Goal: Task Accomplishment & Management: Use online tool/utility

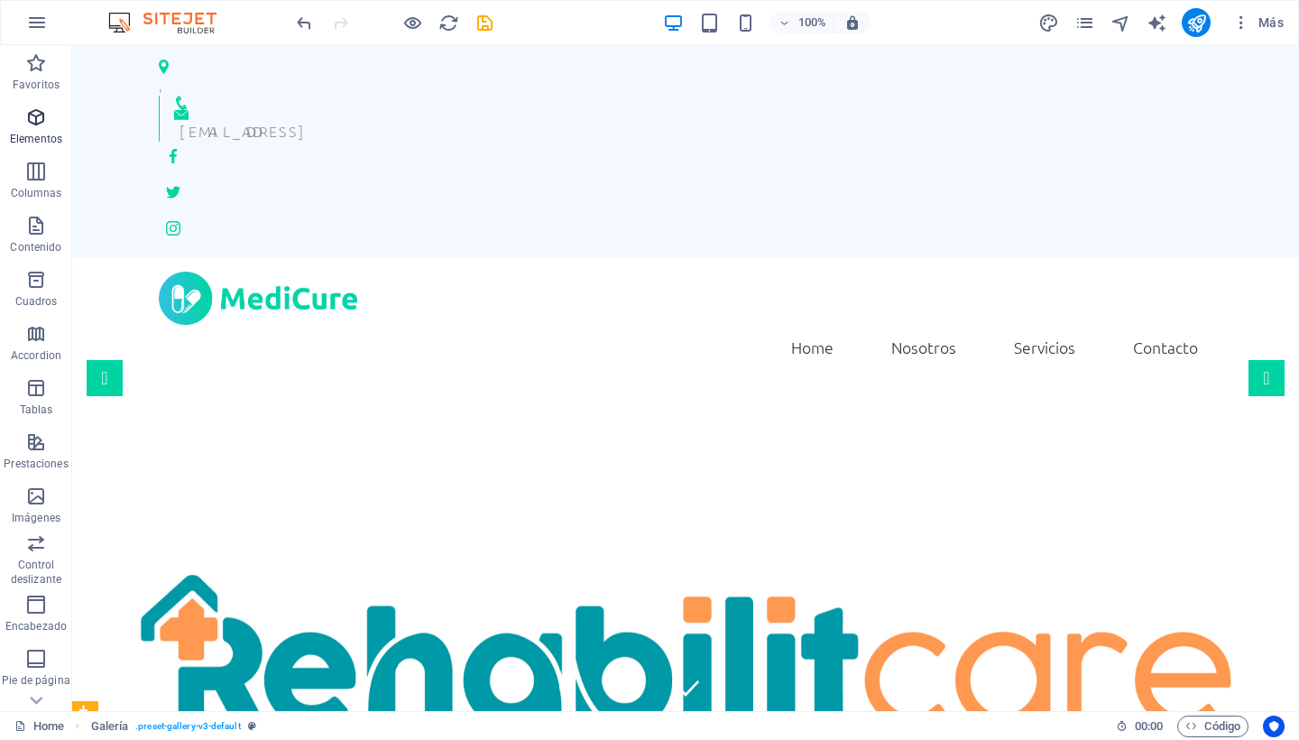
scroll to position [19, 0]
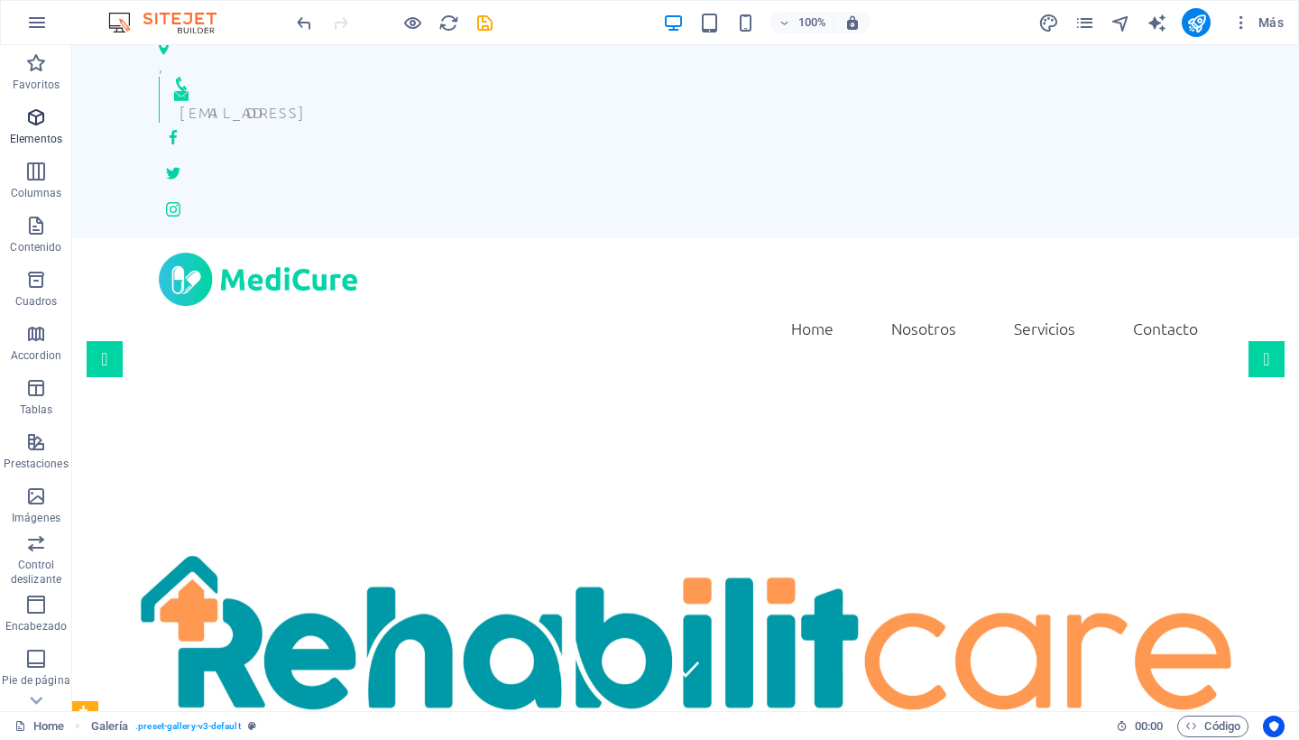
click at [23, 133] on p "Elementos" at bounding box center [36, 139] width 52 height 14
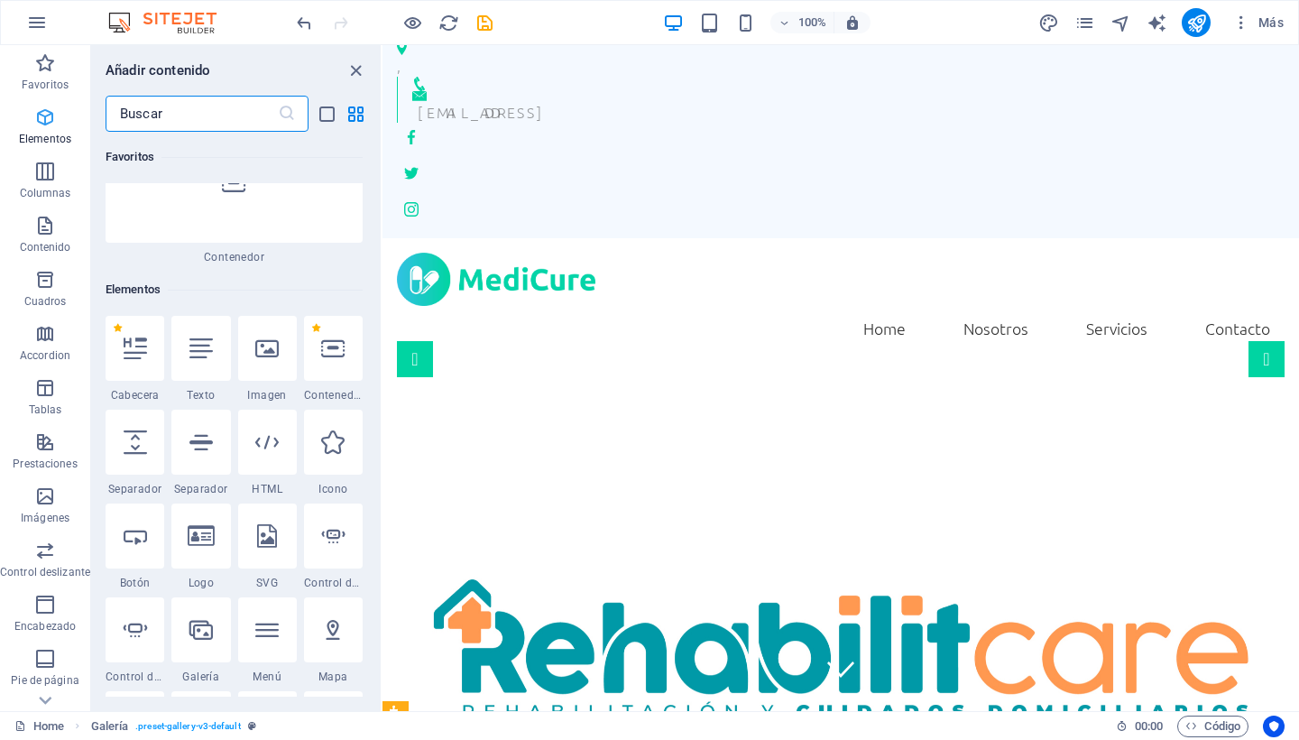
scroll to position [340, 0]
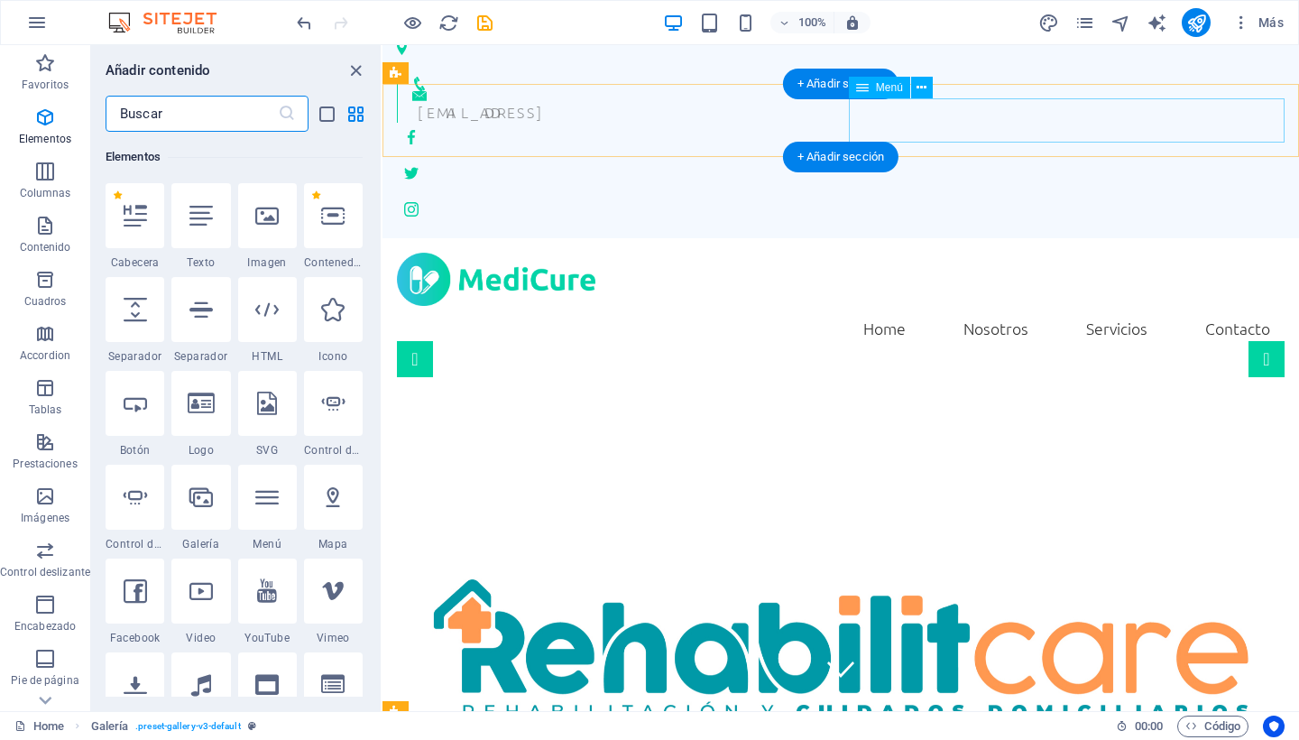
click at [1006, 306] on nav "Home Nosotros Servicios Contacto" at bounding box center [841, 328] width 888 height 45
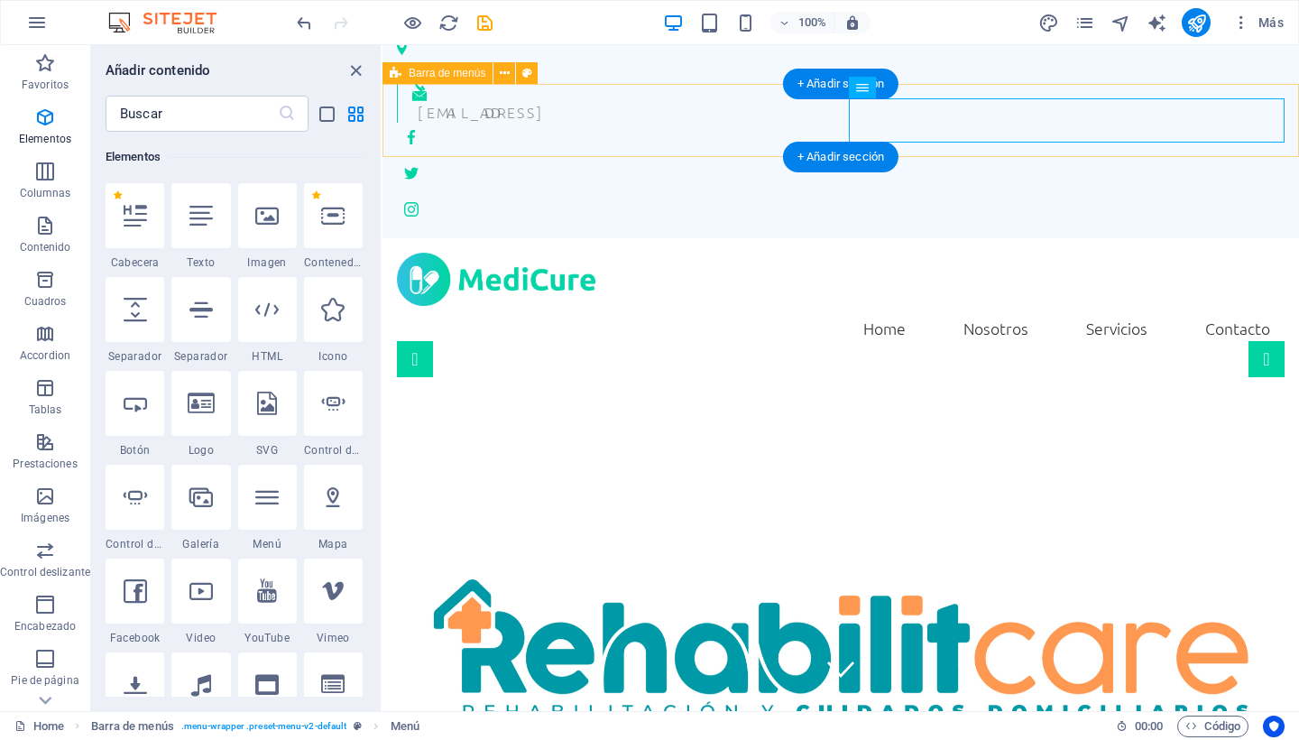
click at [731, 238] on div "Home Nosotros Servicios Contacto Menu" at bounding box center [840, 301] width 916 height 127
click at [620, 238] on div "Home Nosotros Servicios Contacto Menu" at bounding box center [840, 301] width 916 height 127
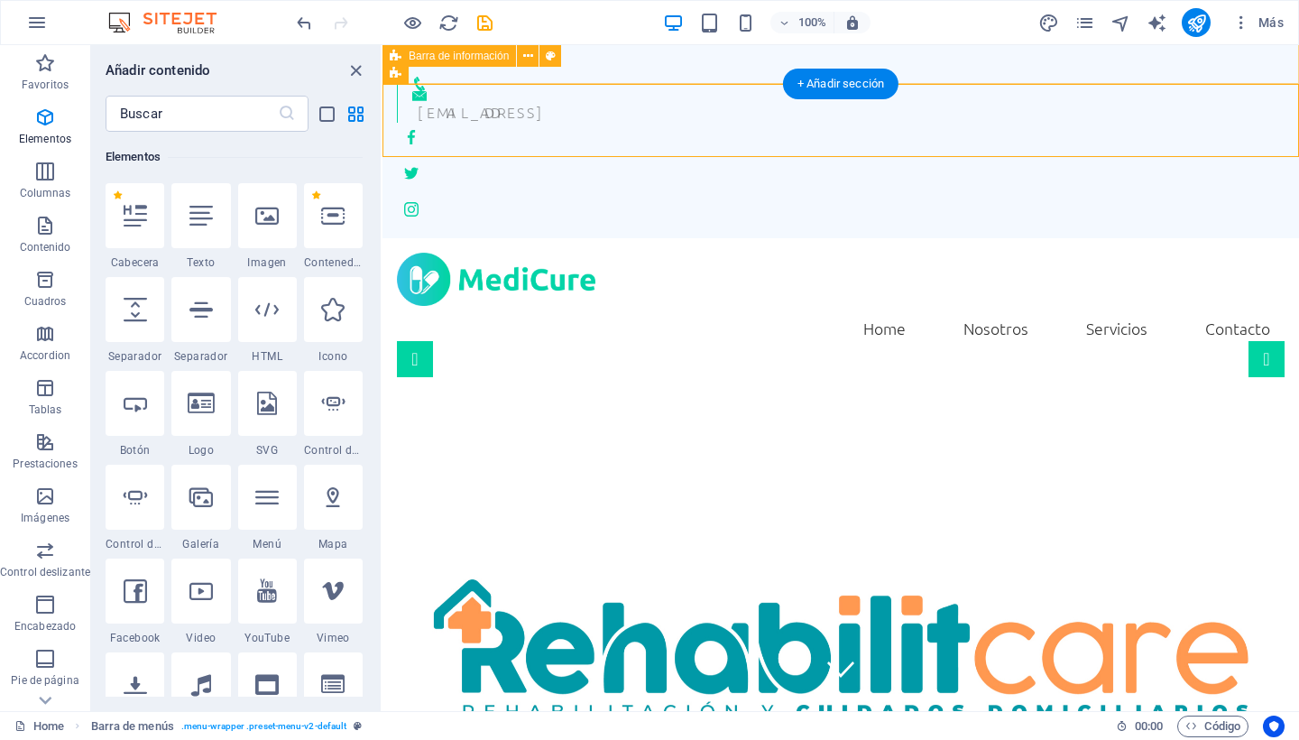
click at [493, 58] on span "Barra de información" at bounding box center [459, 56] width 100 height 11
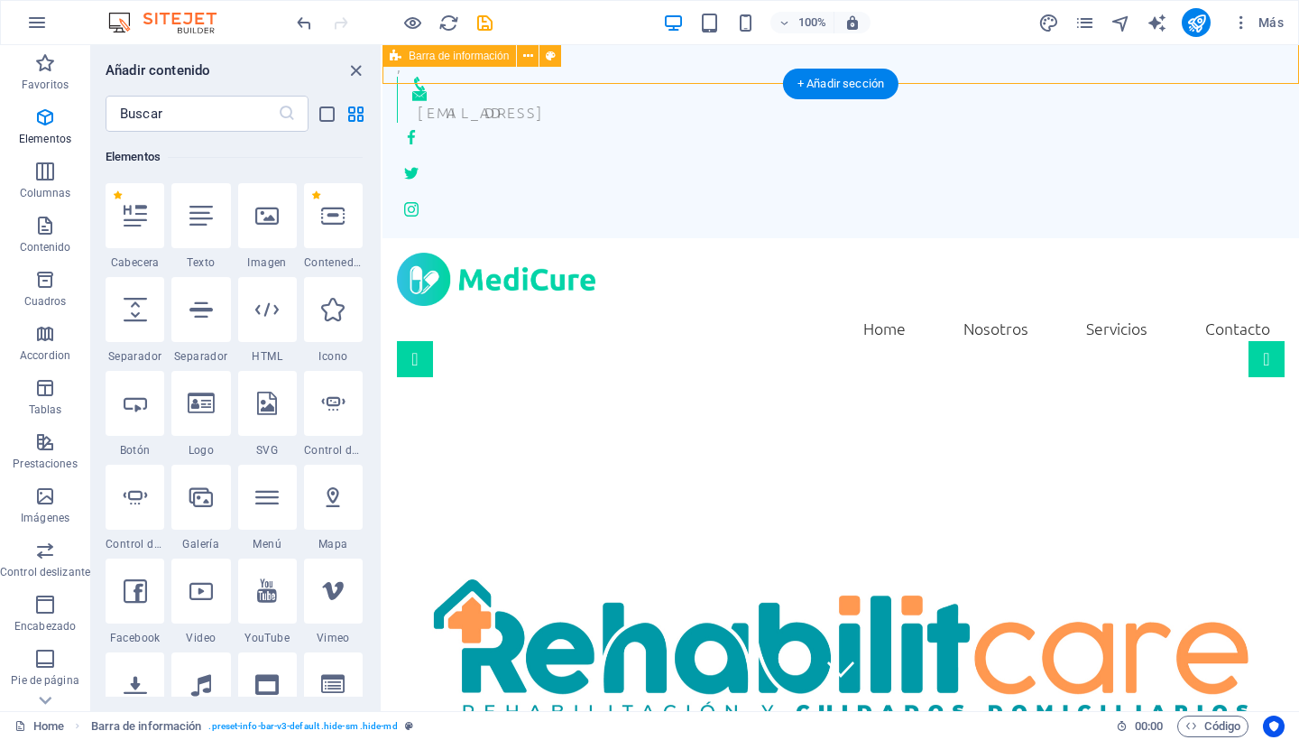
click at [493, 58] on span "Barra de información" at bounding box center [459, 56] width 100 height 11
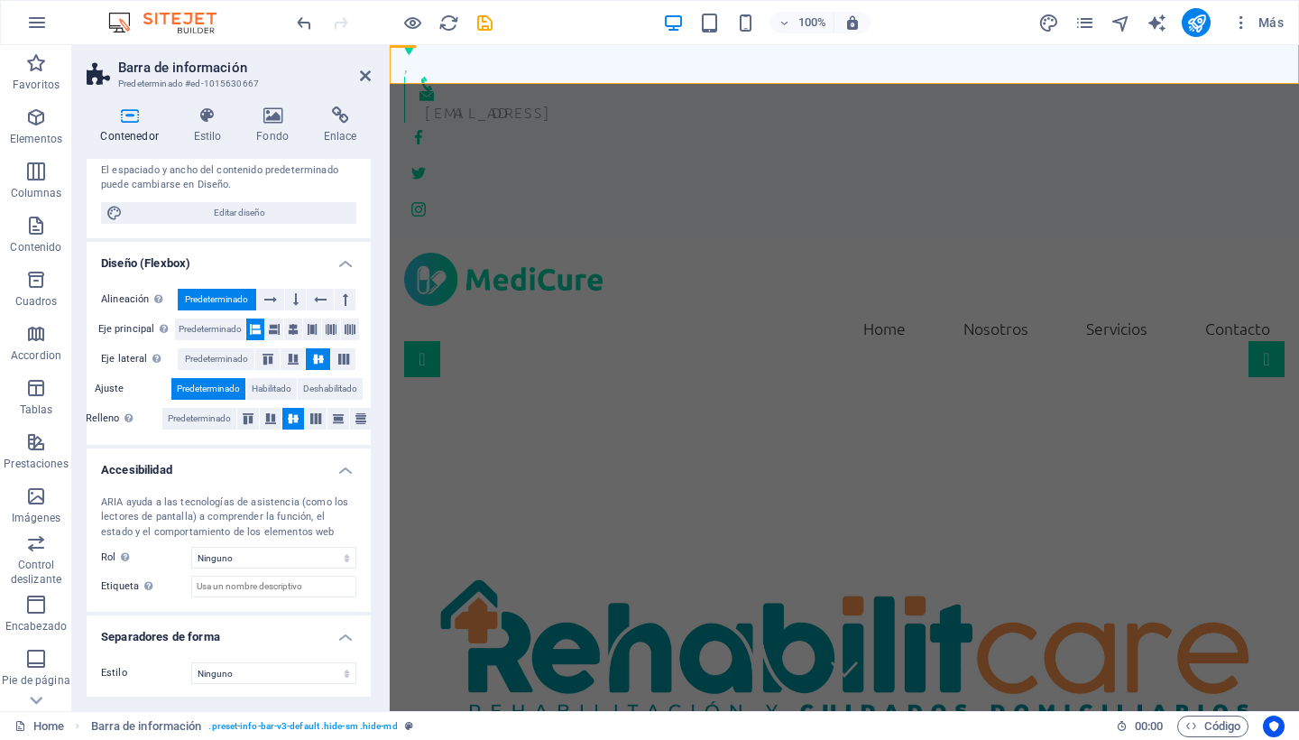
scroll to position [180, 0]
click at [38, 272] on icon "button" at bounding box center [36, 280] width 22 height 22
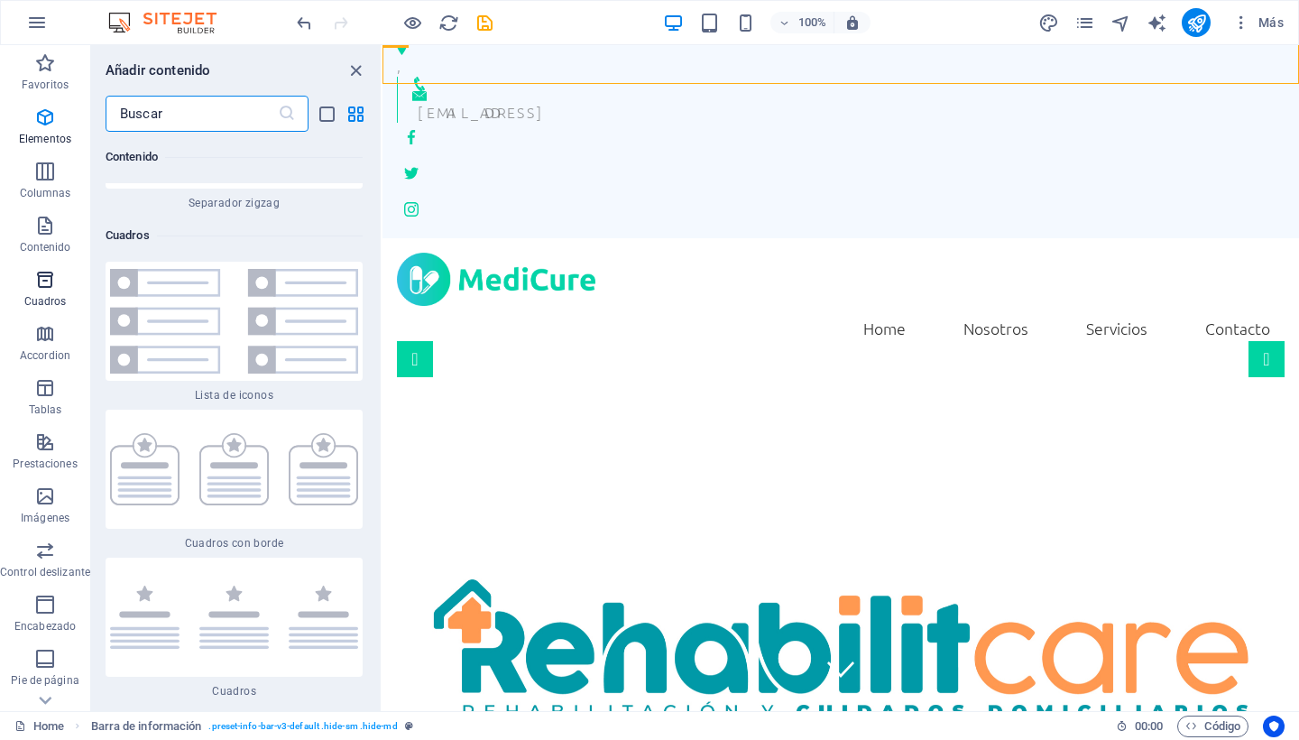
scroll to position [9682, 0]
click at [39, 173] on icon "button" at bounding box center [45, 172] width 22 height 22
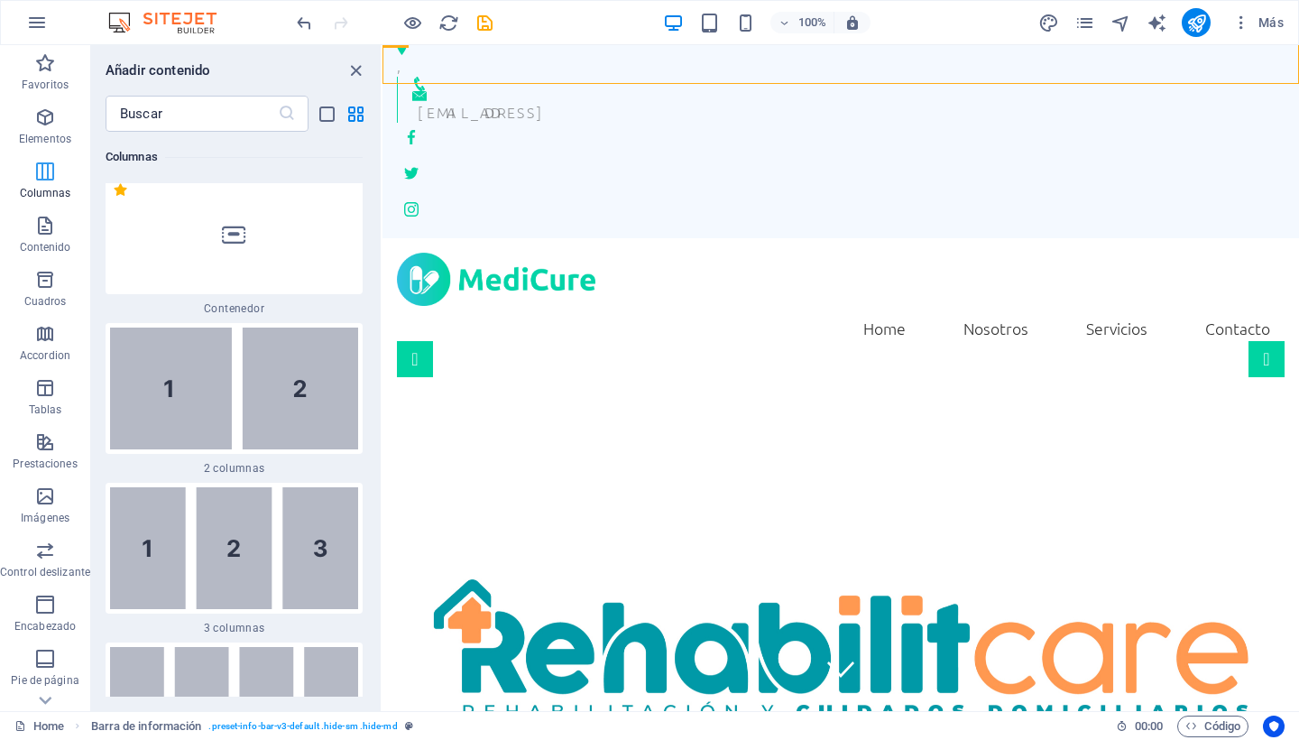
scroll to position [1041, 0]
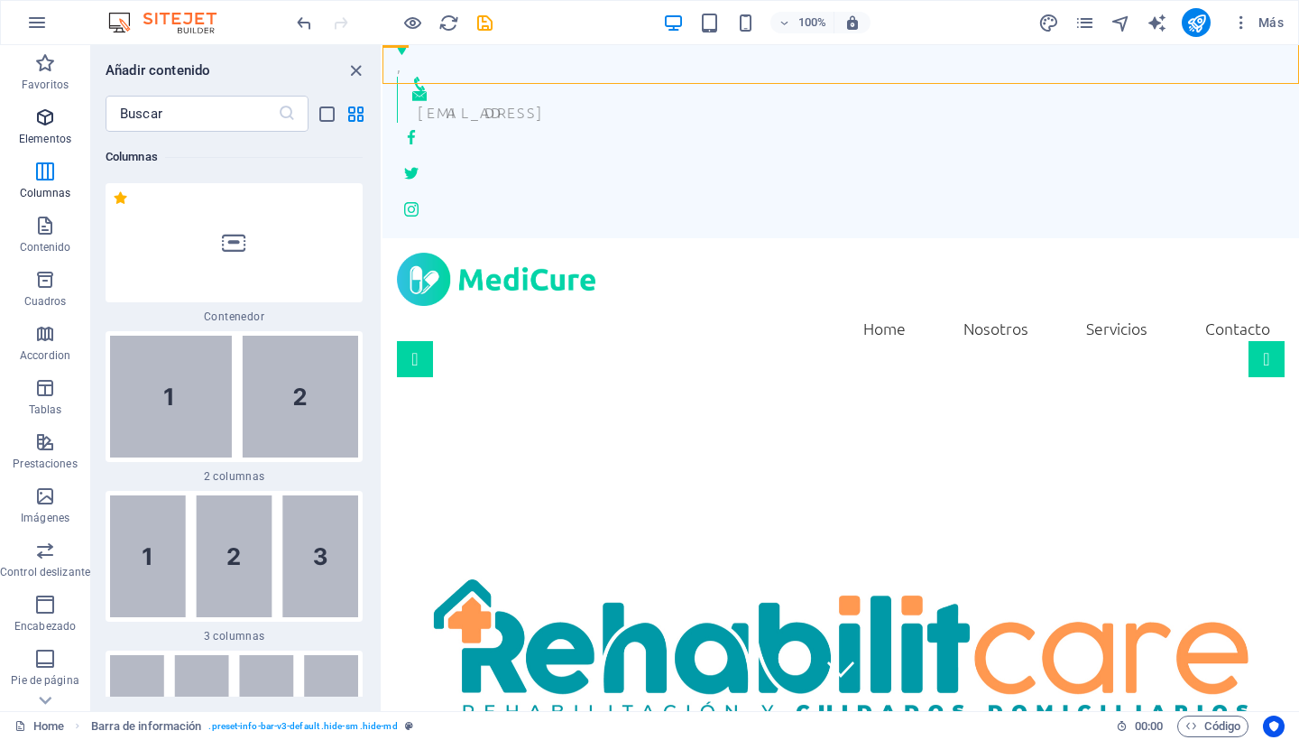
click at [39, 118] on icon "button" at bounding box center [45, 117] width 22 height 22
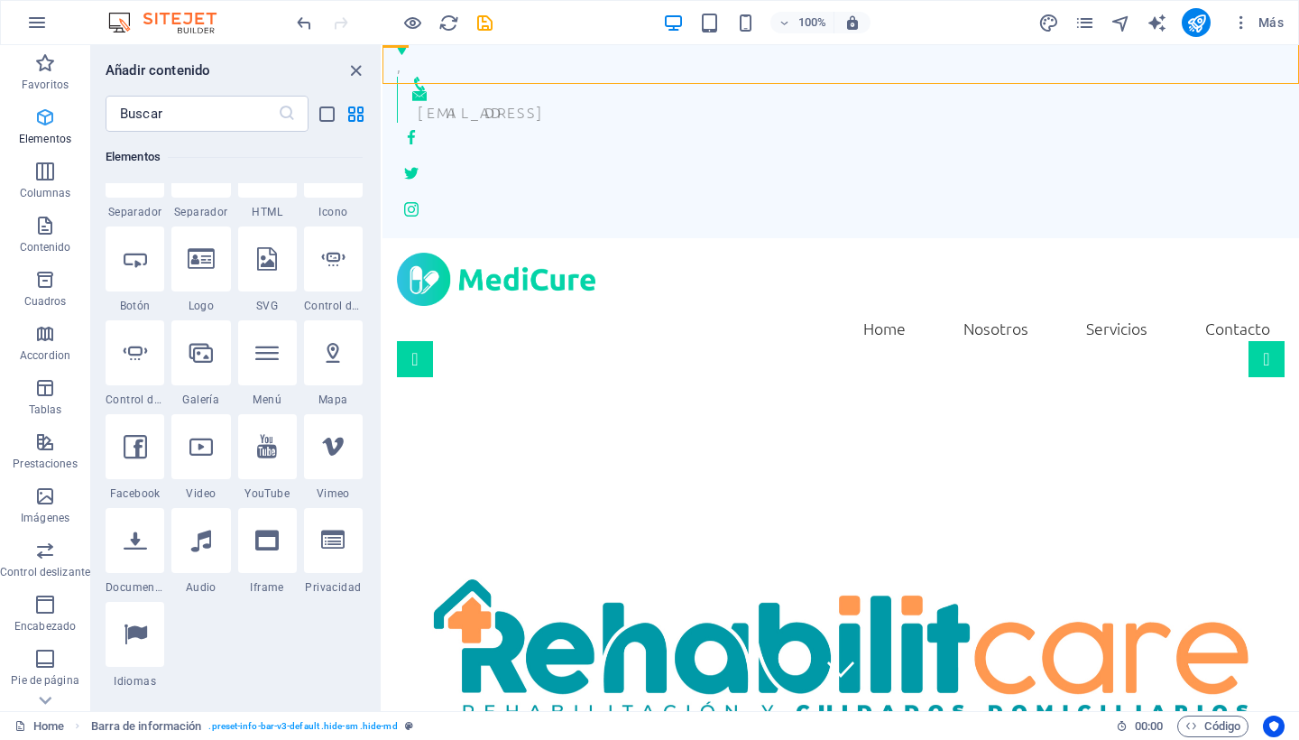
scroll to position [340, 0]
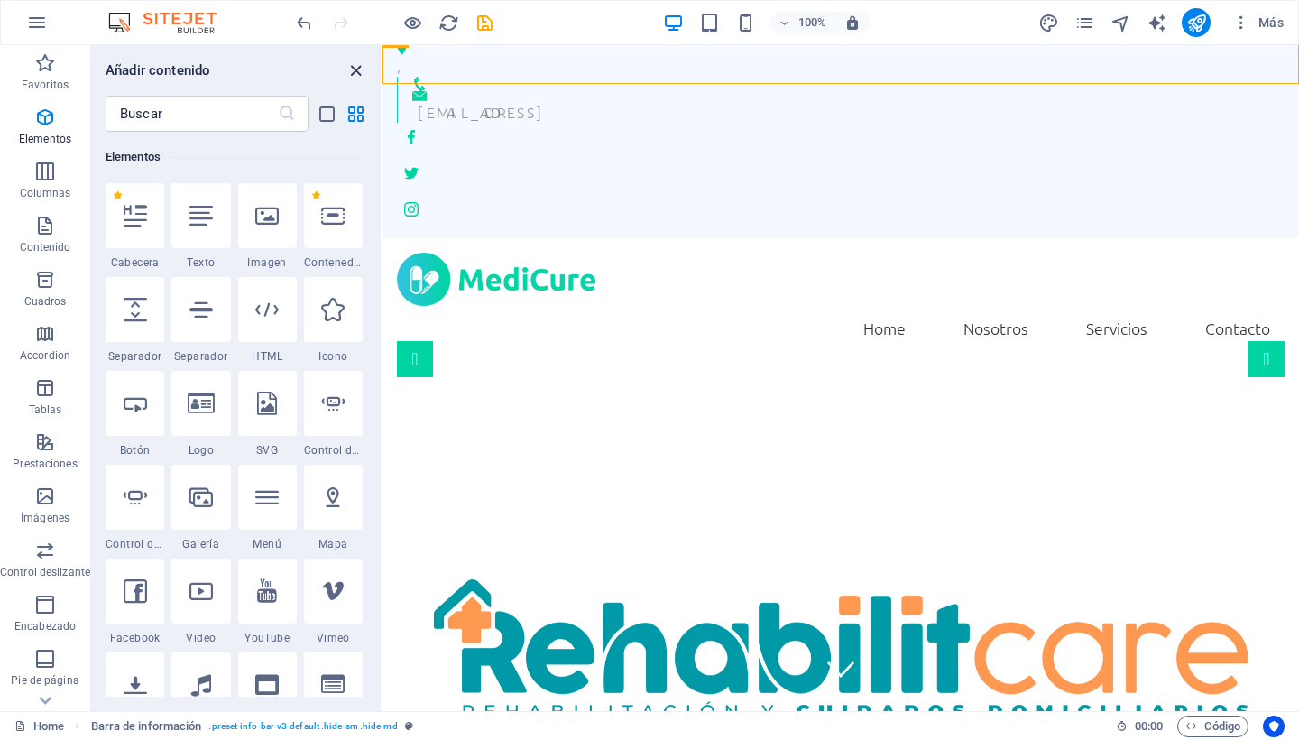
click at [354, 73] on icon "close panel" at bounding box center [355, 70] width 21 height 21
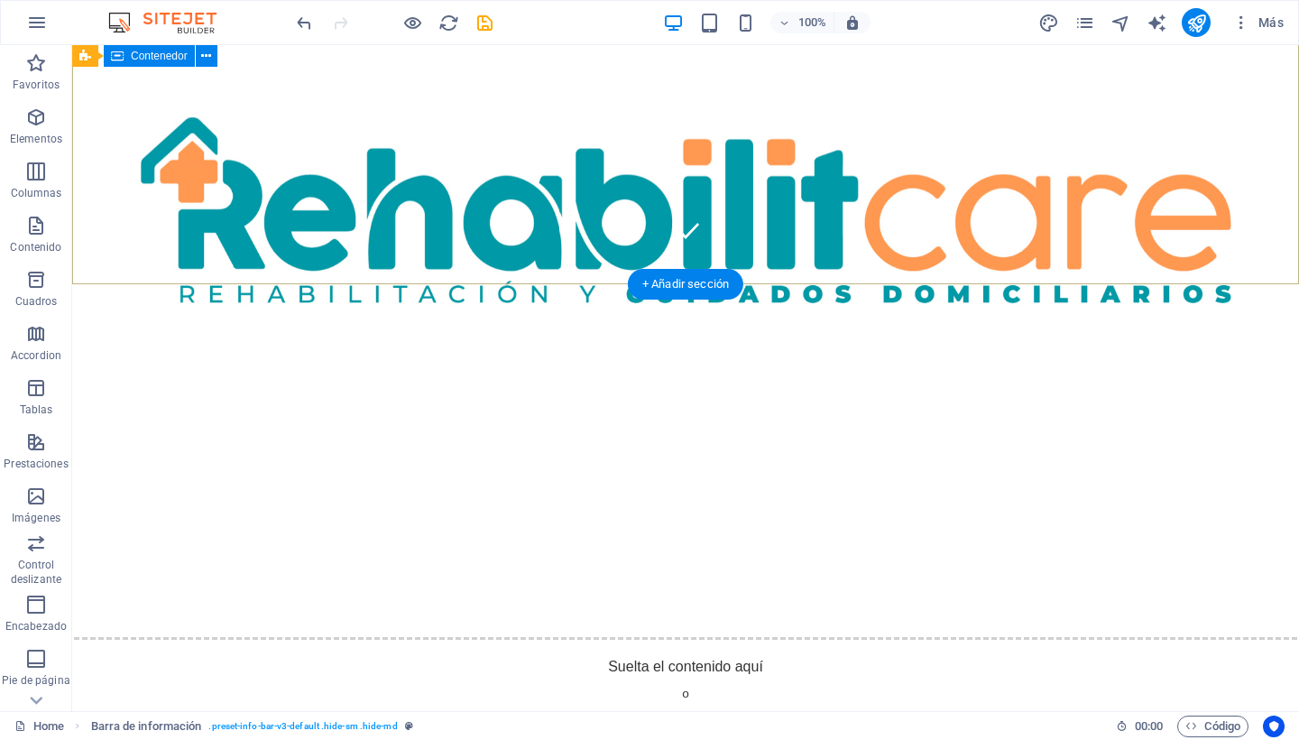
scroll to position [460, 0]
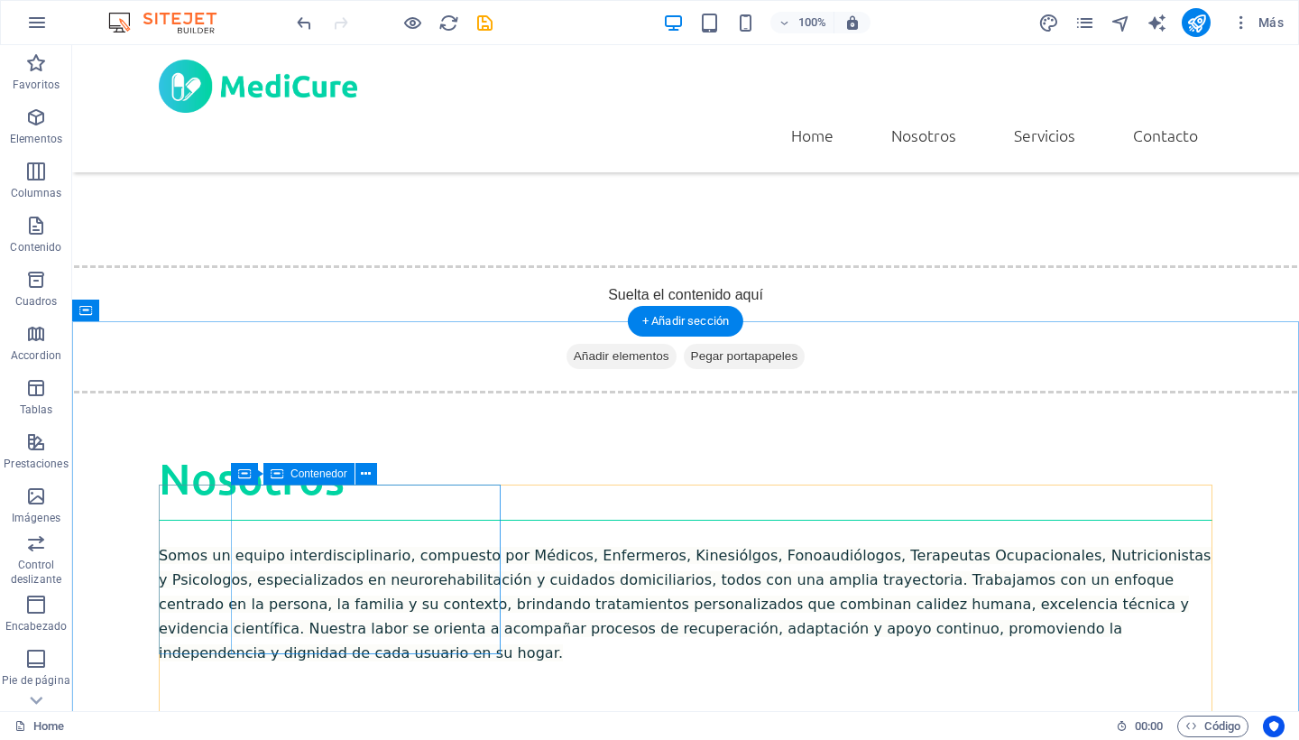
scroll to position [919, 0]
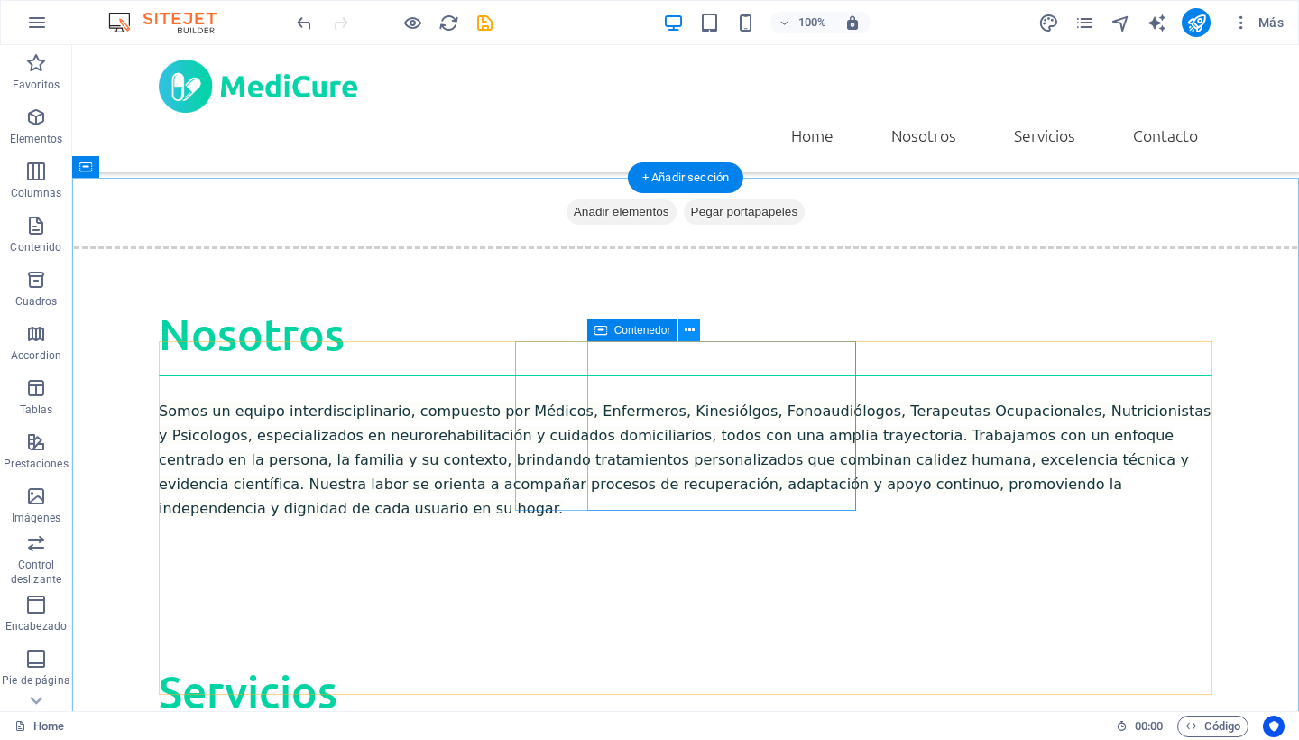
click at [686, 330] on icon at bounding box center [690, 330] width 10 height 19
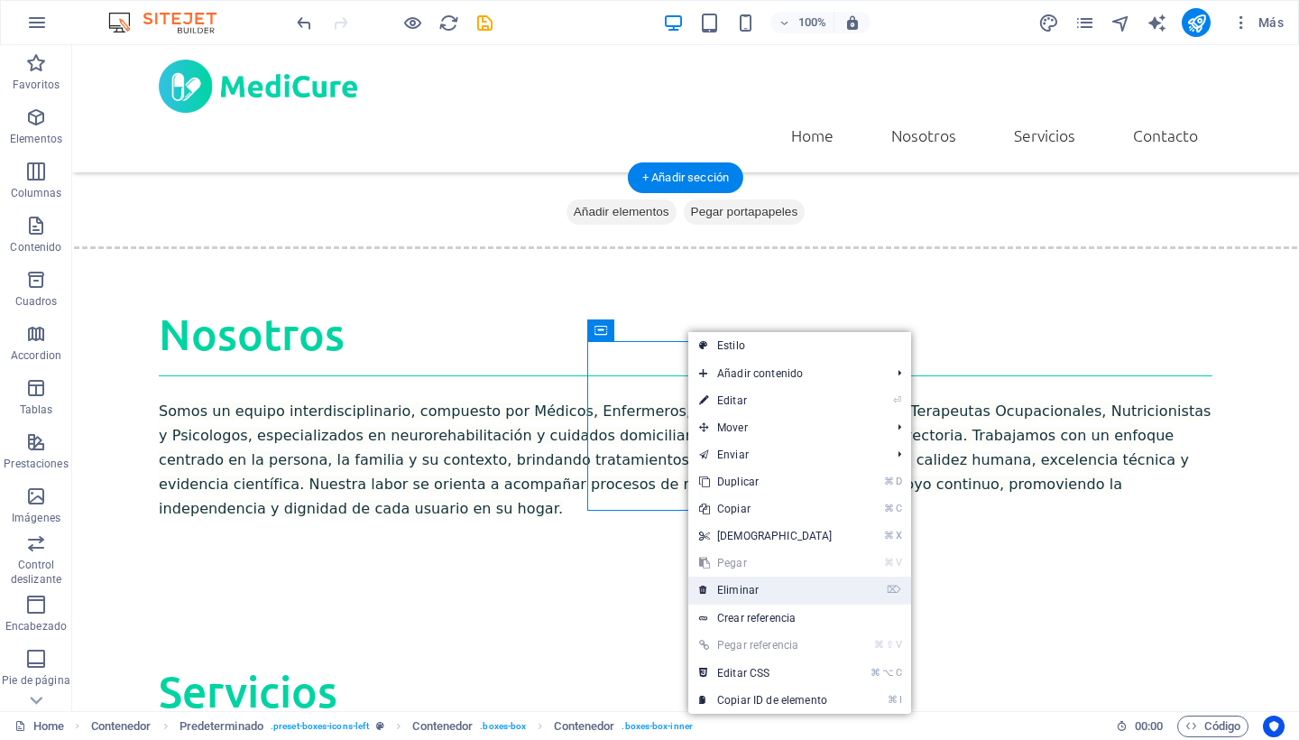
click at [760, 594] on link "⌦ Eliminar" at bounding box center [765, 589] width 155 height 27
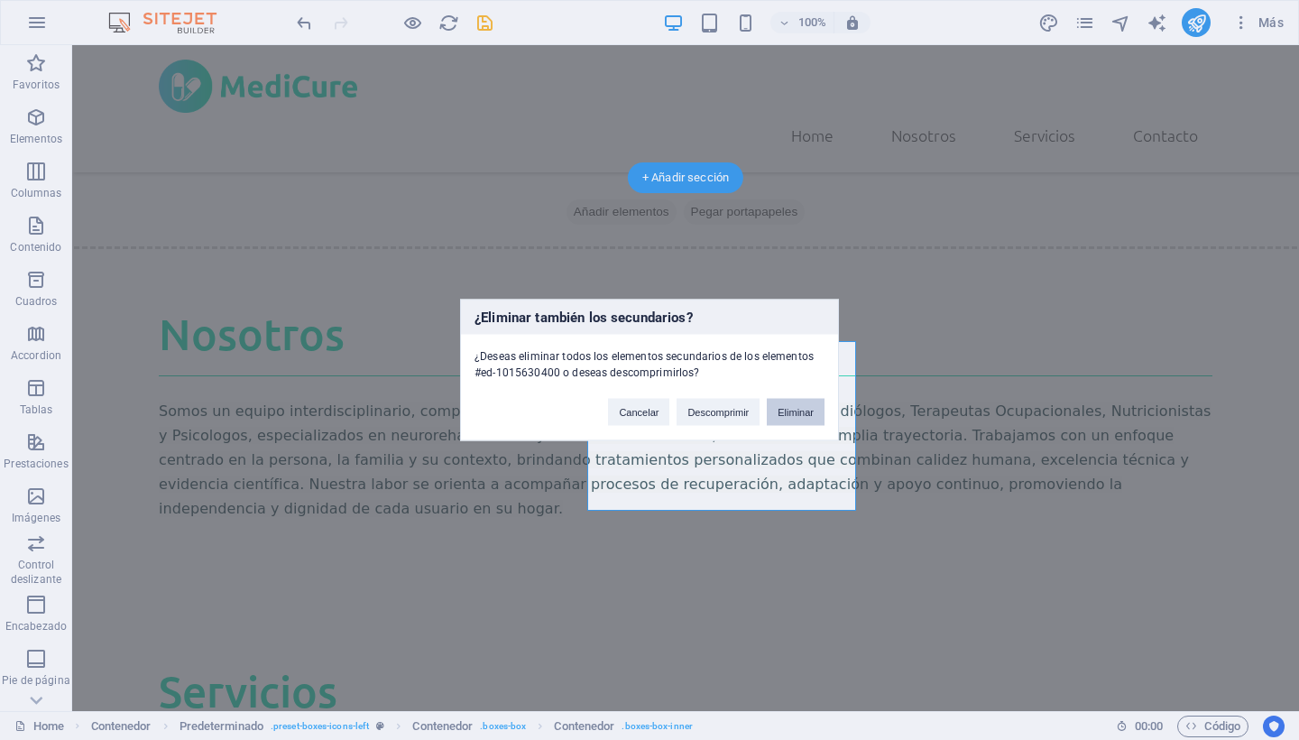
click at [813, 413] on button "Eliminar" at bounding box center [796, 412] width 58 height 27
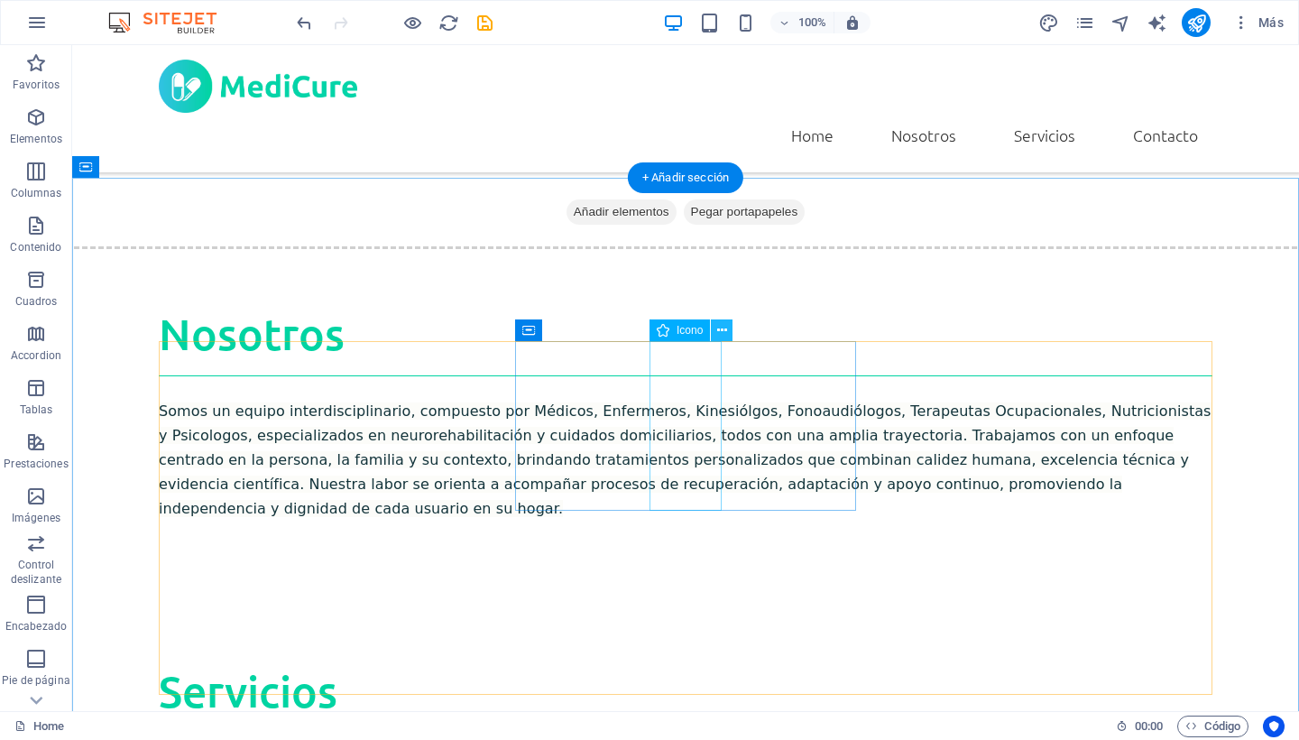
click at [717, 331] on icon at bounding box center [722, 330] width 10 height 19
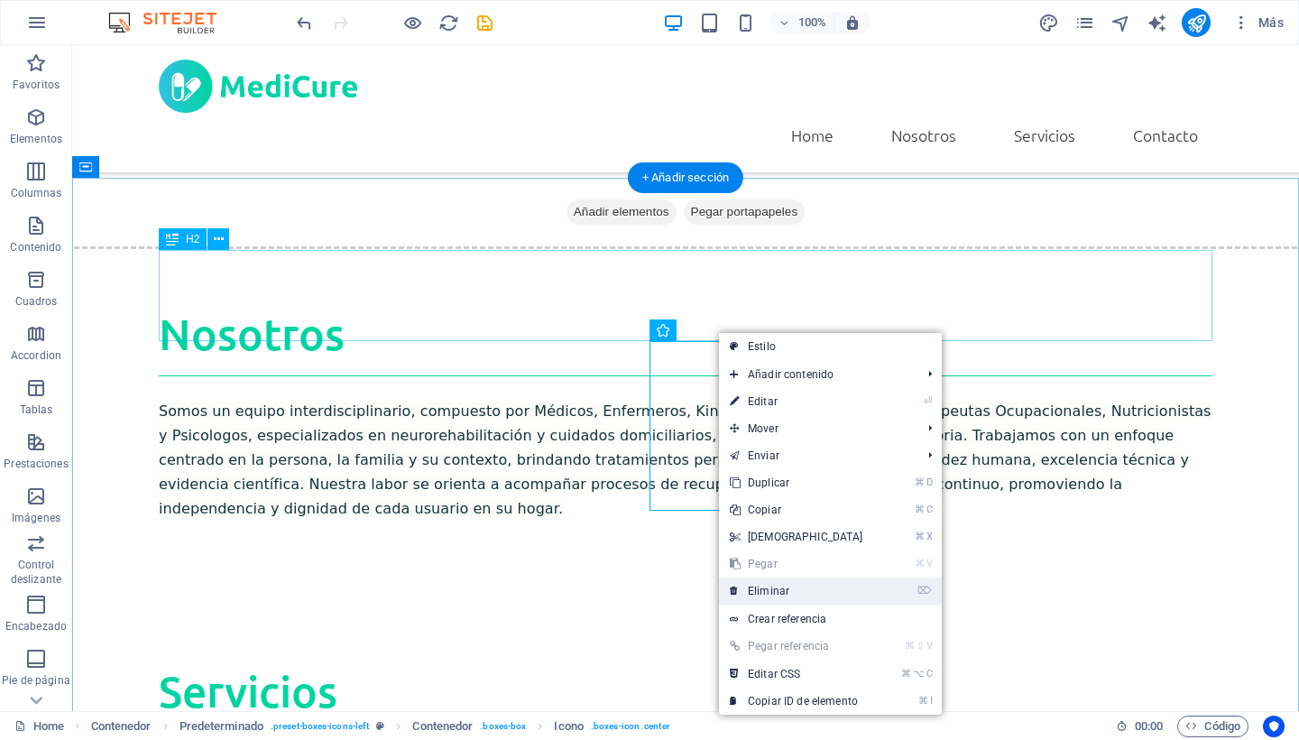
click at [782, 591] on link "⌦ Eliminar" at bounding box center [796, 590] width 155 height 27
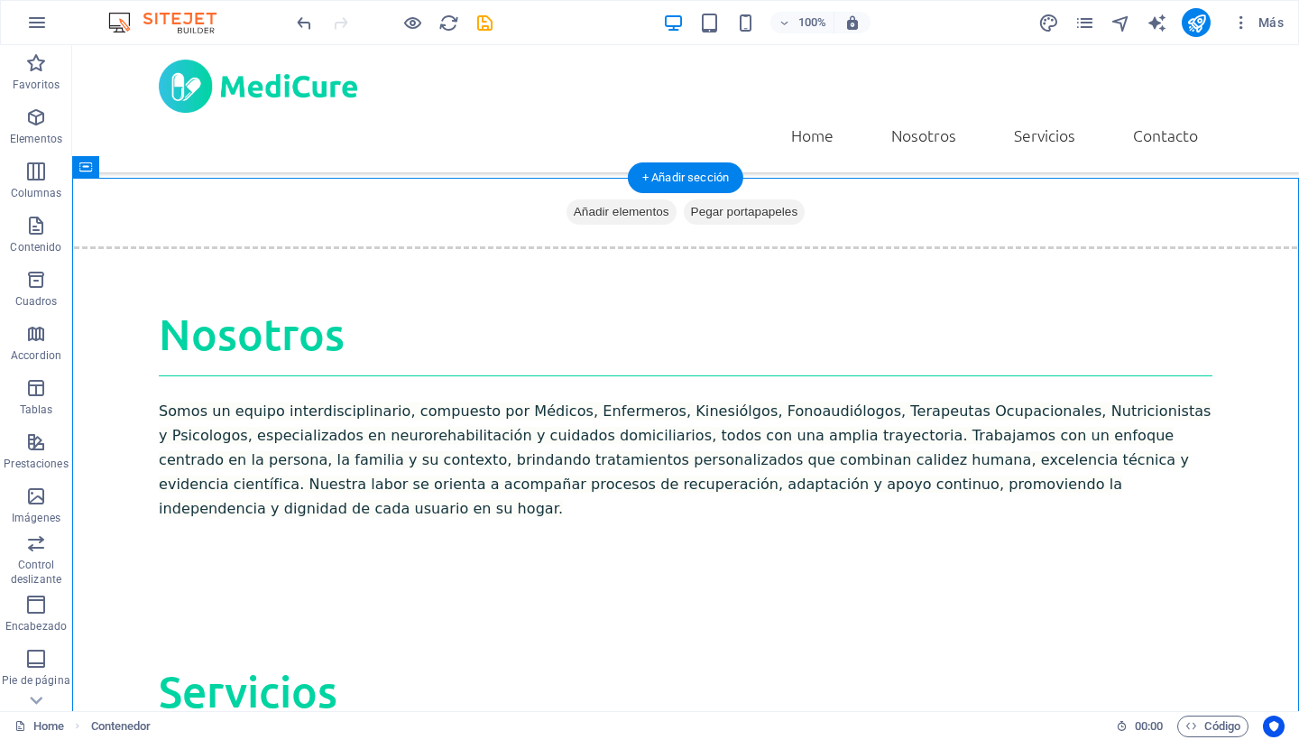
drag, startPoint x: 1044, startPoint y: 391, endPoint x: 628, endPoint y: 379, distance: 416.0
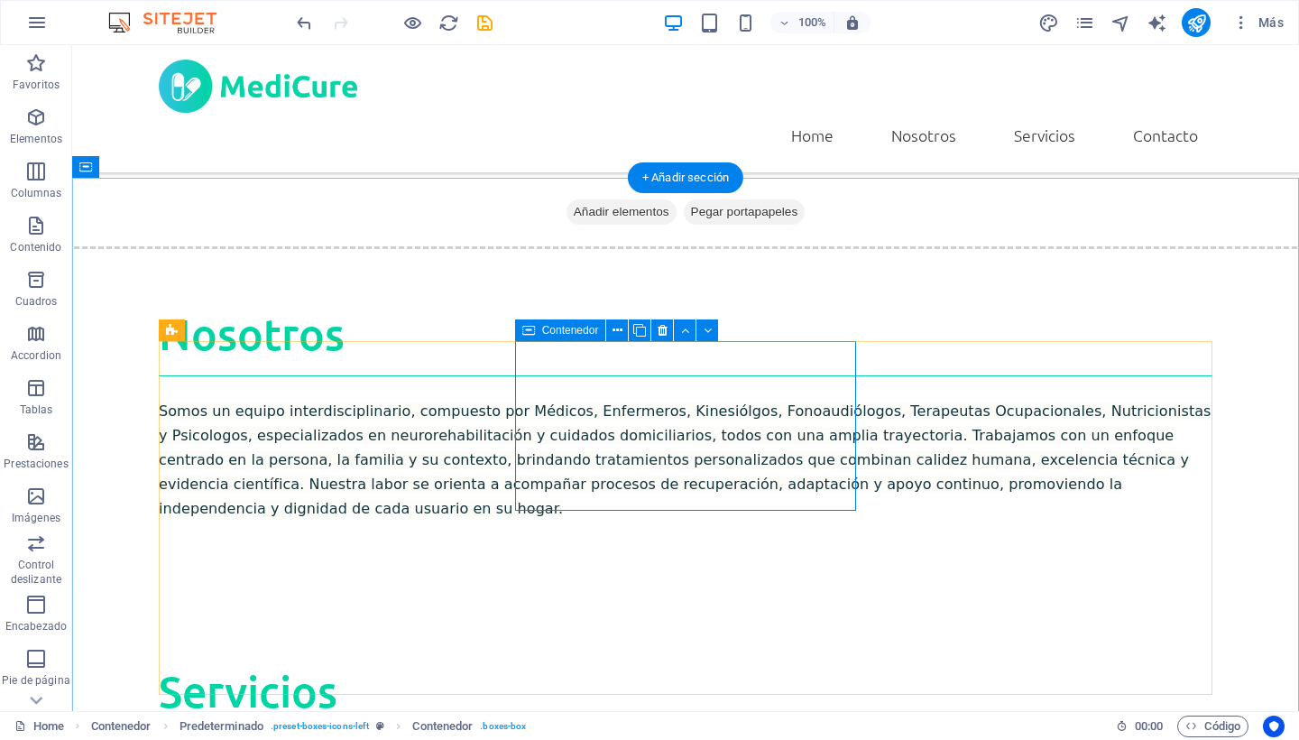
click at [528, 330] on icon at bounding box center [528, 330] width 13 height 22
click at [660, 328] on icon at bounding box center [663, 330] width 10 height 19
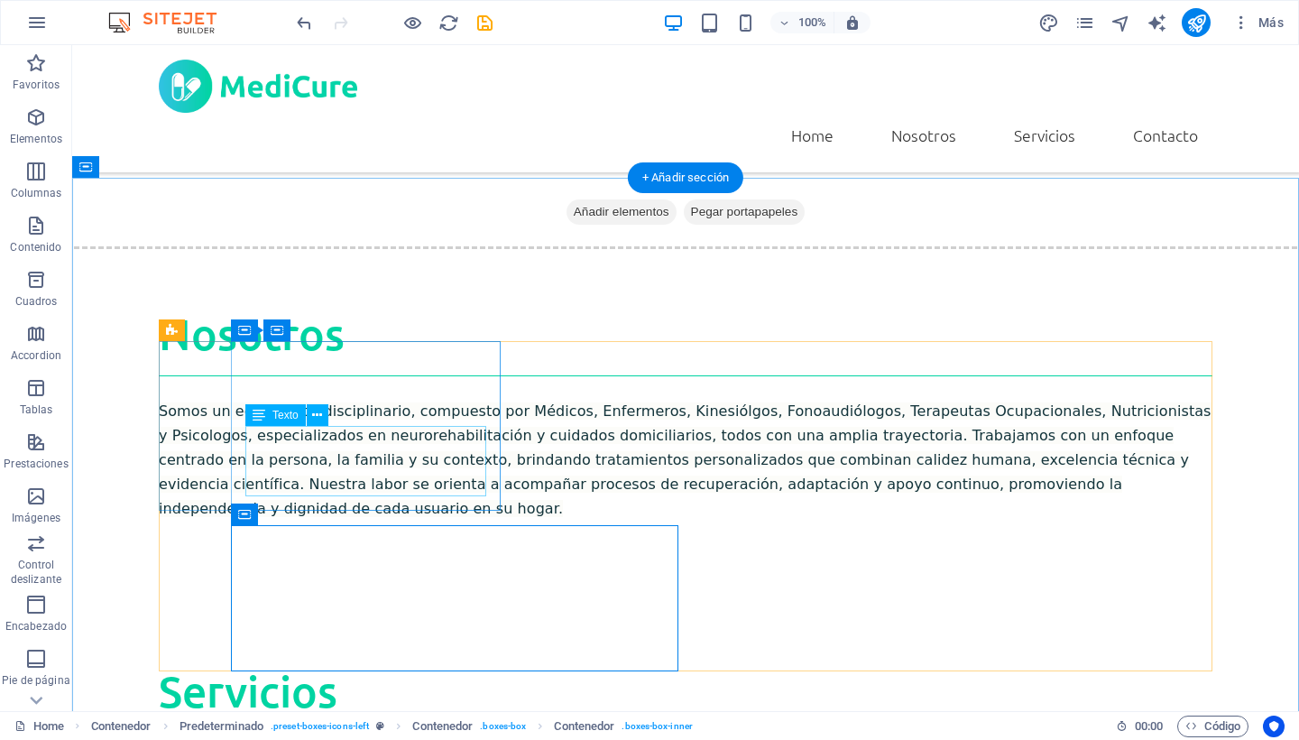
click at [317, 414] on icon at bounding box center [317, 415] width 10 height 19
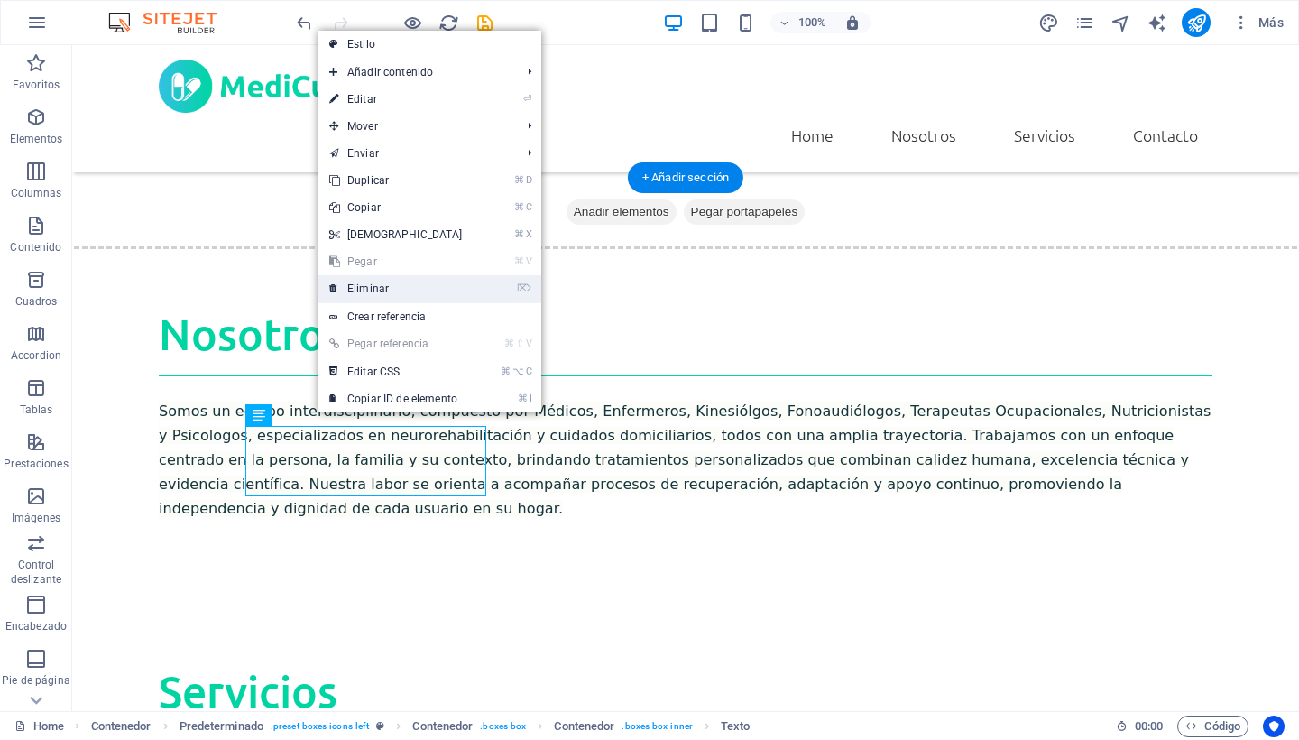
click at [387, 290] on link "⌦ Eliminar" at bounding box center [395, 288] width 155 height 27
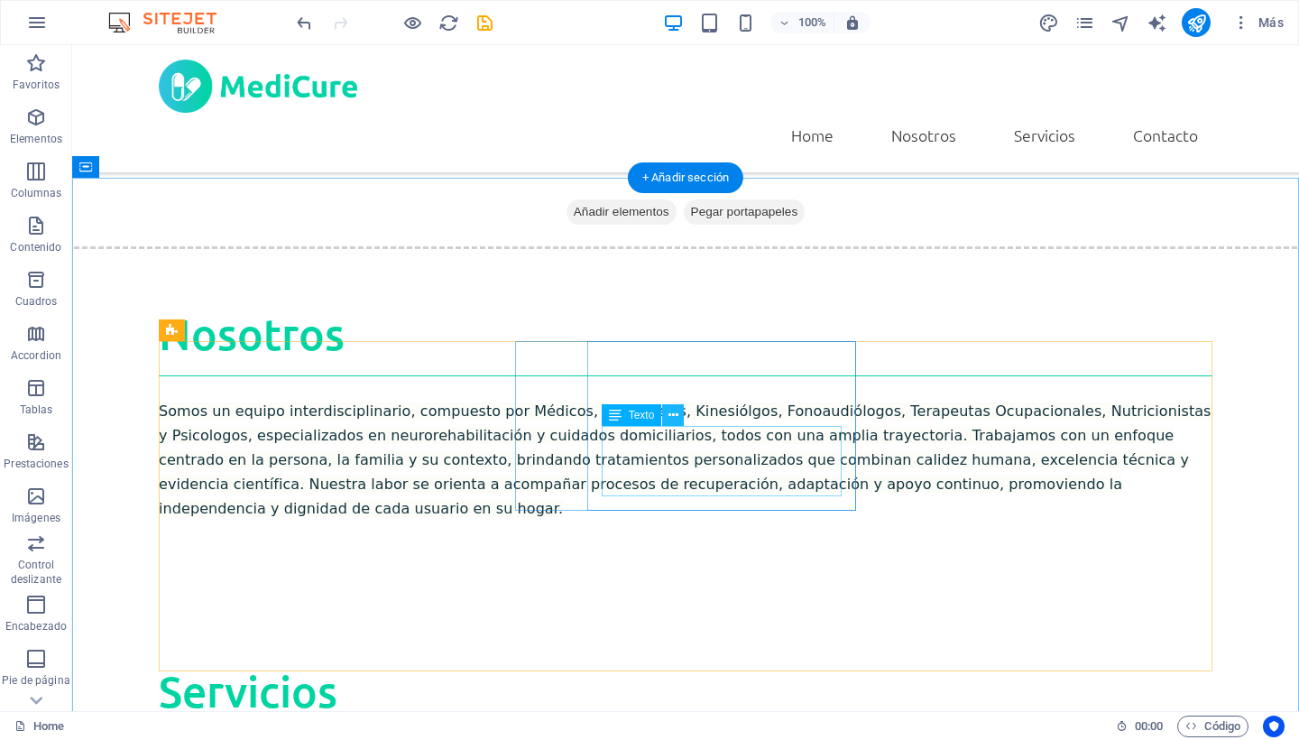
click at [674, 418] on icon at bounding box center [673, 415] width 10 height 19
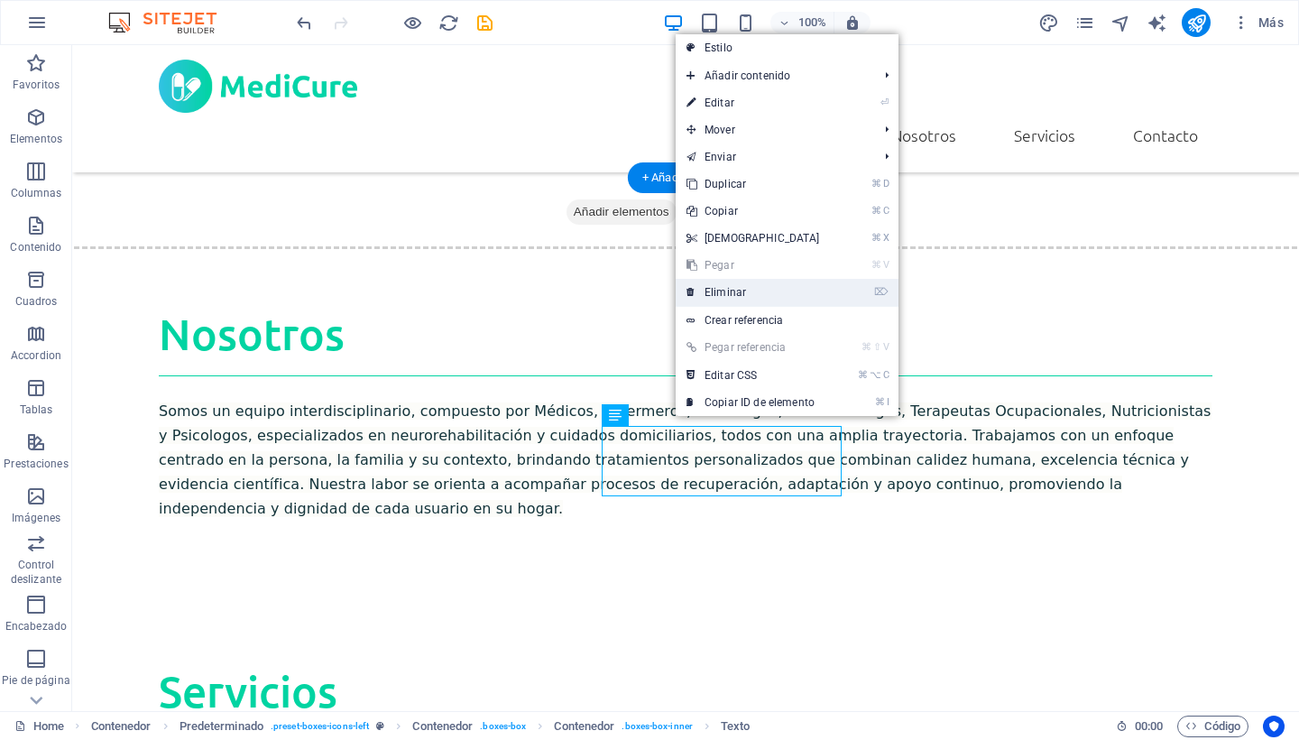
click at [735, 300] on link "⌦ Eliminar" at bounding box center [753, 292] width 155 height 27
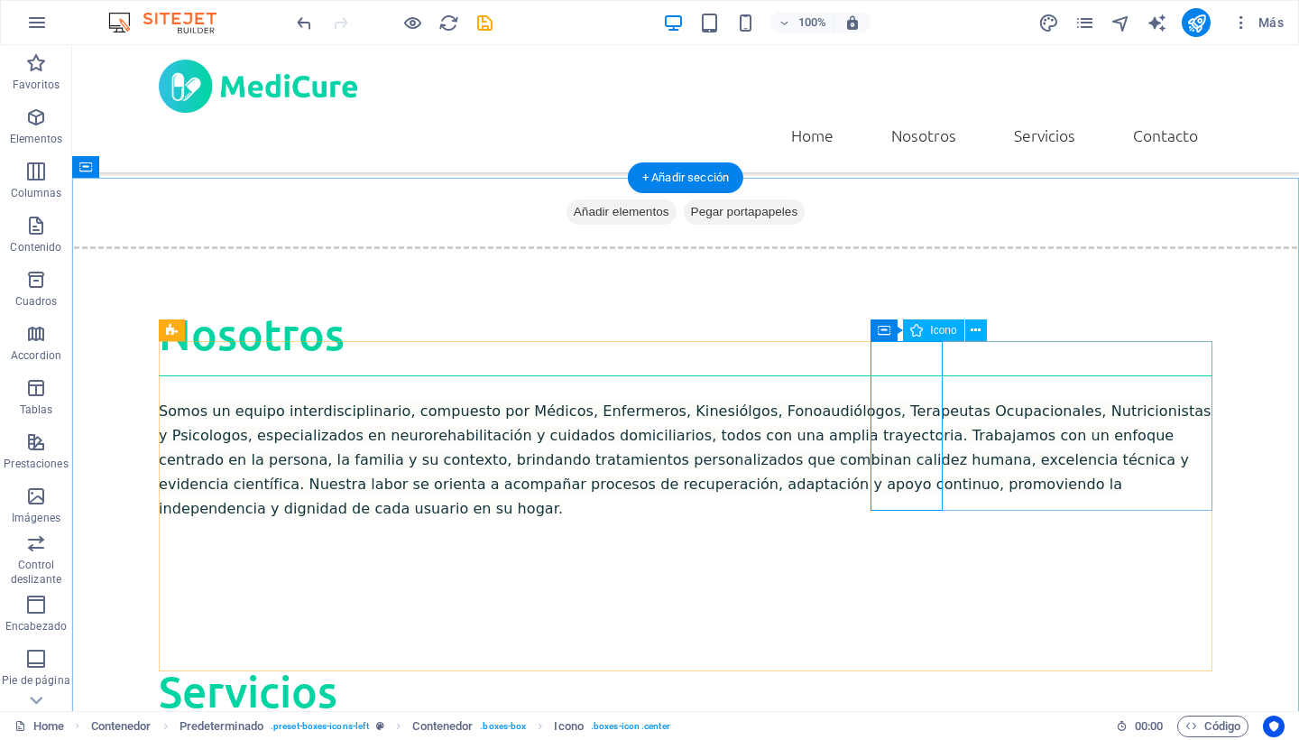
click at [936, 331] on span "Icono" at bounding box center [943, 330] width 26 height 11
click at [973, 332] on icon at bounding box center [976, 330] width 10 height 19
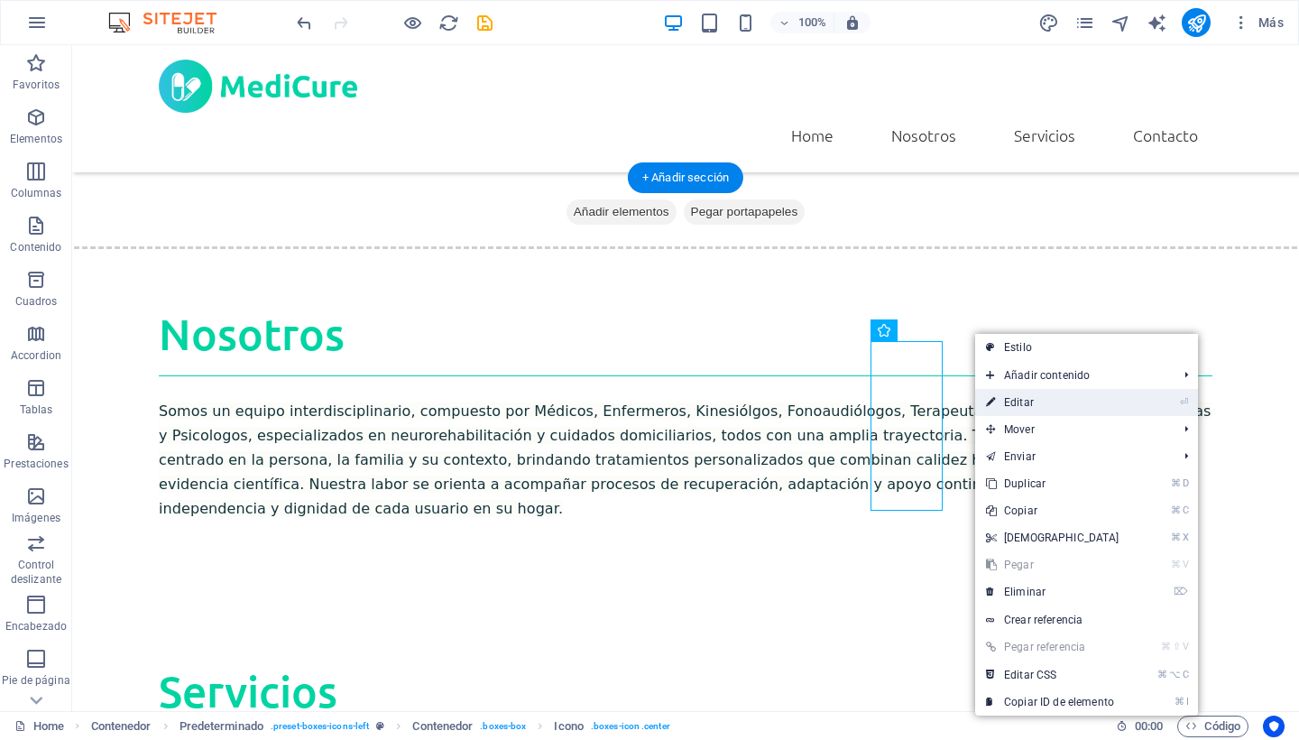
click at [1047, 403] on link "⏎ Editar" at bounding box center [1052, 402] width 155 height 27
select select "xMidYMid"
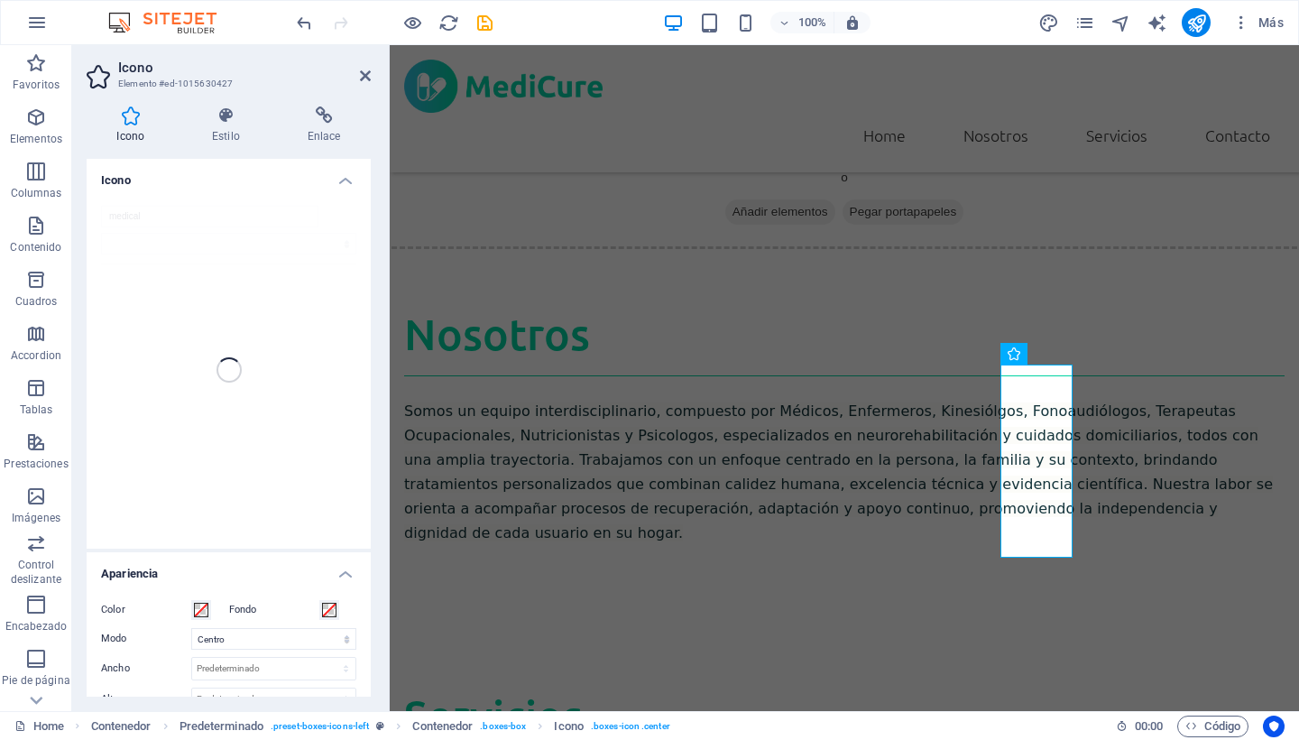
click at [165, 216] on div "medical" at bounding box center [229, 369] width 284 height 357
click at [142, 220] on div "medical" at bounding box center [229, 369] width 284 height 357
click at [153, 216] on div "medical" at bounding box center [229, 369] width 284 height 357
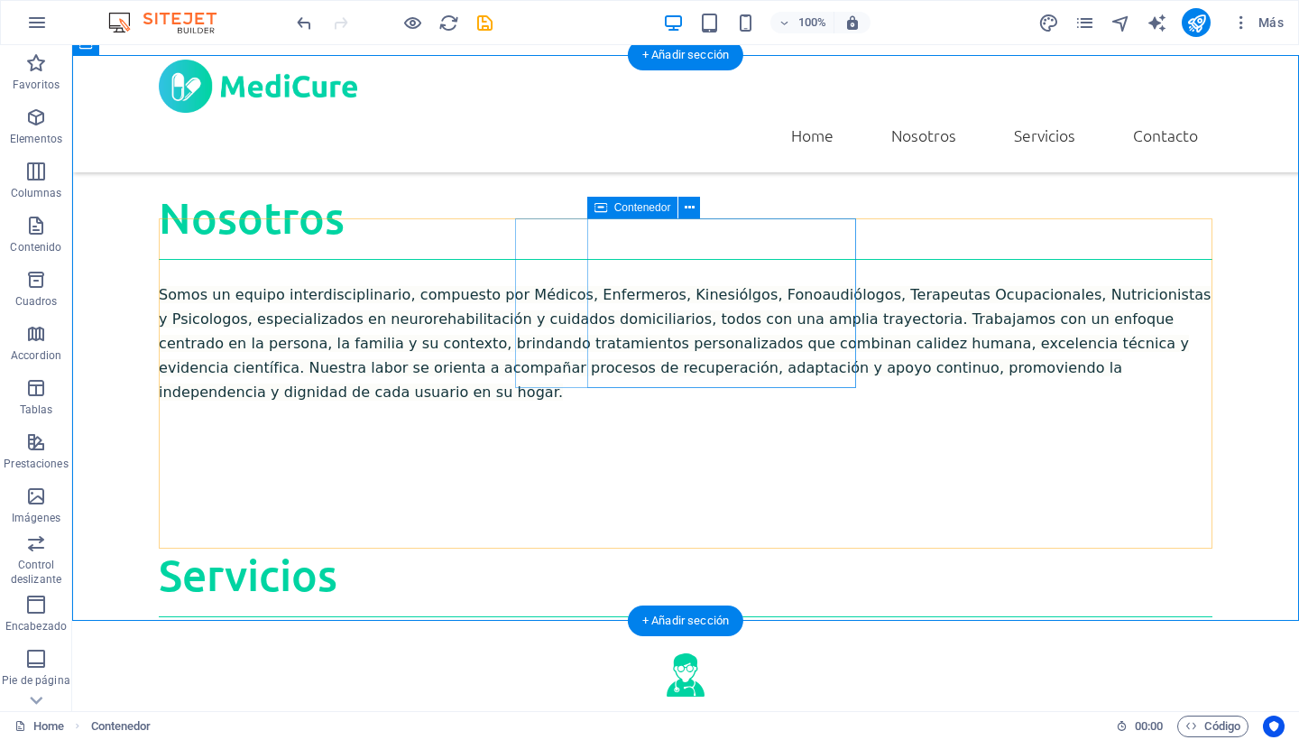
scroll to position [1042, 0]
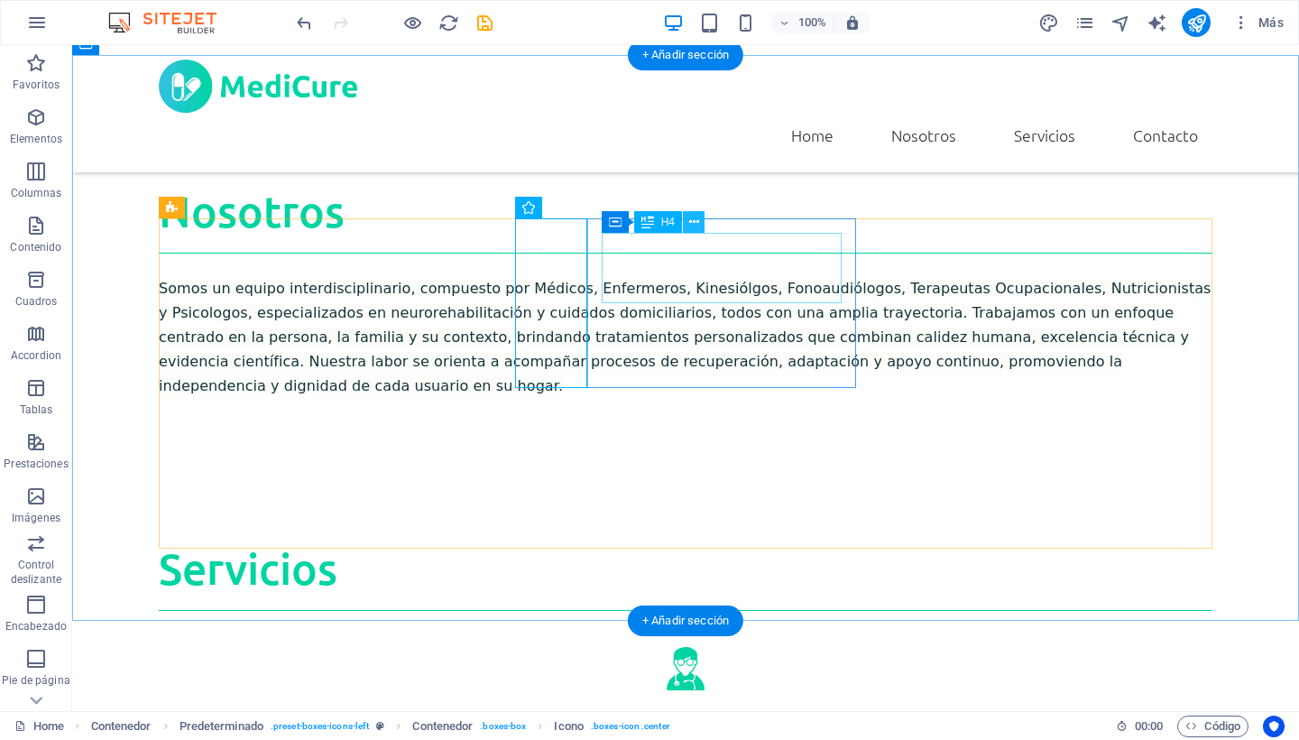
click at [693, 216] on icon at bounding box center [694, 222] width 10 height 19
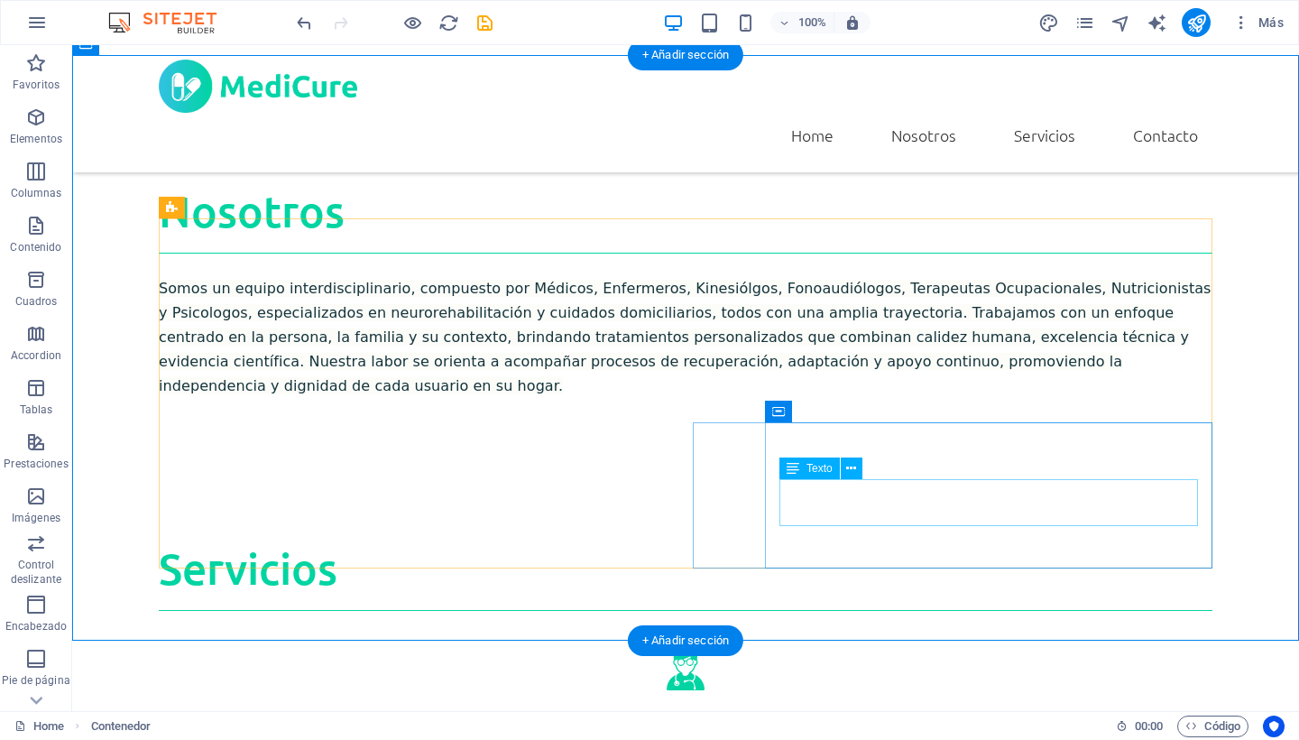
click at [855, 470] on icon at bounding box center [851, 468] width 10 height 19
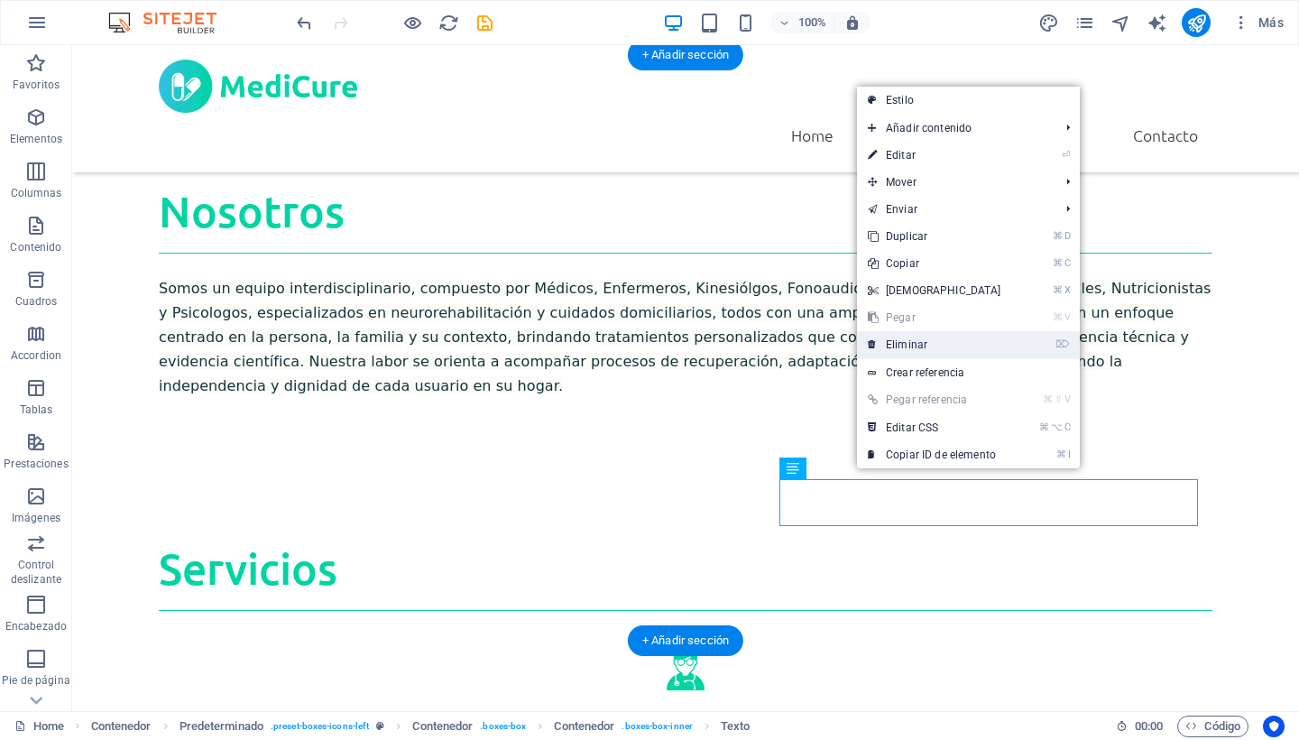
click at [916, 343] on link "⌦ Eliminar" at bounding box center [934, 344] width 155 height 27
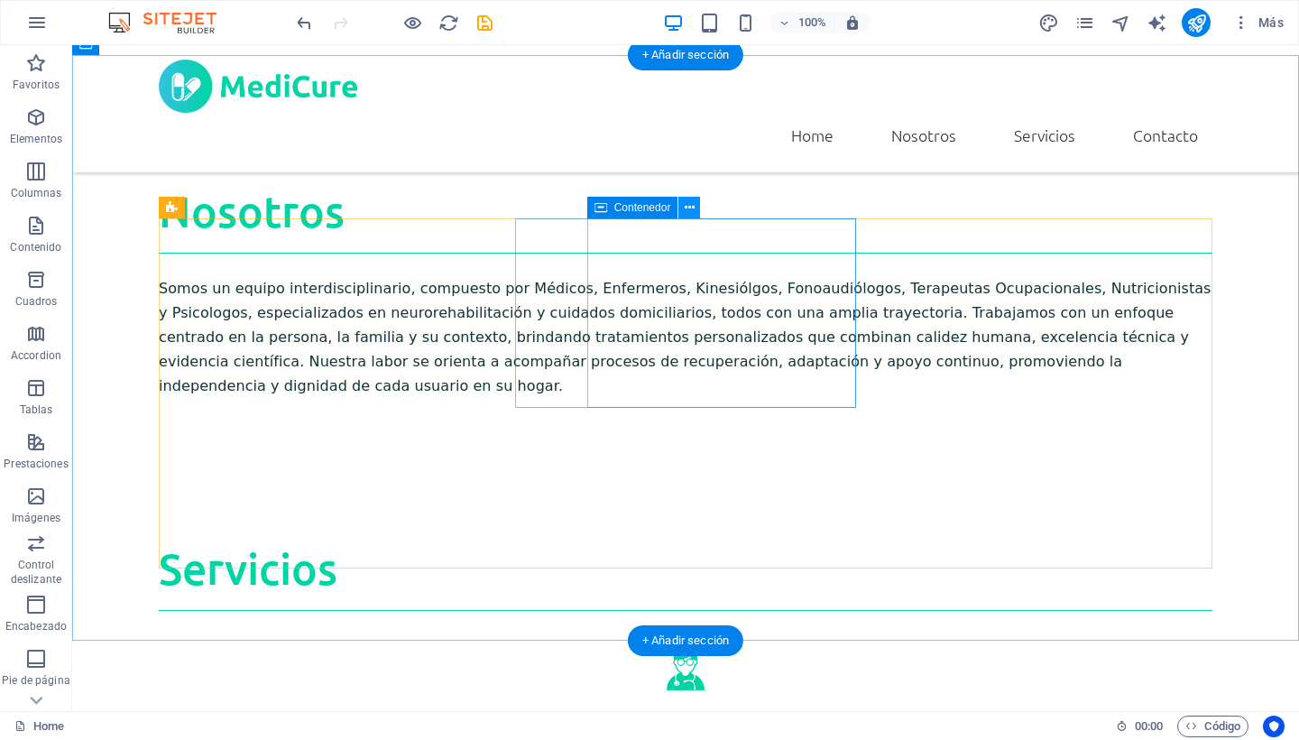
click at [690, 206] on icon at bounding box center [690, 207] width 10 height 19
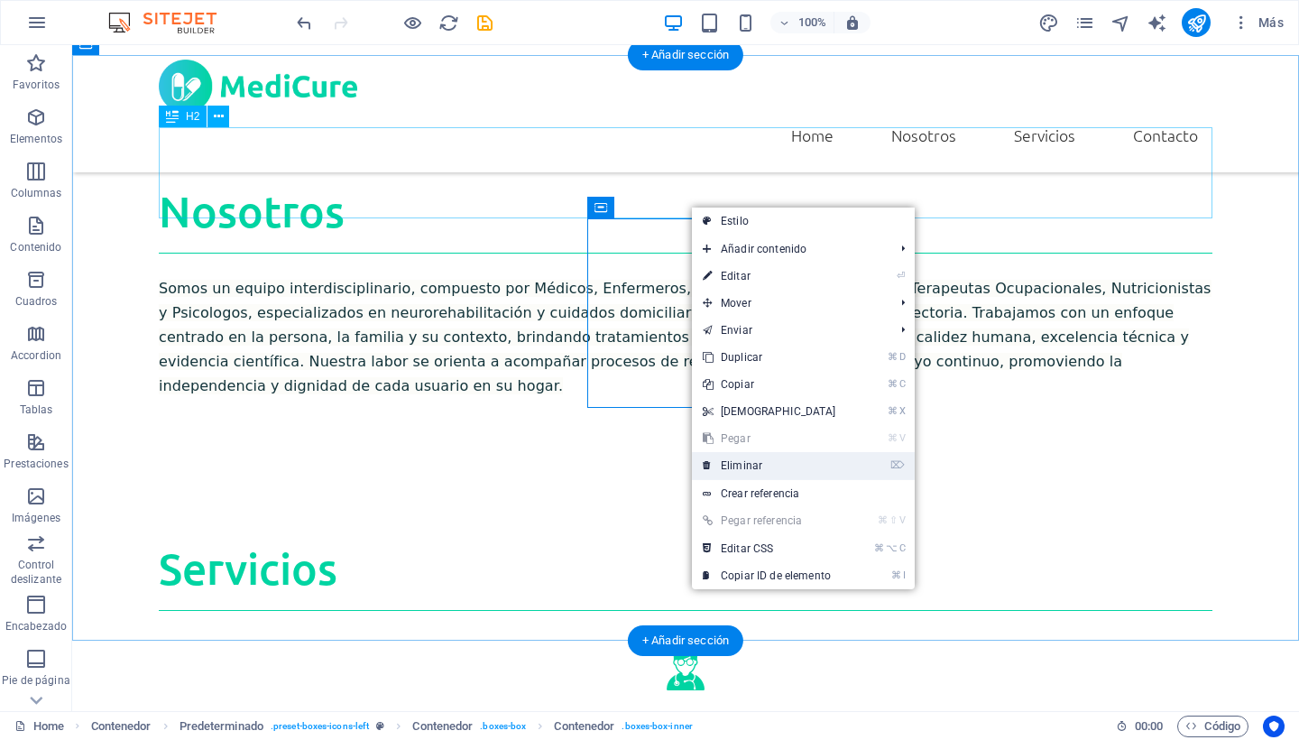
click at [783, 459] on link "⌦ Eliminar" at bounding box center [769, 465] width 155 height 27
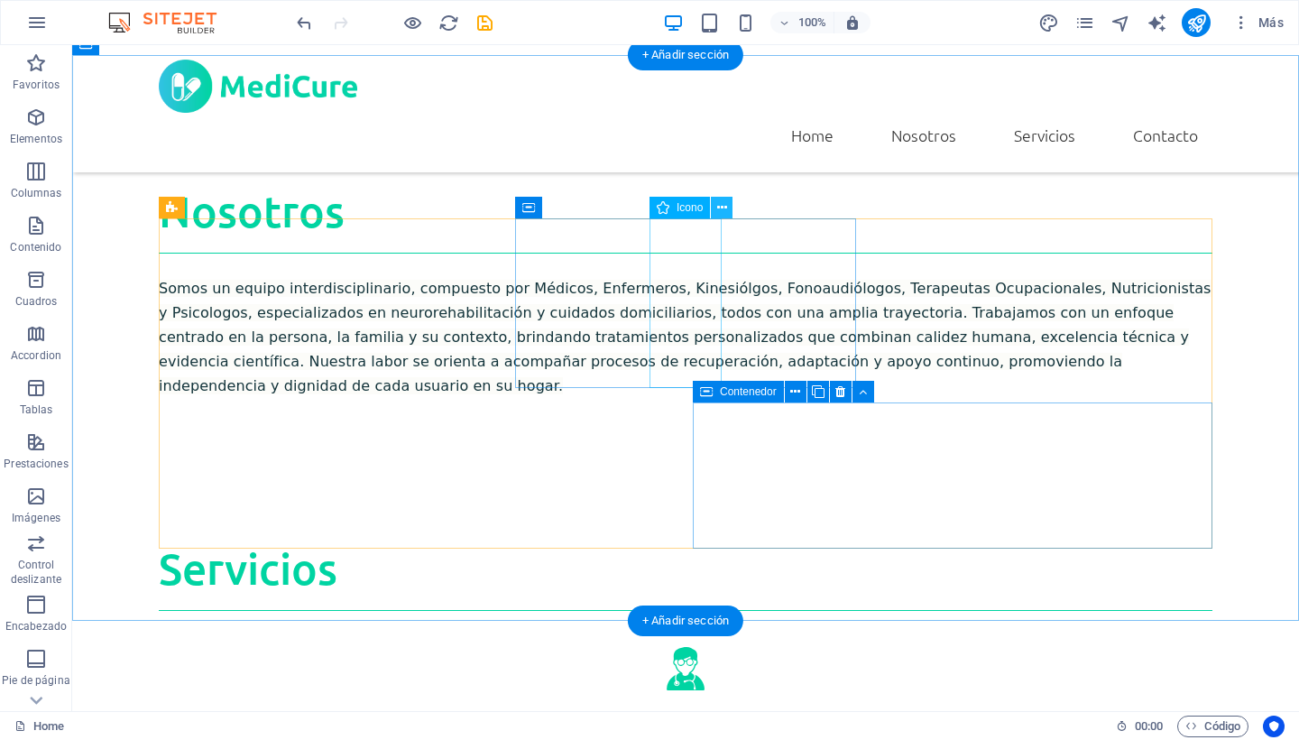
click at [718, 208] on icon at bounding box center [722, 207] width 10 height 19
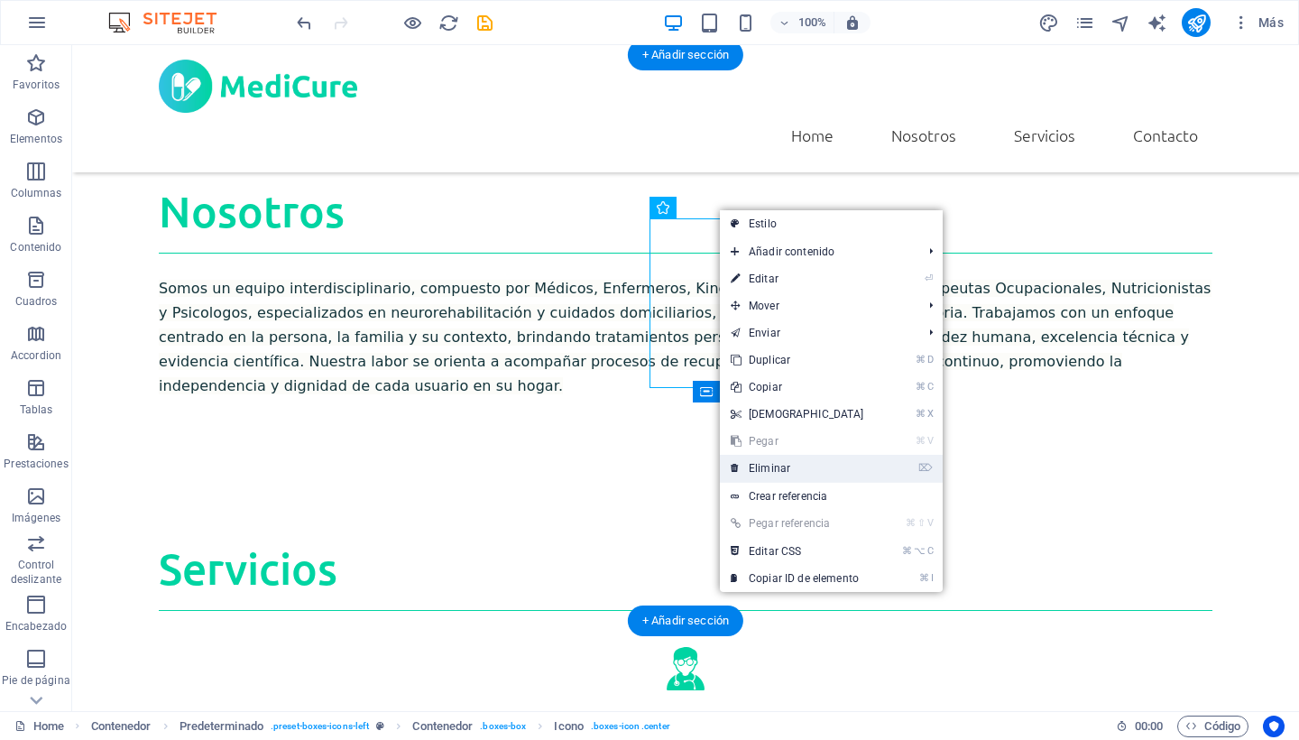
click at [767, 467] on link "⌦ Eliminar" at bounding box center [797, 468] width 155 height 27
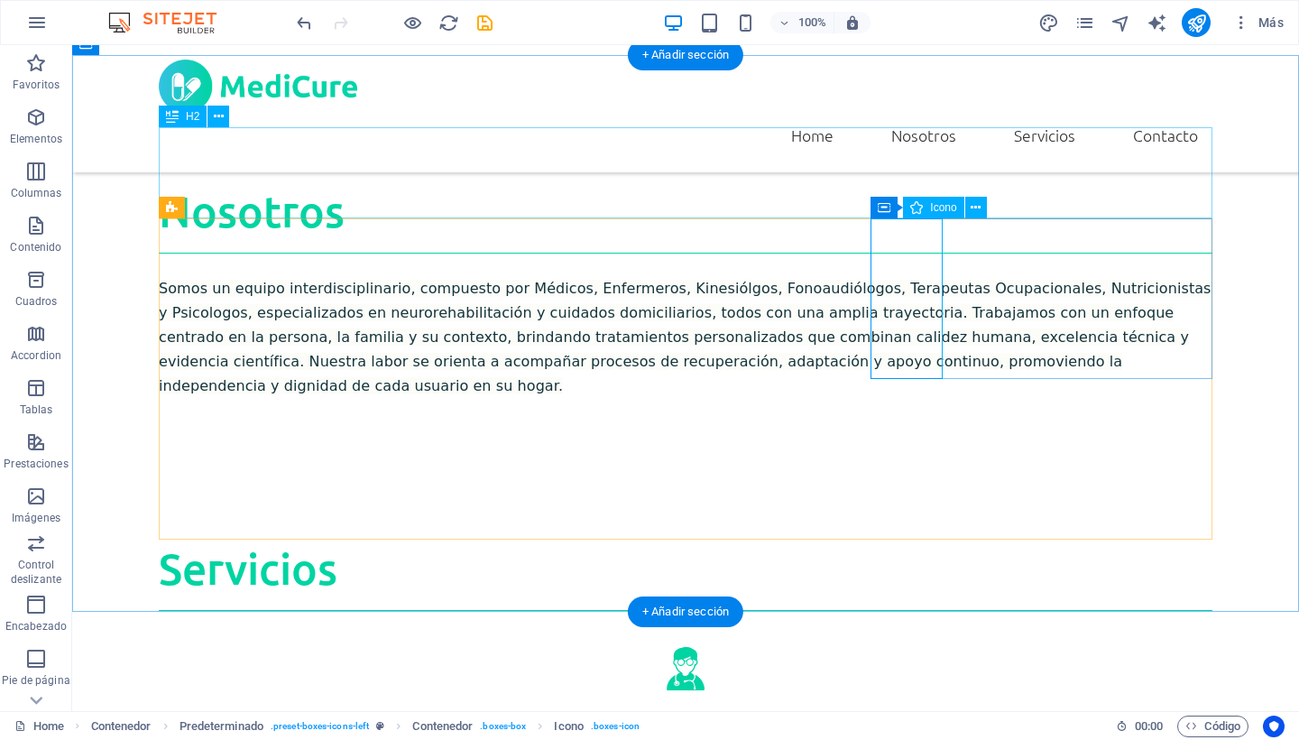
click at [942, 208] on span "Icono" at bounding box center [943, 207] width 26 height 11
click at [980, 207] on icon at bounding box center [976, 207] width 10 height 19
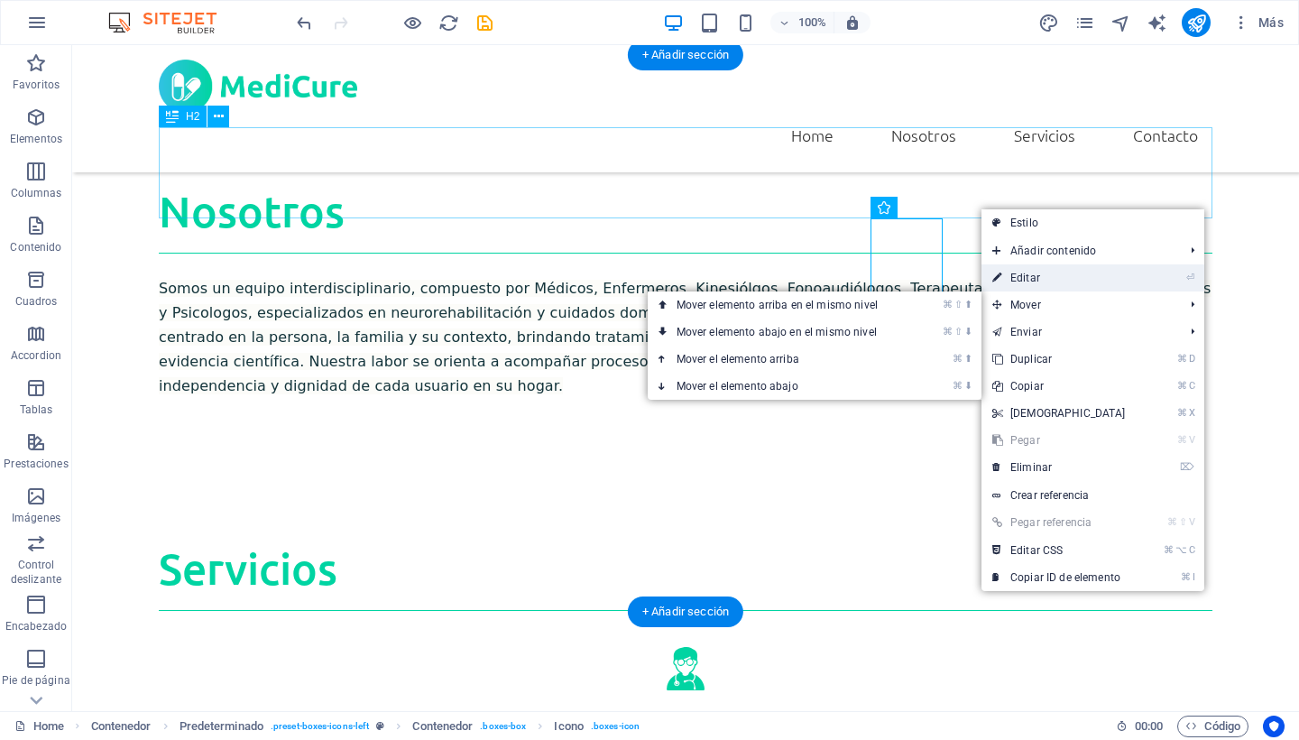
click at [1049, 281] on link "⏎ Editar" at bounding box center [1058, 277] width 155 height 27
select select "xMidYMid"
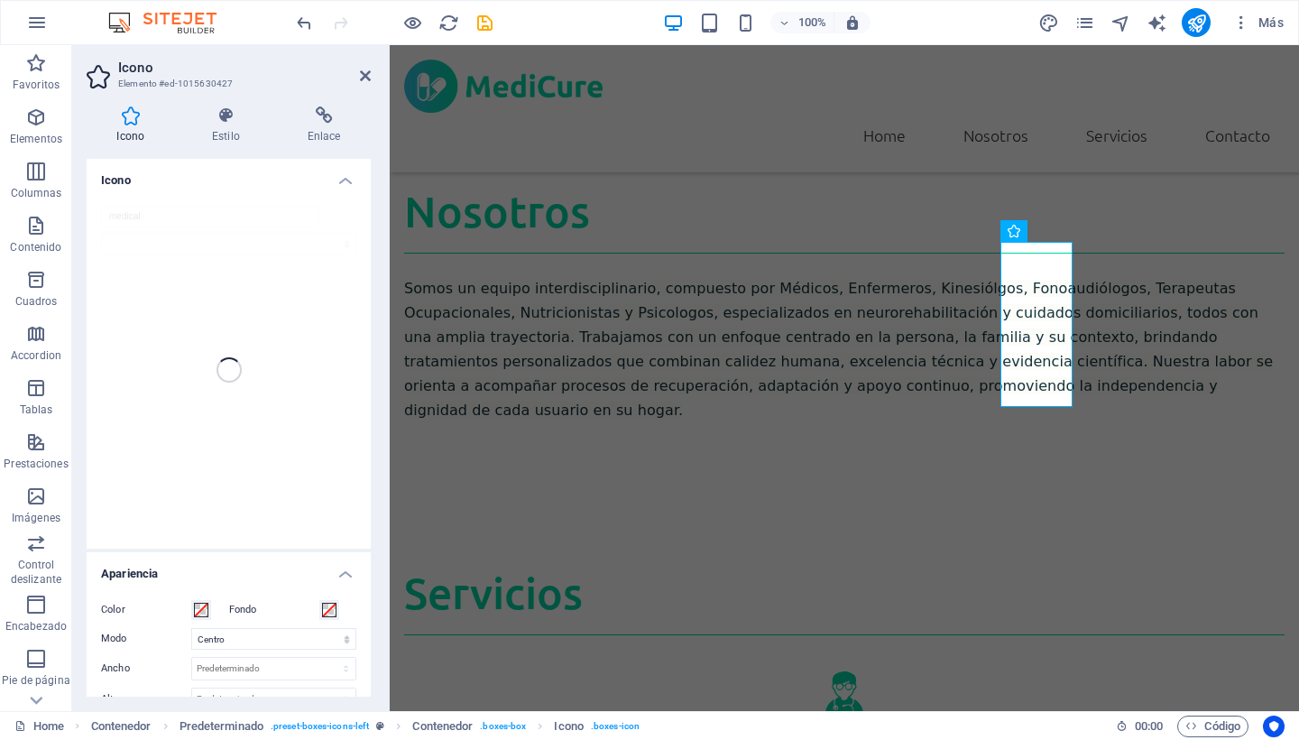
click at [170, 218] on div "medical" at bounding box center [229, 369] width 284 height 357
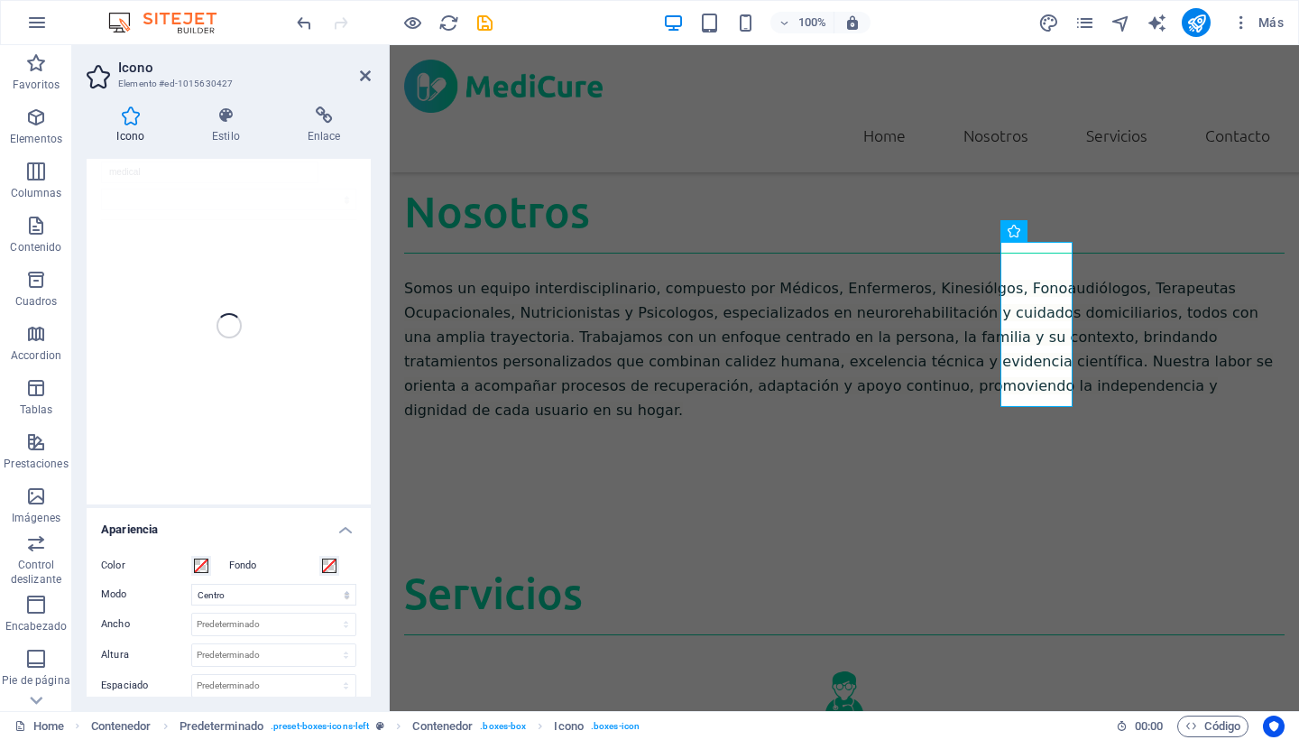
scroll to position [25, 0]
click at [660, 566] on div "Servicios" at bounding box center [844, 600] width 880 height 69
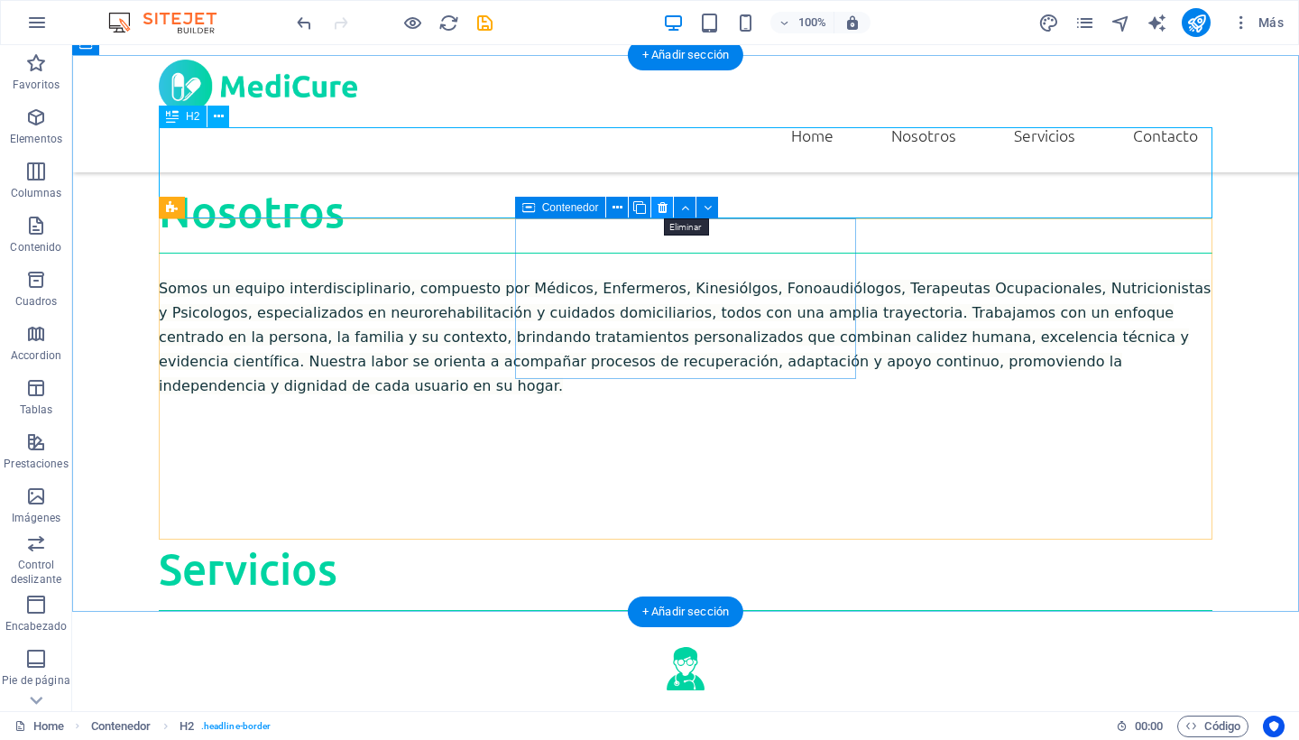
click at [664, 207] on icon at bounding box center [663, 207] width 10 height 19
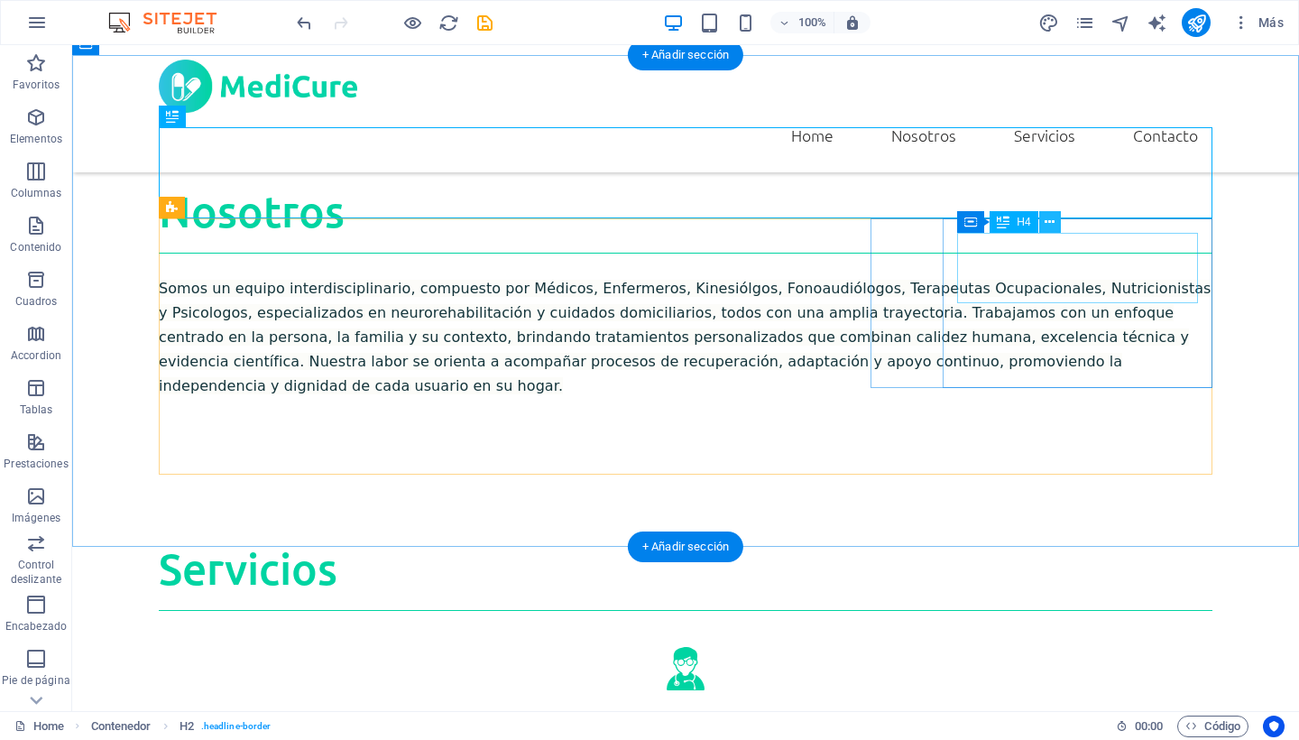
click at [1049, 226] on icon at bounding box center [1050, 222] width 10 height 19
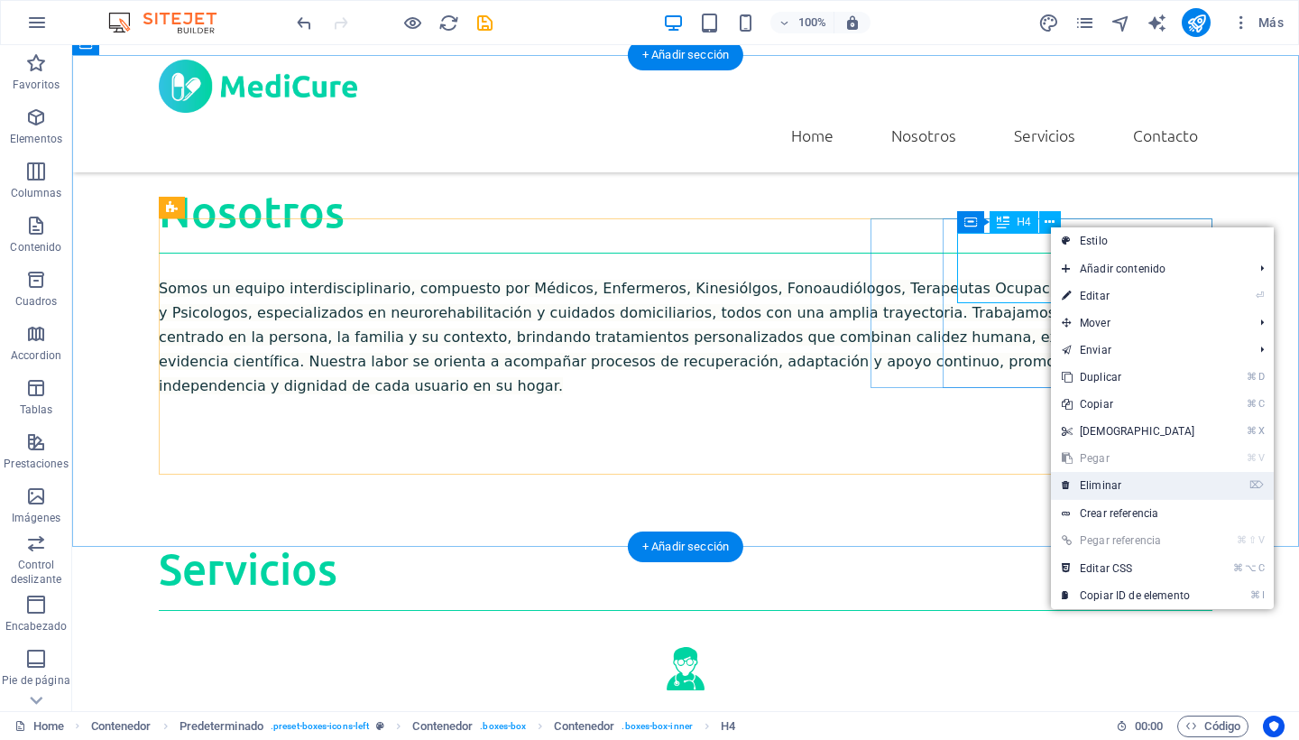
click at [1153, 489] on link "⌦ Eliminar" at bounding box center [1128, 485] width 155 height 27
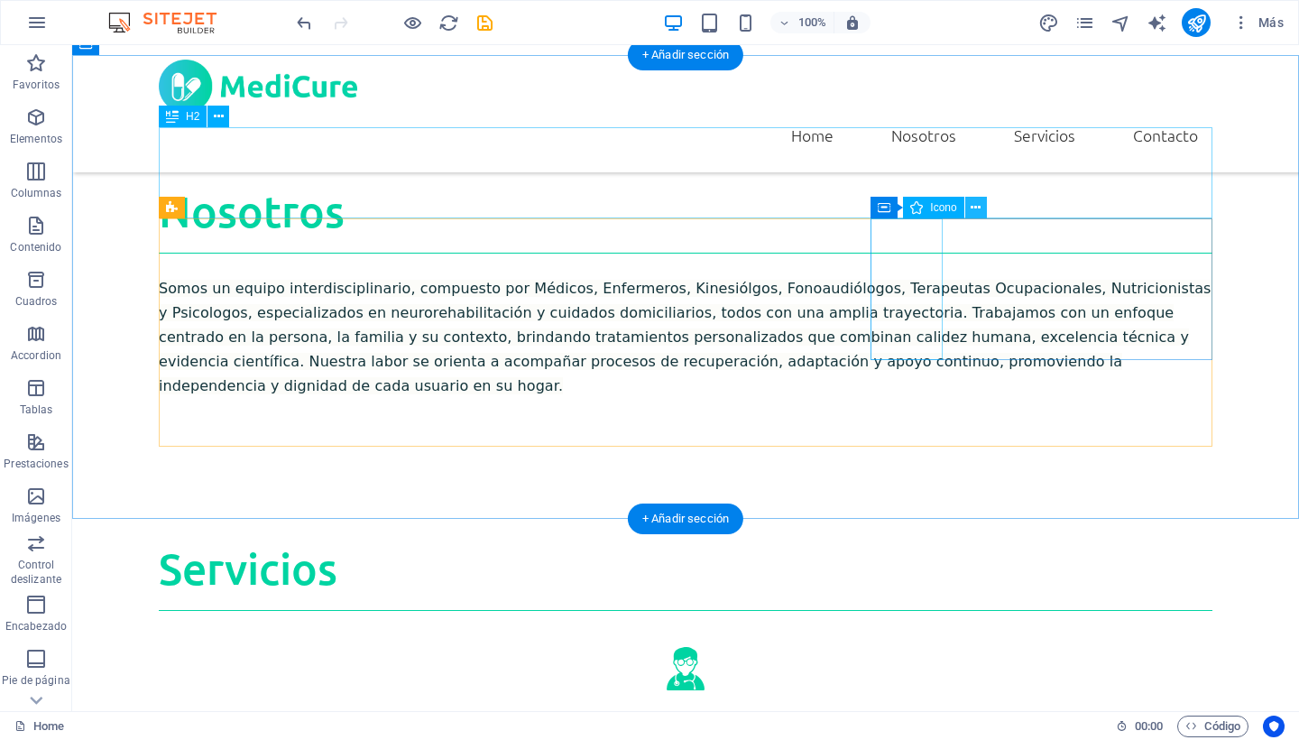
click at [971, 206] on icon at bounding box center [976, 207] width 10 height 19
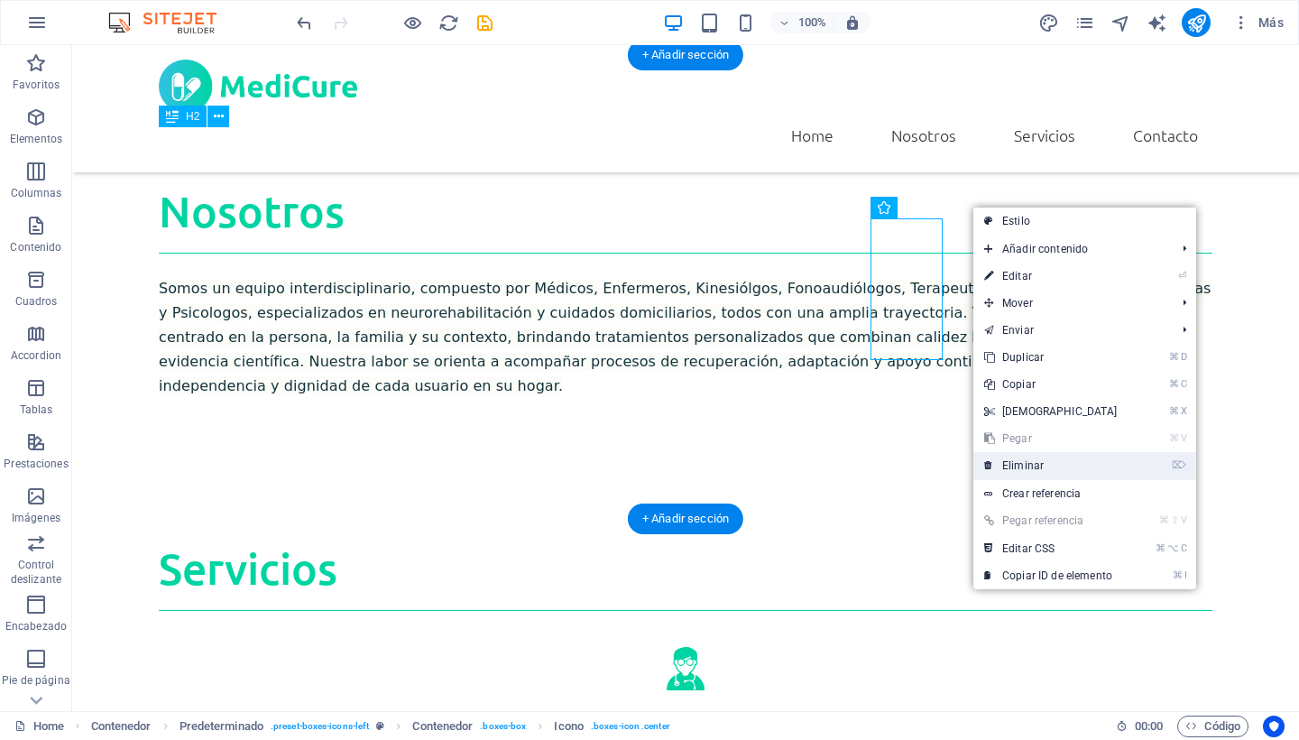
click at [1040, 467] on link "⌦ Eliminar" at bounding box center [1050, 465] width 155 height 27
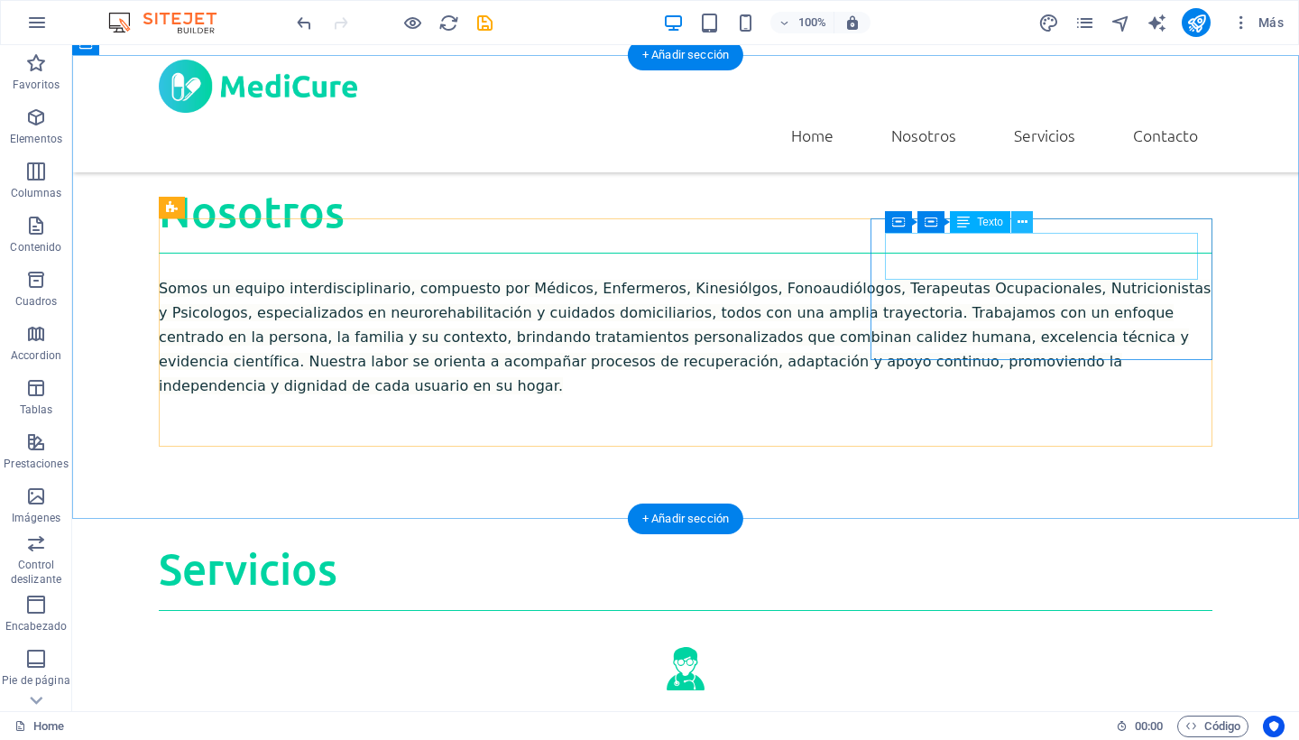
click at [1026, 223] on icon at bounding box center [1022, 222] width 10 height 19
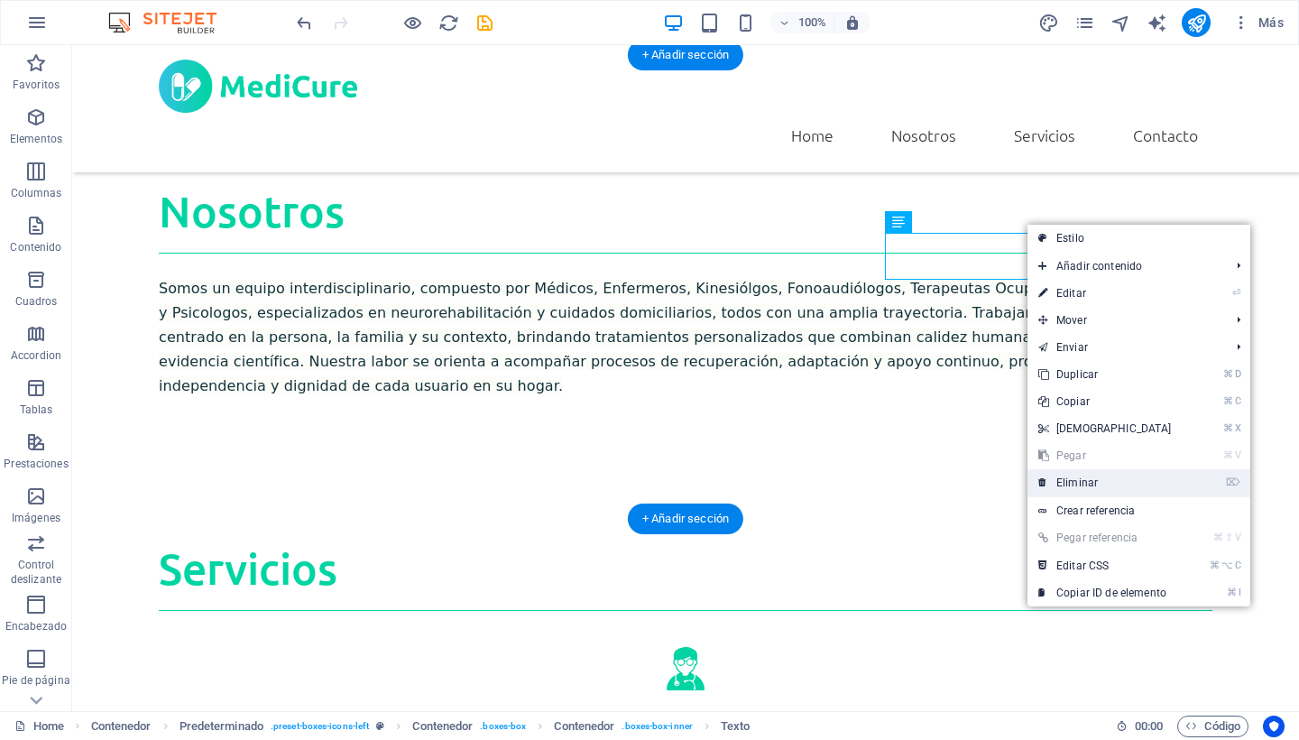
click at [1103, 489] on link "⌦ Eliminar" at bounding box center [1104, 482] width 155 height 27
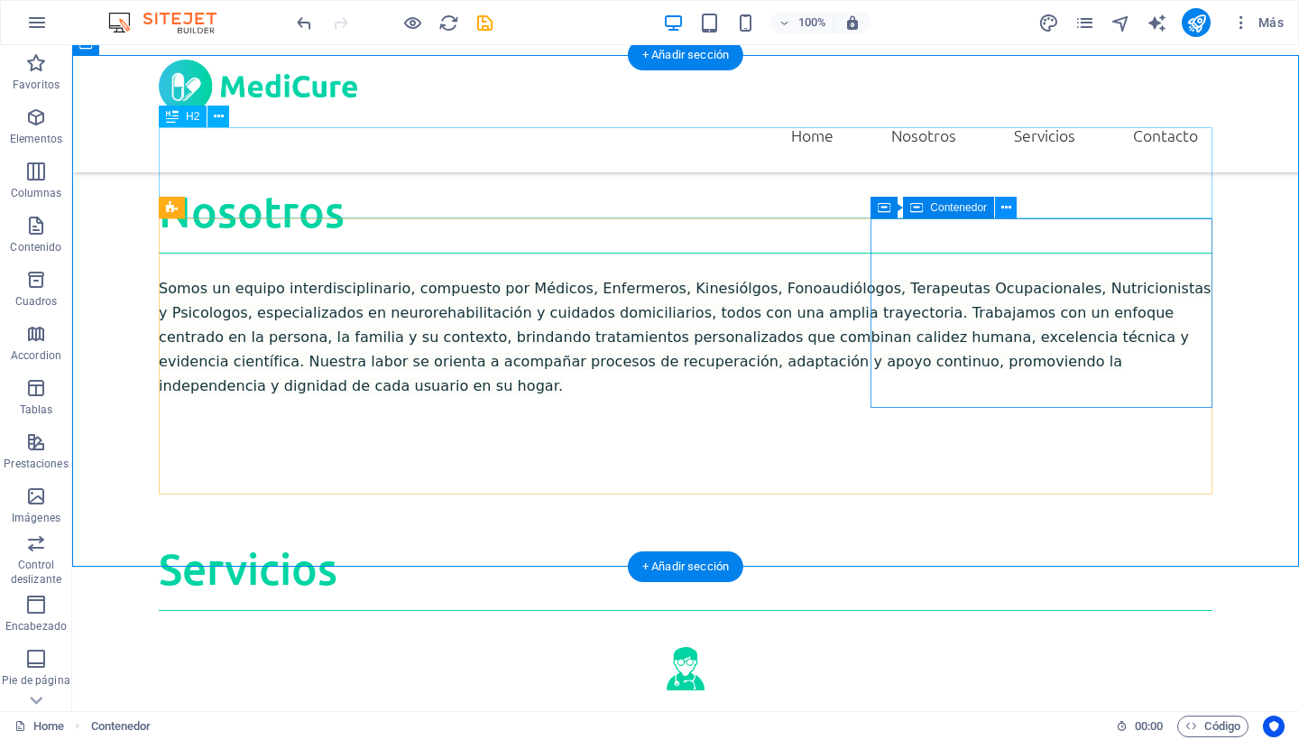
click at [1008, 201] on icon at bounding box center [1006, 207] width 10 height 19
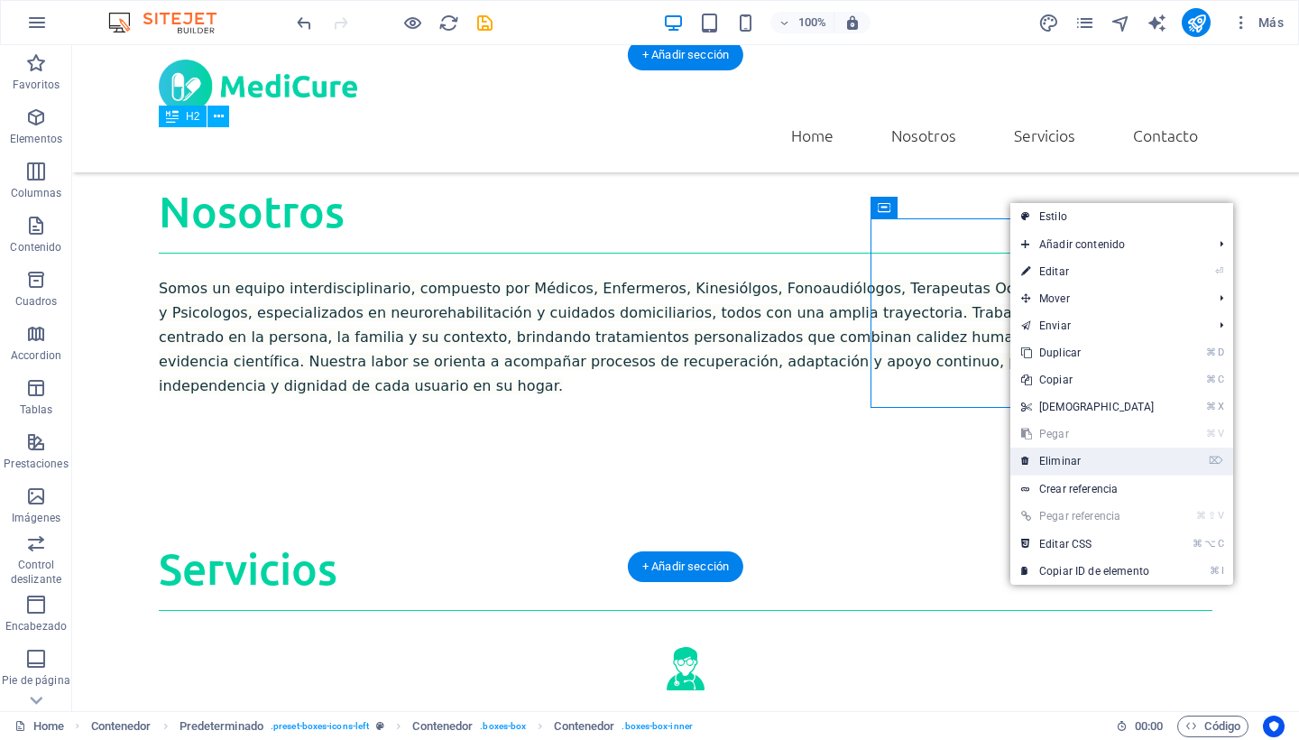
click at [1064, 470] on link "⌦ Eliminar" at bounding box center [1087, 460] width 155 height 27
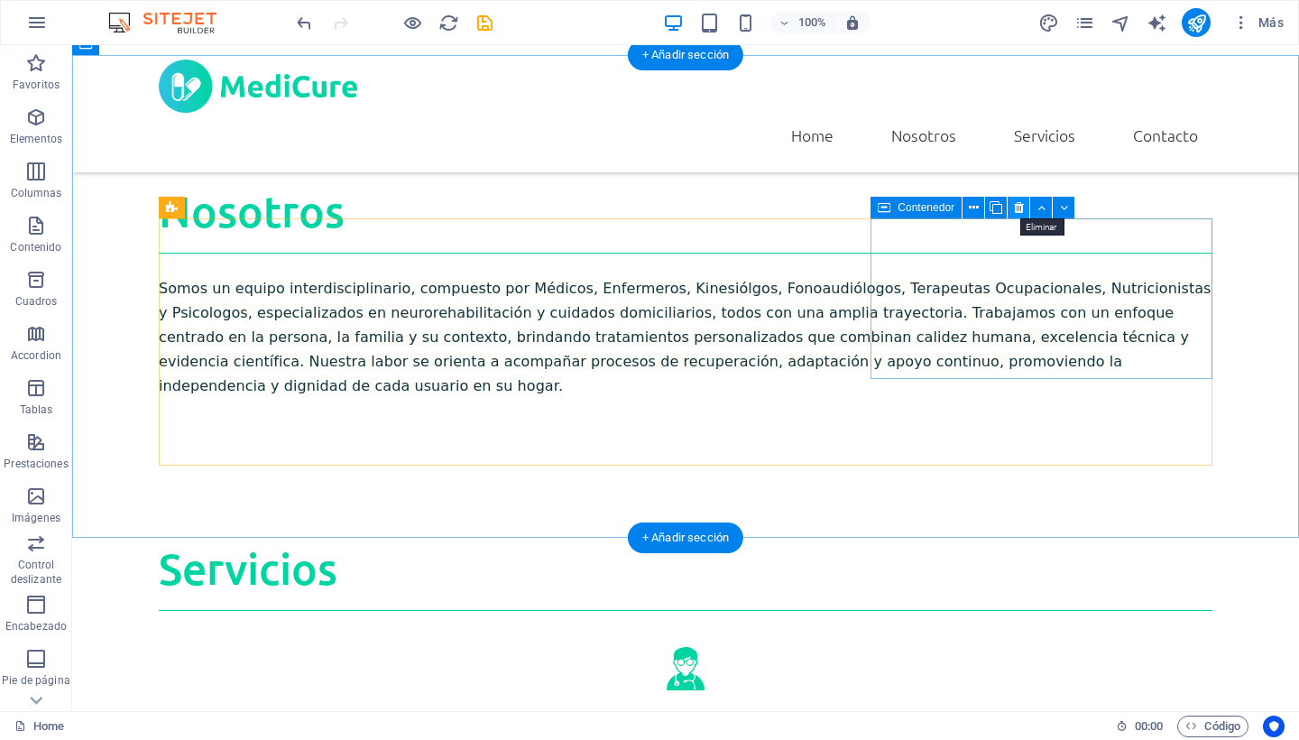
click at [1015, 208] on icon at bounding box center [1019, 207] width 10 height 19
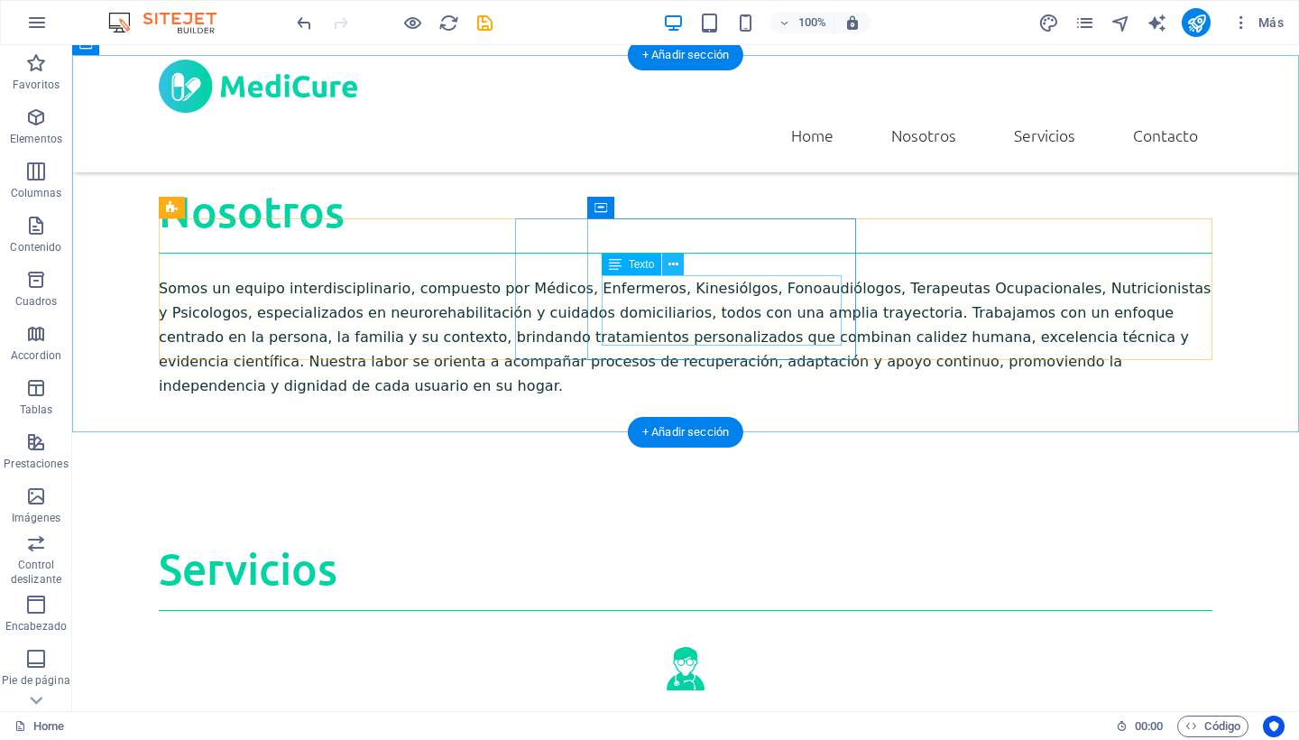
click at [678, 262] on icon at bounding box center [673, 264] width 10 height 19
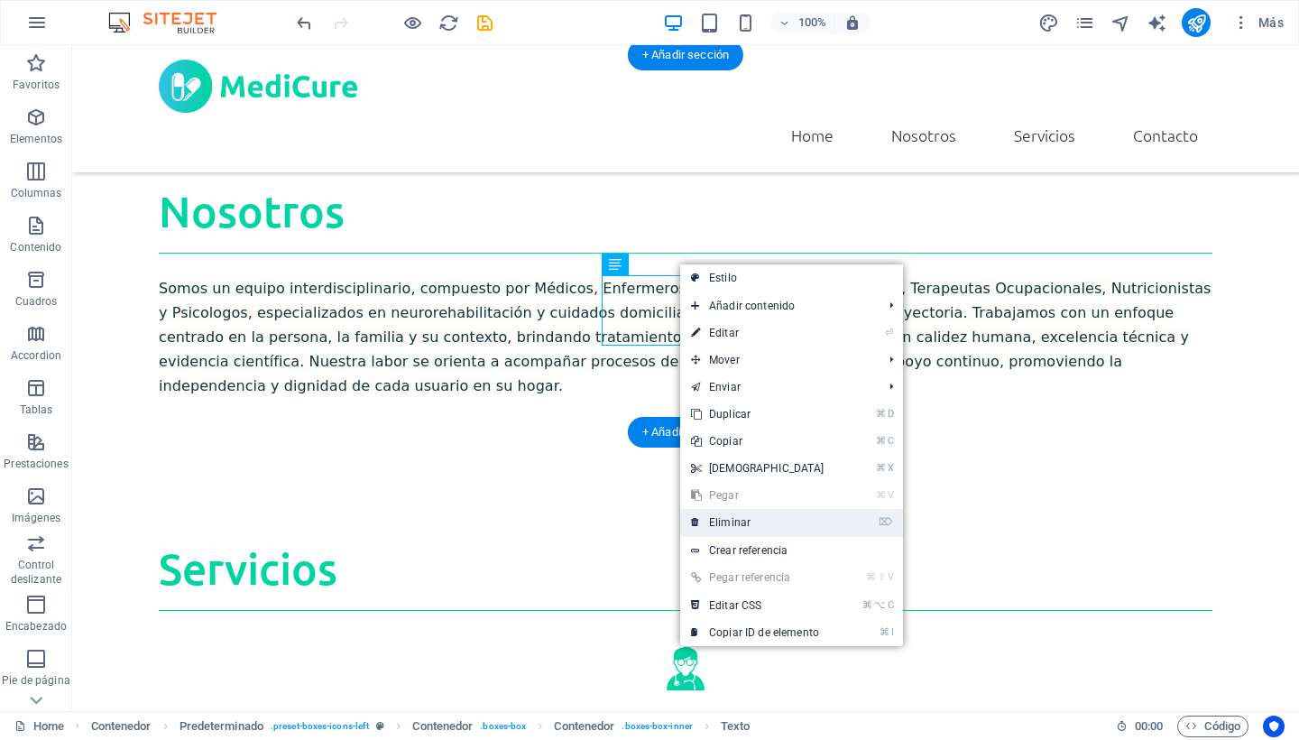
click at [788, 526] on link "⌦ Eliminar" at bounding box center [757, 522] width 155 height 27
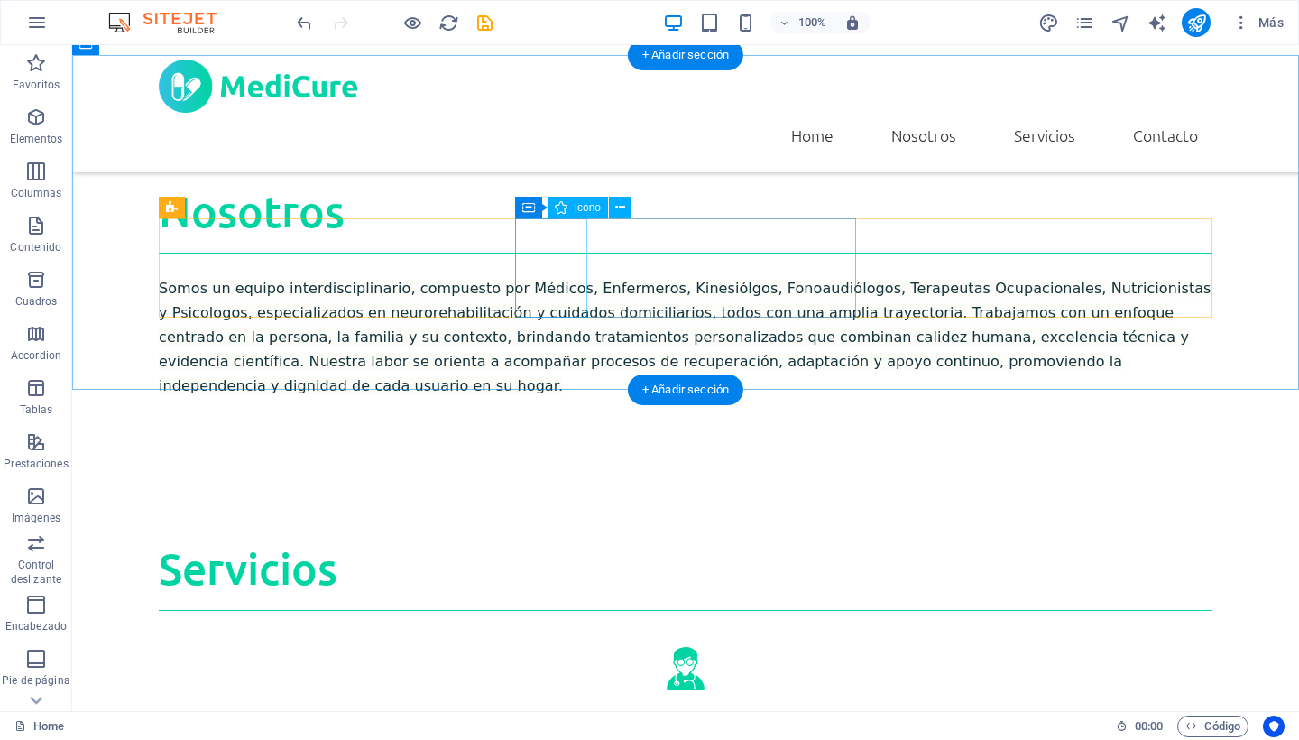
select select "xMidYMid"
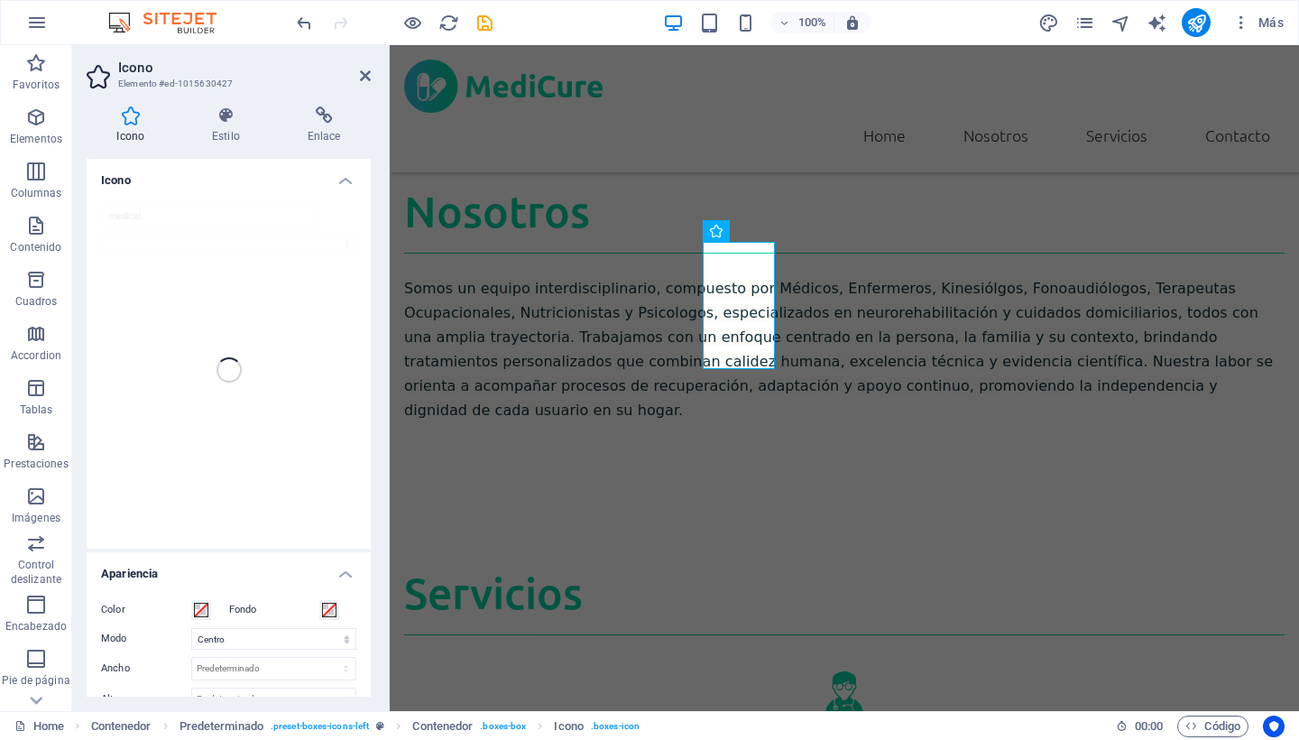
click at [169, 212] on div "medical" at bounding box center [229, 369] width 284 height 357
click at [337, 175] on h4 "Icono" at bounding box center [229, 175] width 284 height 32
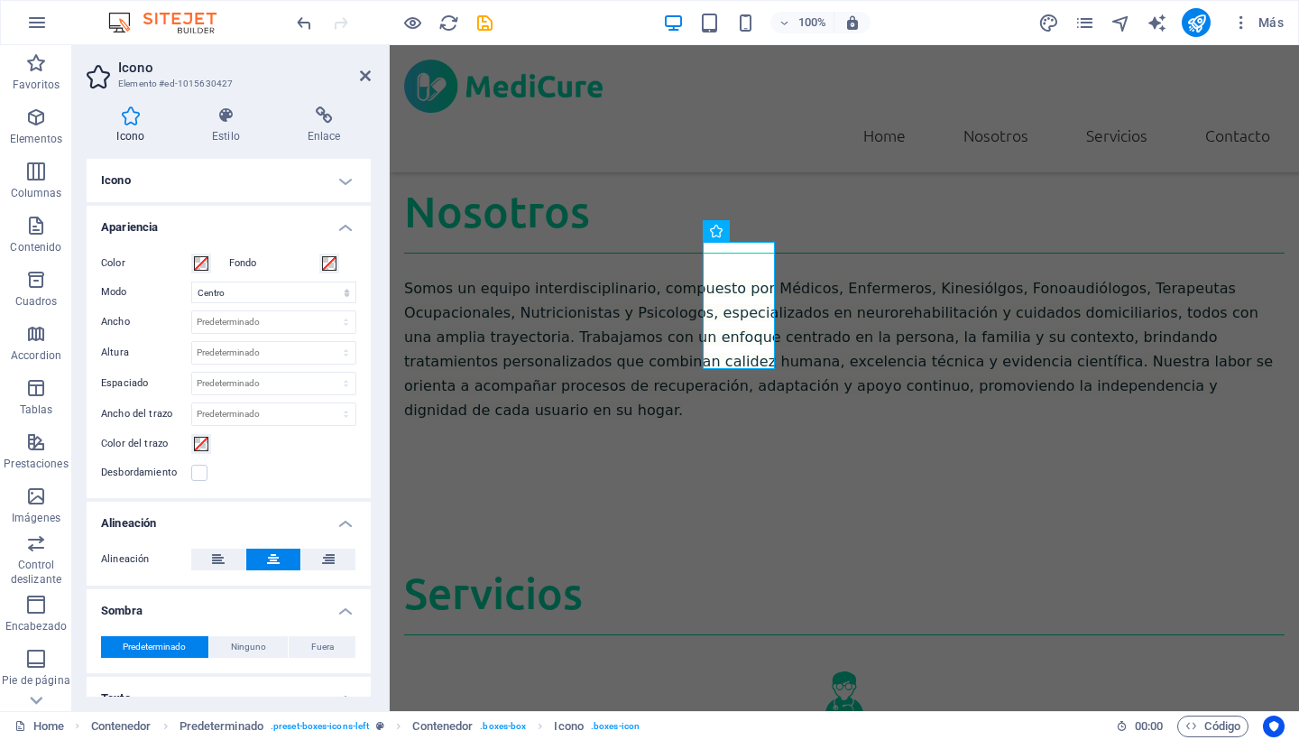
click at [337, 175] on h4 "Icono" at bounding box center [229, 180] width 284 height 43
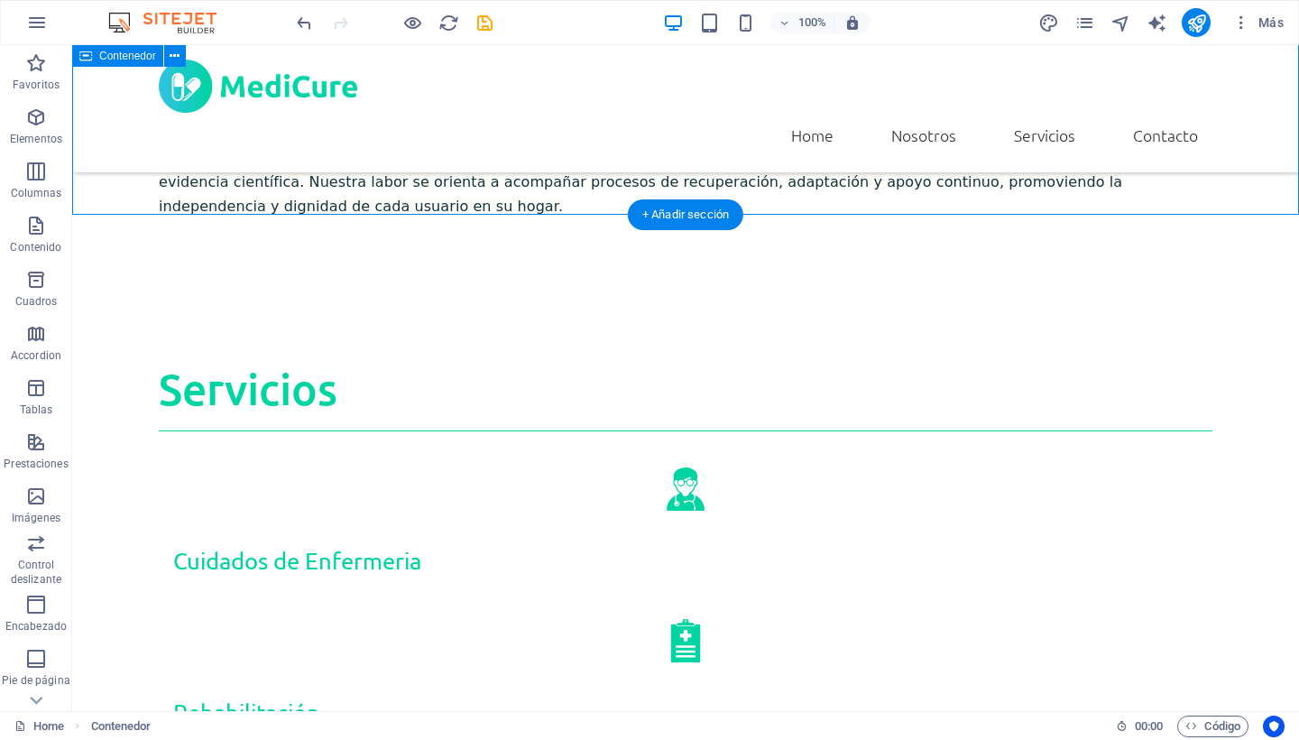
scroll to position [1223, 0]
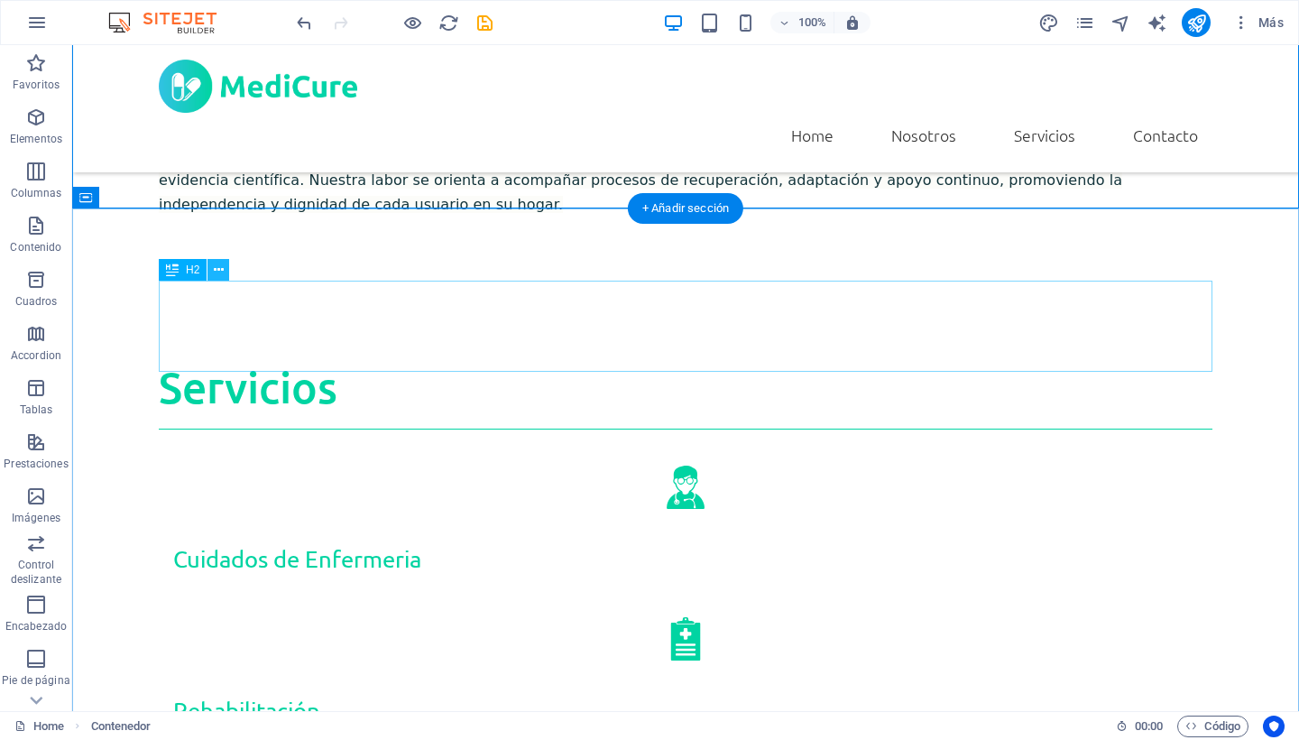
click at [217, 275] on icon at bounding box center [219, 270] width 10 height 19
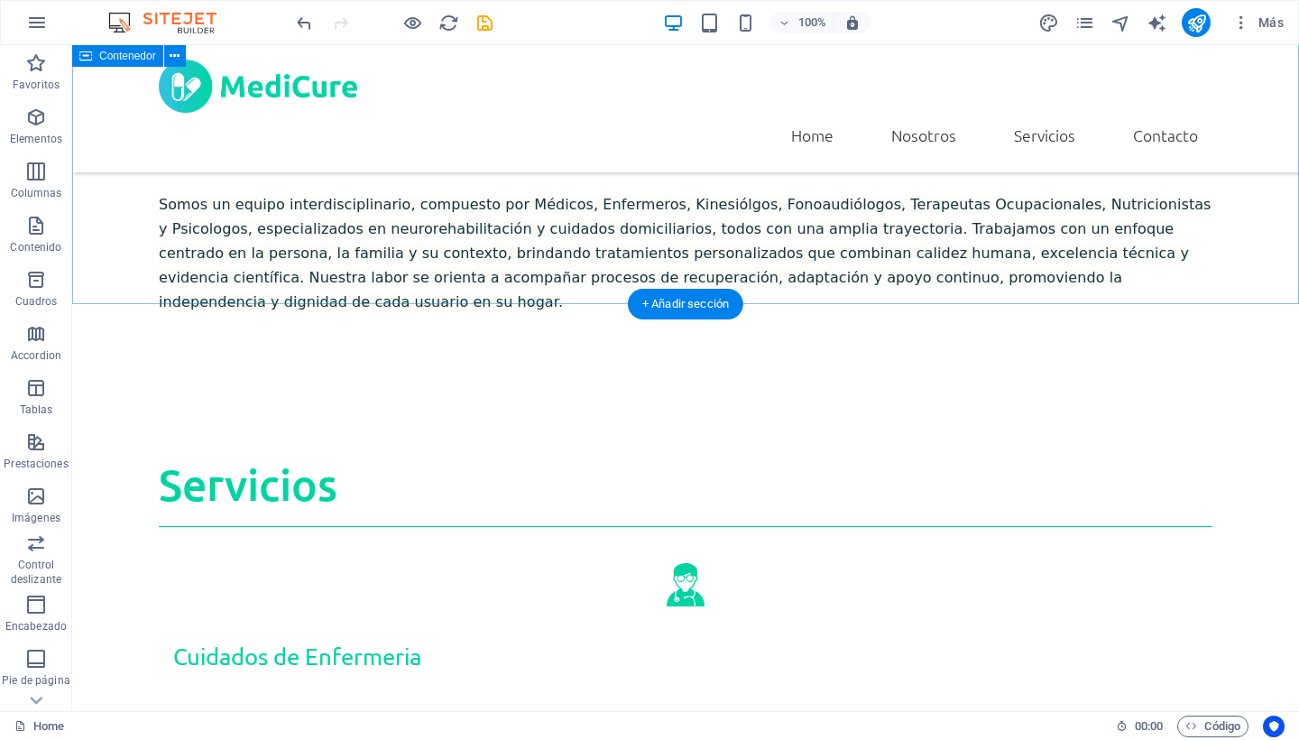
scroll to position [1128, 0]
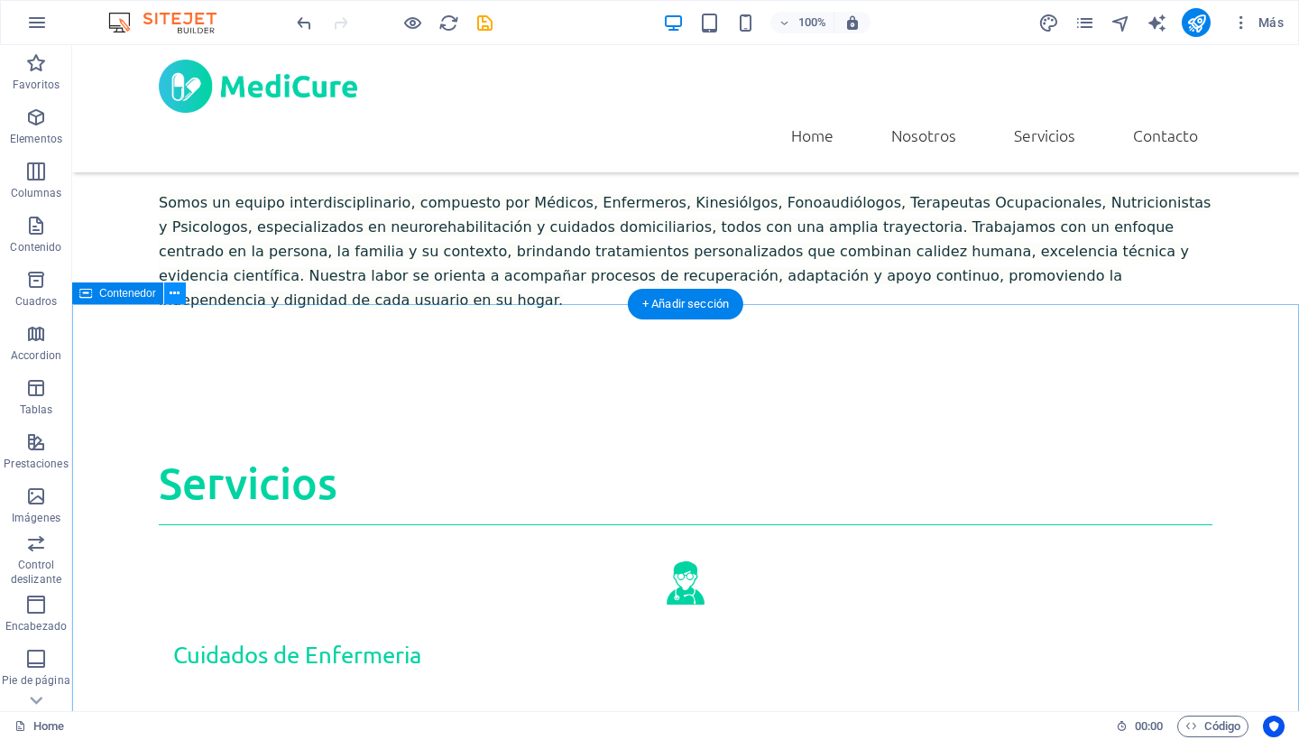
click at [176, 293] on icon at bounding box center [175, 293] width 10 height 19
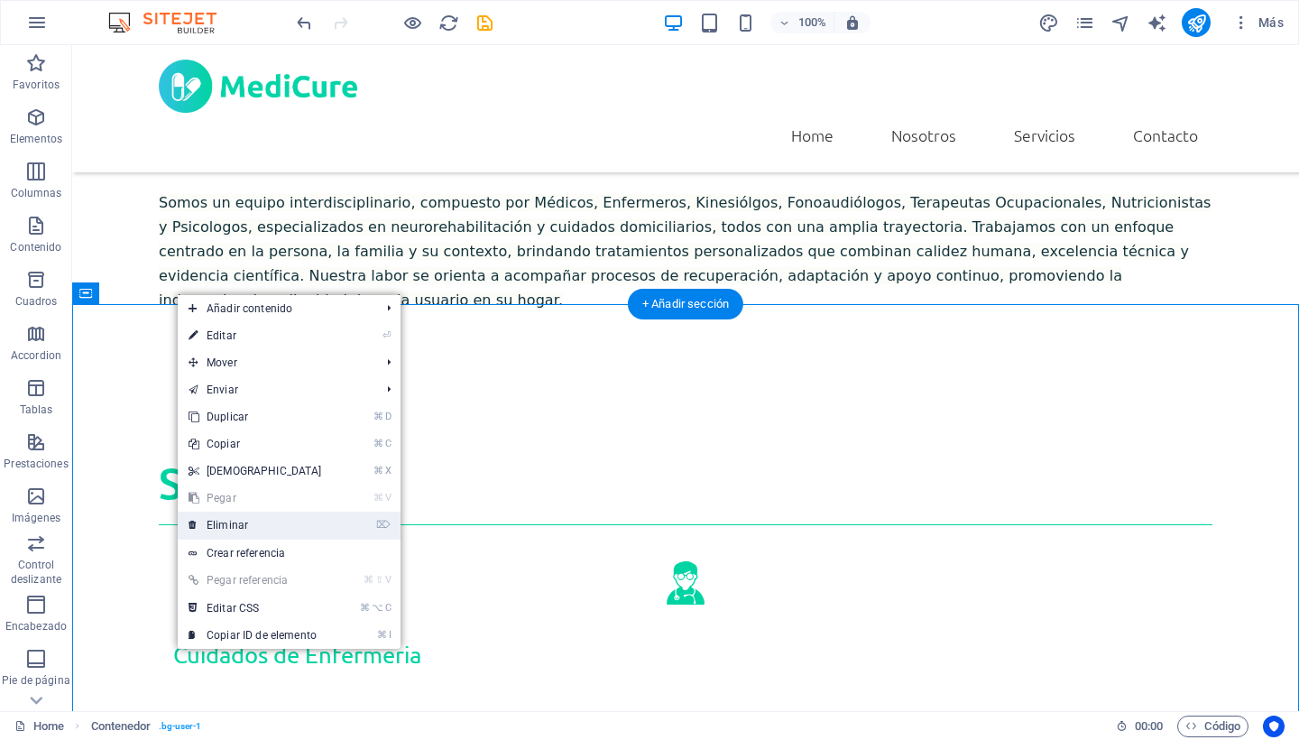
click at [244, 531] on link "⌦ Eliminar" at bounding box center [255, 524] width 155 height 27
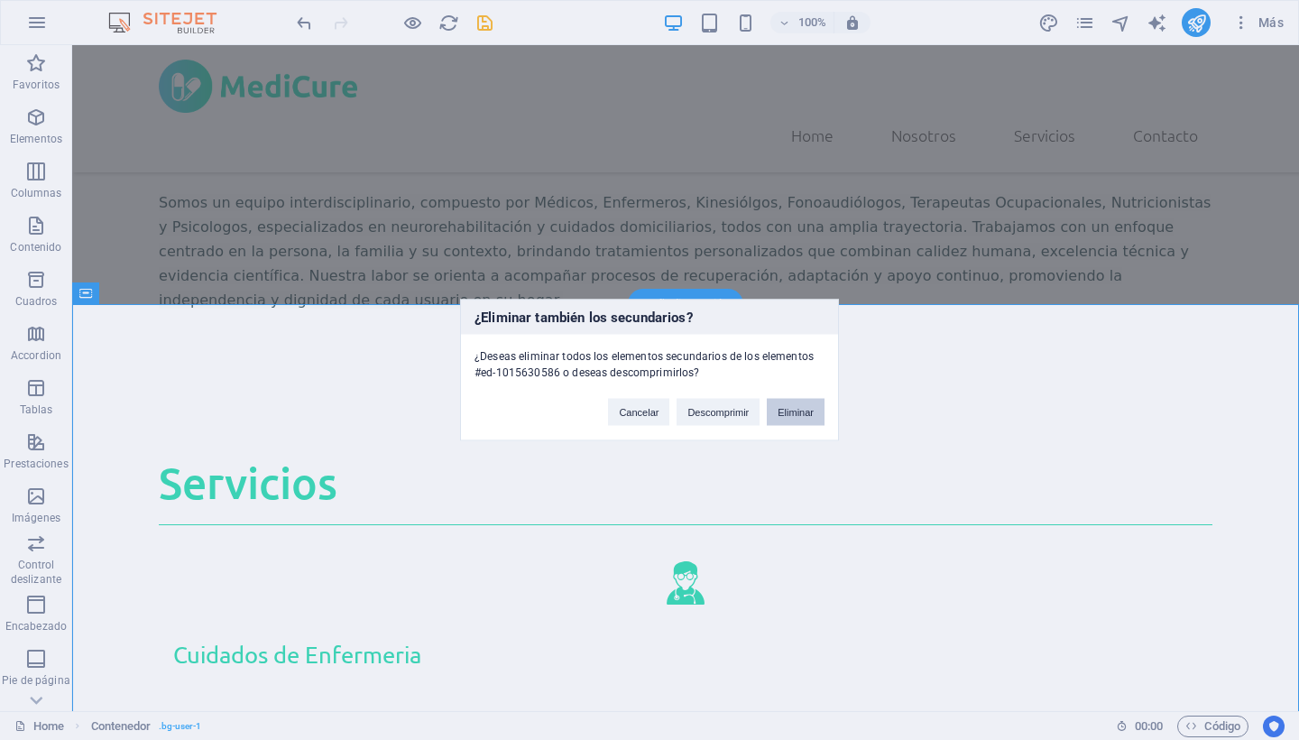
click at [797, 411] on button "Eliminar" at bounding box center [796, 412] width 58 height 27
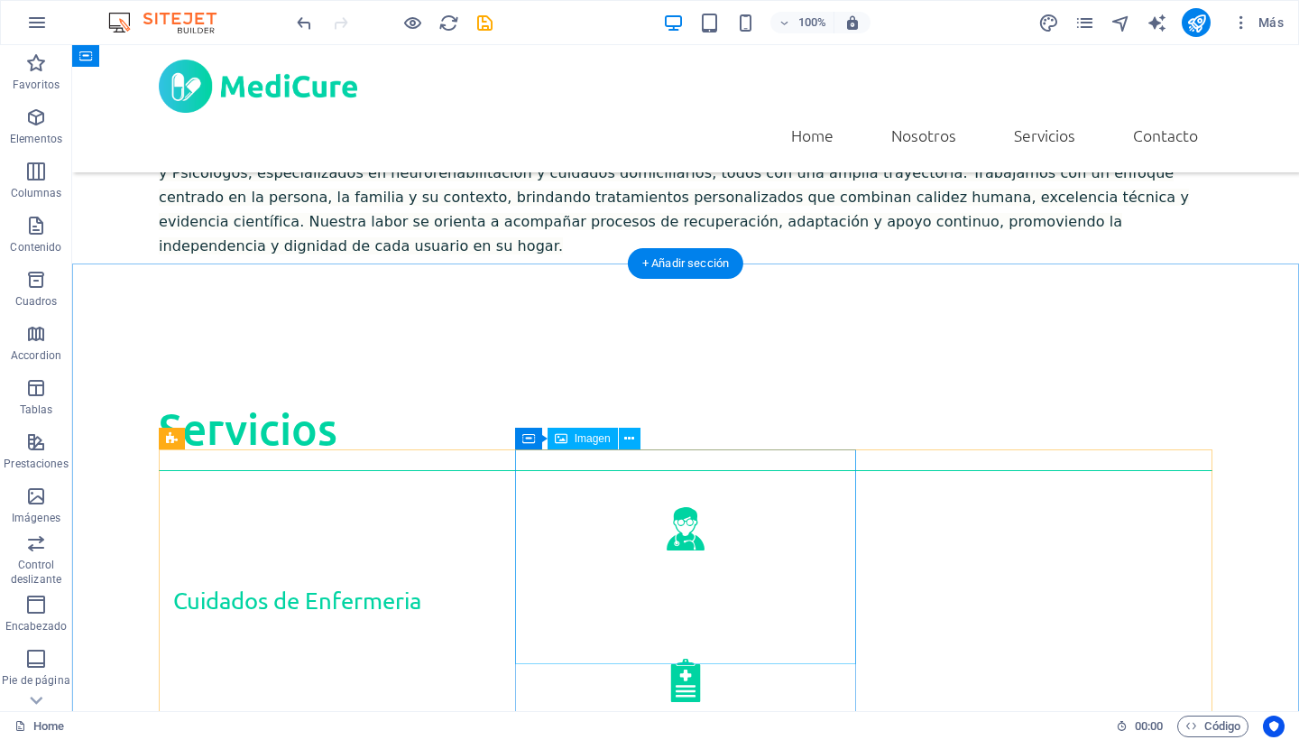
scroll to position [1092, 0]
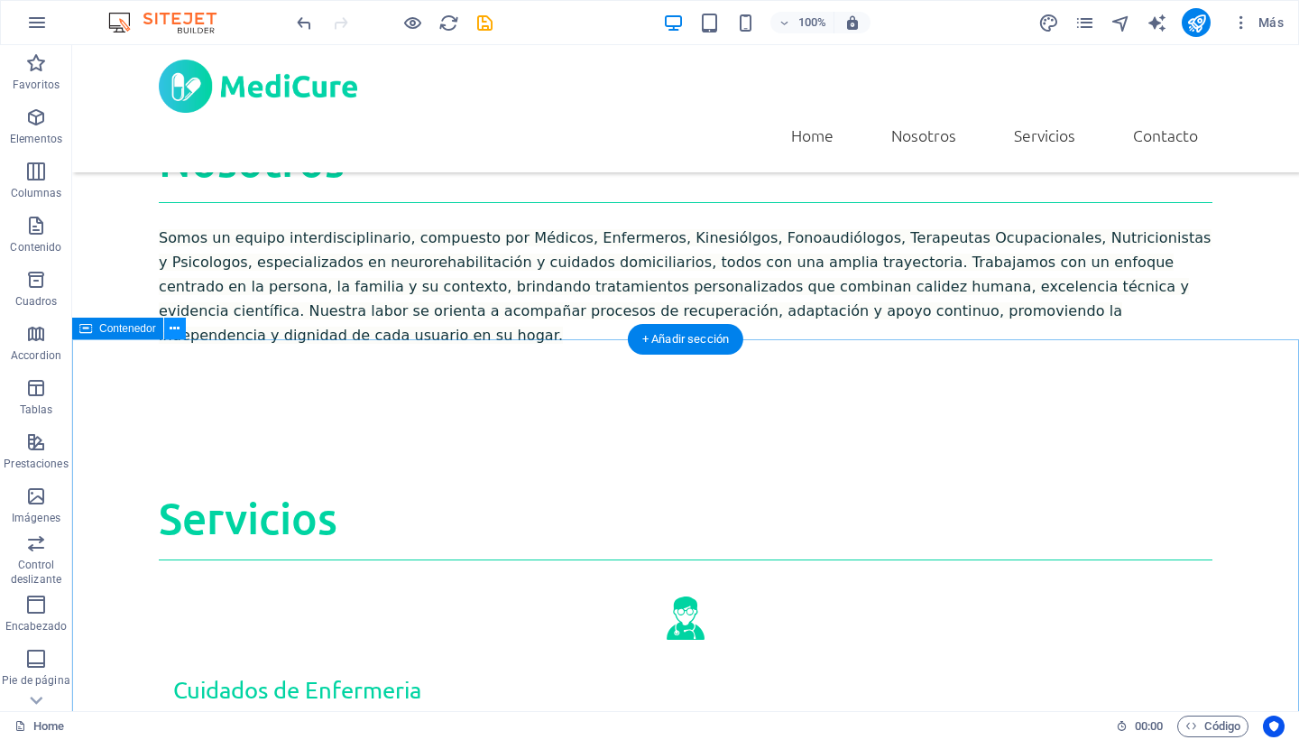
click at [173, 333] on icon at bounding box center [175, 328] width 10 height 19
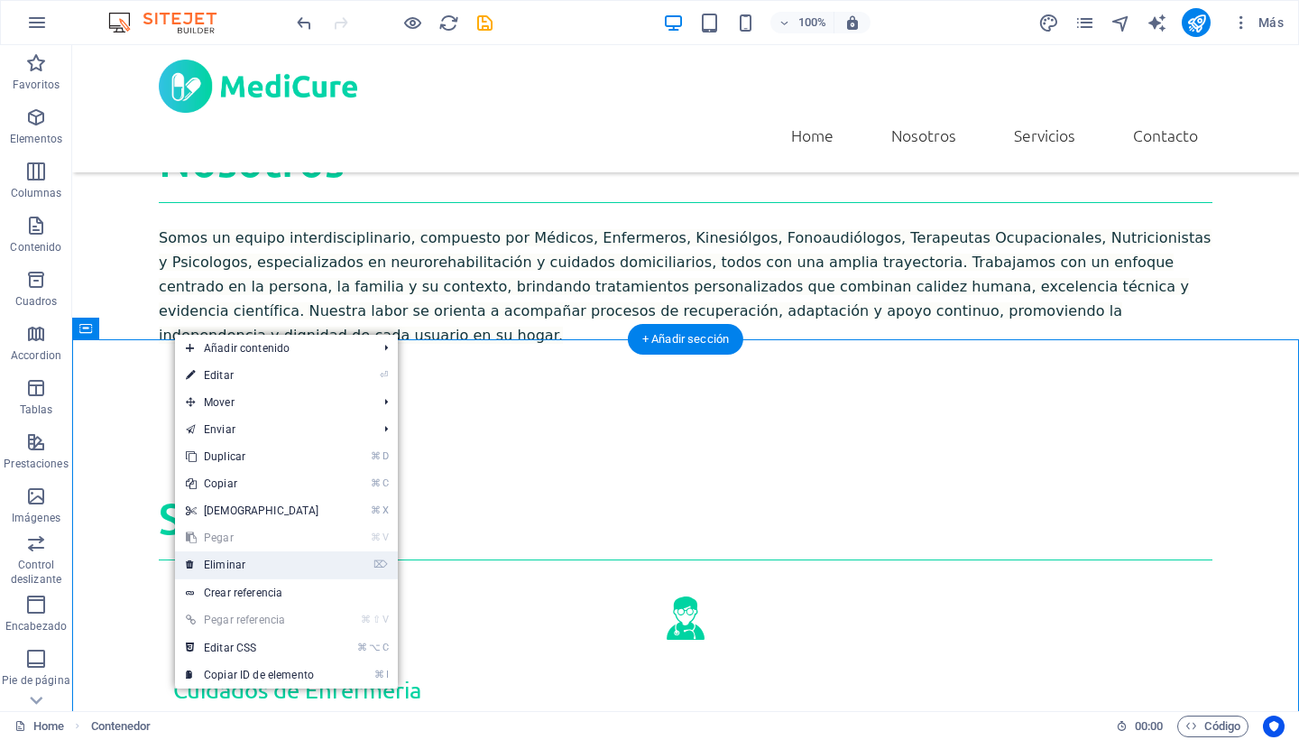
click at [241, 566] on link "⌦ Eliminar" at bounding box center [252, 564] width 155 height 27
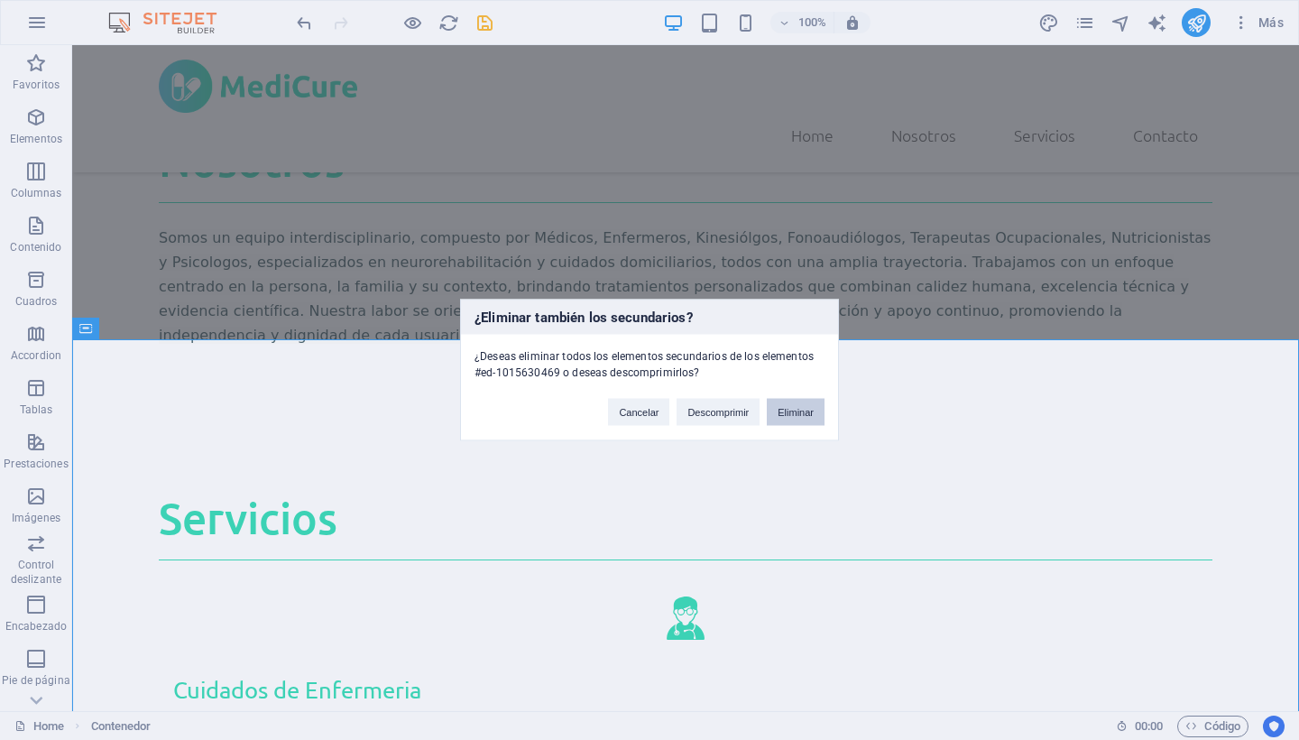
click at [801, 410] on button "Eliminar" at bounding box center [796, 412] width 58 height 27
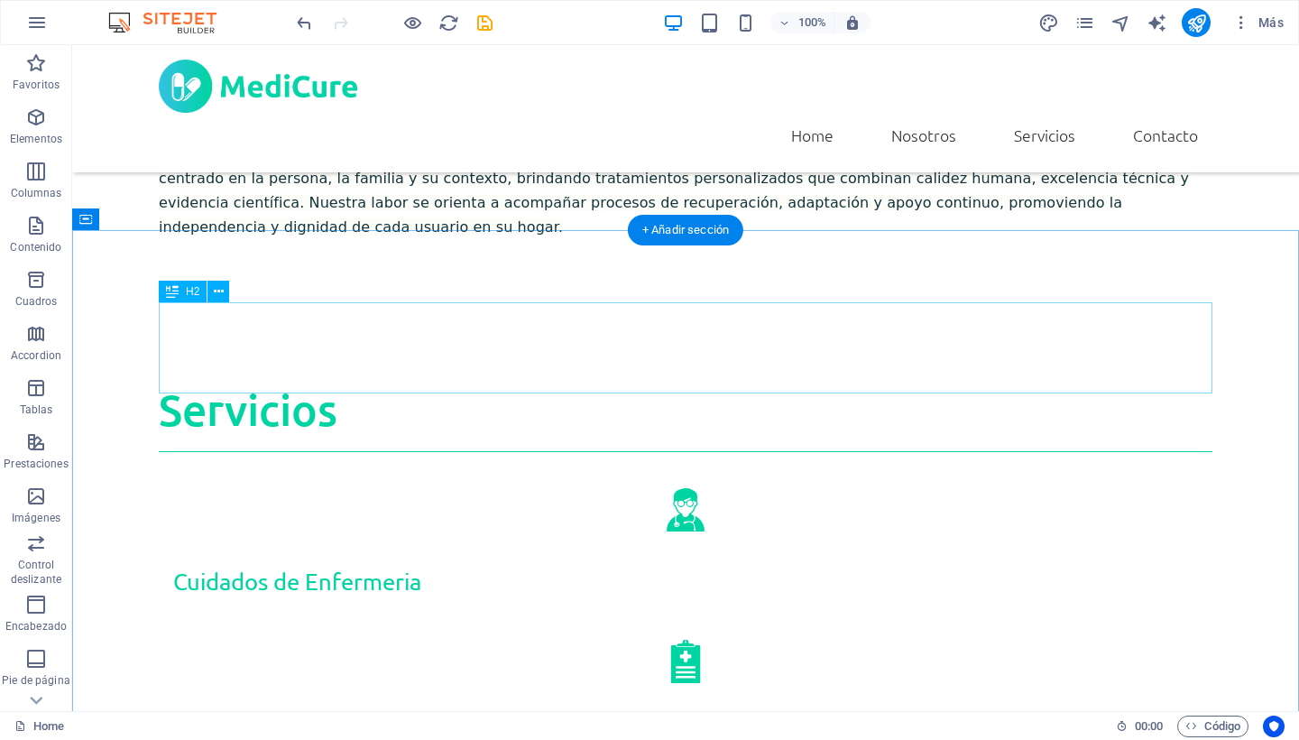
scroll to position [1201, 0]
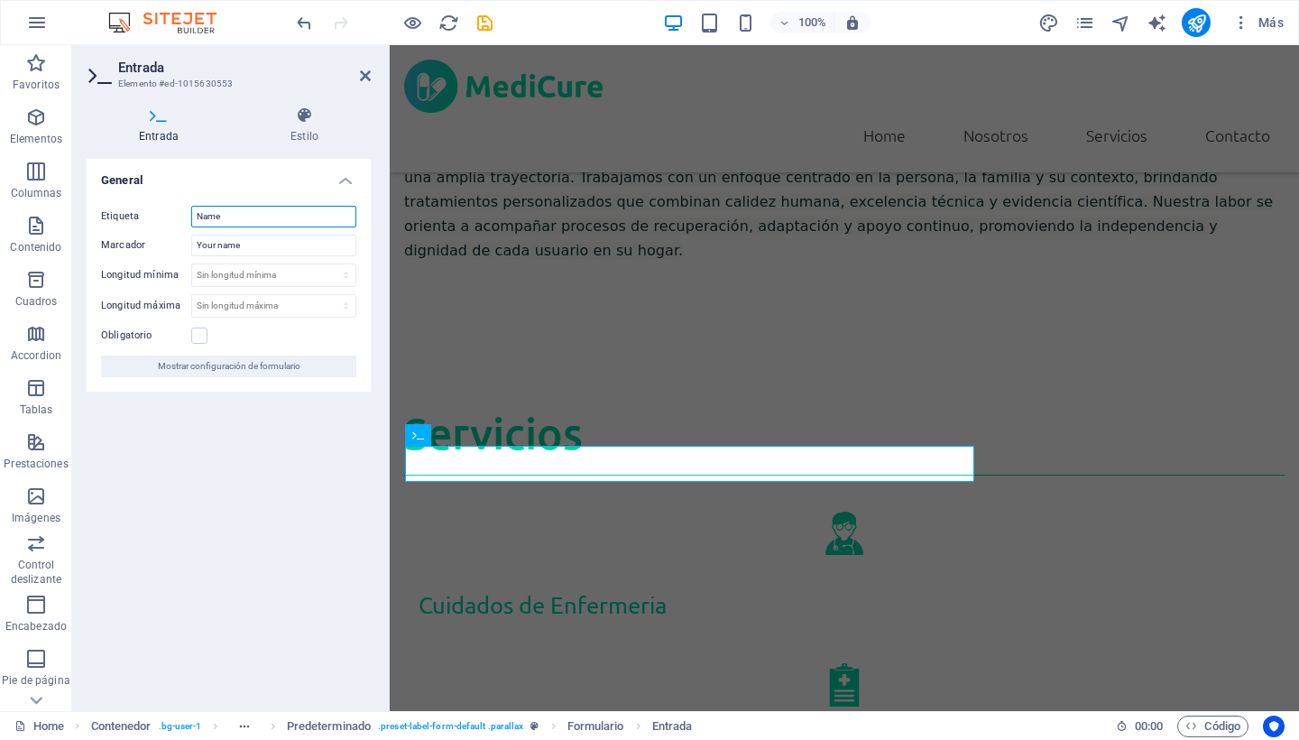
click at [225, 213] on input "Name" at bounding box center [273, 217] width 165 height 22
type input "N"
type input "Nombre"
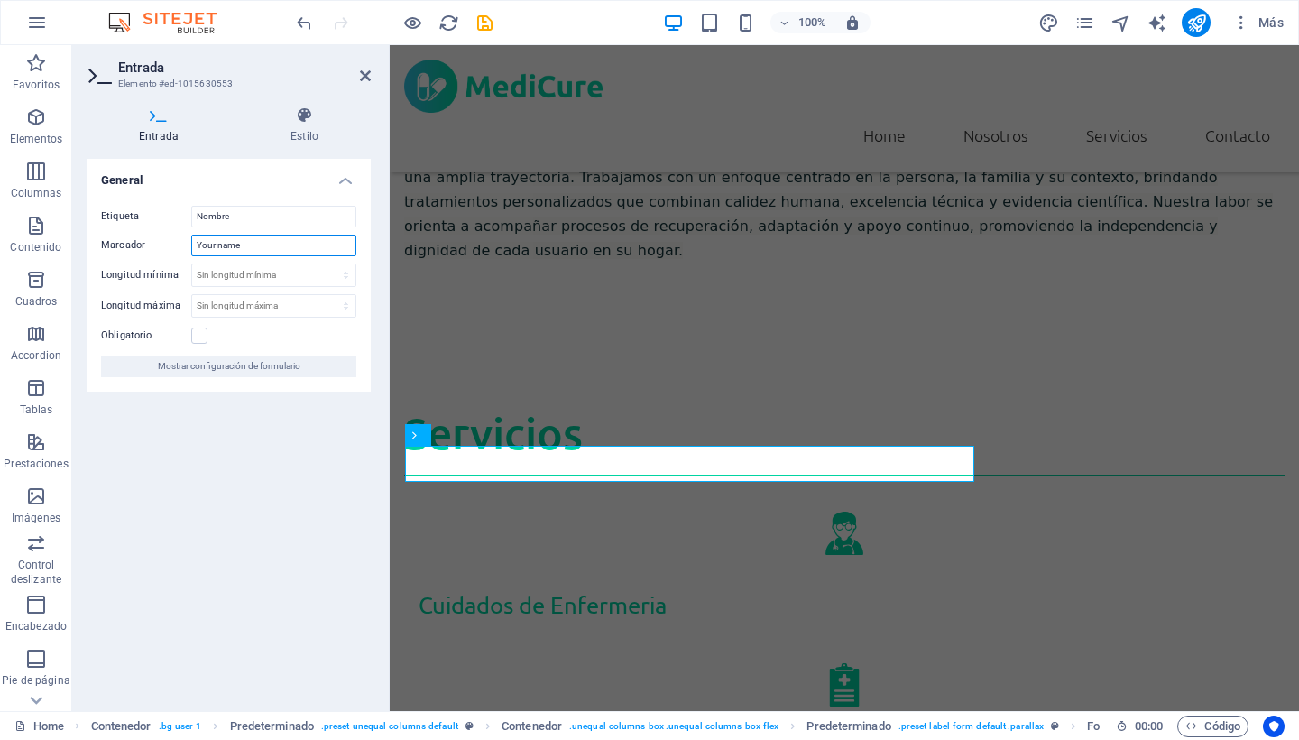
drag, startPoint x: 251, startPoint y: 245, endPoint x: 187, endPoint y: 245, distance: 64.0
click at [187, 245] on div "Marcador Your name" at bounding box center [228, 246] width 255 height 22
type input "Nombre"
click at [306, 497] on div "General Etiqueta Nombre Marcador Nombre Longitud mínima Sin longitud mínima car…" at bounding box center [229, 428] width 284 height 538
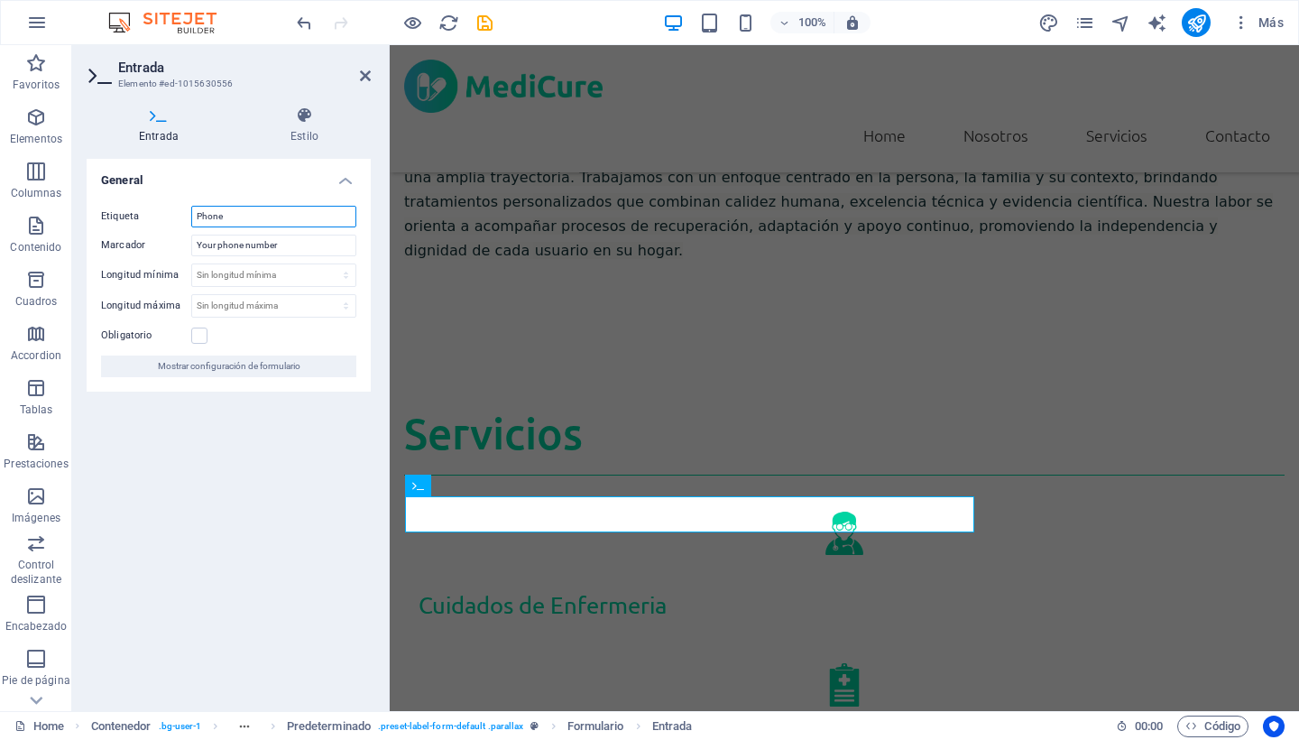
click at [236, 214] on input "Phone" at bounding box center [273, 217] width 165 height 22
type input "P"
type input "R"
type input "Teléfono"
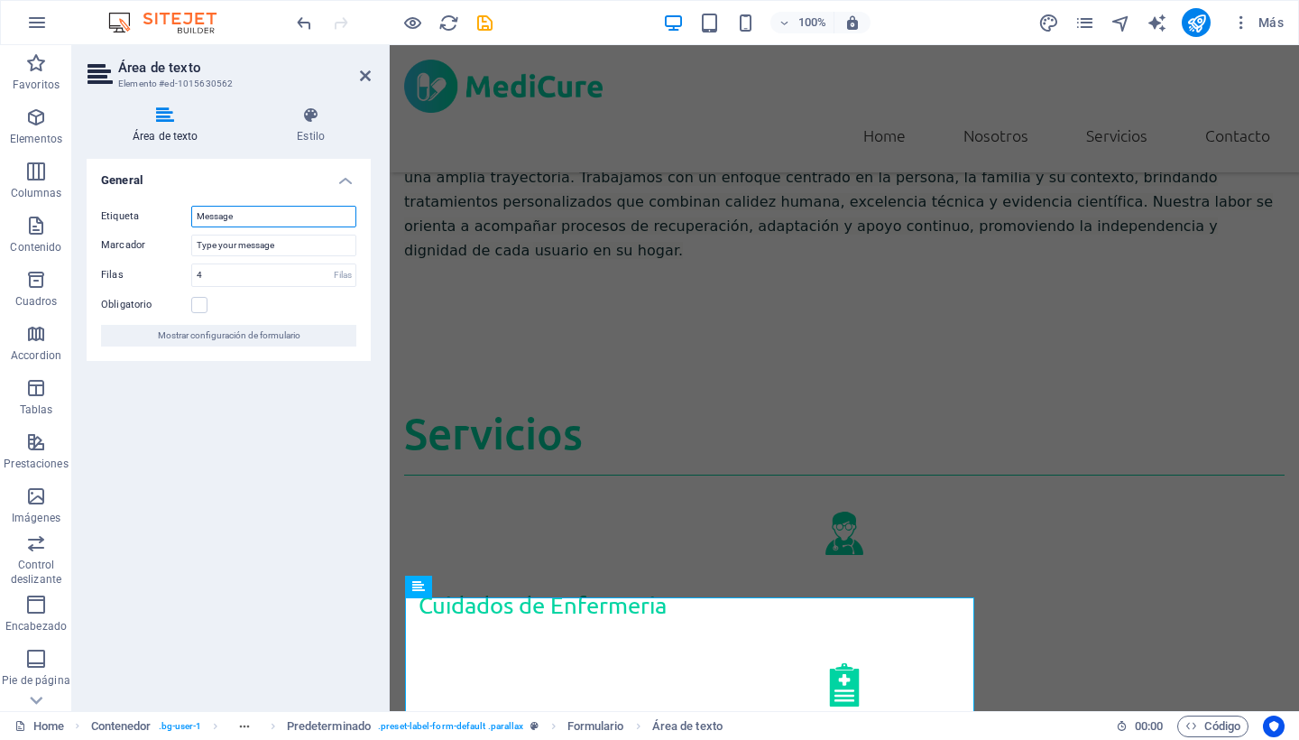
drag, startPoint x: 242, startPoint y: 216, endPoint x: 183, endPoint y: 216, distance: 58.6
click at [183, 216] on div "Etiqueta Message" at bounding box center [228, 217] width 255 height 22
type input "Mensaje"
click at [269, 478] on div "General Etiqueta Mensaje Marcador Type your message Filas 4 Filas Obligatorio M…" at bounding box center [229, 428] width 284 height 538
click at [271, 473] on div "General Etiqueta Mensaje Marcador Type your message Filas 4 Filas Obligatorio M…" at bounding box center [229, 428] width 284 height 538
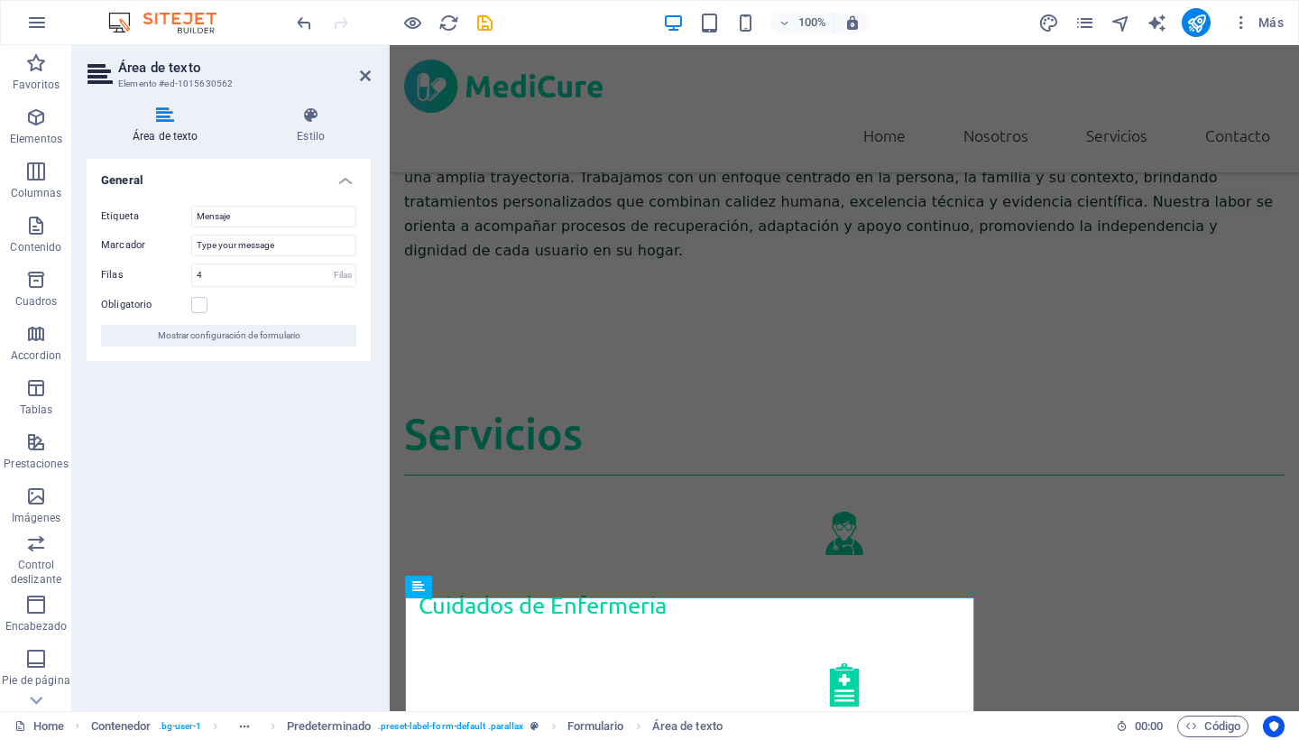
click at [271, 473] on div "General Etiqueta Mensaje Marcador Type your message Filas 4 Filas Obligatorio M…" at bounding box center [229, 428] width 284 height 538
click at [279, 389] on div "General Etiqueta Mensaje Marcador Type your message Filas 4 Filas Obligatorio M…" at bounding box center [229, 428] width 284 height 538
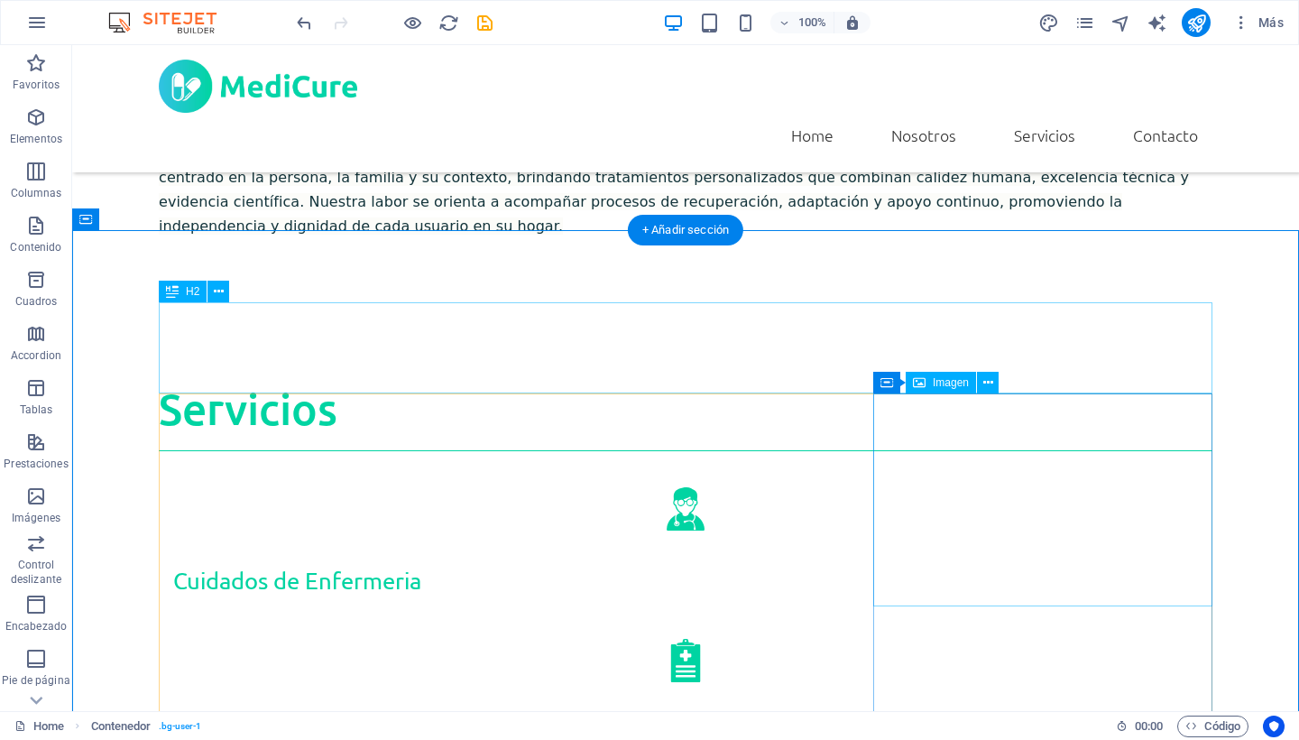
click at [952, 386] on span "Imagen" at bounding box center [951, 382] width 36 height 11
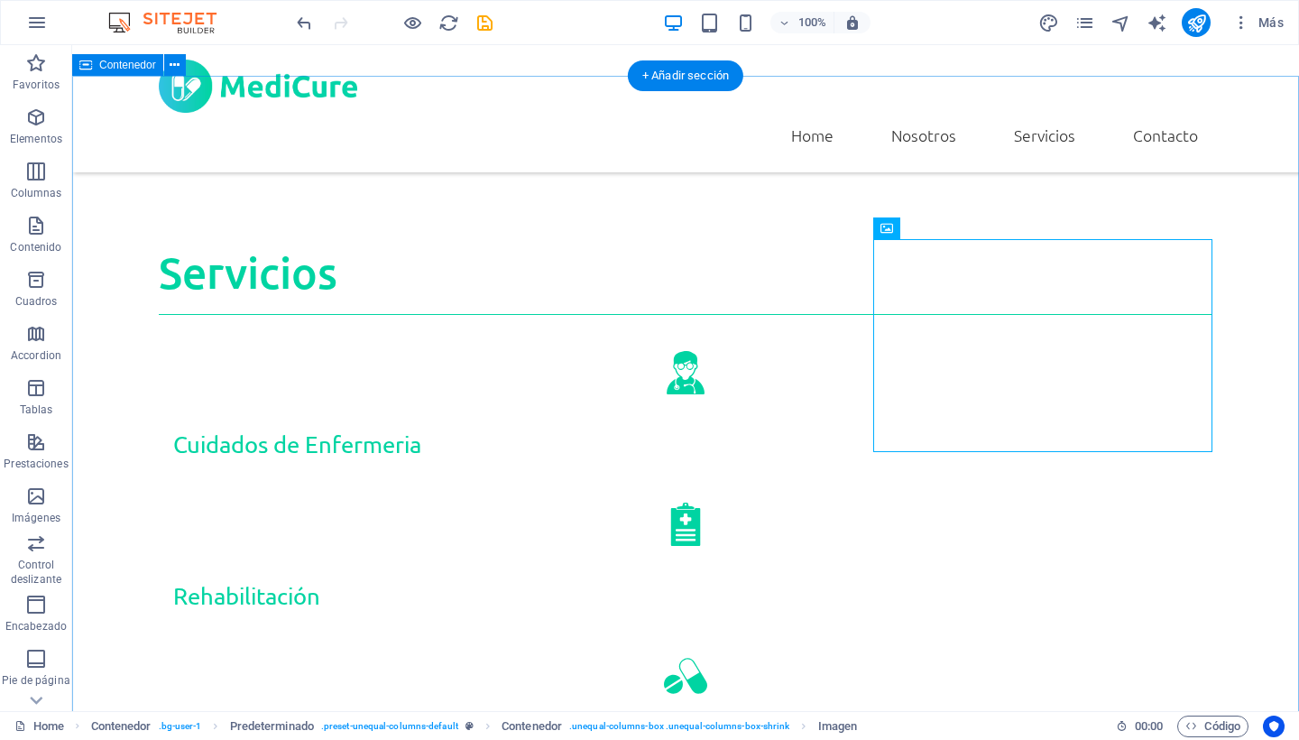
scroll to position [1358, 0]
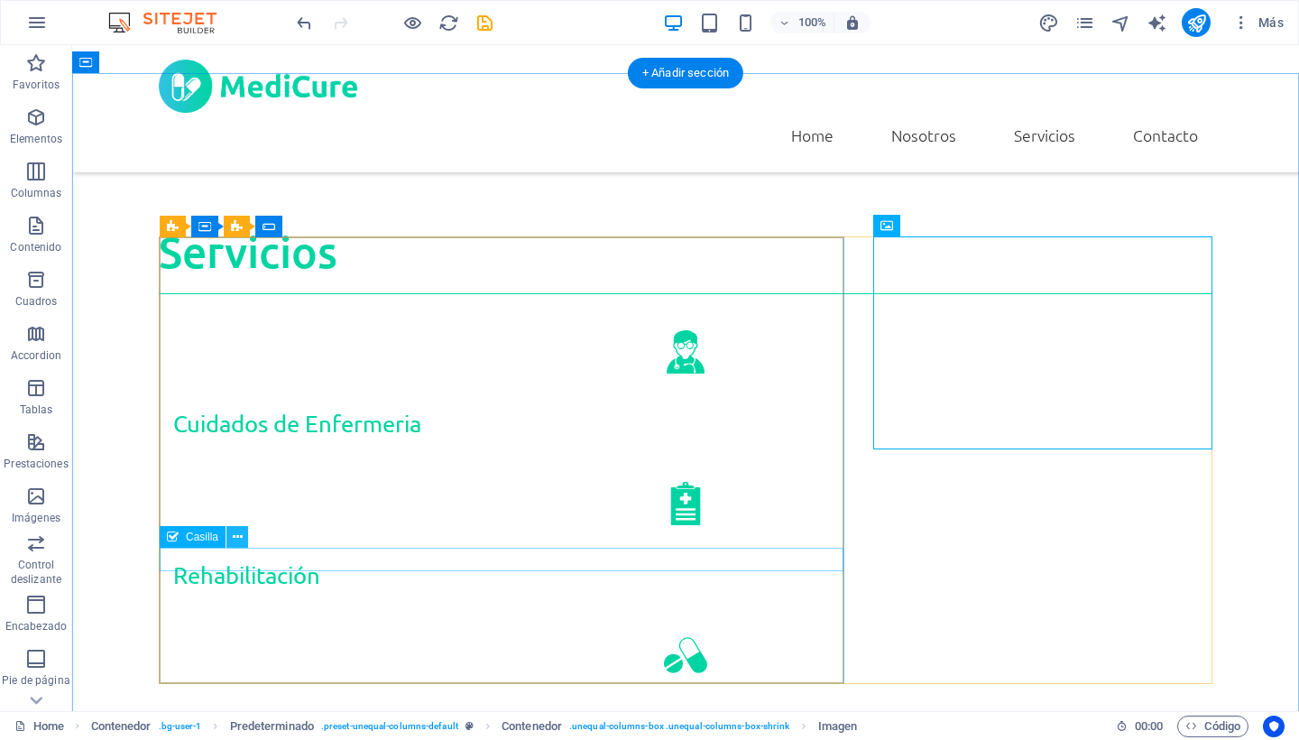
click at [236, 539] on icon at bounding box center [238, 537] width 10 height 19
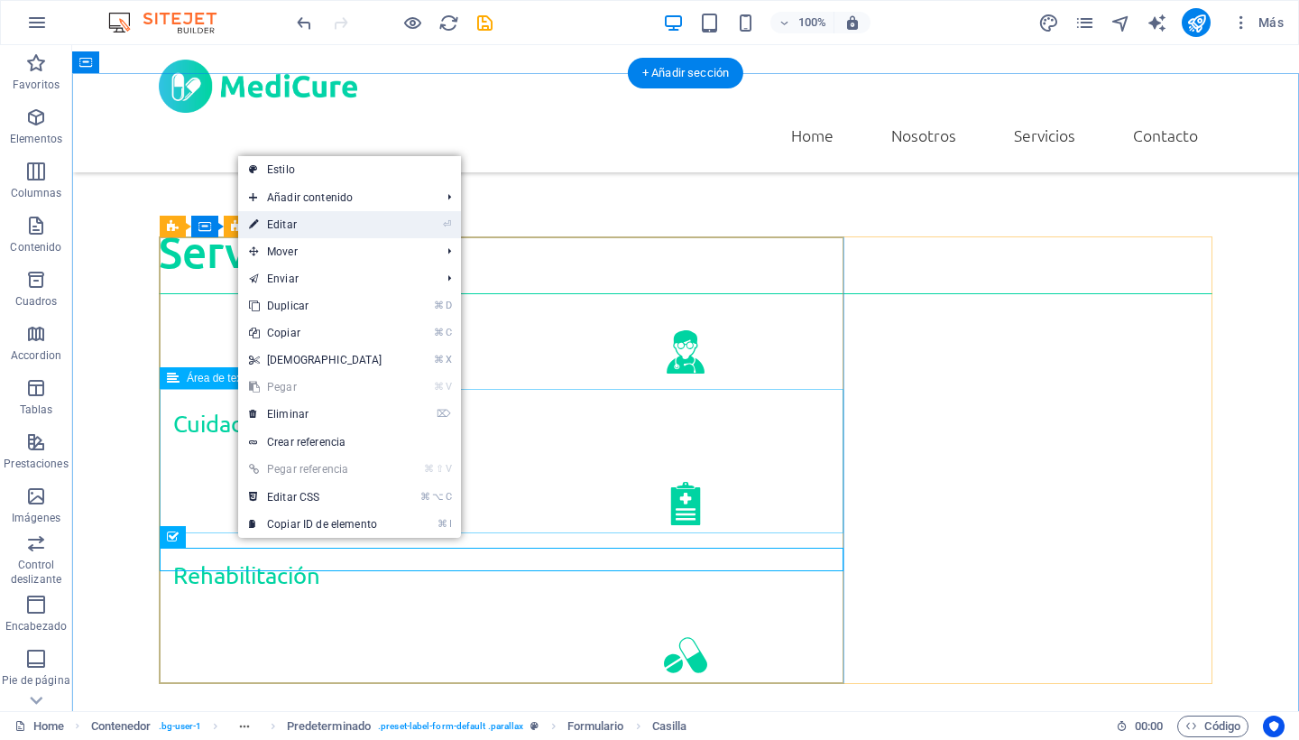
click at [291, 222] on link "⏎ Editar" at bounding box center [315, 224] width 155 height 27
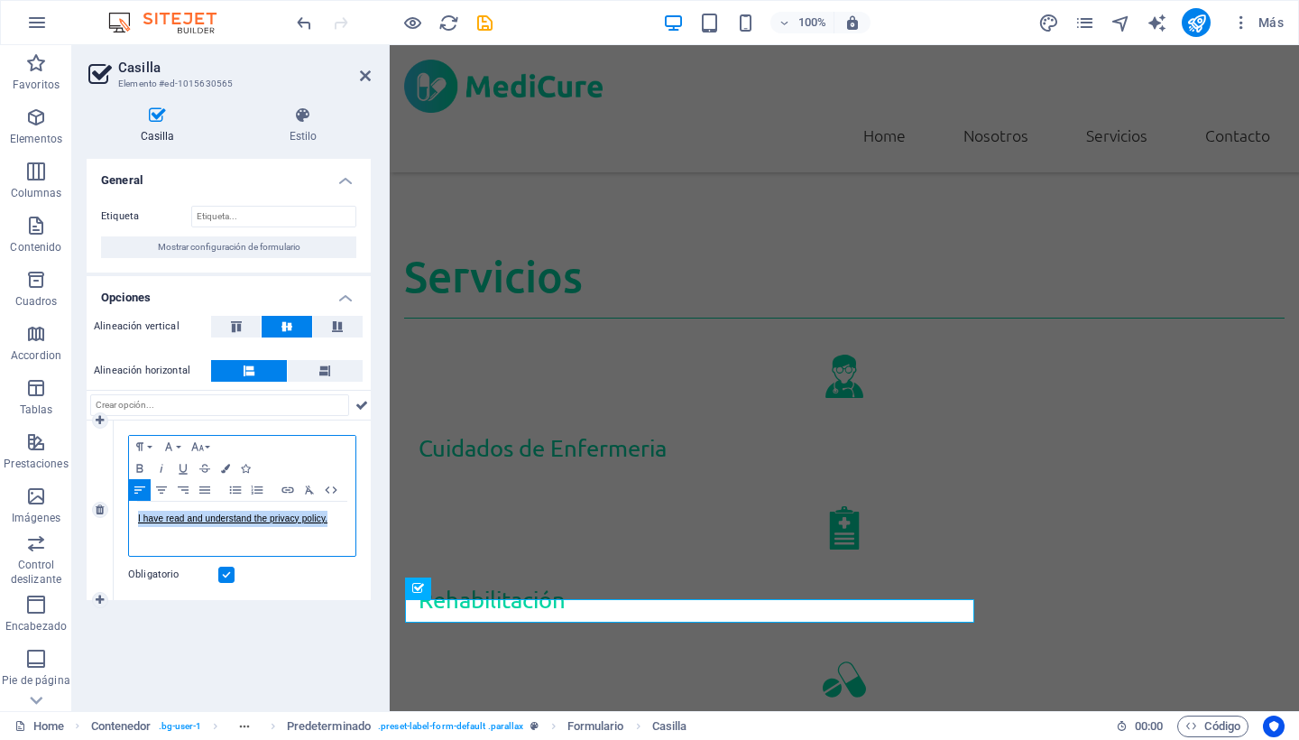
drag, startPoint x: 338, startPoint y: 517, endPoint x: 115, endPoint y: 515, distance: 223.7
click at [115, 515] on div "Paragraph Format Normal Heading 1 Heading 2 Heading 3 Heading 4 Heading 5 Headi…" at bounding box center [242, 510] width 257 height 180
click at [229, 516] on p "Leí y entiendo las politicas de privacidad." at bounding box center [242, 519] width 208 height 16
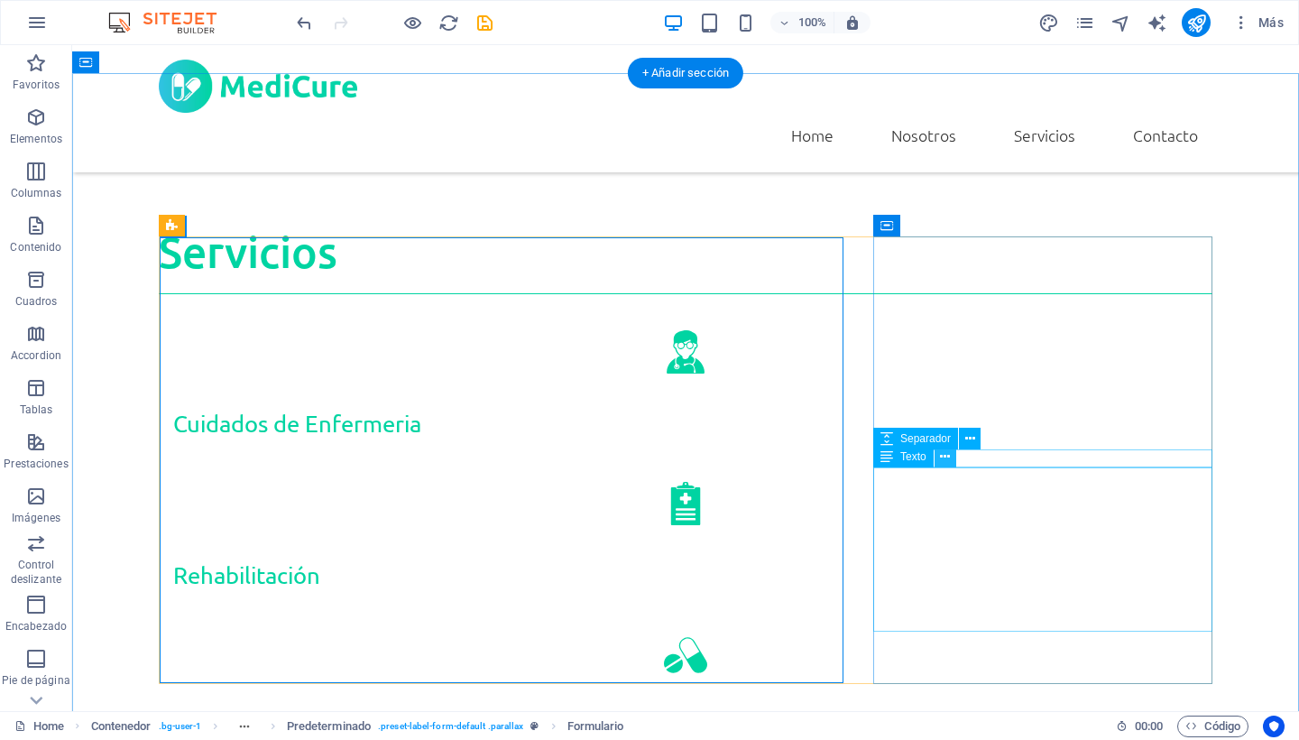
click at [951, 461] on button at bounding box center [945, 457] width 22 height 22
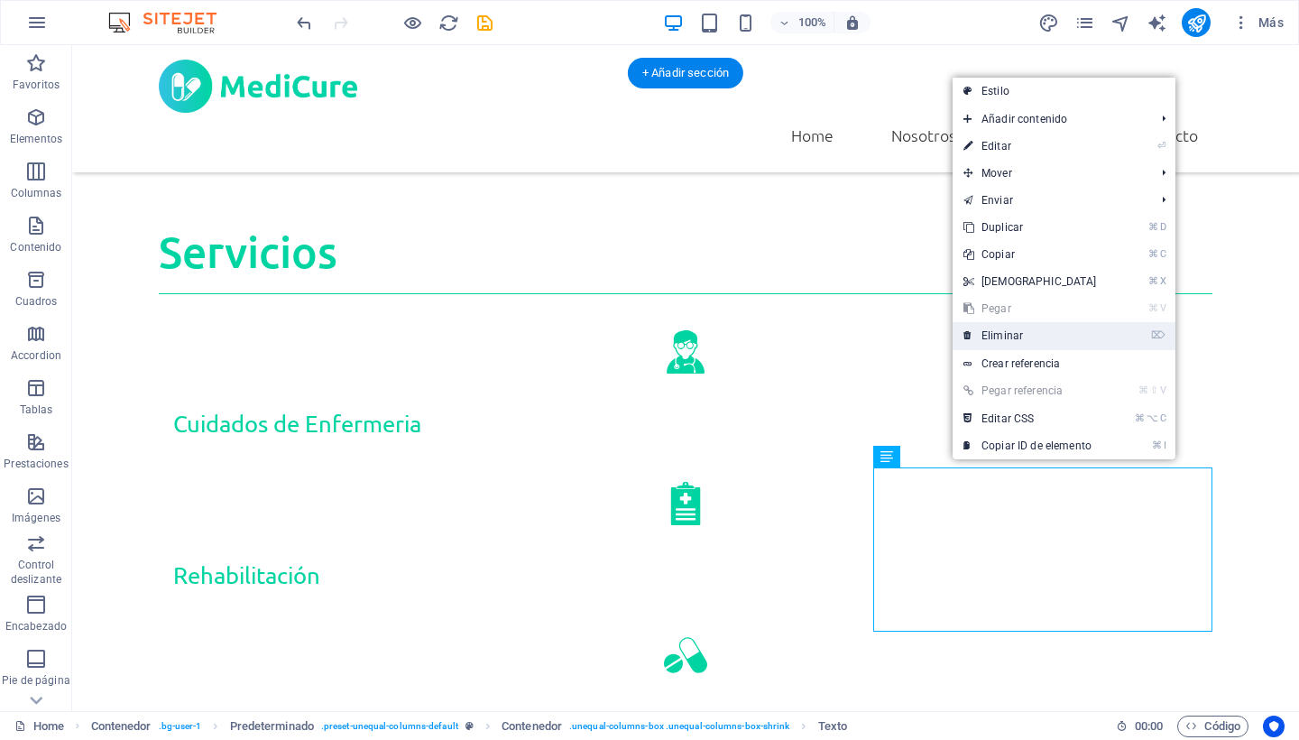
click at [1012, 343] on link "⌦ Eliminar" at bounding box center [1030, 335] width 155 height 27
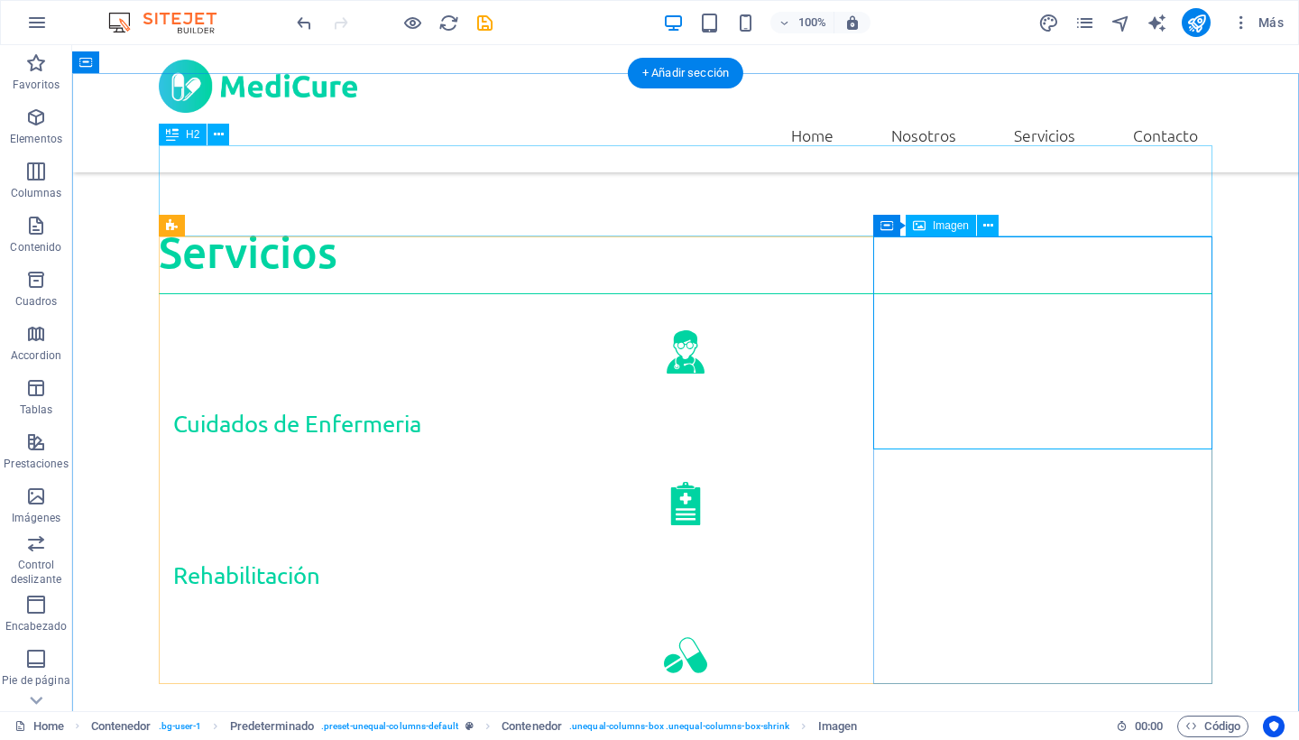
click at [944, 227] on span "Imagen" at bounding box center [951, 225] width 36 height 11
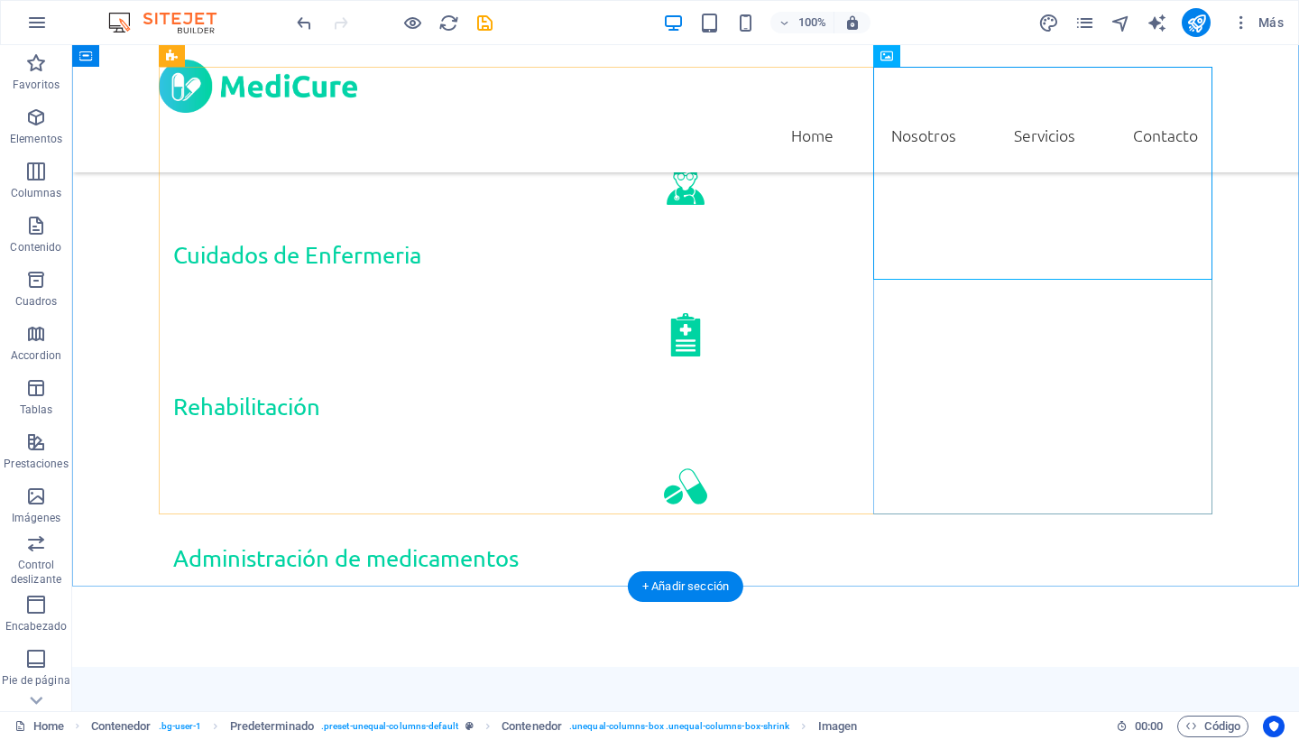
scroll to position [1528, 0]
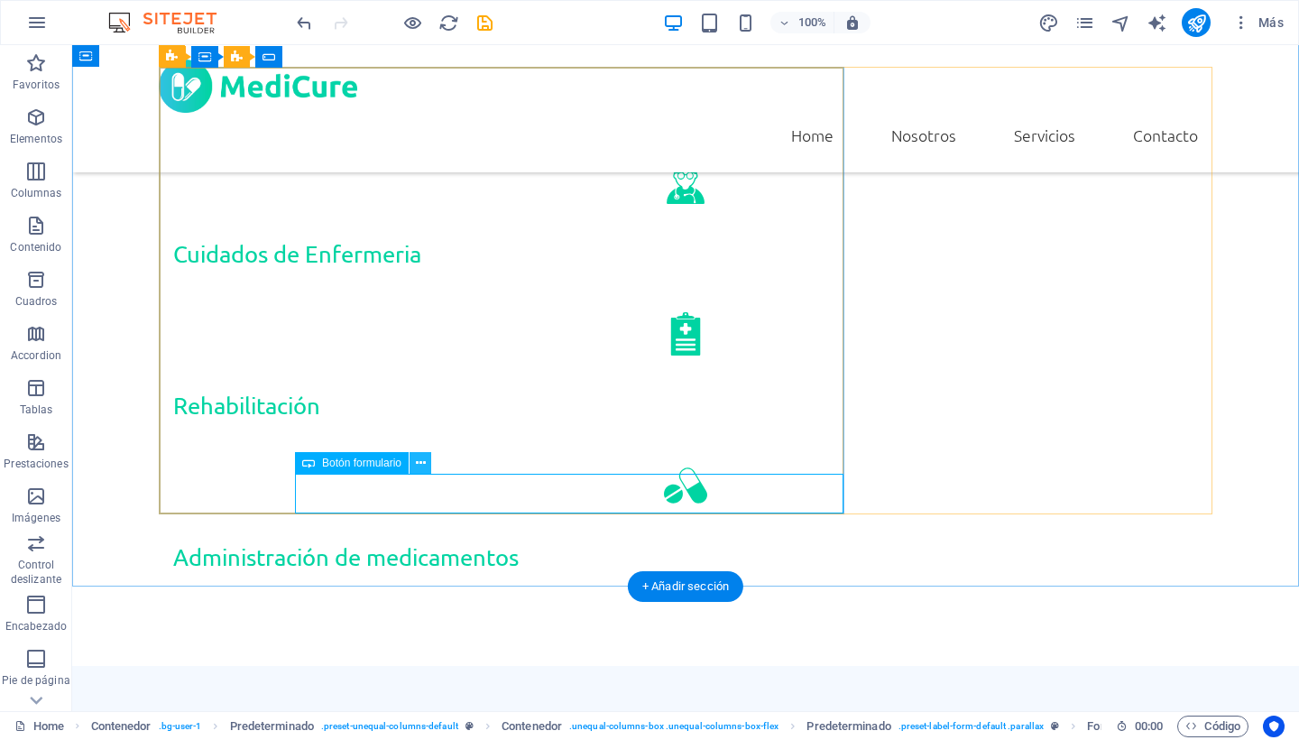
click at [420, 463] on icon at bounding box center [421, 463] width 10 height 19
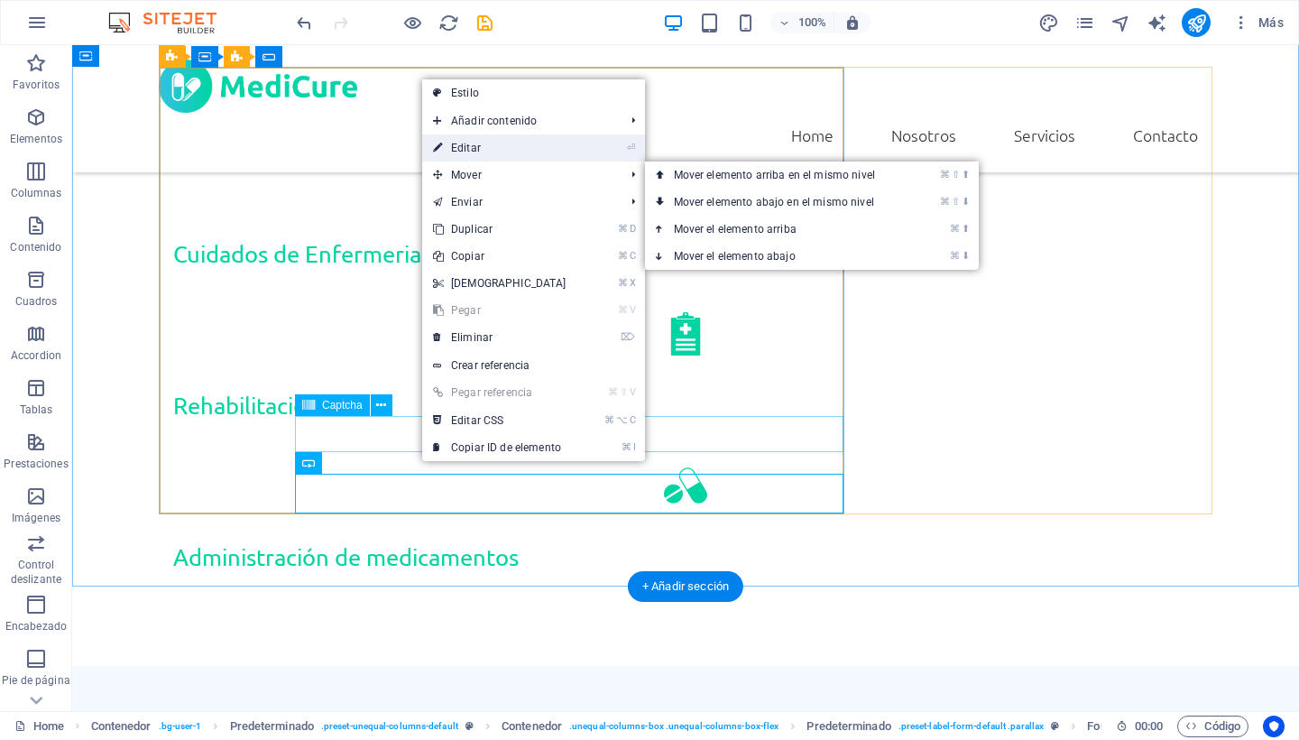
click at [506, 150] on link "⏎ Editar" at bounding box center [499, 147] width 155 height 27
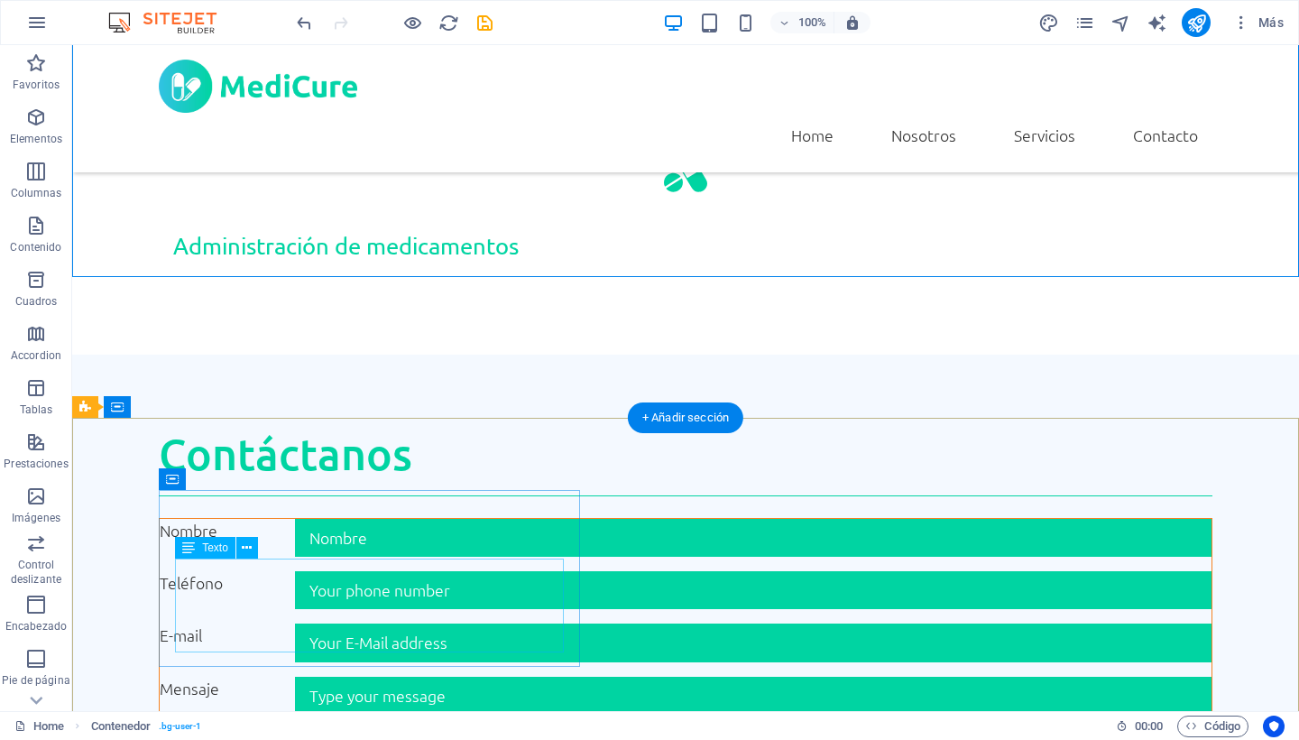
scroll to position [1837, 0]
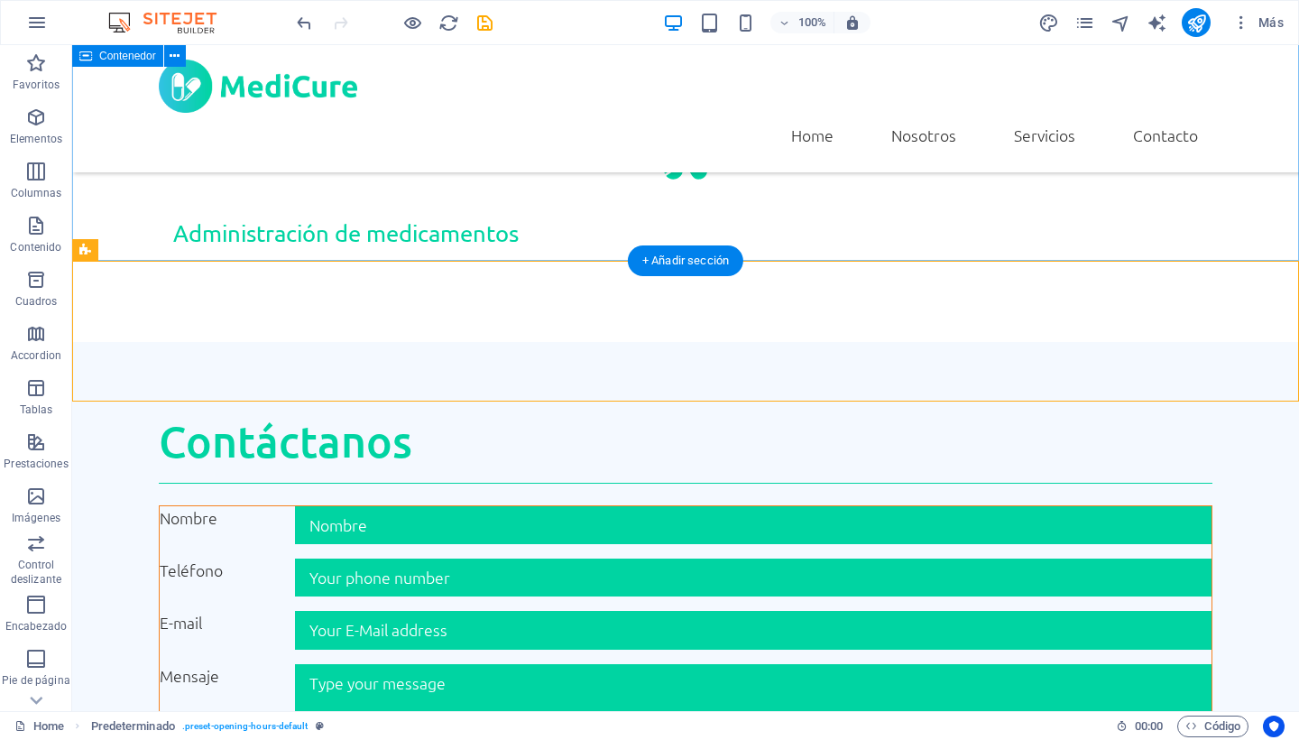
scroll to position [1854, 0]
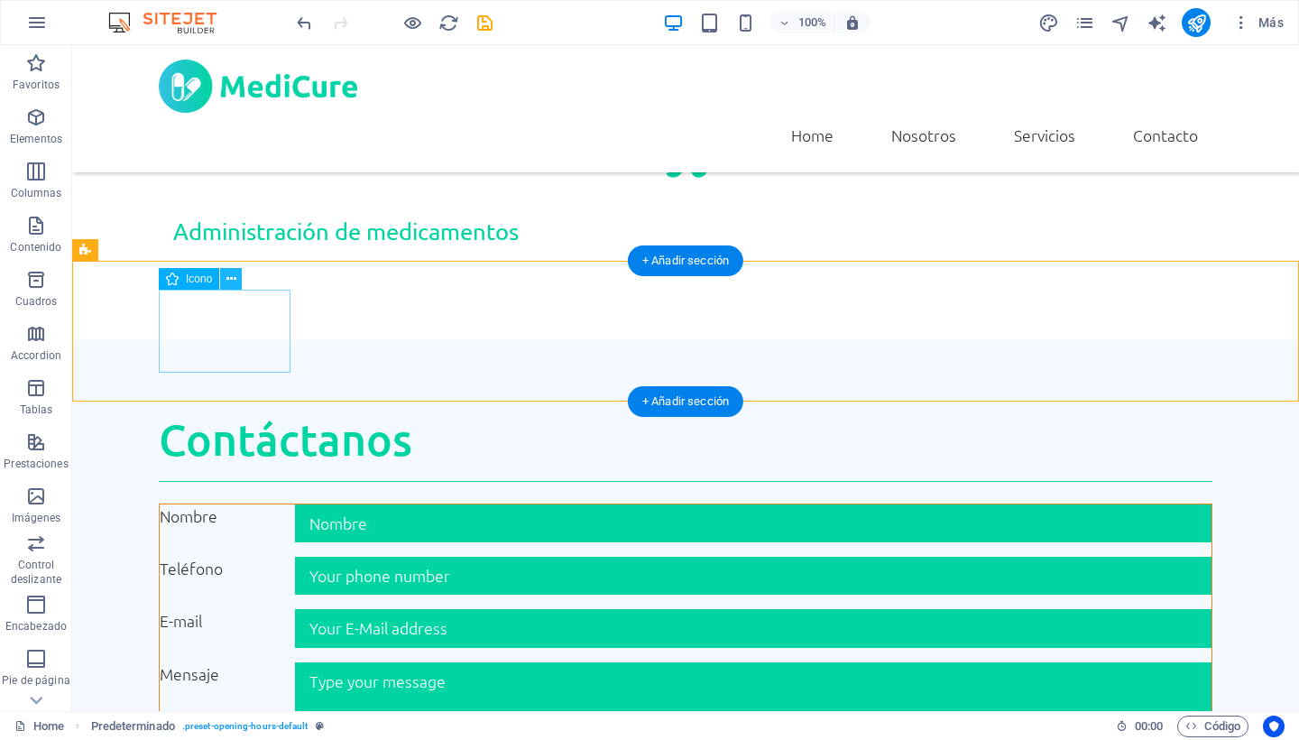
click at [235, 283] on icon at bounding box center [231, 279] width 10 height 19
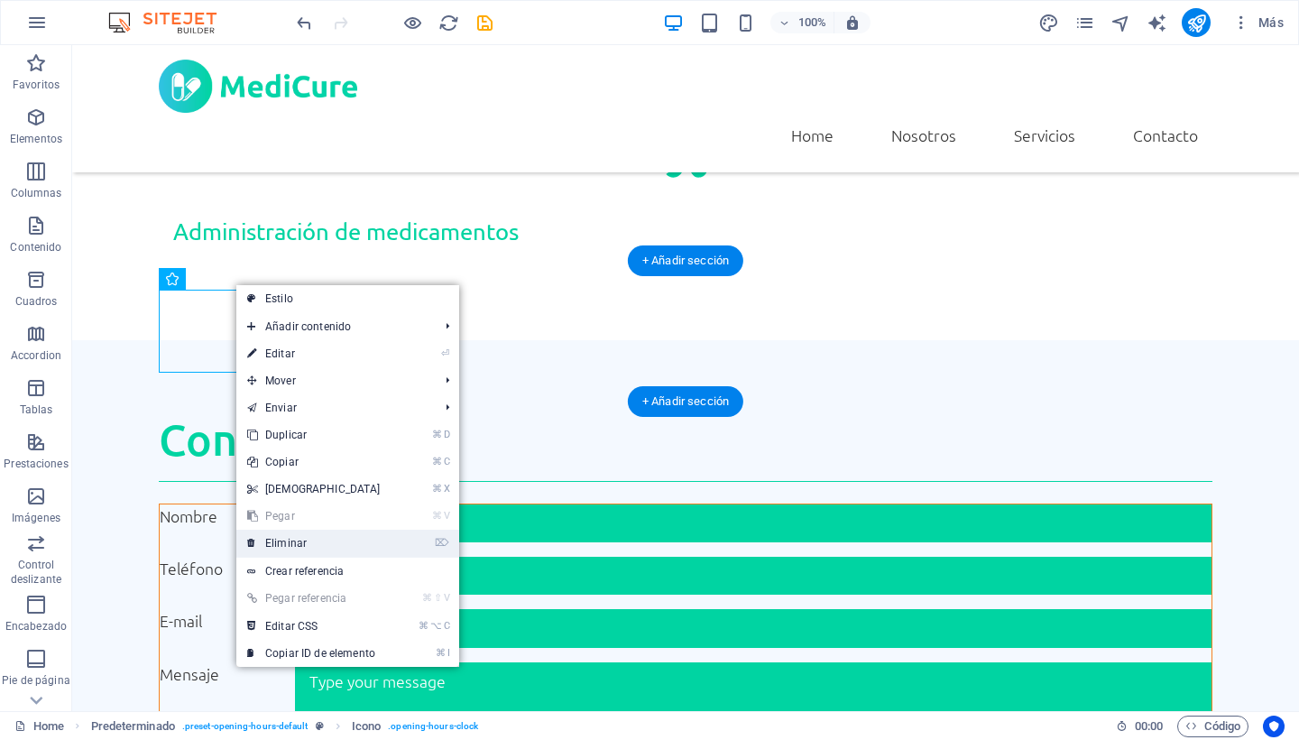
click at [295, 539] on link "⌦ Eliminar" at bounding box center [313, 542] width 155 height 27
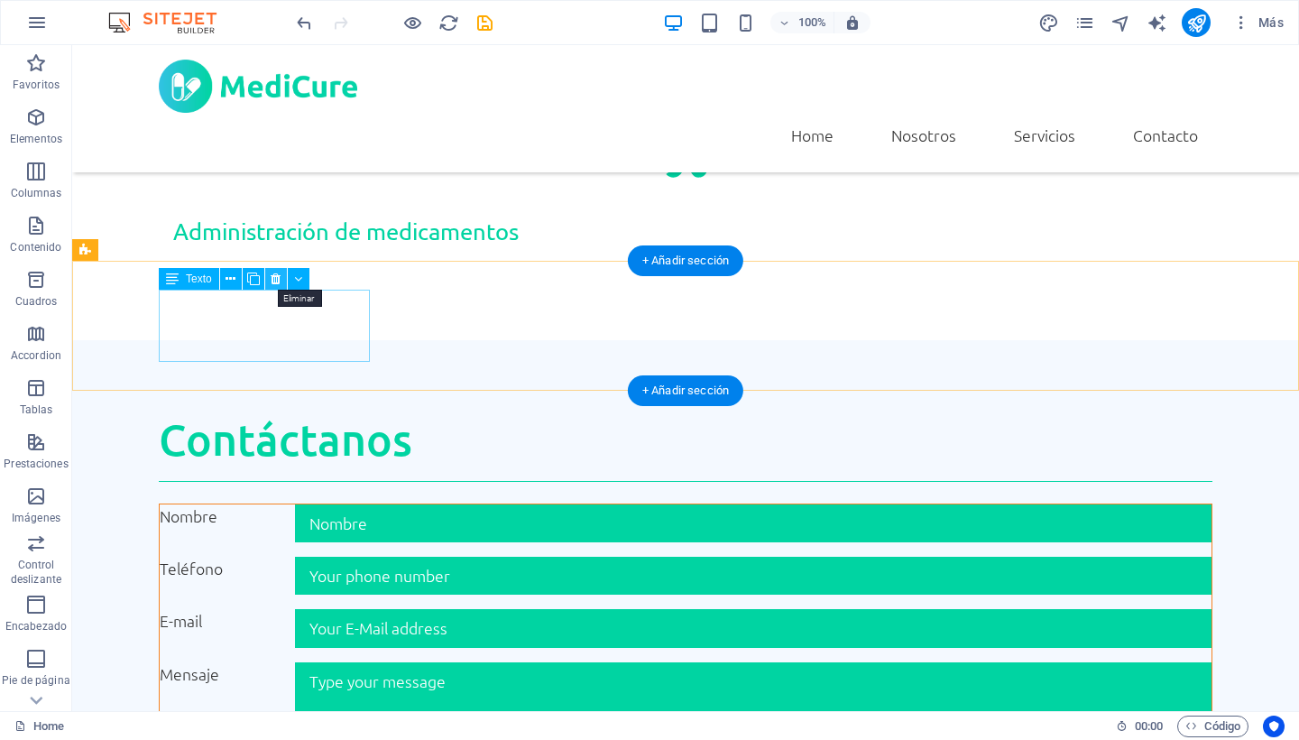
click at [280, 281] on icon at bounding box center [276, 279] width 10 height 19
click at [280, 282] on icon at bounding box center [276, 279] width 10 height 19
click at [274, 281] on icon at bounding box center [276, 279] width 10 height 19
click at [274, 274] on icon at bounding box center [276, 279] width 10 height 19
click at [273, 282] on icon at bounding box center [276, 279] width 10 height 19
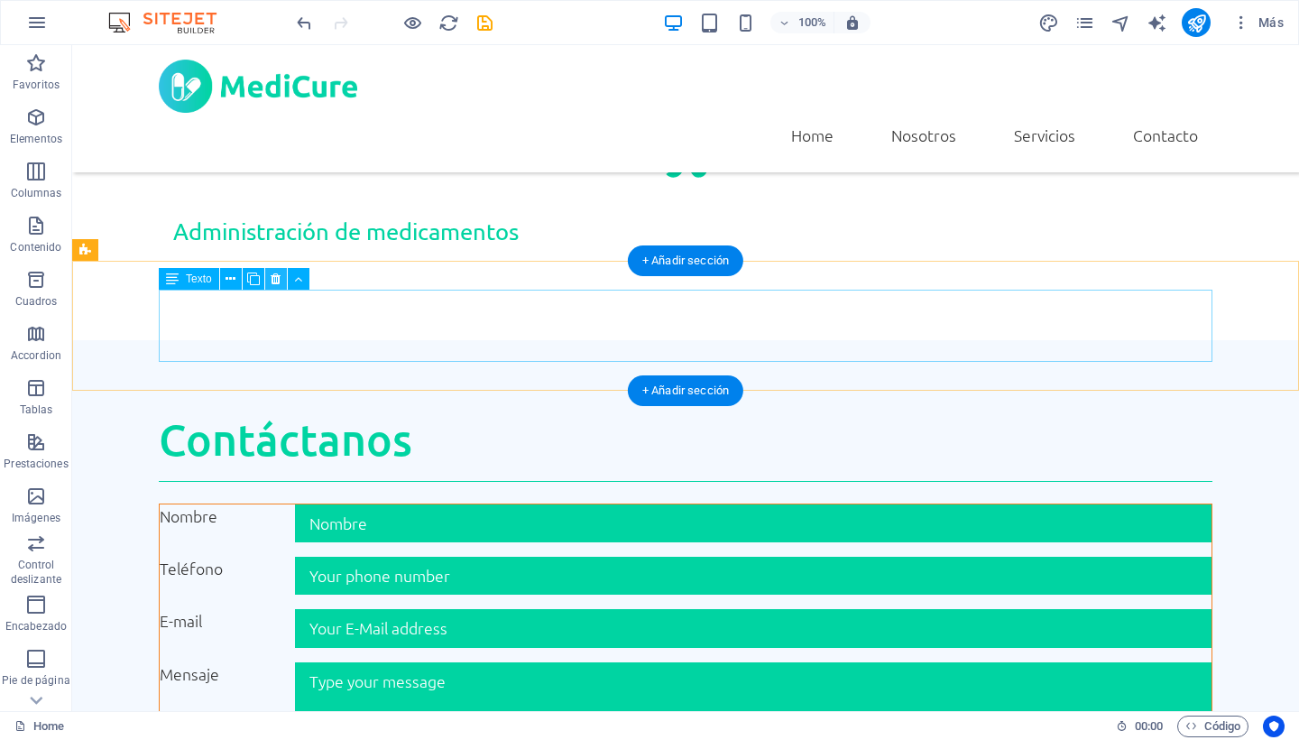
click at [277, 278] on icon at bounding box center [276, 279] width 10 height 19
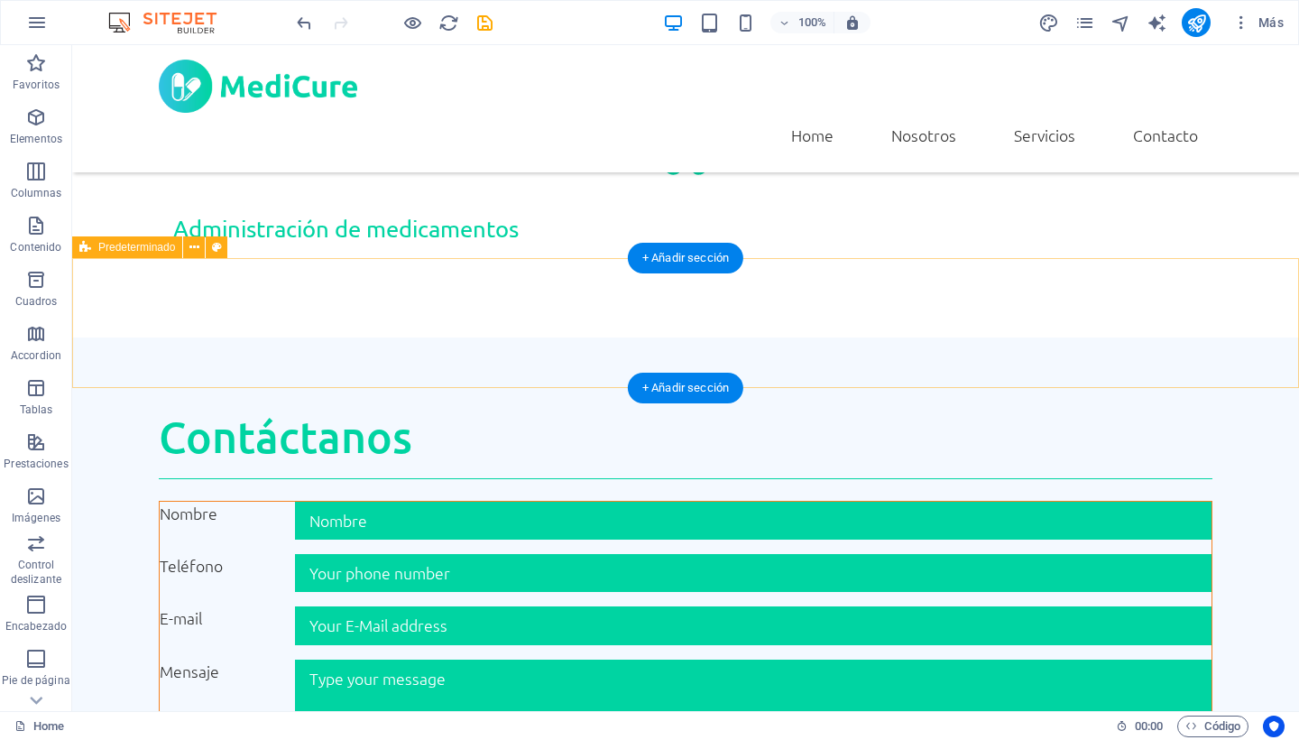
scroll to position [1855, 0]
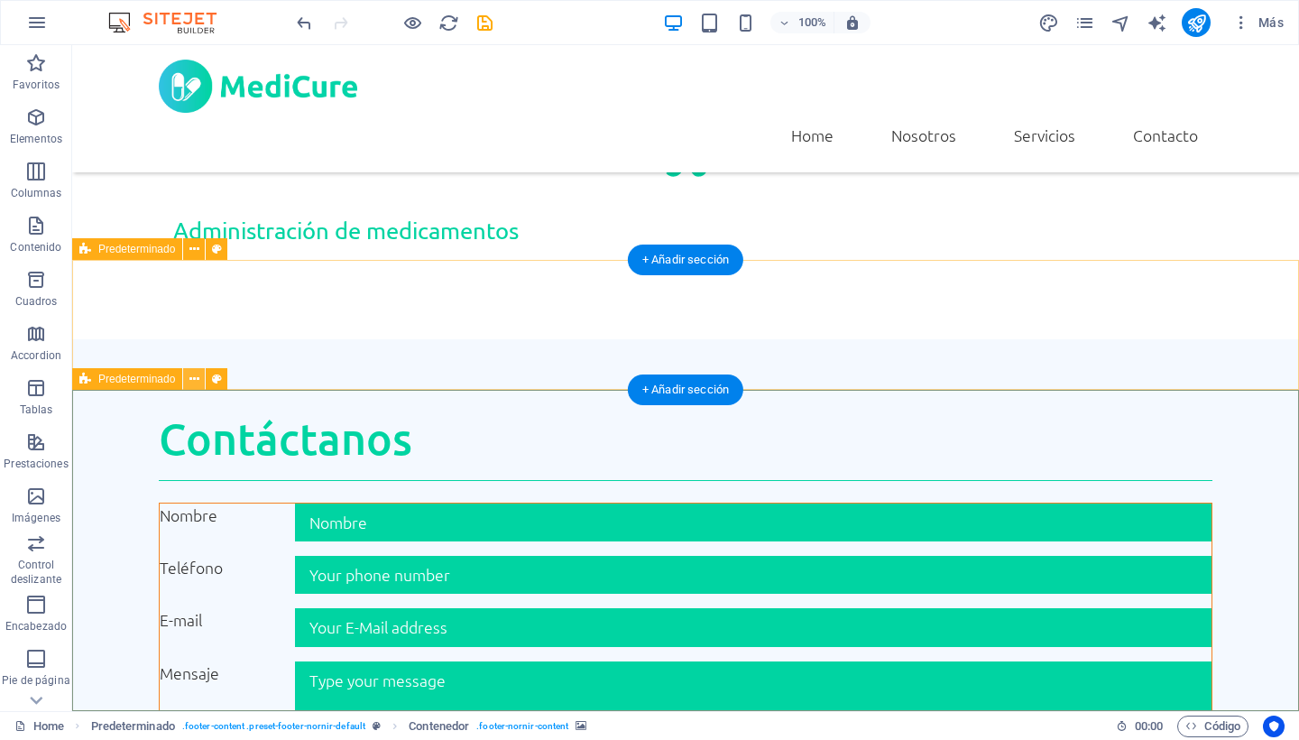
click at [189, 379] on icon at bounding box center [194, 379] width 10 height 19
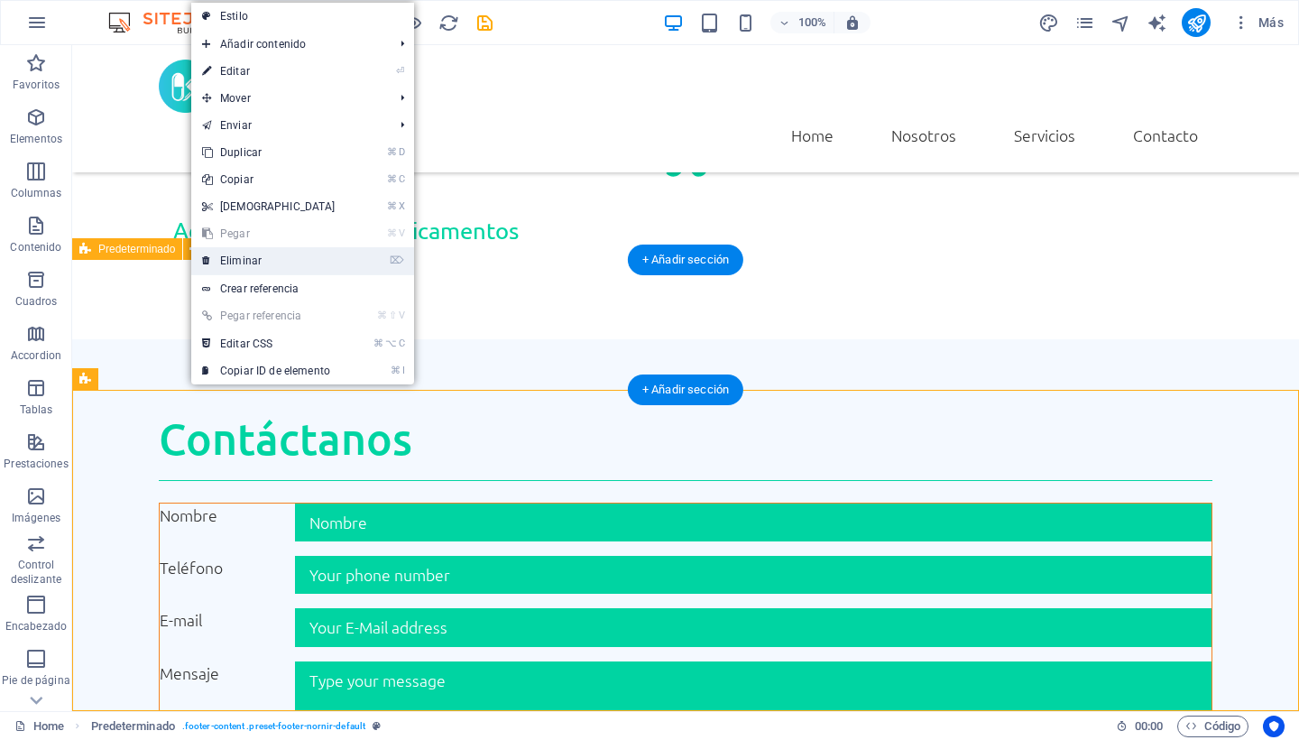
click at [243, 259] on link "⌦ Eliminar" at bounding box center [268, 260] width 155 height 27
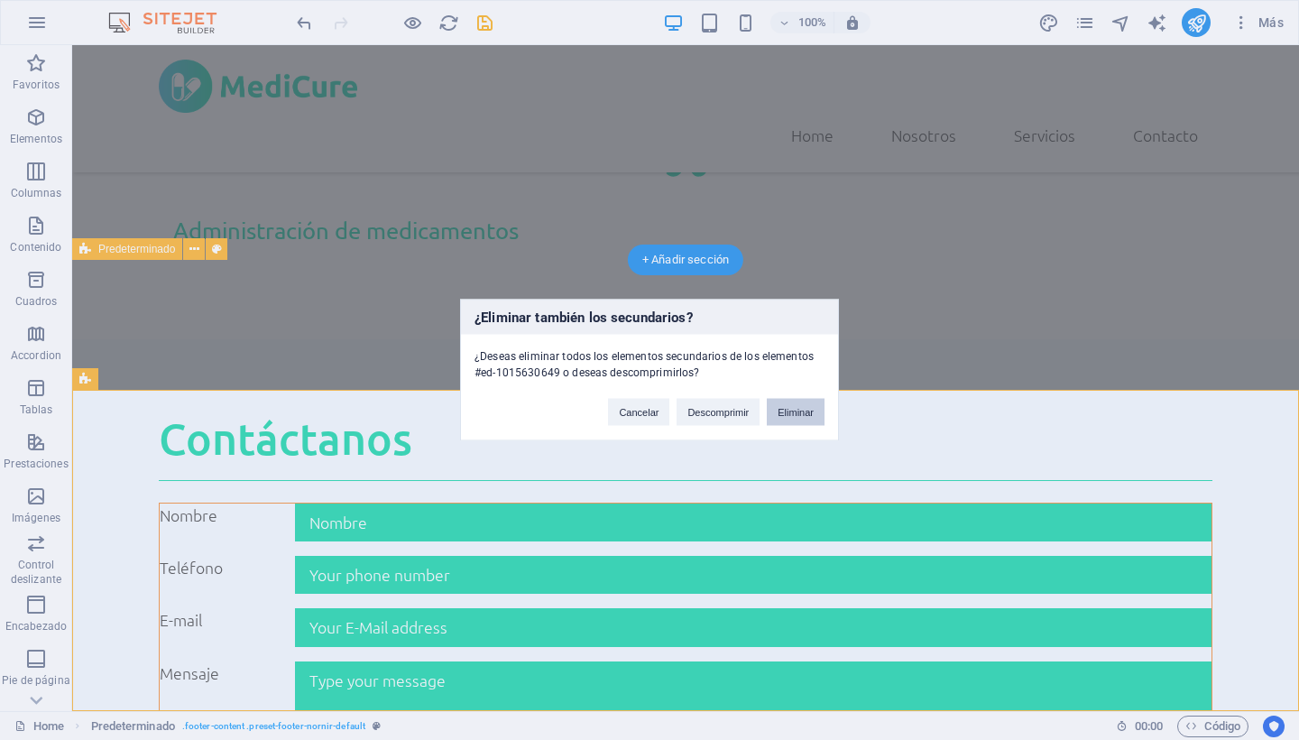
click at [783, 415] on button "Eliminar" at bounding box center [796, 412] width 58 height 27
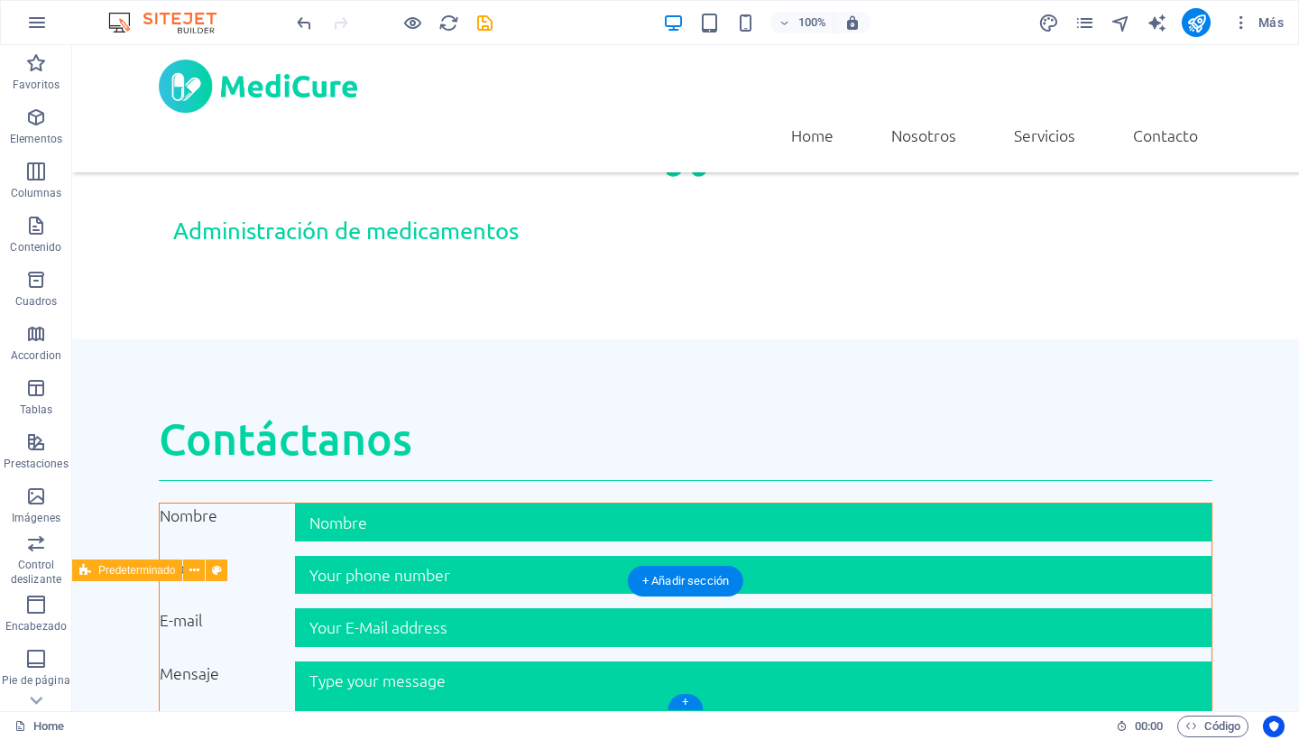
scroll to position [1533, 0]
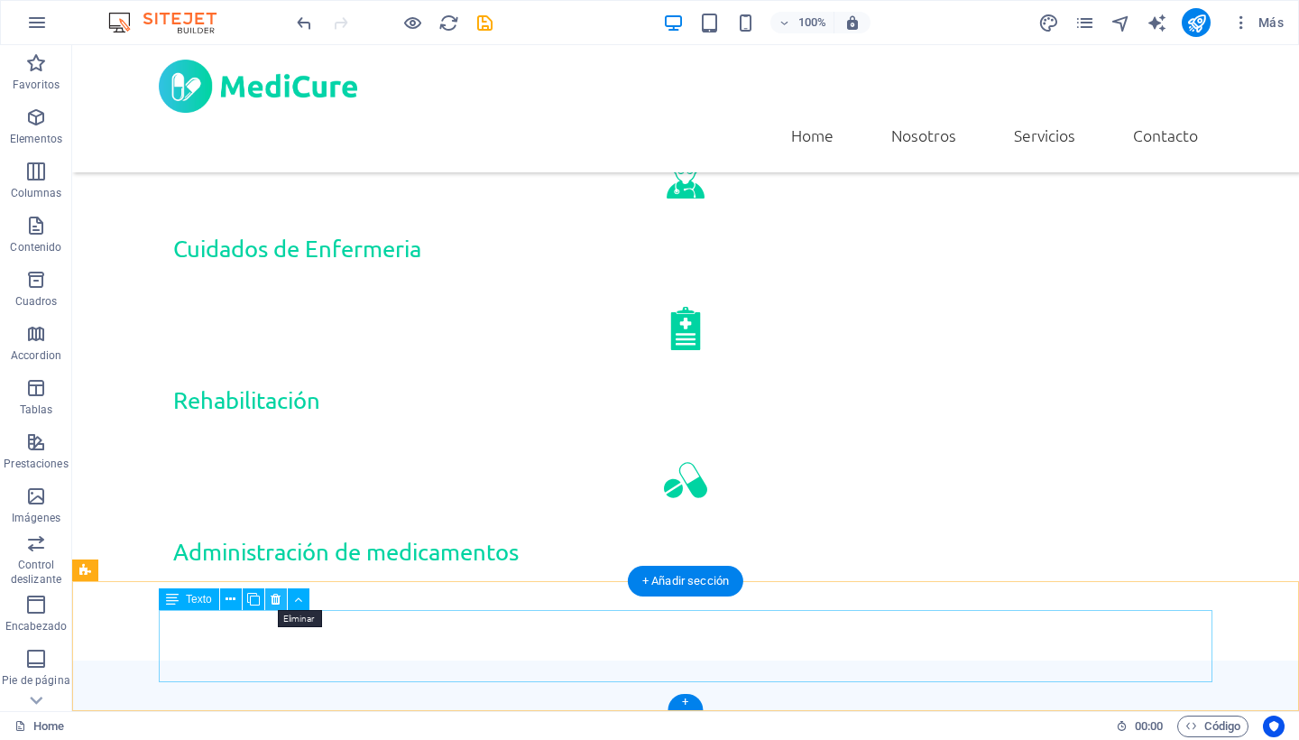
click at [275, 595] on icon at bounding box center [276, 599] width 10 height 19
click at [276, 602] on icon at bounding box center [276, 599] width 10 height 19
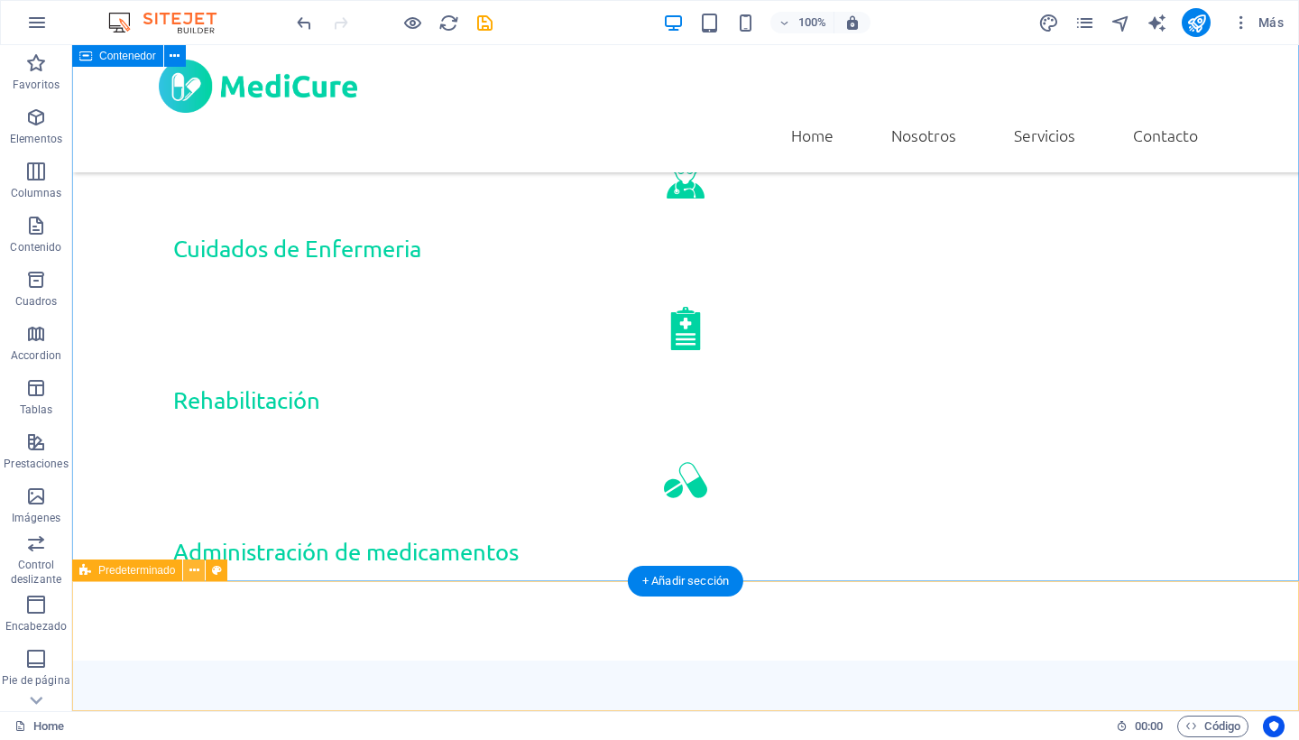
click at [197, 575] on icon at bounding box center [194, 570] width 10 height 19
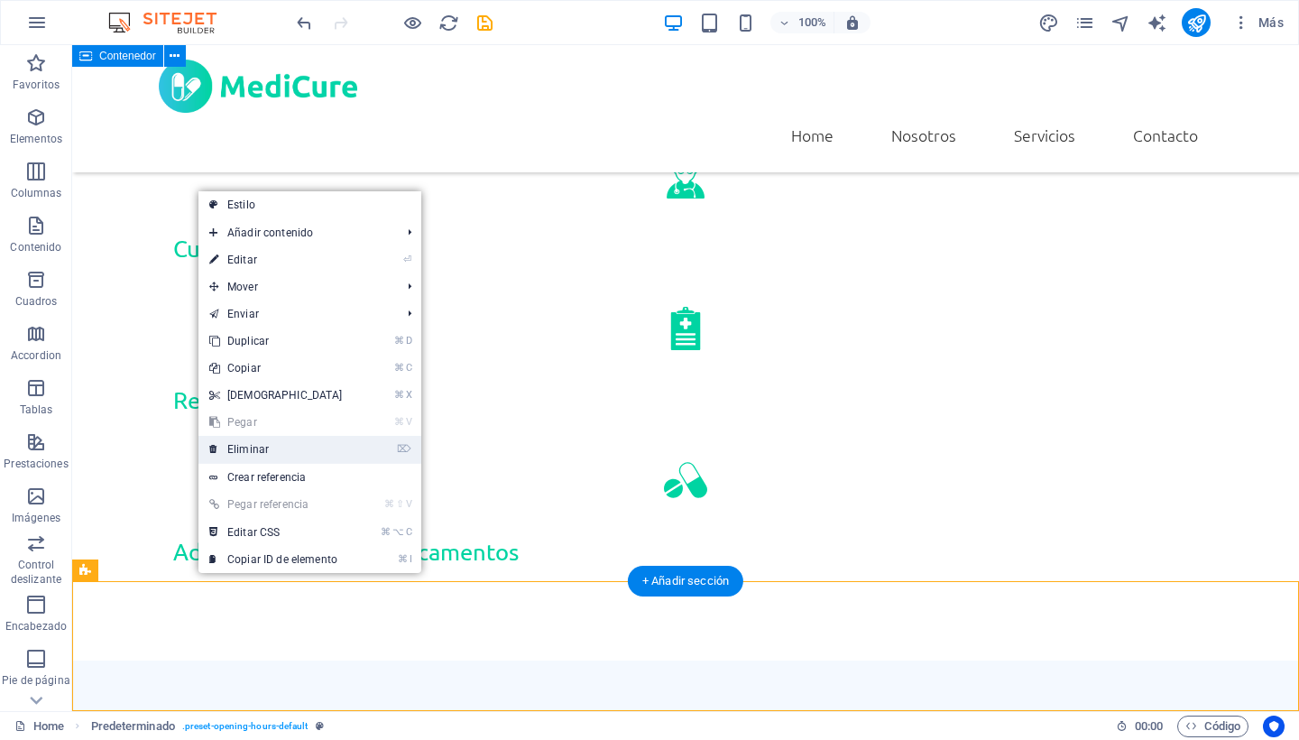
click at [251, 448] on link "⌦ Eliminar" at bounding box center [275, 449] width 155 height 27
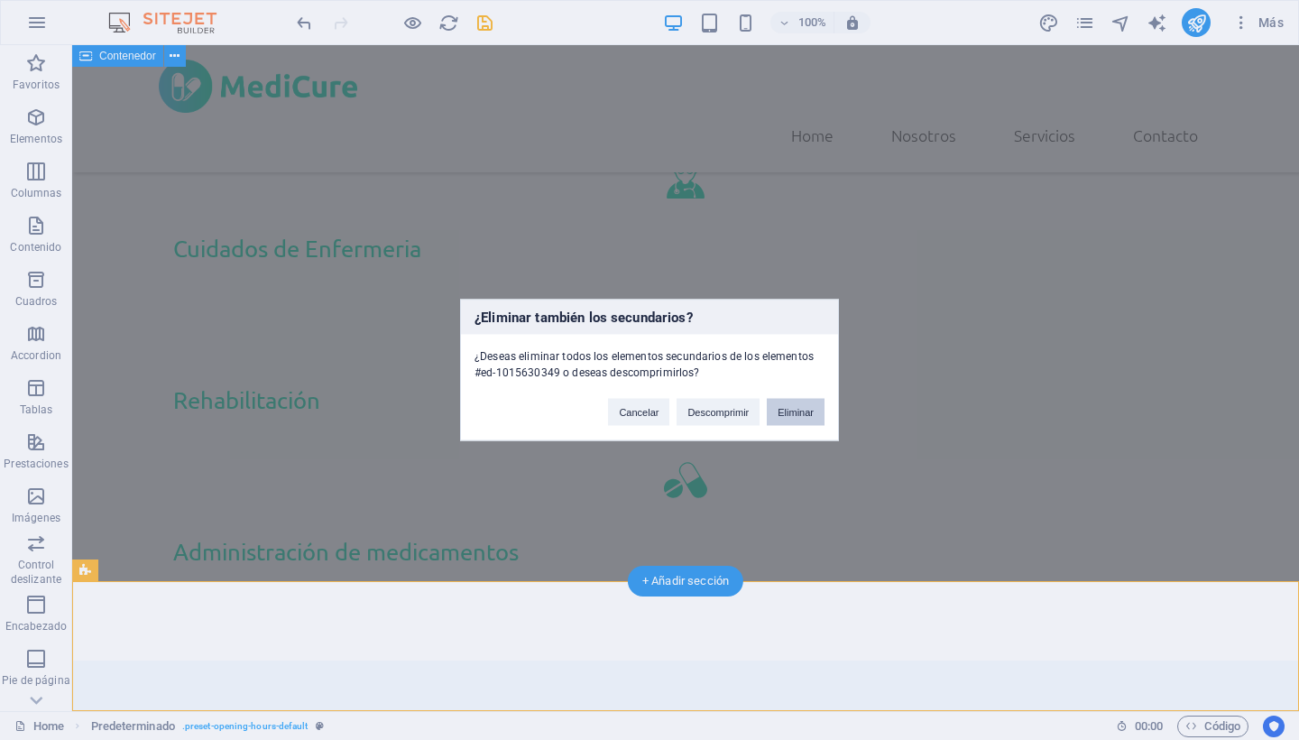
click at [789, 413] on button "Eliminar" at bounding box center [796, 412] width 58 height 27
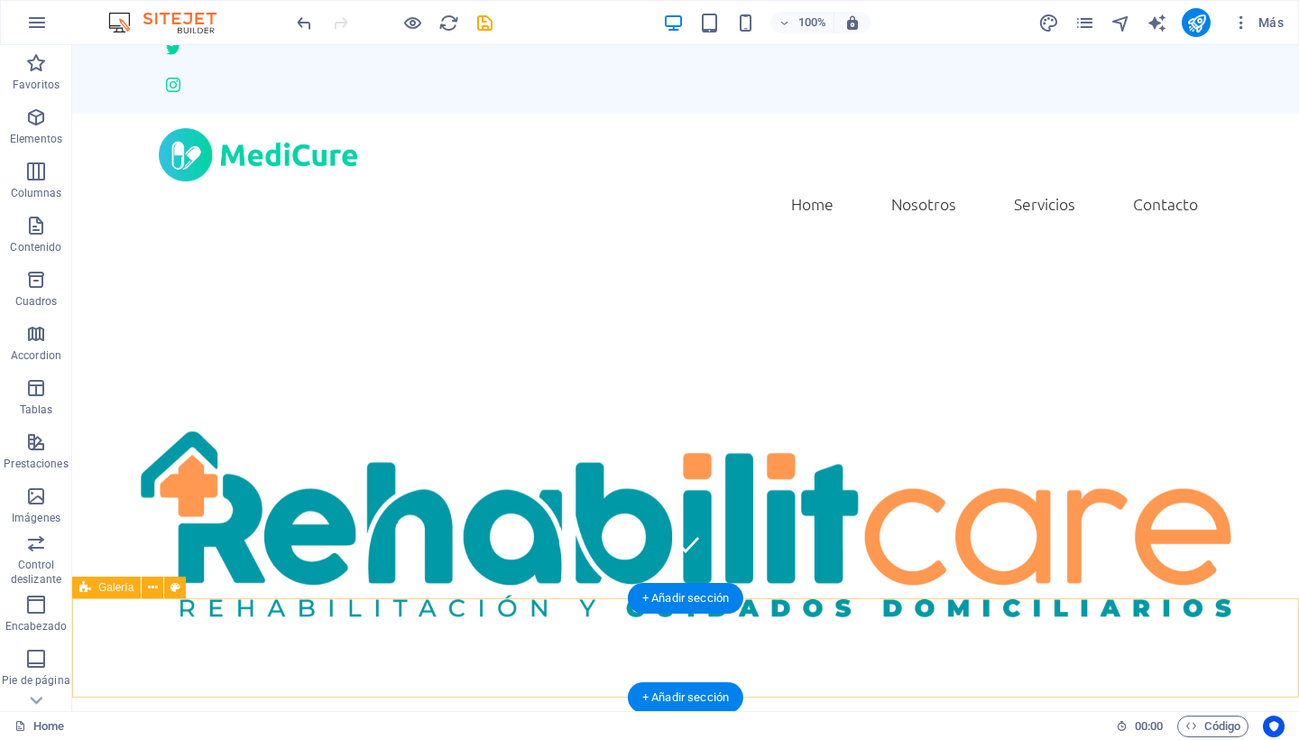
scroll to position [127, 0]
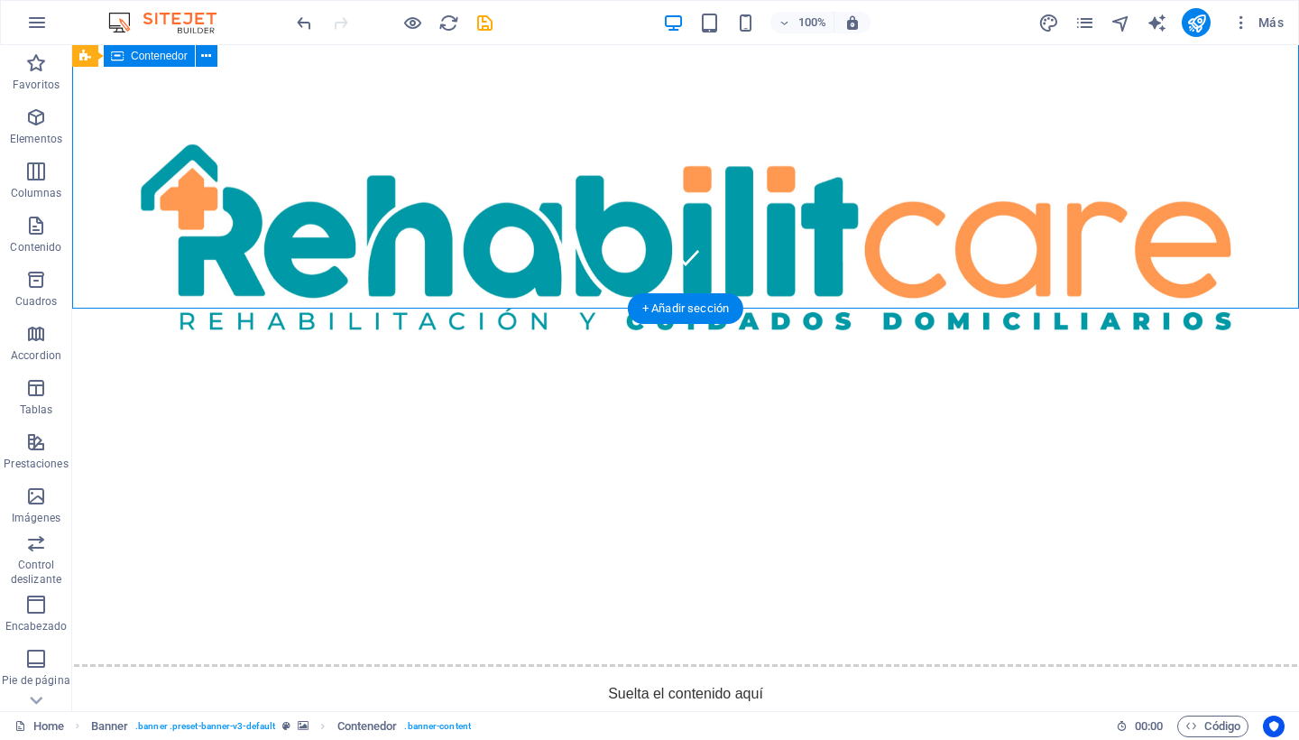
scroll to position [435, 0]
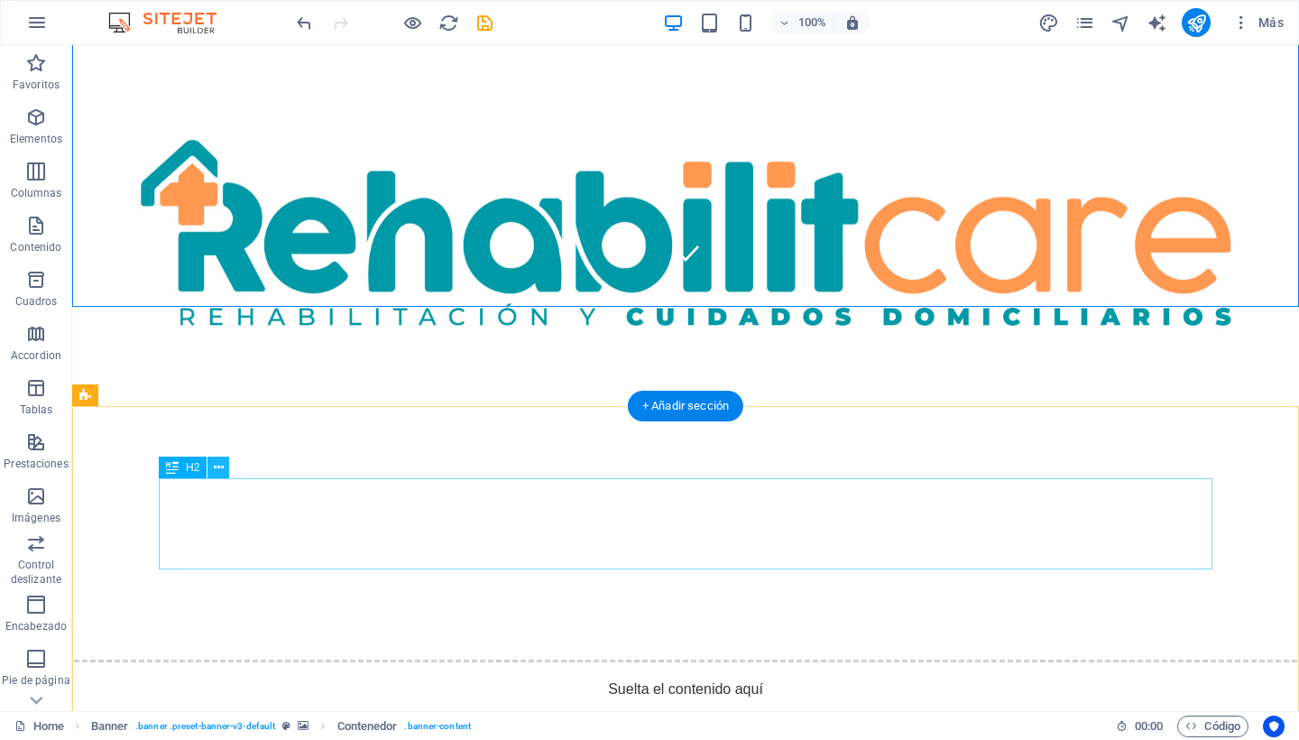
click at [223, 474] on icon at bounding box center [219, 467] width 10 height 19
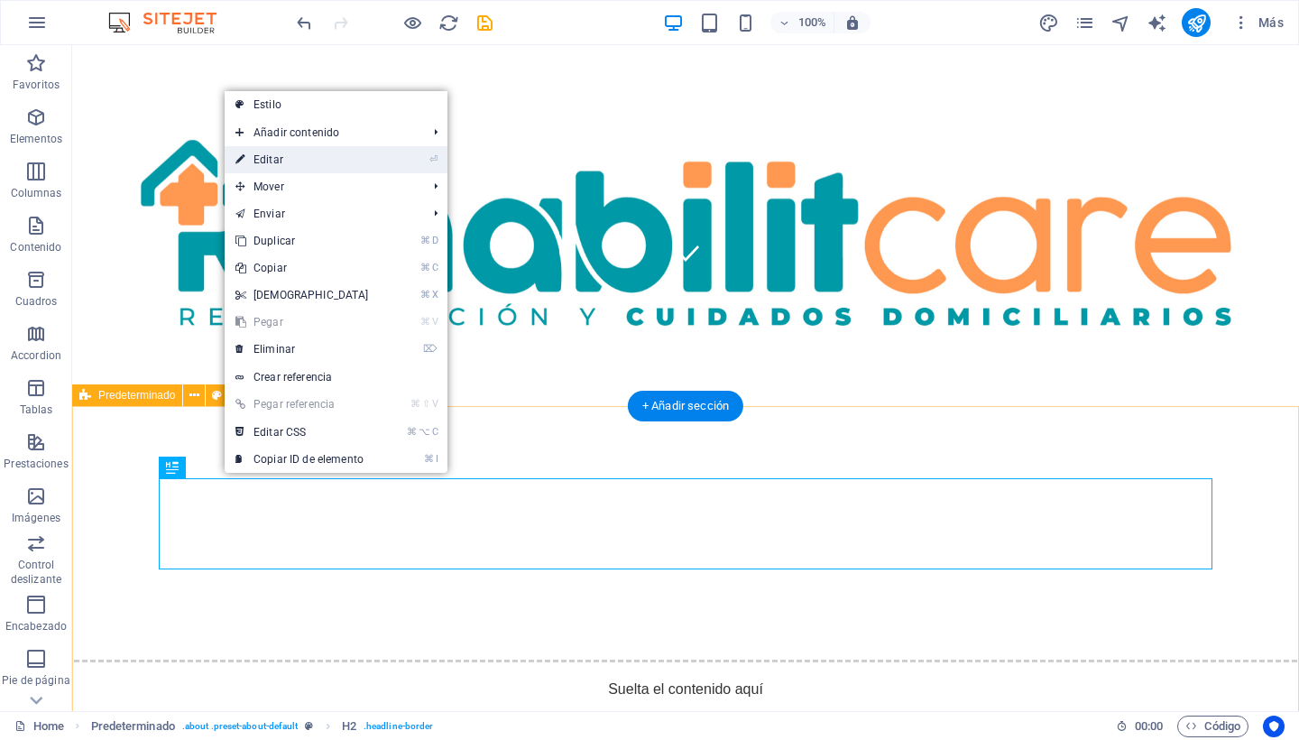
click at [309, 165] on link "⏎ Editar" at bounding box center [302, 159] width 155 height 27
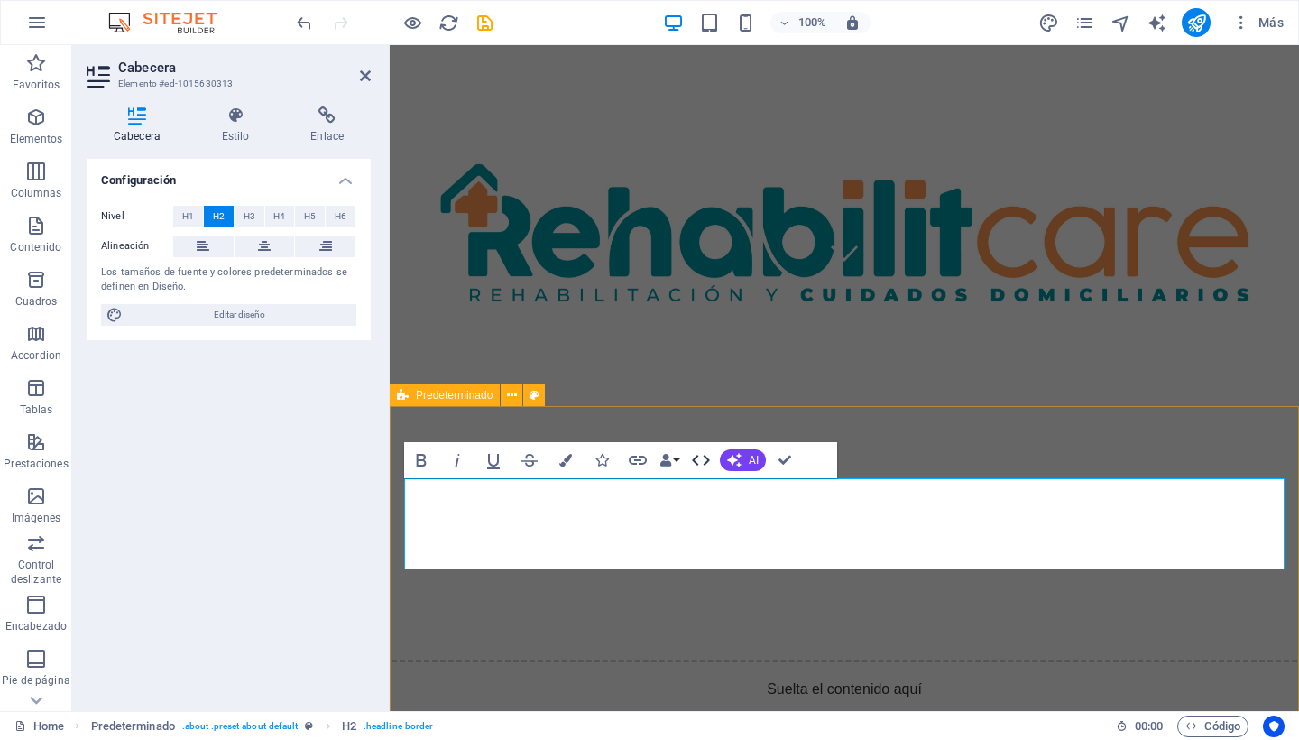
click at [708, 459] on icon "button" at bounding box center [701, 460] width 18 height 11
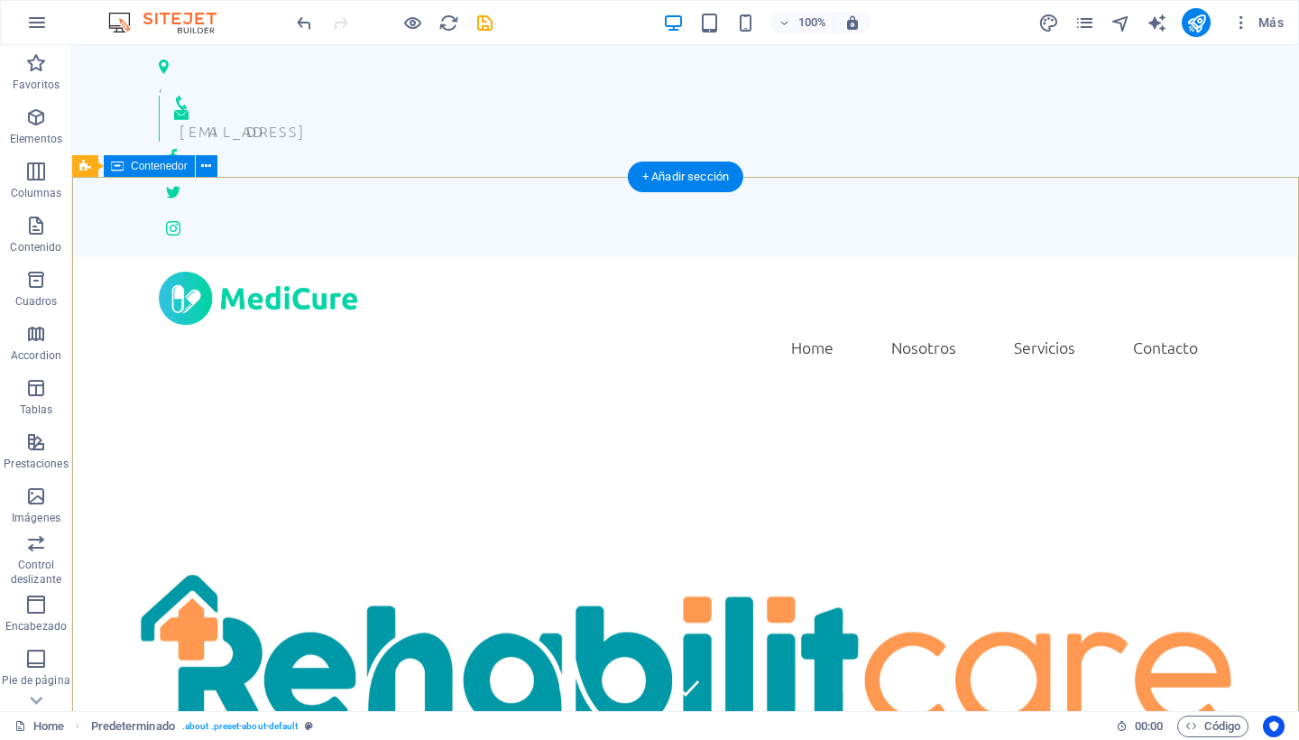
scroll to position [0, 0]
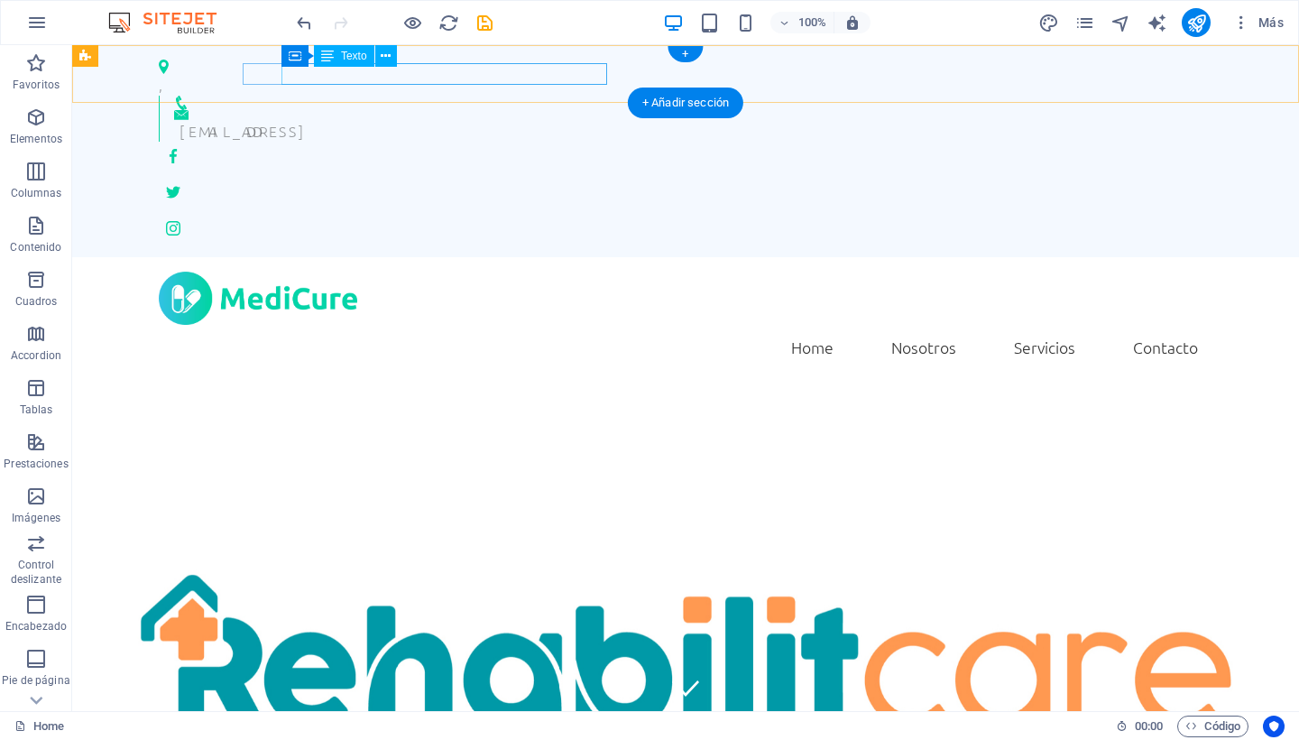
click at [545, 120] on div "[EMAIL_ADDRESS]" at bounding box center [689, 131] width 1018 height 22
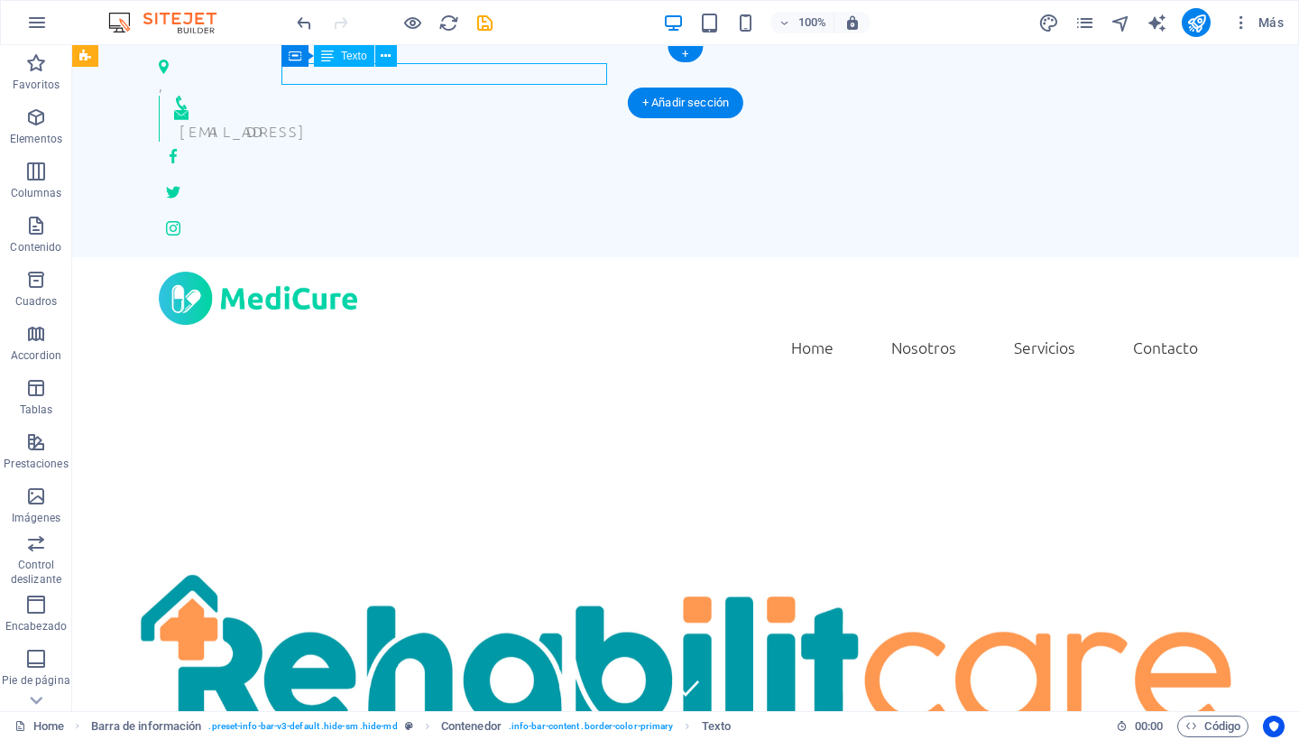
click at [521, 120] on div "[EMAIL_ADDRESS]" at bounding box center [689, 131] width 1018 height 22
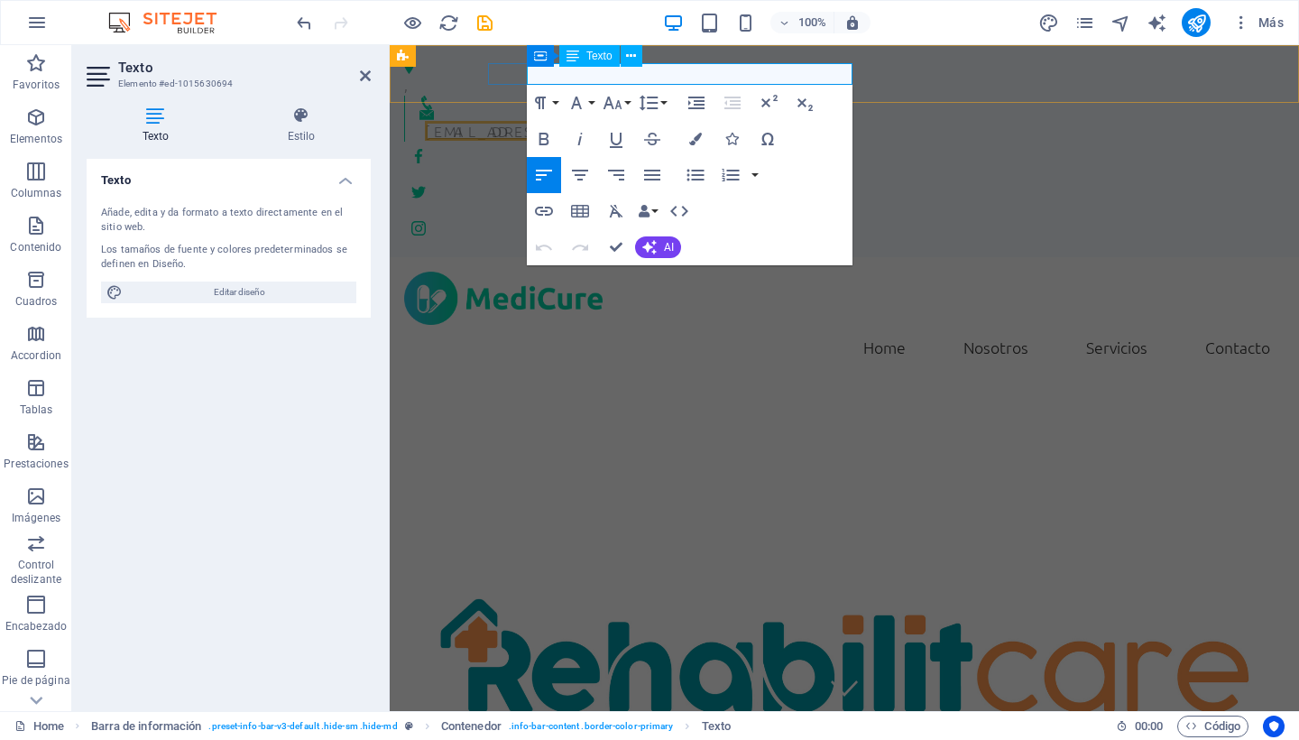
click at [557, 121] on link "[EMAIL_ADDRESS]" at bounding box center [491, 131] width 132 height 20
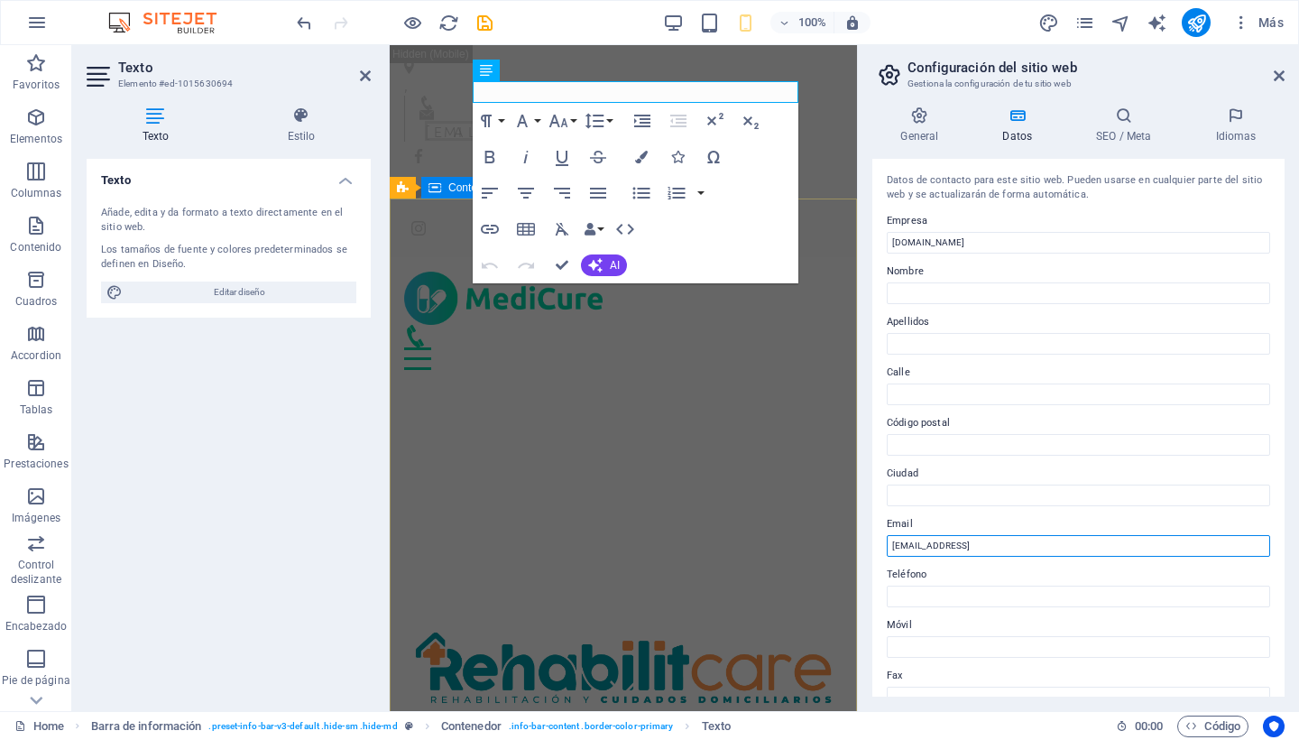
drag, startPoint x: 1487, startPoint y: 585, endPoint x: 721, endPoint y: 559, distance: 766.3
drag, startPoint x: 1104, startPoint y: 544, endPoint x: 893, endPoint y: 544, distance: 211.1
click at [893, 544] on input "[EMAIL_ADDRESS]" at bounding box center [1078, 546] width 383 height 22
type input "[EMAIL_ADDRESS][DOMAIN_NAME]"
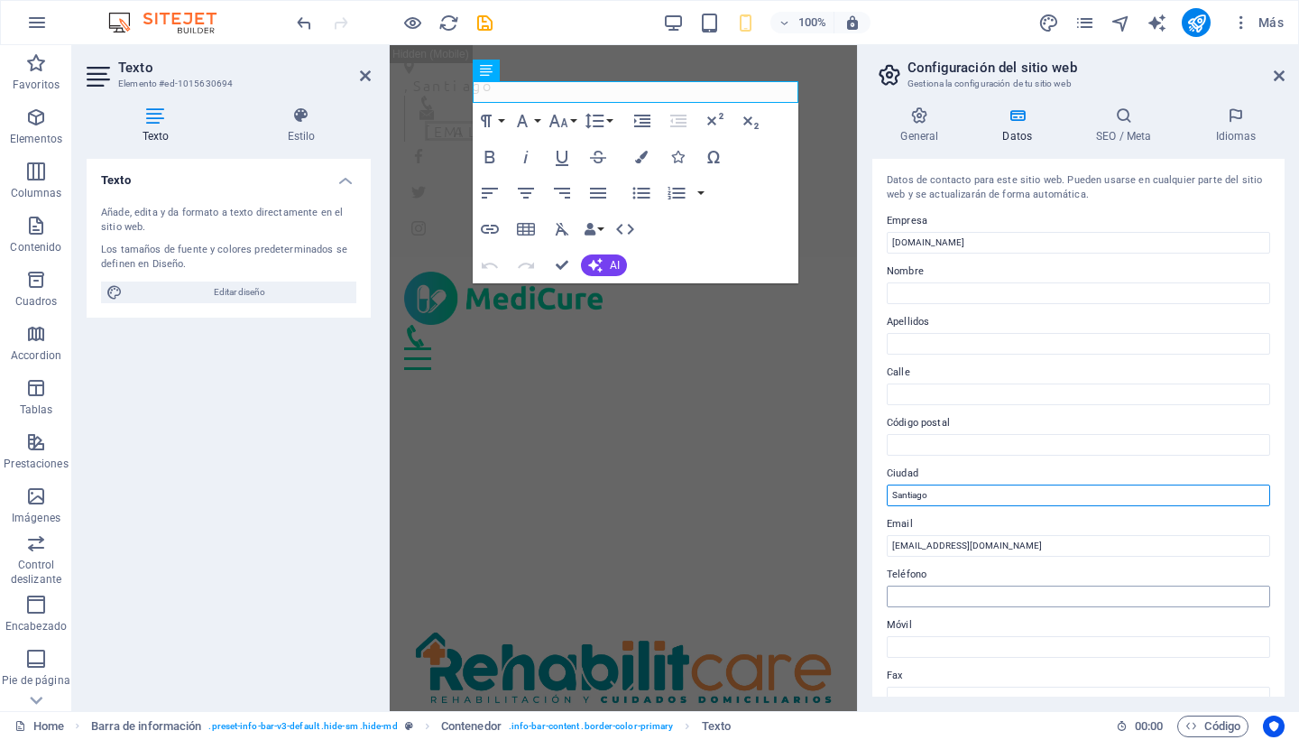
type input "Santiago"
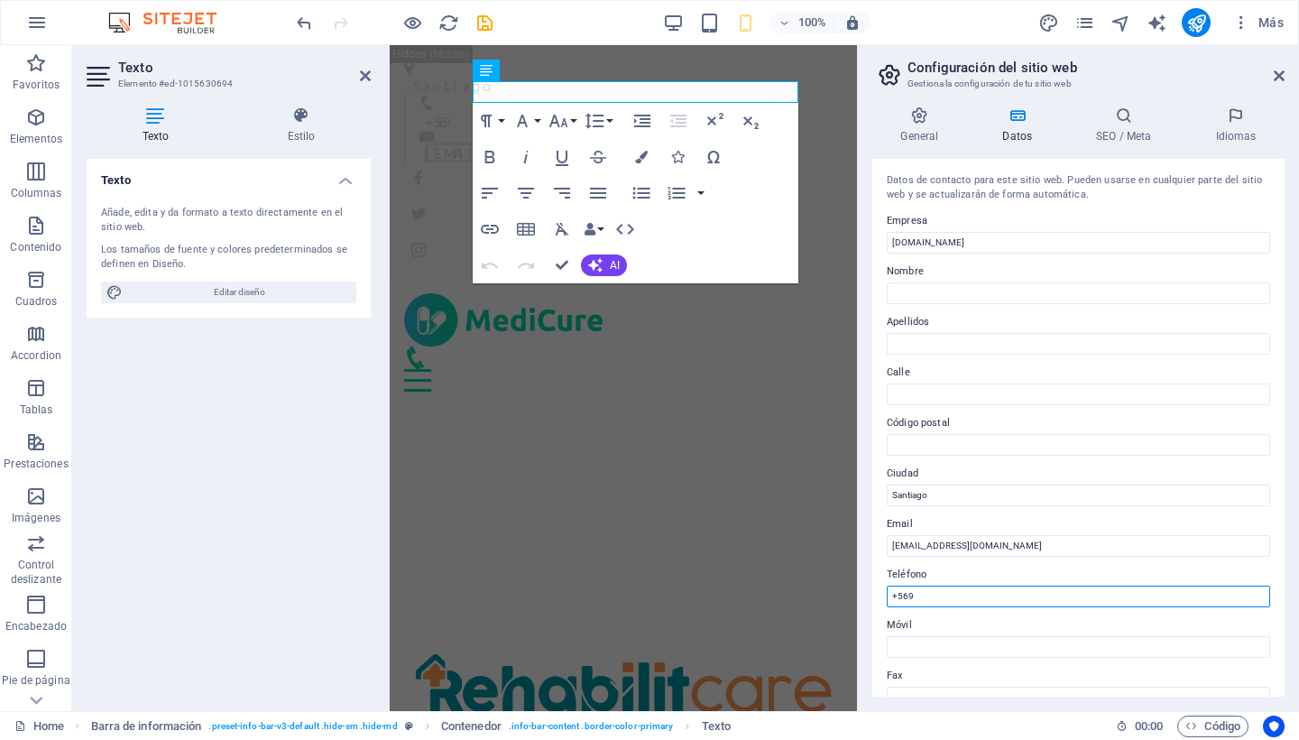
paste input "8502 8632"
type input "[PHONE_NUMBER]"
click at [1126, 122] on icon at bounding box center [1124, 115] width 112 height 18
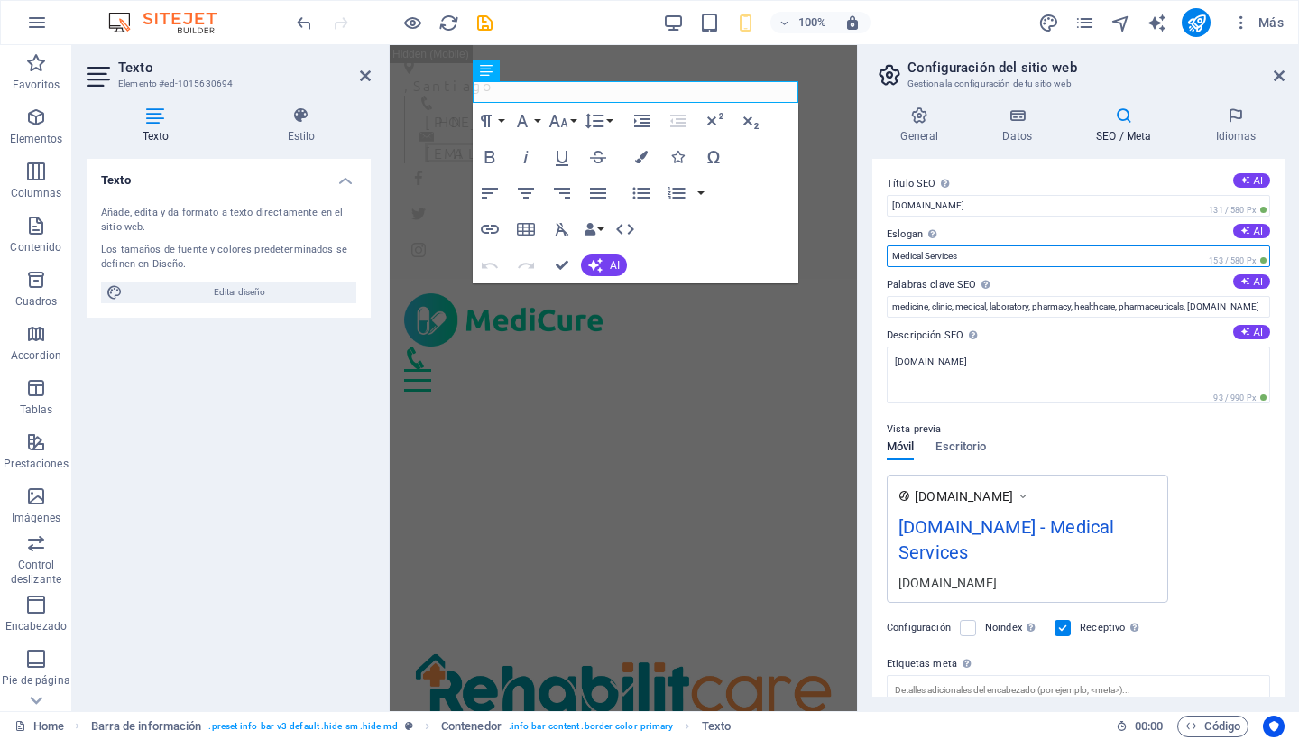
drag, startPoint x: 964, startPoint y: 256, endPoint x: 878, endPoint y: 251, distance: 86.8
click at [878, 251] on div "Título SEO El título de tu sitio web. Elige algo que destaque en los resultados…" at bounding box center [1078, 428] width 412 height 538
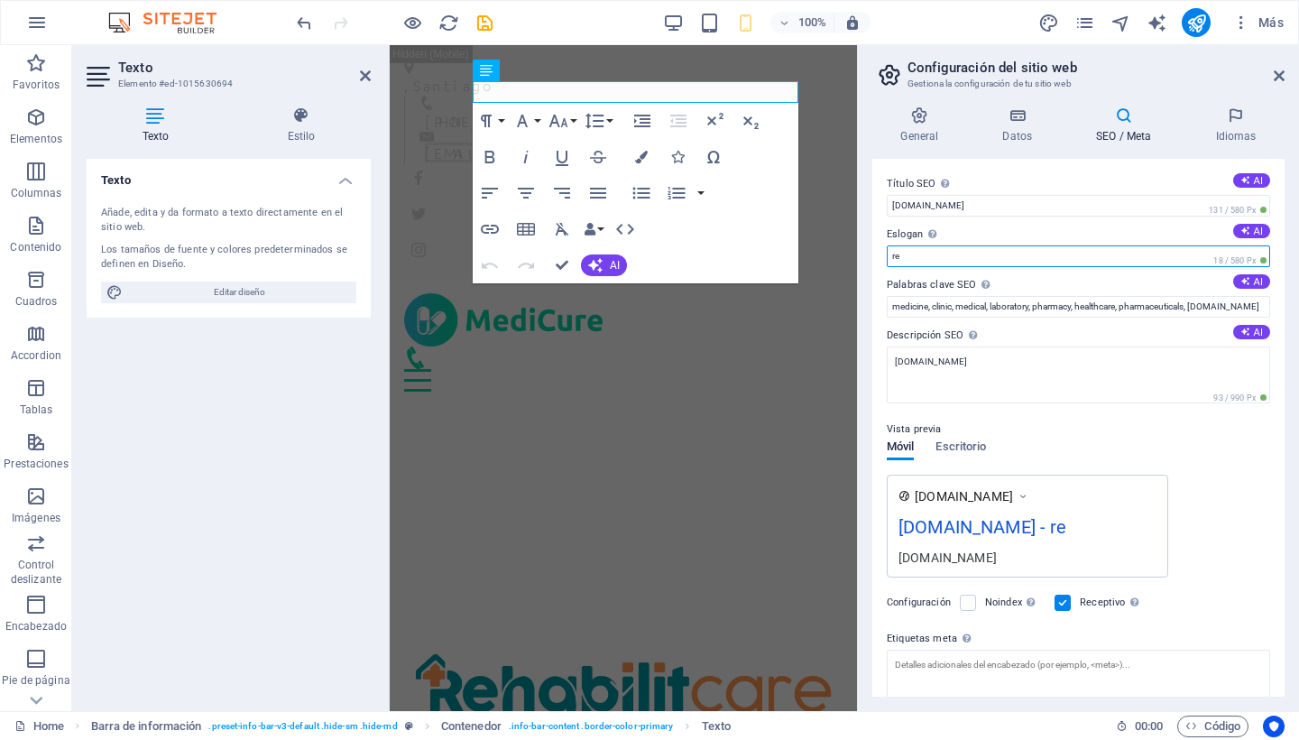
type input "r"
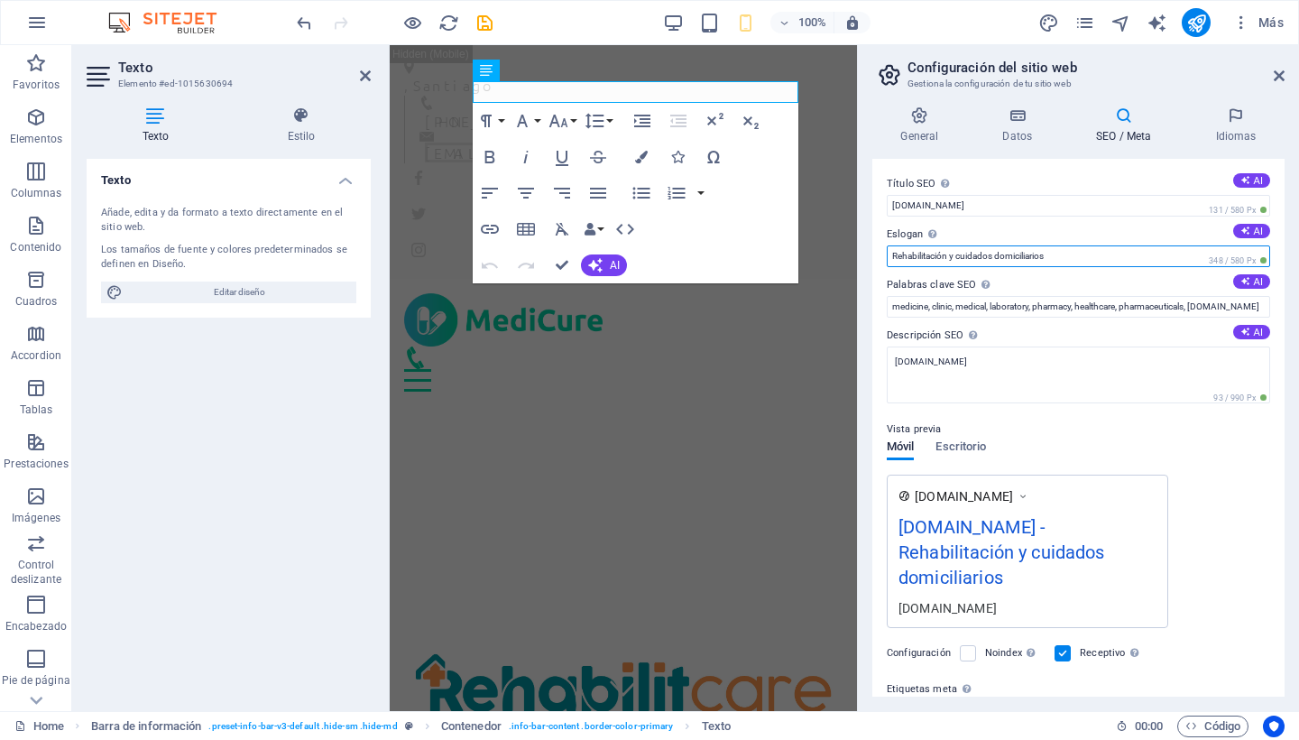
type input "Rehabilitación y cuidados domiciliarios"
click at [1216, 470] on div "Vista previa Móvil Escritorio [DOMAIN_NAME] [DOMAIN_NAME] - Rehabilitación y cu…" at bounding box center [1078, 516] width 383 height 224
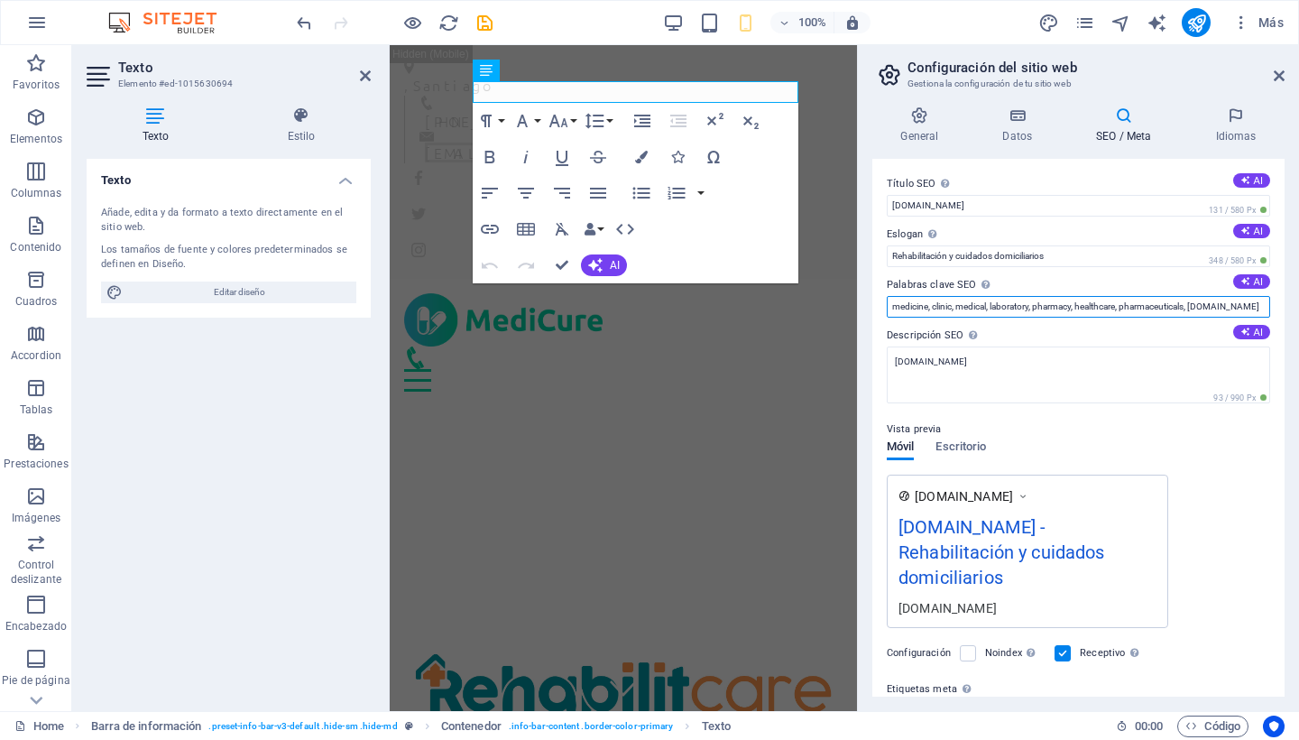
click at [1123, 302] on input "medicine, clinic, medical, laboratory, pharmacy, healthcare, pharmaceuticals, […" at bounding box center [1078, 307] width 383 height 22
drag, startPoint x: 1257, startPoint y: 306, endPoint x: 894, endPoint y: 295, distance: 362.8
click at [894, 296] on input "medicine, clinic, medical, laboratory, pharmacy, healthcare, pharmaceuticals, […" at bounding box center [1078, 307] width 383 height 22
click at [1231, 459] on div "Vista previa Móvil Escritorio [DOMAIN_NAME] [DOMAIN_NAME] - Rehabilitación y cu…" at bounding box center [1078, 516] width 383 height 224
click at [1127, 299] on input "rehabilitación, enfermería, cuidados, kinesiología, fonoaudiología, terapia ocu…" at bounding box center [1078, 307] width 383 height 22
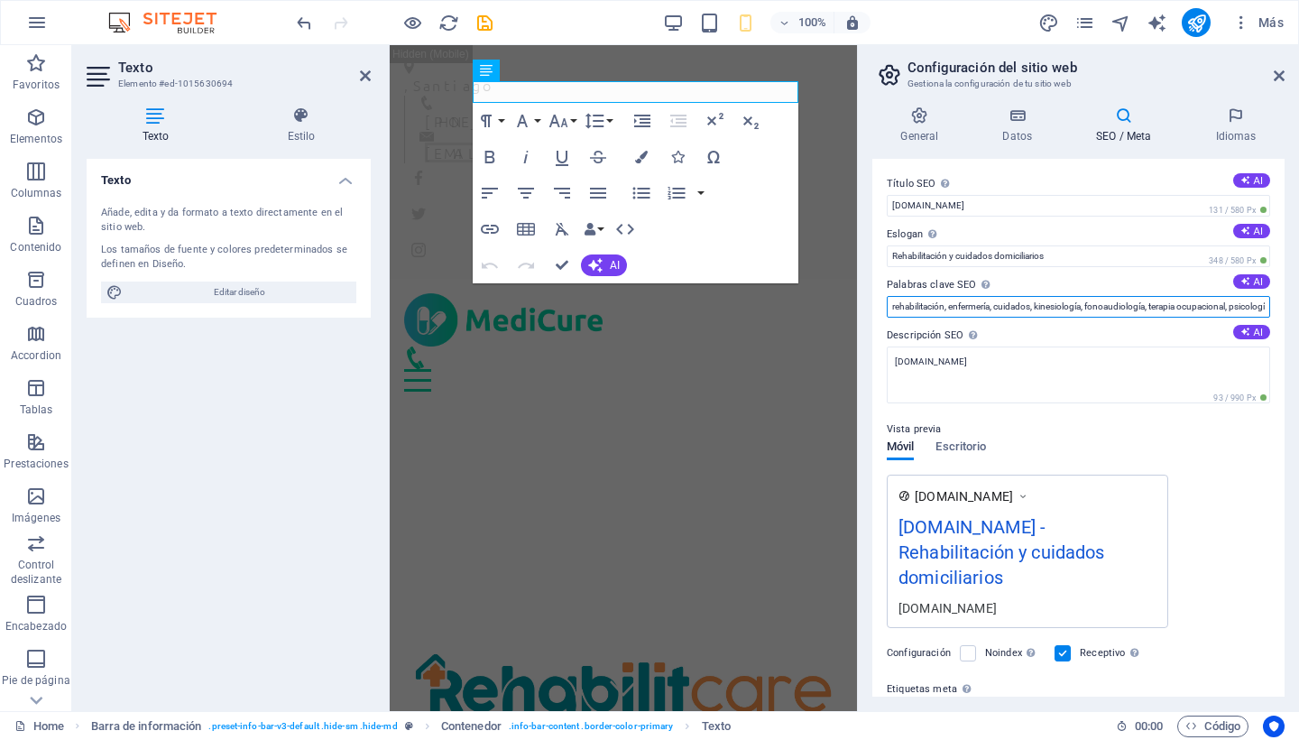
click at [950, 308] on input "rehabilitación, enfermería, cuidados, kinesiología, fonoaudiología, terapia ocu…" at bounding box center [1078, 307] width 383 height 22
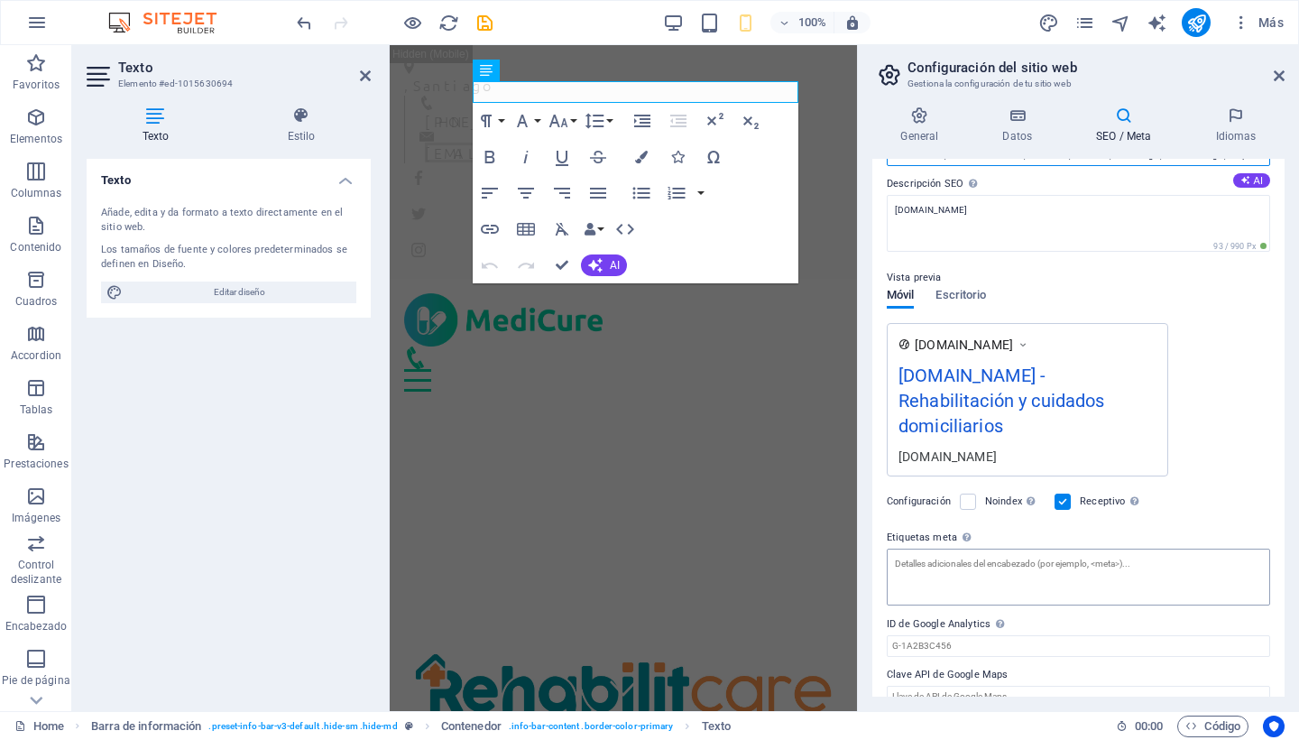
scroll to position [151, 0]
type input "rehabilitación, neurorehabilitación, enfermería, cuidados, kinesiología, fonoau…"
click at [1229, 425] on div "[DOMAIN_NAME] [DOMAIN_NAME] - Rehabilitación y cuidados domiciliarios [DOMAIN_N…" at bounding box center [1078, 400] width 383 height 153
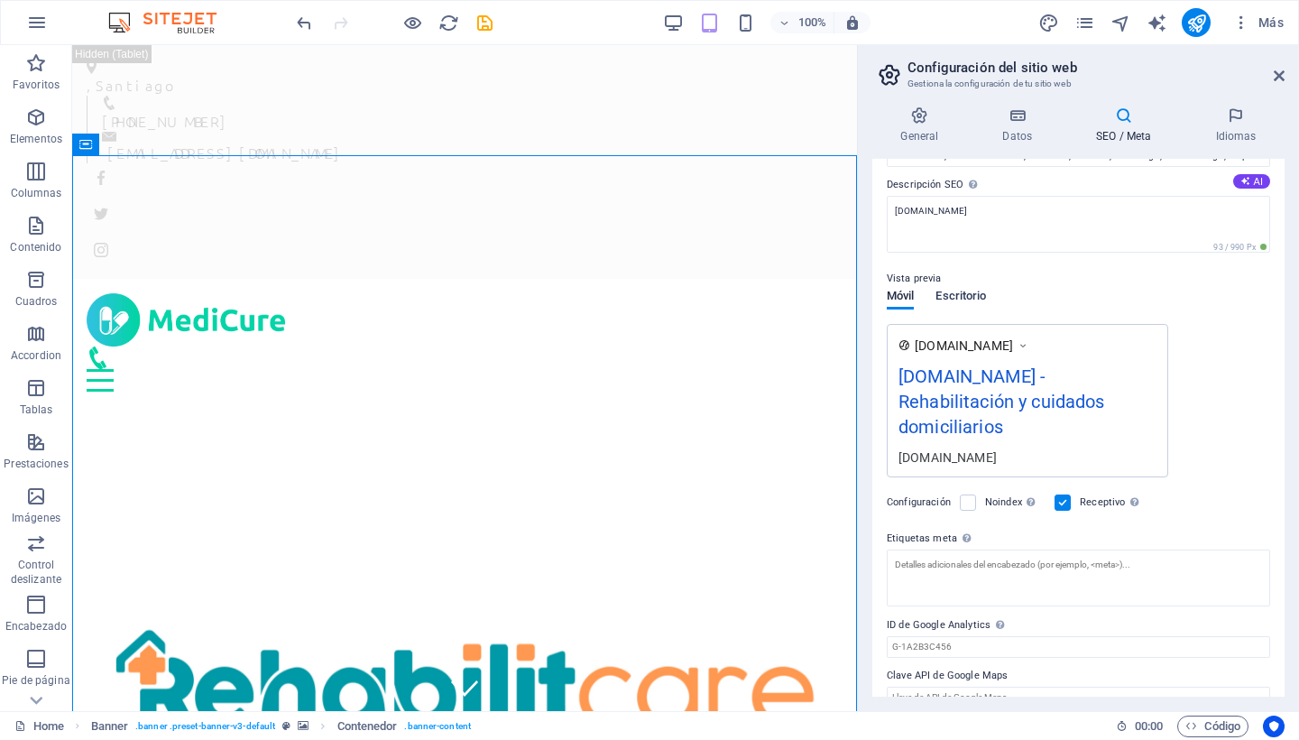
click at [964, 300] on span "Escritorio" at bounding box center [960, 297] width 51 height 25
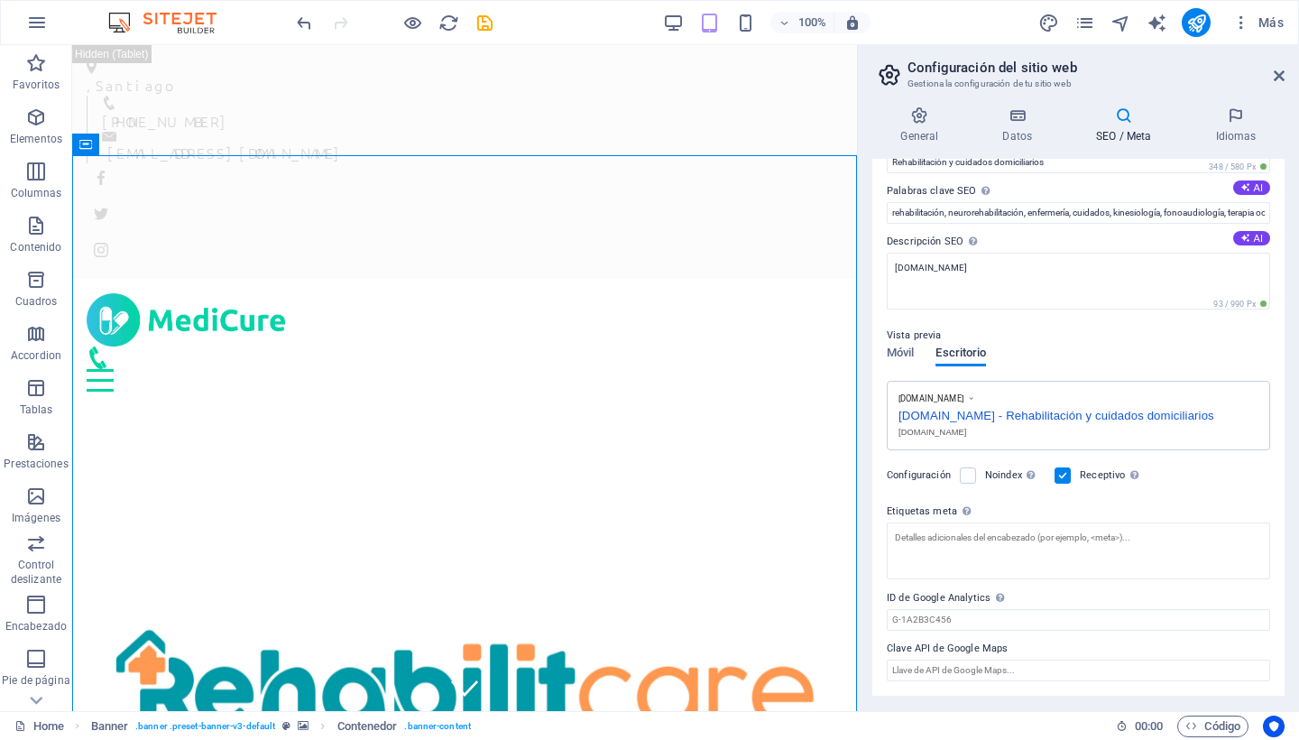
scroll to position [91, 0]
click at [1281, 79] on icon at bounding box center [1279, 76] width 11 height 14
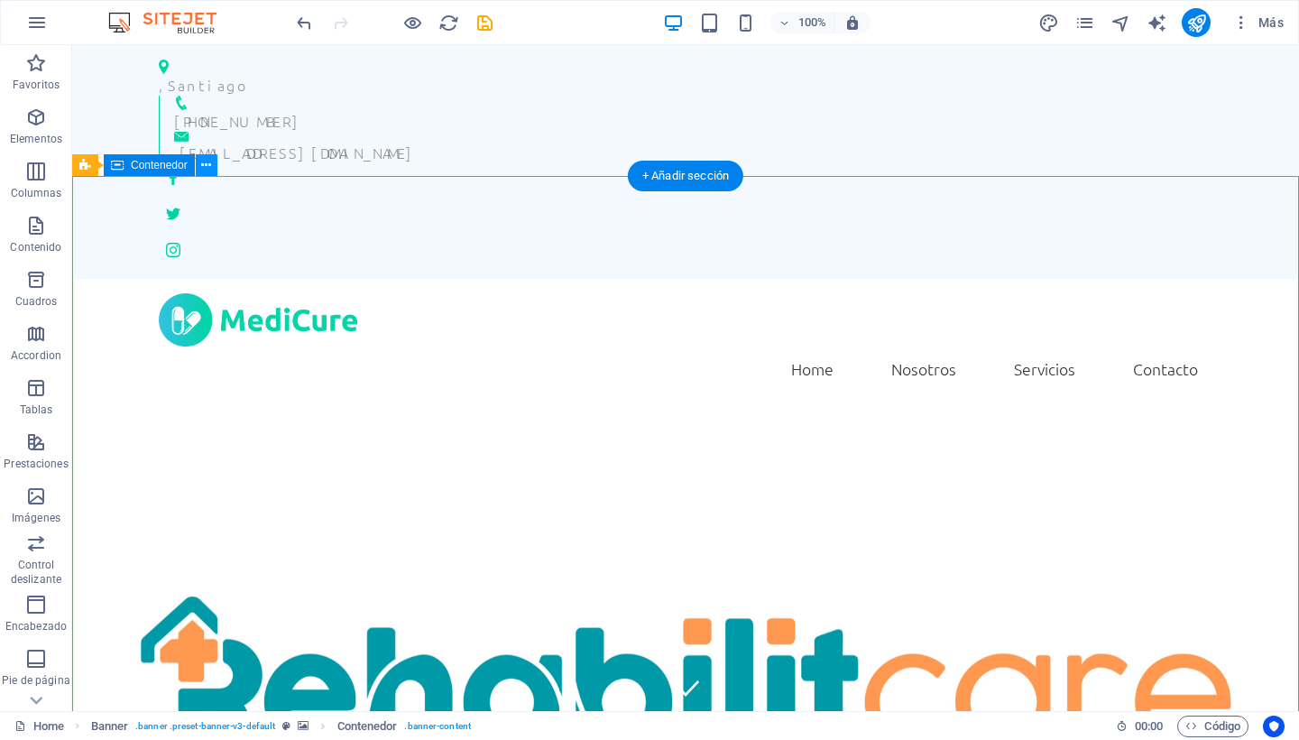
click at [201, 169] on icon at bounding box center [206, 165] width 10 height 19
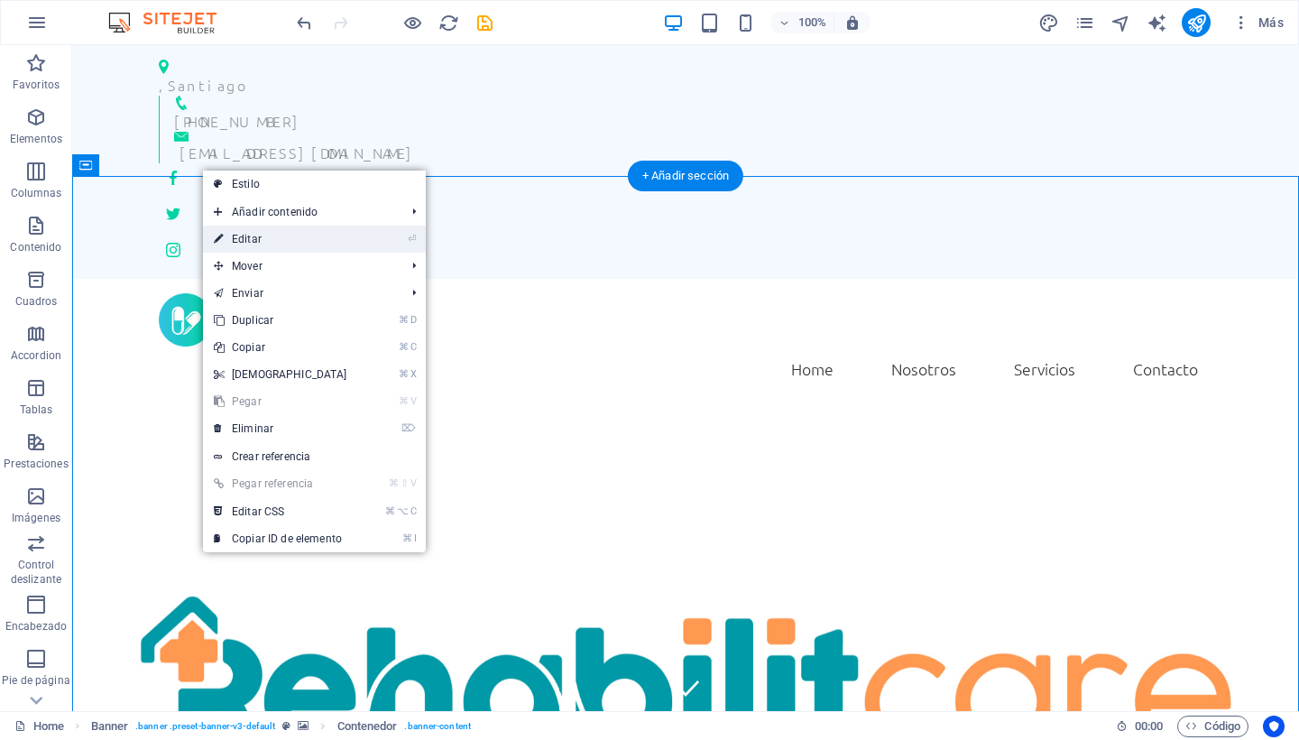
click at [268, 244] on link "⏎ Editar" at bounding box center [280, 239] width 155 height 27
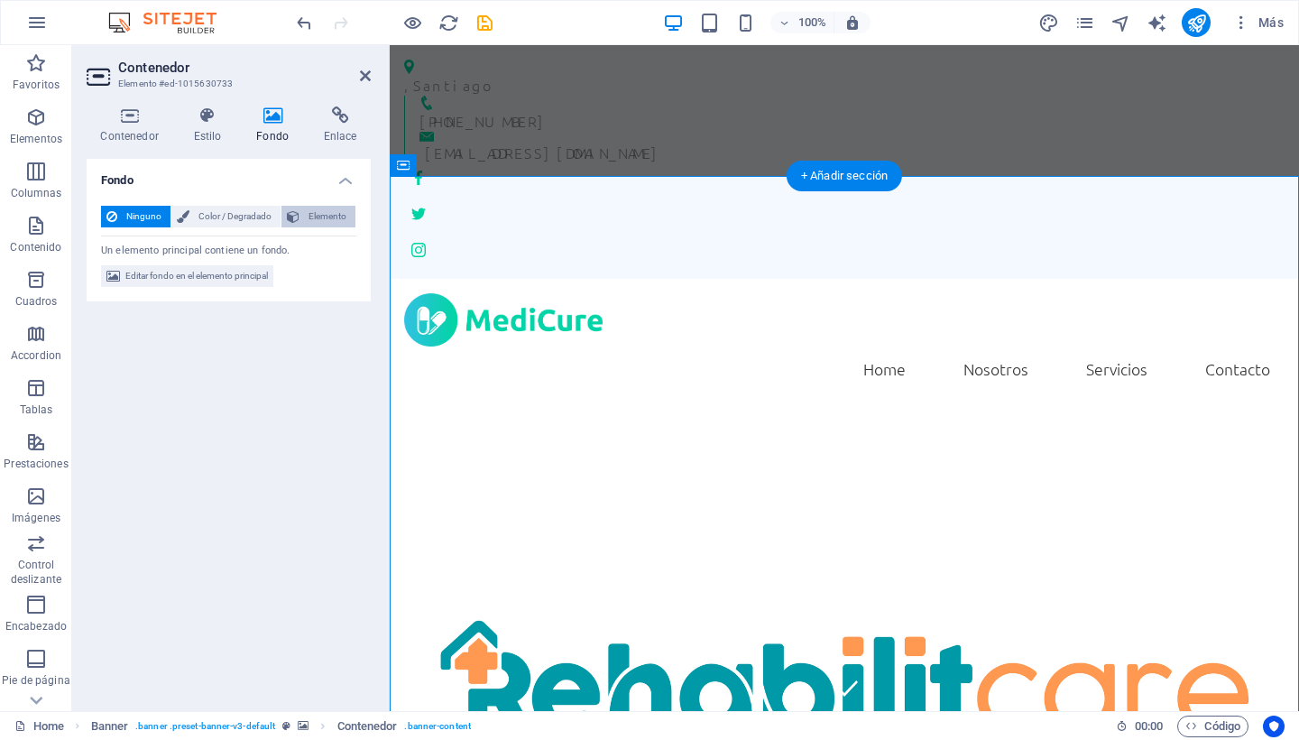
click at [340, 216] on span "Elemento" at bounding box center [327, 217] width 45 height 22
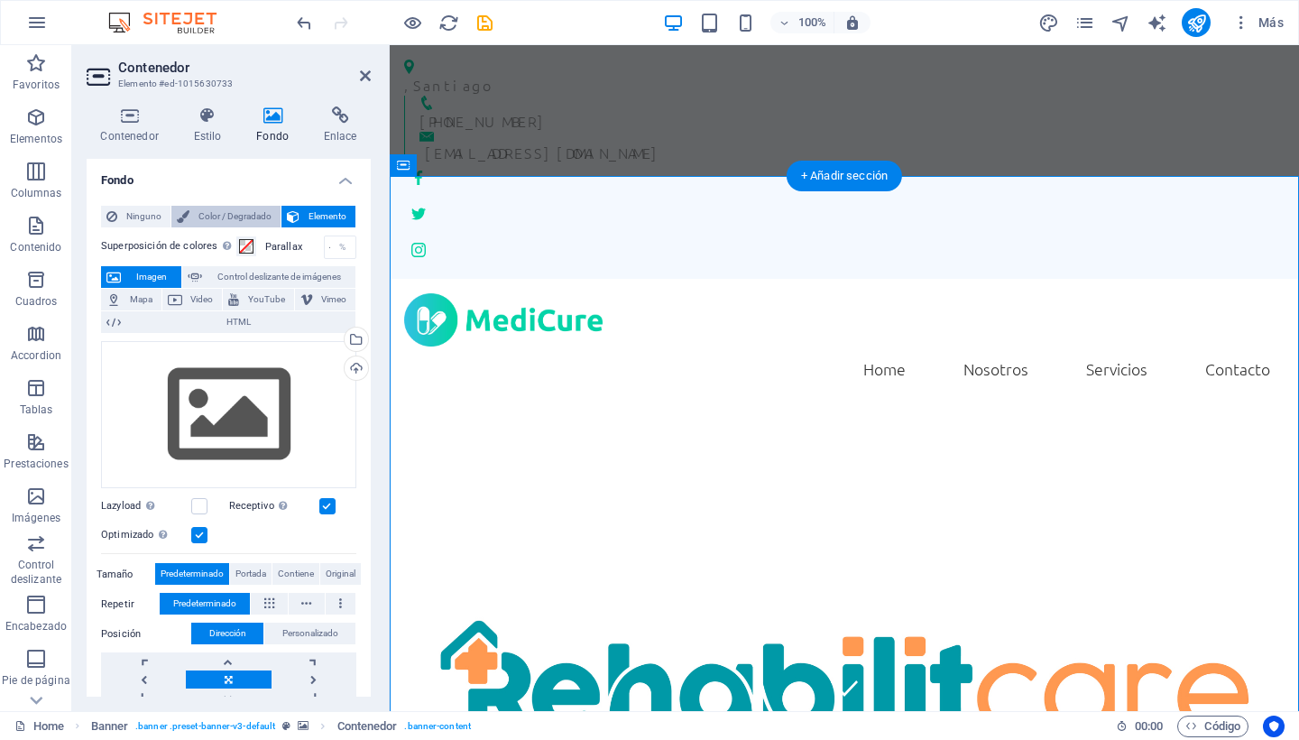
click at [253, 211] on span "Color / Degradado" at bounding box center [235, 217] width 80 height 22
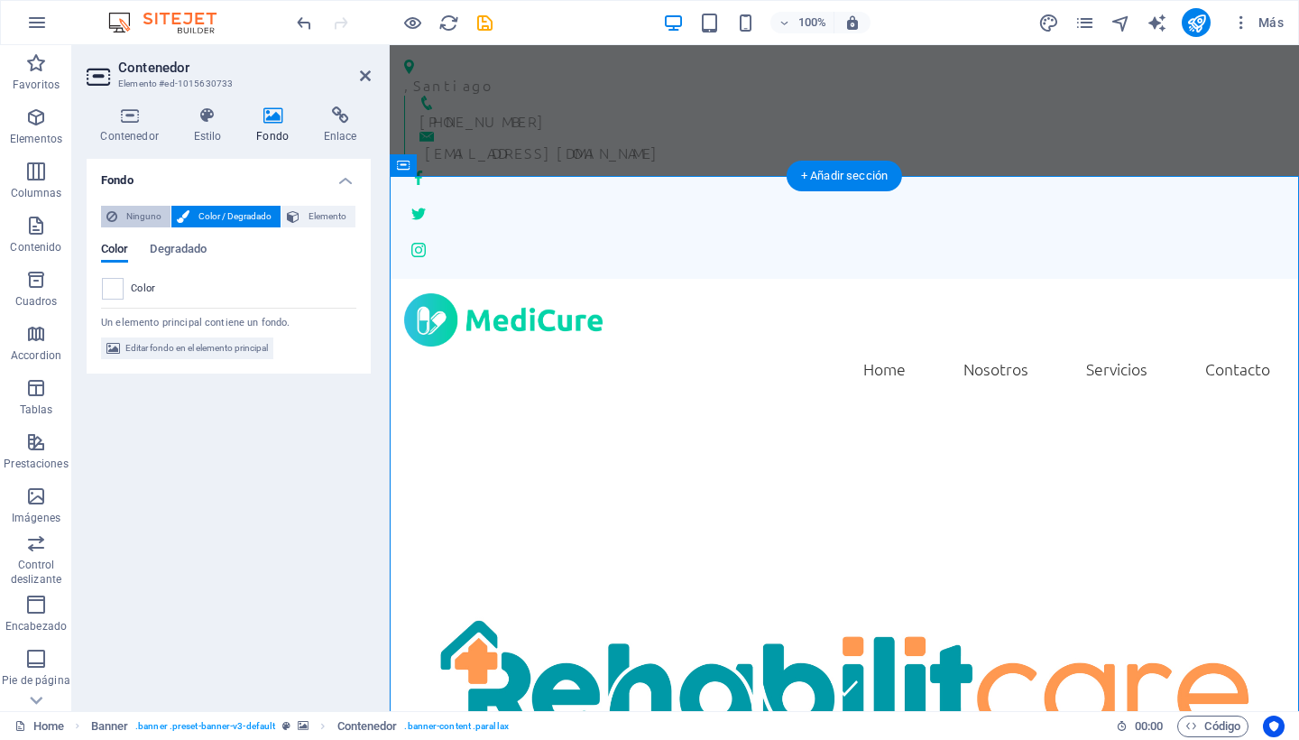
click at [138, 213] on span "Ninguno" at bounding box center [144, 217] width 42 height 22
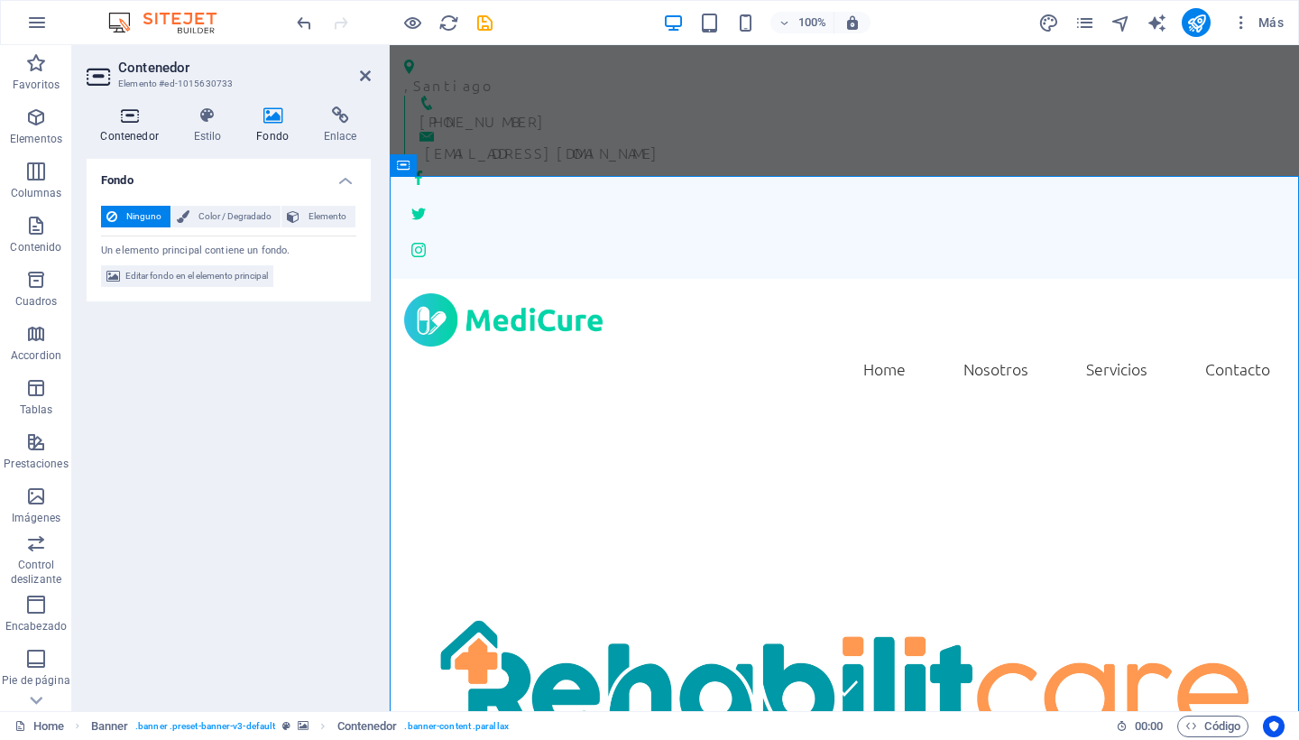
click at [142, 135] on h4 "Contenedor" at bounding box center [133, 125] width 93 height 38
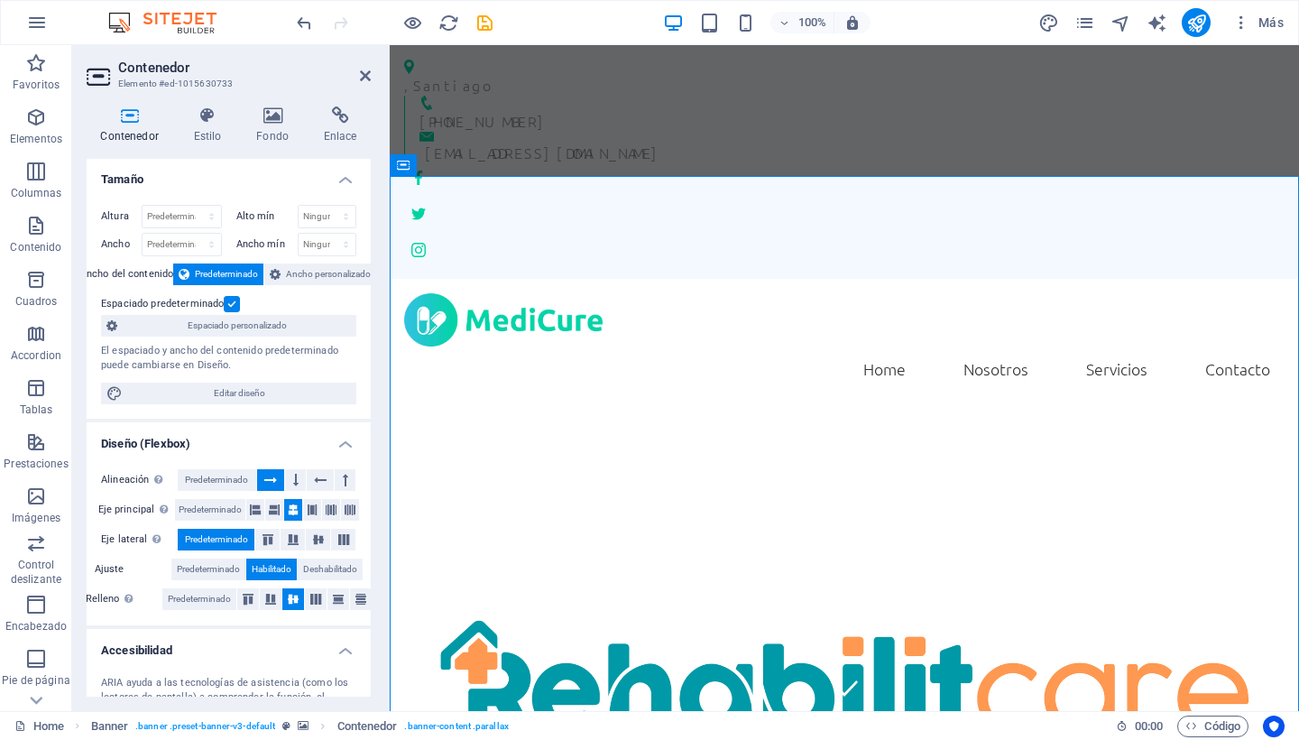
scroll to position [0, 0]
select select "%"
type input "80"
select select "%"
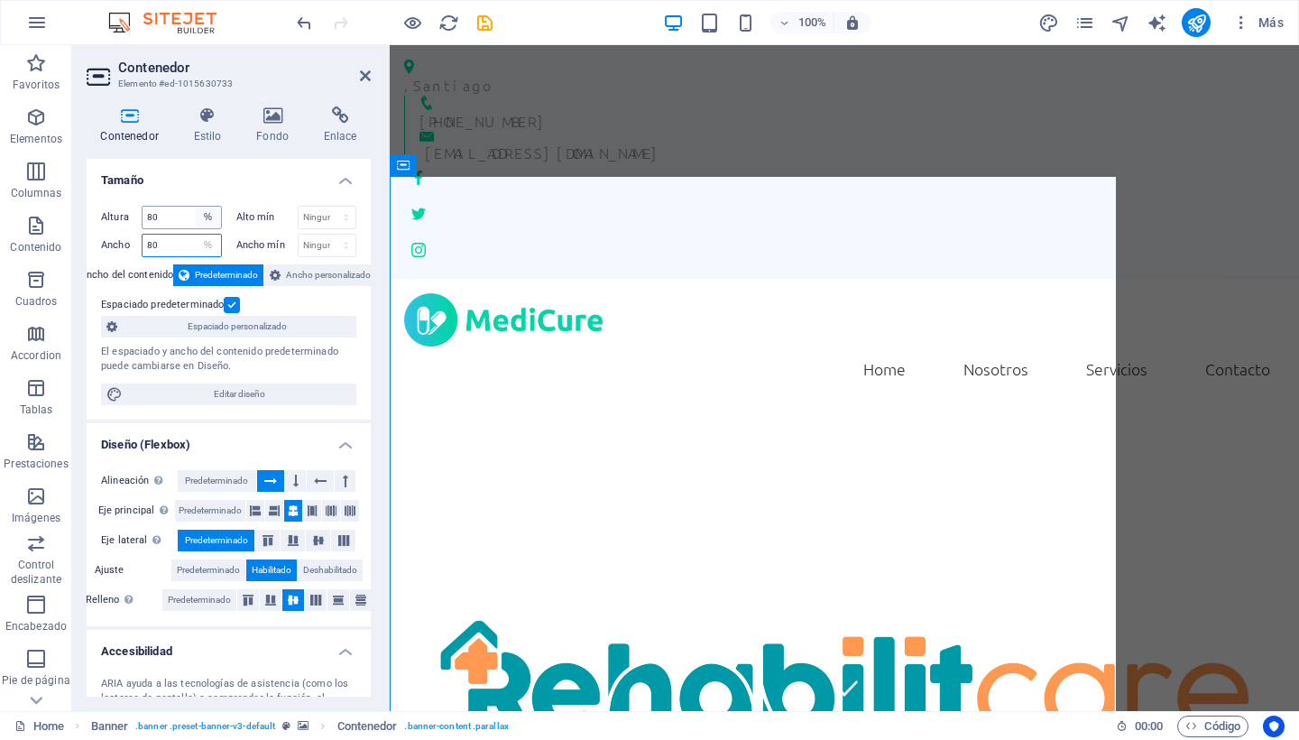
type input "80"
select select "DISABLED_OPTION_VALUE"
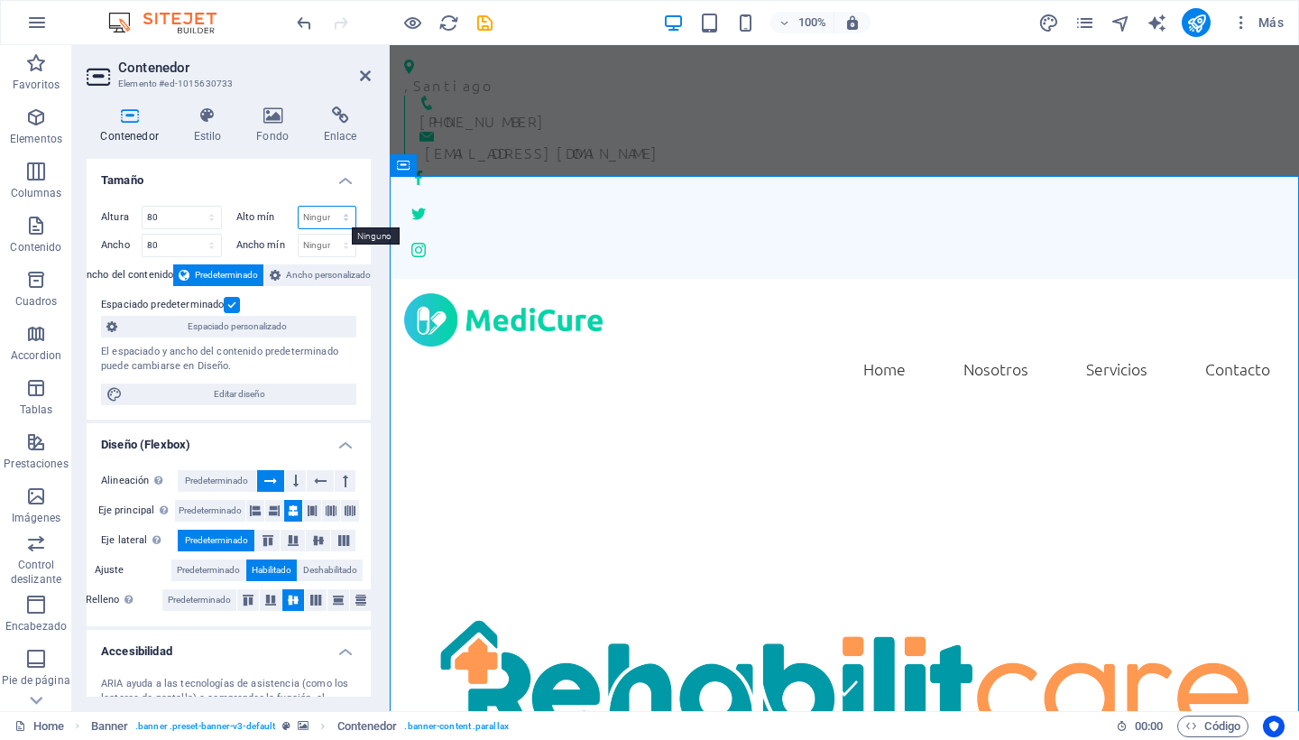
select select "%"
type input "80"
select select "%"
type input "80"
click at [322, 277] on span "Ancho personalizado" at bounding box center [328, 275] width 85 height 22
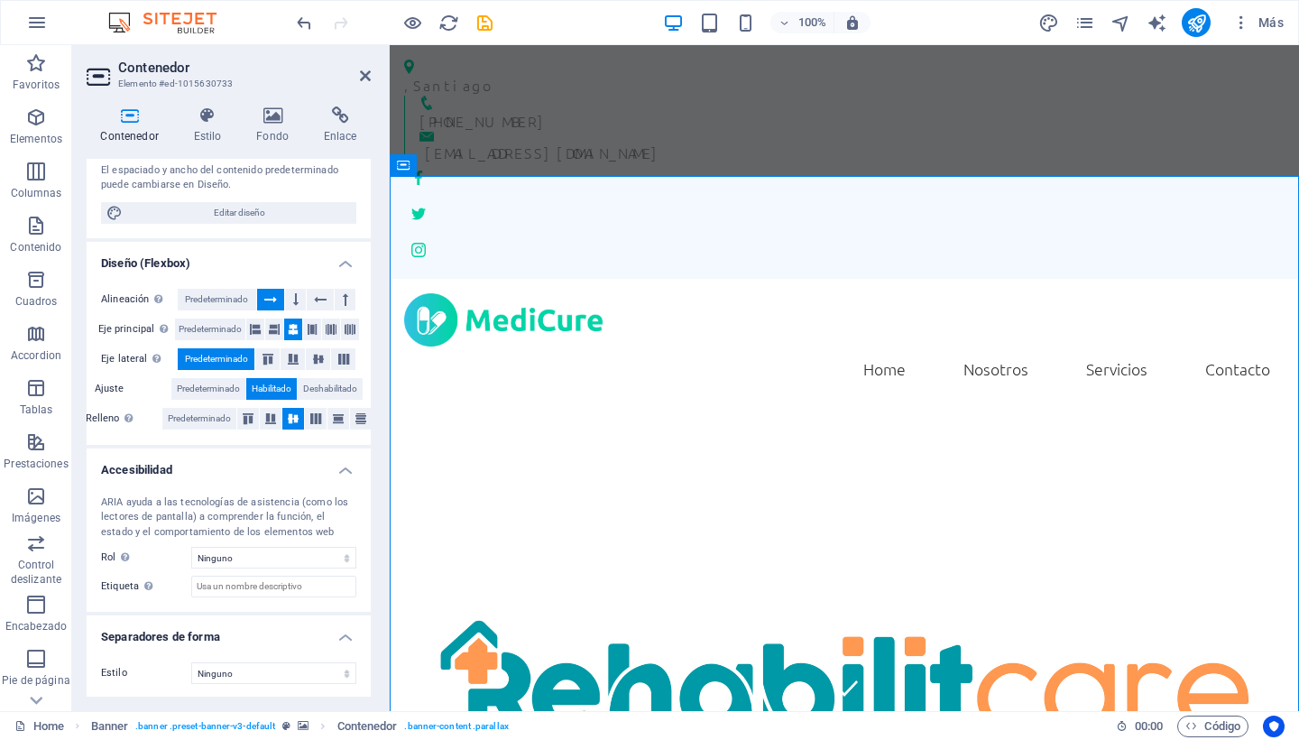
scroll to position [211, 0]
click at [360, 75] on icon at bounding box center [365, 76] width 11 height 14
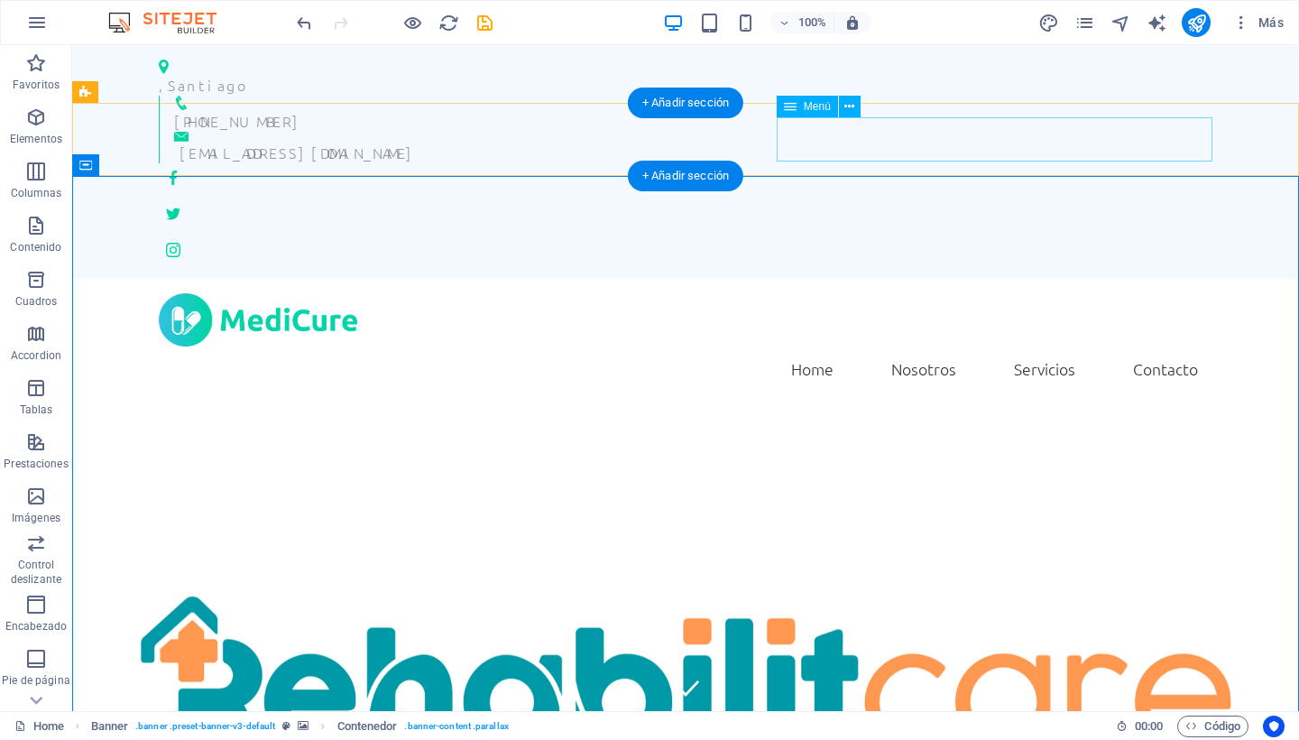
click at [1167, 346] on nav "Home Nosotros Servicios Contacto" at bounding box center [686, 368] width 1054 height 45
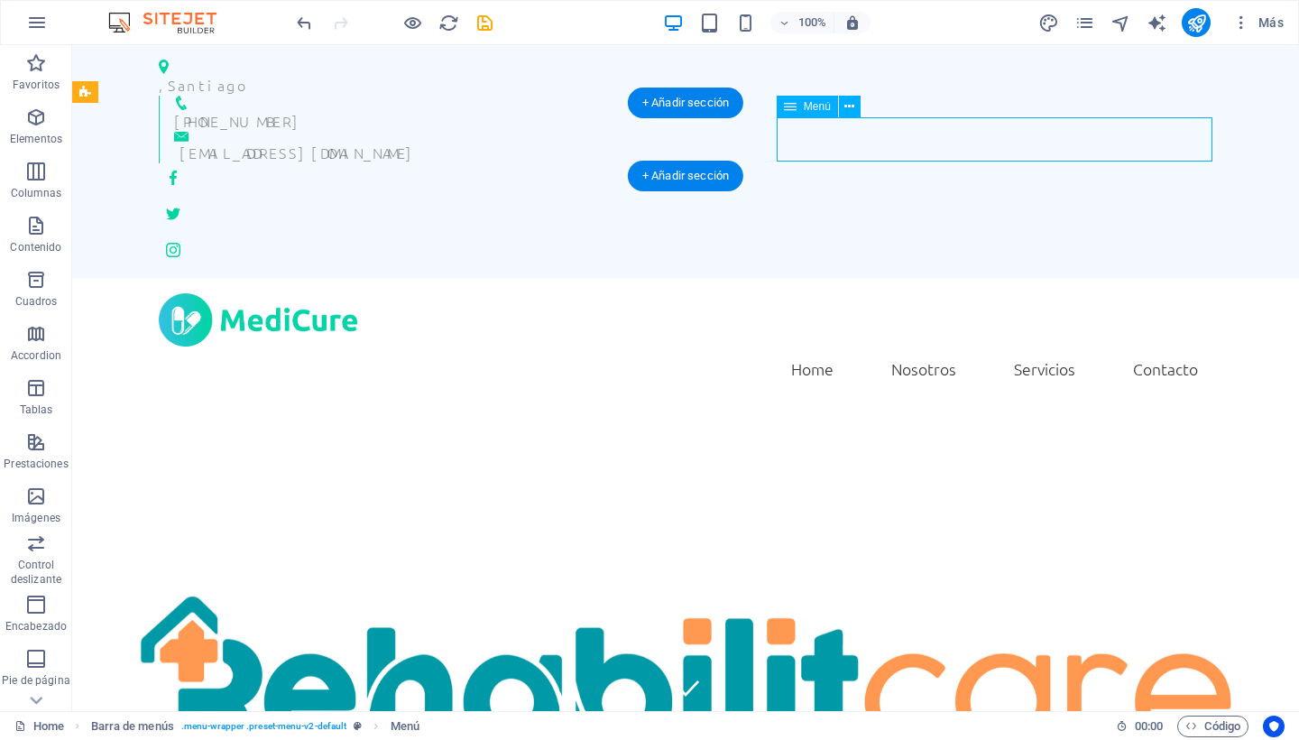
click at [1169, 346] on nav "Home Nosotros Servicios Contacto" at bounding box center [686, 368] width 1054 height 45
click at [1272, 279] on div "Home Nosotros Servicios Contacto Menu" at bounding box center [685, 342] width 1227 height 127
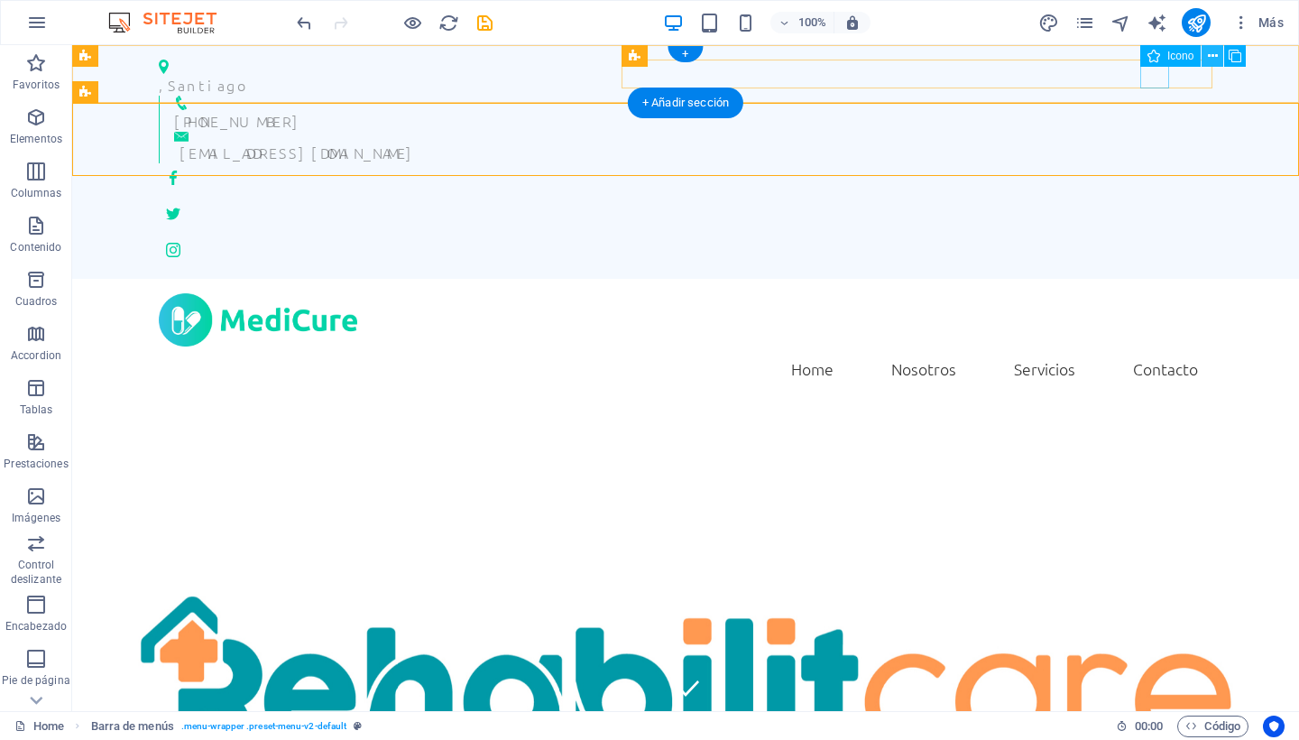
click at [1208, 55] on icon at bounding box center [1213, 56] width 10 height 19
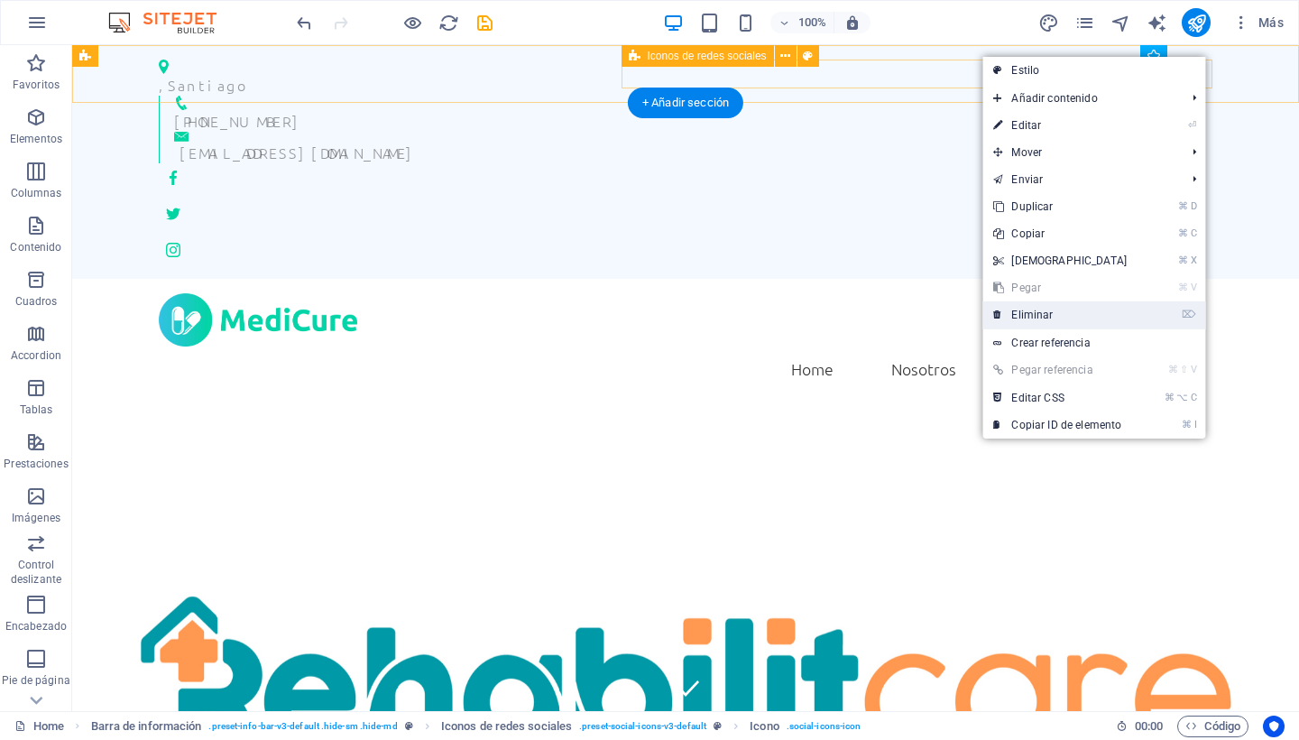
click at [1057, 314] on link "⌦ Eliminar" at bounding box center [1059, 314] width 155 height 27
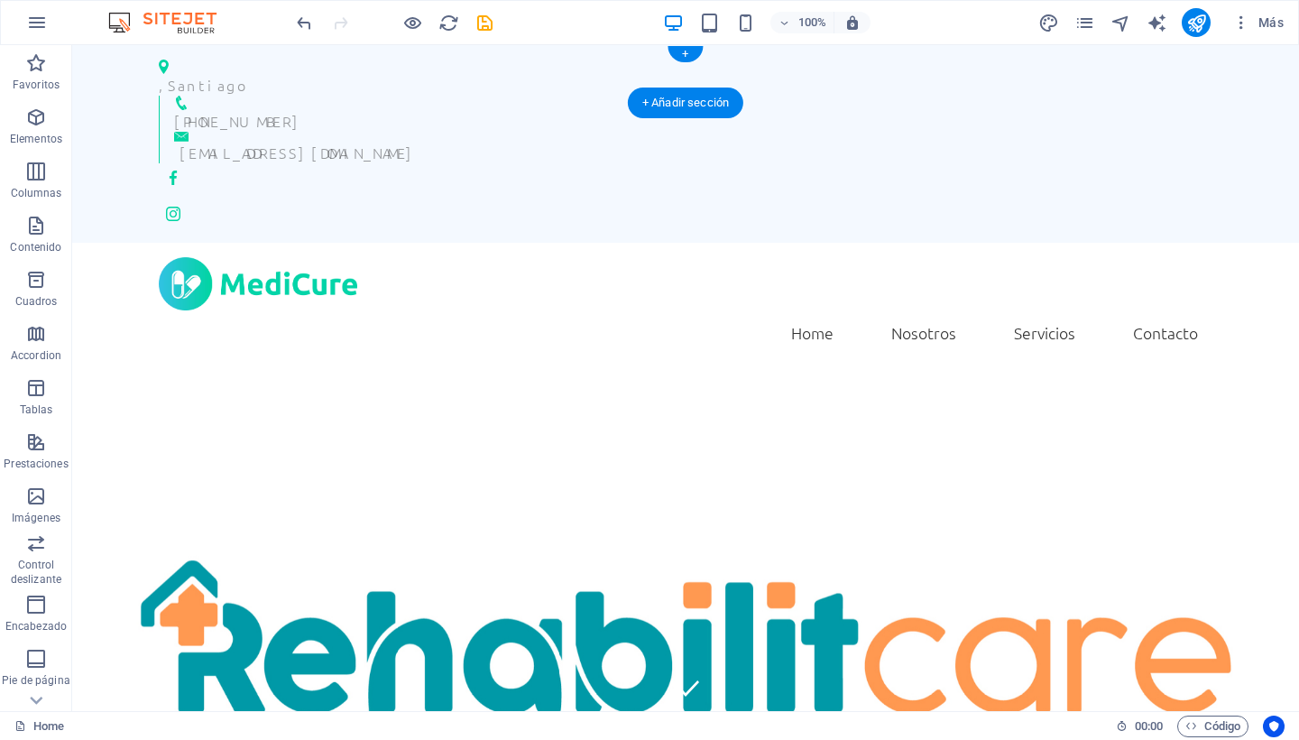
click at [204, 77] on div ", [GEOGRAPHIC_DATA]" at bounding box center [678, 85] width 1039 height 22
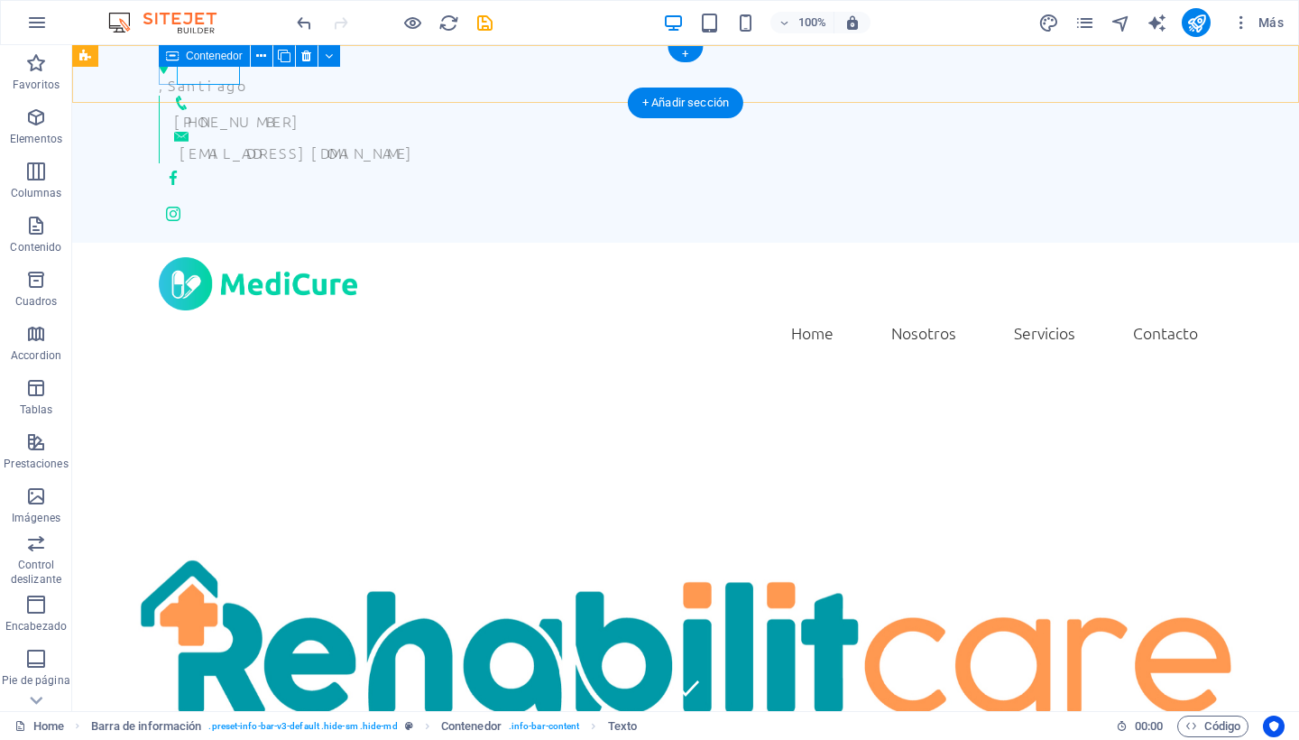
click at [191, 59] on span "Contenedor" at bounding box center [214, 56] width 57 height 11
click at [187, 74] on div ", [GEOGRAPHIC_DATA]" at bounding box center [678, 85] width 1039 height 22
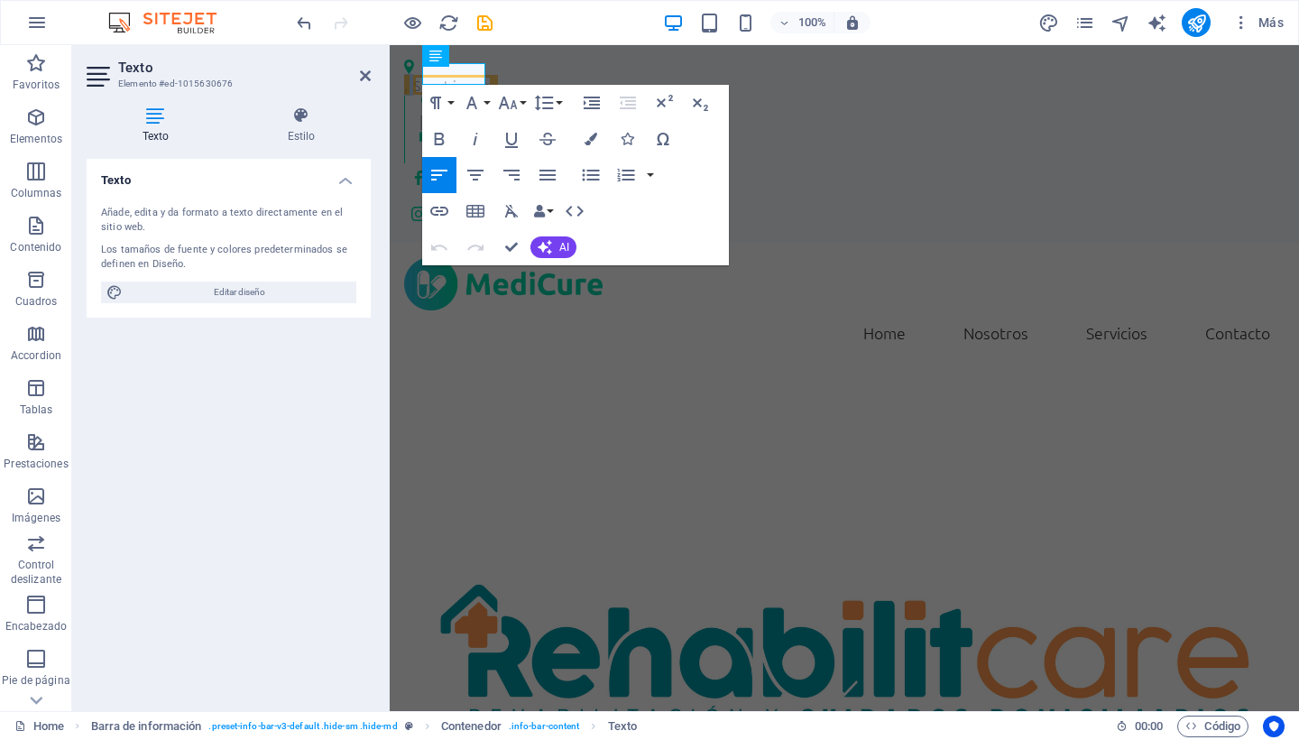
click at [454, 77] on span "Santiago" at bounding box center [452, 85] width 79 height 20
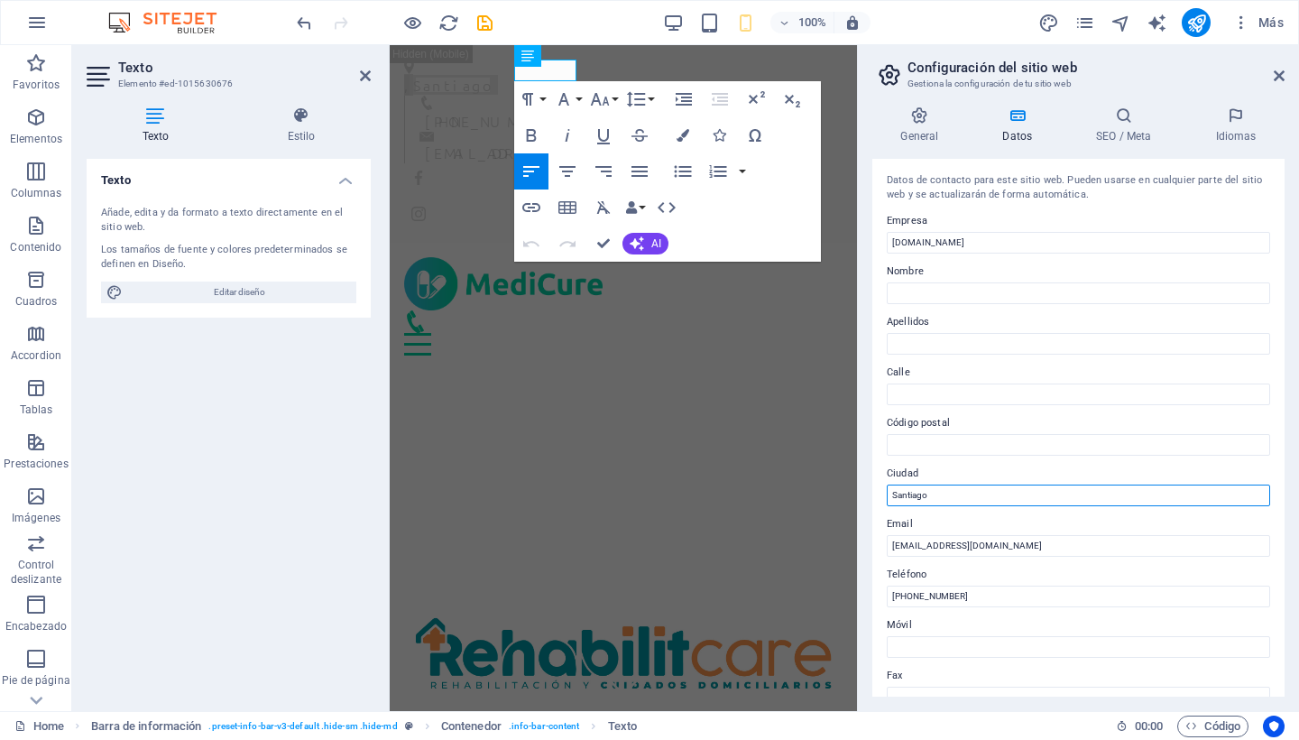
click at [949, 502] on input "Santiago" at bounding box center [1078, 495] width 383 height 22
type input "[GEOGRAPHIC_DATA], [GEOGRAPHIC_DATA]"
click at [1282, 77] on icon at bounding box center [1279, 76] width 11 height 14
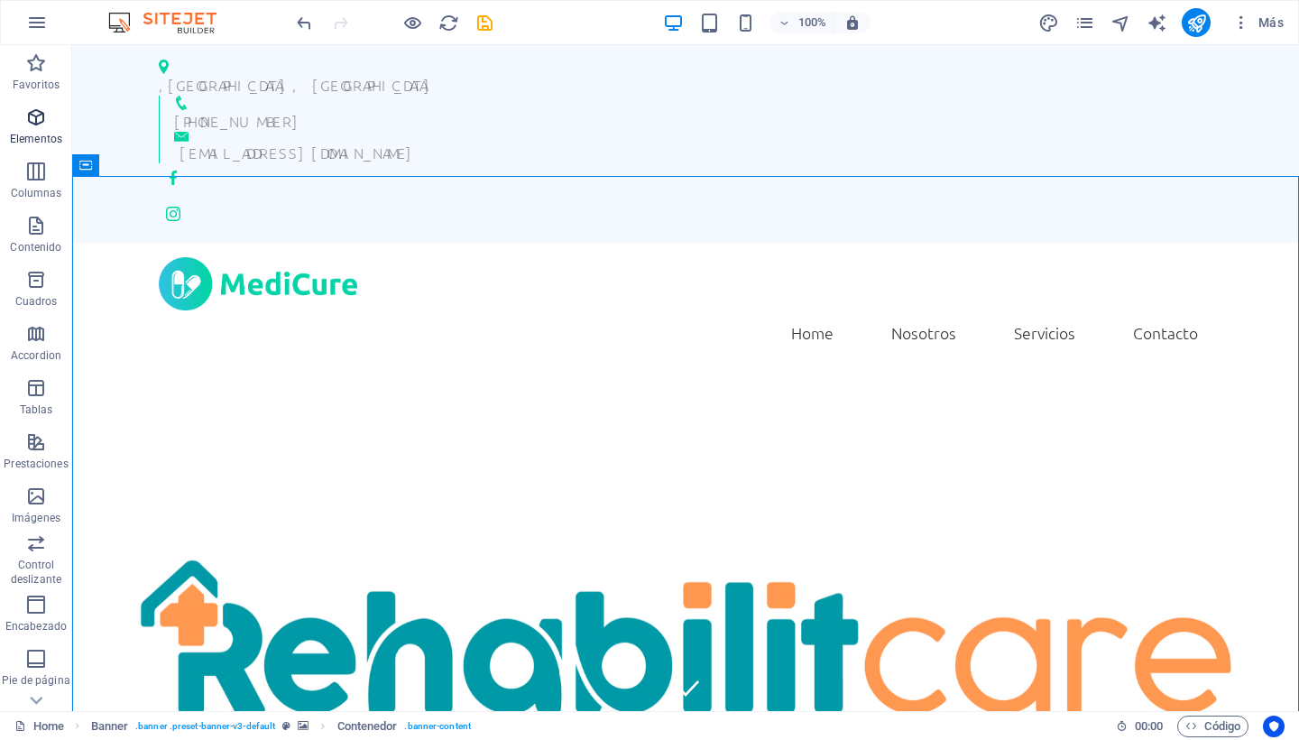
click at [45, 131] on span "Elementos" at bounding box center [36, 127] width 72 height 43
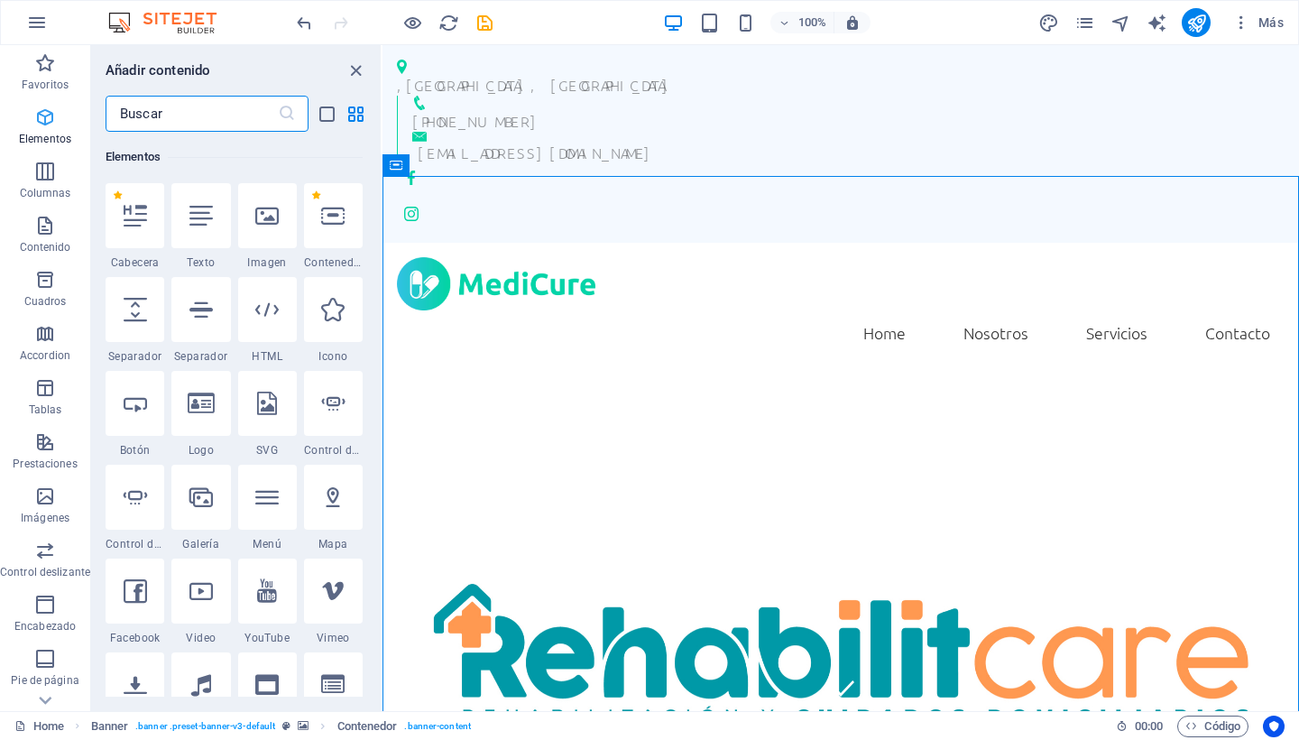
scroll to position [340, 0]
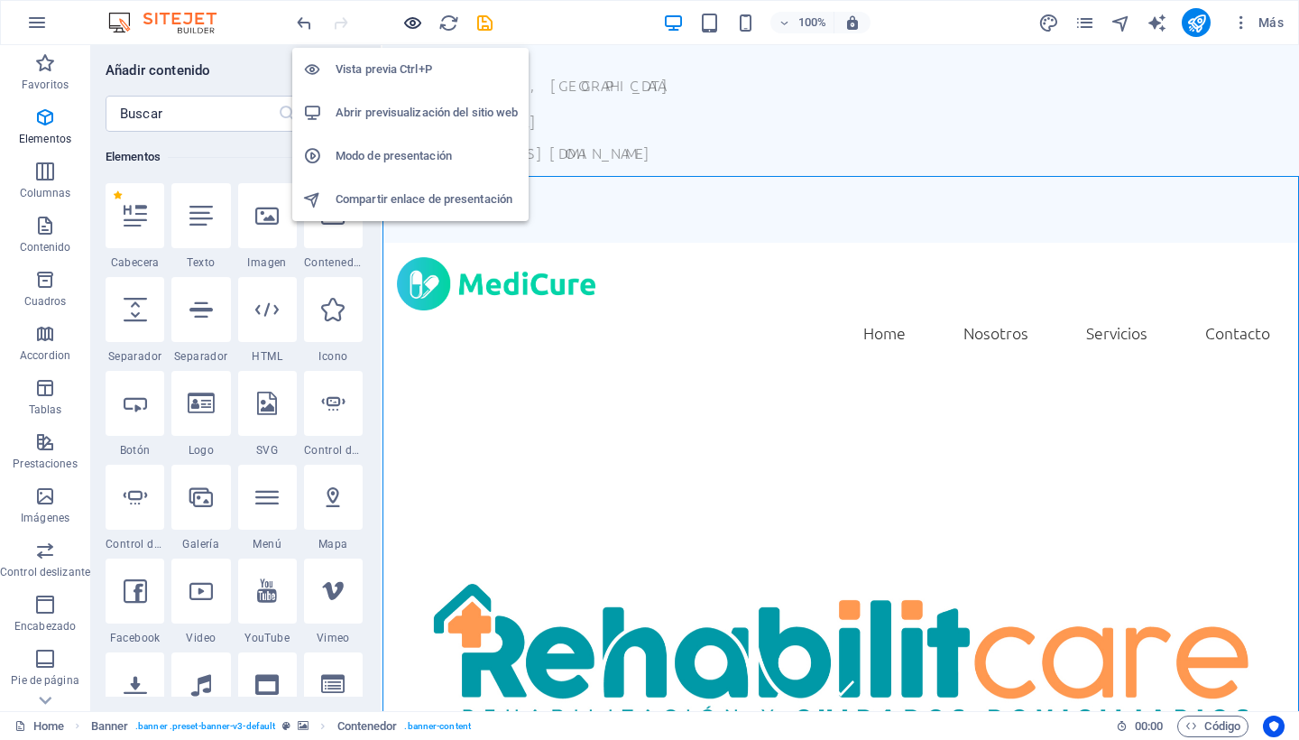
click at [414, 26] on icon "button" at bounding box center [412, 23] width 21 height 21
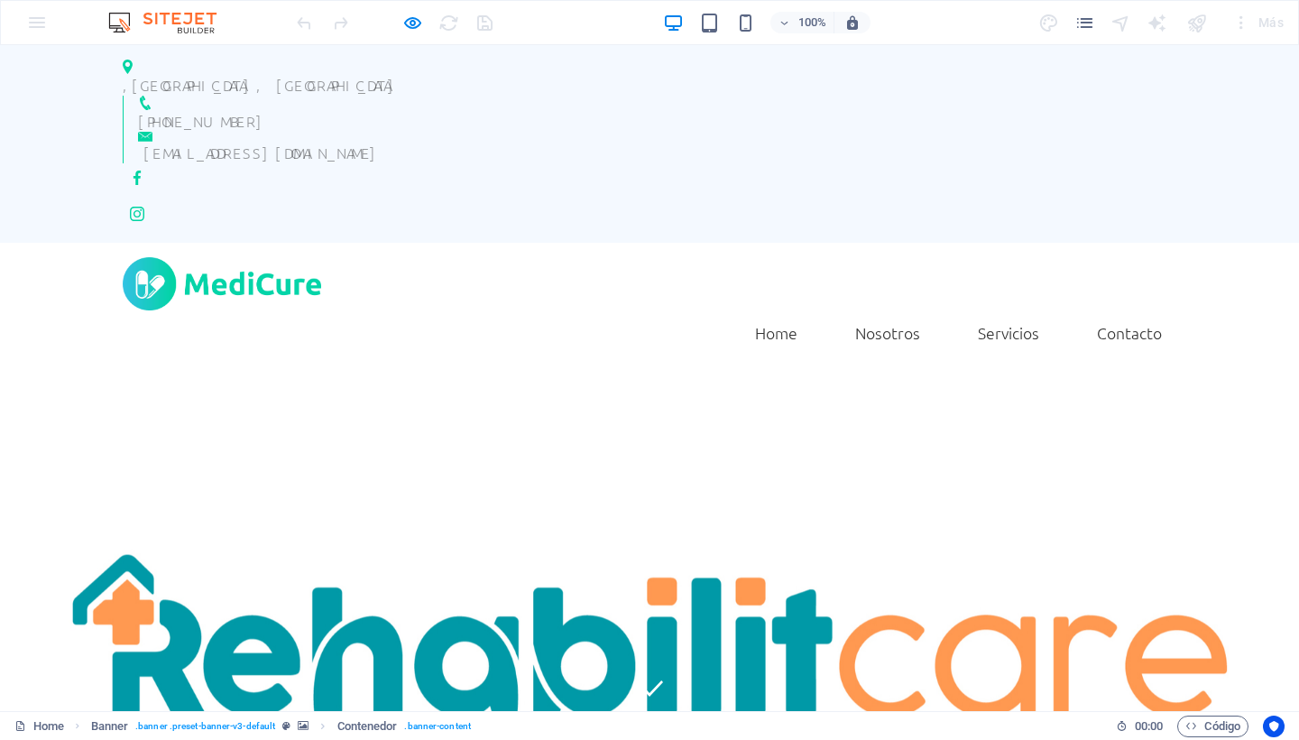
scroll to position [0, 0]
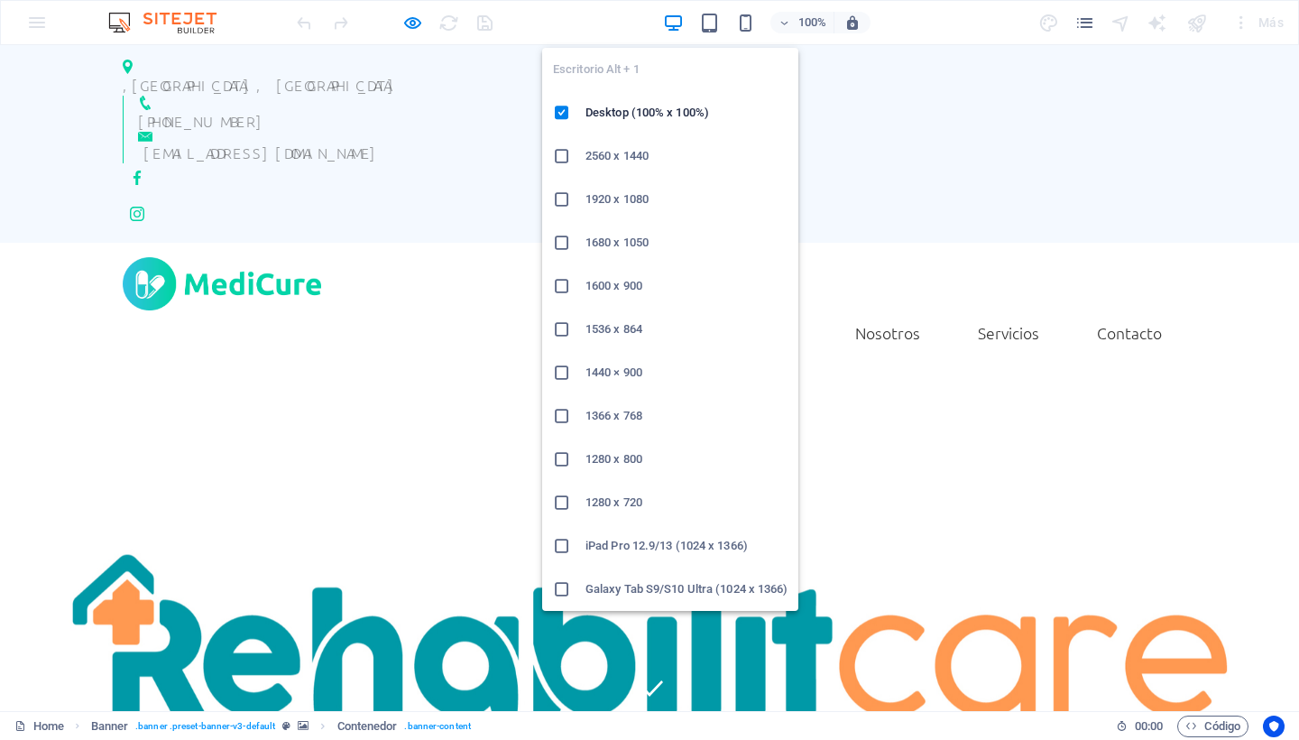
click at [675, 23] on icon "button" at bounding box center [673, 23] width 21 height 21
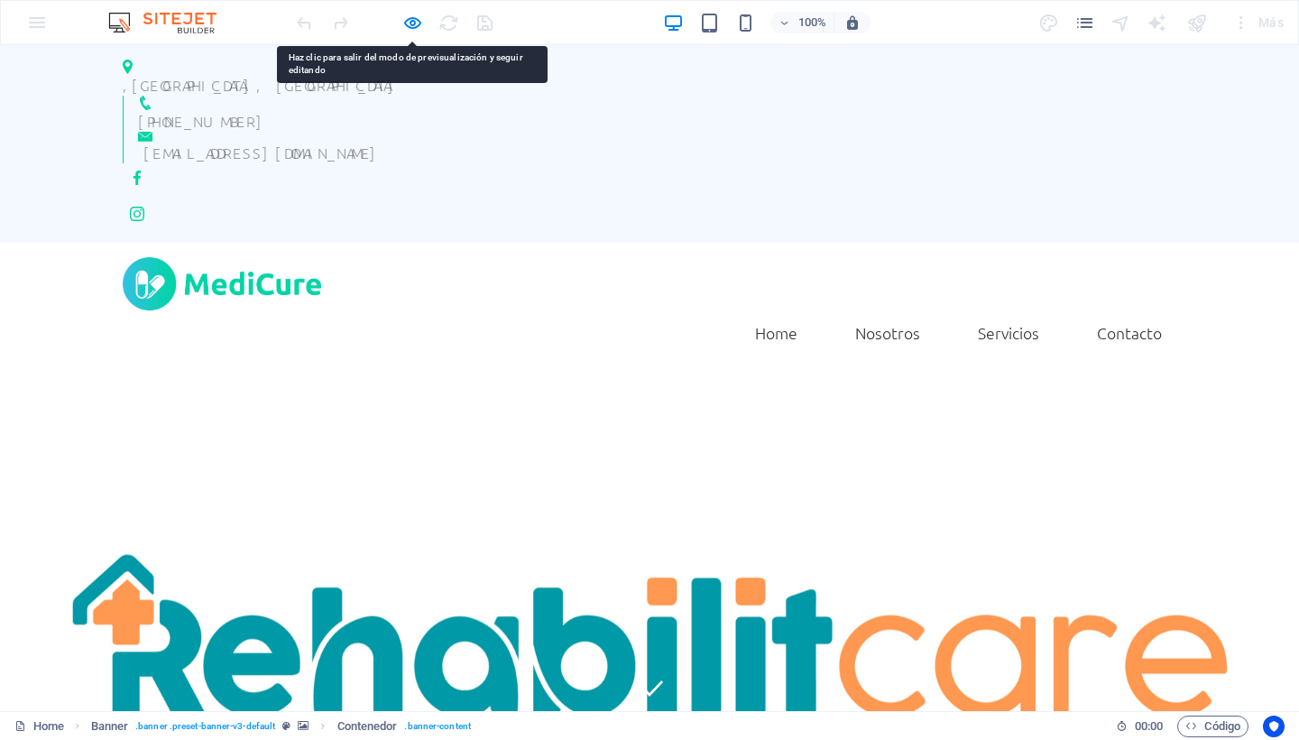
click at [492, 36] on div at bounding box center [394, 22] width 202 height 29
click at [491, 28] on div at bounding box center [394, 22] width 202 height 29
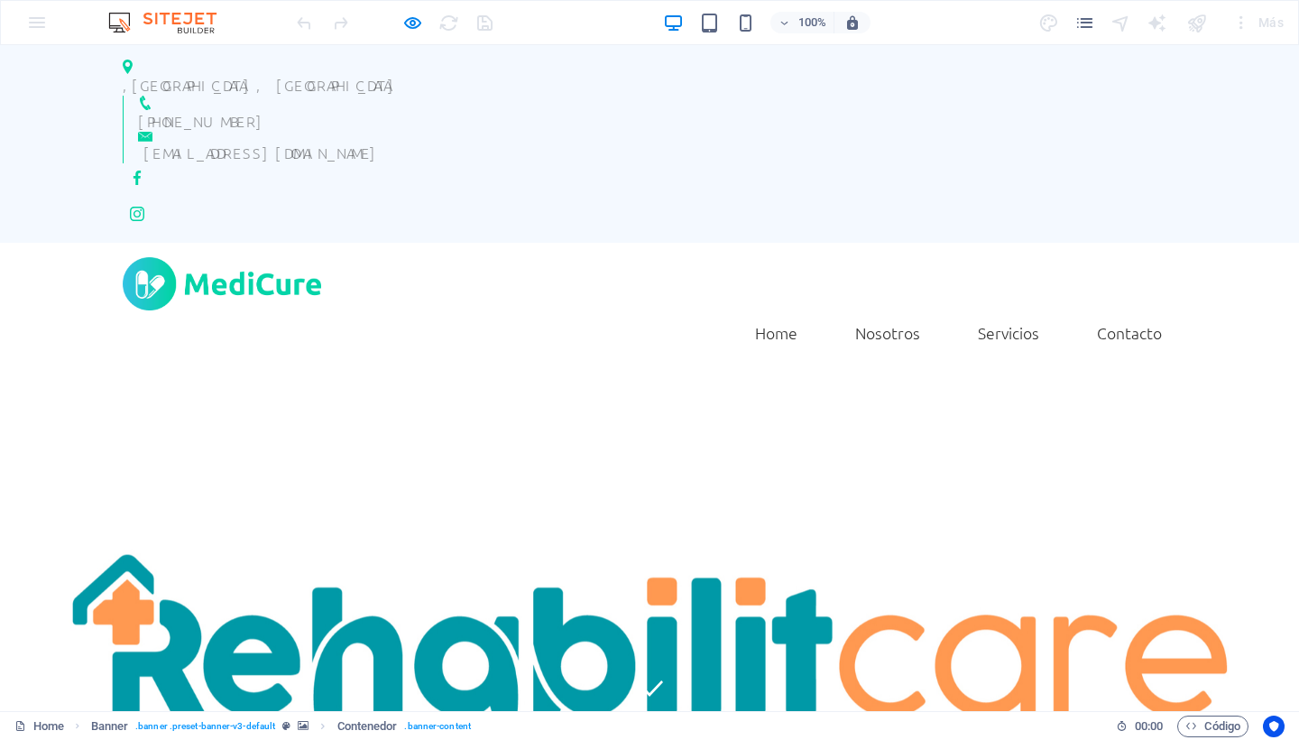
click at [442, 15] on div at bounding box center [394, 22] width 202 height 29
click at [491, 23] on div at bounding box center [394, 22] width 202 height 29
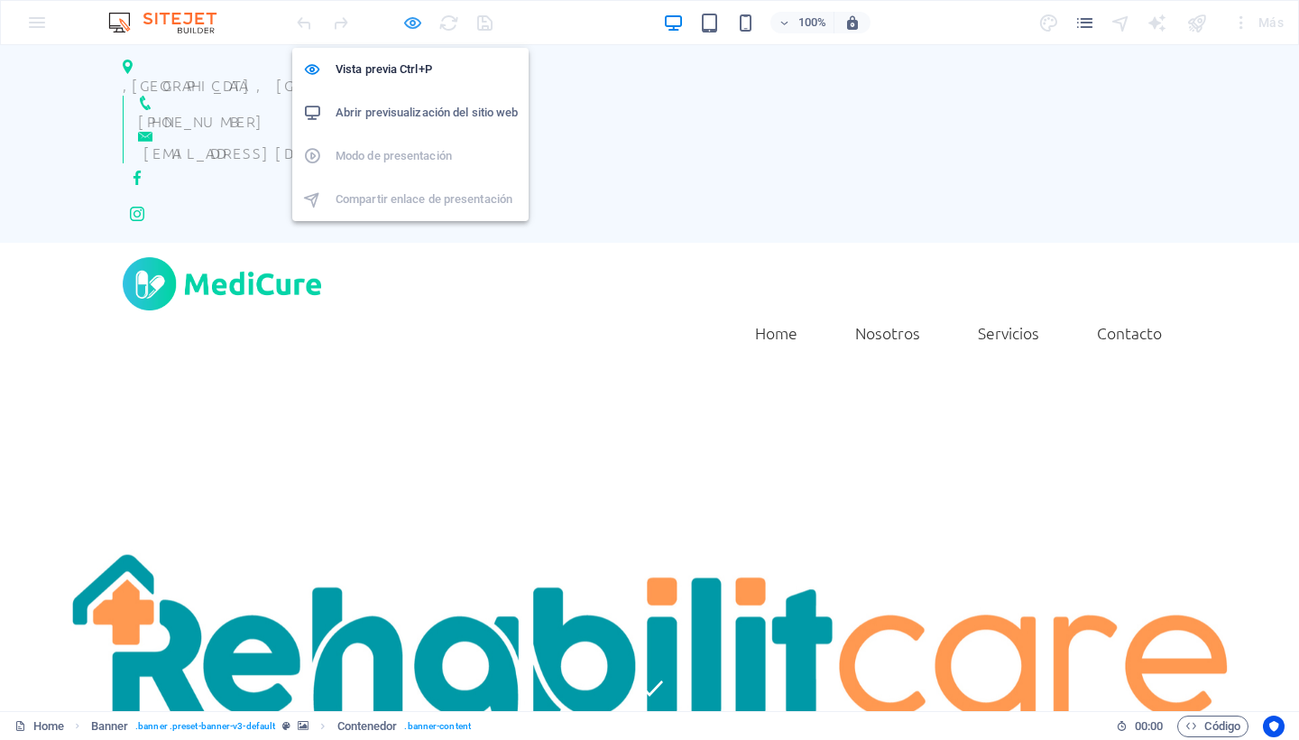
click at [406, 25] on icon "button" at bounding box center [412, 23] width 21 height 21
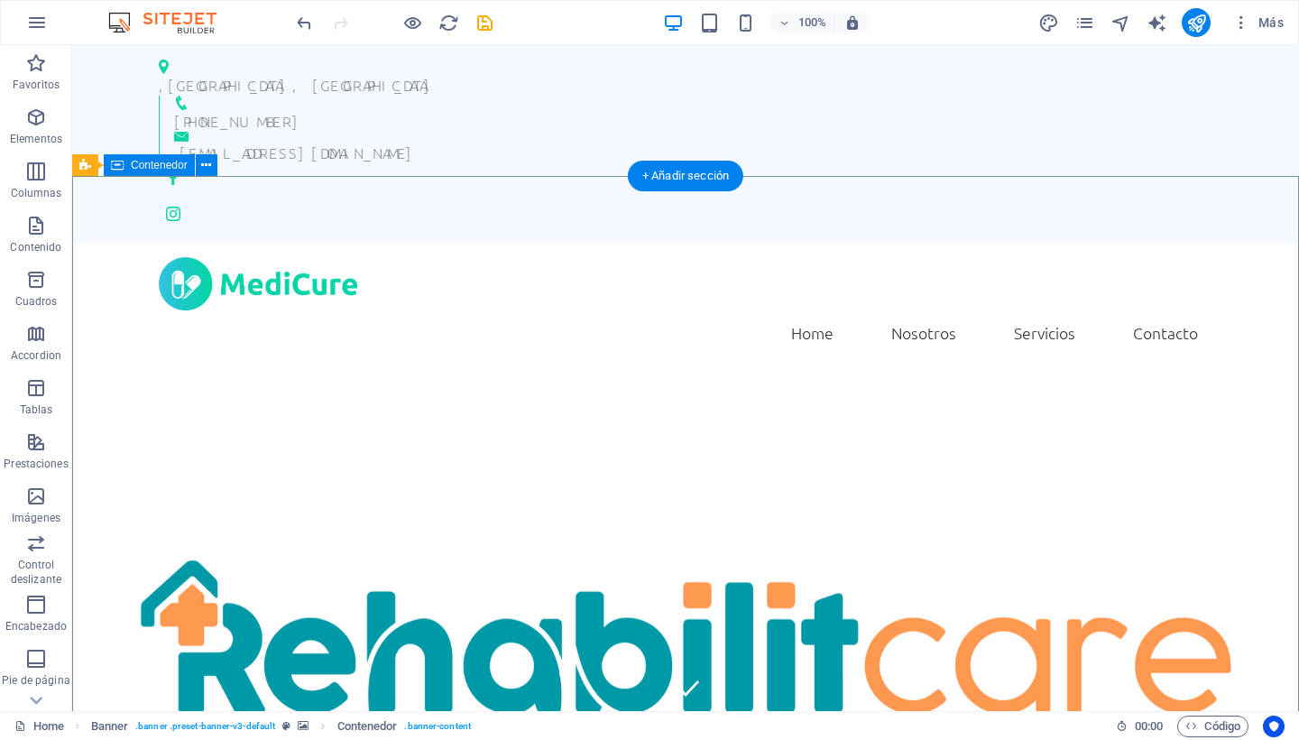
select select "%"
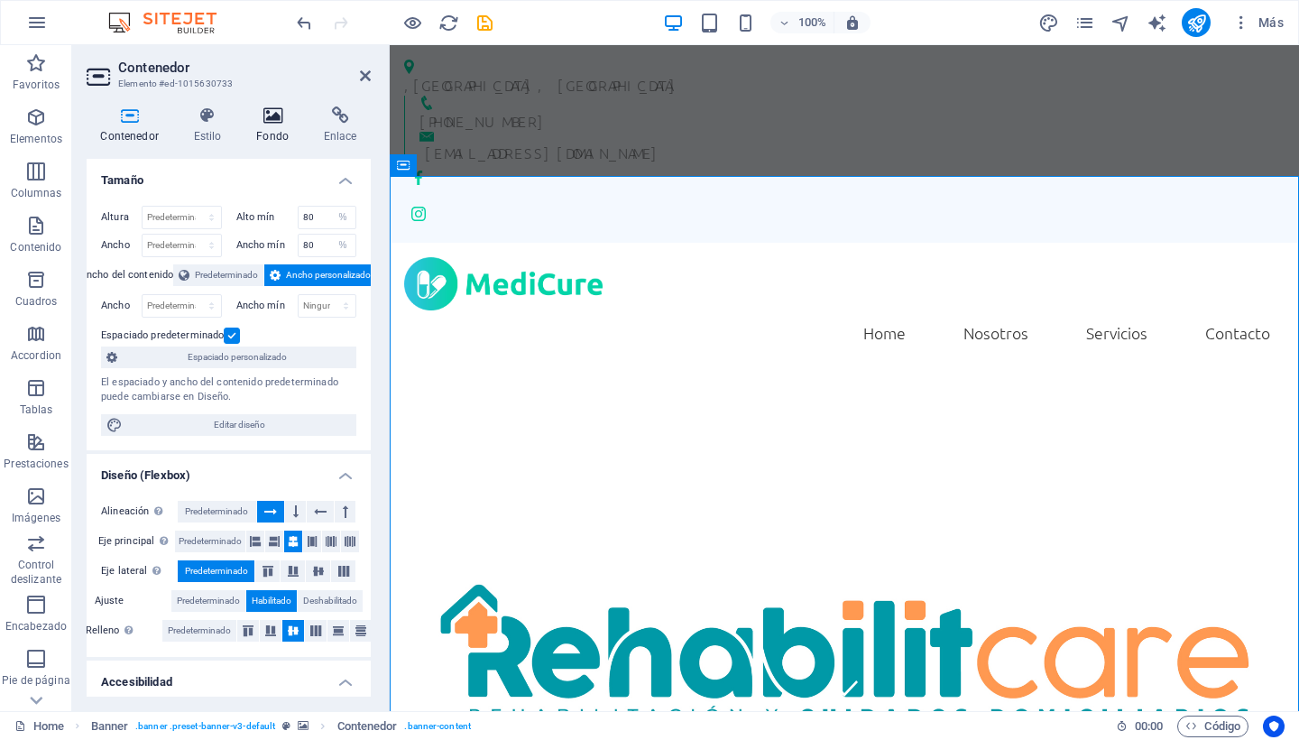
click at [266, 124] on h4 "Fondo" at bounding box center [277, 125] width 68 height 38
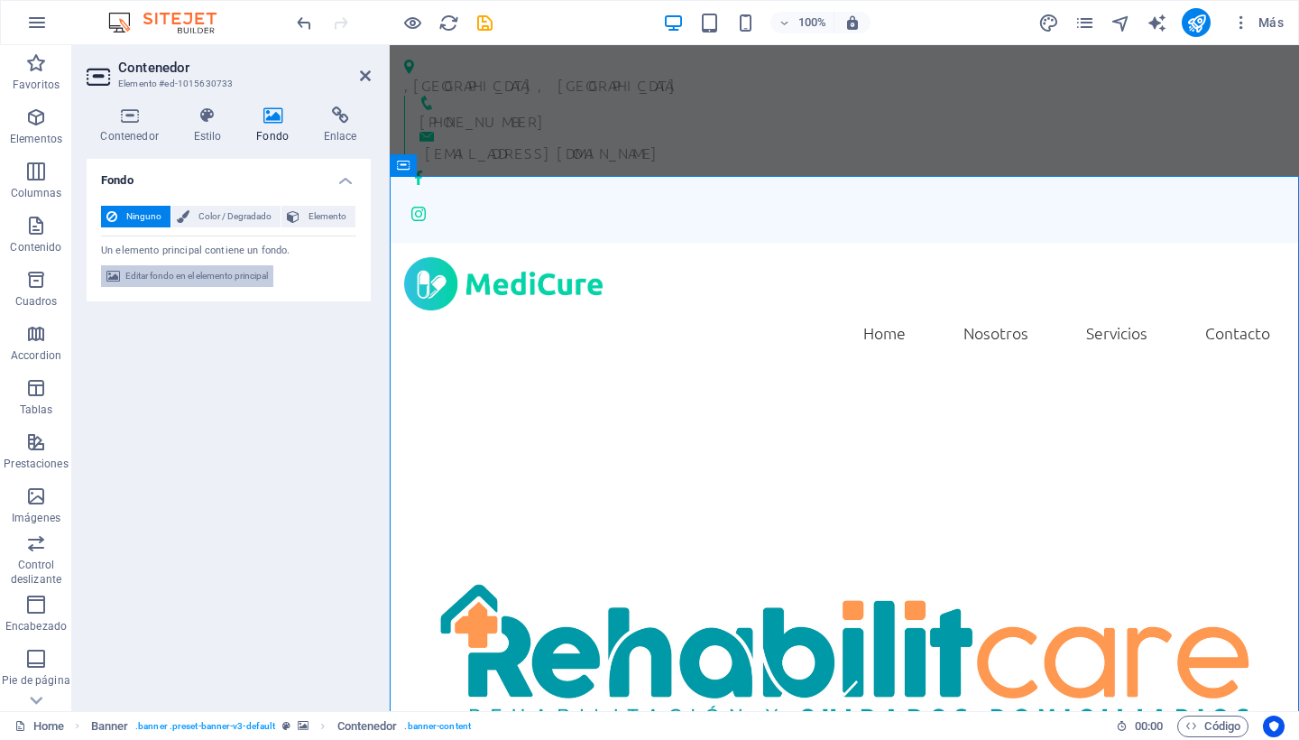
click at [189, 275] on span "Editar fondo en el elemento principal" at bounding box center [196, 276] width 143 height 22
select select "%"
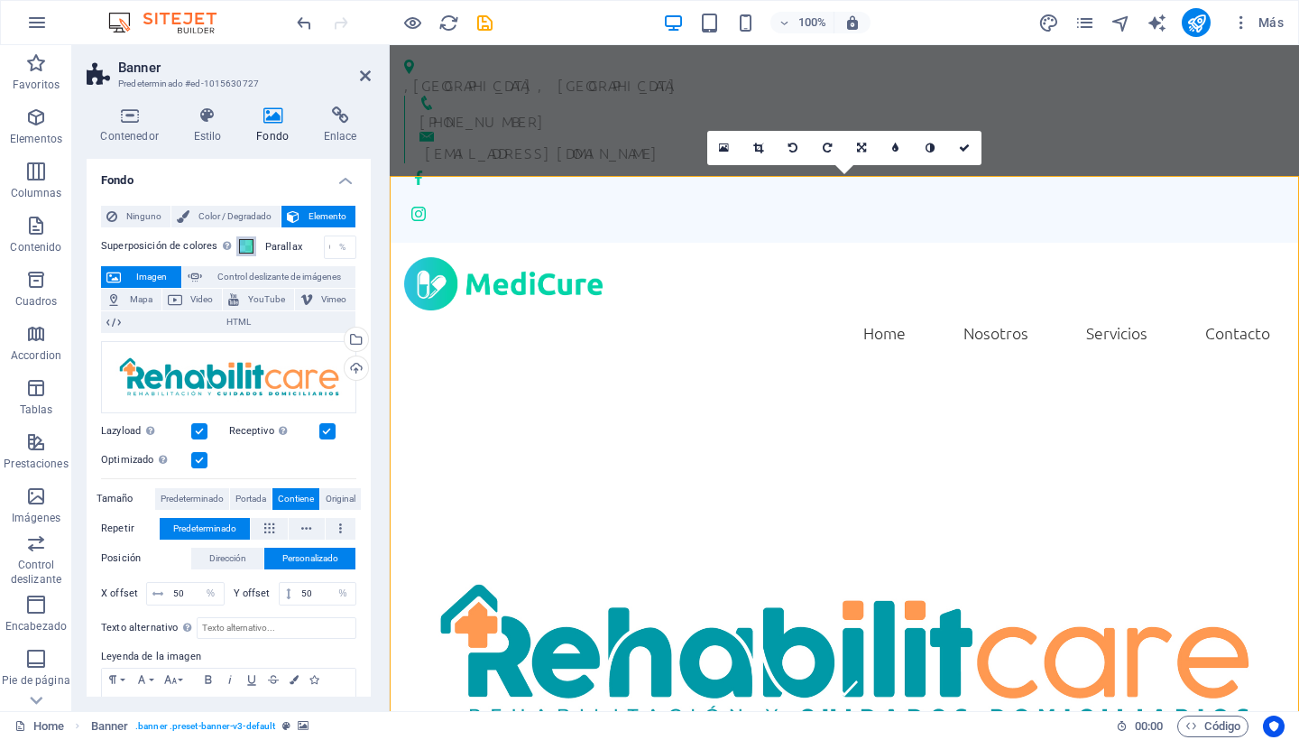
click at [246, 242] on span at bounding box center [246, 246] width 14 height 14
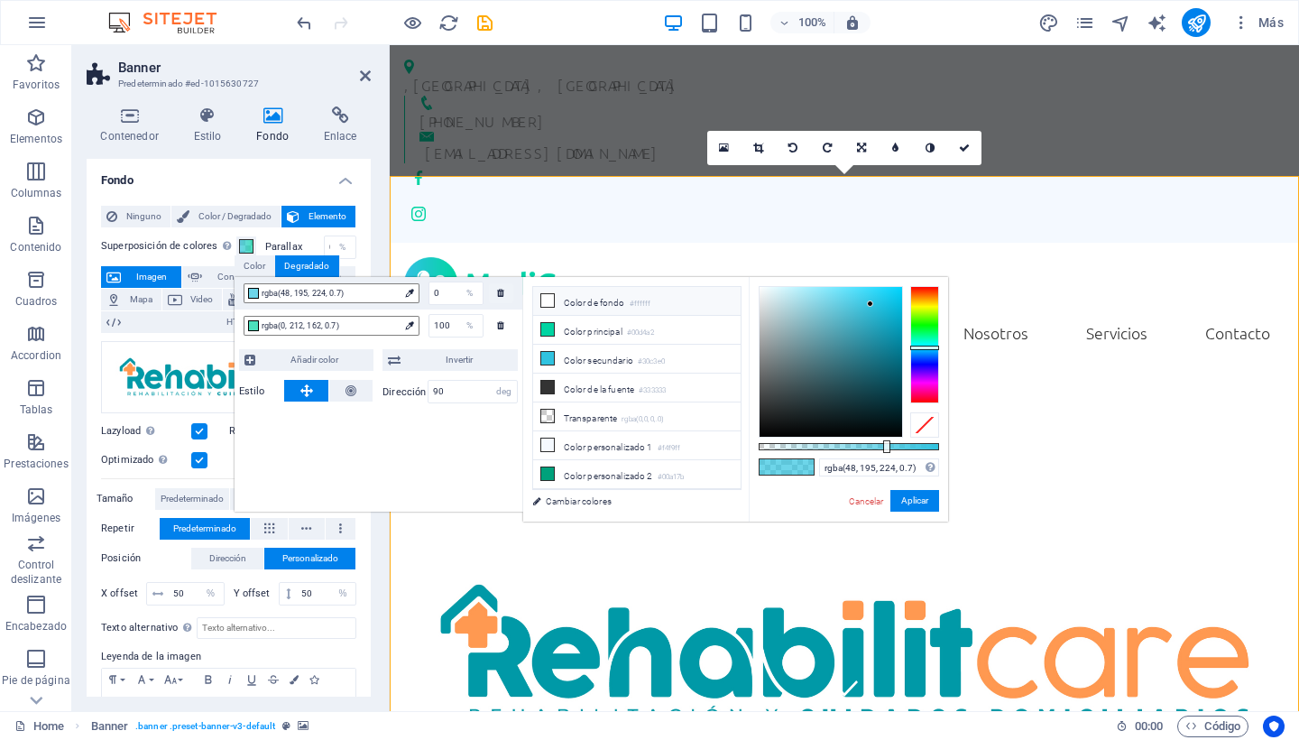
click at [552, 299] on icon at bounding box center [547, 300] width 13 height 13
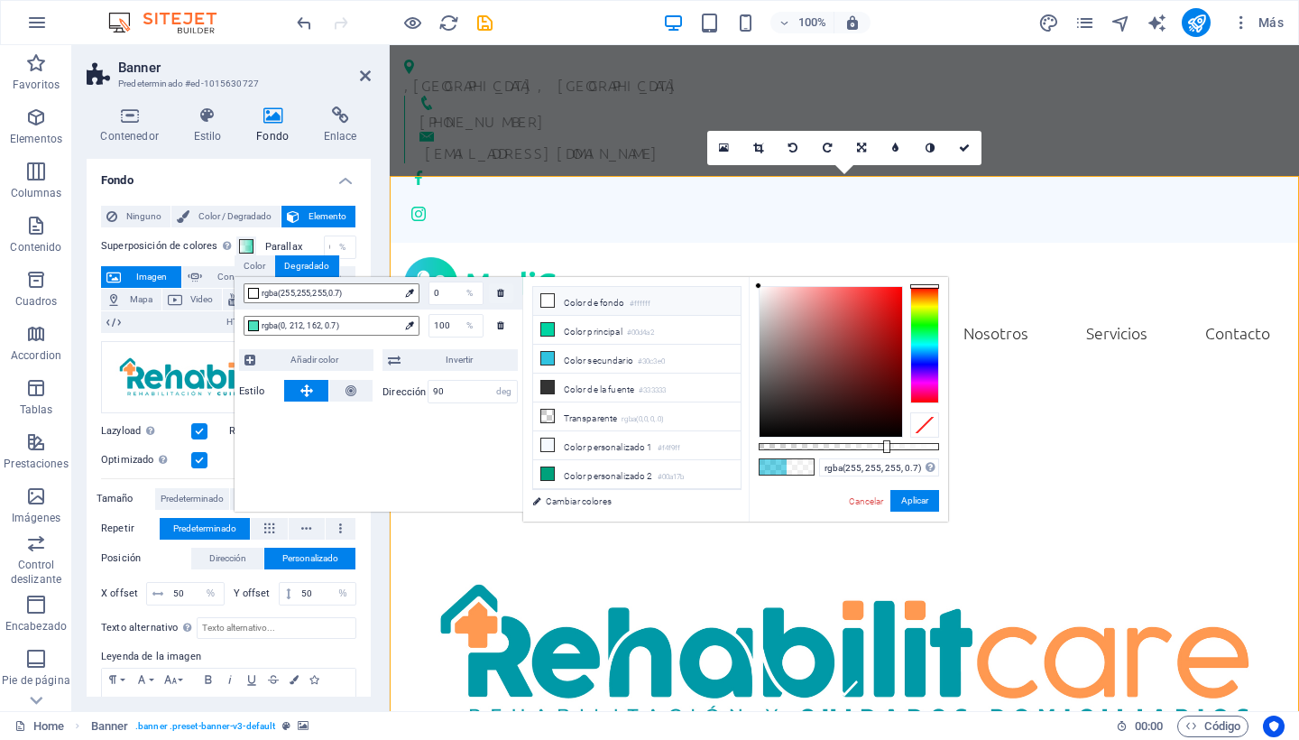
click at [552, 299] on icon at bounding box center [547, 300] width 13 height 13
click at [545, 361] on icon at bounding box center [547, 358] width 13 height 13
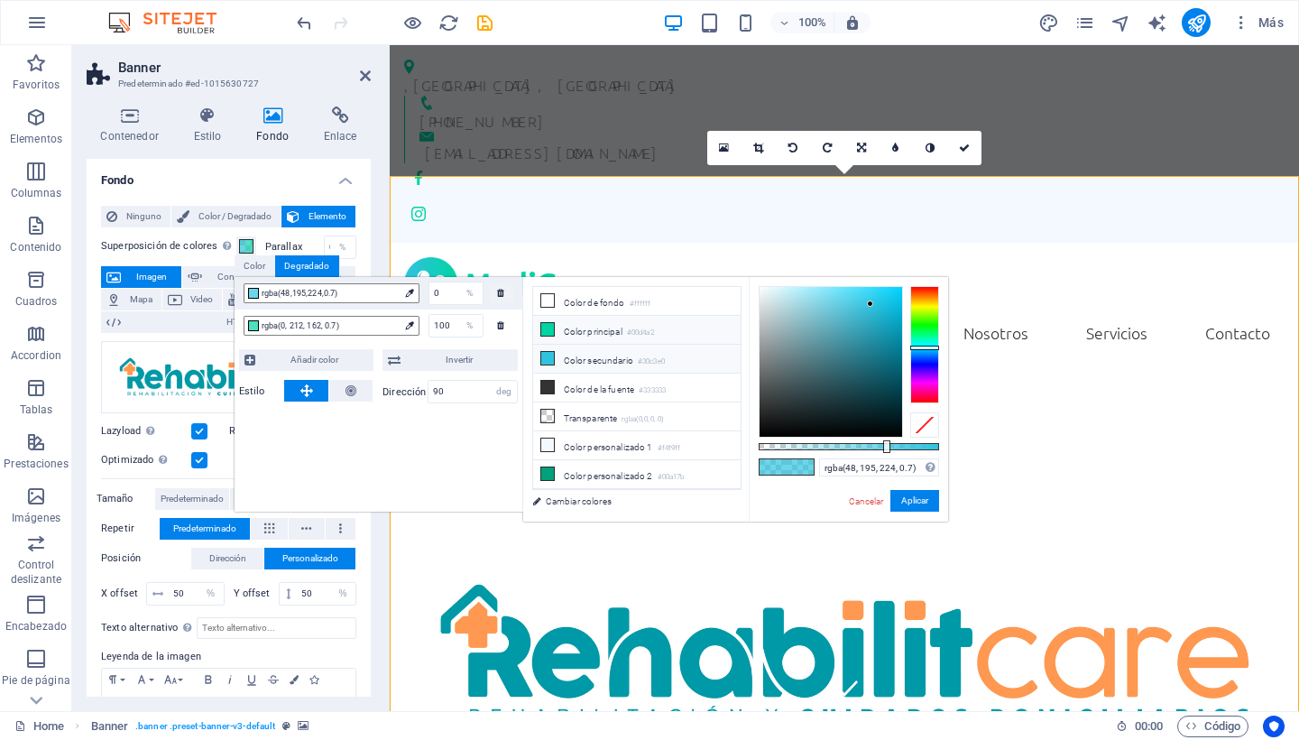
click at [544, 327] on icon at bounding box center [547, 329] width 13 height 13
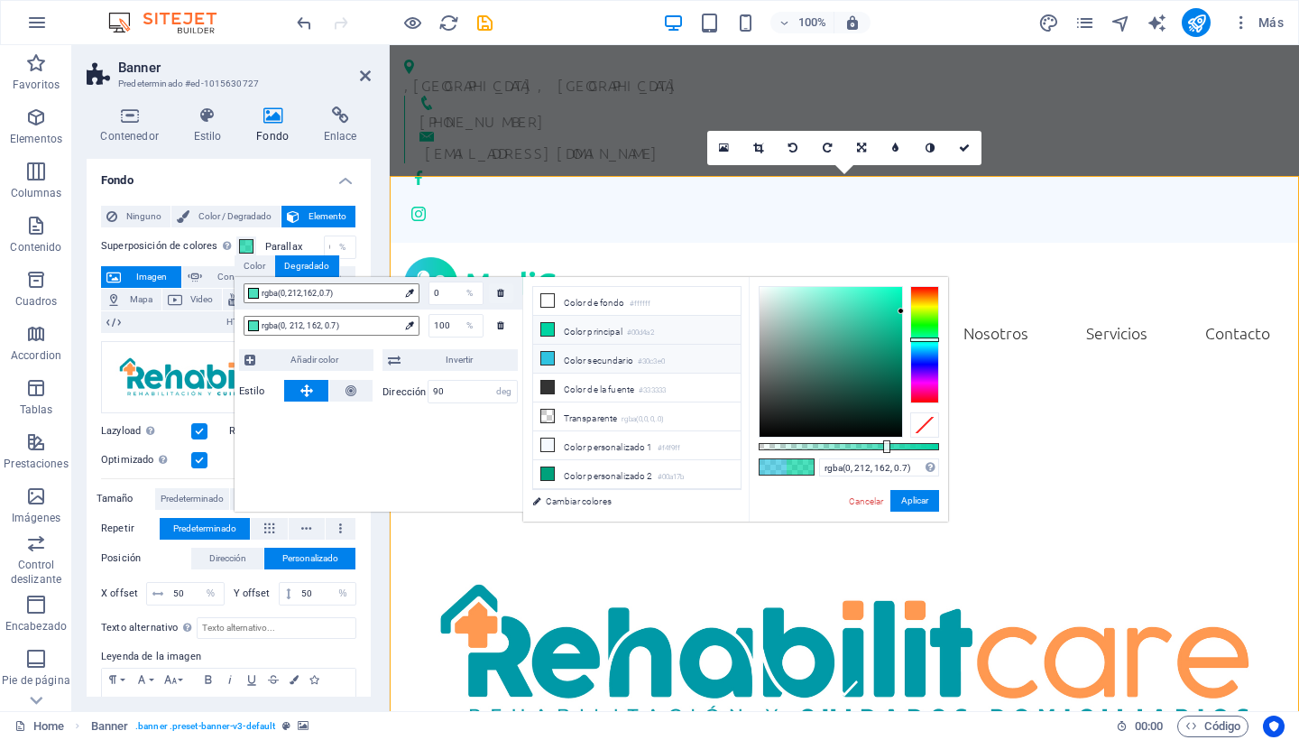
click at [545, 358] on icon at bounding box center [547, 358] width 13 height 13
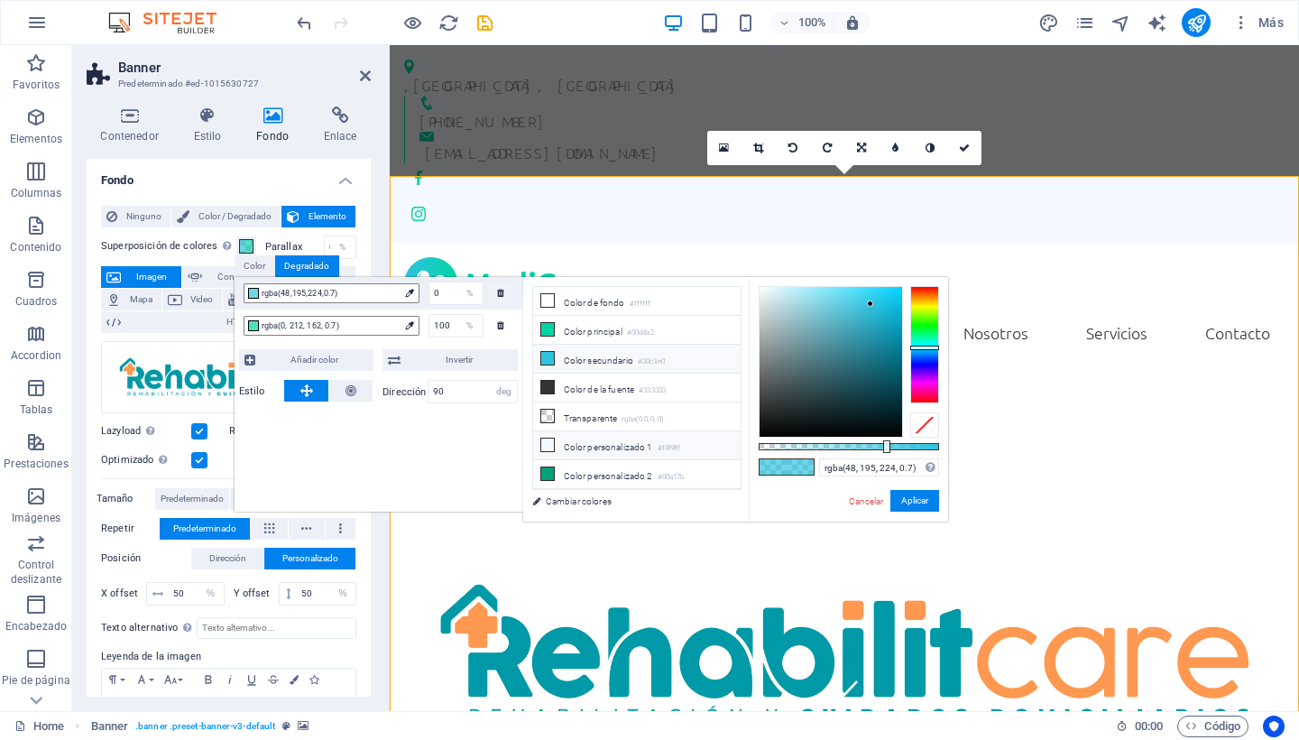
click at [574, 450] on li "Color personalizado 1 #f4f9ff" at bounding box center [636, 445] width 207 height 29
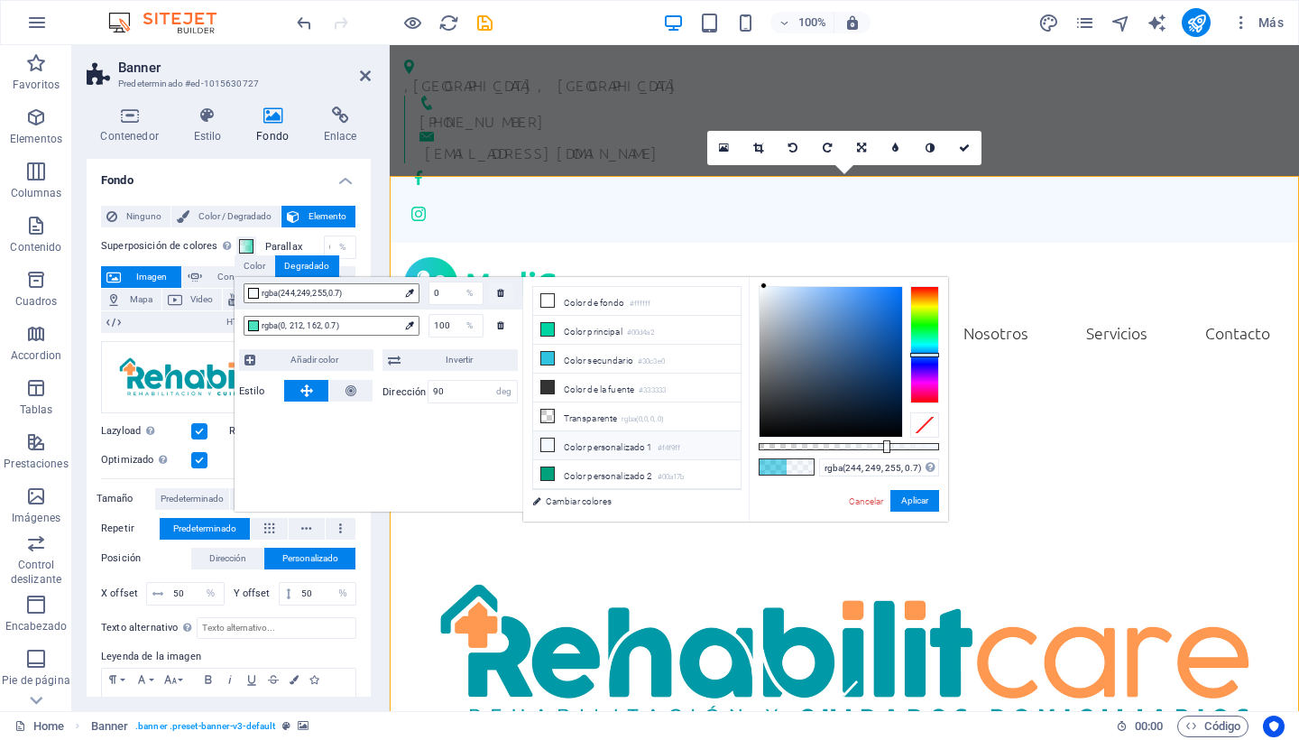
click at [548, 444] on icon at bounding box center [547, 444] width 13 height 13
drag, startPoint x: 885, startPoint y: 443, endPoint x: 959, endPoint y: 446, distance: 74.0
click at [959, 446] on body "[DOMAIN_NAME] Home Favoritos Elementos Columnas Contenido Cuadros Accordion Tab…" at bounding box center [649, 370] width 1299 height 740
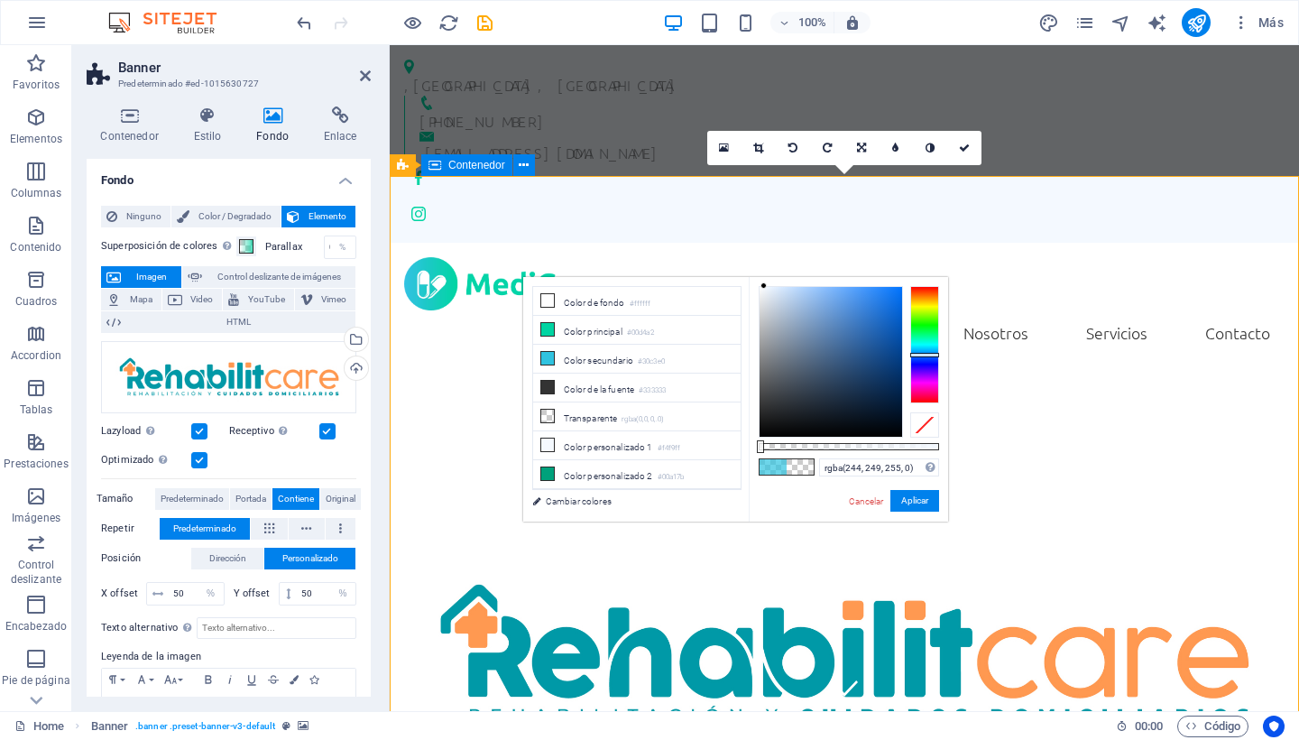
drag, startPoint x: 943, startPoint y: 447, endPoint x: 757, endPoint y: 447, distance: 185.8
click at [757, 447] on div at bounding box center [760, 446] width 7 height 13
click at [815, 468] on div "rgba(244, 249, 255, 0) Formatos soportados #0852ed rgb(8, 82, 237) rgba(8, 82, …" at bounding box center [848, 530] width 199 height 506
click at [804, 468] on span at bounding box center [800, 466] width 27 height 15
click at [588, 301] on li "Color de fondo #ffffff" at bounding box center [636, 301] width 207 height 29
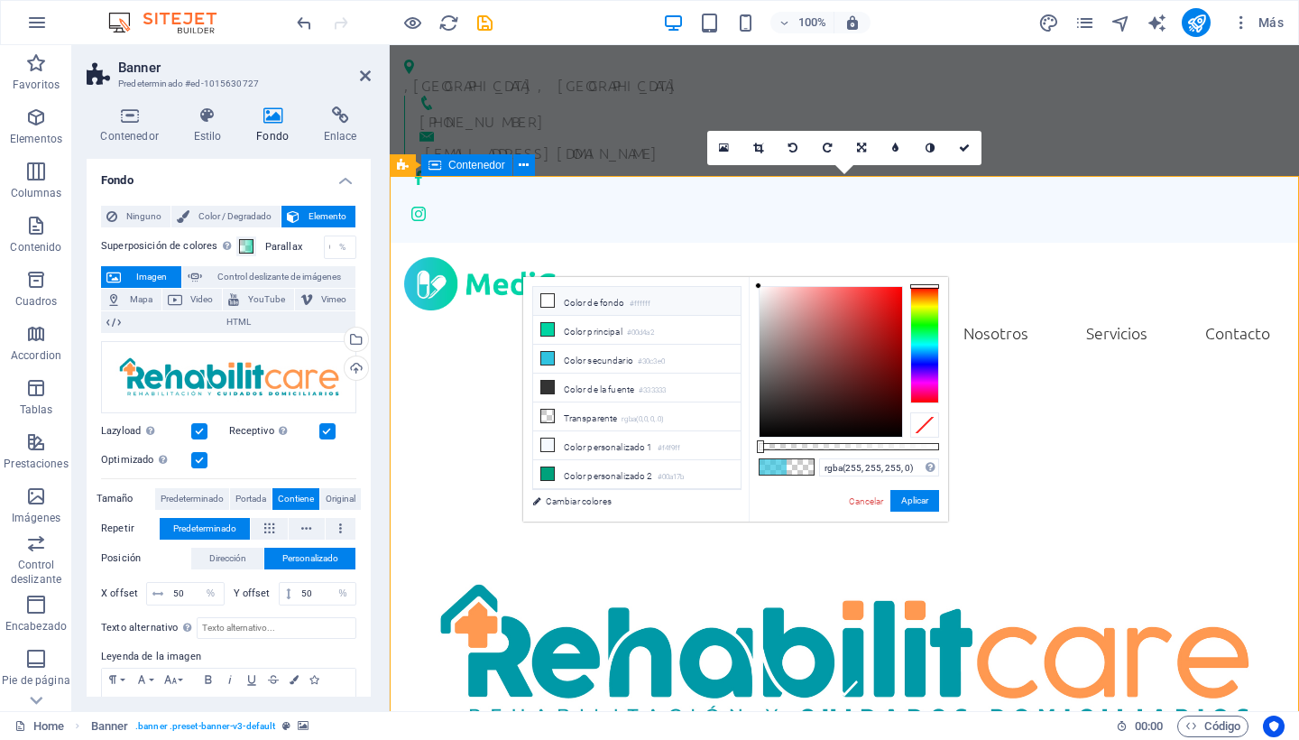
click at [546, 299] on icon at bounding box center [547, 300] width 13 height 13
click at [543, 443] on icon at bounding box center [547, 444] width 13 height 13
type input "rgba(244, 249, 255, 0)"
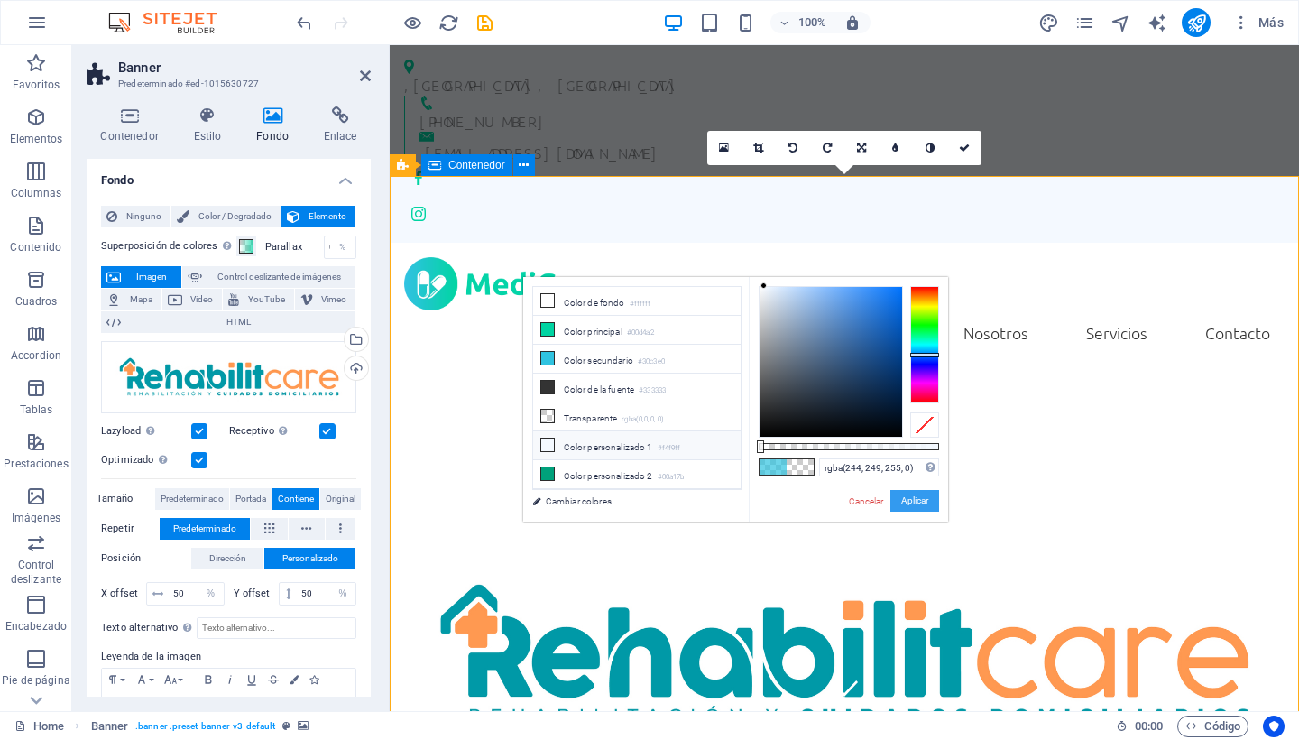
click at [934, 503] on button "Aplicar" at bounding box center [914, 501] width 49 height 22
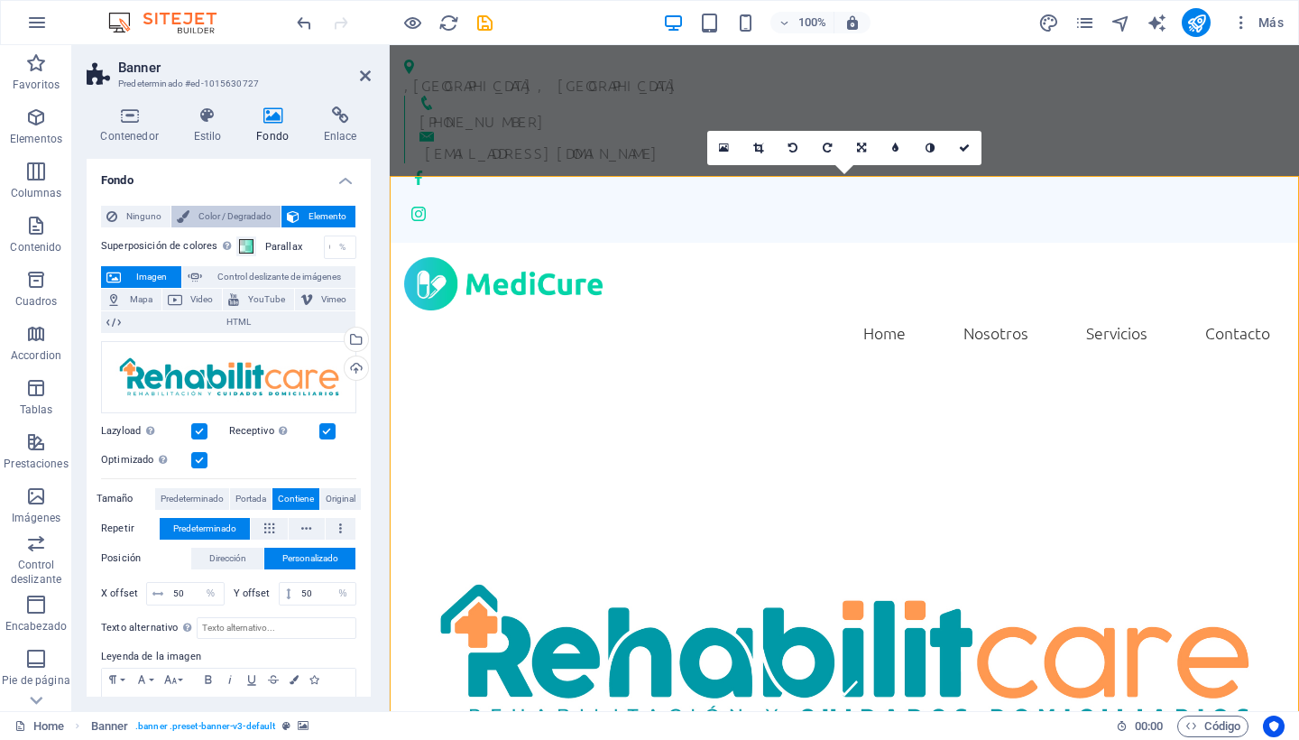
click at [238, 214] on span "Color / Degradado" at bounding box center [235, 217] width 80 height 22
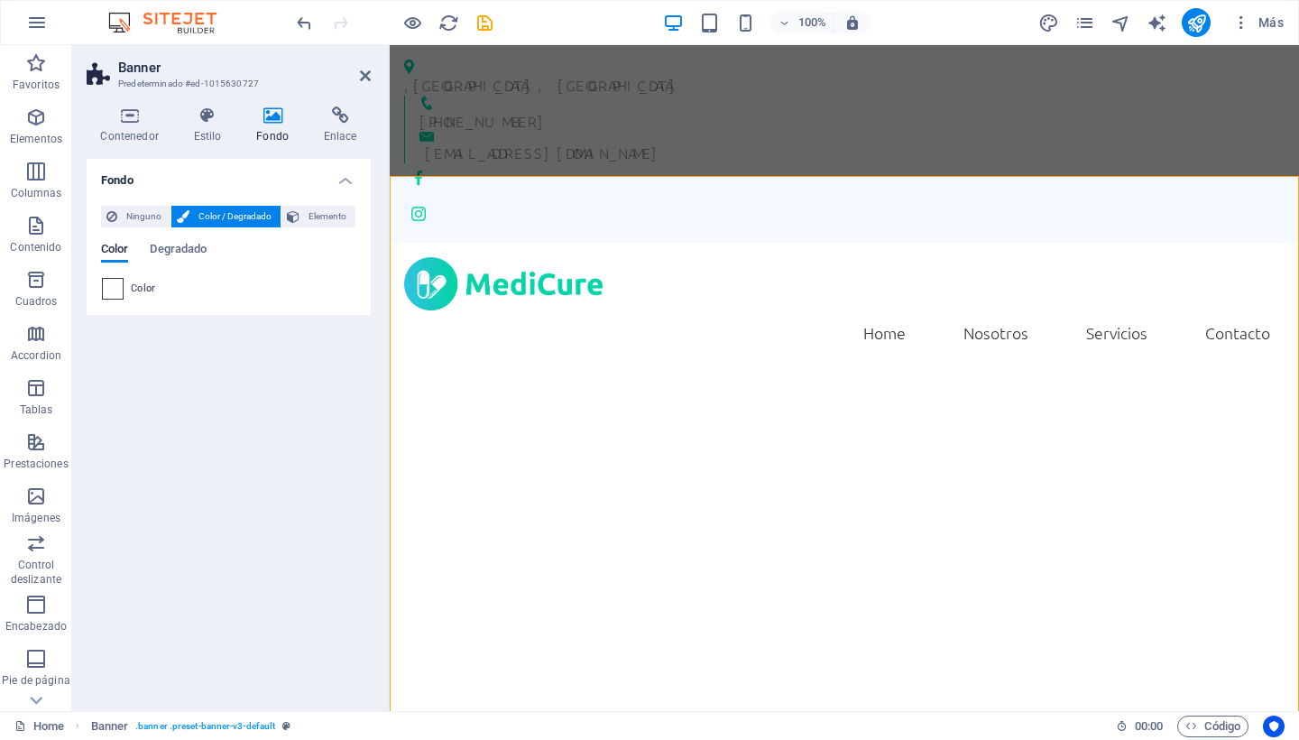
click at [117, 290] on span at bounding box center [113, 289] width 20 height 20
type input "#ffffff"
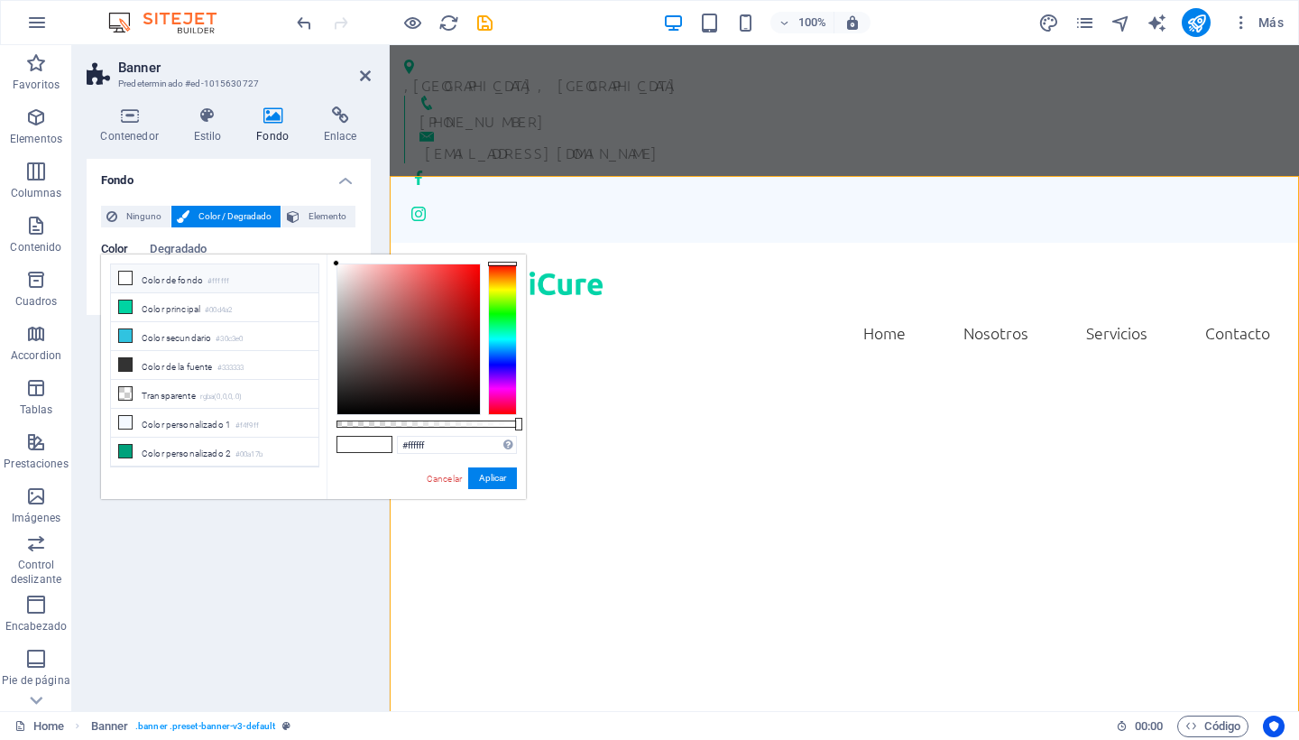
click at [123, 273] on span at bounding box center [125, 278] width 14 height 14
click at [189, 243] on span "Degradado" at bounding box center [178, 250] width 57 height 25
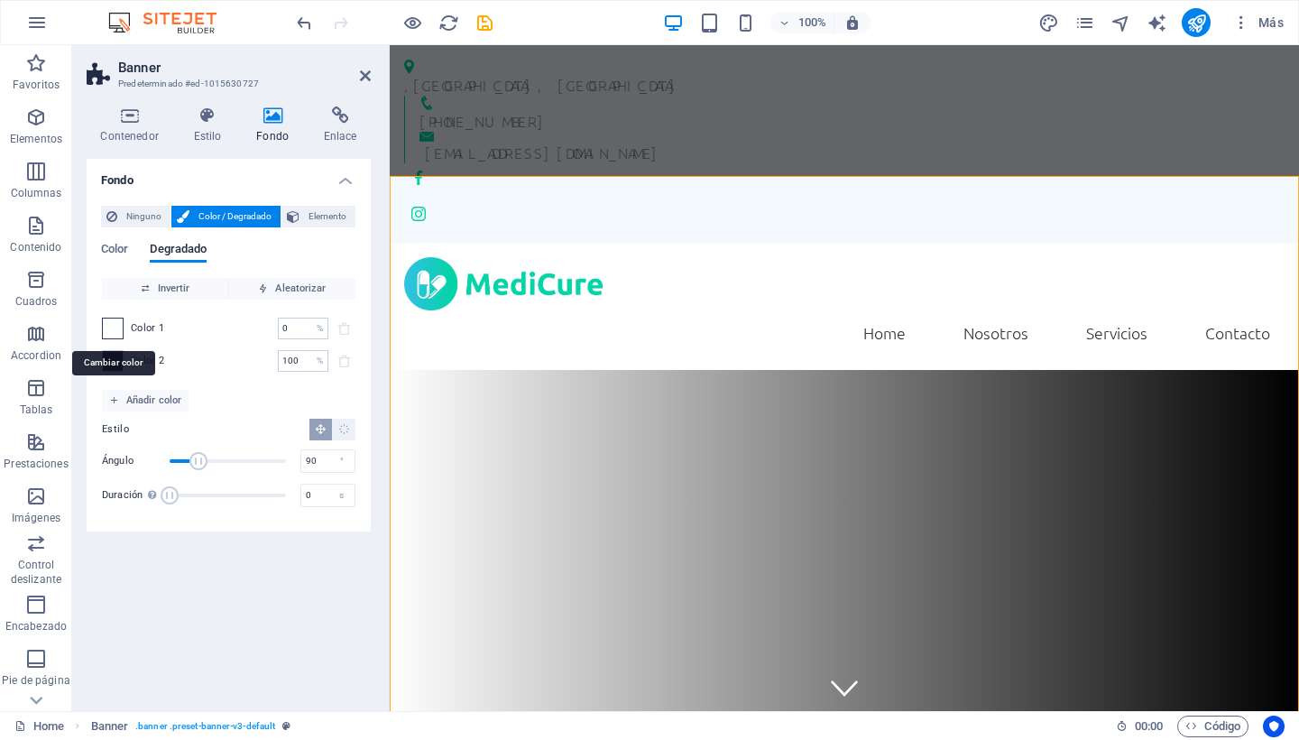
click at [113, 321] on span at bounding box center [113, 328] width 20 height 20
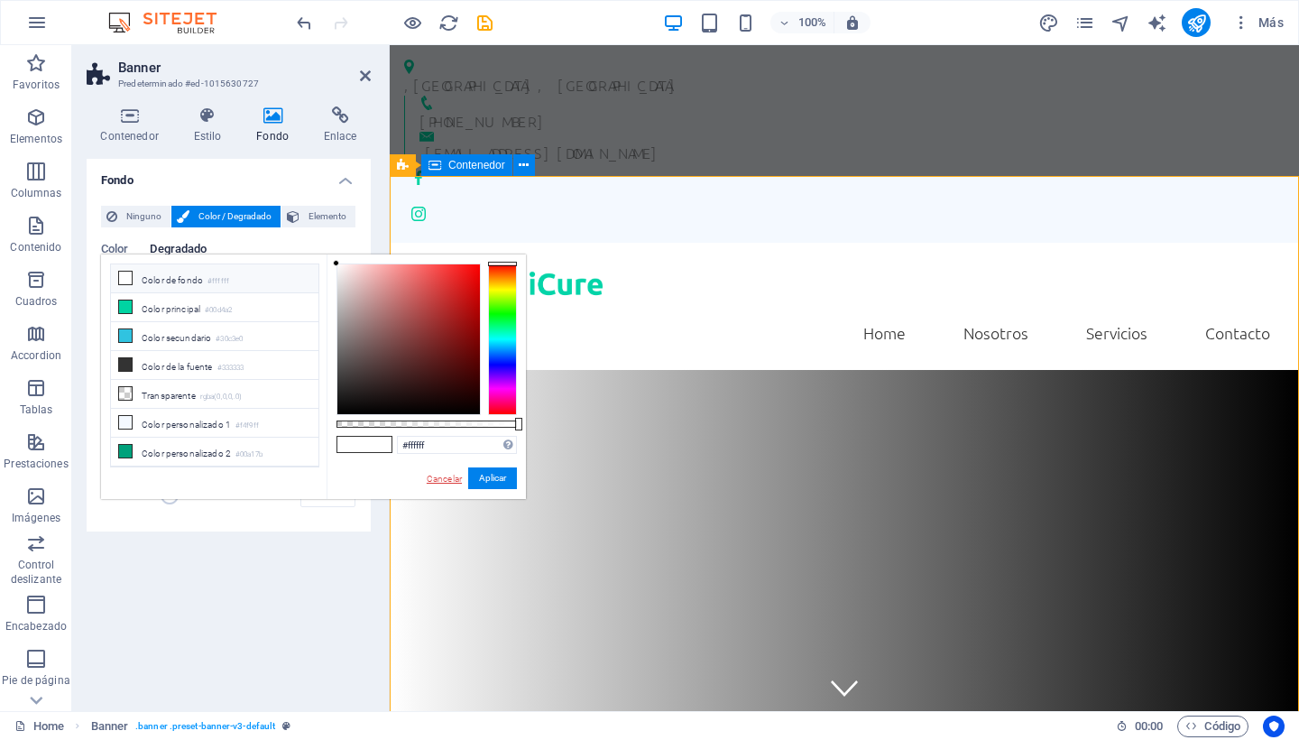
click at [445, 474] on link "Cancelar" at bounding box center [444, 479] width 39 height 14
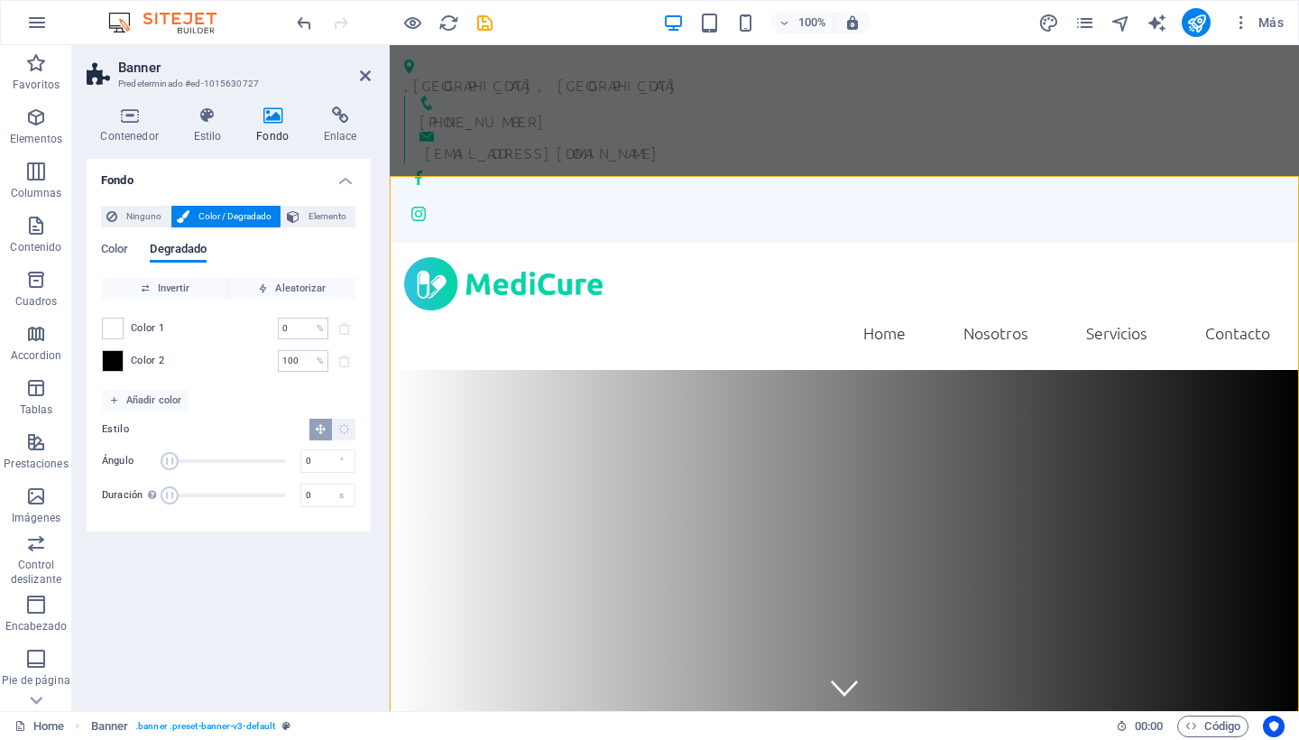
drag, startPoint x: 201, startPoint y: 465, endPoint x: 135, endPoint y: 466, distance: 65.9
click at [135, 466] on div "Ángulo 0 °" at bounding box center [228, 460] width 253 height 27
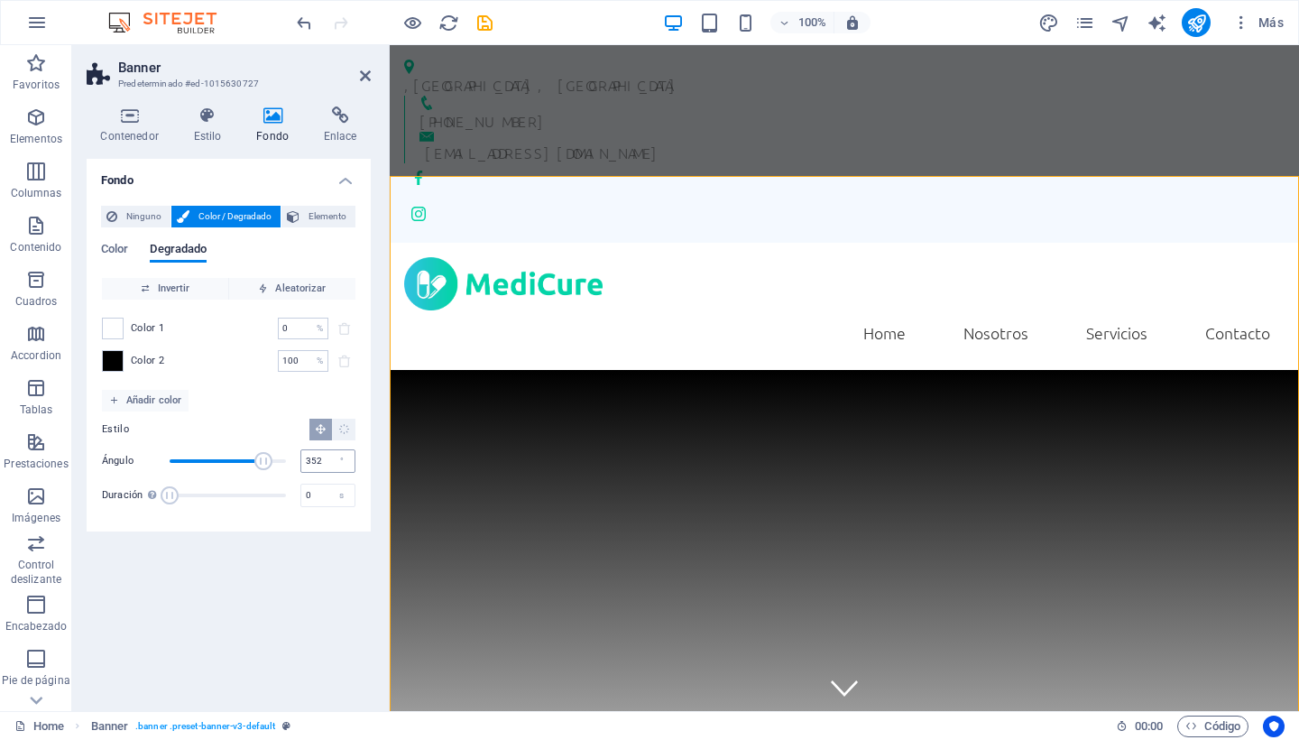
type input "360"
drag, startPoint x: 174, startPoint y: 462, endPoint x: 326, endPoint y: 465, distance: 151.6
click at [326, 465] on div "Ángulo 360 °" at bounding box center [228, 460] width 253 height 27
click at [115, 319] on span at bounding box center [113, 328] width 20 height 20
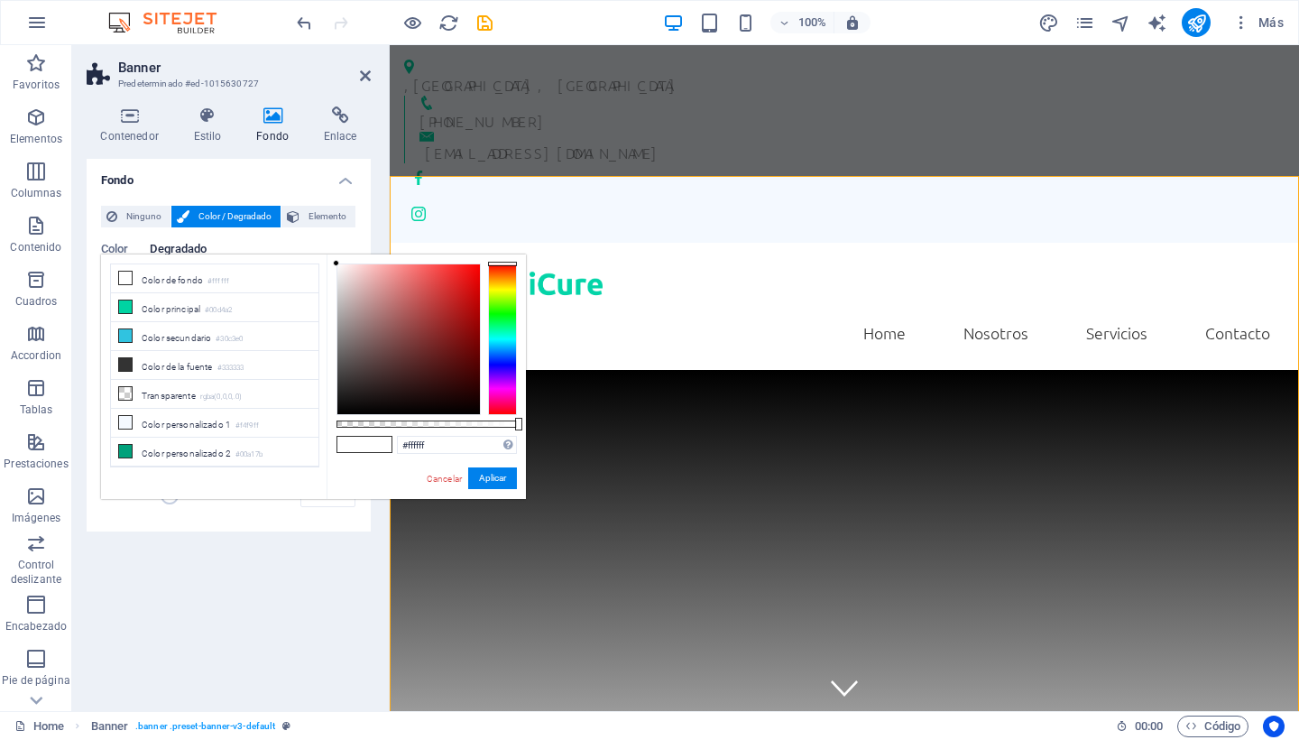
click at [246, 517] on div "Ninguno Color / Degradado Elemento Estirar fondo a ancho completo Superposición…" at bounding box center [229, 361] width 284 height 340
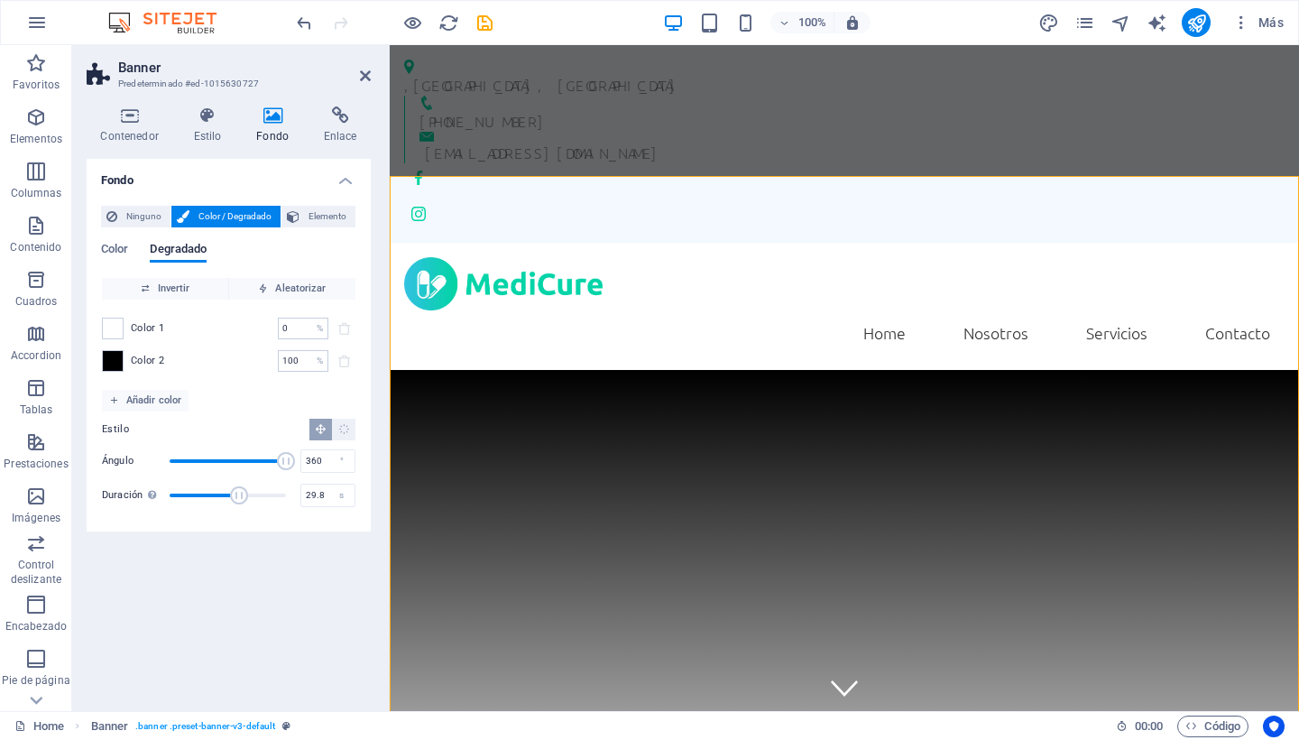
type input "30"
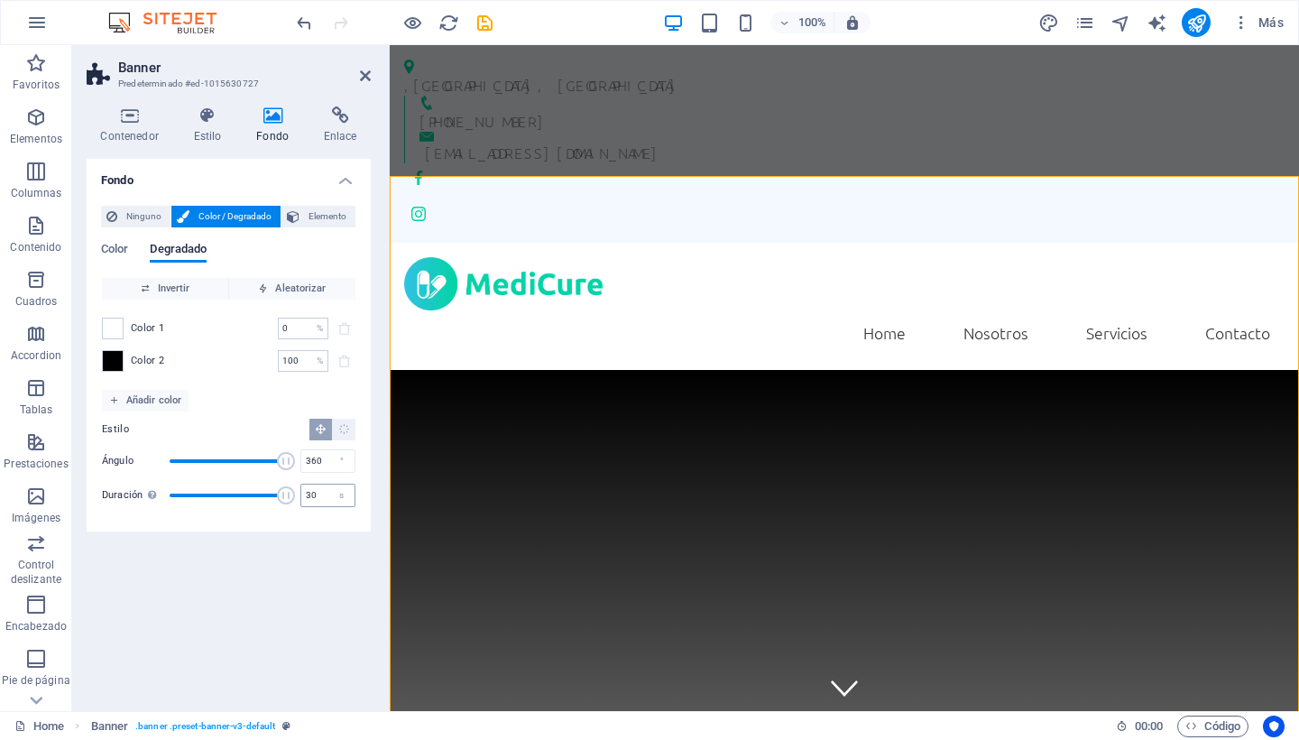
drag, startPoint x: 167, startPoint y: 493, endPoint x: 305, endPoint y: 500, distance: 138.2
click at [305, 500] on div "Duración Duración de la animación en segundo plano. Un valor de "0" desactiva e…" at bounding box center [228, 495] width 253 height 27
click at [309, 359] on div "100 % ​" at bounding box center [303, 361] width 51 height 22
click at [339, 356] on span at bounding box center [345, 361] width 22 height 22
click at [295, 361] on input "100" at bounding box center [294, 361] width 32 height 22
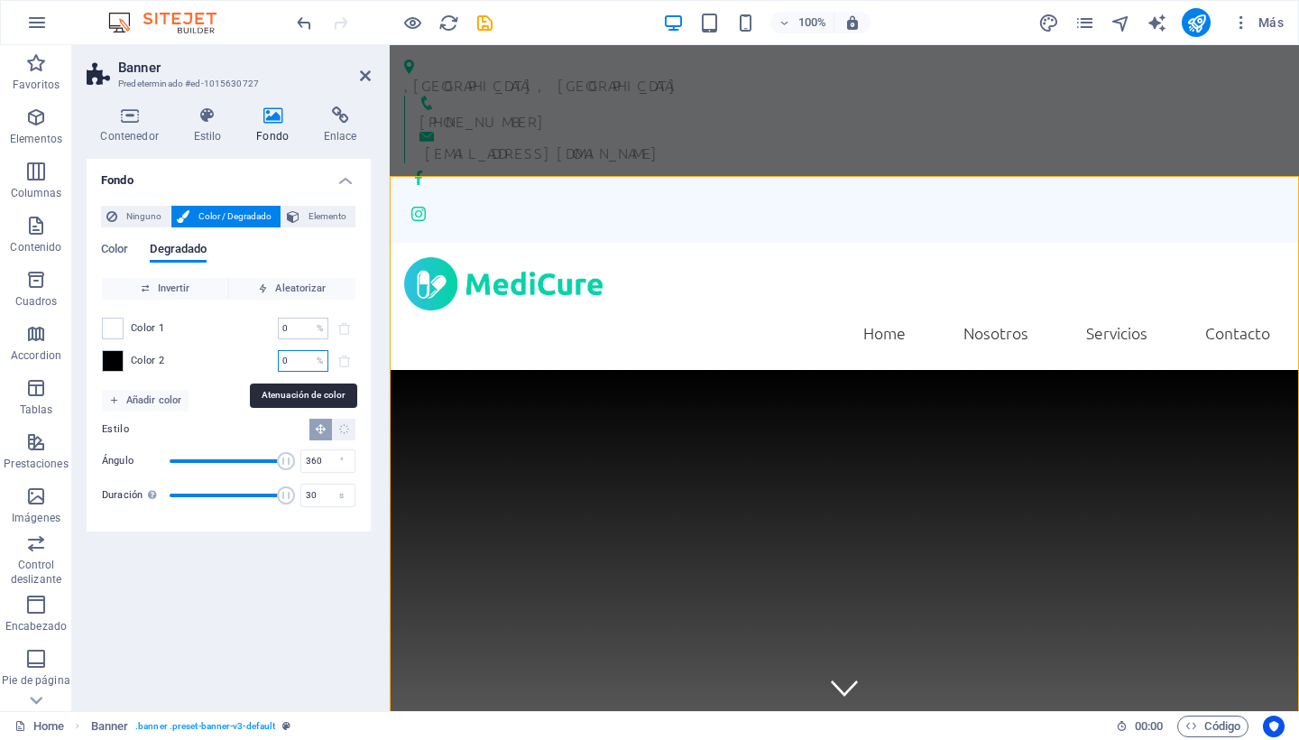
type input "0"
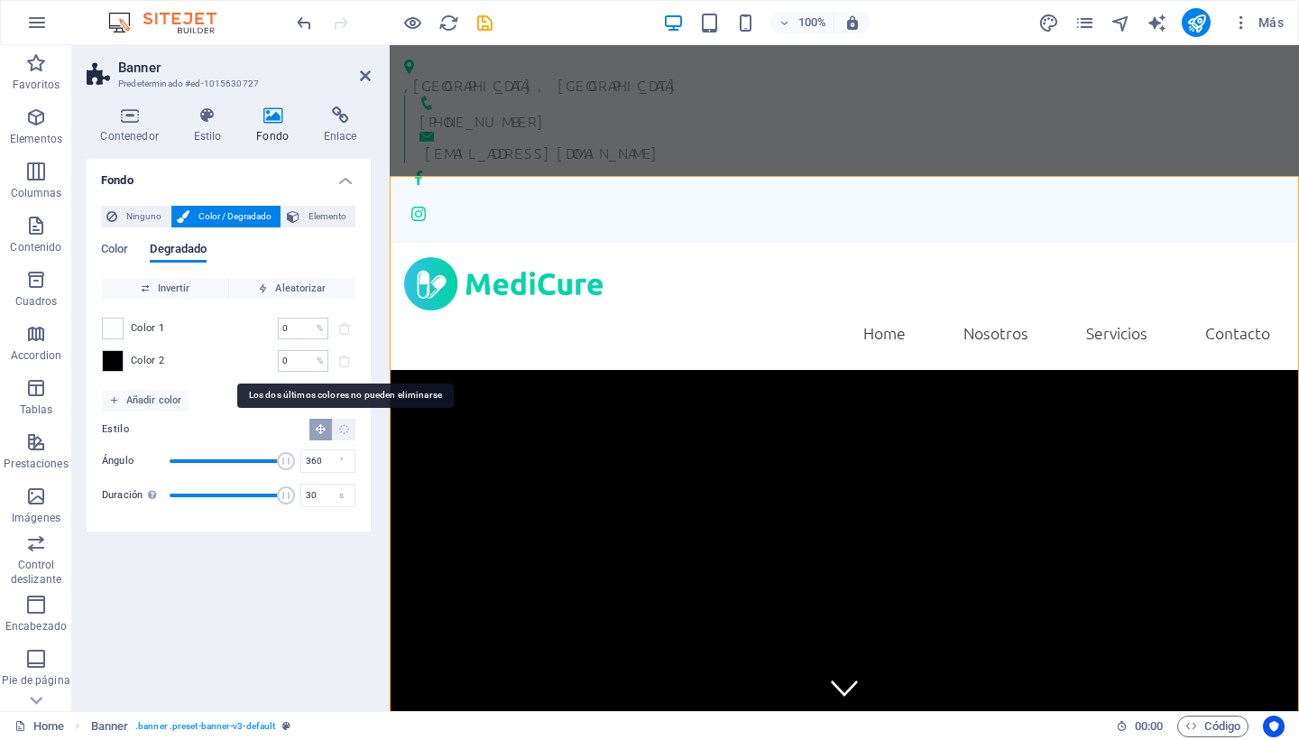
click at [342, 361] on span at bounding box center [345, 361] width 22 height 22
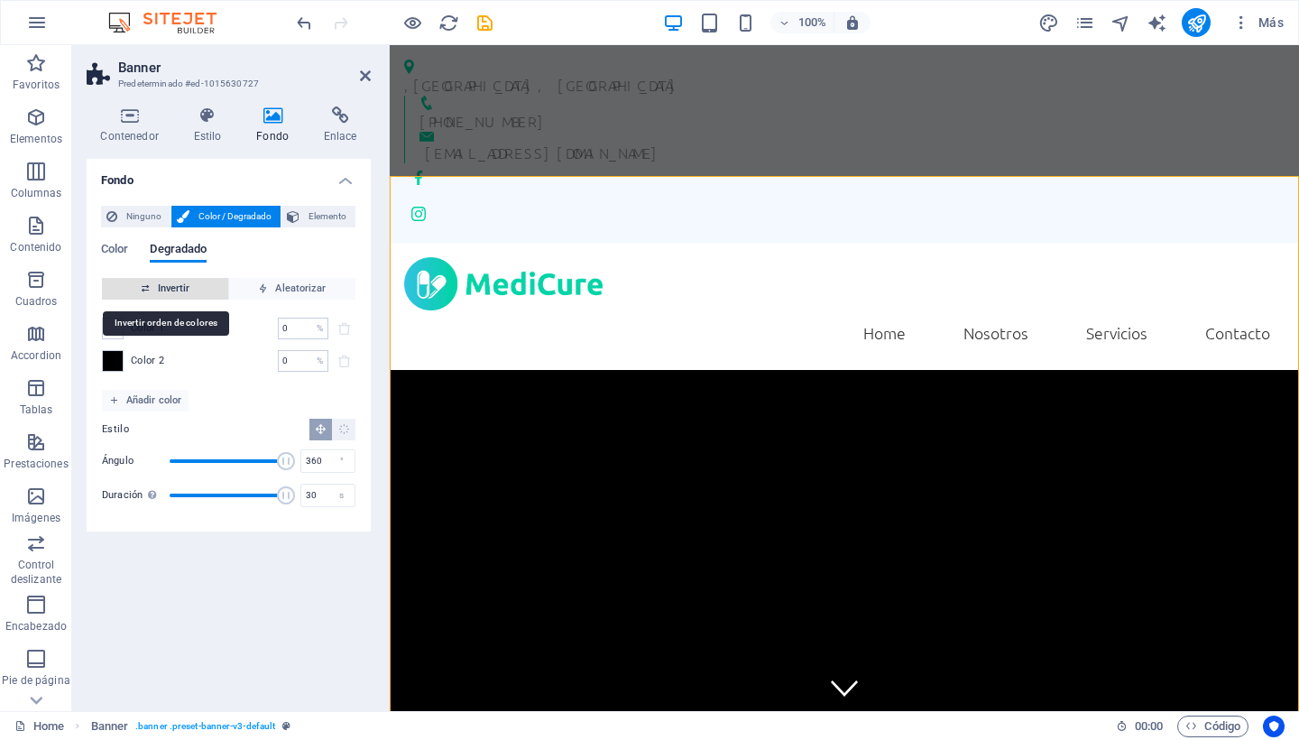
click at [174, 288] on span "Invertir" at bounding box center [165, 289] width 112 height 22
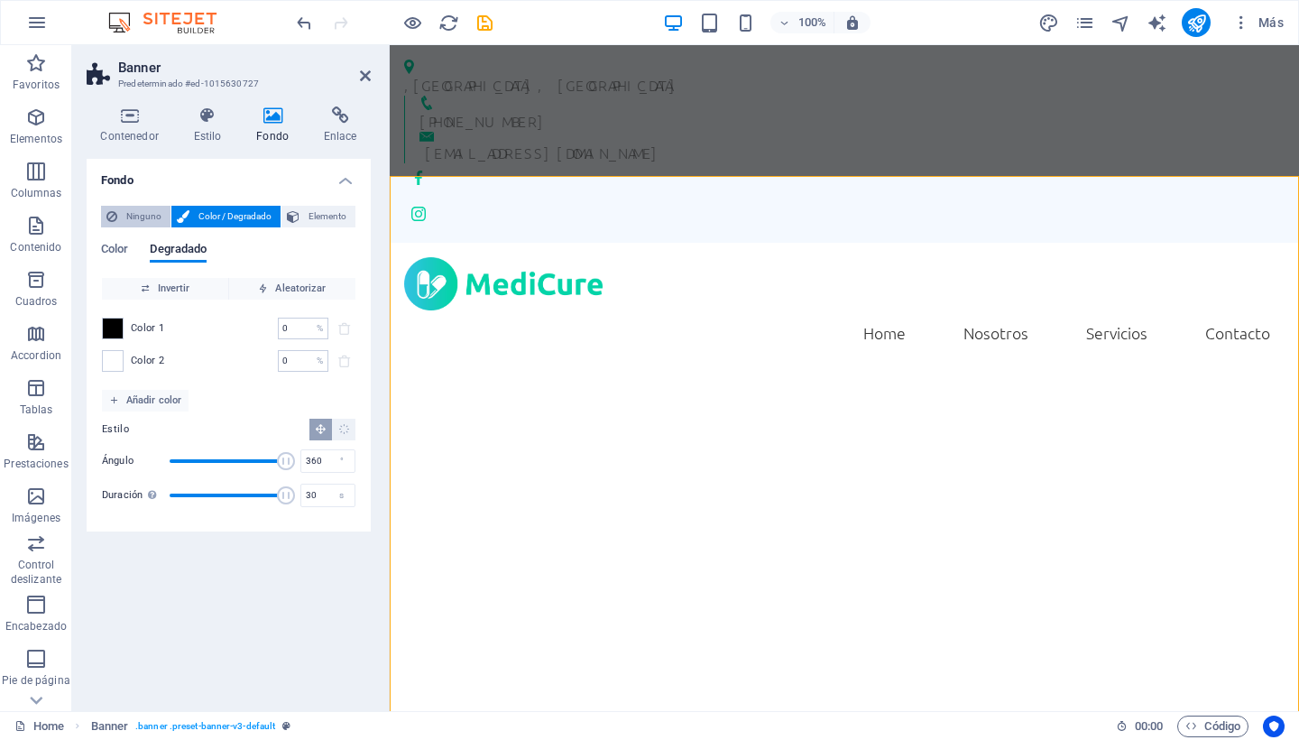
click at [135, 218] on span "Ninguno" at bounding box center [144, 217] width 42 height 22
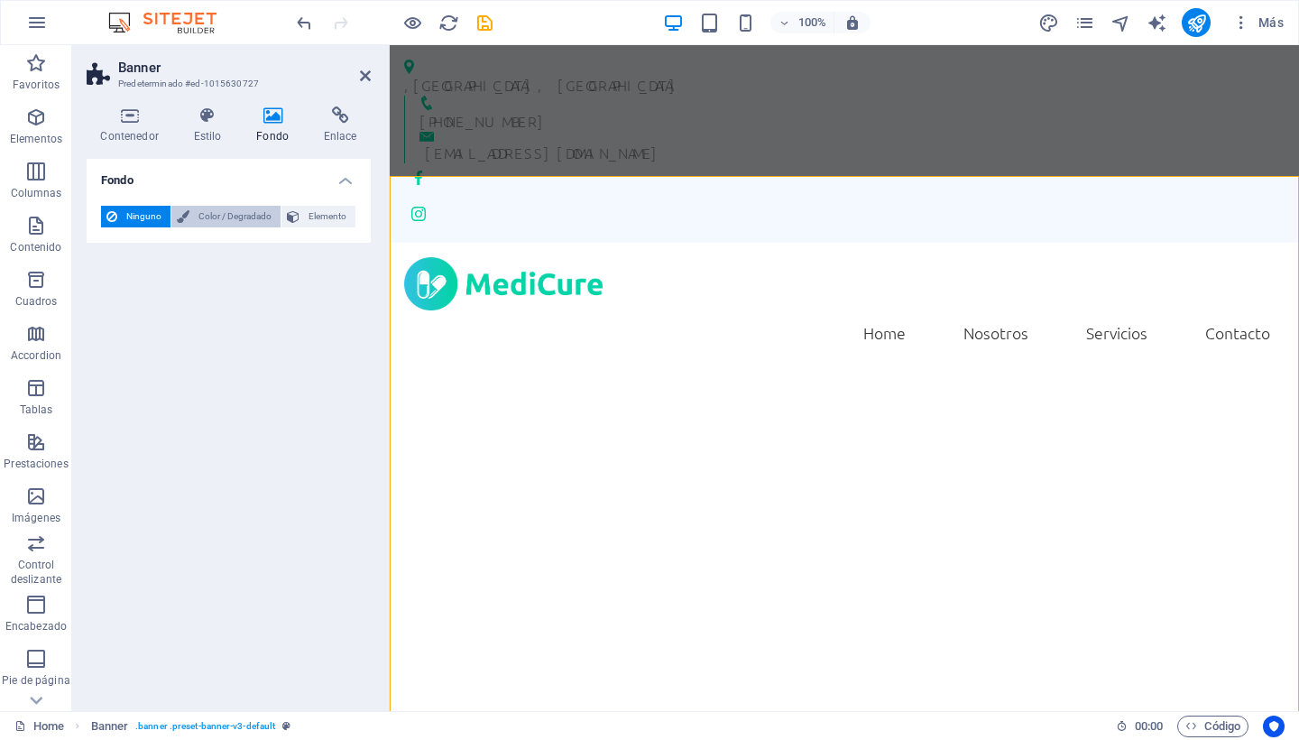
click at [216, 218] on span "Color / Degradado" at bounding box center [235, 217] width 80 height 22
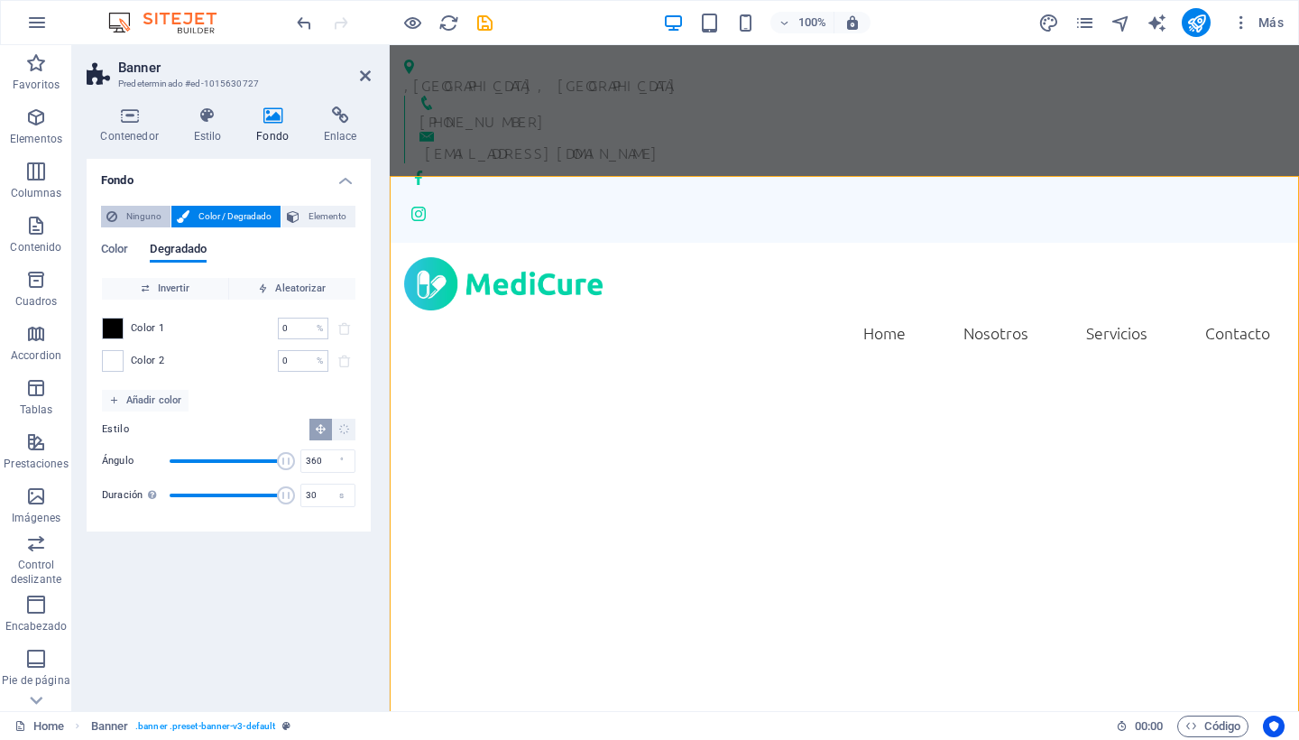
click at [132, 214] on span "Ninguno" at bounding box center [144, 217] width 42 height 22
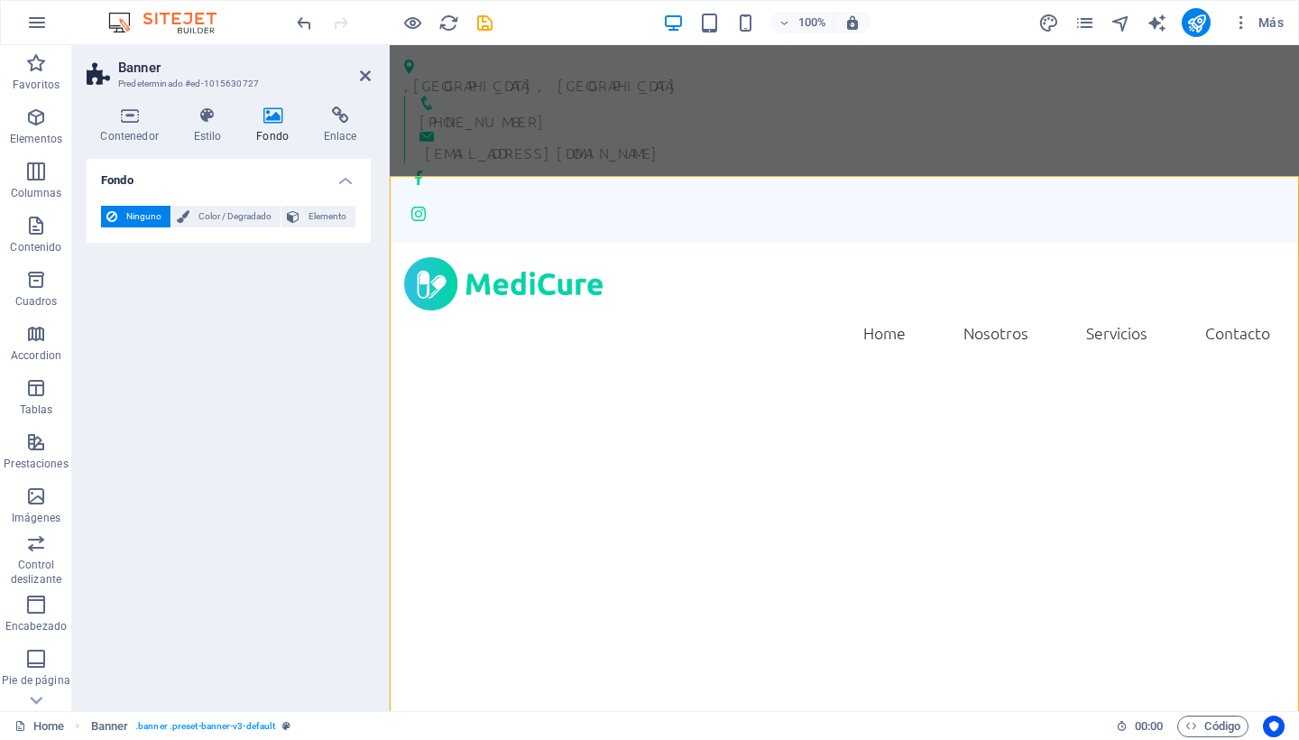
click at [272, 112] on icon at bounding box center [273, 115] width 60 height 18
click at [348, 177] on h4 "Fondo" at bounding box center [229, 175] width 284 height 32
click at [348, 177] on h4 "Fondo" at bounding box center [229, 180] width 284 height 43
click at [209, 224] on span "Color / Degradado" at bounding box center [235, 217] width 80 height 22
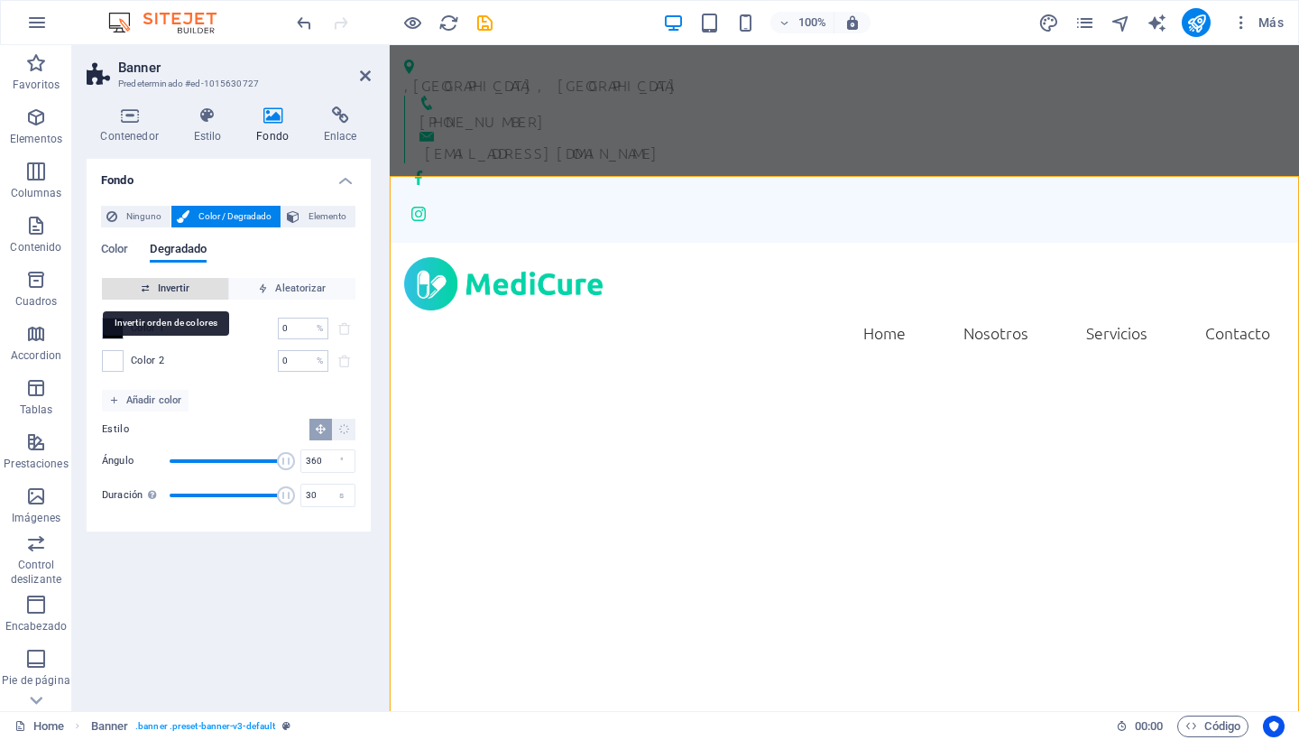
click at [166, 295] on span "Invertir" at bounding box center [165, 289] width 112 height 22
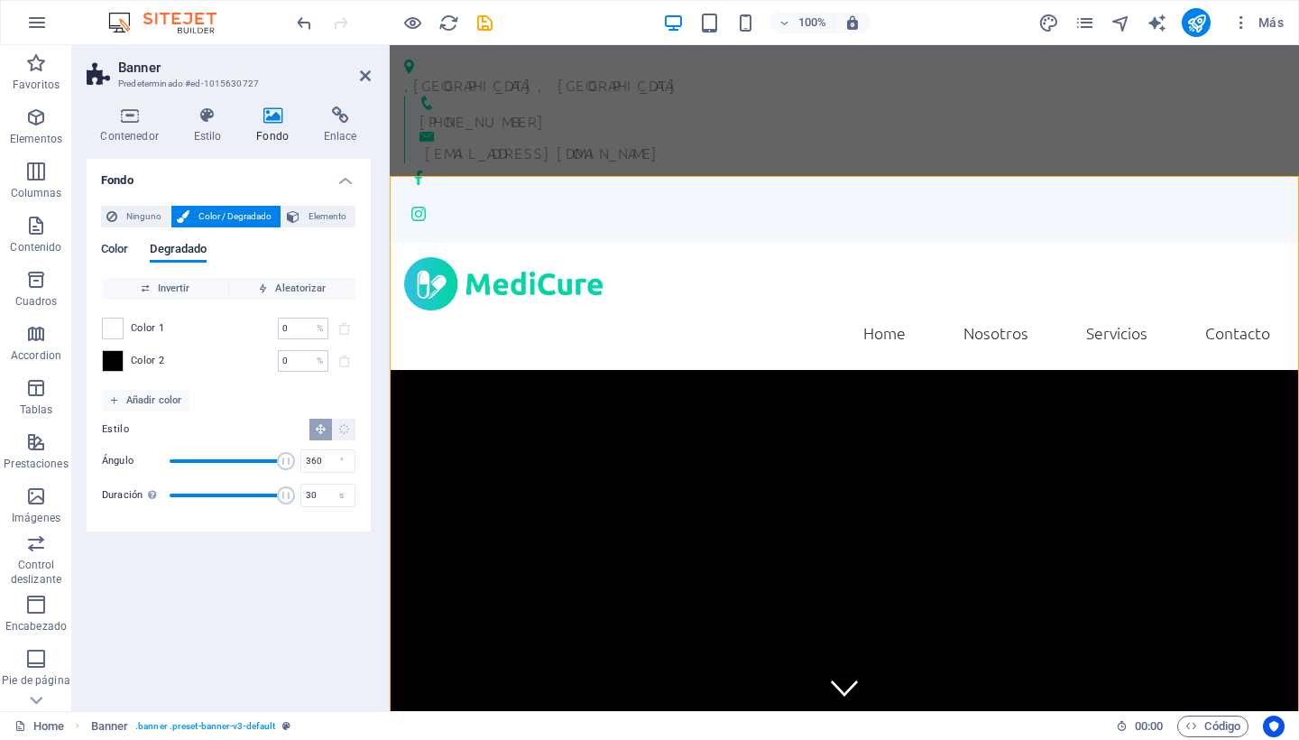
click at [108, 242] on span "Color" at bounding box center [114, 250] width 27 height 25
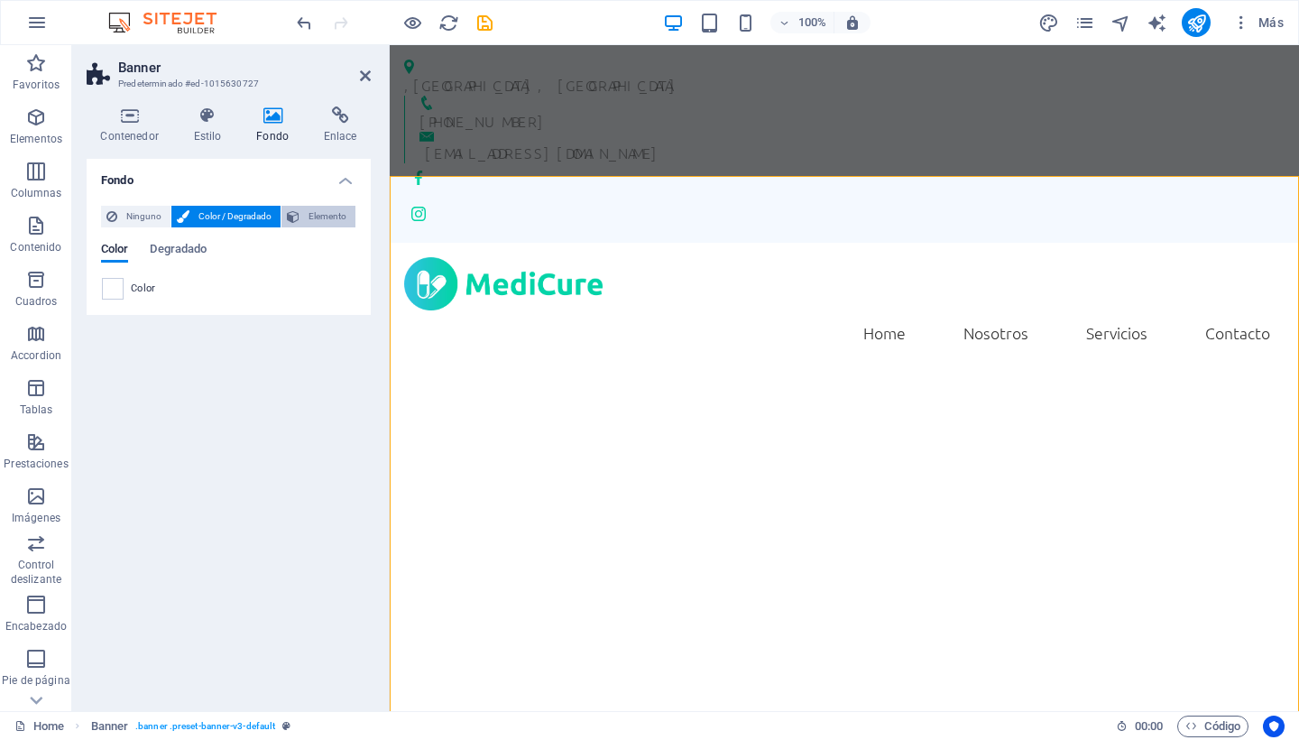
click at [331, 224] on span "Elemento" at bounding box center [327, 217] width 45 height 22
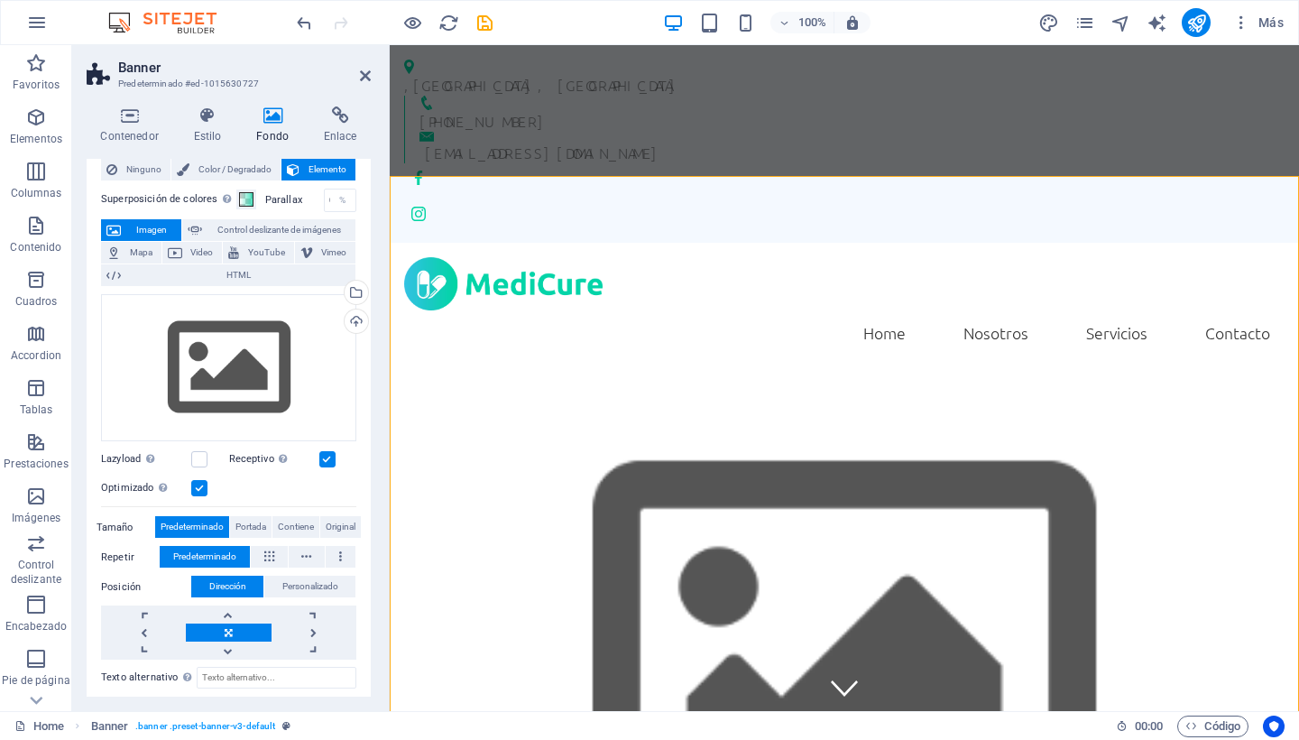
scroll to position [46, 0]
click at [135, 119] on icon at bounding box center [130, 115] width 86 height 18
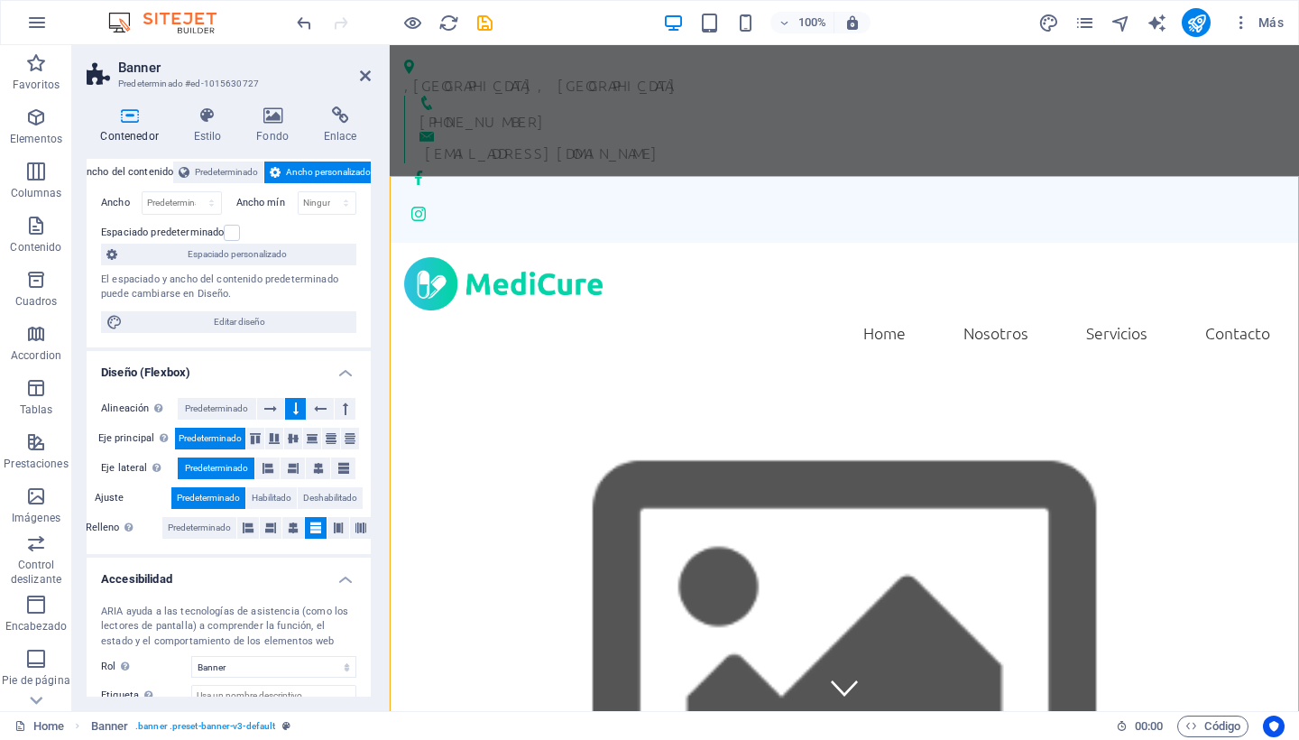
scroll to position [114, 0]
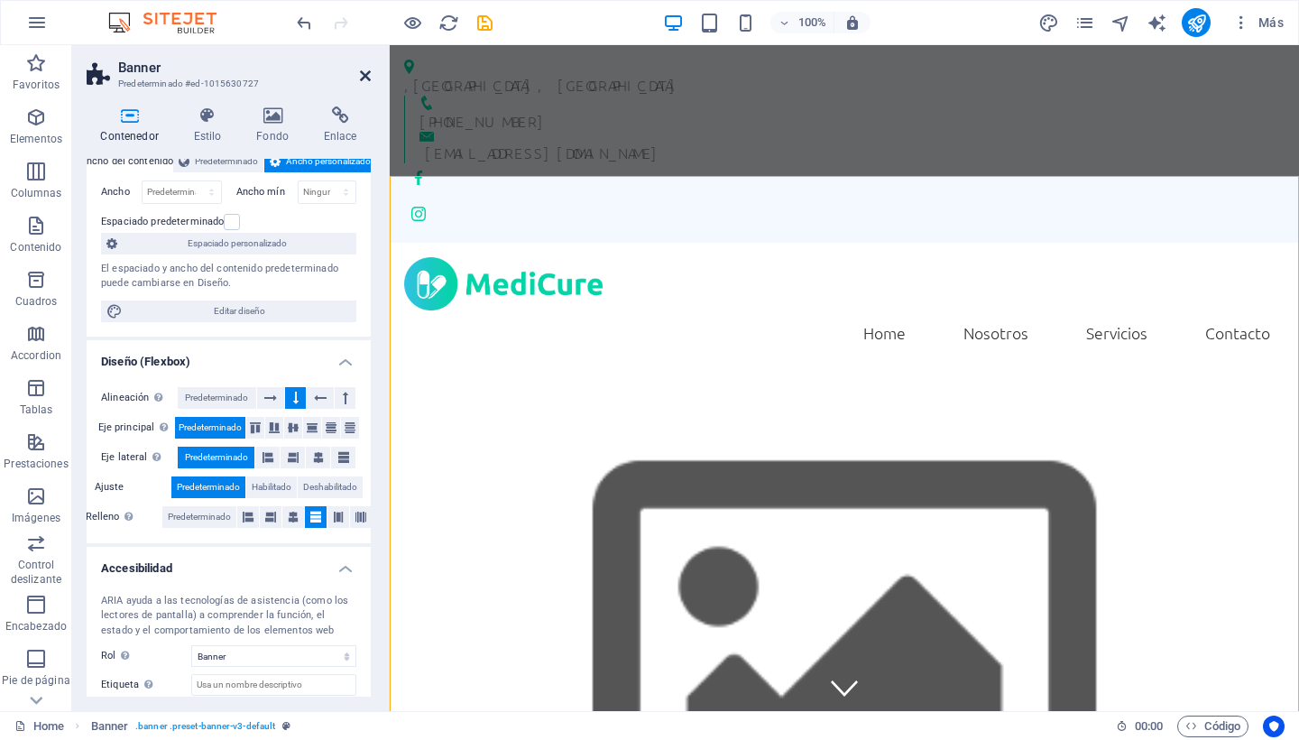
click at [361, 74] on icon at bounding box center [365, 76] width 11 height 14
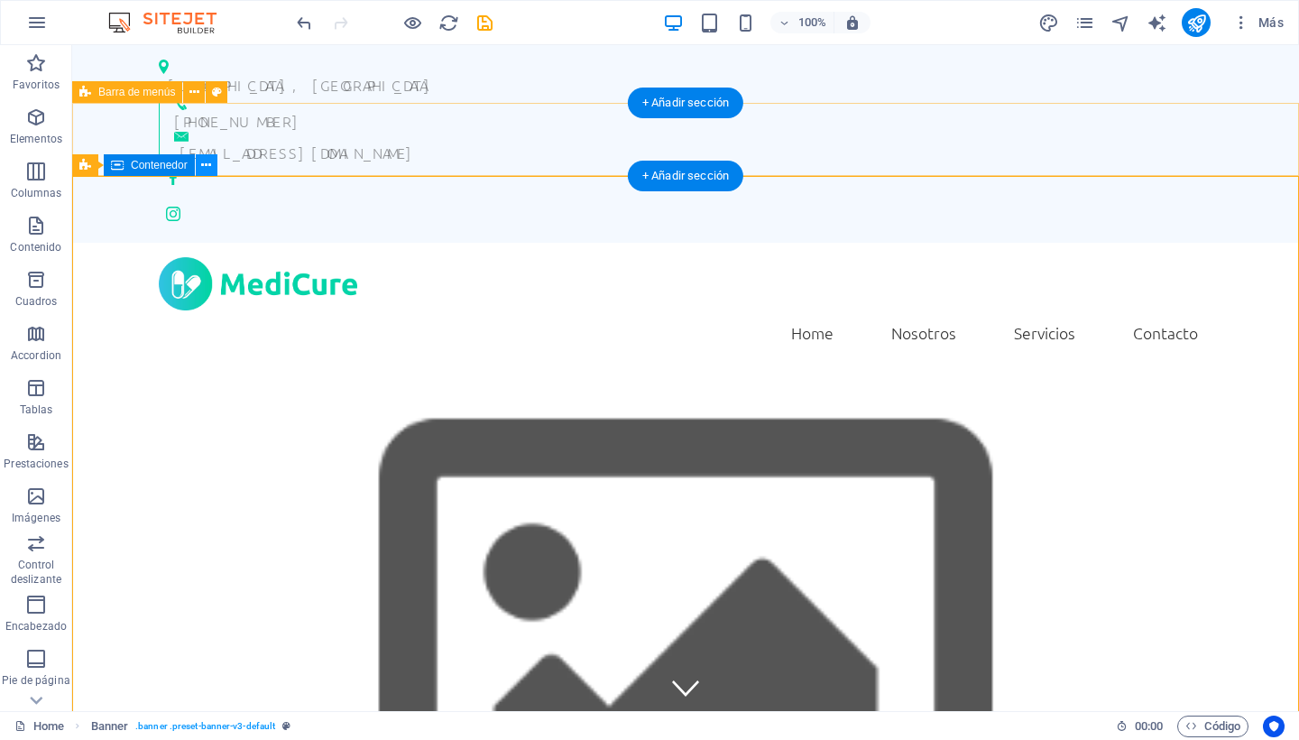
click at [204, 167] on icon at bounding box center [206, 165] width 10 height 19
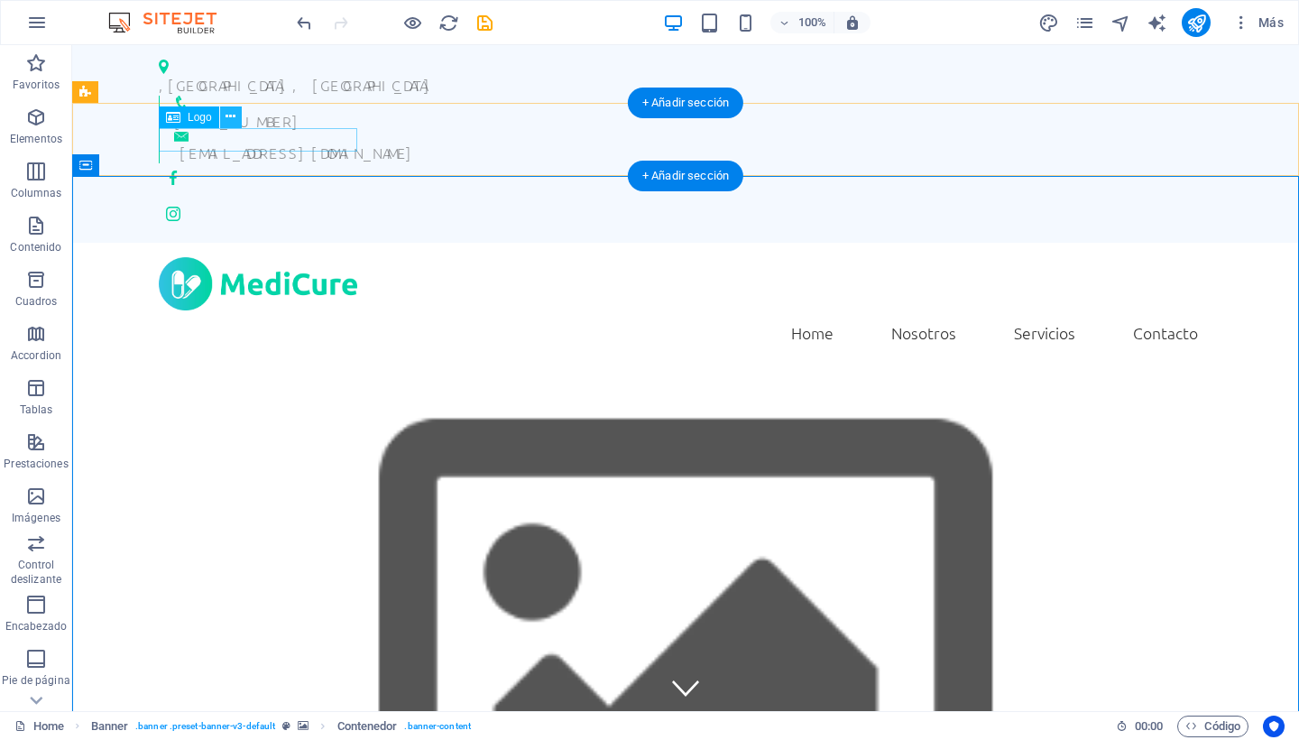
click at [229, 120] on icon at bounding box center [231, 116] width 10 height 19
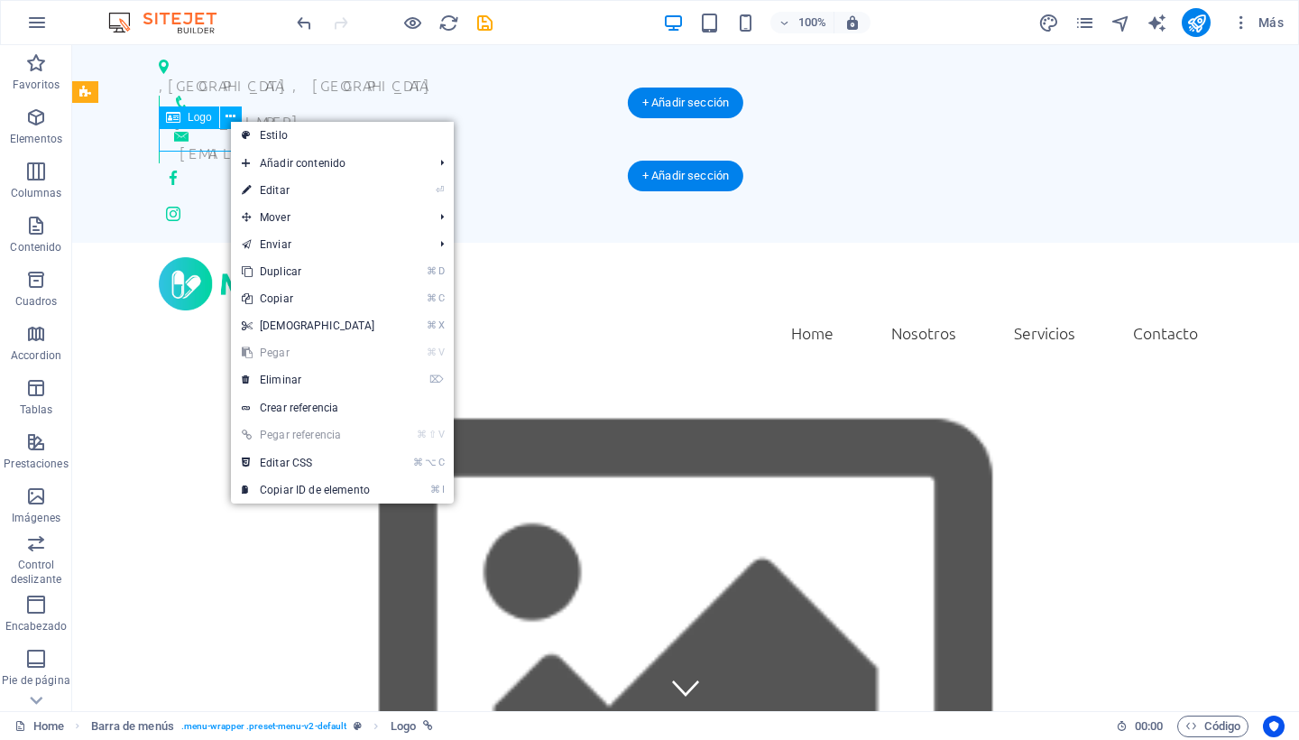
click at [199, 115] on span "Logo" at bounding box center [200, 117] width 24 height 11
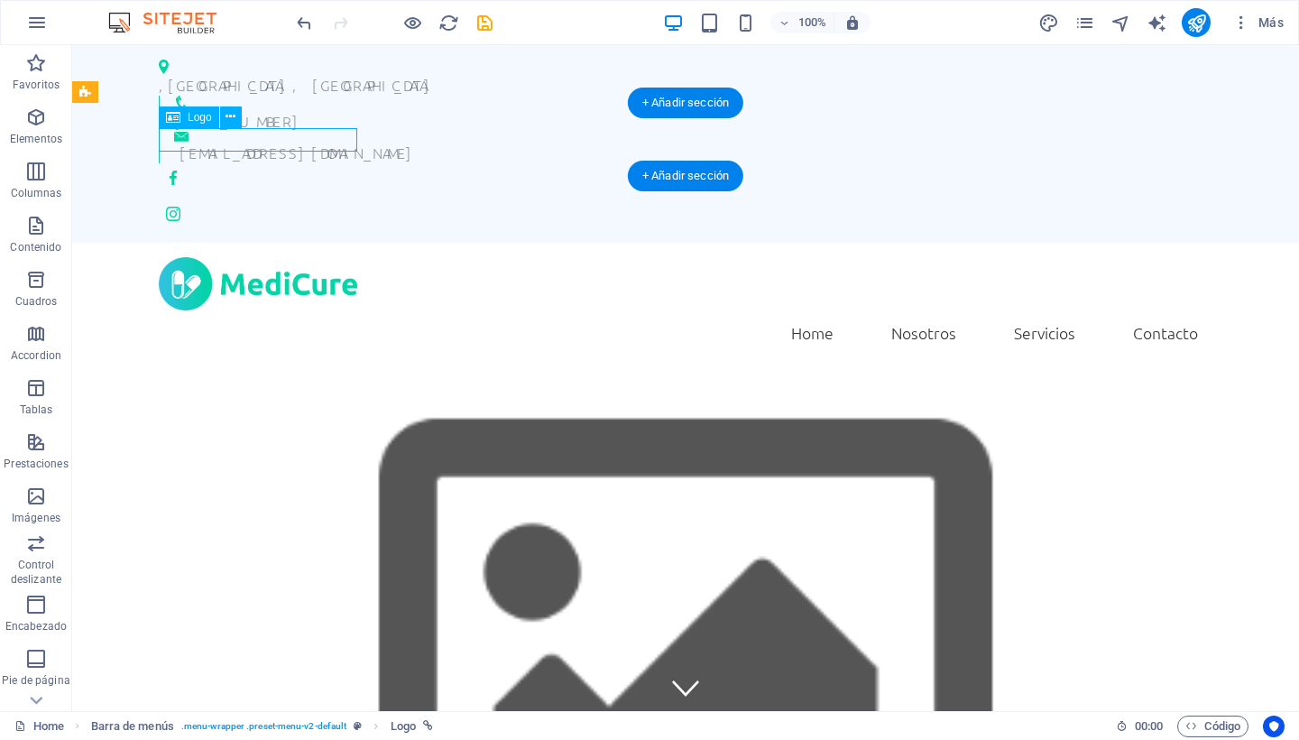
click at [166, 117] on icon at bounding box center [173, 117] width 14 height 22
select select "px"
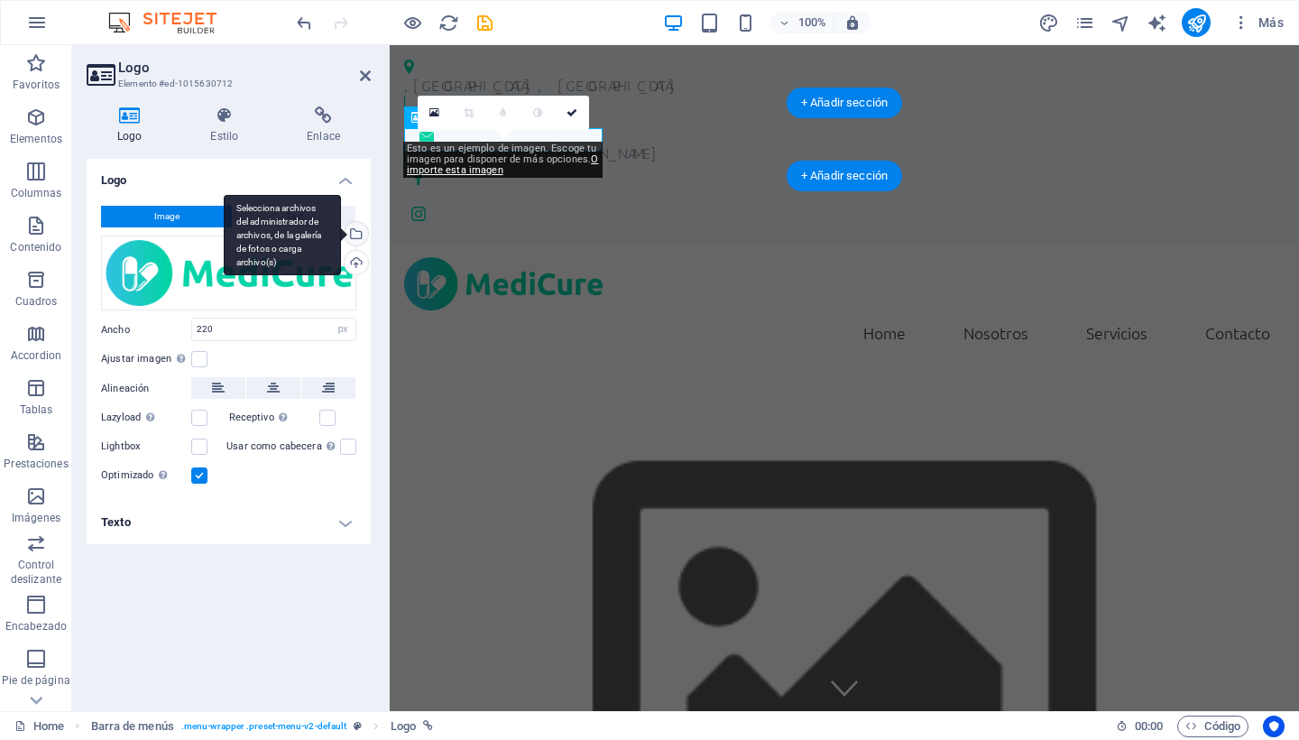
click at [356, 234] on div "Selecciona archivos del administrador de archivos, de la galería de fotos o car…" at bounding box center [354, 235] width 27 height 27
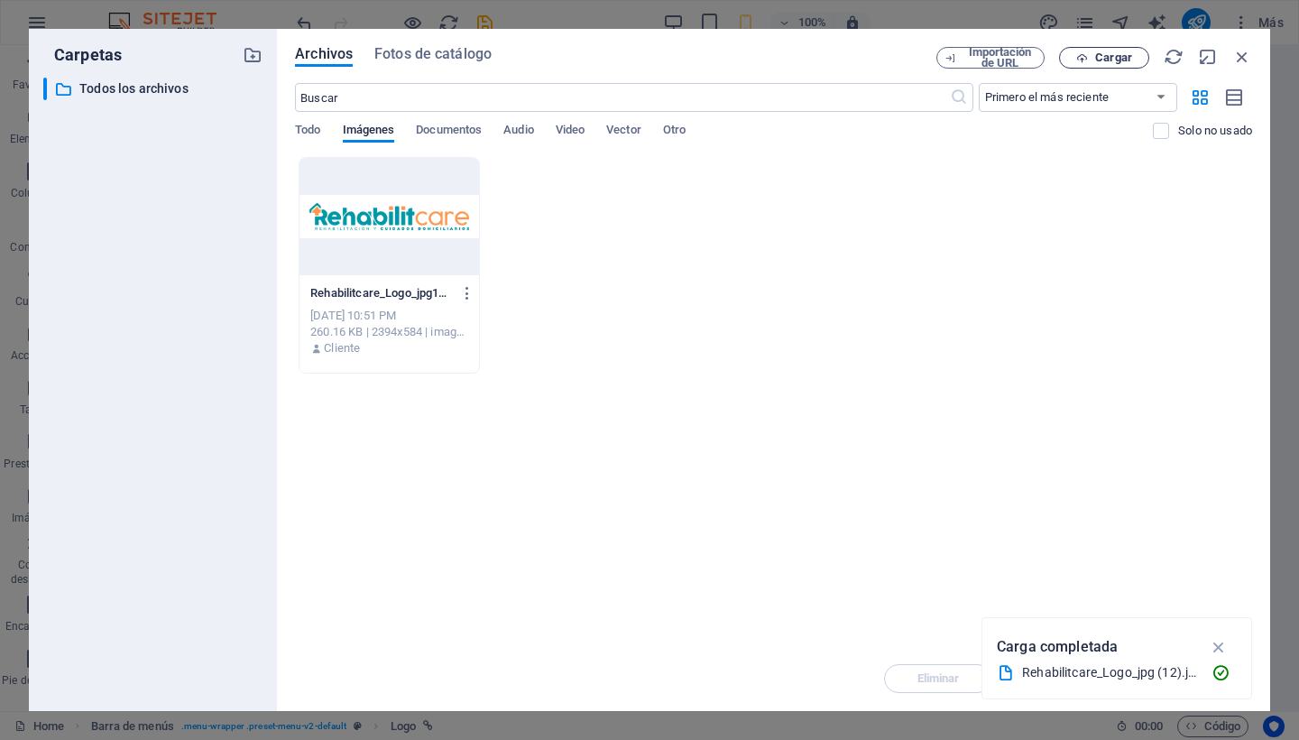
click at [1099, 61] on span "Cargar" at bounding box center [1113, 57] width 37 height 11
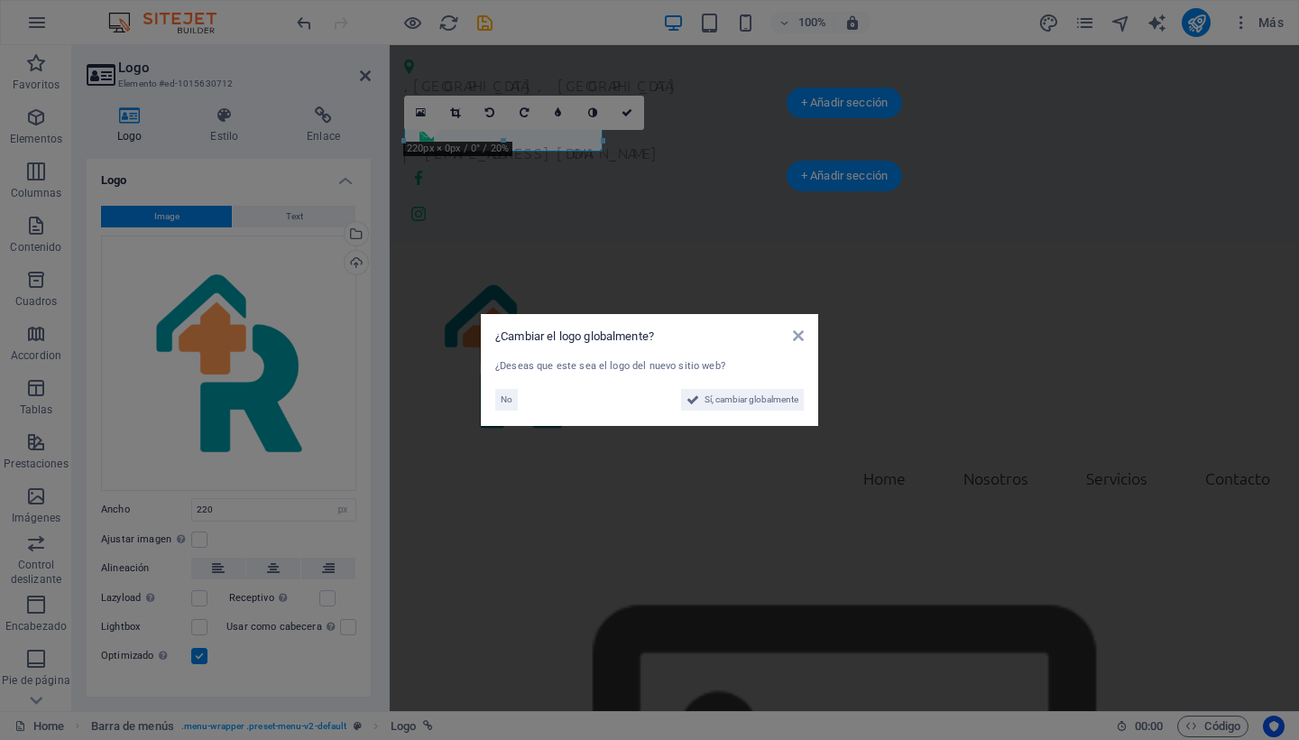
click at [252, 372] on aside "¿Cambiar el logo globalmente? ¿Deseas que este sea el logo del nuevo sitio web?…" at bounding box center [649, 370] width 1299 height 740
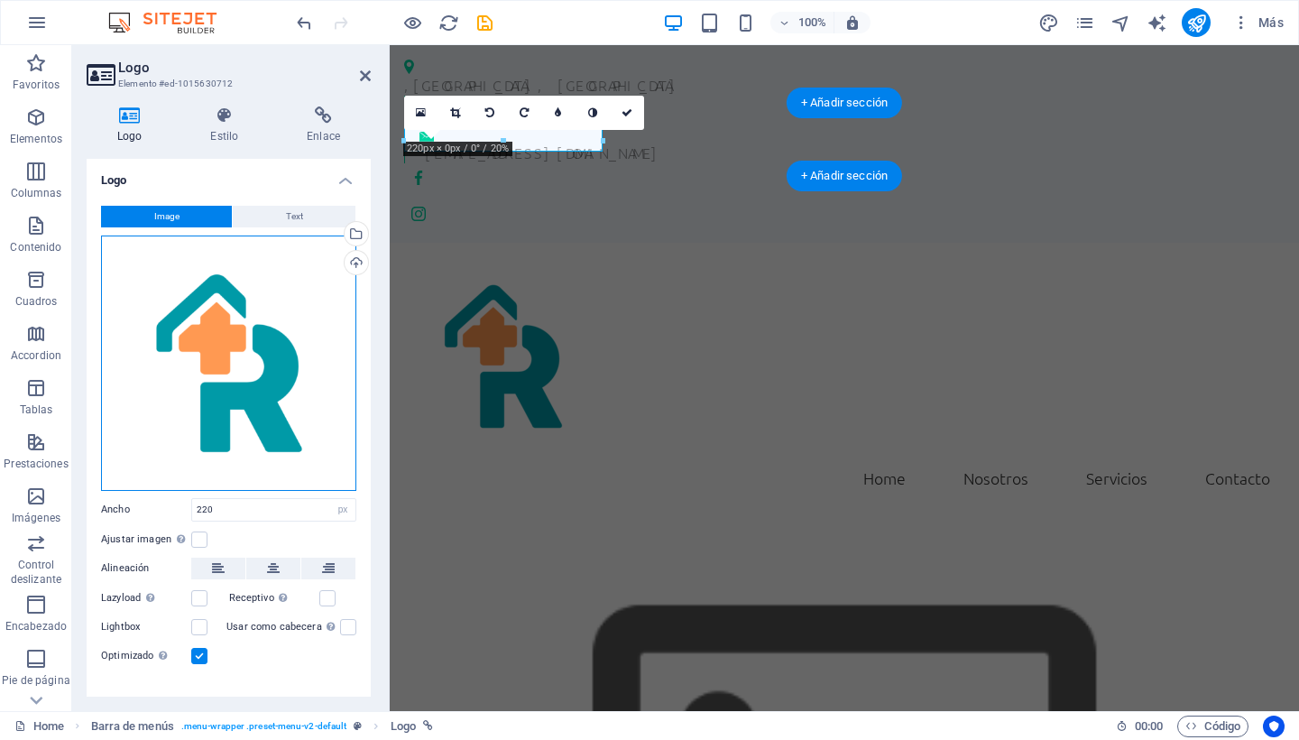
click at [252, 372] on div "Arrastra archivos aquí, haz clic para escoger archivos o selecciona archivos de…" at bounding box center [228, 362] width 255 height 255
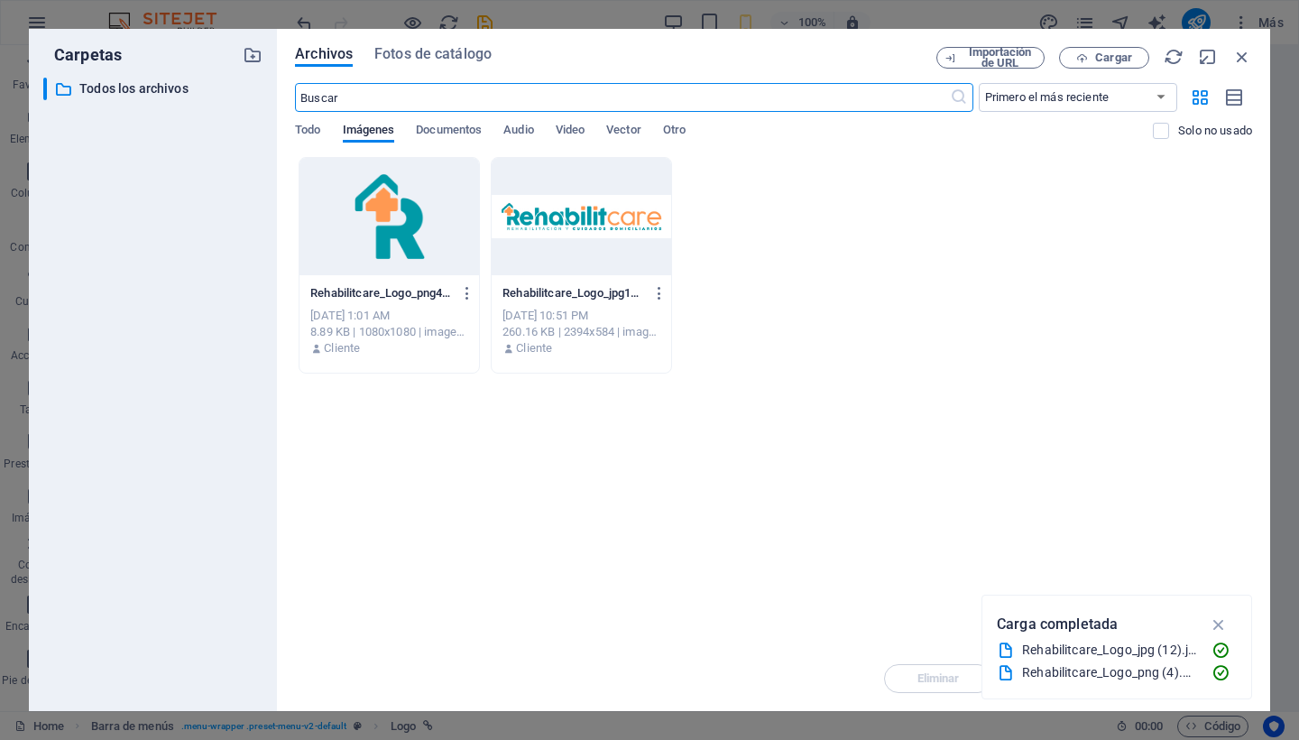
click at [398, 237] on div at bounding box center [389, 216] width 180 height 117
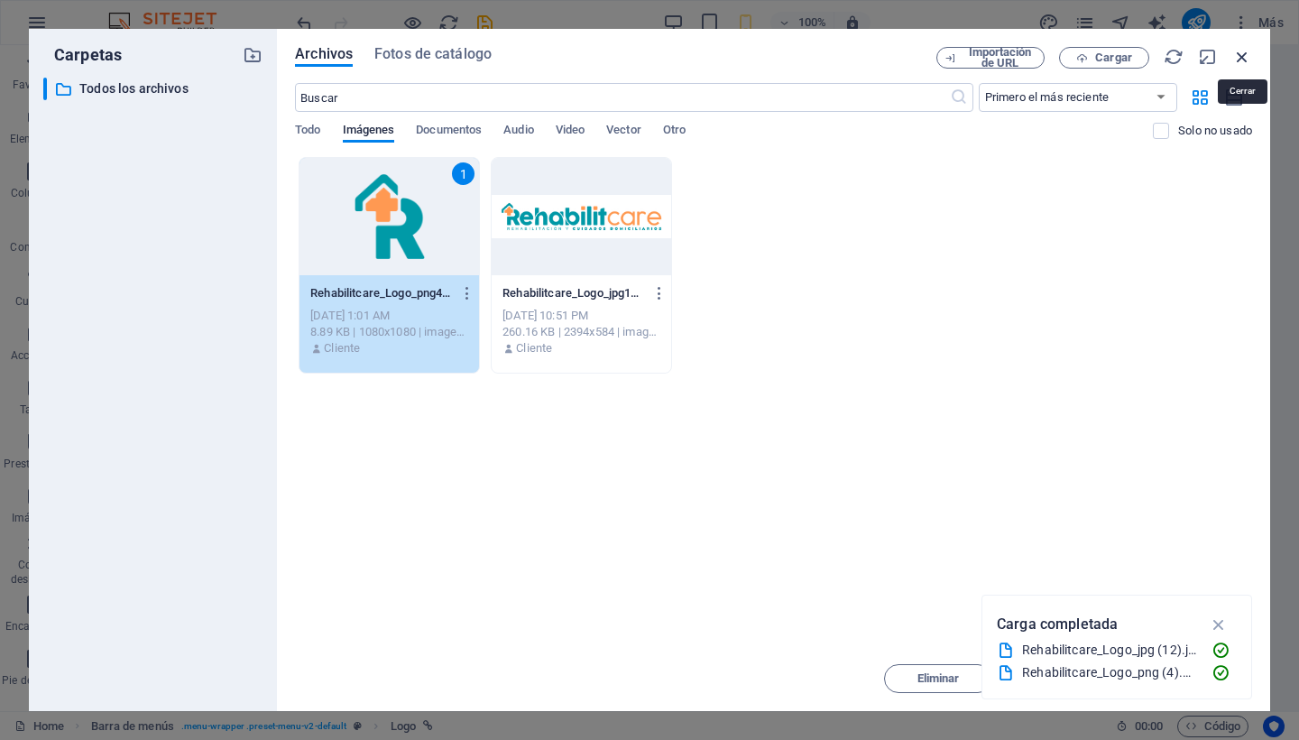
click at [1237, 59] on icon "button" at bounding box center [1242, 57] width 20 height 20
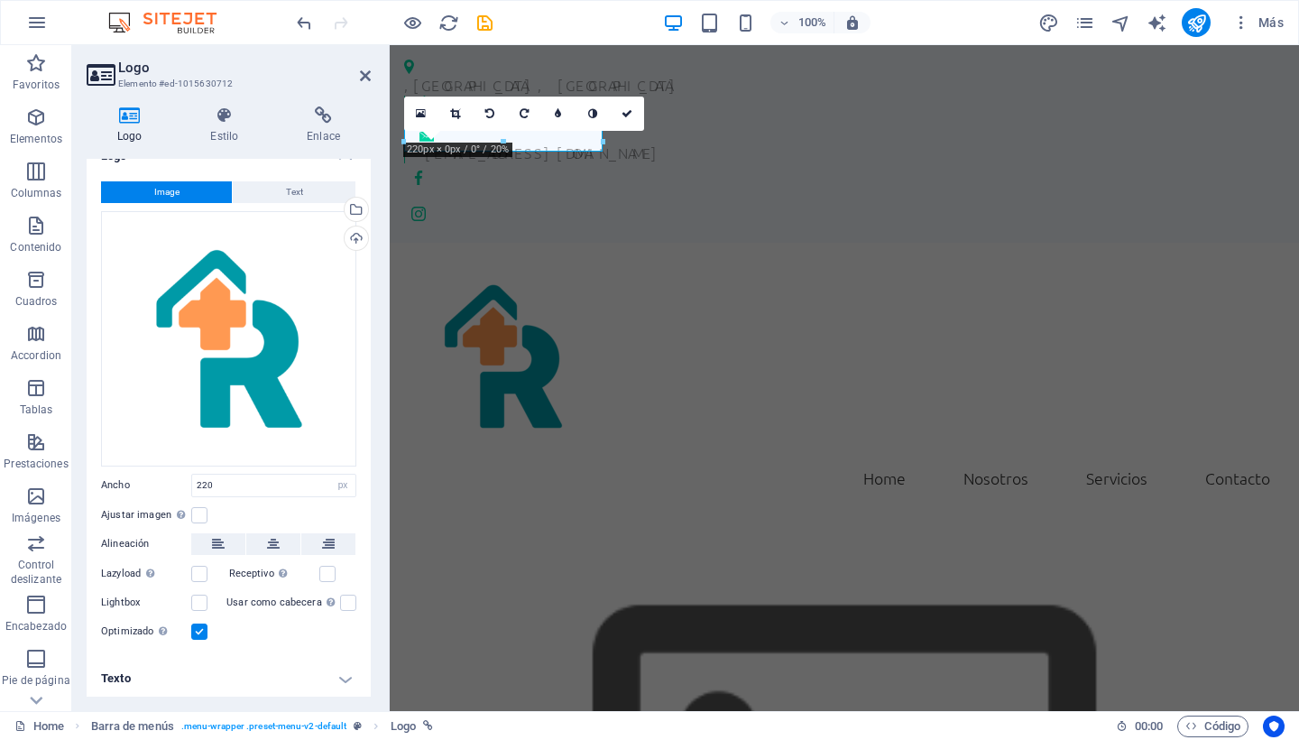
scroll to position [23, 0]
click at [235, 123] on icon at bounding box center [224, 115] width 89 height 18
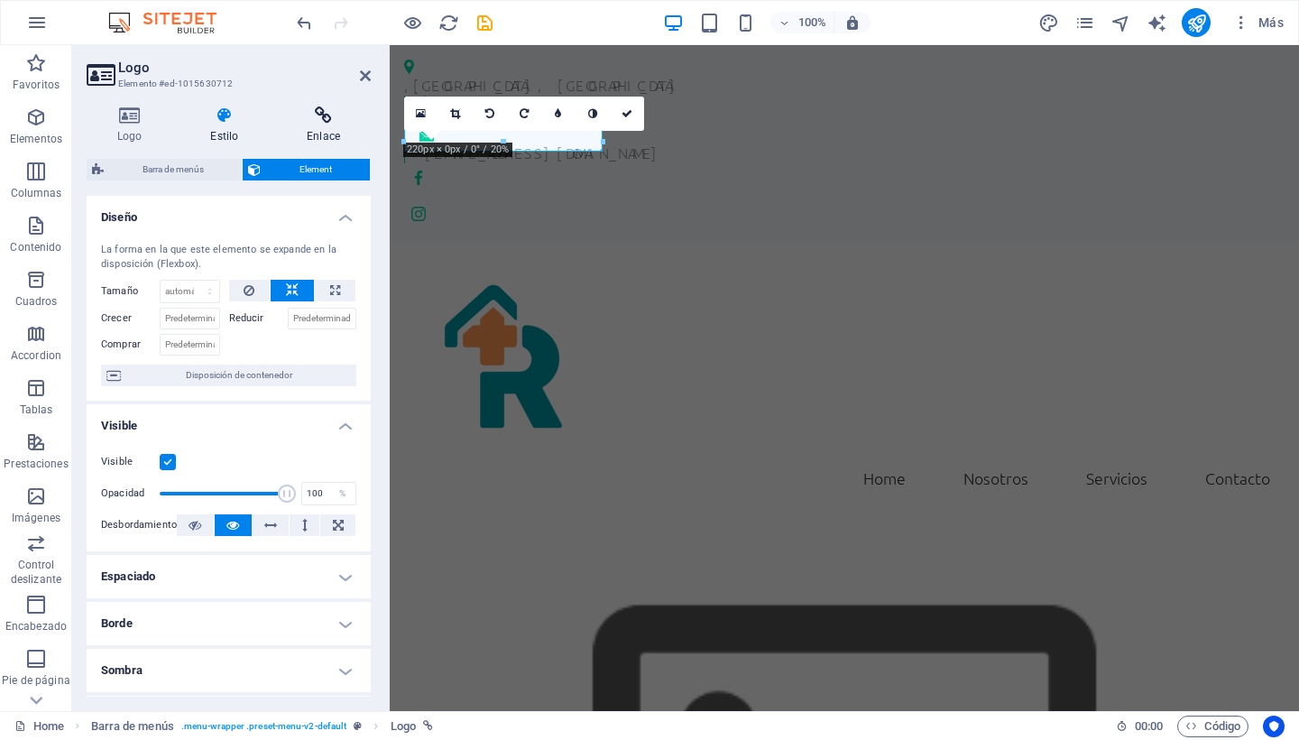
click at [321, 123] on icon at bounding box center [323, 115] width 95 height 18
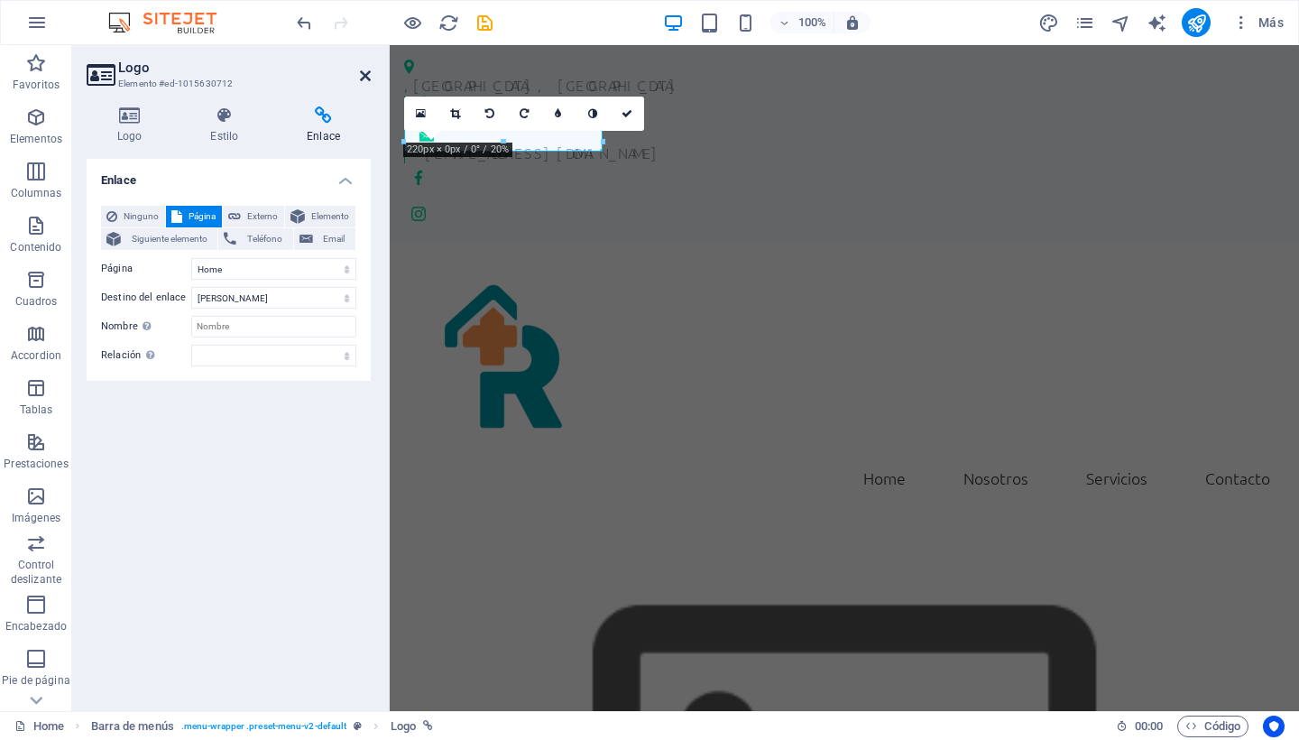
drag, startPoint x: 366, startPoint y: 69, endPoint x: 313, endPoint y: 13, distance: 77.2
click at [366, 69] on icon at bounding box center [365, 76] width 11 height 14
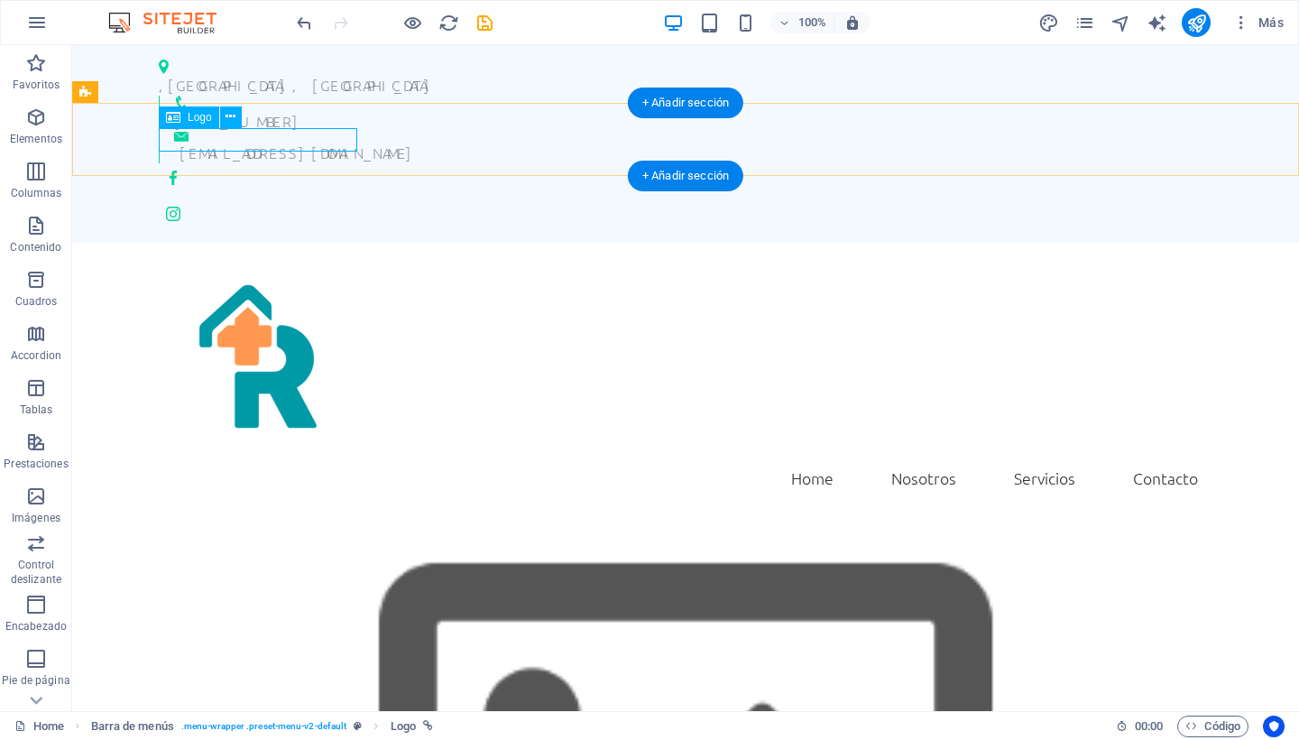
click at [199, 117] on span "Logo" at bounding box center [200, 117] width 24 height 11
click at [196, 116] on span "Logo" at bounding box center [200, 117] width 24 height 11
select select
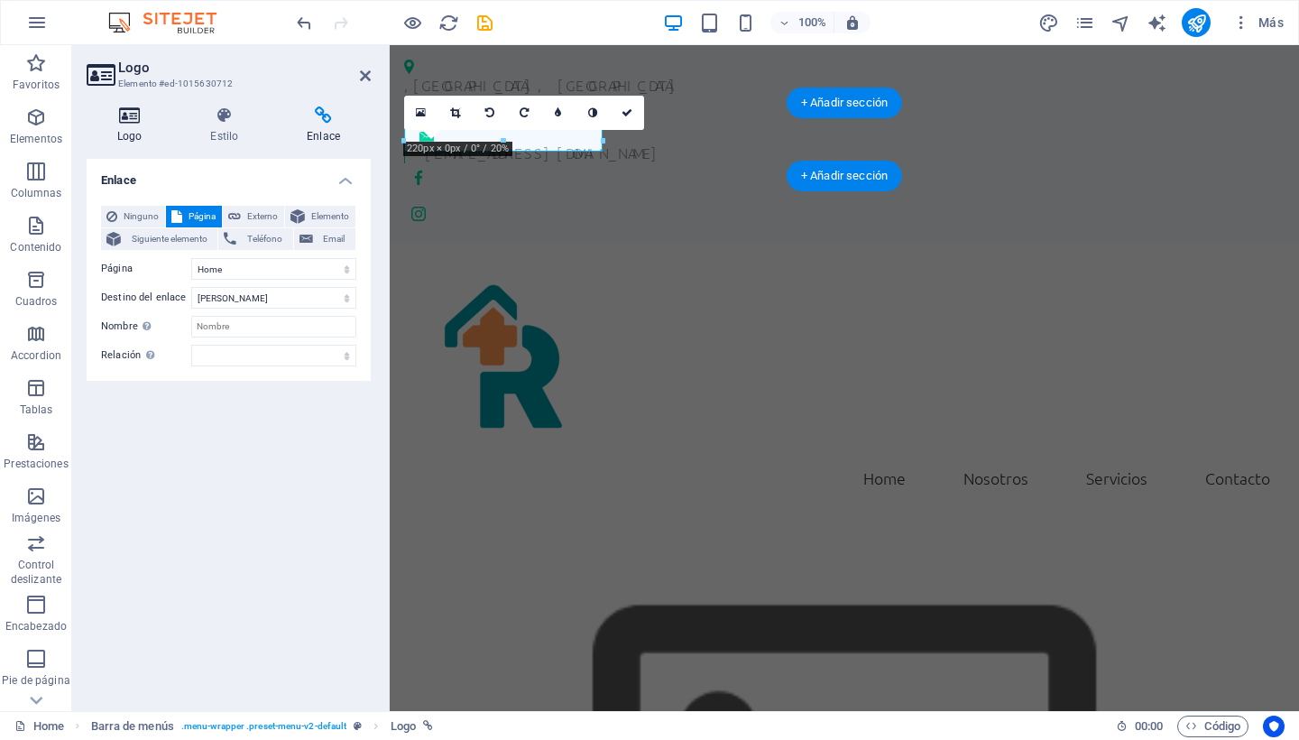
click at [137, 115] on icon at bounding box center [130, 115] width 86 height 18
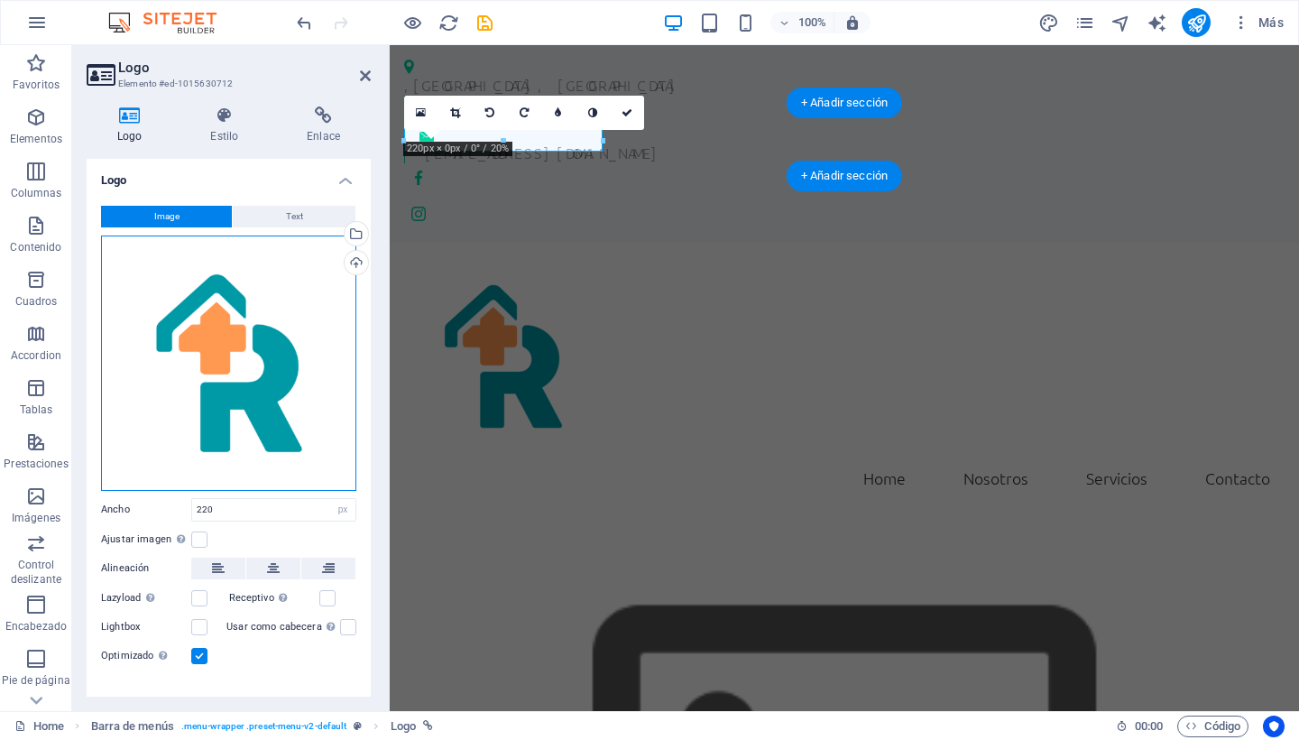
click at [244, 387] on div "Arrastra archivos aquí, haz clic para escoger archivos o selecciona archivos de…" at bounding box center [228, 362] width 255 height 255
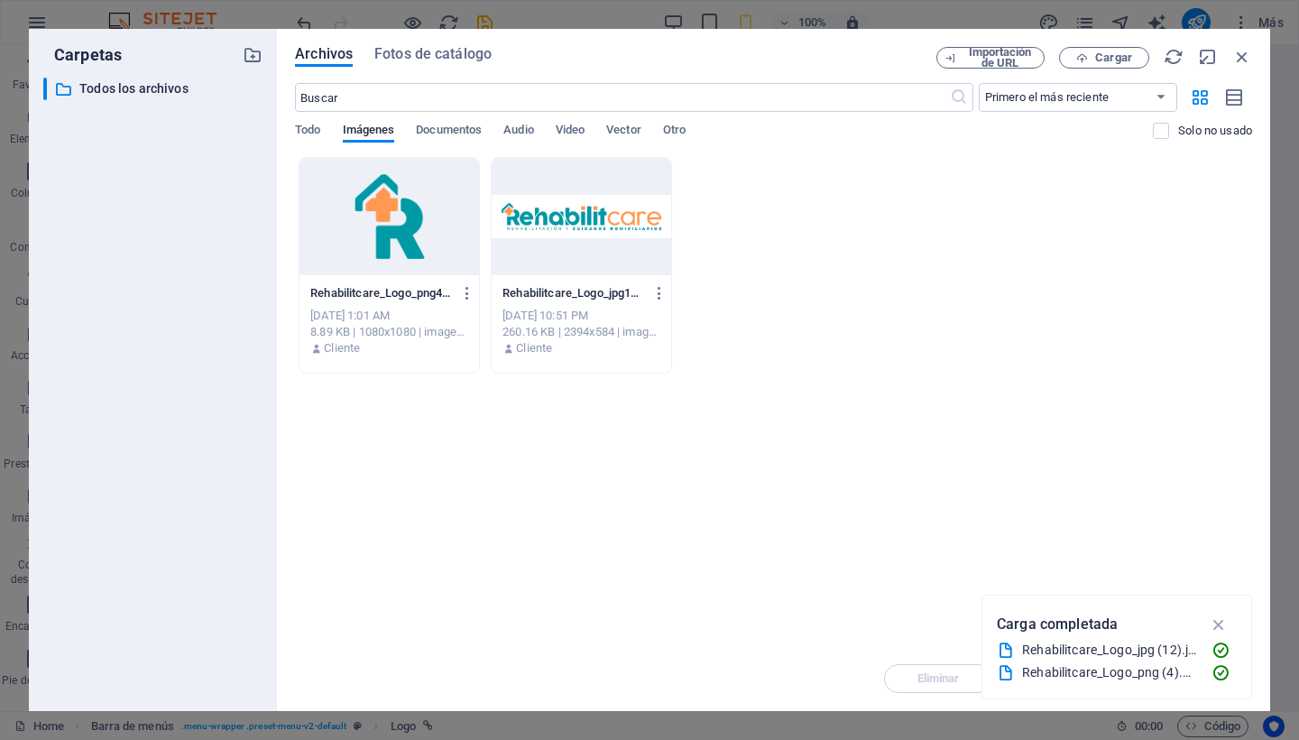
click at [393, 225] on div at bounding box center [389, 216] width 180 height 117
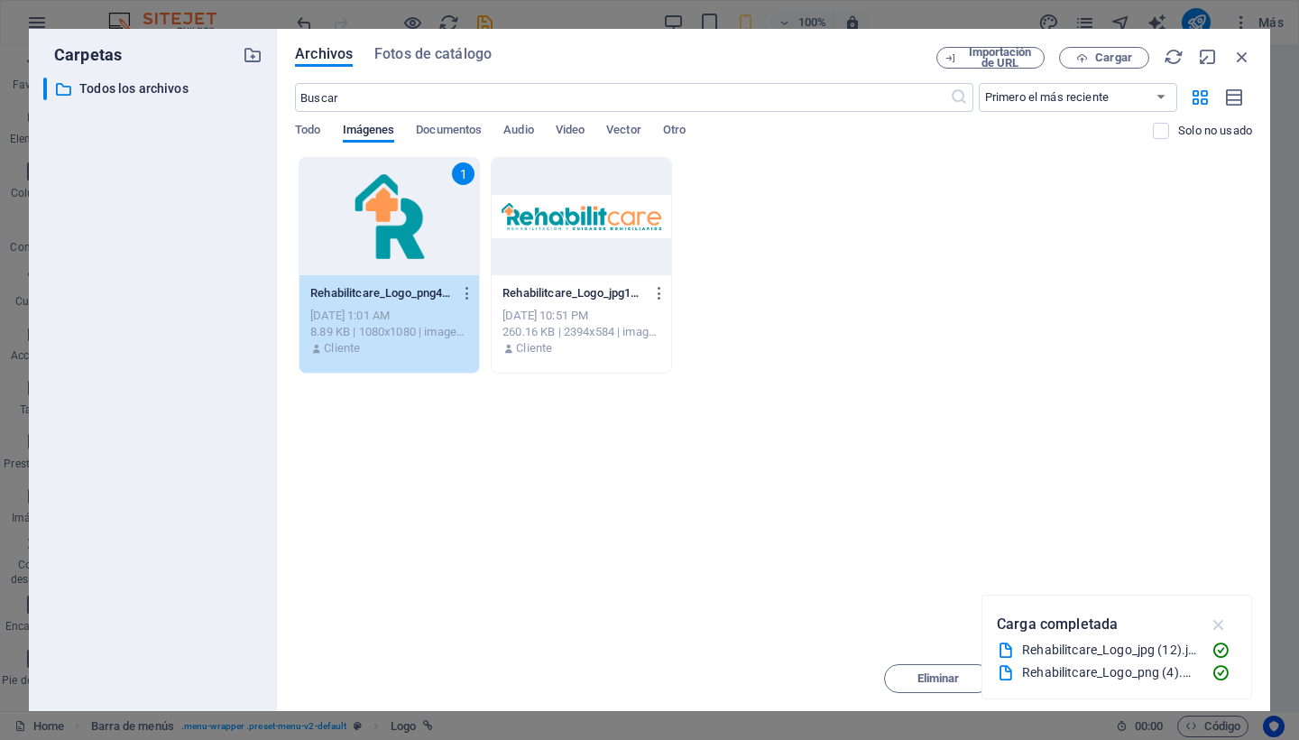
click at [1215, 618] on icon "button" at bounding box center [1219, 624] width 21 height 20
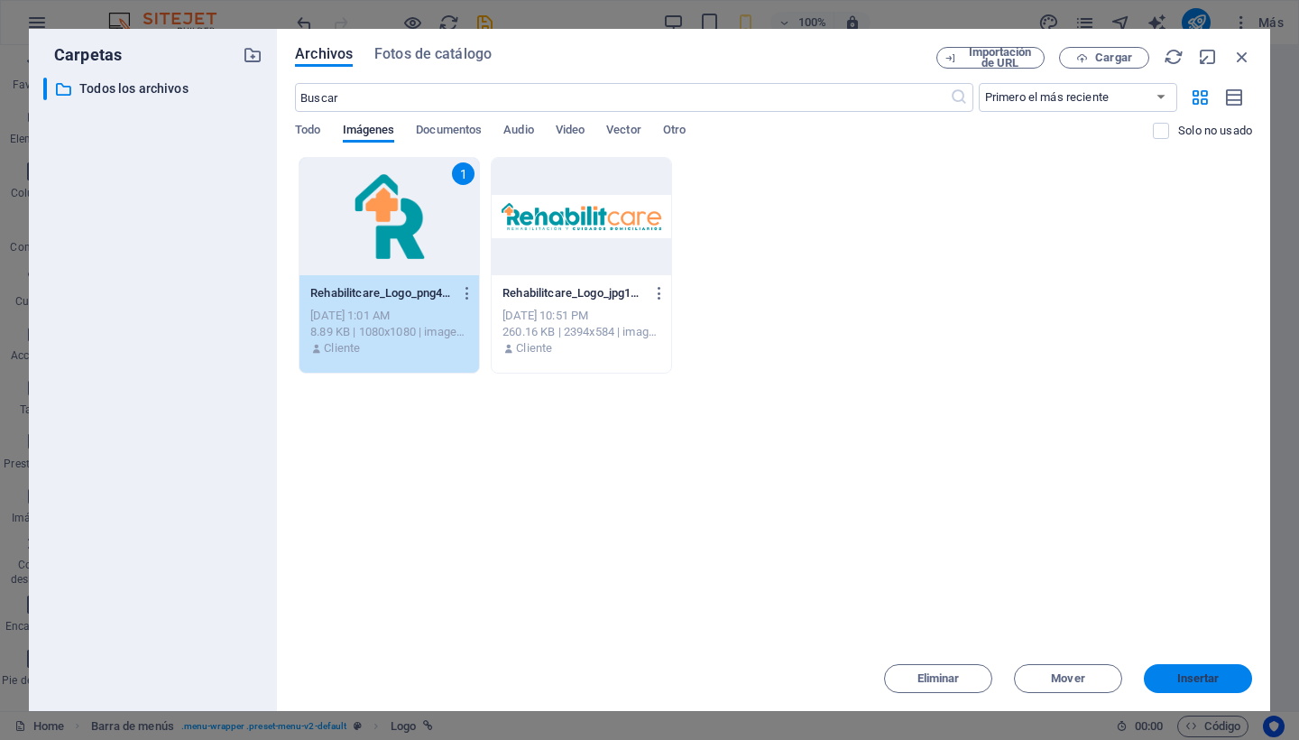
click at [1199, 677] on span "Insertar" at bounding box center [1198, 678] width 42 height 11
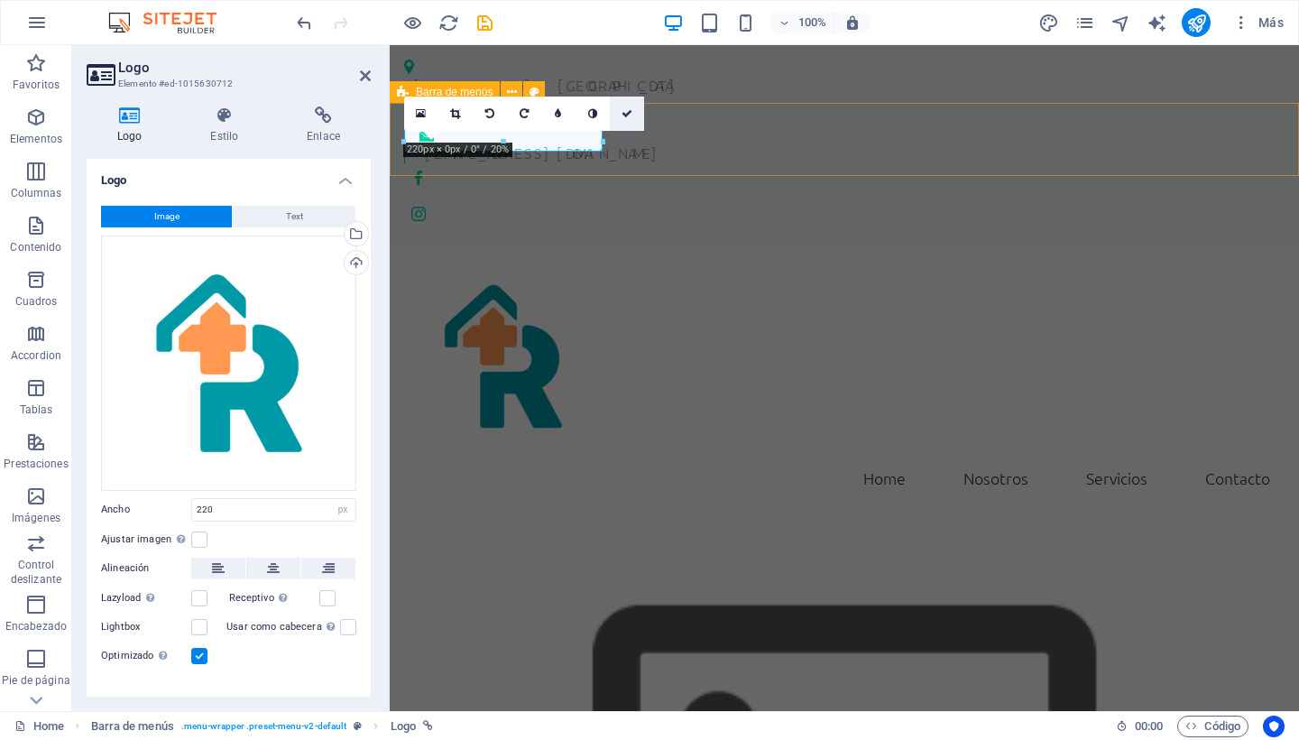
click at [623, 114] on icon at bounding box center [626, 113] width 11 height 11
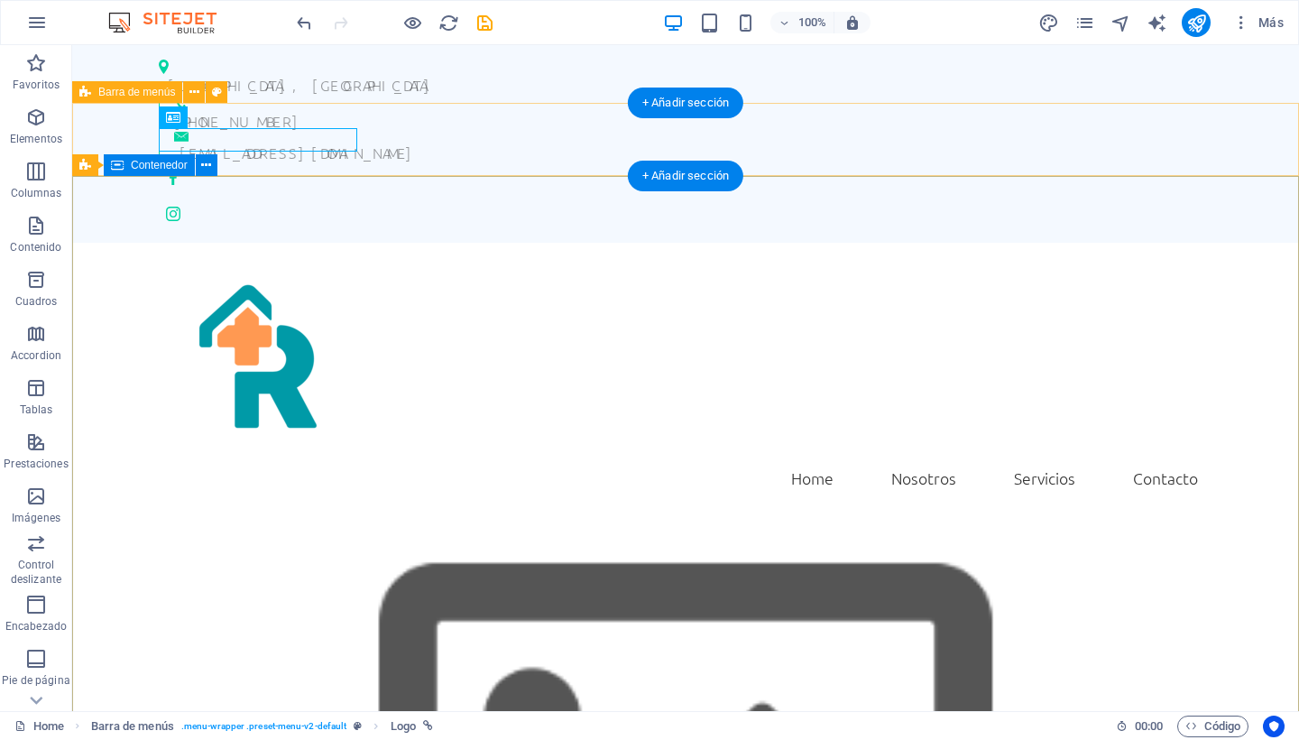
click at [165, 171] on div "Contenedor" at bounding box center [149, 165] width 91 height 22
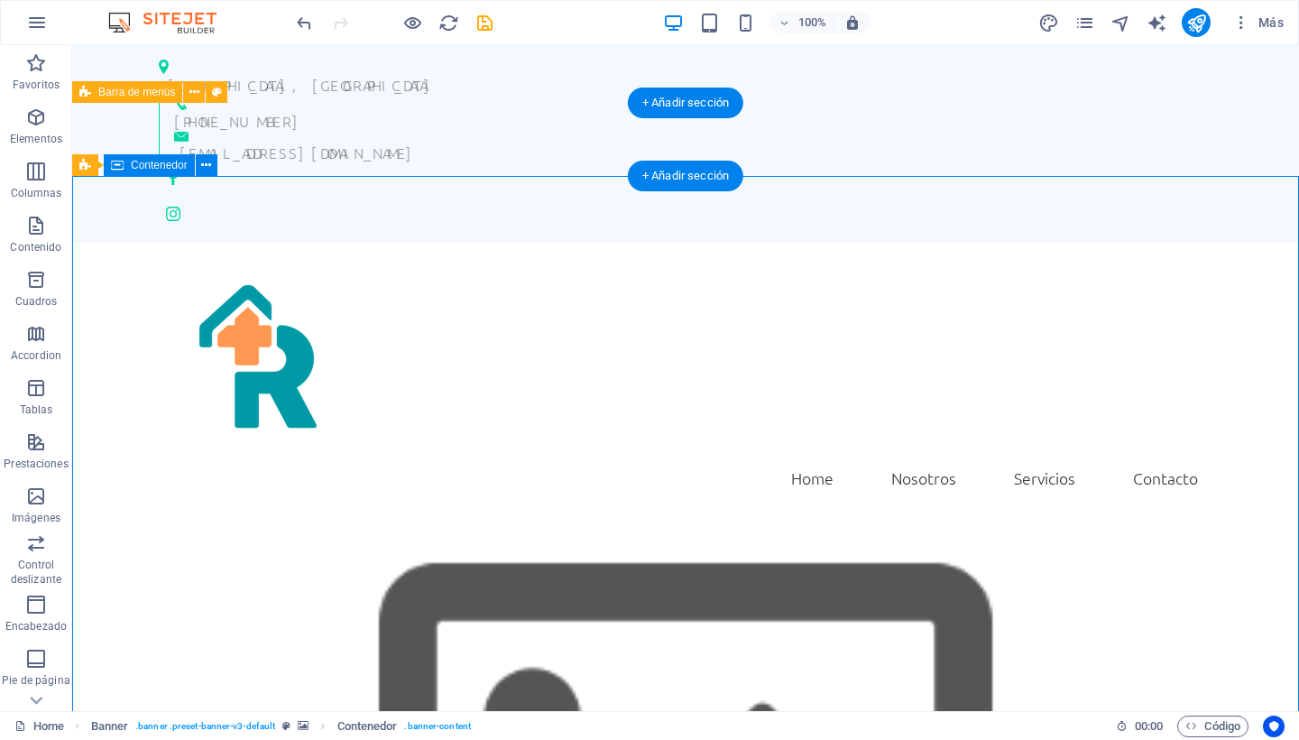
click at [162, 160] on span "Contenedor" at bounding box center [159, 165] width 57 height 11
click at [207, 168] on icon at bounding box center [206, 165] width 10 height 19
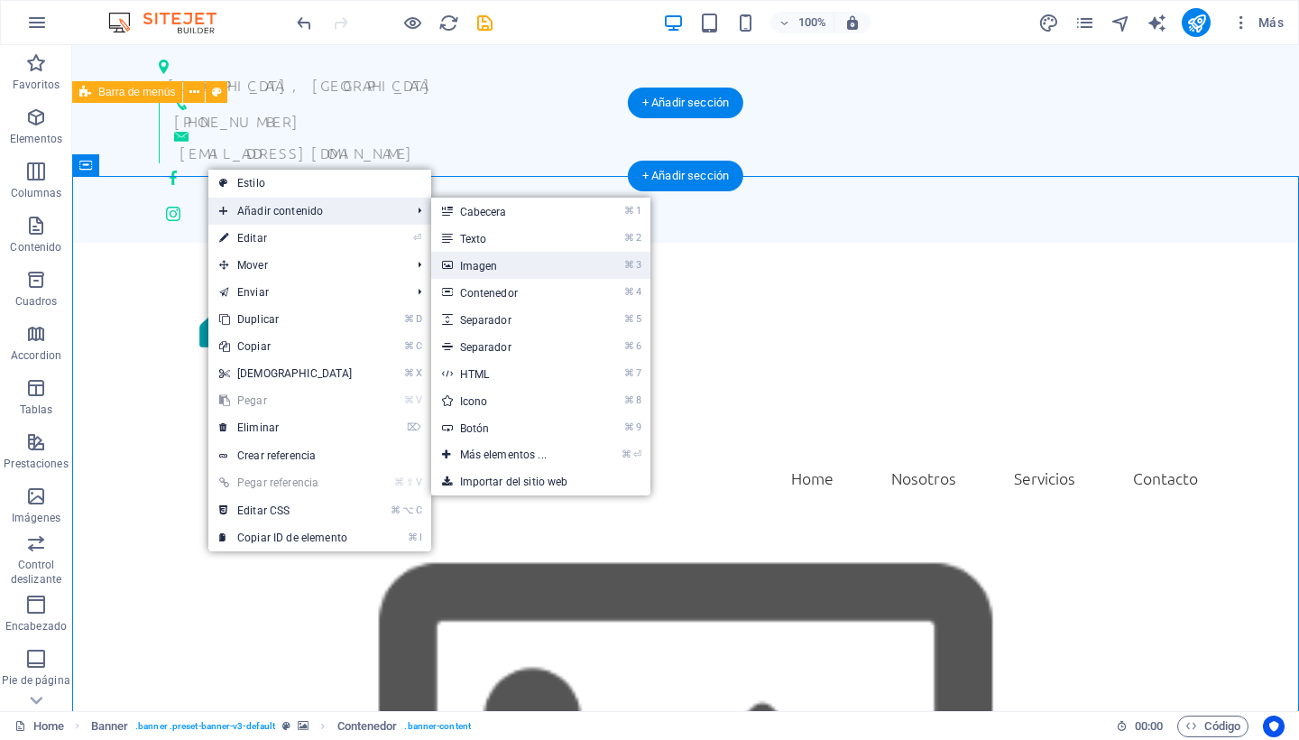
click at [469, 261] on link "⌘ 3 Imagen" at bounding box center [507, 265] width 152 height 27
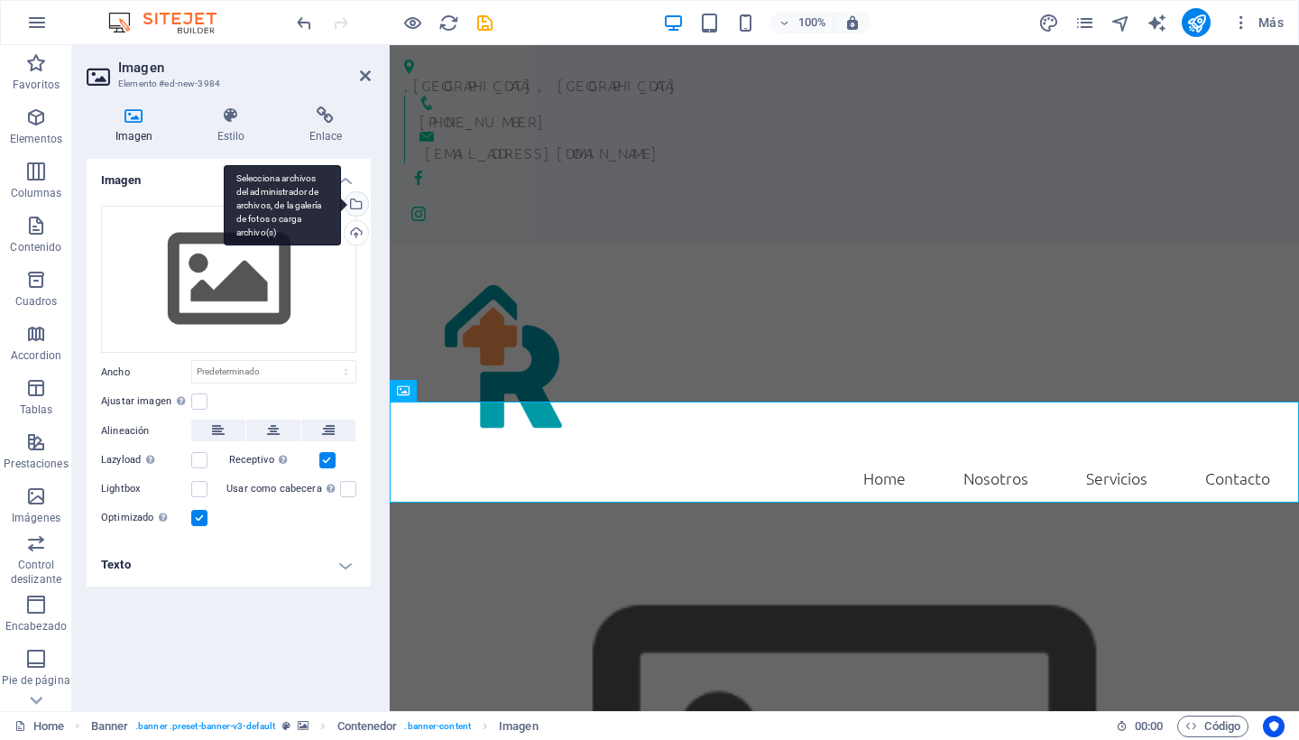
click at [358, 203] on div "Selecciona archivos del administrador de archivos, de la galería de fotos o car…" at bounding box center [354, 205] width 27 height 27
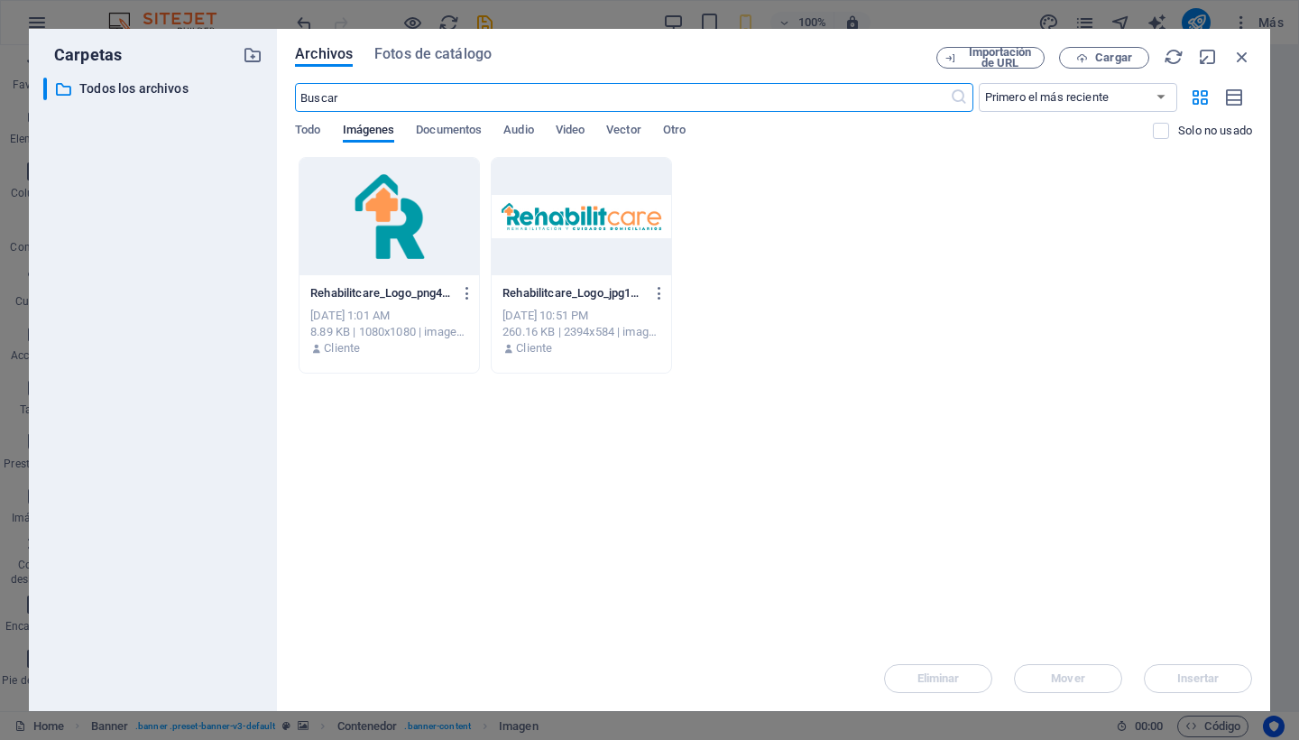
click at [566, 215] on div at bounding box center [582, 216] width 180 height 117
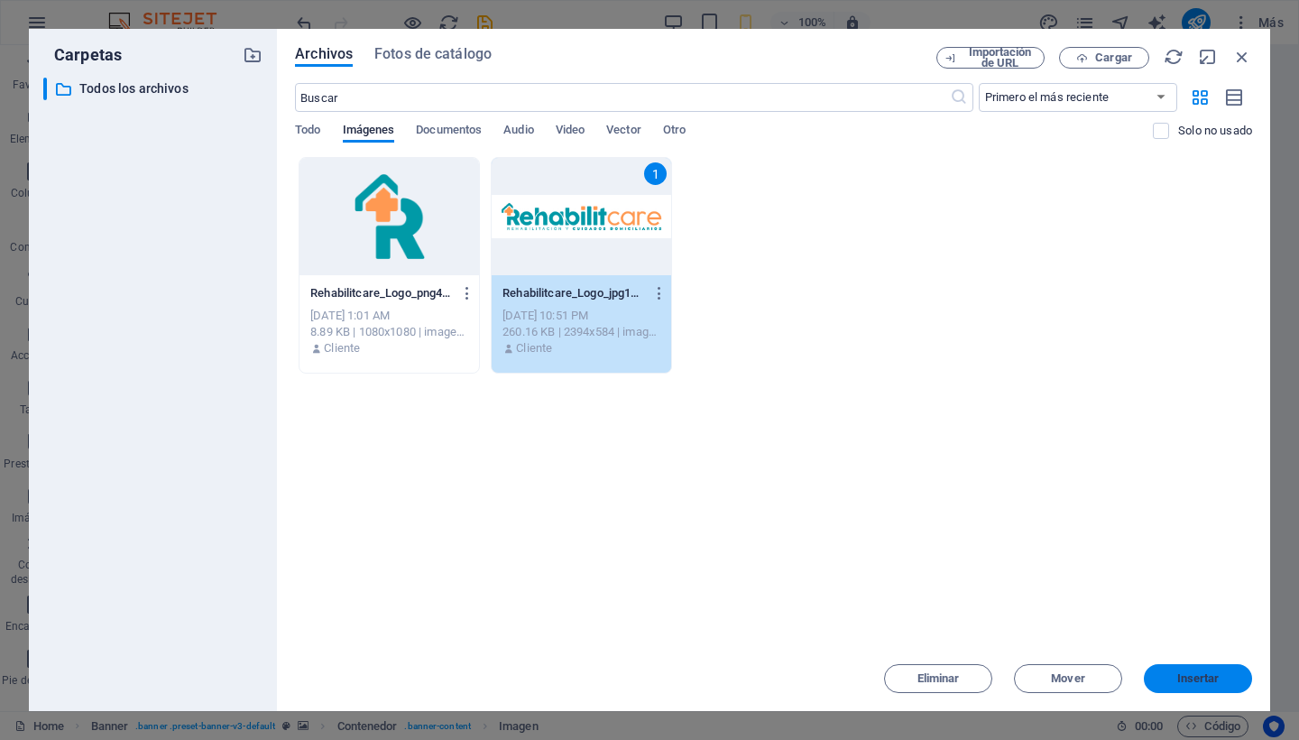
click at [1198, 669] on button "Insertar" at bounding box center [1198, 678] width 108 height 29
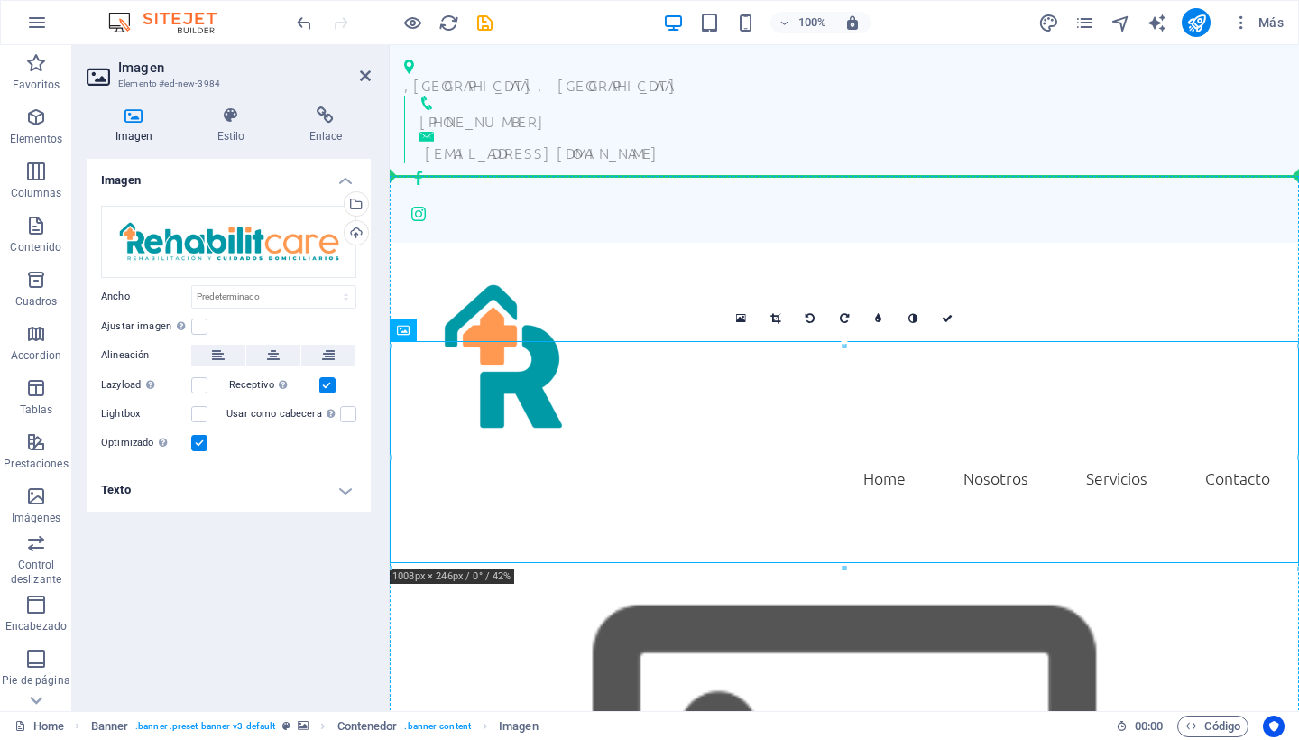
drag, startPoint x: 554, startPoint y: 360, endPoint x: 542, endPoint y: 247, distance: 113.4
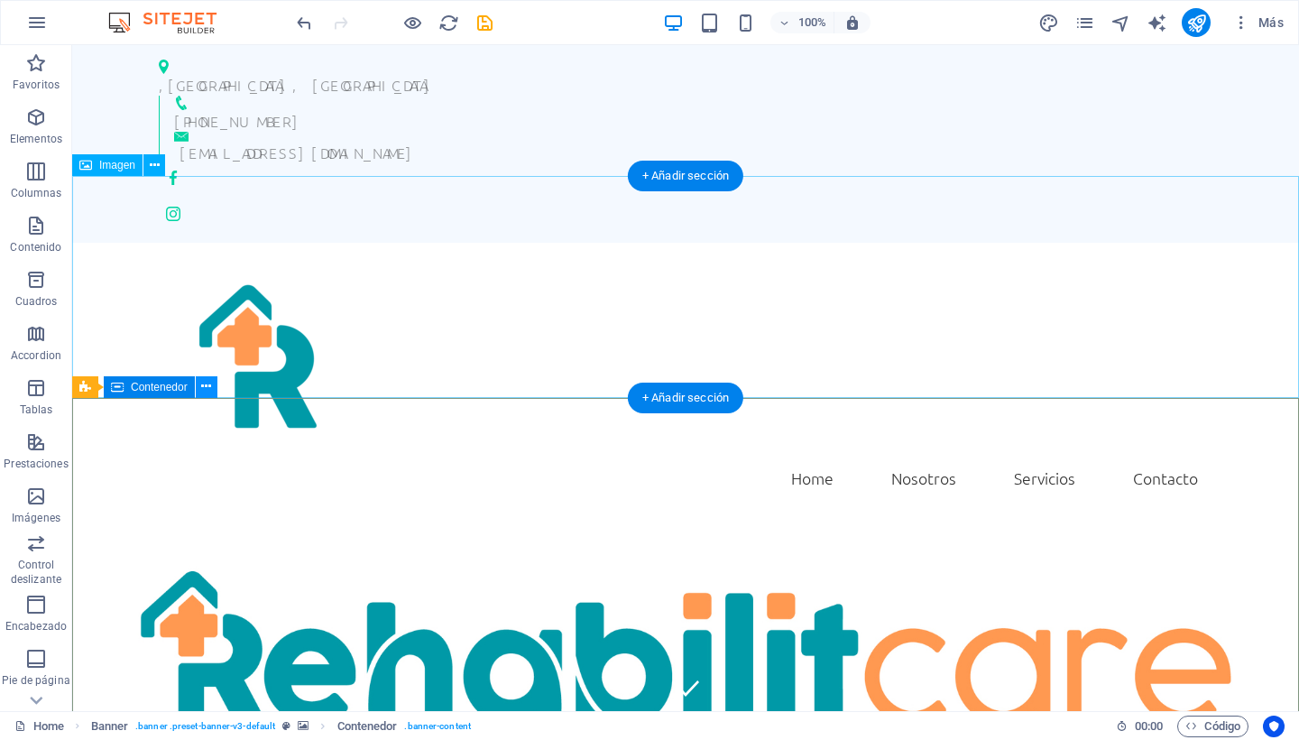
click at [204, 384] on icon at bounding box center [206, 386] width 10 height 19
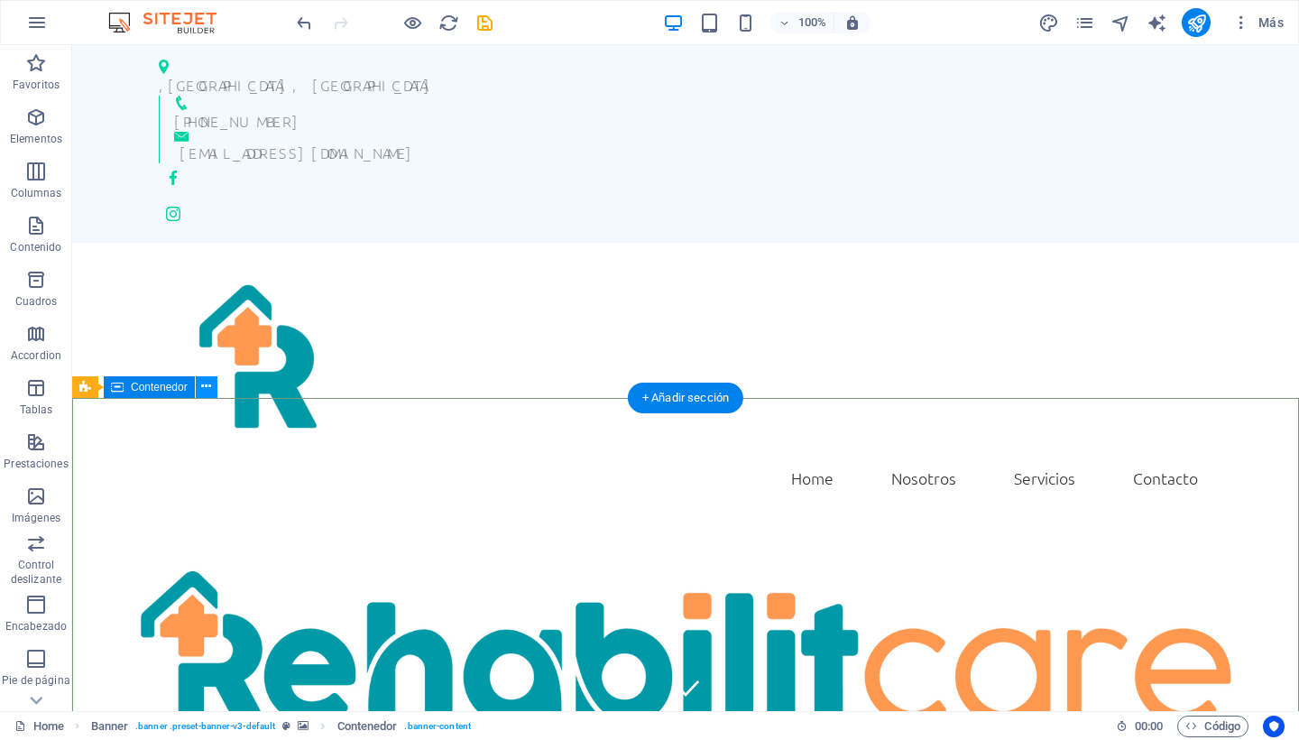
click at [207, 383] on icon at bounding box center [206, 386] width 10 height 19
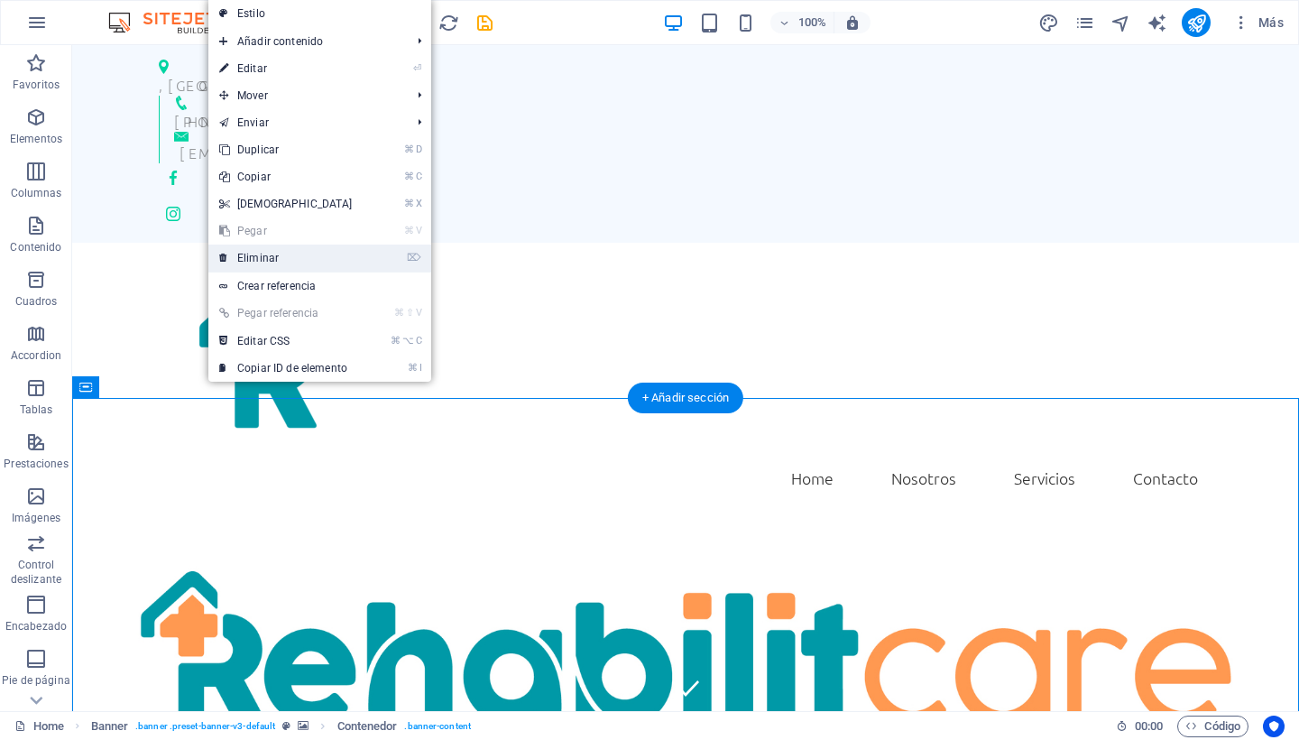
click at [257, 258] on link "⌦ Eliminar" at bounding box center [285, 257] width 155 height 27
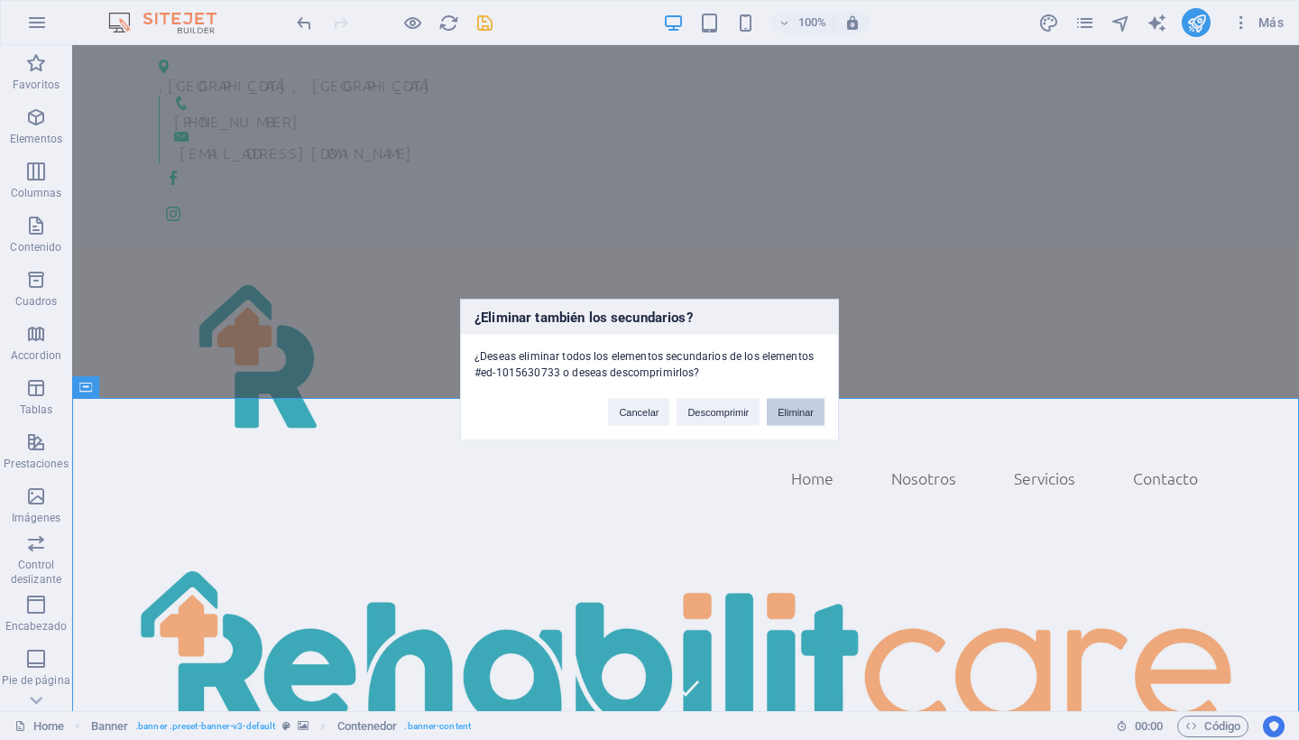
click at [788, 411] on button "Eliminar" at bounding box center [796, 412] width 58 height 27
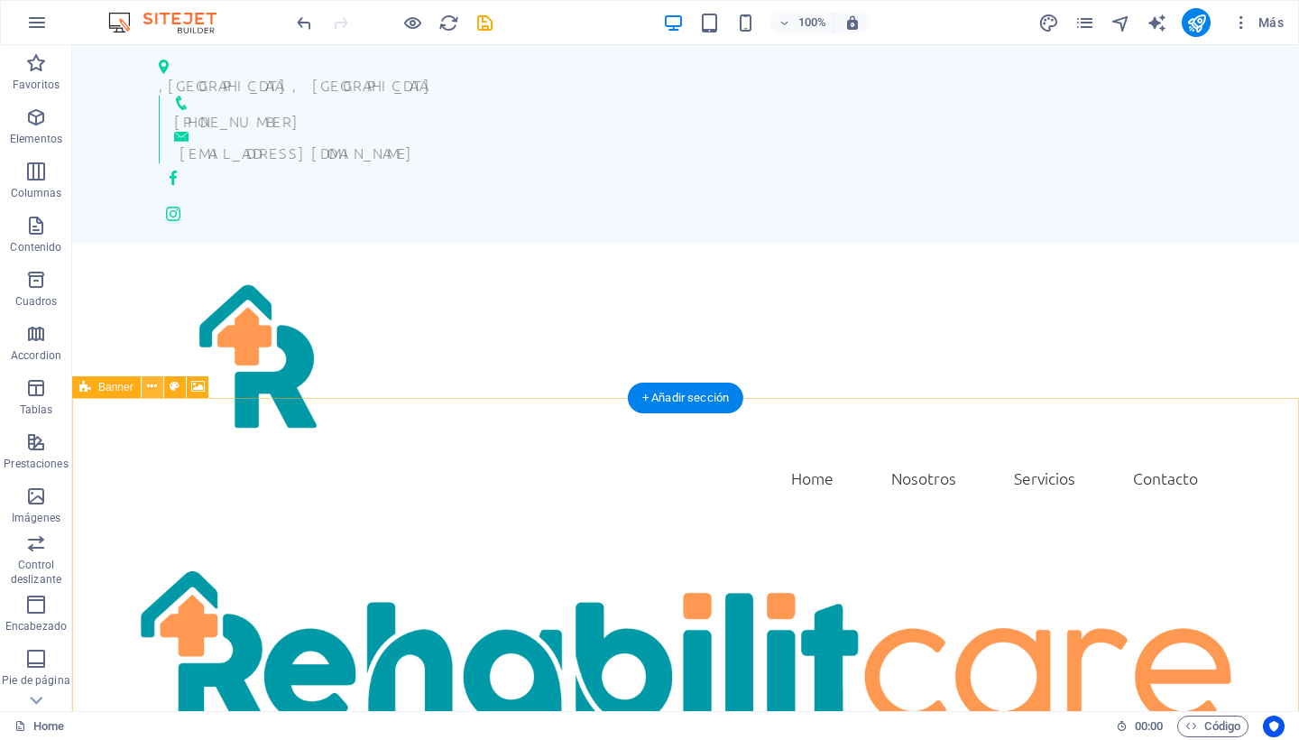
click at [149, 381] on icon at bounding box center [152, 386] width 10 height 19
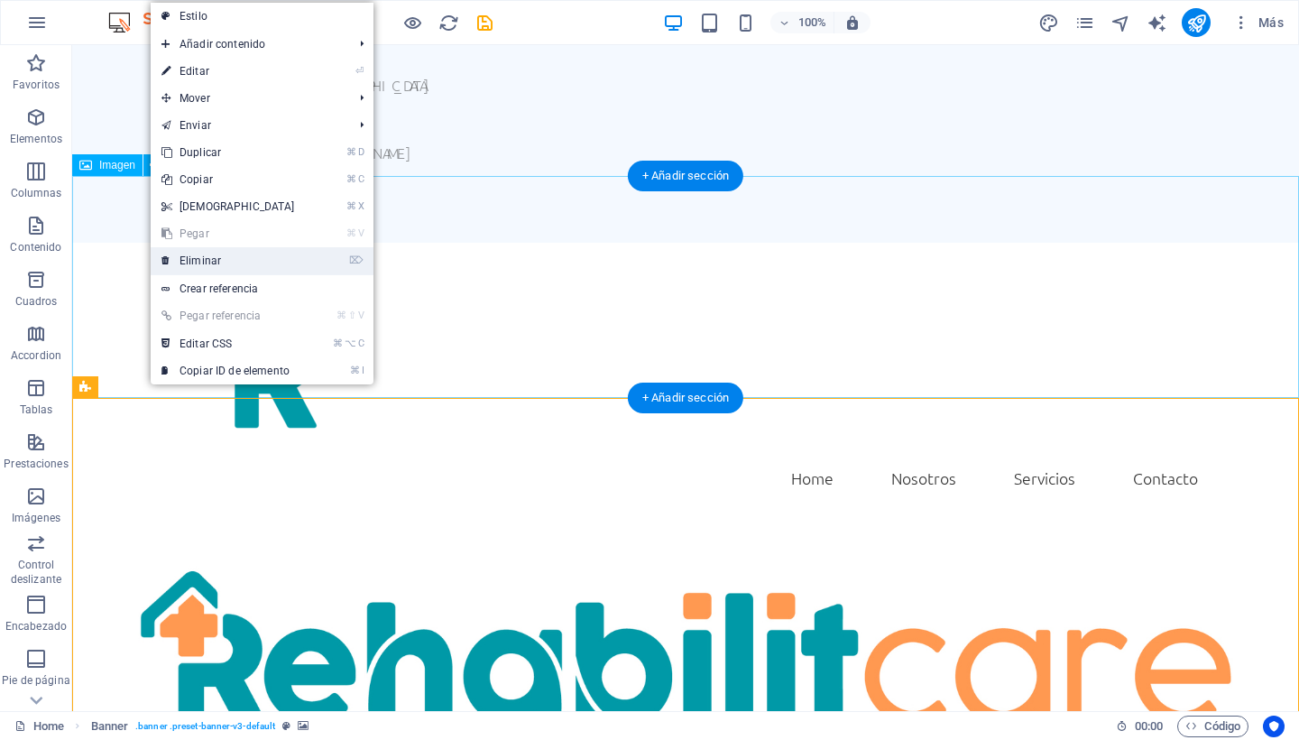
click at [214, 257] on link "⌦ Eliminar" at bounding box center [228, 260] width 155 height 27
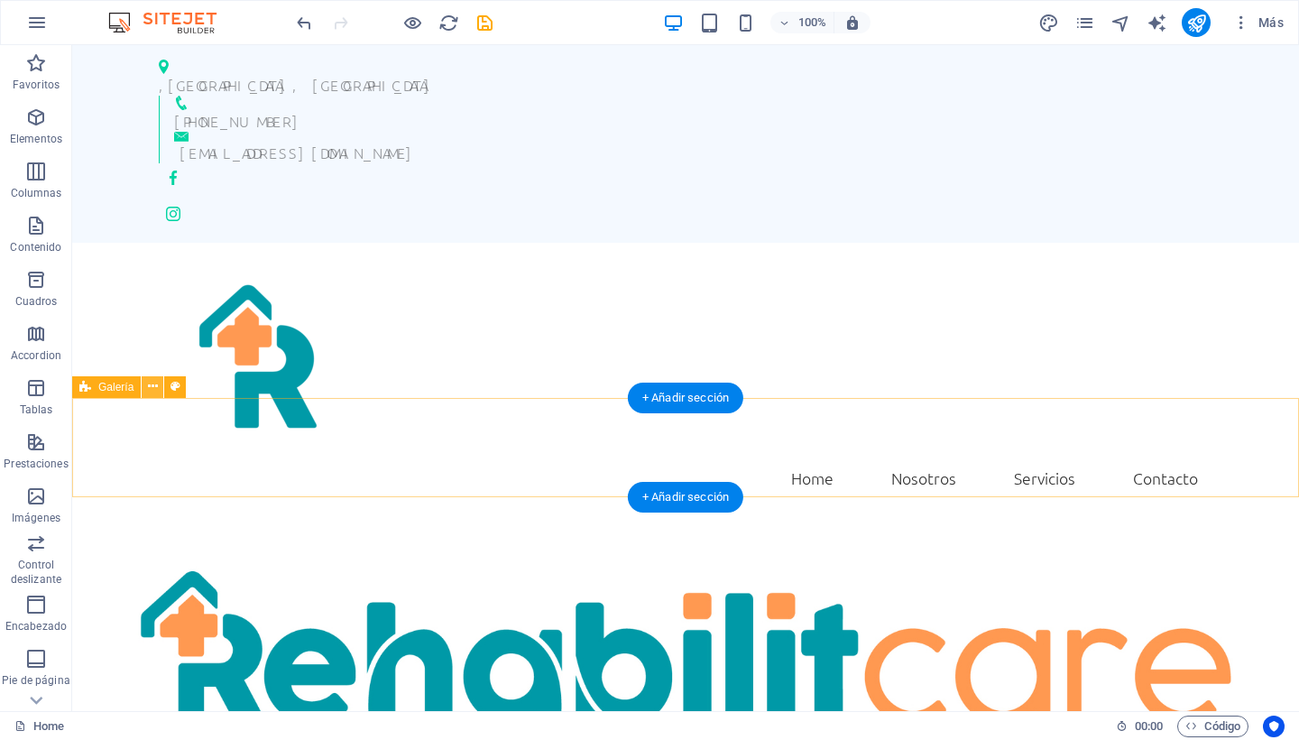
click at [151, 387] on icon at bounding box center [153, 386] width 10 height 19
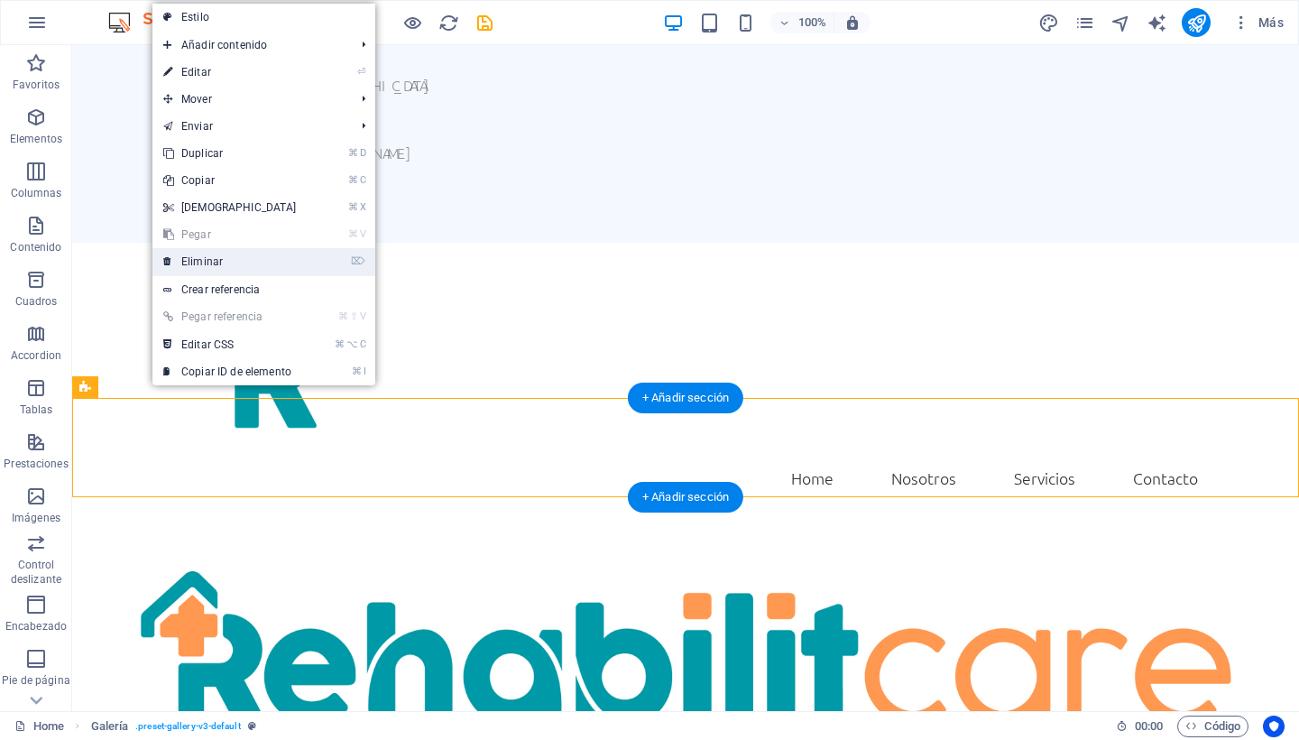
click at [223, 259] on link "⌦ Eliminar" at bounding box center [229, 261] width 155 height 27
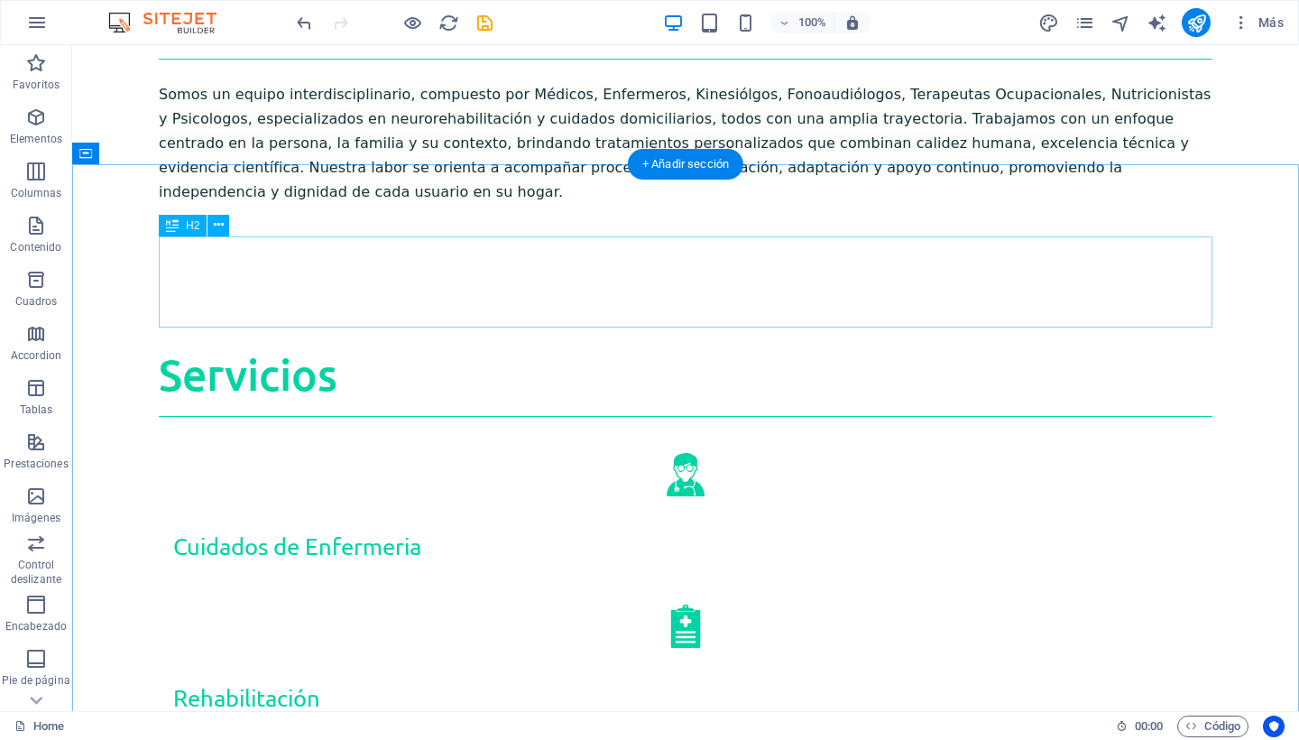
scroll to position [898, 0]
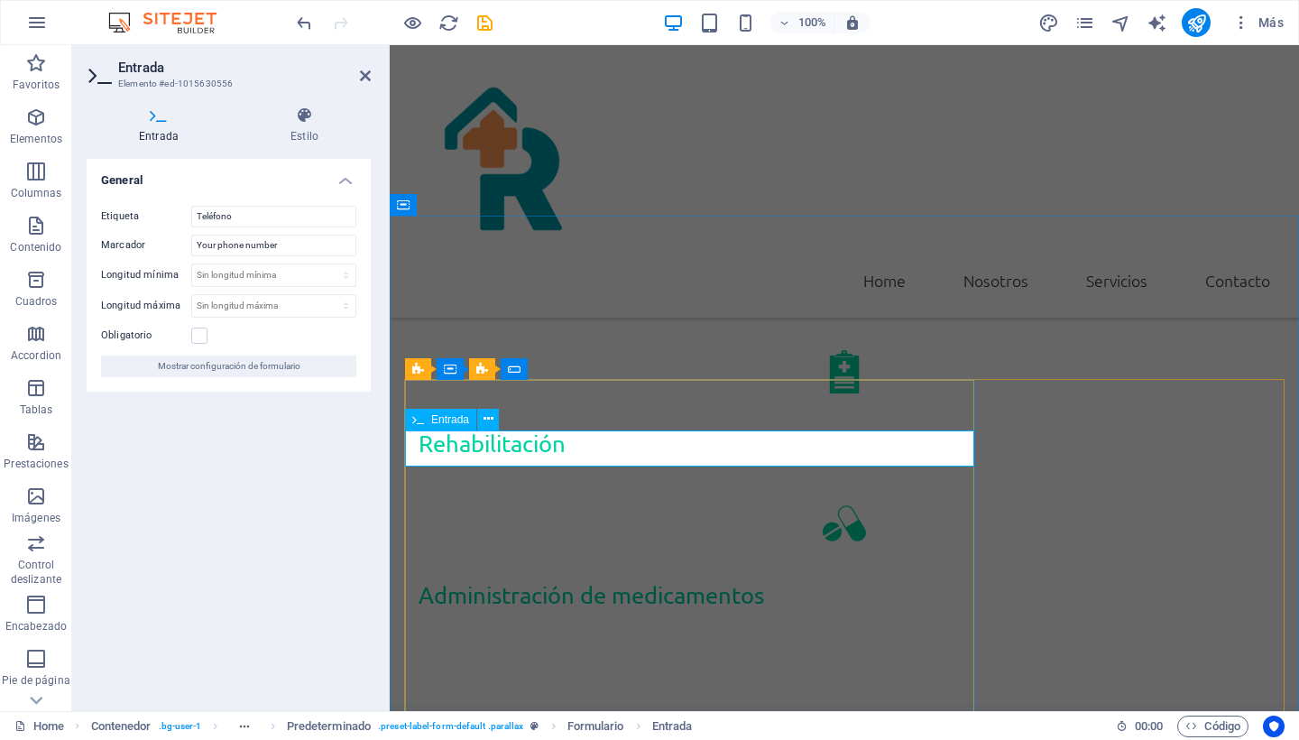
drag, startPoint x: 695, startPoint y: 448, endPoint x: 708, endPoint y: 448, distance: 13.5
drag, startPoint x: 704, startPoint y: 448, endPoint x: 643, endPoint y: 445, distance: 60.5
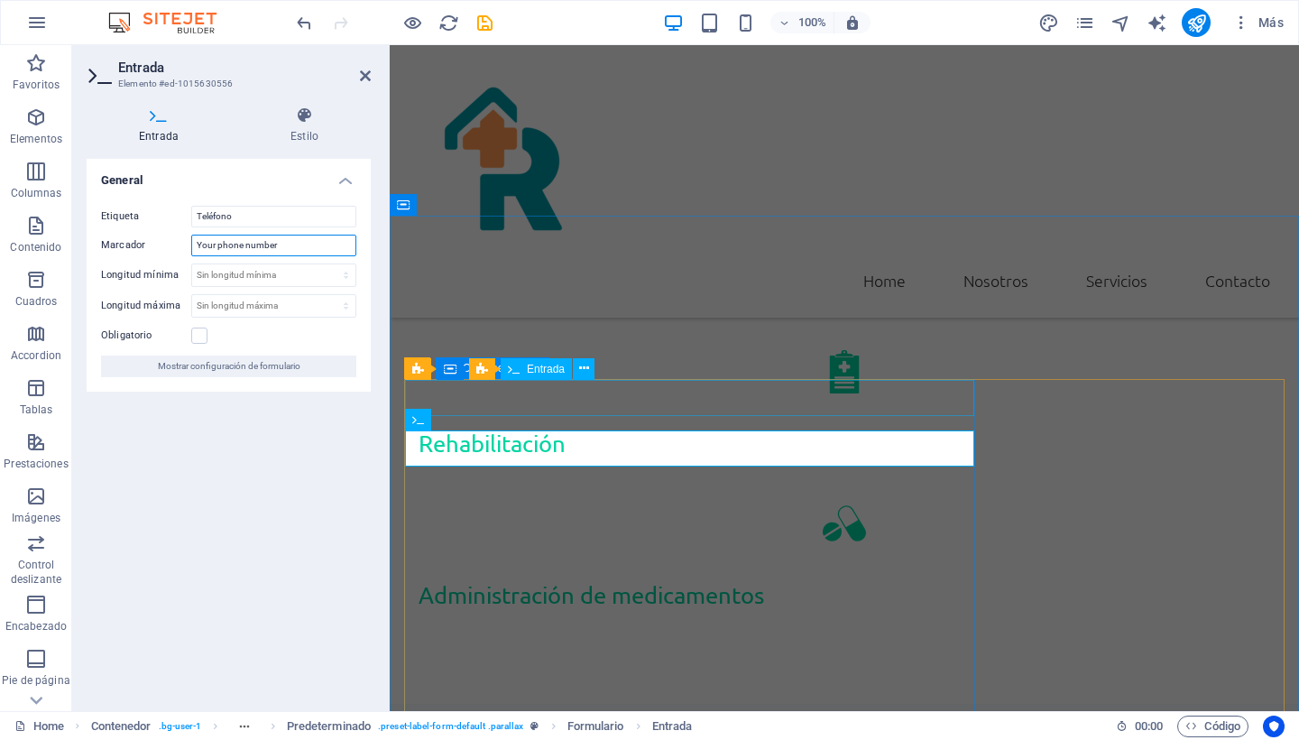
click at [297, 246] on input "Your phone number" at bounding box center [273, 246] width 165 height 22
type input "Y"
click at [205, 473] on div "General Etiqueta Teléfono Marcador Longitud mínima Sin longitud mínima carácter…" at bounding box center [229, 428] width 284 height 538
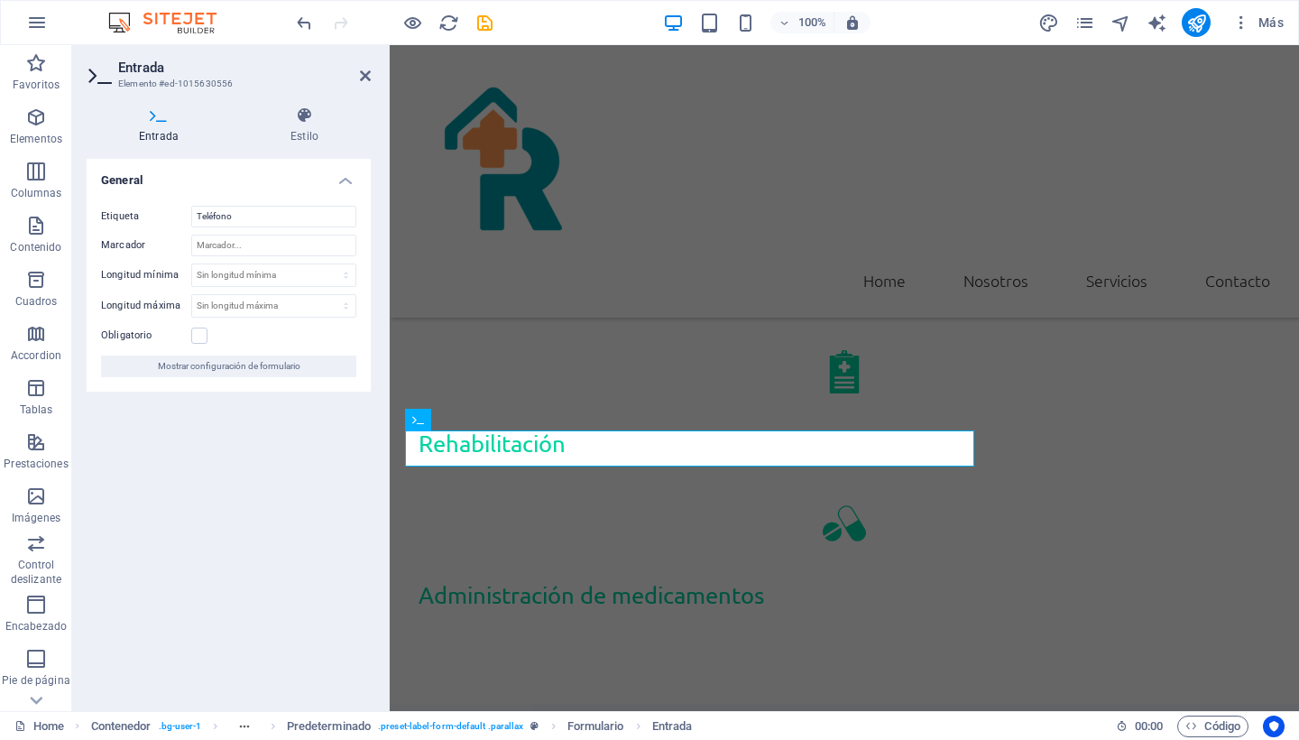
click at [208, 502] on div "General Etiqueta Teléfono Marcador Longitud mínima Sin longitud mínima carácter…" at bounding box center [229, 428] width 284 height 538
click at [368, 77] on icon at bounding box center [365, 76] width 11 height 14
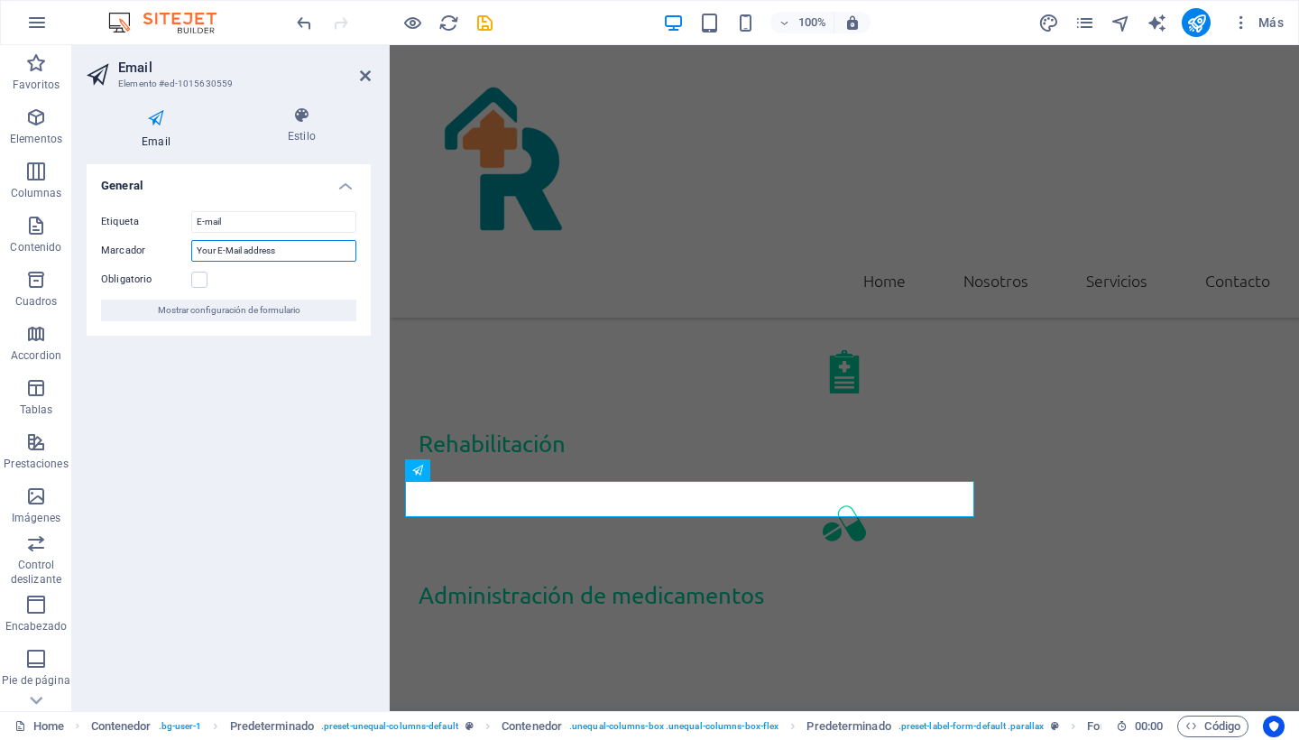
click at [290, 254] on input "Your E-Mail address" at bounding box center [273, 251] width 165 height 22
type input "Y"
click at [246, 425] on div "General Etiqueta E-mail Marcador Obligatorio Mostrar configuración de formulario" at bounding box center [229, 430] width 284 height 532
click at [361, 71] on icon at bounding box center [365, 76] width 11 height 14
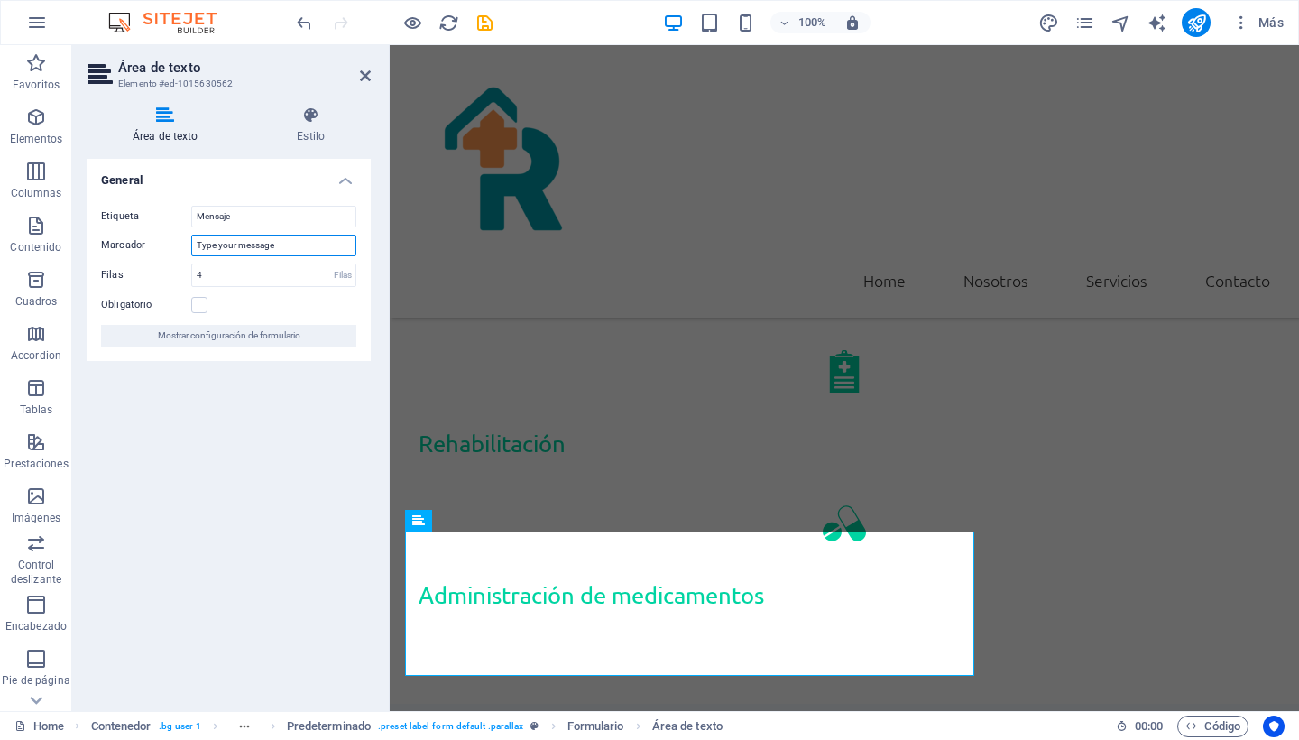
click at [286, 244] on input "Type your message" at bounding box center [273, 246] width 165 height 22
type input "T"
type input "Escribe acá"
click at [258, 463] on div "General Etiqueta Mensaje Marcador Escribe acá Filas 4 Filas Obligatorio Mostrar…" at bounding box center [229, 428] width 284 height 538
click at [278, 581] on div "General Etiqueta Mensaje Marcador Escribe acá Filas 4 Filas Obligatorio Mostrar…" at bounding box center [229, 428] width 284 height 538
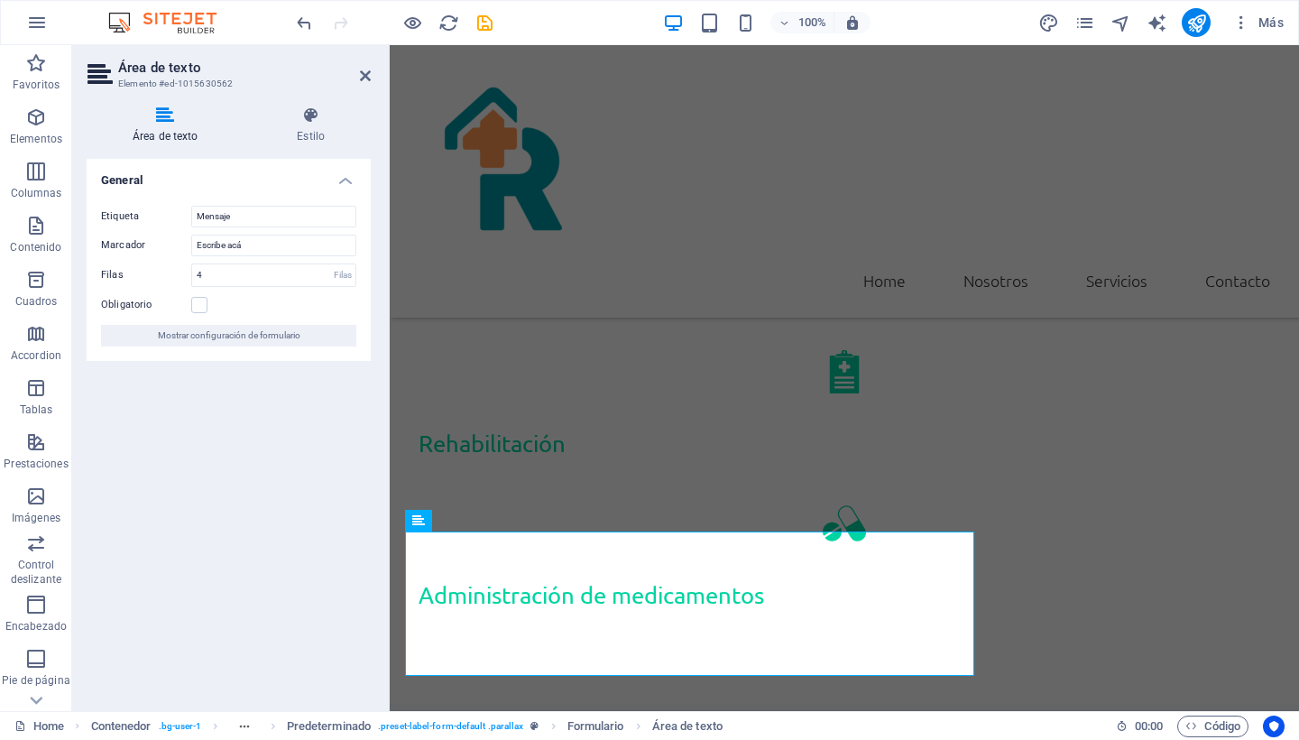
click at [278, 581] on div "General Etiqueta Mensaje Marcador Escribe acá Filas 4 Filas Obligatorio Mostrar…" at bounding box center [229, 428] width 284 height 538
click at [369, 73] on icon at bounding box center [365, 76] width 11 height 14
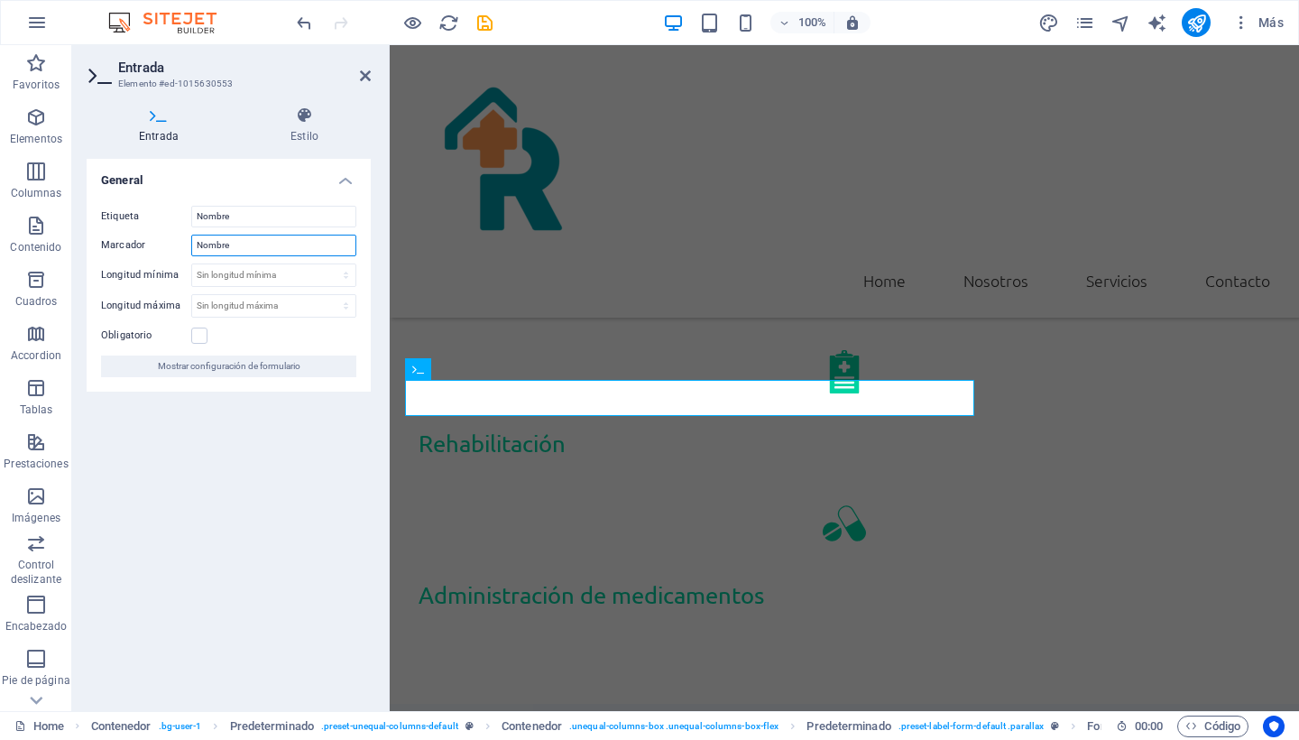
click at [238, 246] on input "Nombre" at bounding box center [273, 246] width 165 height 22
type input "N"
click at [196, 625] on div "General Etiqueta Nombre Marcador Longitud mínima Sin longitud mínima carácteres…" at bounding box center [229, 428] width 284 height 538
click at [366, 78] on icon at bounding box center [365, 76] width 11 height 14
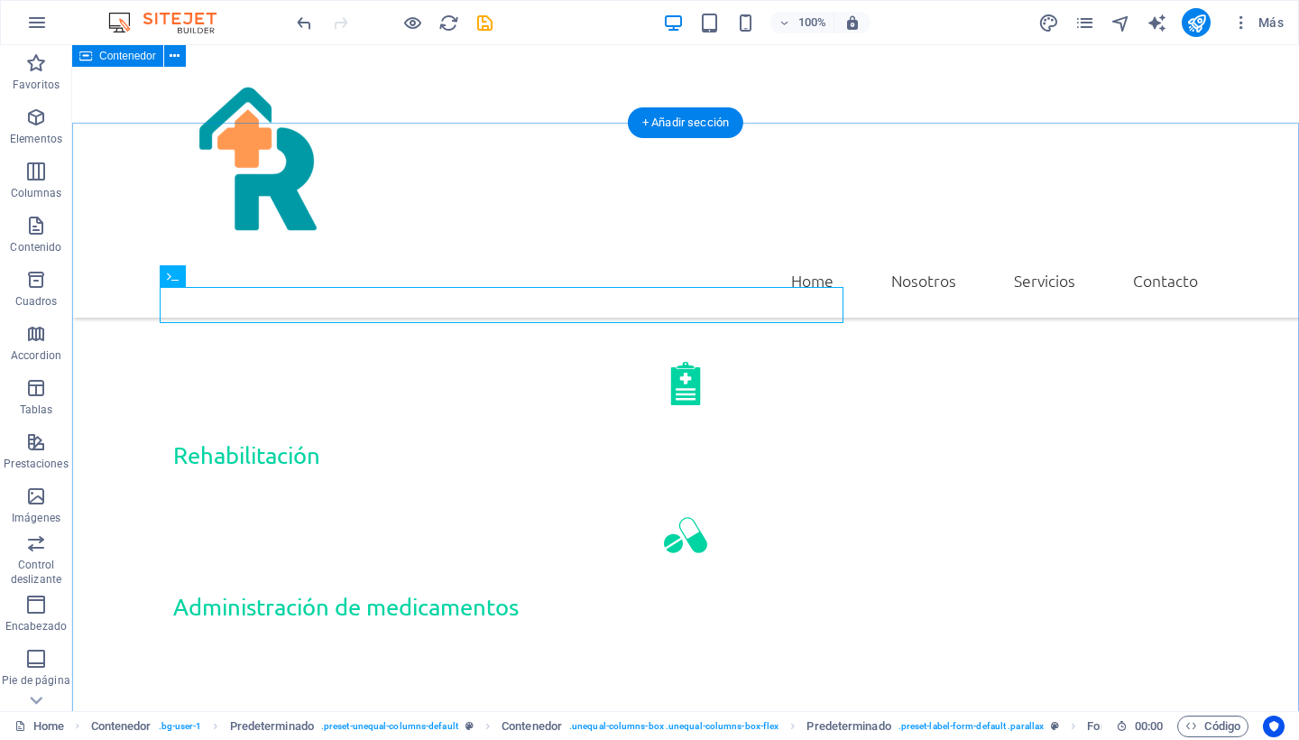
scroll to position [936, 0]
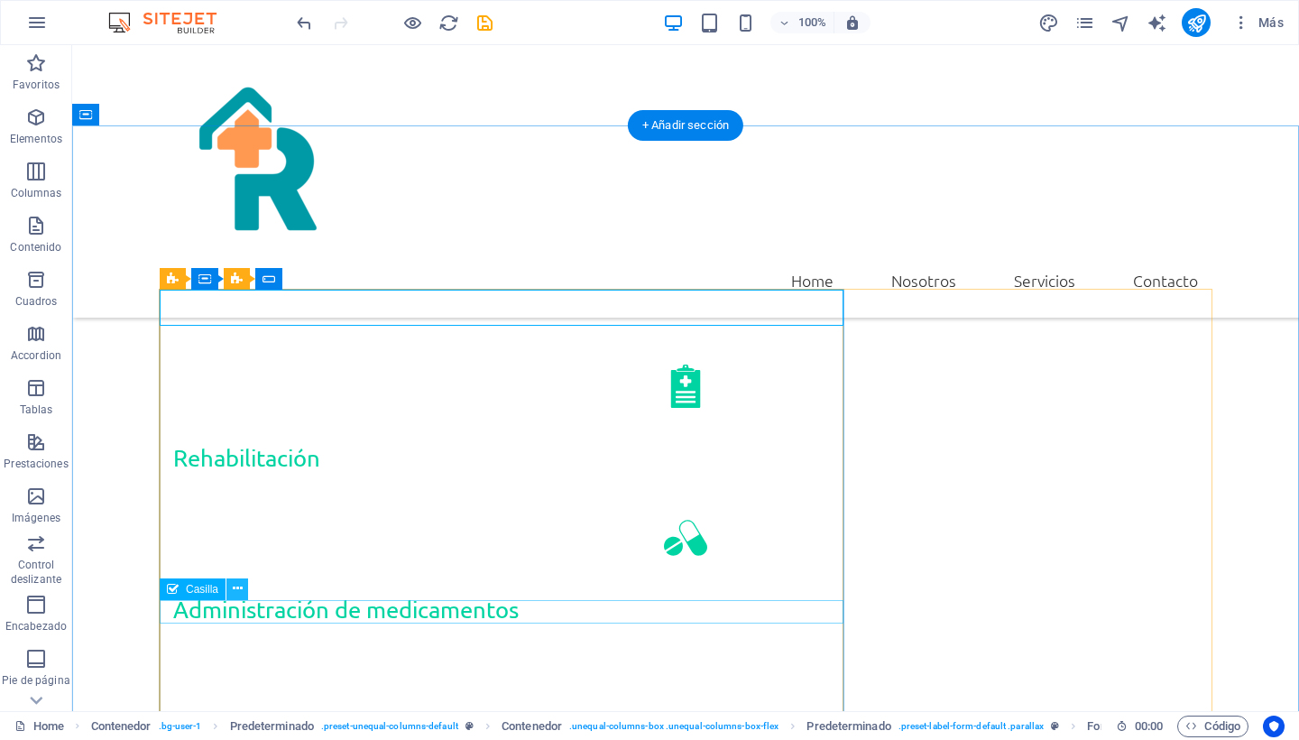
click at [238, 589] on icon at bounding box center [238, 588] width 10 height 19
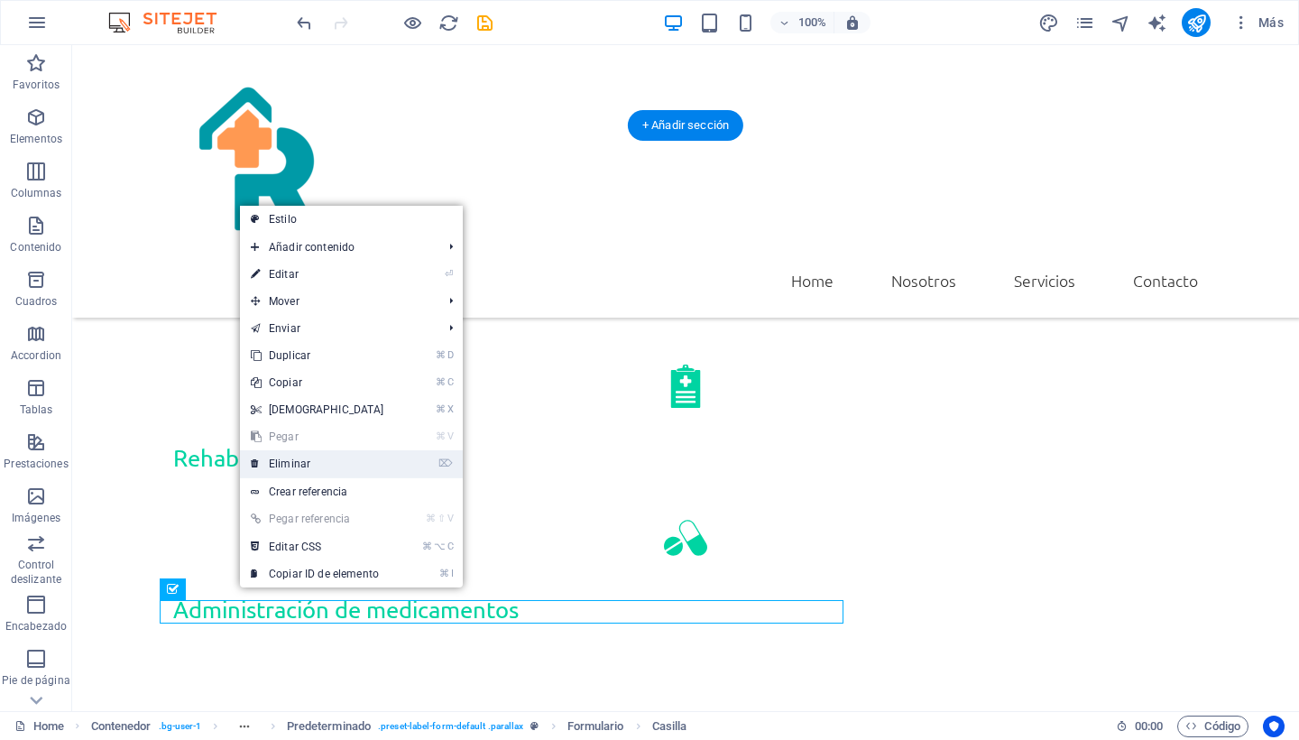
click at [295, 459] on link "⌦ Eliminar" at bounding box center [317, 463] width 155 height 27
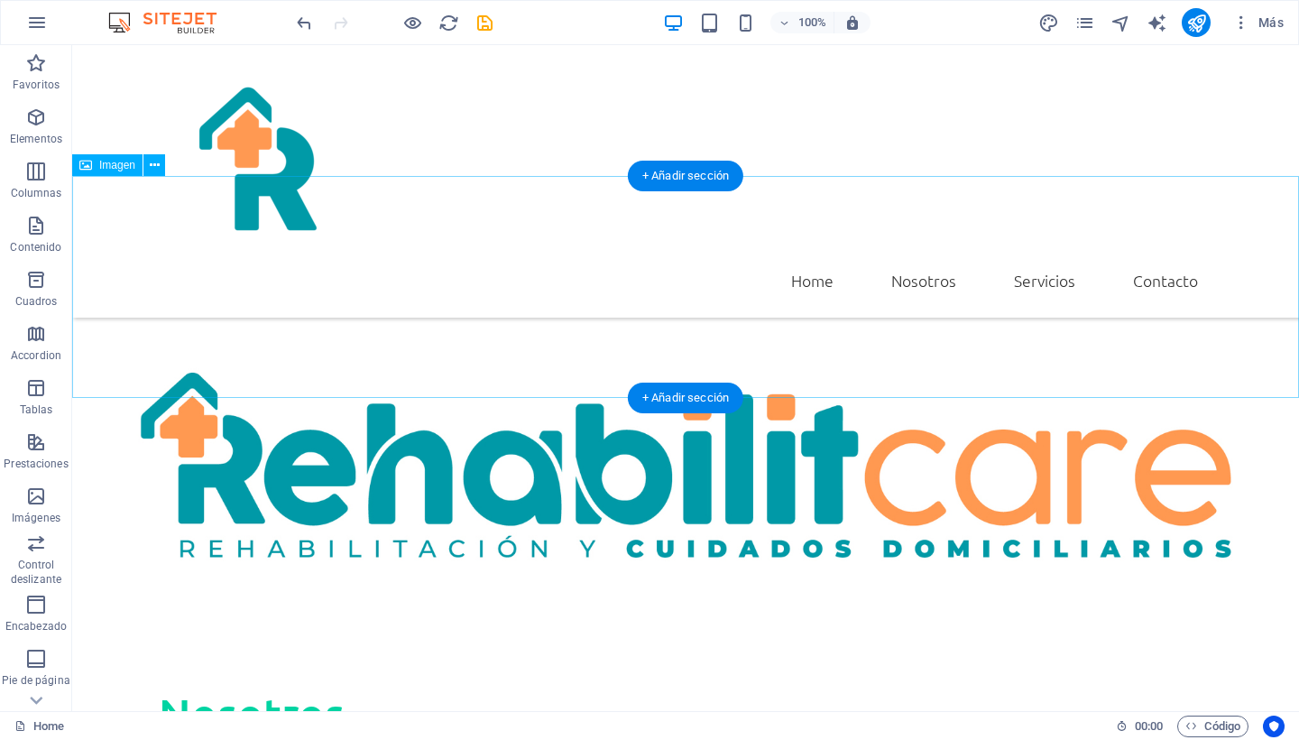
scroll to position [0, 0]
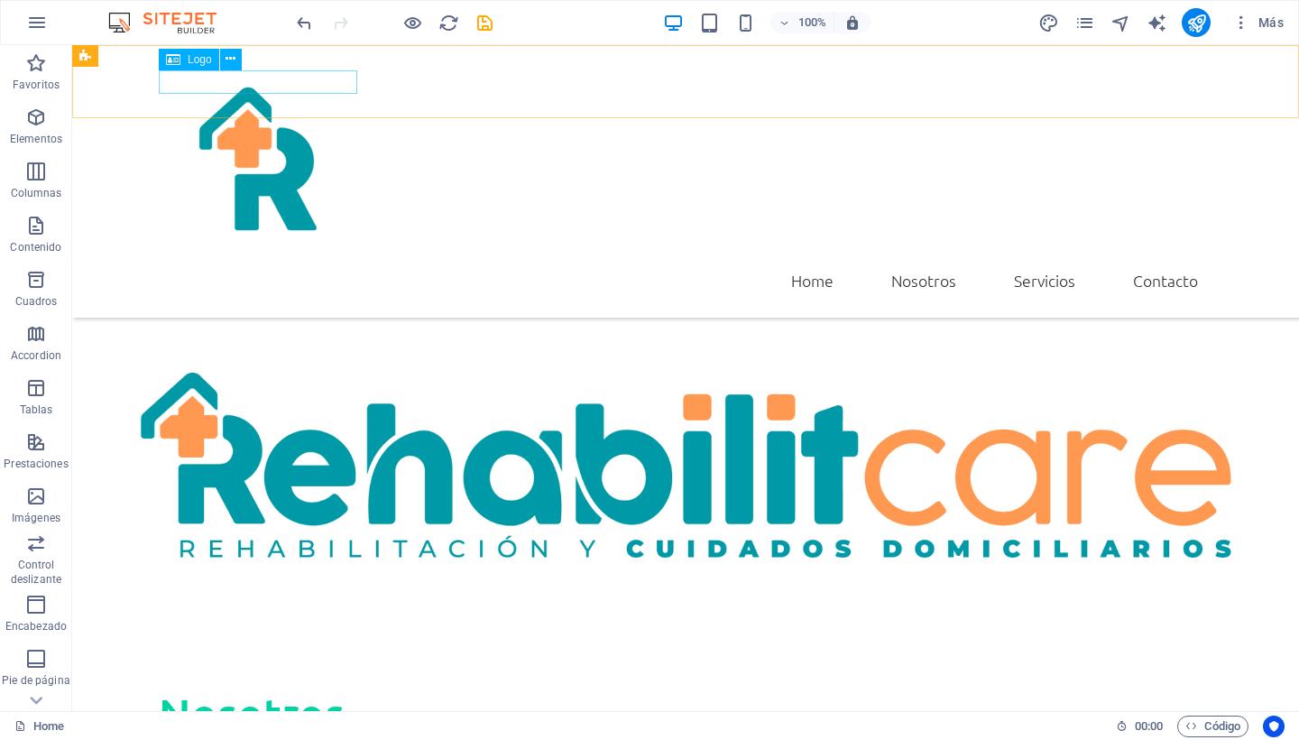
click at [204, 57] on span "Logo" at bounding box center [200, 59] width 24 height 11
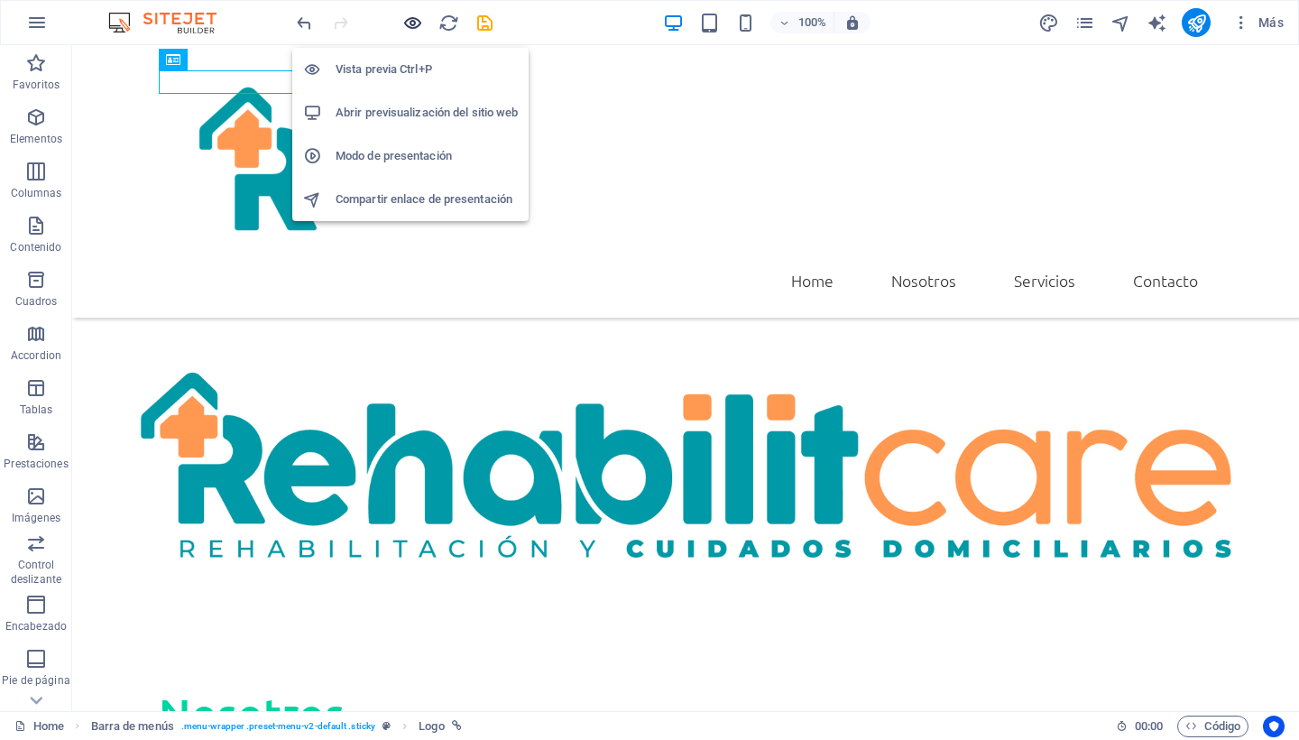
click at [407, 18] on icon "button" at bounding box center [412, 23] width 21 height 21
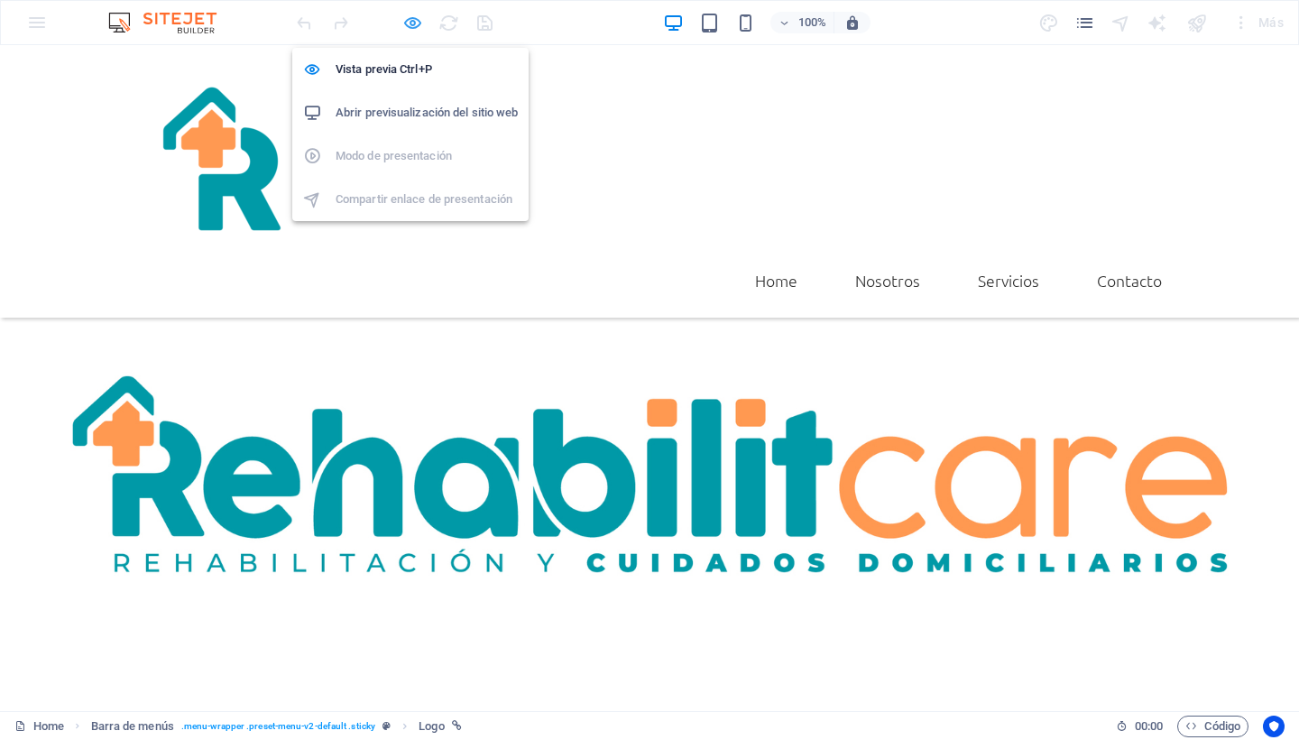
click at [410, 23] on icon "button" at bounding box center [412, 23] width 21 height 21
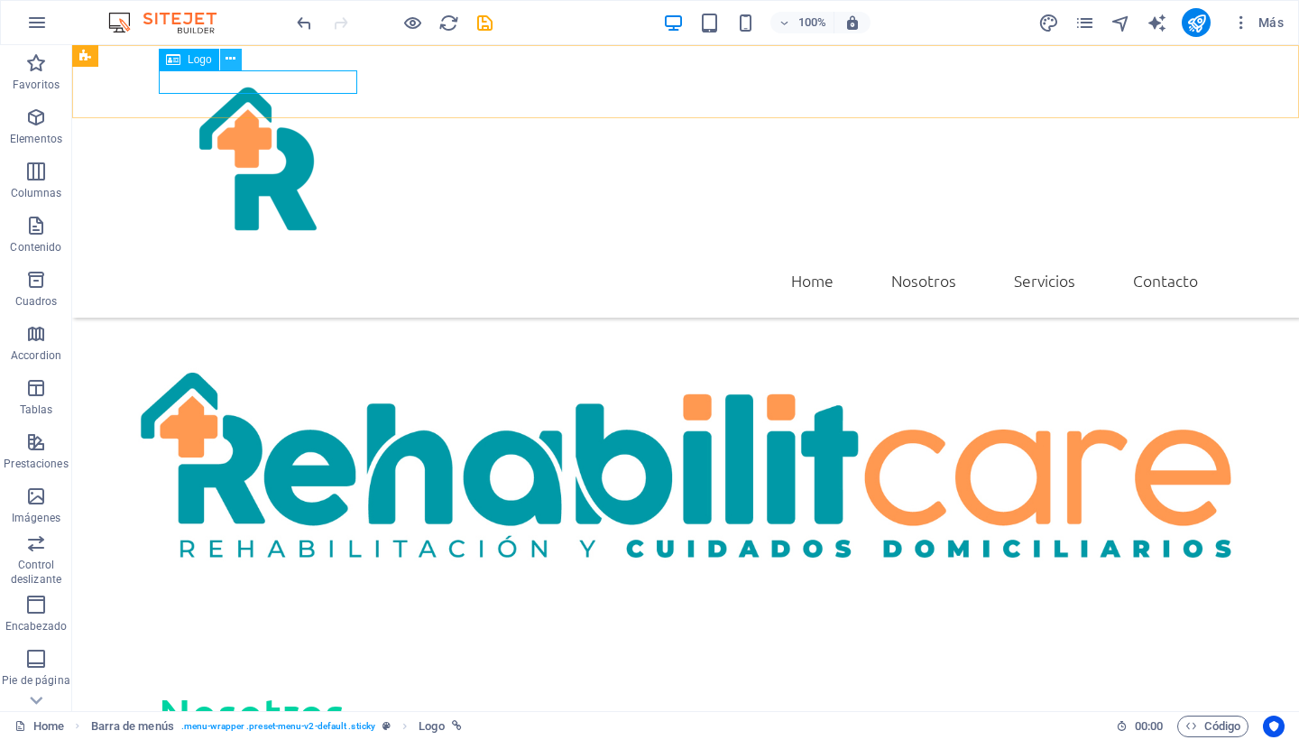
click at [231, 66] on icon at bounding box center [231, 59] width 10 height 19
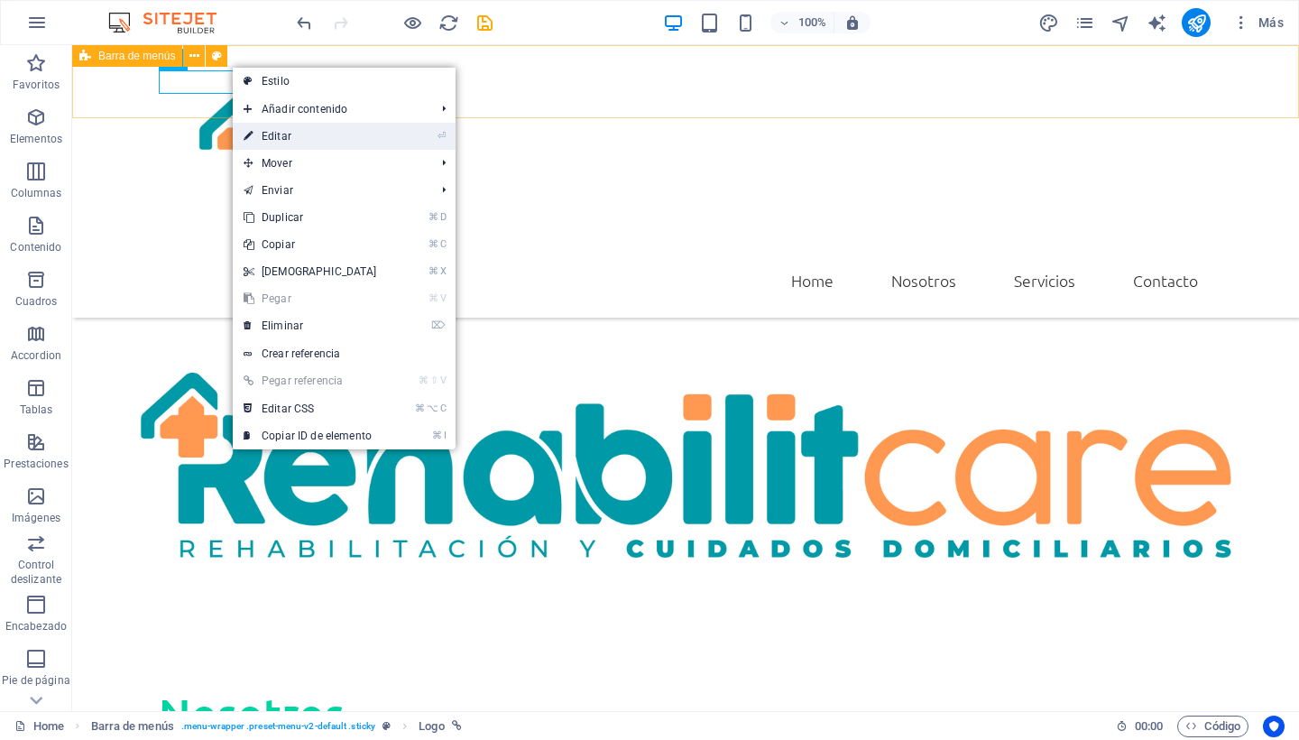
click at [294, 139] on link "⏎ Editar" at bounding box center [310, 136] width 155 height 27
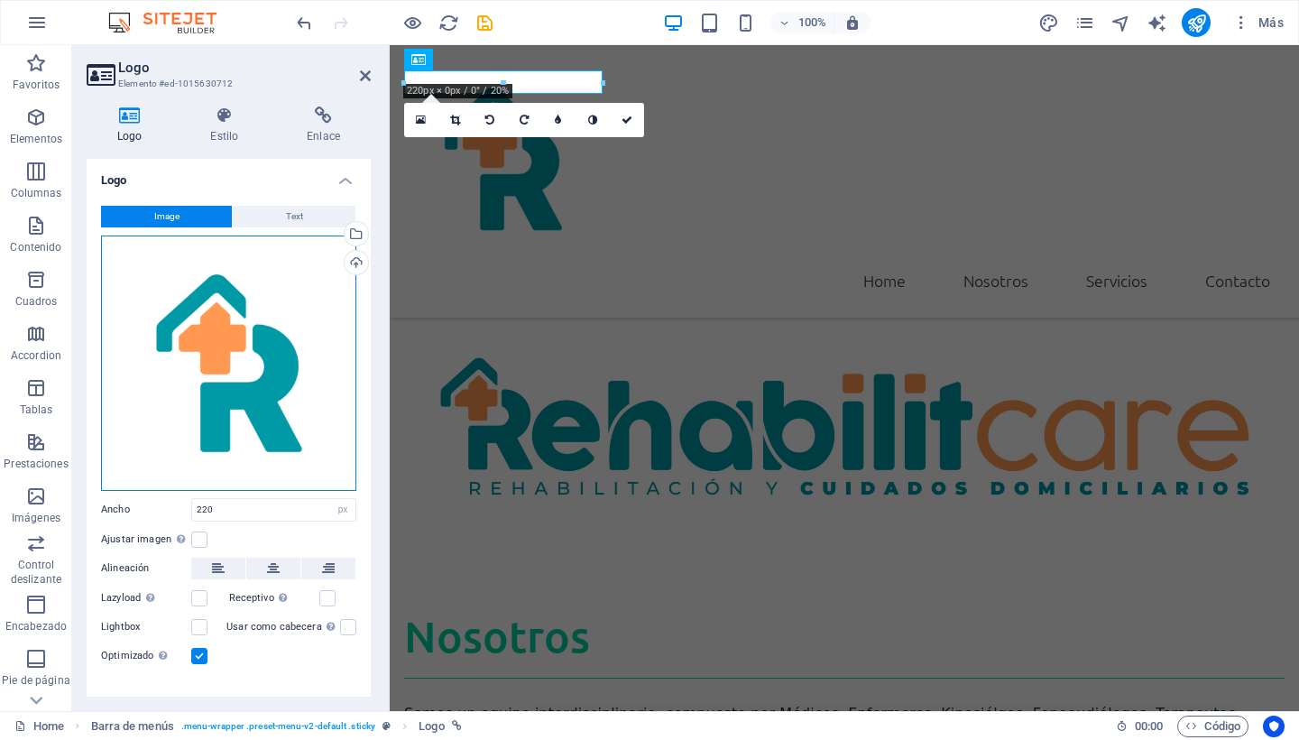
click at [256, 343] on div "Arrastra archivos aquí, haz clic para escoger archivos o selecciona archivos de…" at bounding box center [228, 362] width 255 height 255
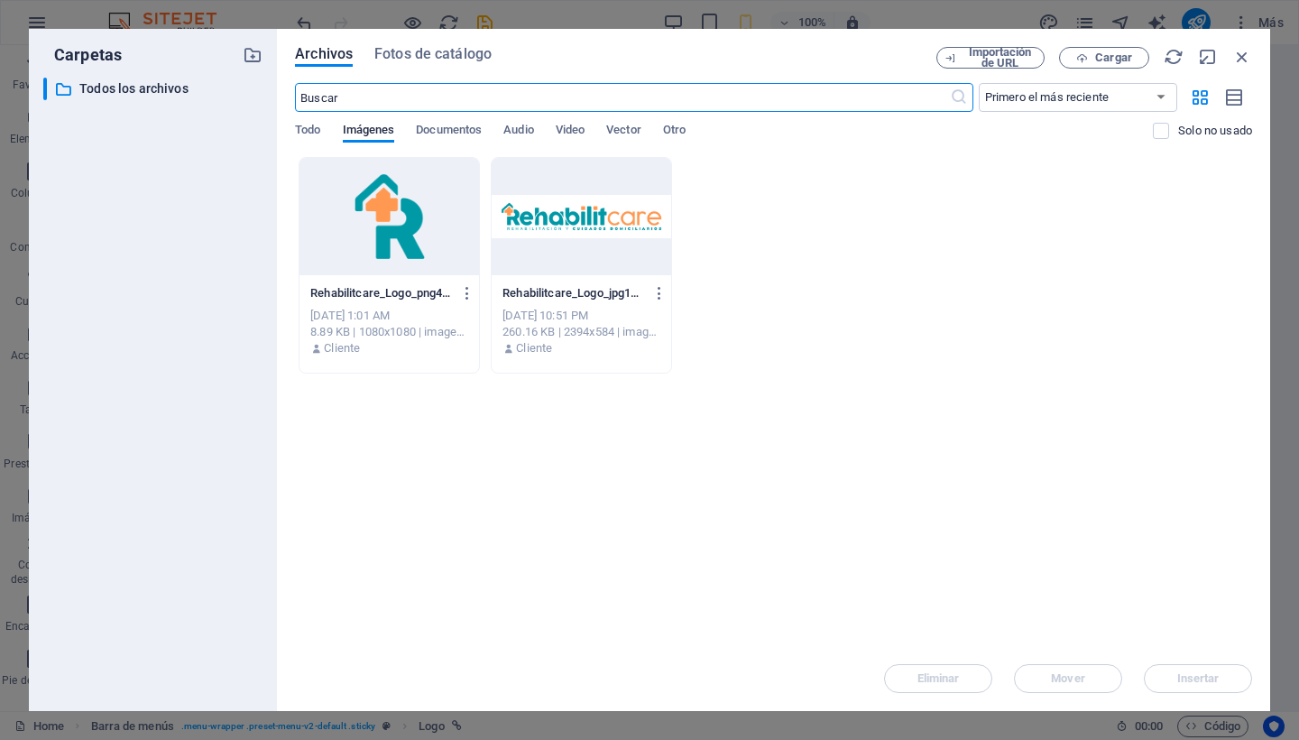
click at [400, 235] on div at bounding box center [389, 216] width 180 height 117
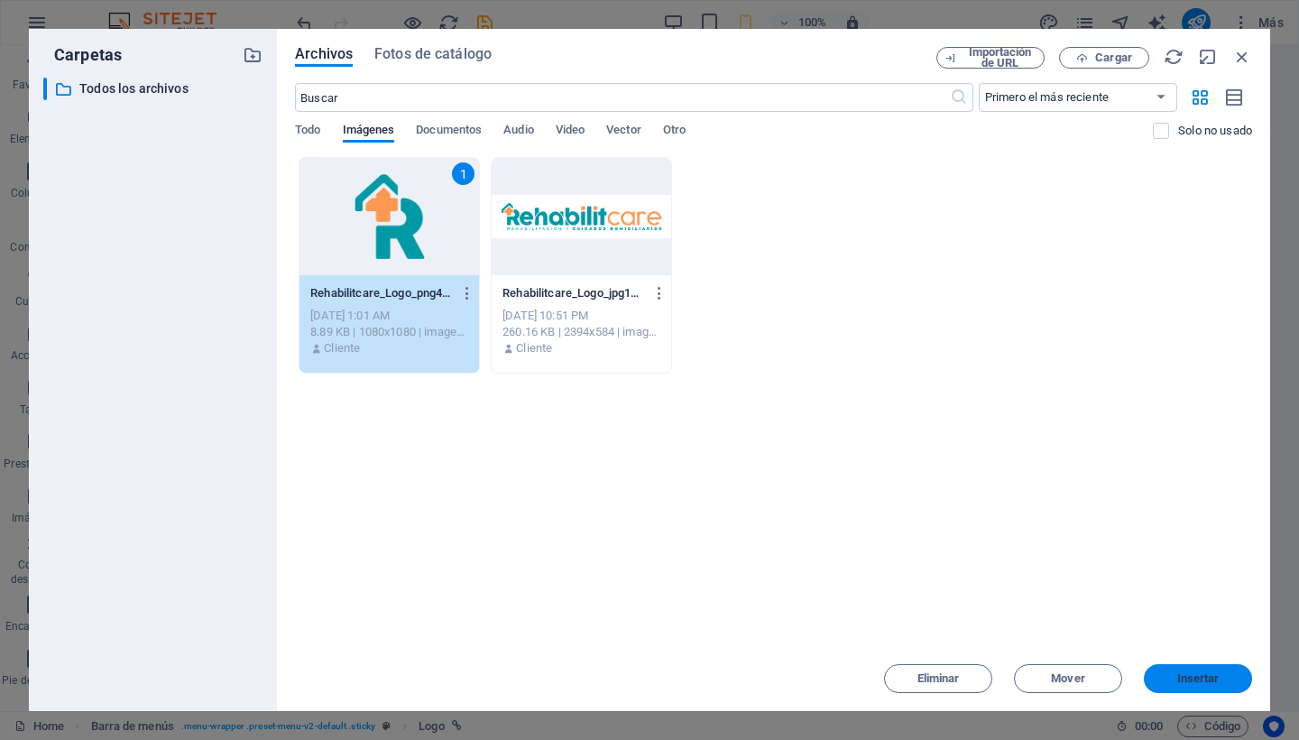
click at [1197, 678] on span "Insertar" at bounding box center [1198, 678] width 42 height 11
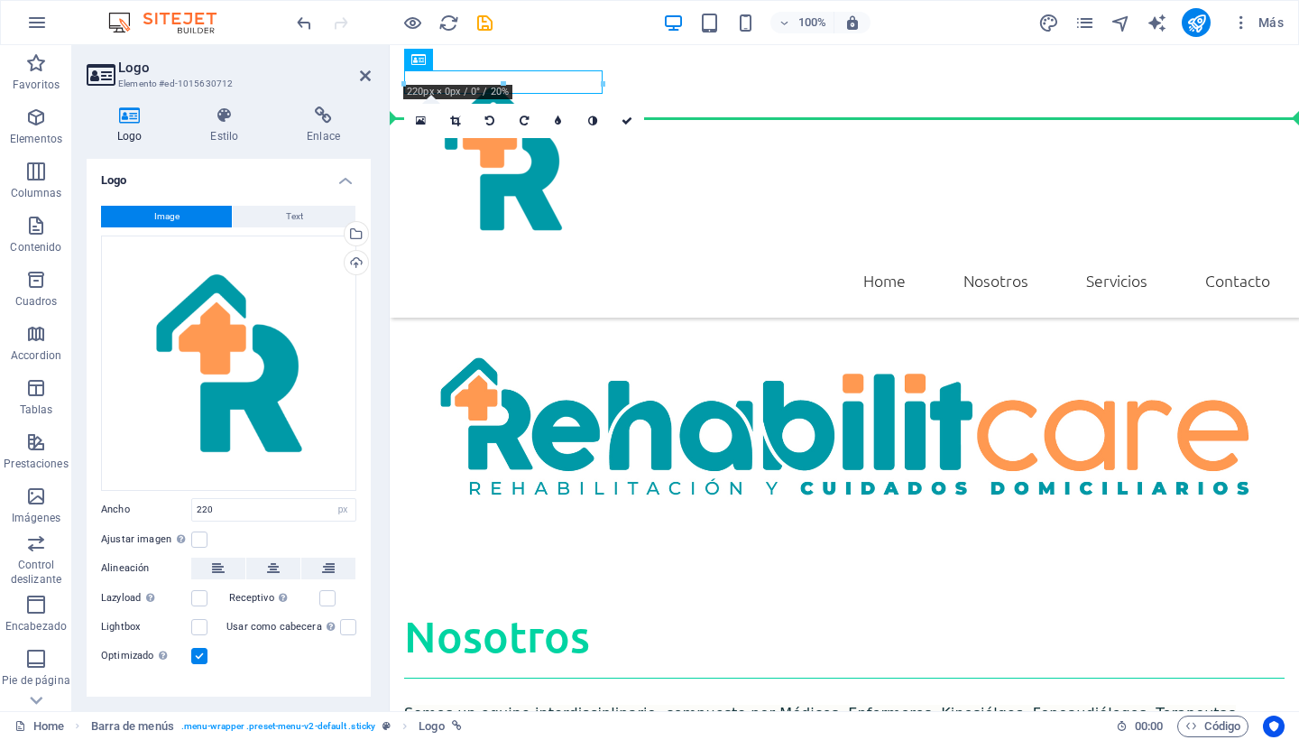
drag, startPoint x: 598, startPoint y: 91, endPoint x: 616, endPoint y: 115, distance: 30.3
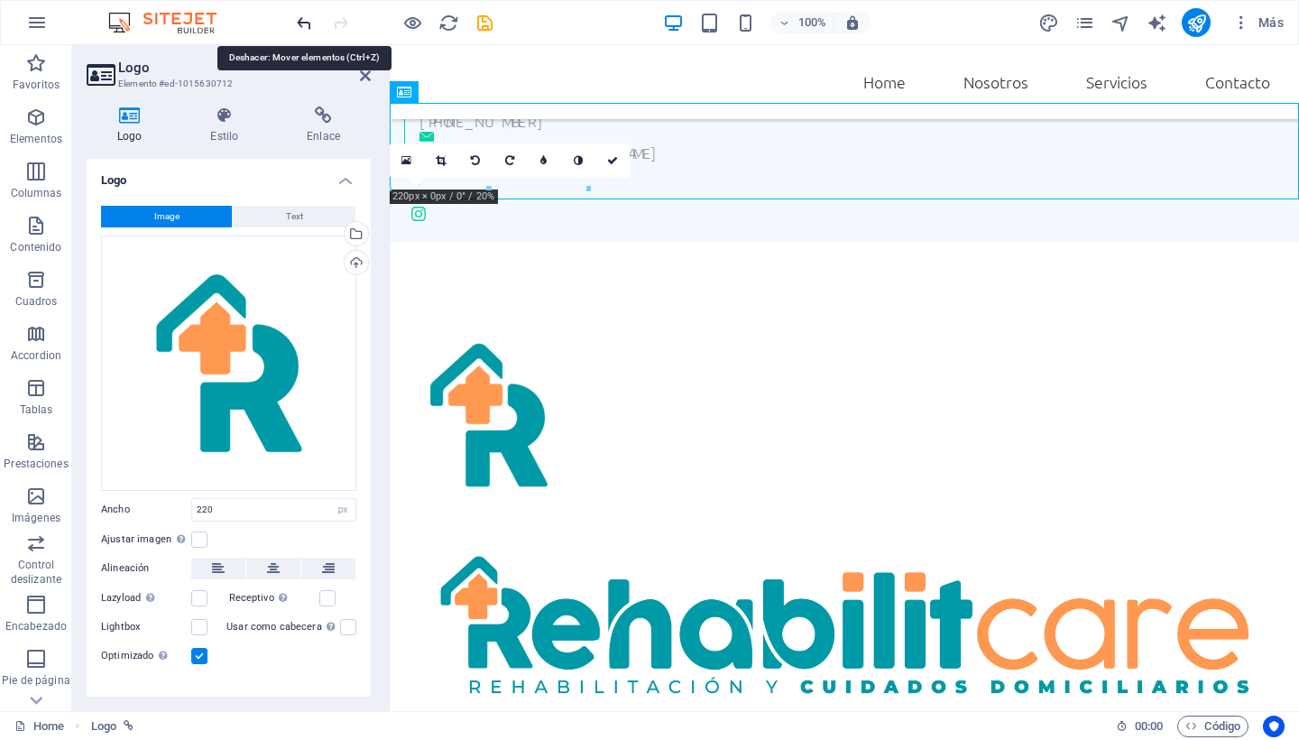
click at [299, 21] on icon "undo" at bounding box center [304, 23] width 21 height 21
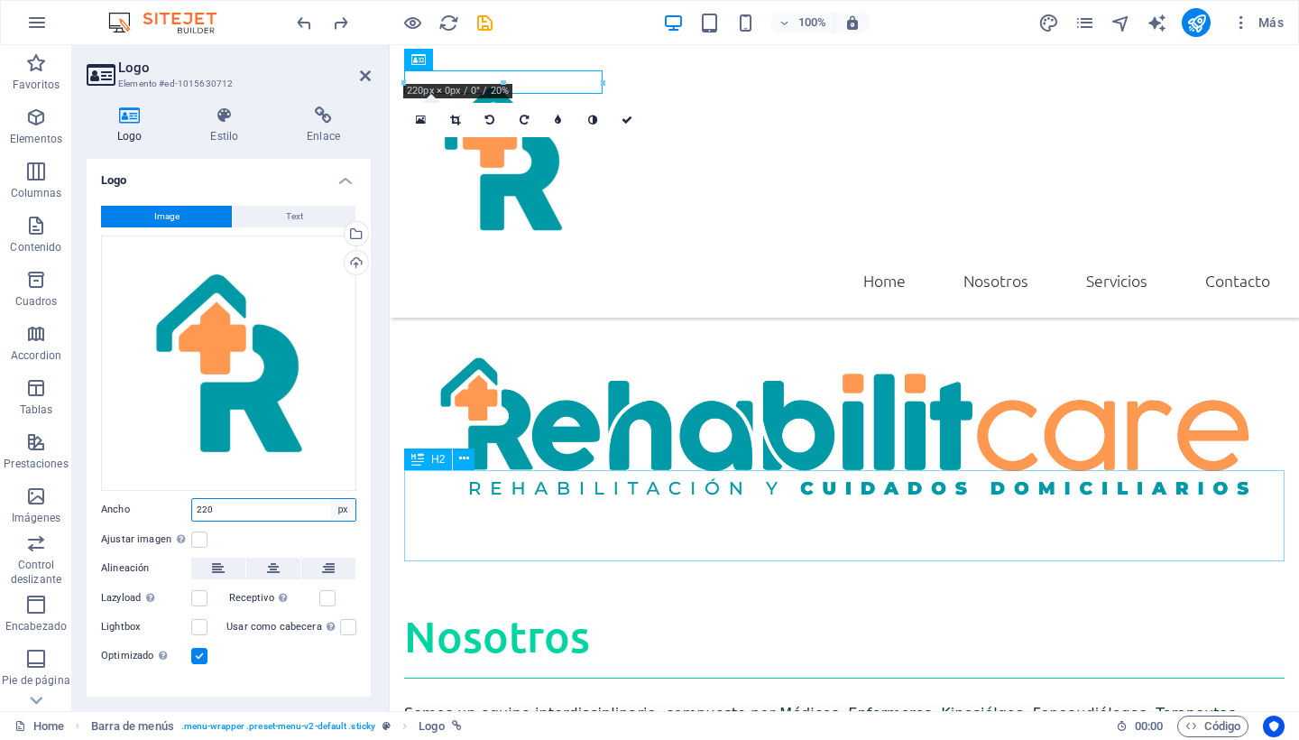
select select "%"
type input "22.5"
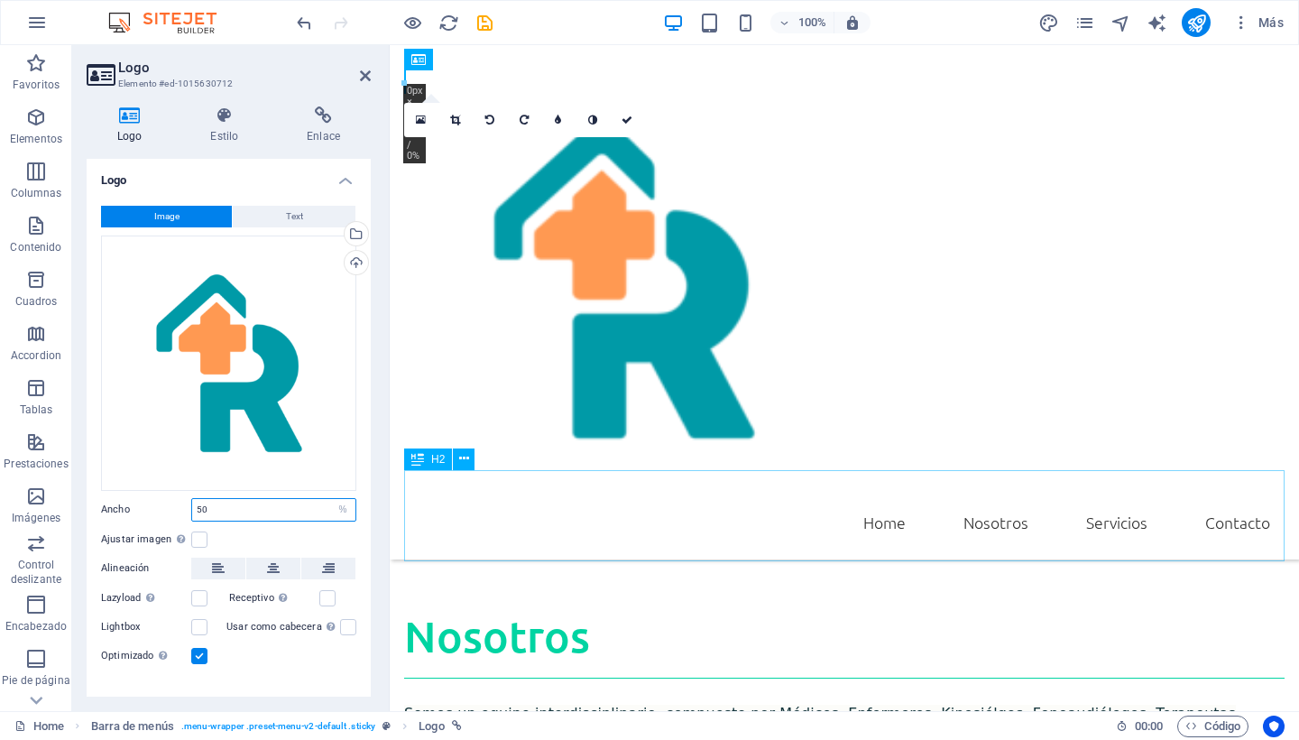
type input "50"
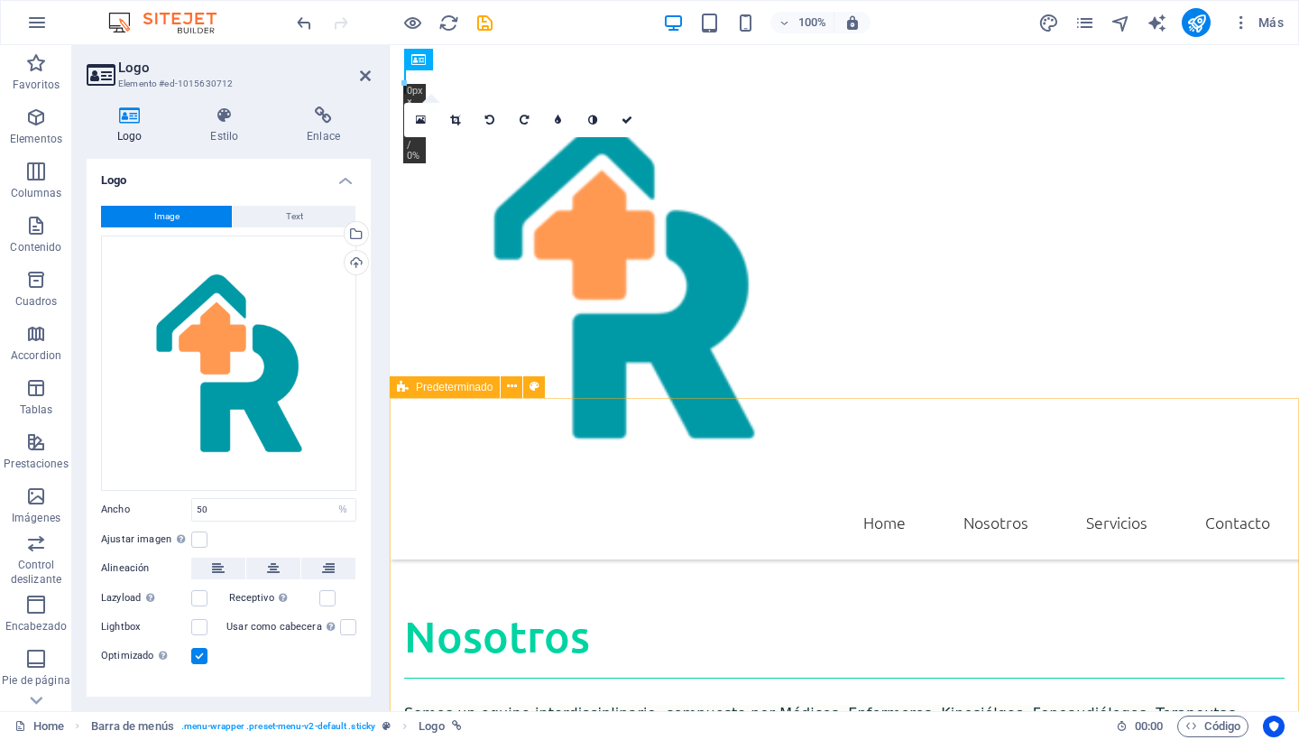
click at [656, 537] on div "Nosotros Somos un equipo interdisciplinario, compuesto por Médicos, Enfermeros,…" at bounding box center [844, 728] width 909 height 382
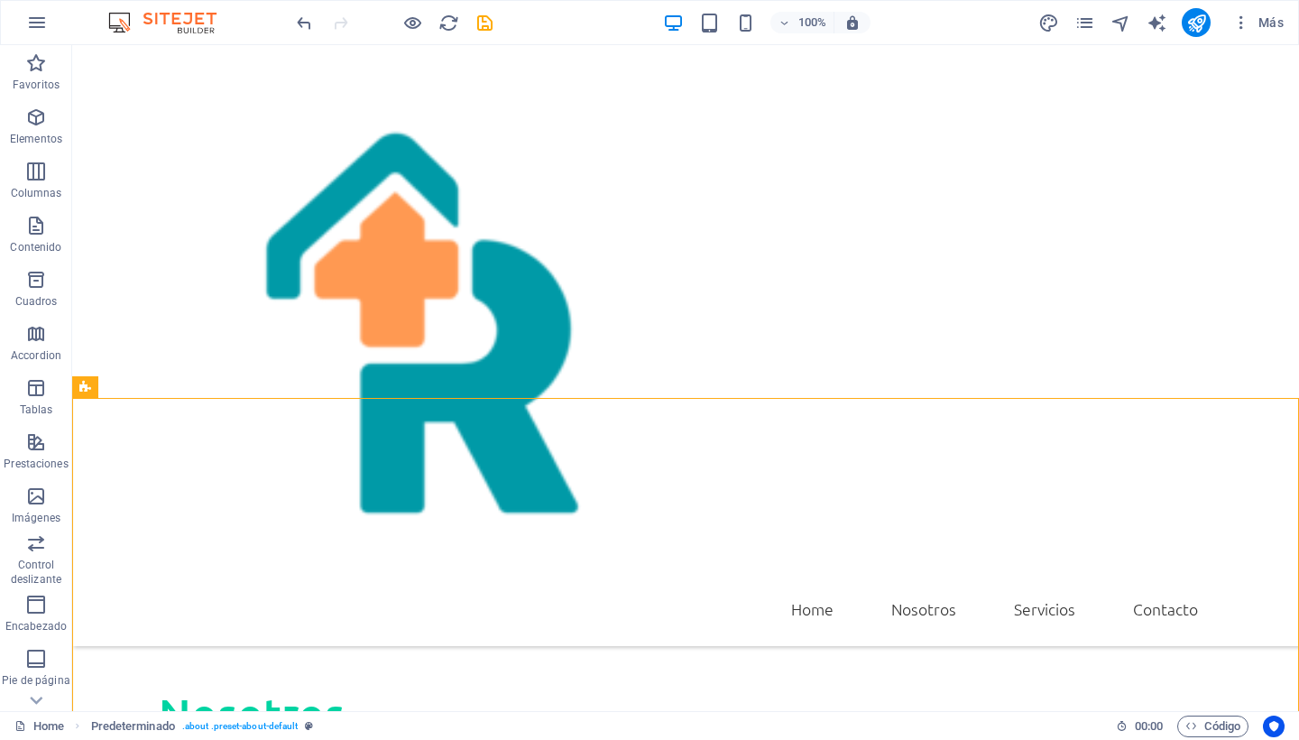
click at [813, 586] on nav "Home Nosotros Servicios Contacto" at bounding box center [686, 608] width 1054 height 45
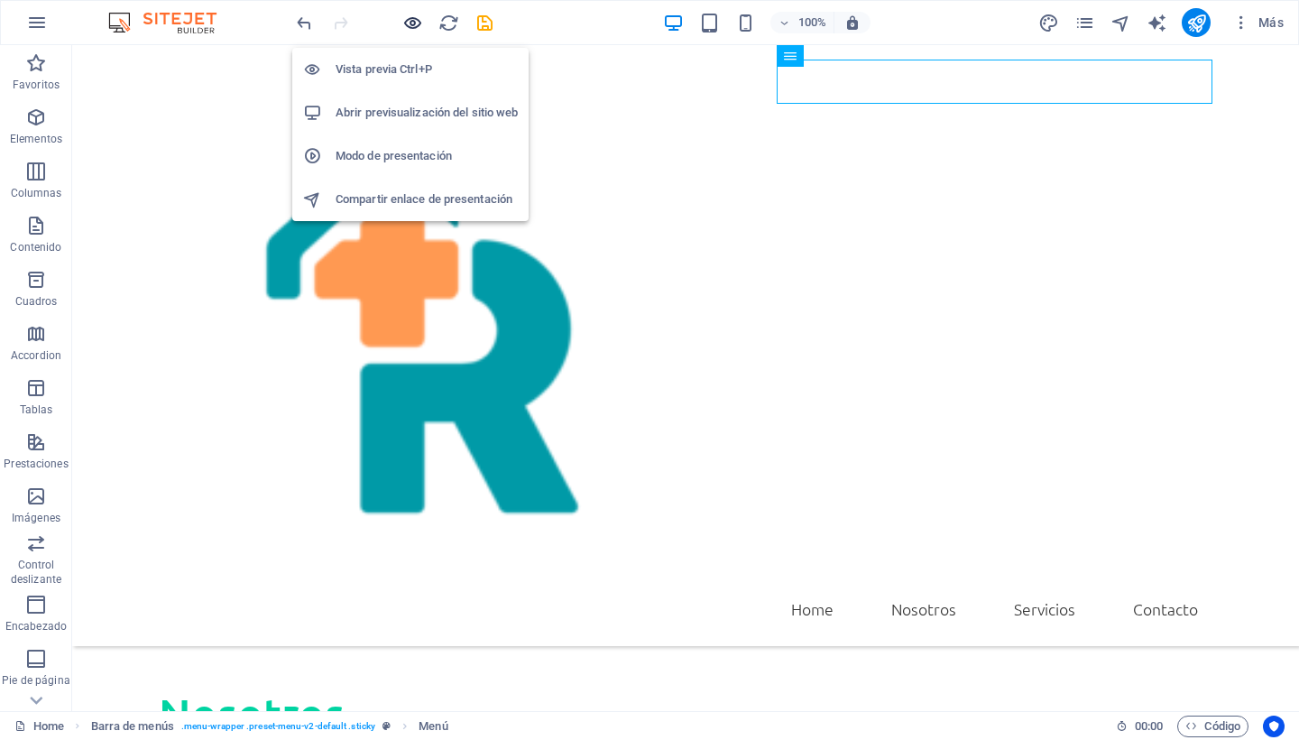
click at [403, 23] on icon "button" at bounding box center [412, 23] width 21 height 21
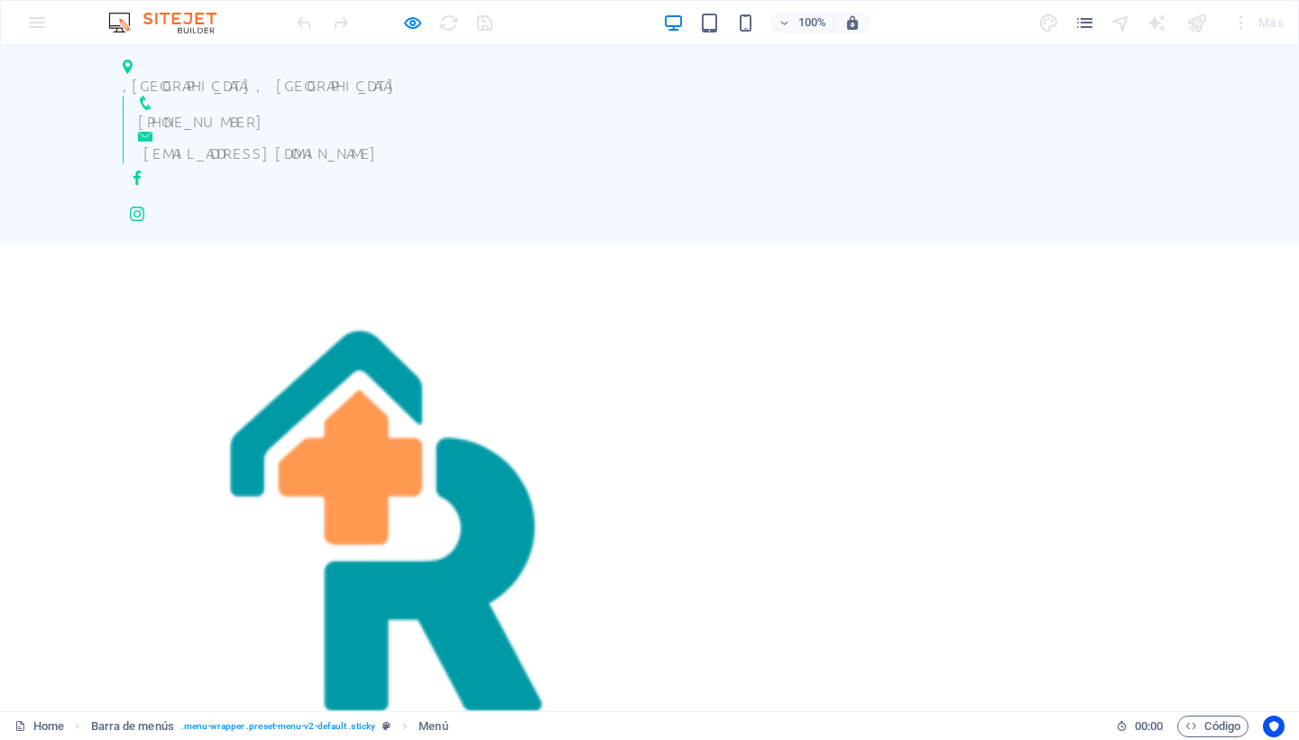
scroll to position [110, 0]
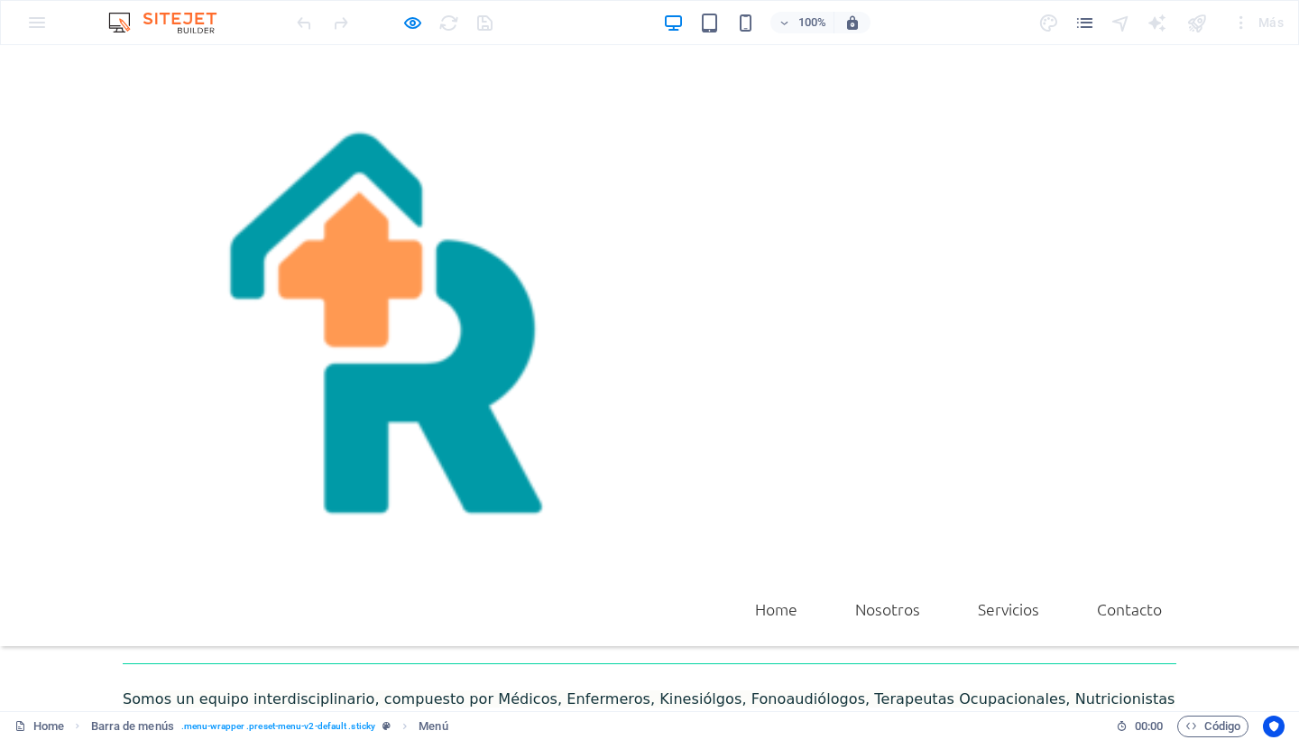
click at [236, 594] on h2 "Nosotros" at bounding box center [650, 628] width 1054 height 69
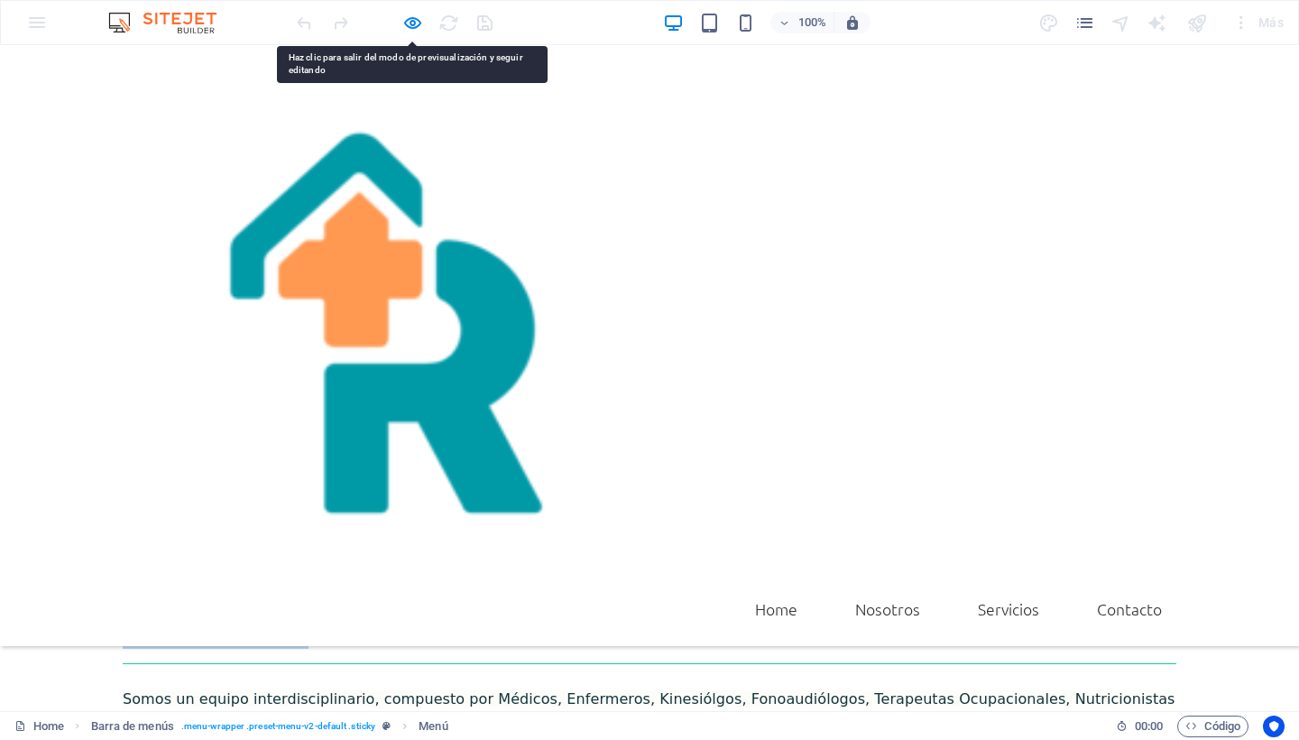
click at [444, 594] on h2 "Nosotros" at bounding box center [650, 628] width 1054 height 69
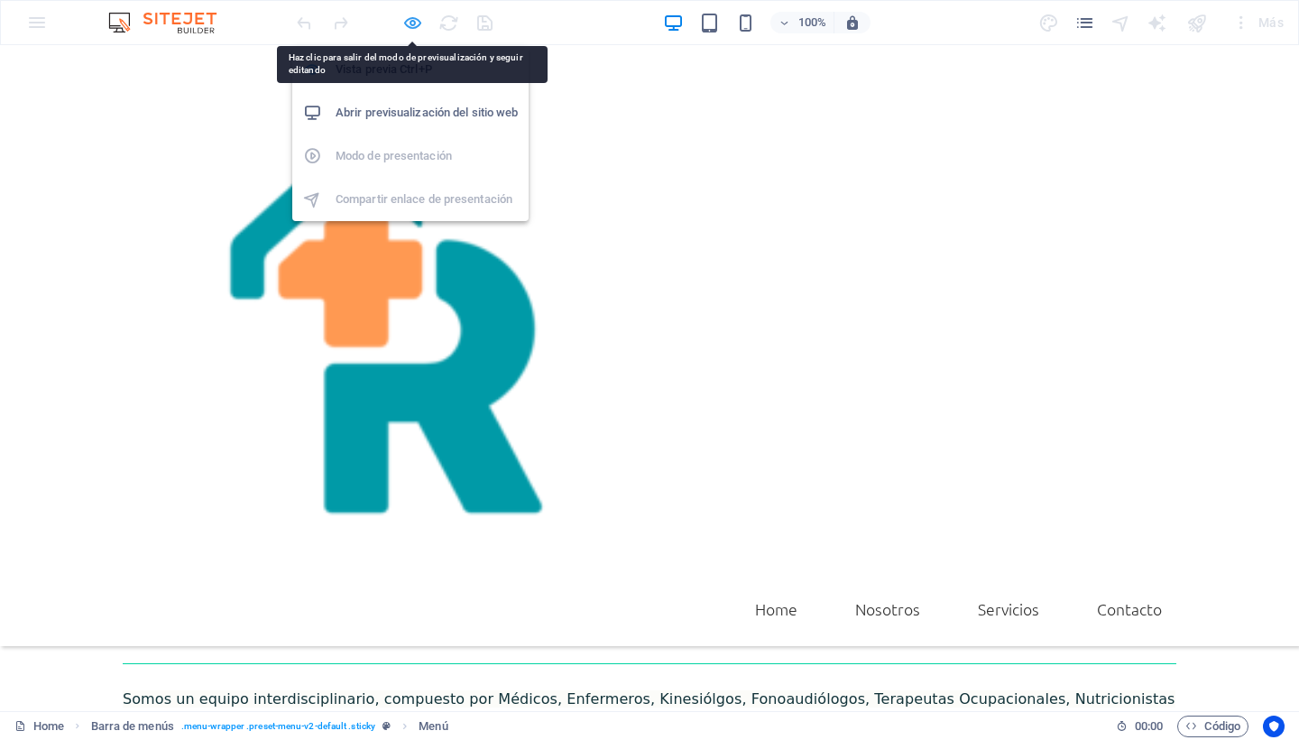
click at [417, 14] on icon "button" at bounding box center [412, 23] width 21 height 21
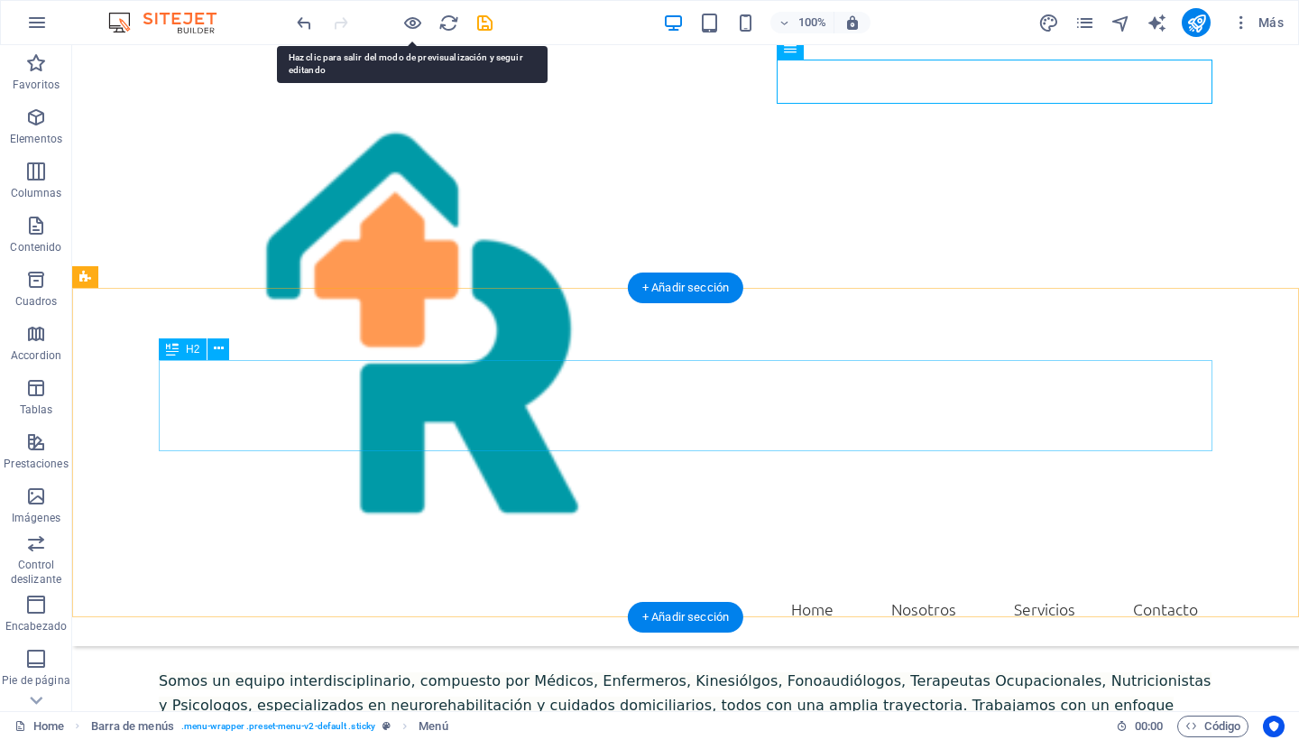
click at [254, 576] on div "Nosotros" at bounding box center [686, 610] width 1054 height 69
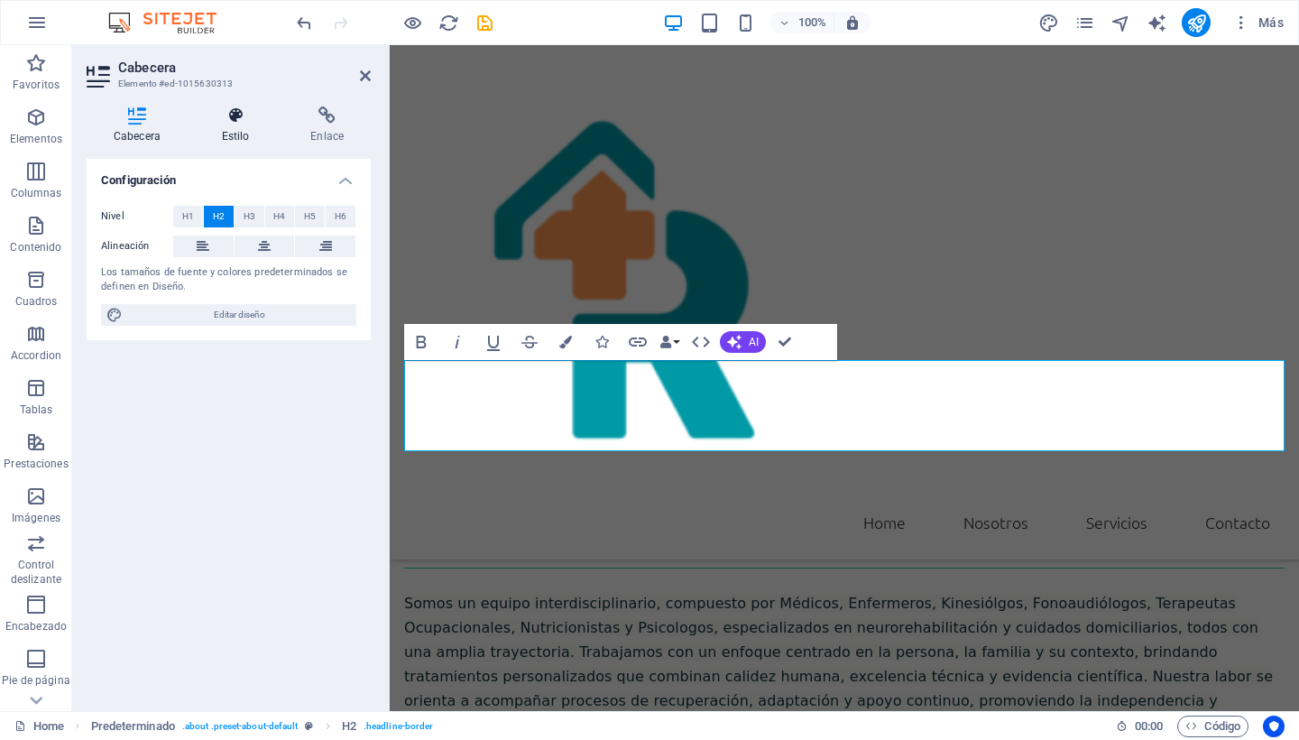
click at [239, 124] on icon at bounding box center [236, 115] width 82 height 18
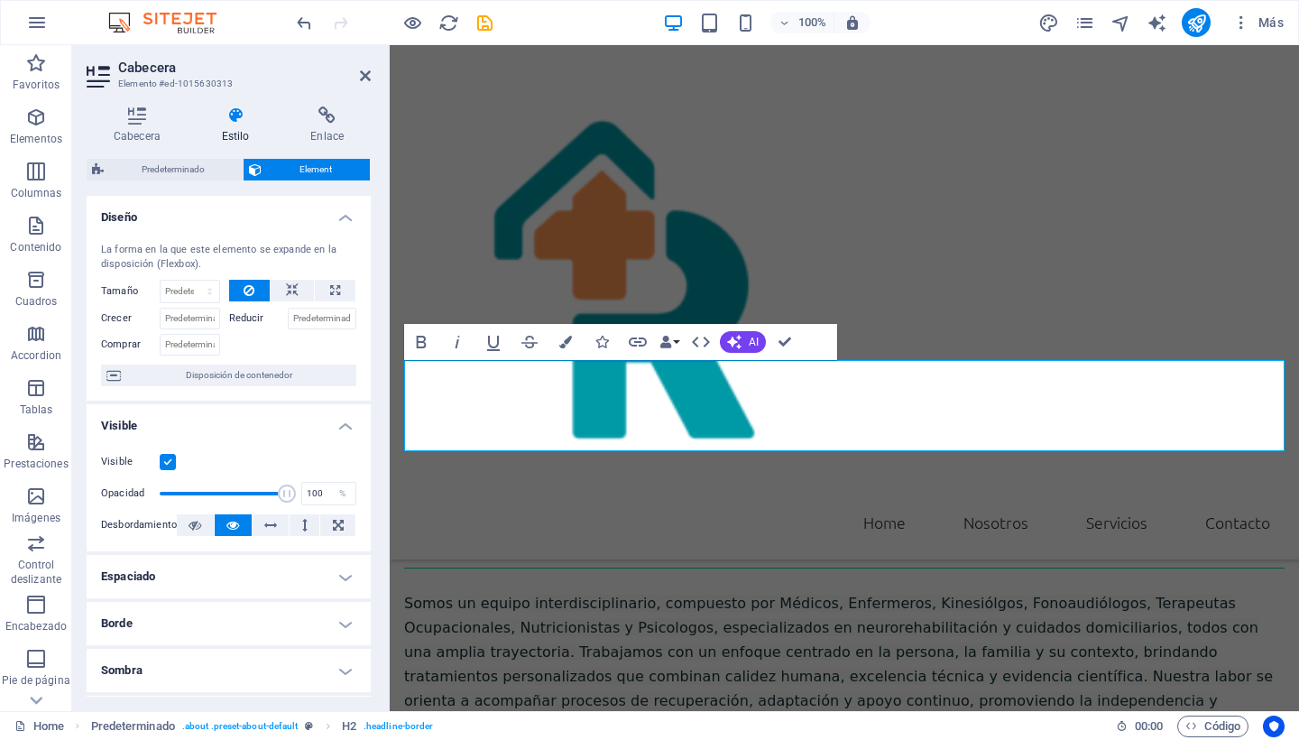
scroll to position [0, 0]
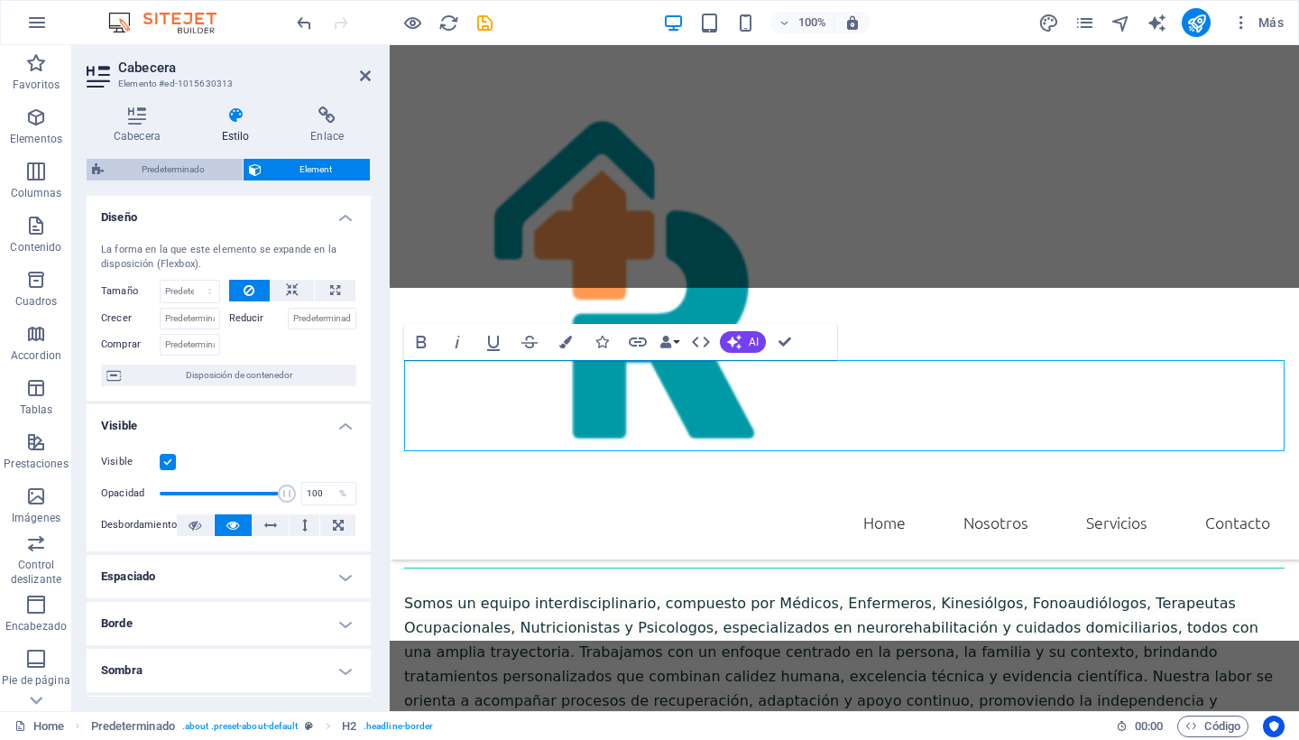
click at [174, 167] on span "Predeterminado" at bounding box center [173, 170] width 128 height 22
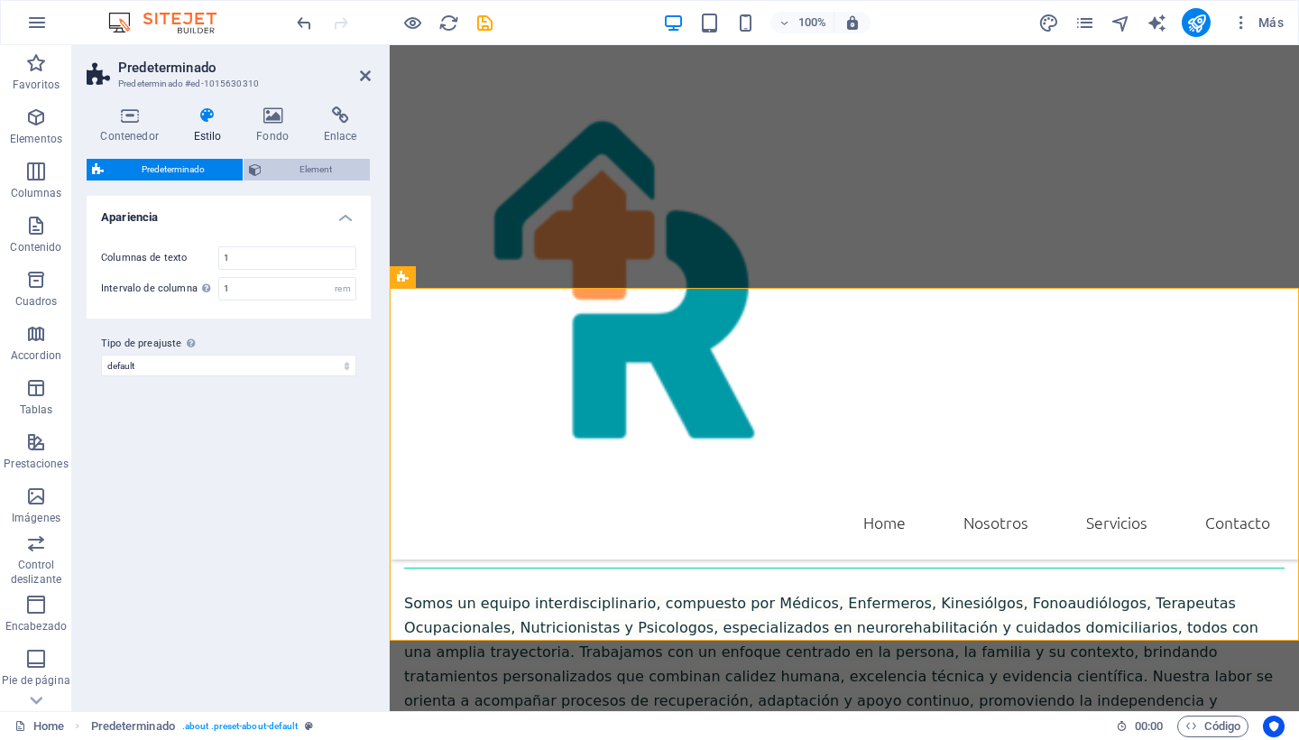
click at [306, 169] on span "Element" at bounding box center [315, 170] width 97 height 22
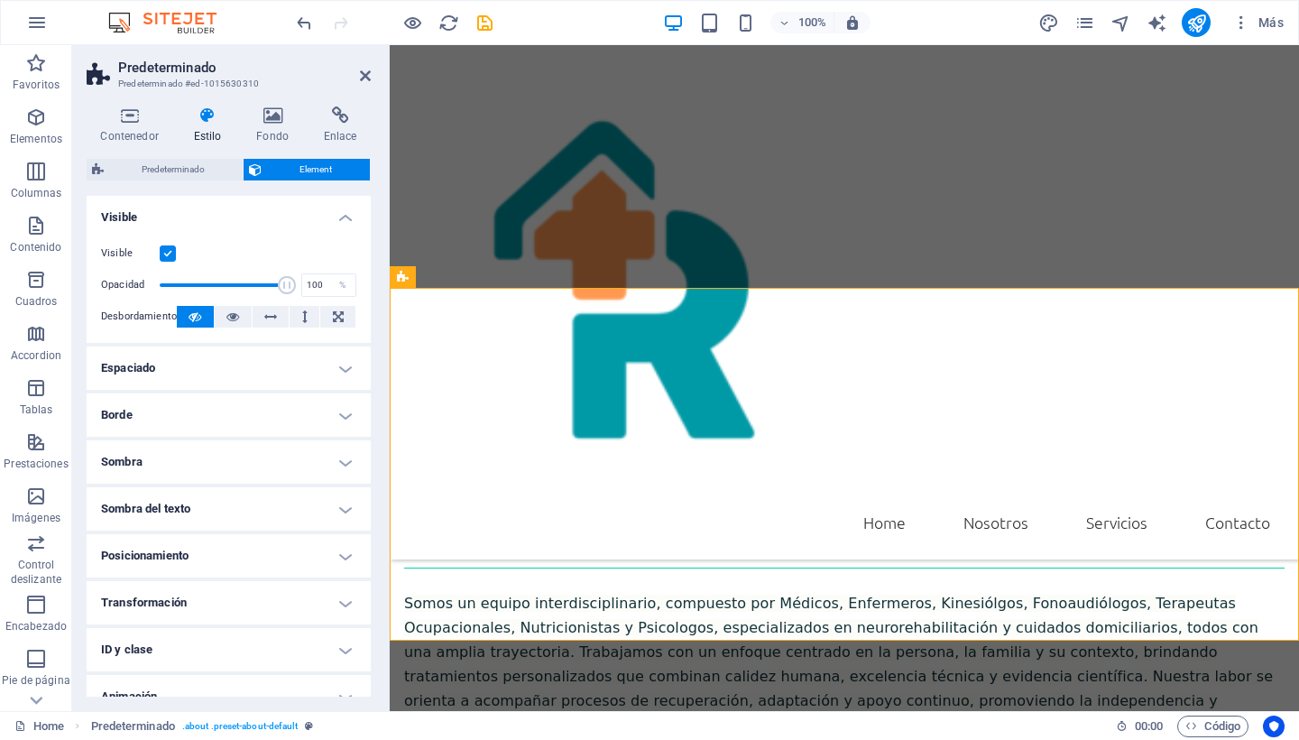
click at [340, 369] on h4 "Espaciado" at bounding box center [229, 367] width 284 height 43
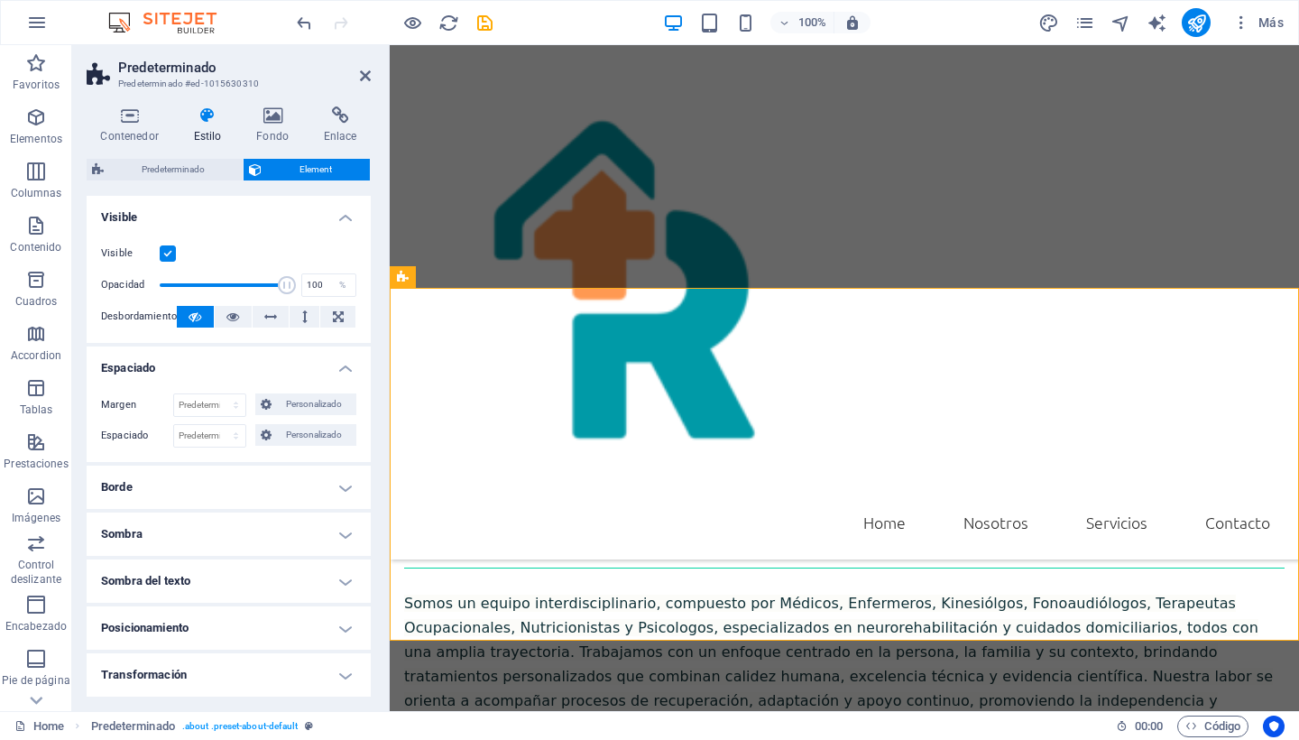
click at [344, 488] on h4 "Borde" at bounding box center [229, 486] width 284 height 43
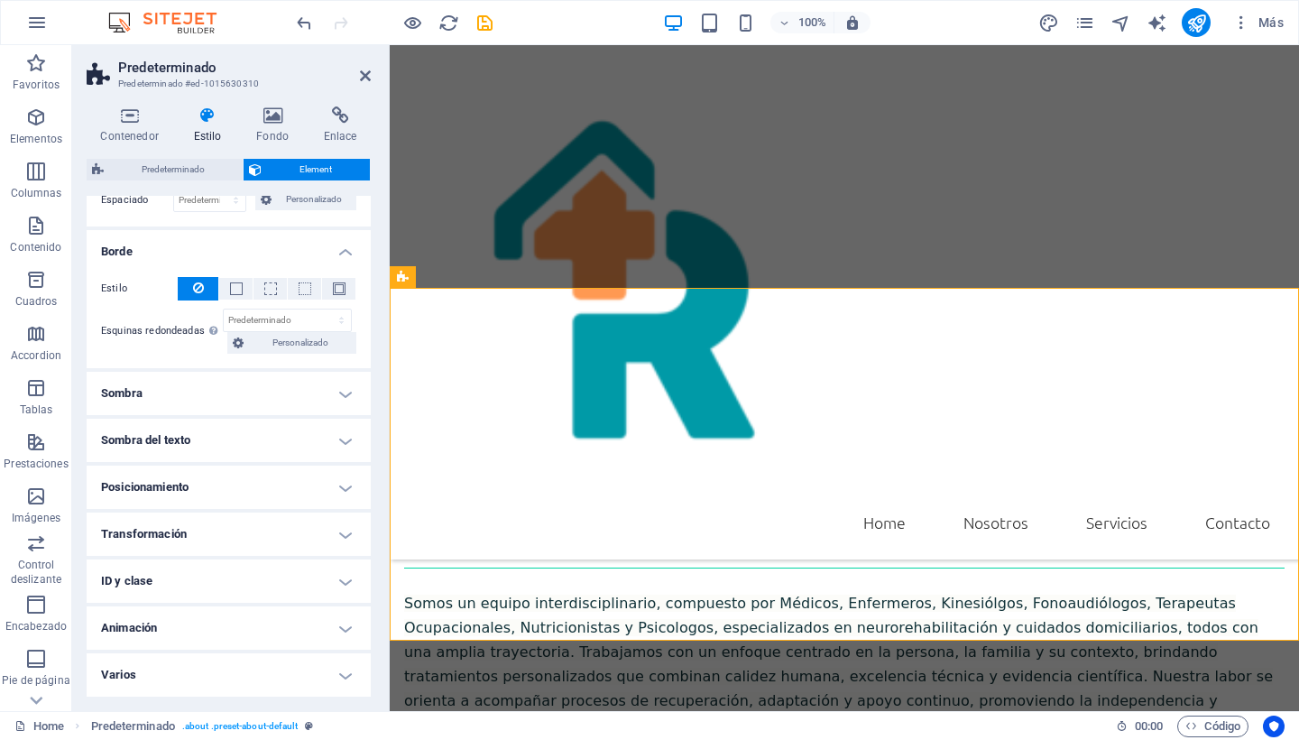
scroll to position [235, 0]
click at [344, 676] on h4 "Varios" at bounding box center [229, 675] width 284 height 43
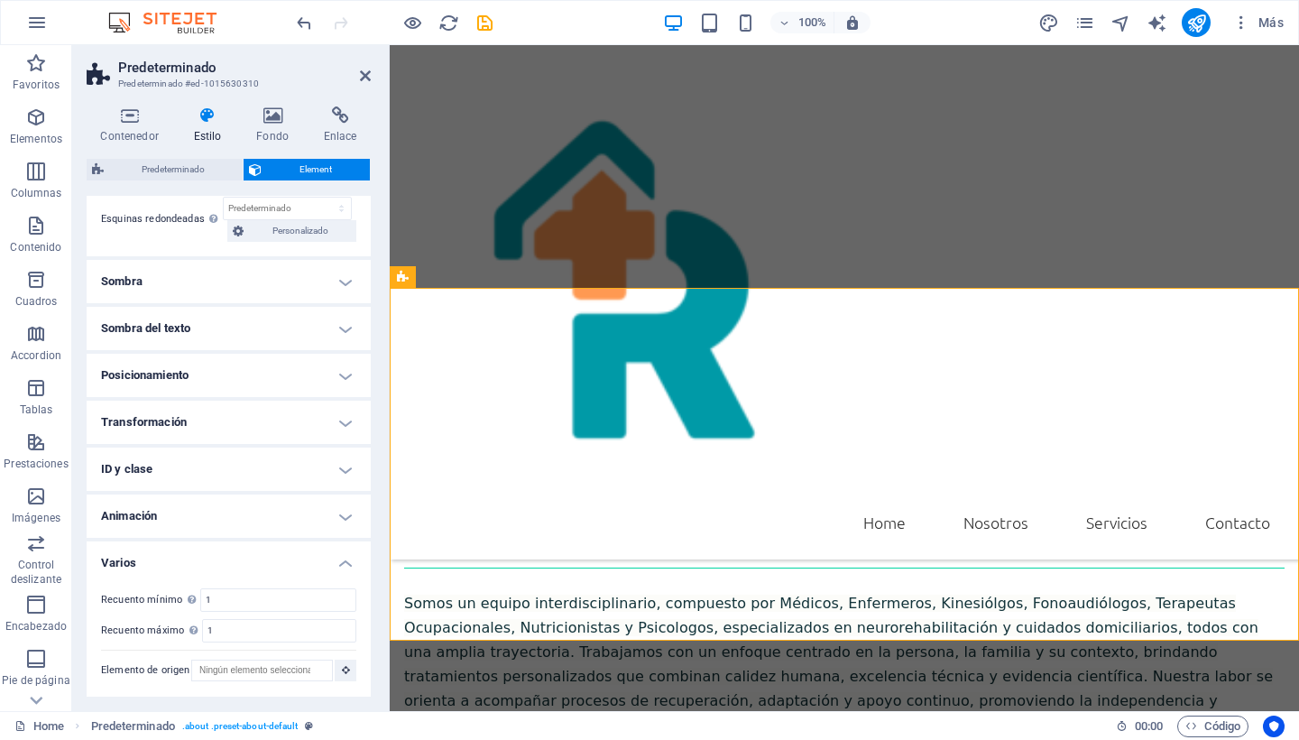
scroll to position [346, 0]
click at [493, 499] on div "Nosotros" at bounding box center [844, 533] width 880 height 69
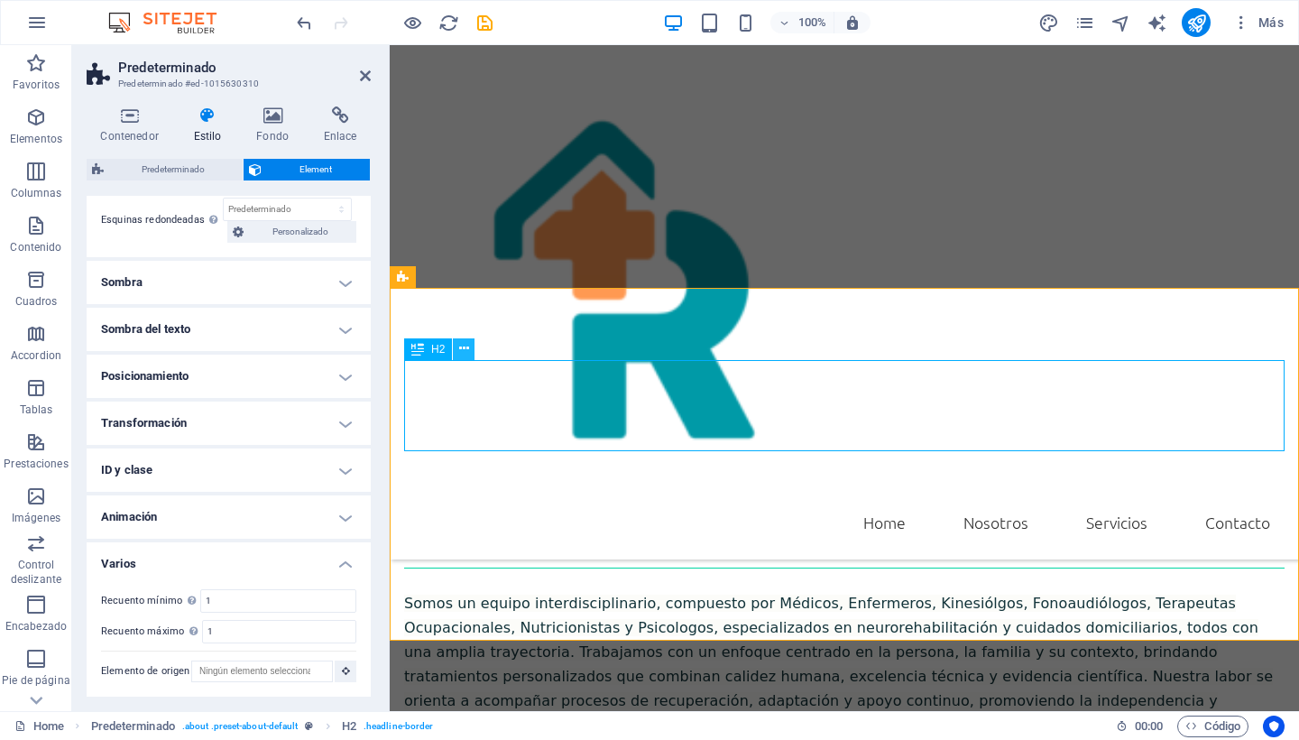
click at [461, 349] on icon at bounding box center [464, 348] width 10 height 19
click at [553, 427] on div "Nosotros Somos un equipo interdisciplinario, compuesto por Médicos, Enfermeros,…" at bounding box center [844, 618] width 909 height 382
click at [470, 355] on button at bounding box center [464, 349] width 22 height 22
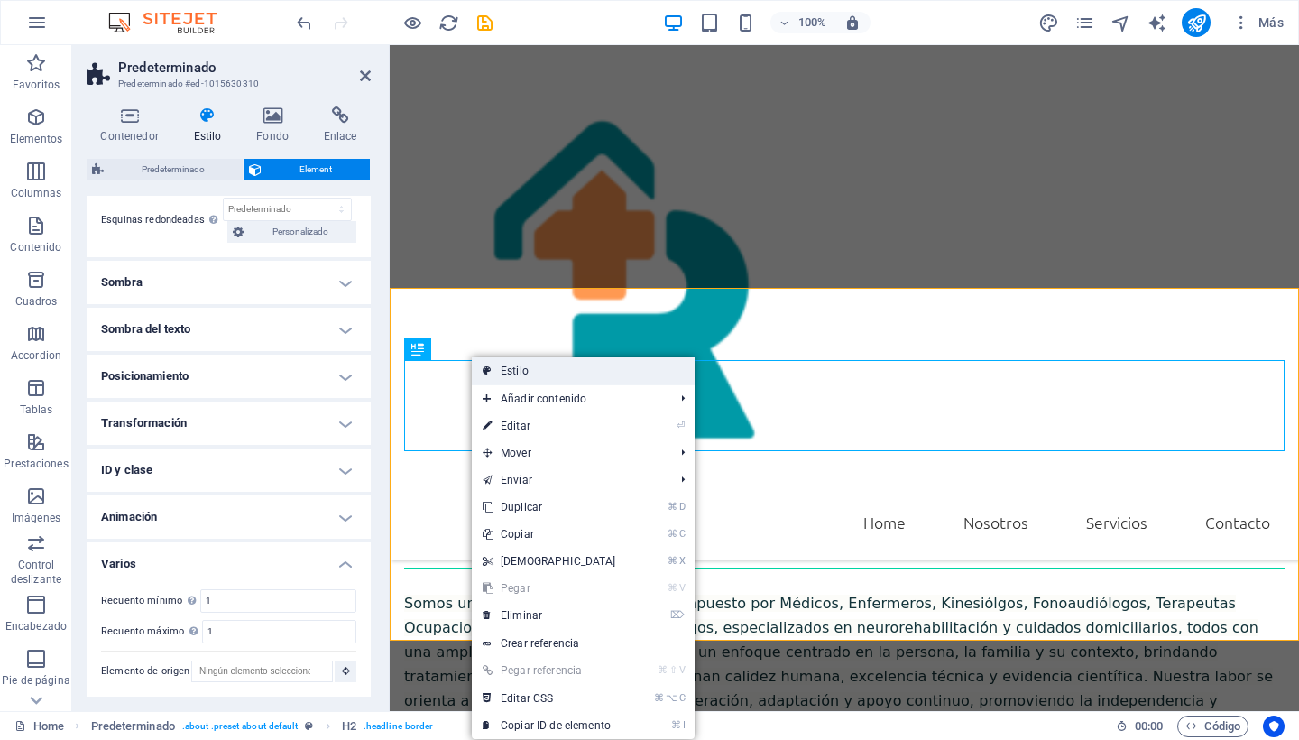
click at [493, 366] on link "Estilo" at bounding box center [583, 370] width 223 height 27
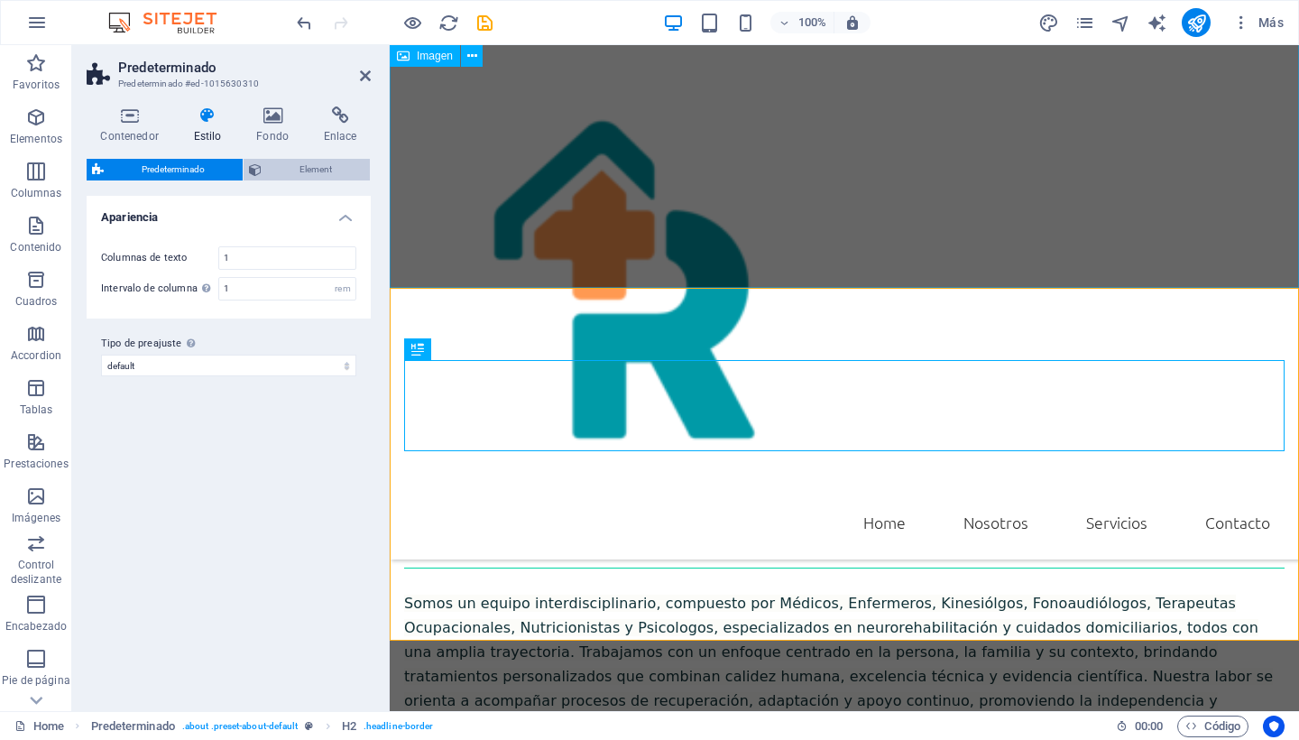
click at [258, 172] on icon at bounding box center [255, 170] width 13 height 22
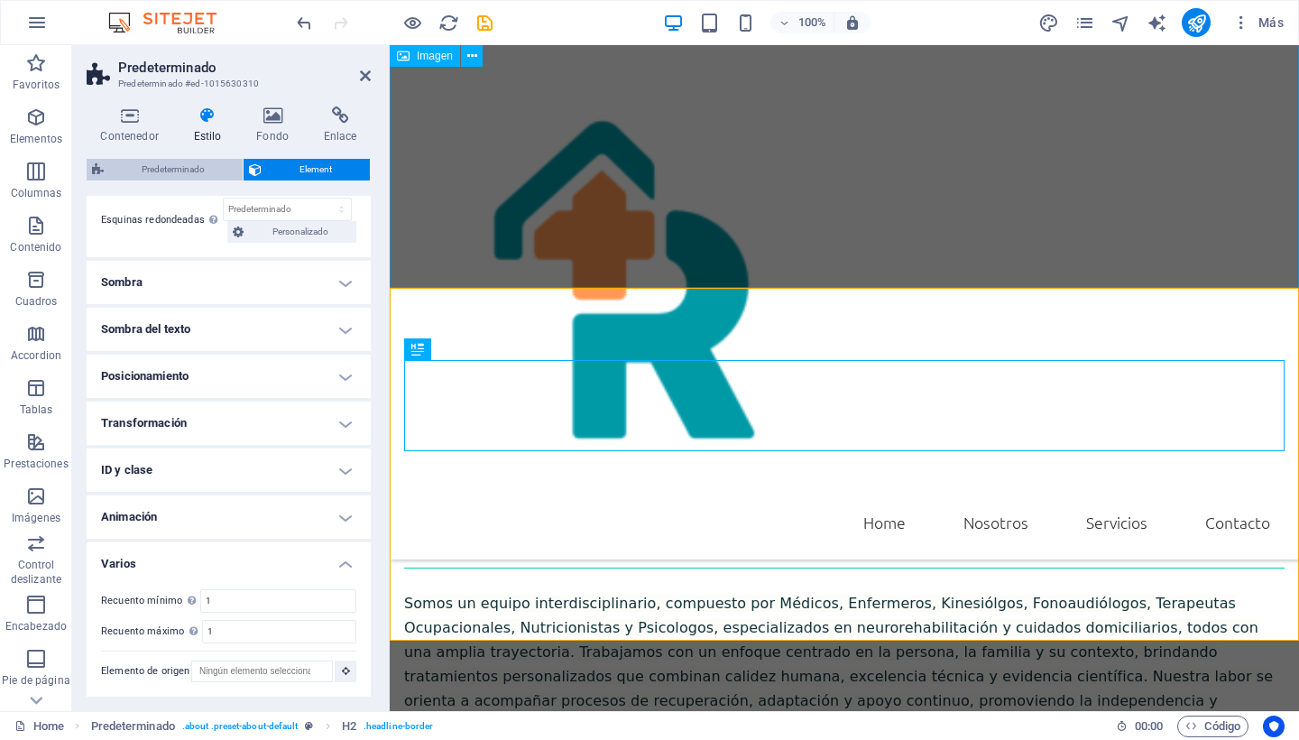
click at [189, 167] on span "Predeterminado" at bounding box center [173, 170] width 128 height 22
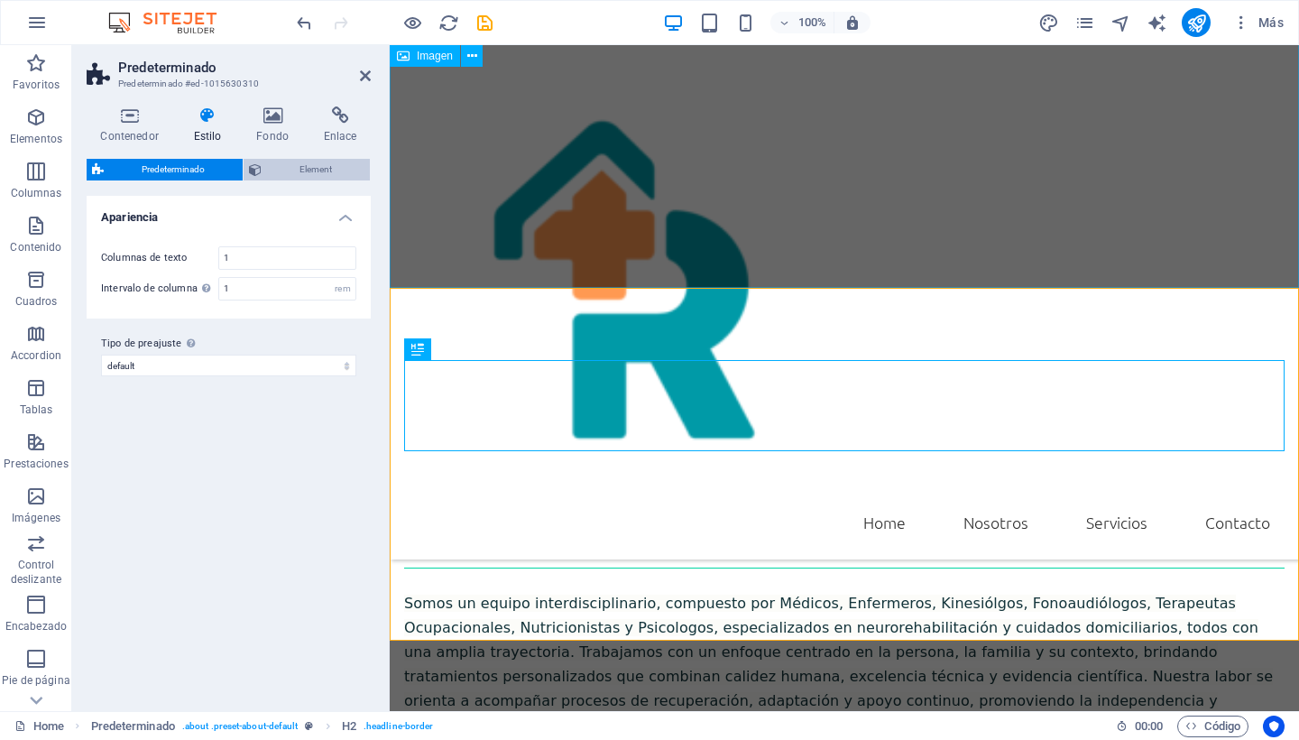
click at [256, 174] on icon at bounding box center [255, 170] width 13 height 22
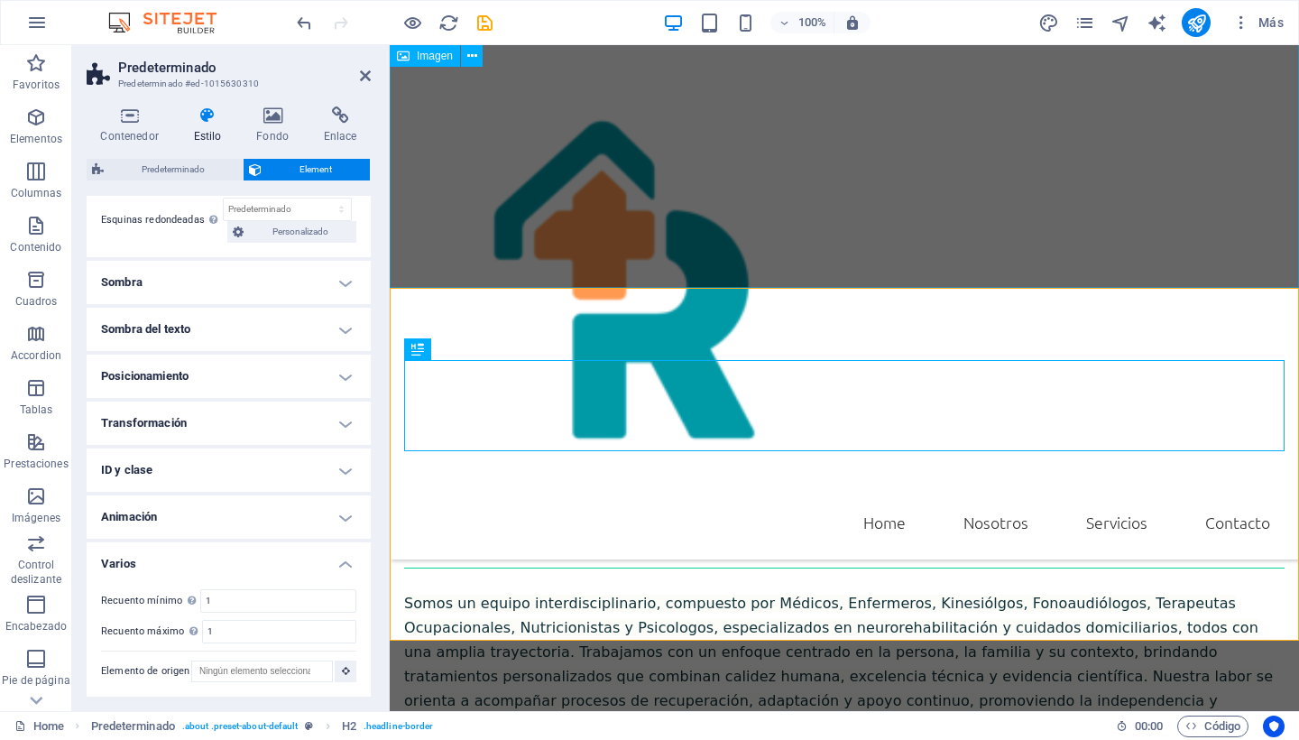
click at [346, 331] on h4 "Sombra del texto" at bounding box center [229, 329] width 284 height 43
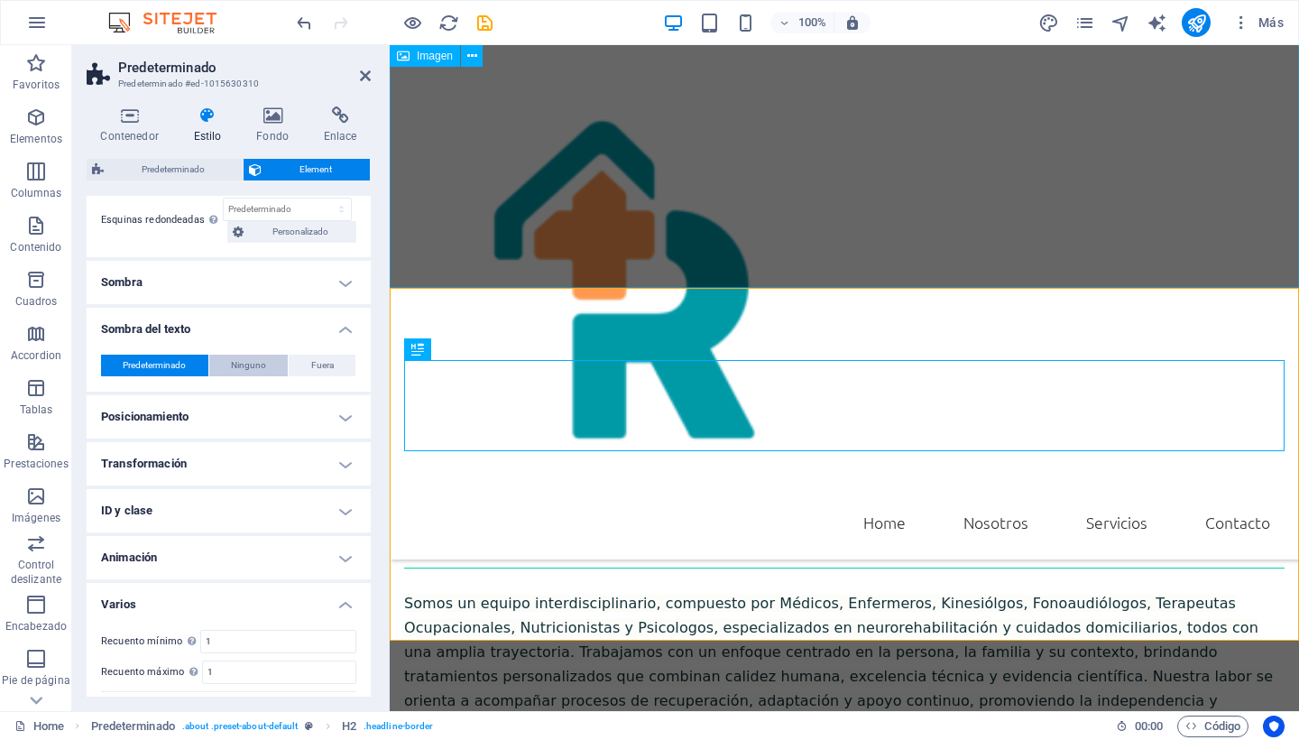
click at [242, 364] on span "Ninguno" at bounding box center [248, 365] width 35 height 22
click at [330, 365] on span "Fuera" at bounding box center [322, 365] width 23 height 22
type input "rgba(0, 0, 0, 0.2)"
type input "2"
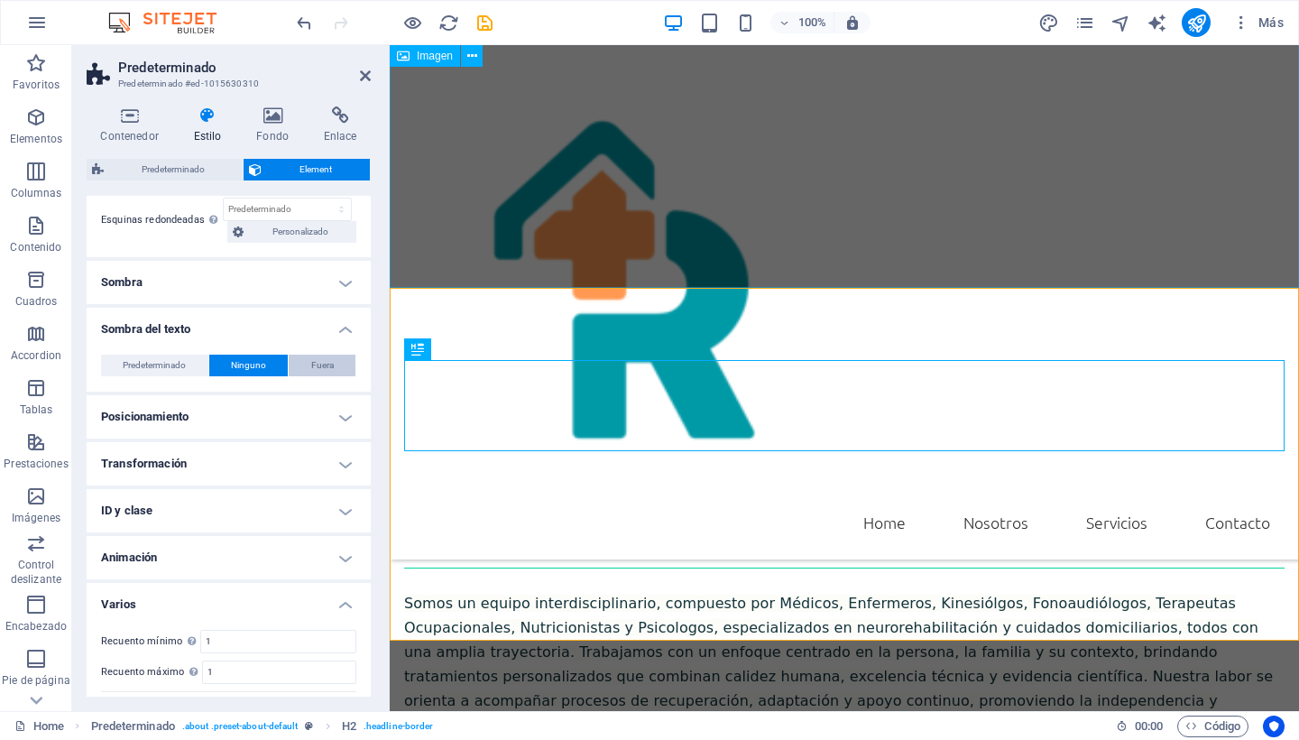
type input "4"
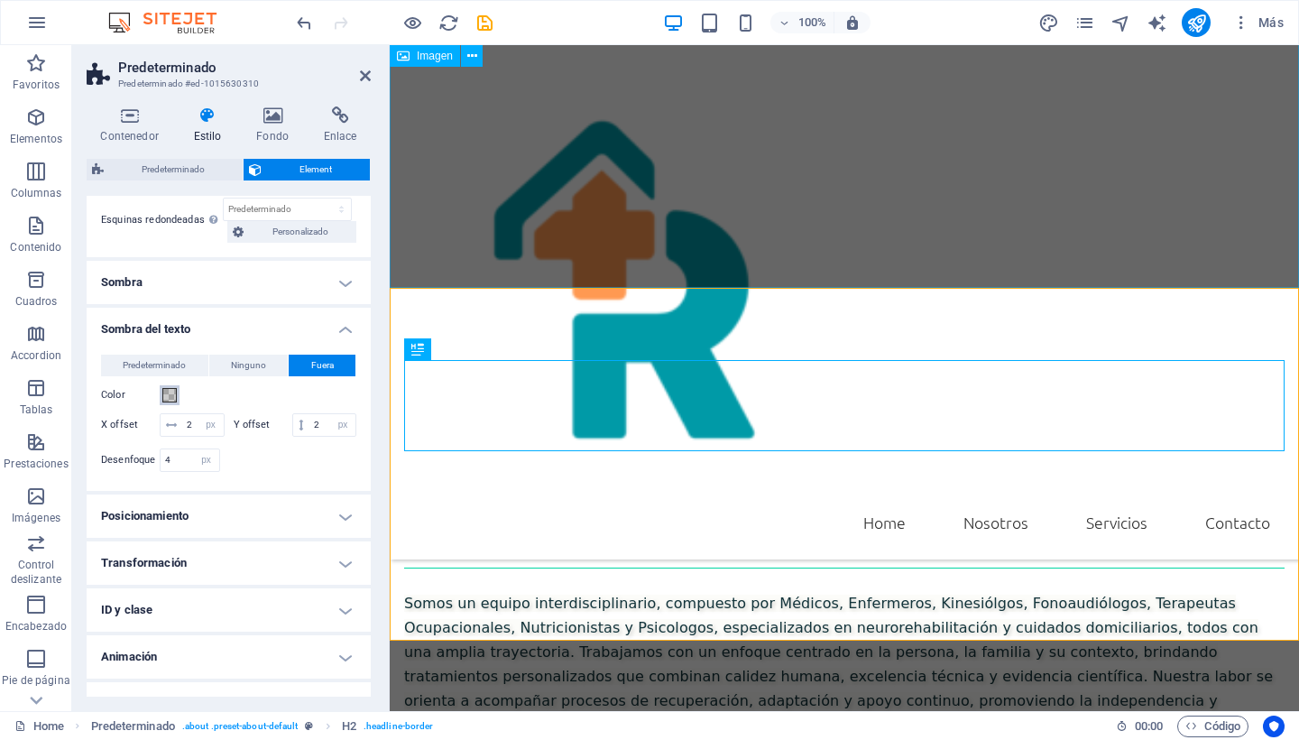
click at [166, 395] on span at bounding box center [169, 395] width 14 height 14
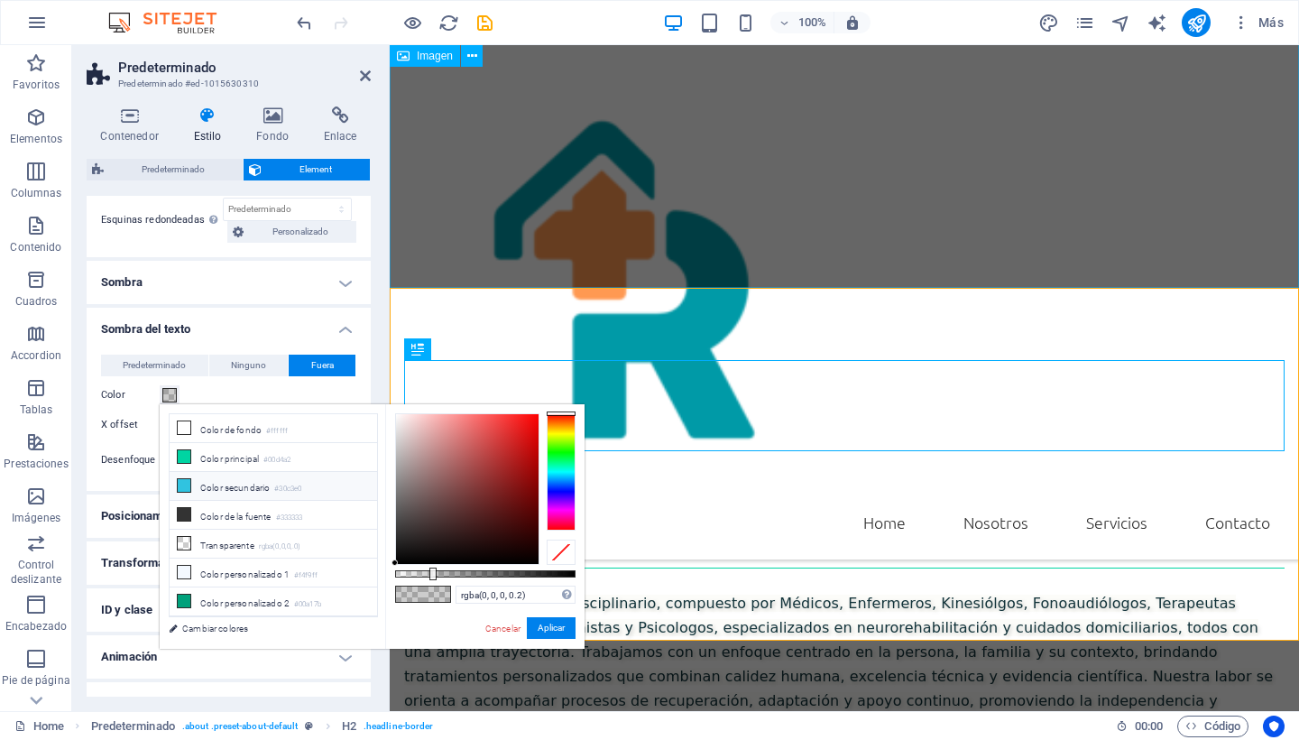
click at [180, 486] on icon at bounding box center [184, 485] width 13 height 13
type input "#30c3e0"
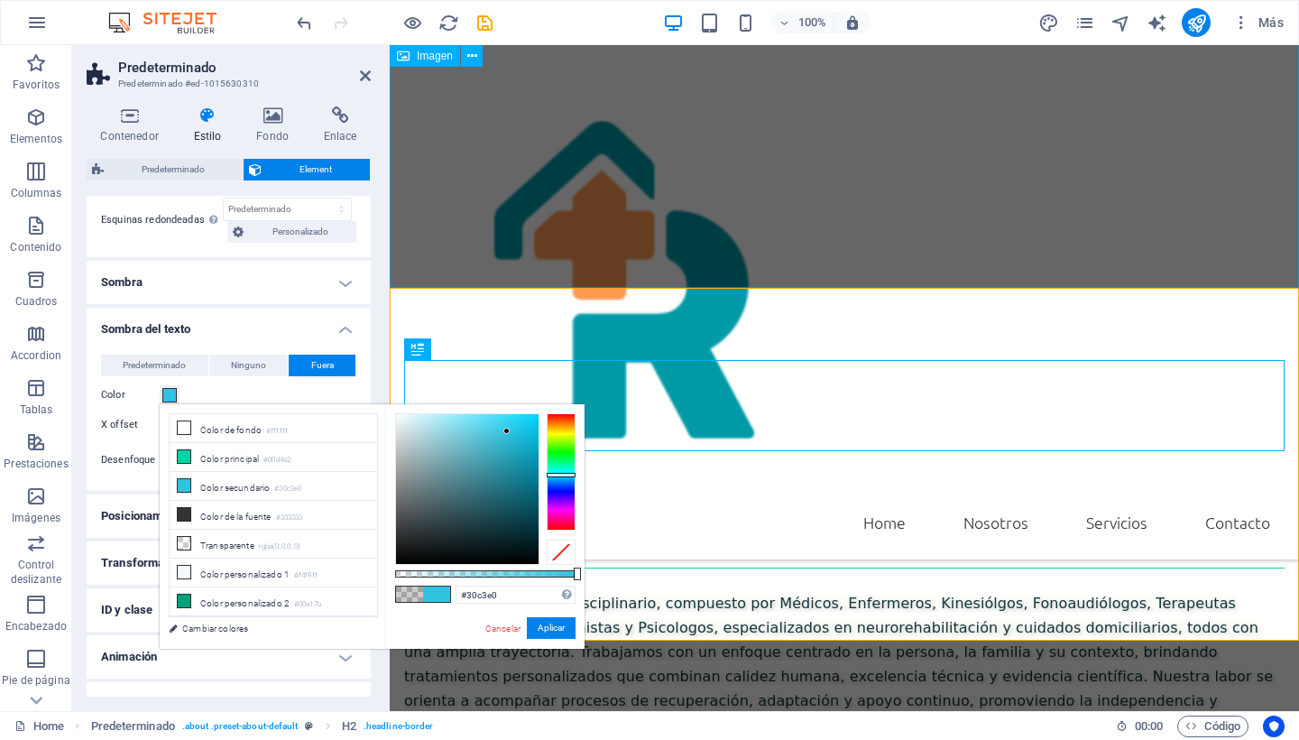
click at [442, 590] on span at bounding box center [436, 593] width 27 height 15
click at [551, 624] on button "Aplicar" at bounding box center [551, 628] width 49 height 22
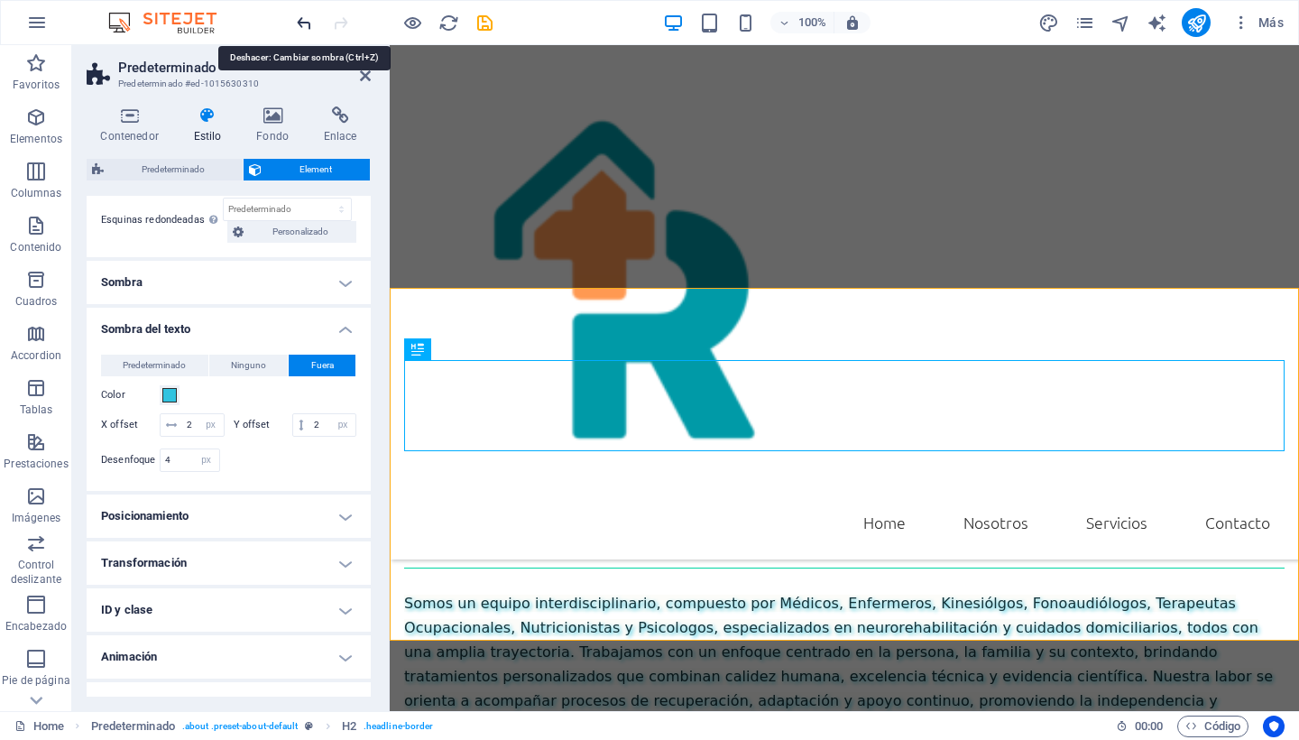
click at [299, 23] on icon "undo" at bounding box center [304, 23] width 21 height 21
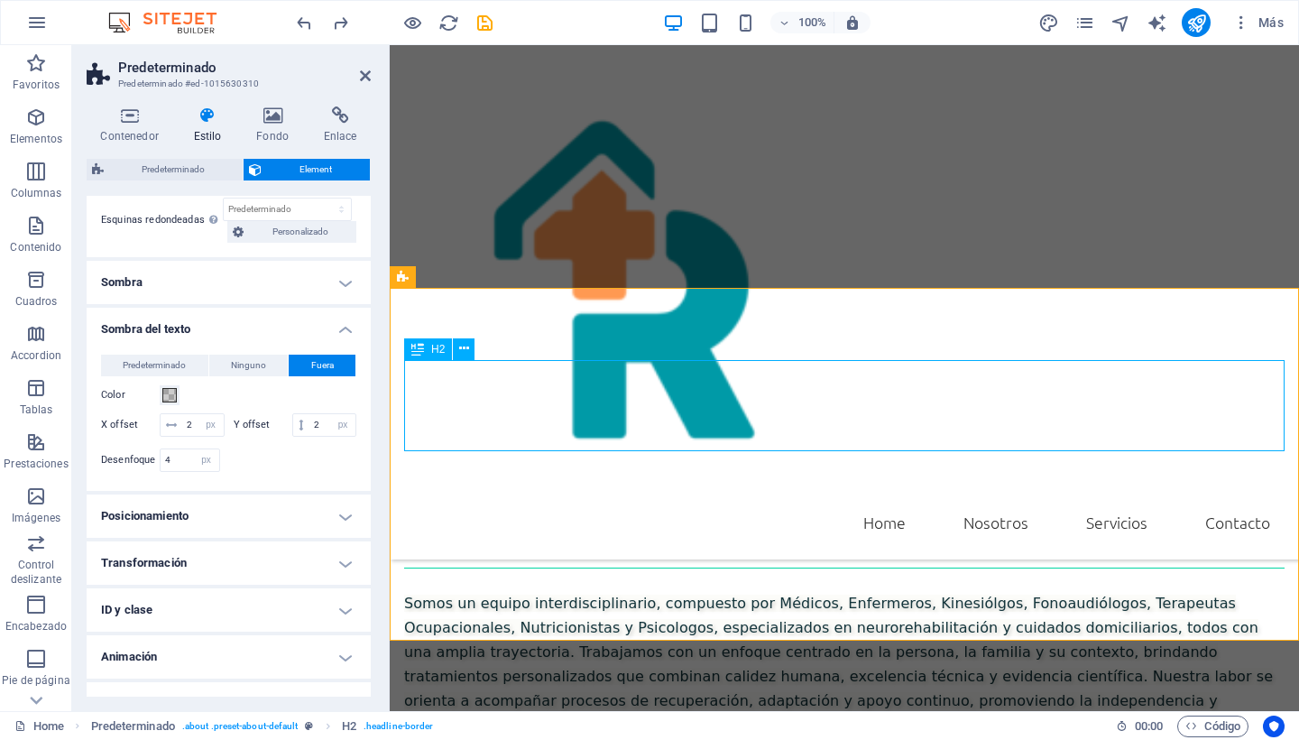
click at [482, 499] on div "Nosotros" at bounding box center [844, 533] width 880 height 69
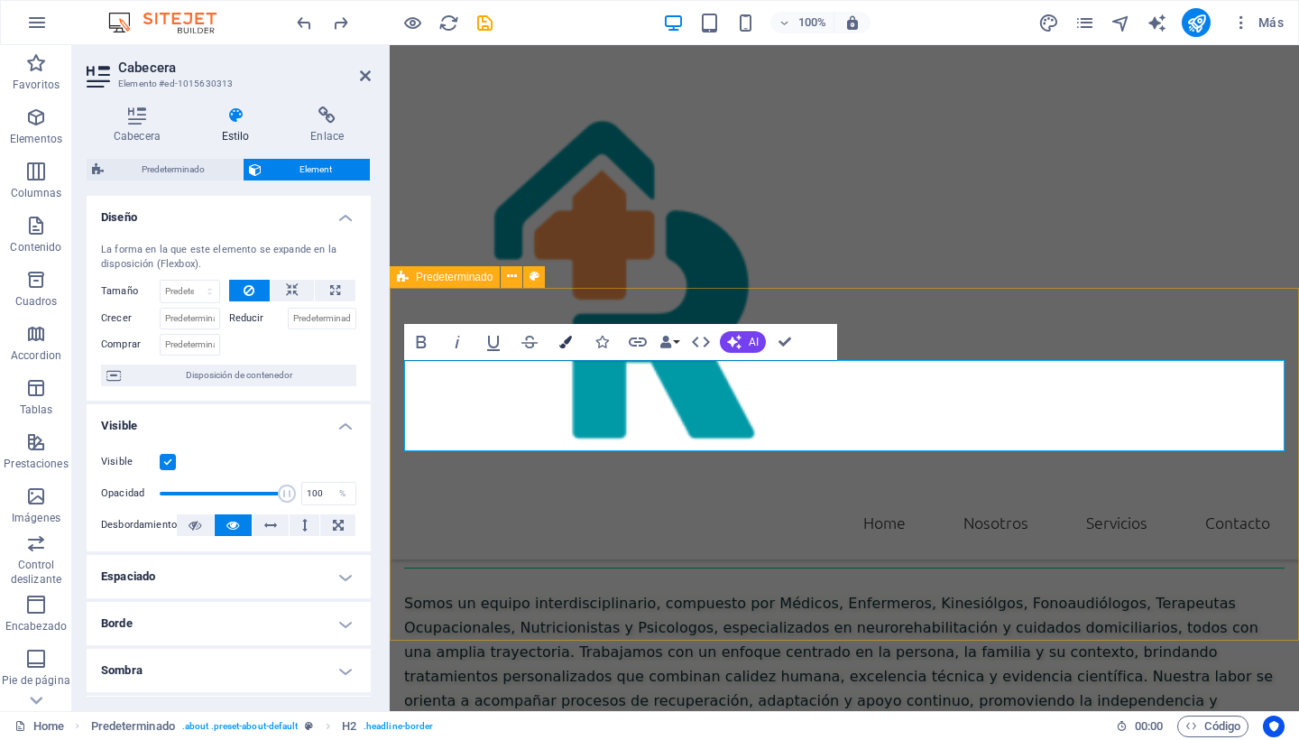
click at [564, 340] on icon "button" at bounding box center [565, 342] width 13 height 13
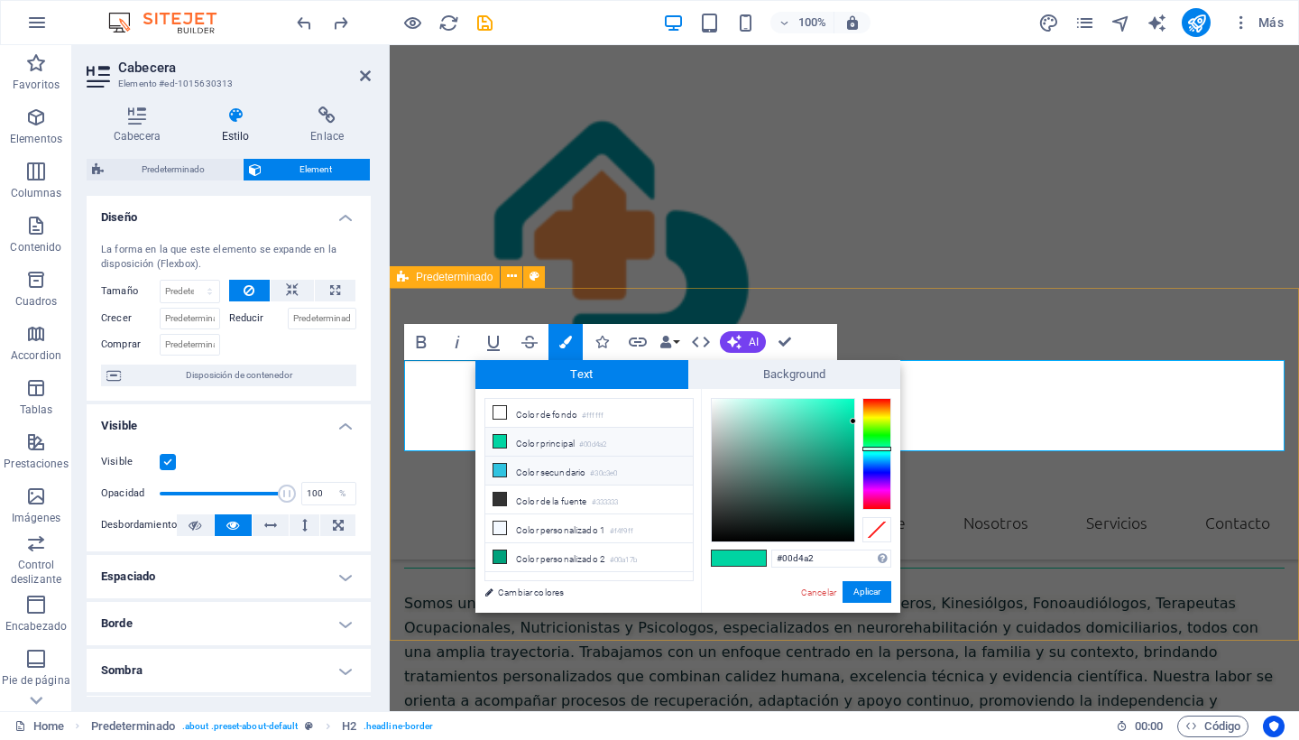
click at [497, 477] on li "Color secundario #30c3e0" at bounding box center [588, 470] width 207 height 29
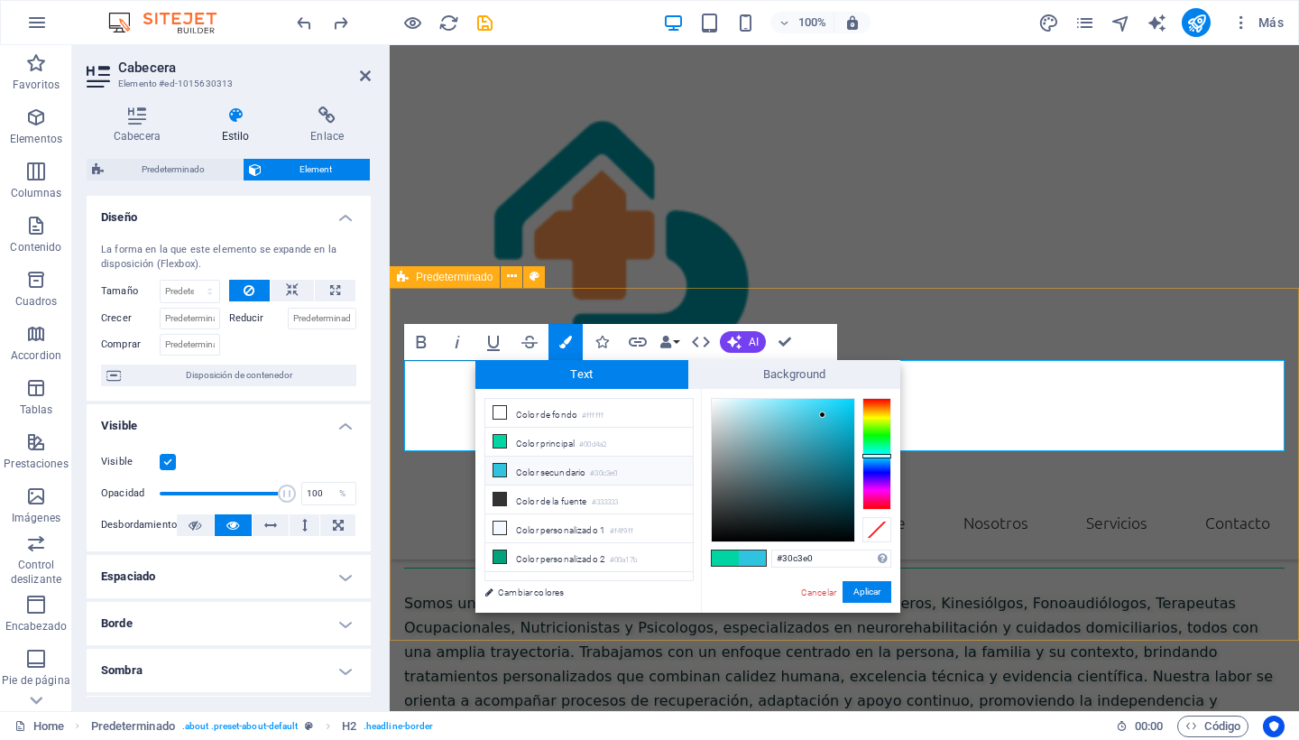
click at [497, 464] on icon at bounding box center [499, 470] width 13 height 13
click at [756, 561] on span at bounding box center [752, 557] width 27 height 15
click at [820, 412] on div at bounding box center [822, 414] width 6 height 6
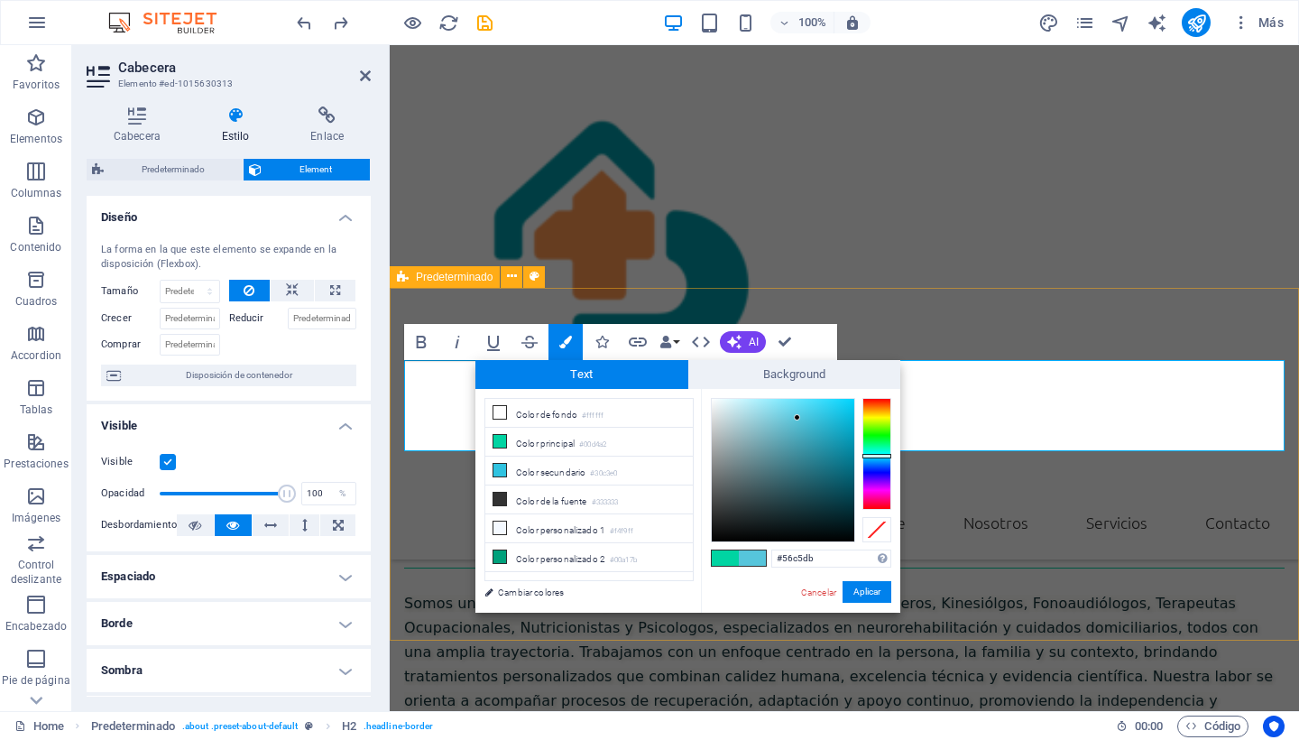
drag, startPoint x: 820, startPoint y: 412, endPoint x: 797, endPoint y: 418, distance: 23.2
click at [797, 418] on div at bounding box center [797, 417] width 6 height 6
click at [504, 556] on icon at bounding box center [499, 556] width 13 height 13
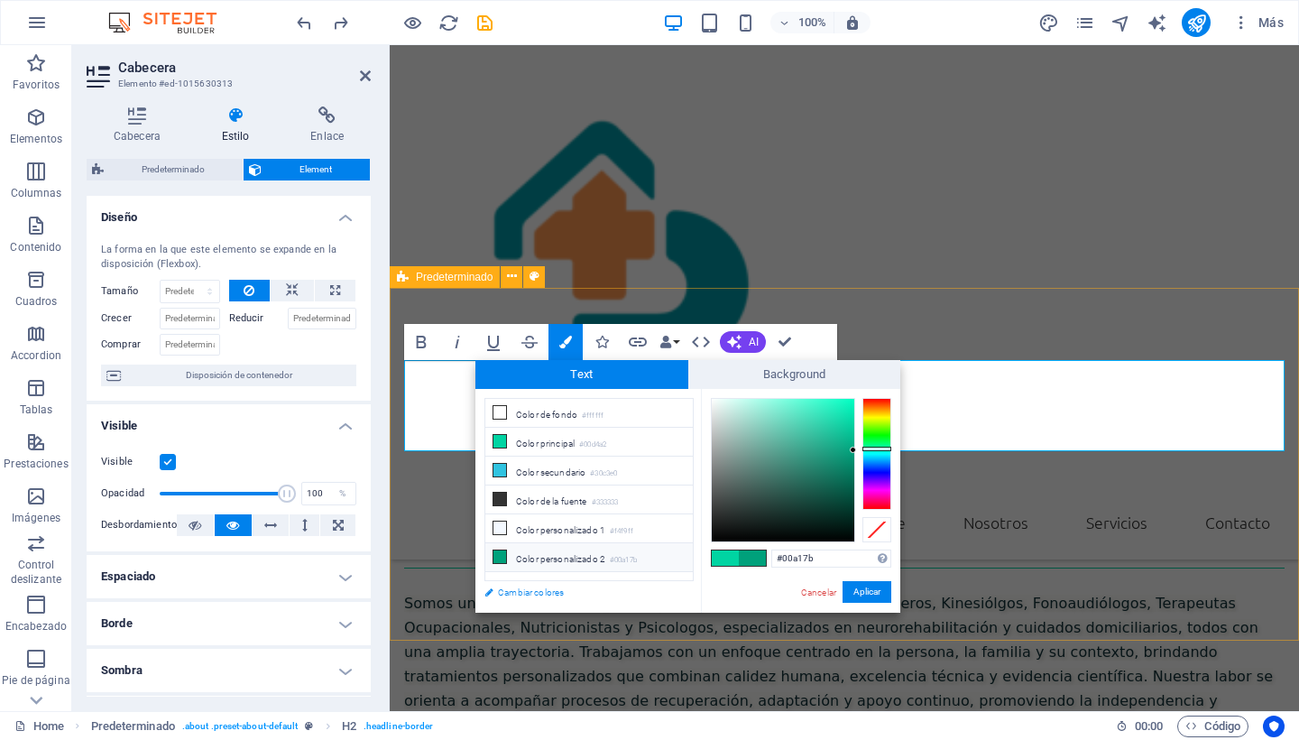
click at [493, 590] on link "Cambiar colores" at bounding box center [579, 592] width 209 height 23
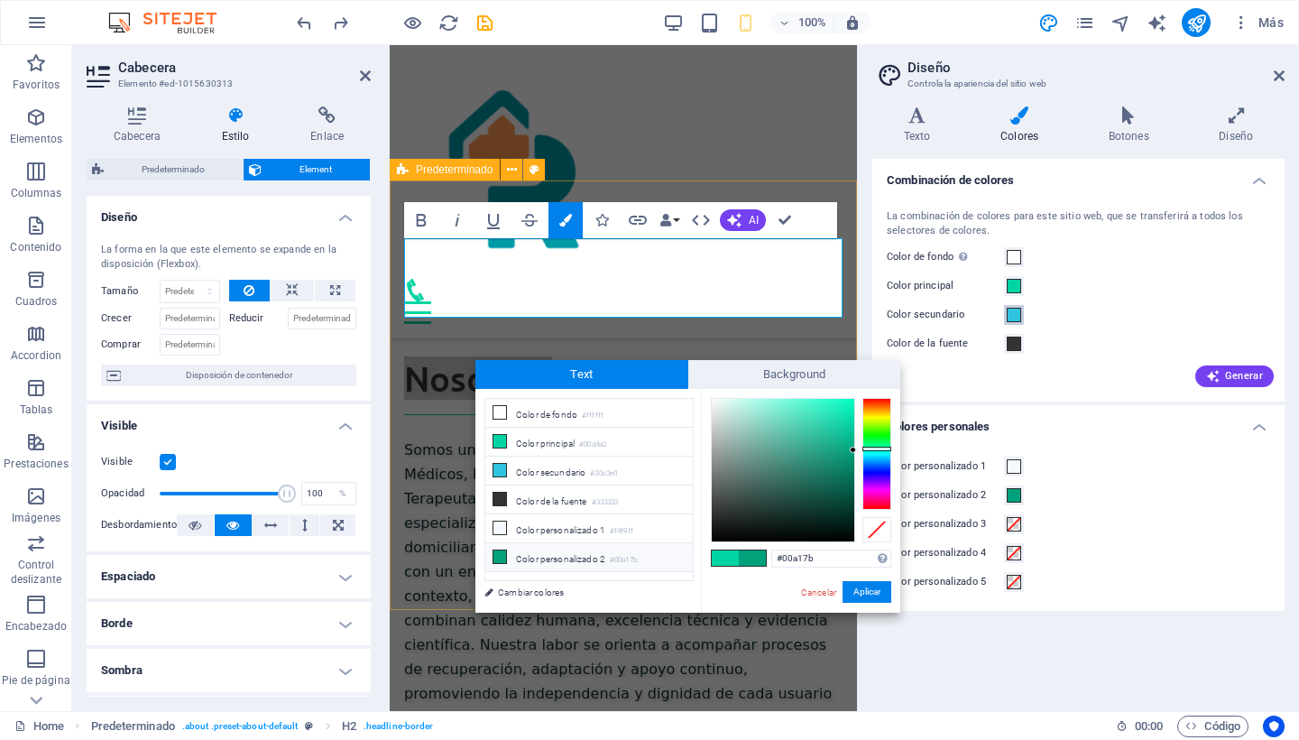
click at [1014, 318] on span at bounding box center [1014, 315] width 14 height 14
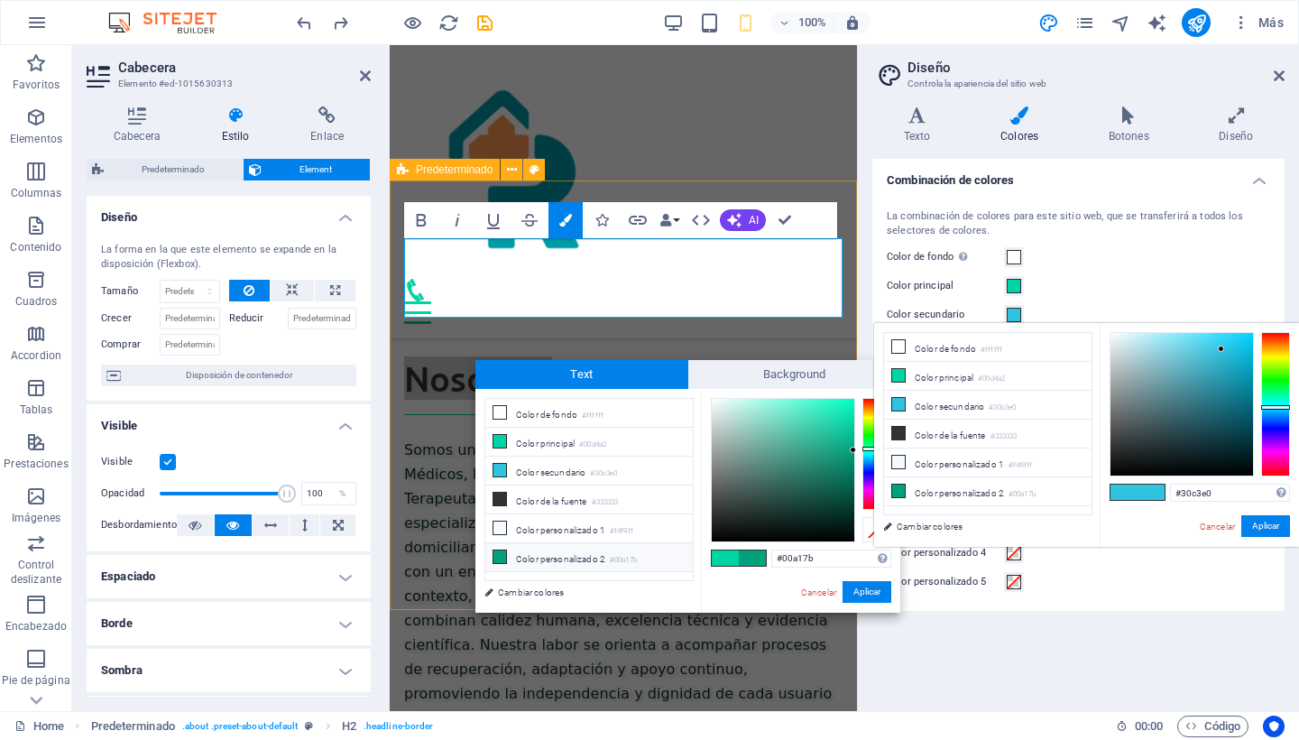
click at [1142, 493] on span at bounding box center [1150, 491] width 27 height 15
click at [1275, 539] on div "#30c3e0 Formatos soportados #0852ed rgb(8, 82, 237) rgba(8, 82, 237, 90%) hsv(2…" at bounding box center [1199, 565] width 199 height 485
click at [1270, 525] on button "Aplicar" at bounding box center [1265, 526] width 49 height 22
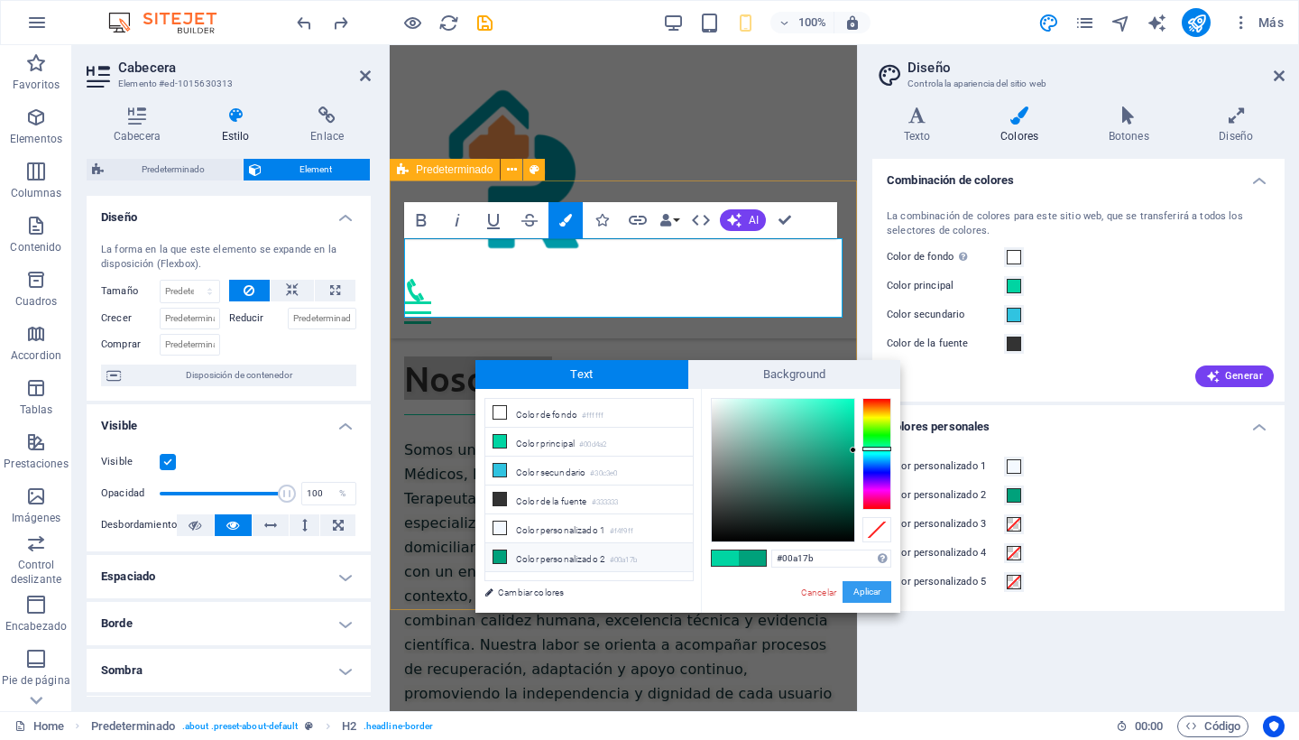
click at [867, 594] on button "Aplicar" at bounding box center [866, 592] width 49 height 22
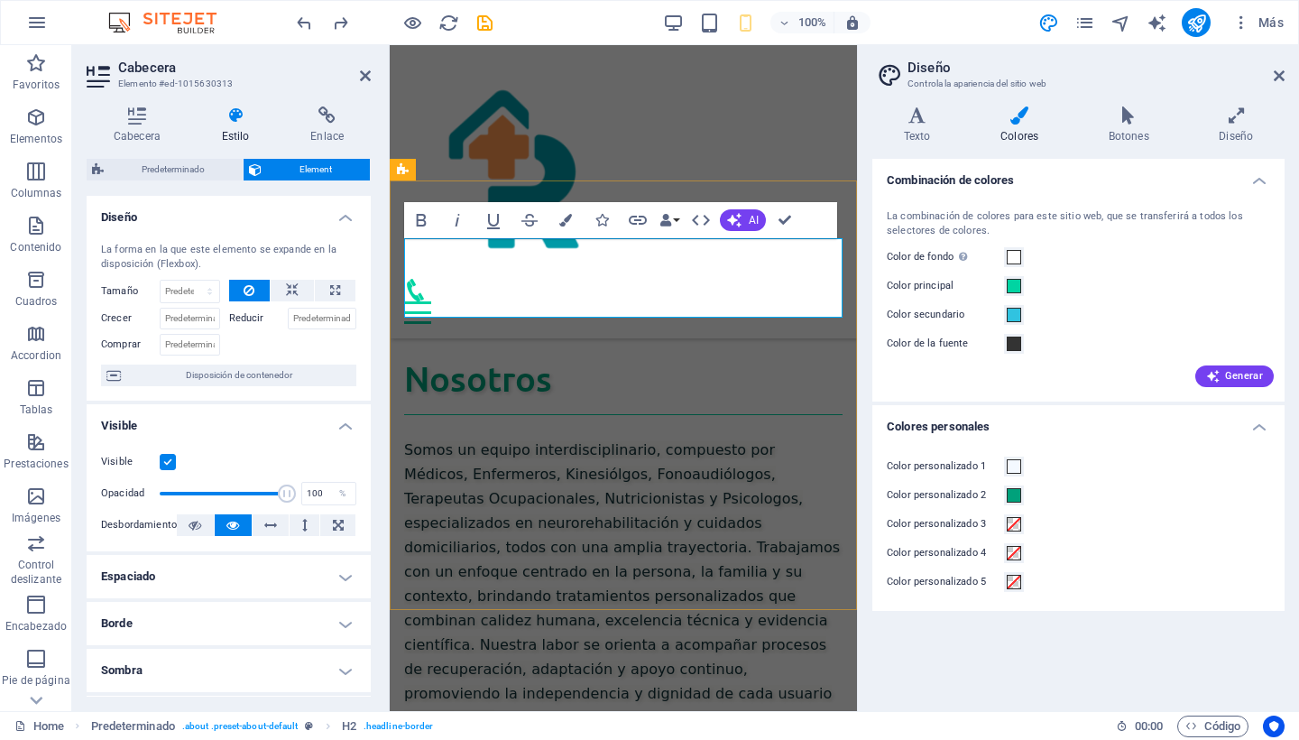
click at [627, 356] on h2 "Nosotros" at bounding box center [623, 385] width 438 height 59
click at [572, 222] on button "Colors" at bounding box center [565, 220] width 34 height 36
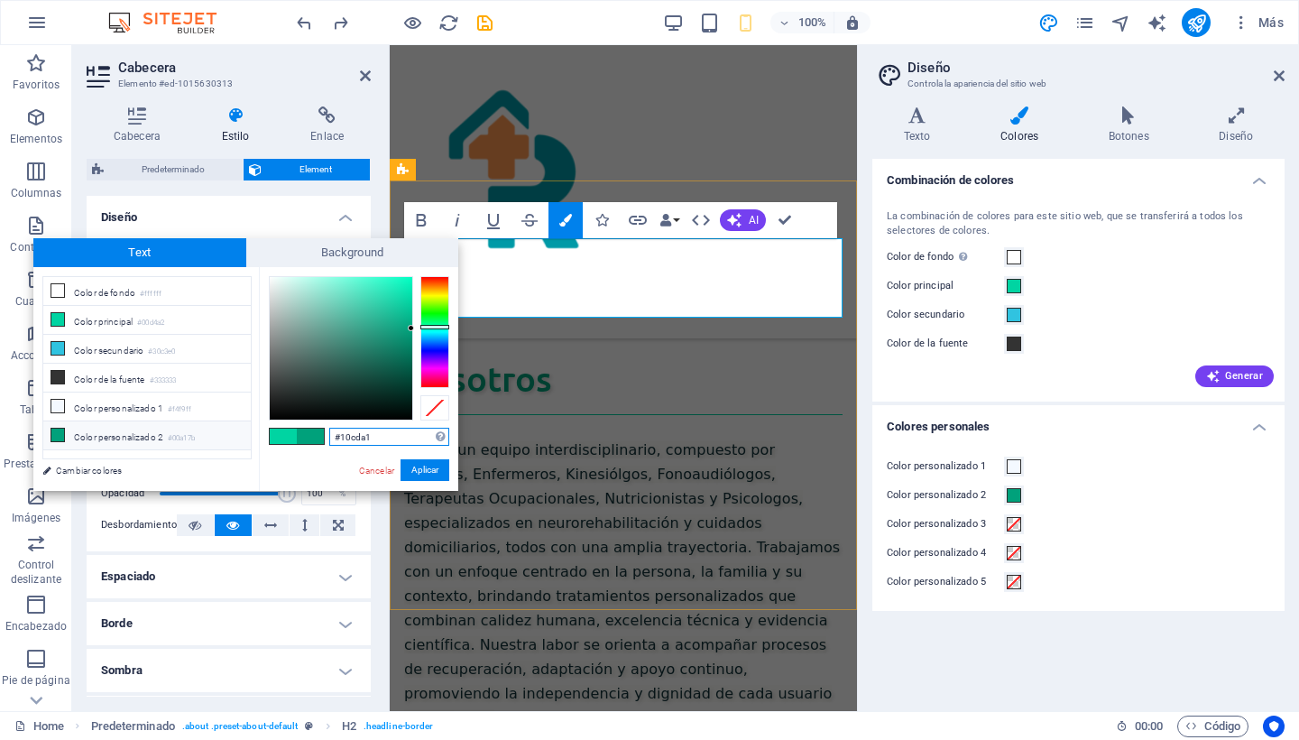
click at [400, 304] on div at bounding box center [341, 348] width 143 height 143
click at [355, 331] on div at bounding box center [341, 348] width 143 height 143
click at [355, 363] on div at bounding box center [341, 348] width 143 height 143
click at [392, 362] on div at bounding box center [341, 348] width 143 height 143
click at [399, 339] on div at bounding box center [341, 348] width 143 height 143
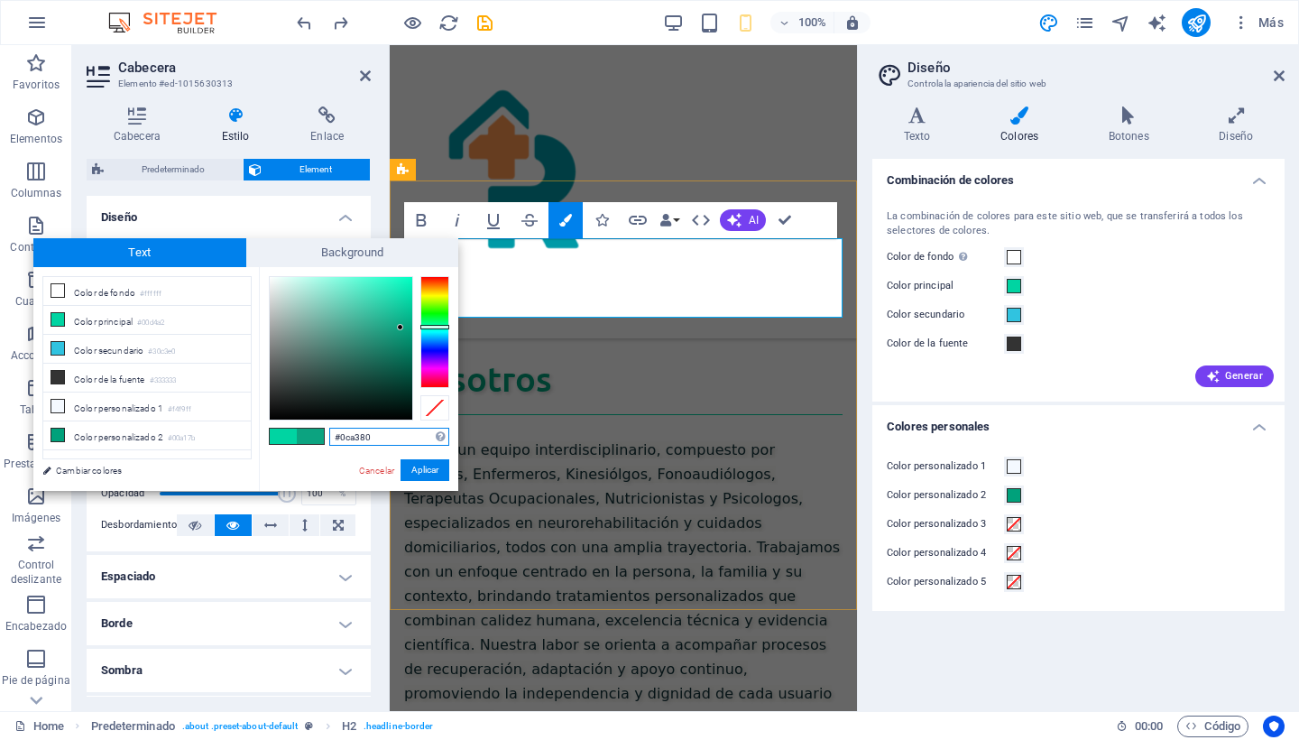
click at [400, 327] on div at bounding box center [341, 348] width 143 height 143
click at [406, 305] on div at bounding box center [341, 348] width 143 height 143
click at [328, 324] on div at bounding box center [341, 348] width 143 height 143
click at [371, 344] on div at bounding box center [341, 348] width 143 height 143
click at [59, 432] on icon at bounding box center [57, 434] width 13 height 13
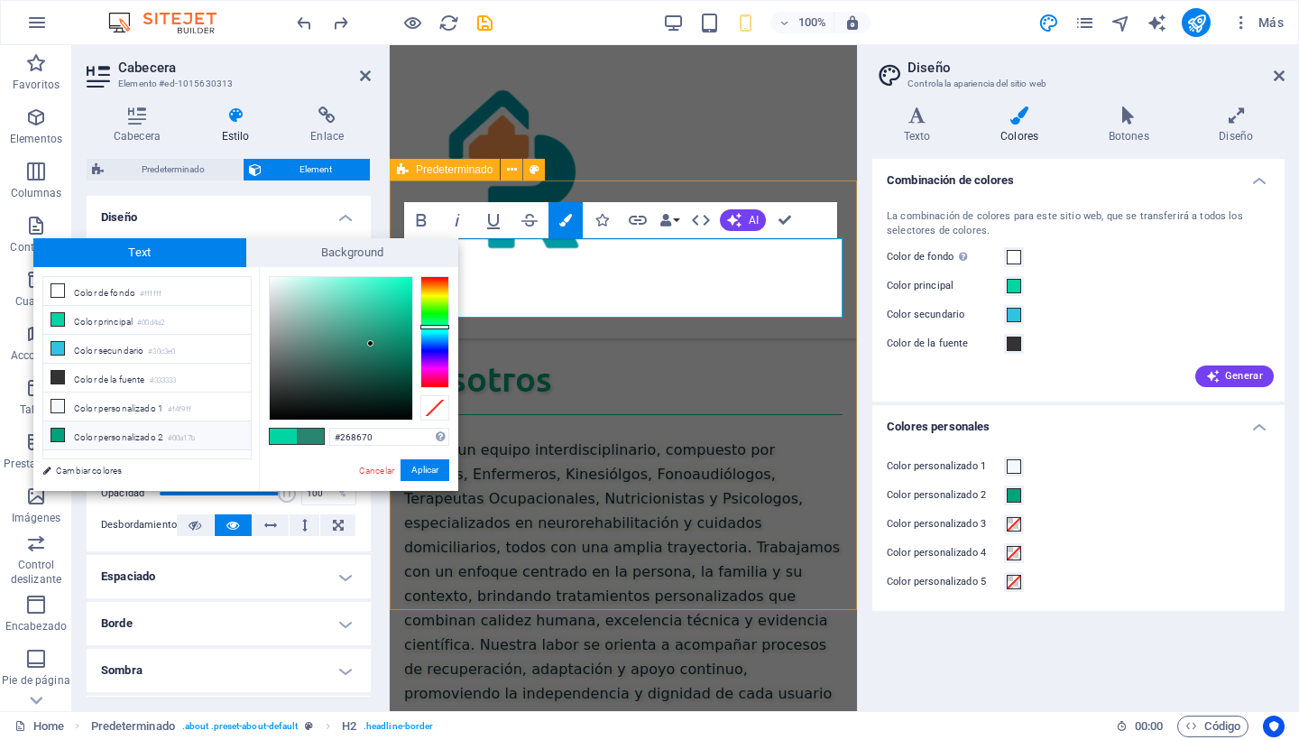
type input "#00a17b"
click at [419, 476] on button "Aplicar" at bounding box center [424, 470] width 49 height 22
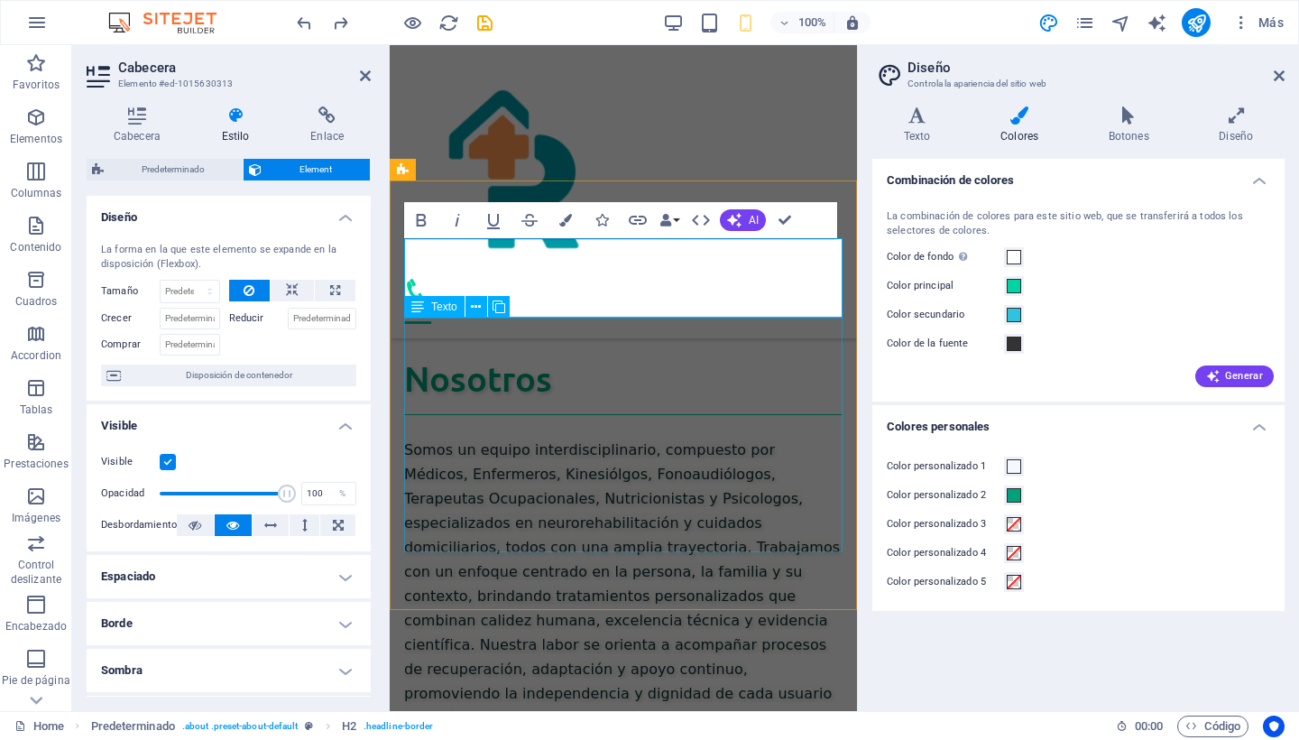
click at [594, 437] on div "Somos un equipo interdisciplinario, compuesto por Médicos, Enfermeros, Kinesiól…" at bounding box center [623, 583] width 438 height 292
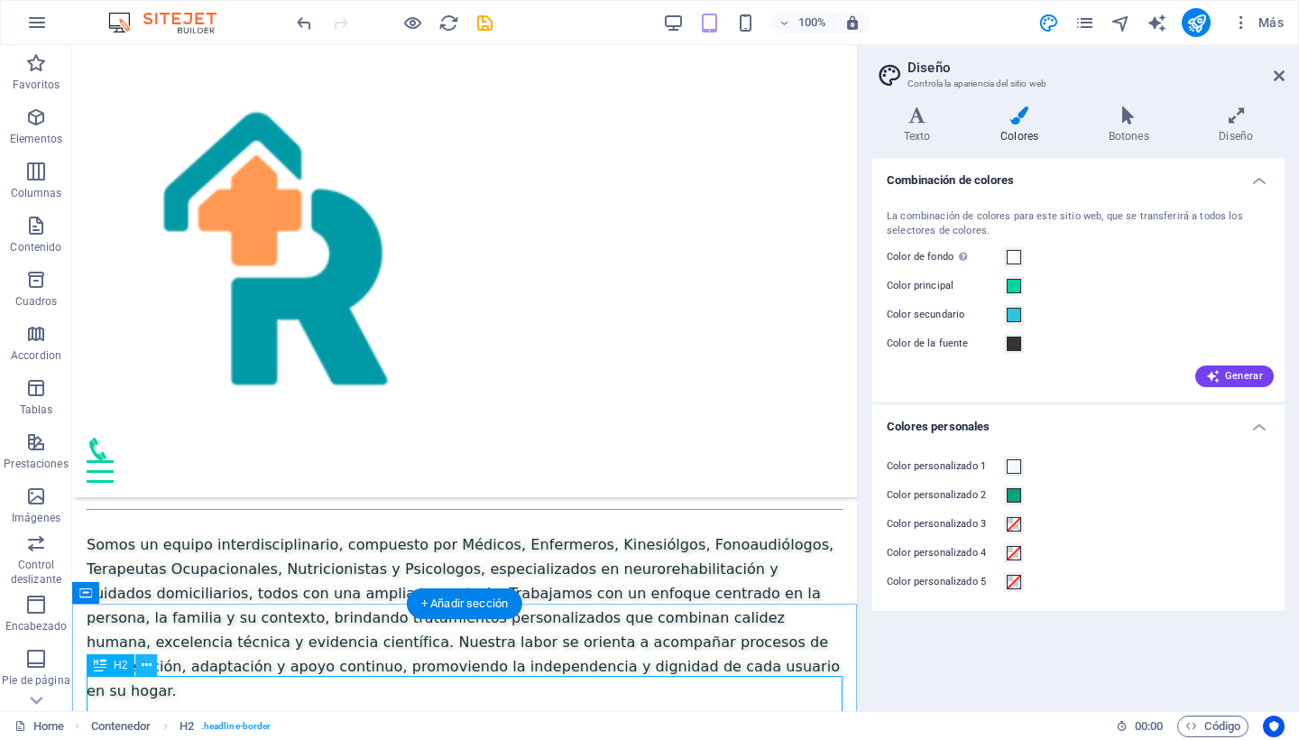
click at [152, 663] on button at bounding box center [146, 665] width 22 height 22
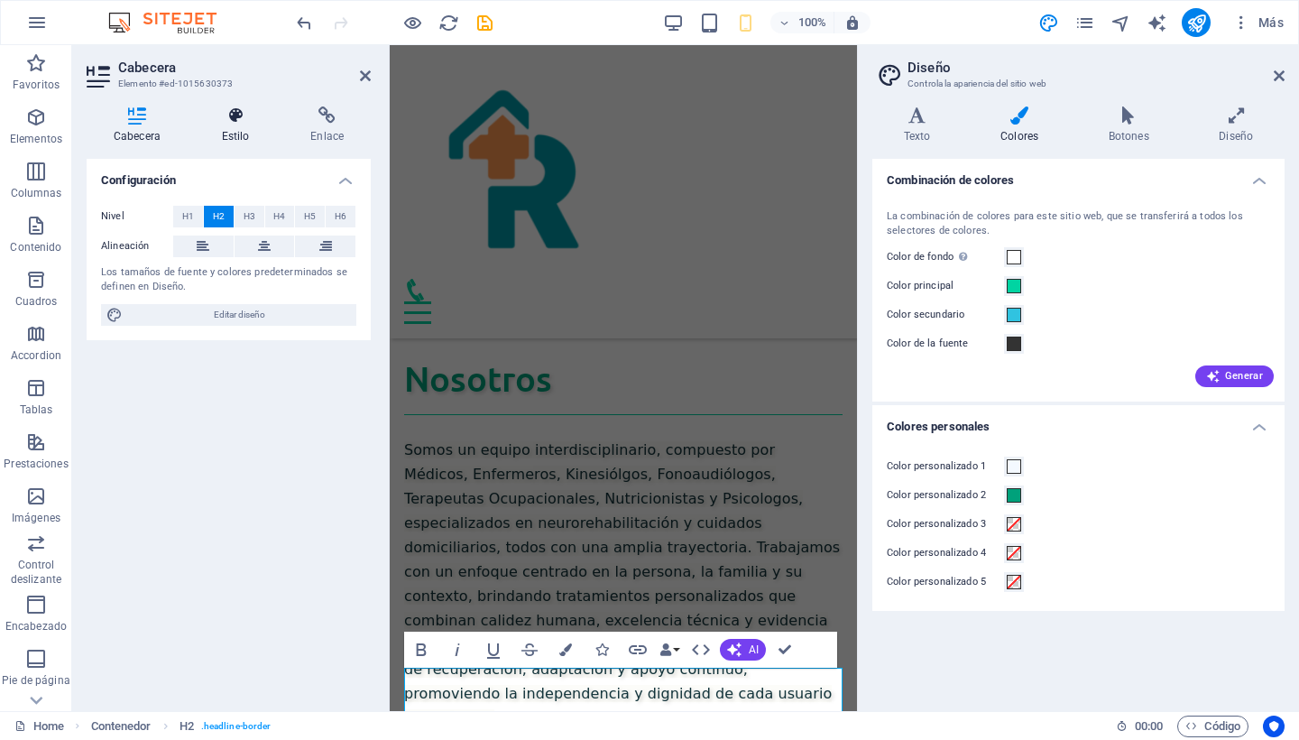
click at [235, 119] on icon at bounding box center [236, 115] width 82 height 18
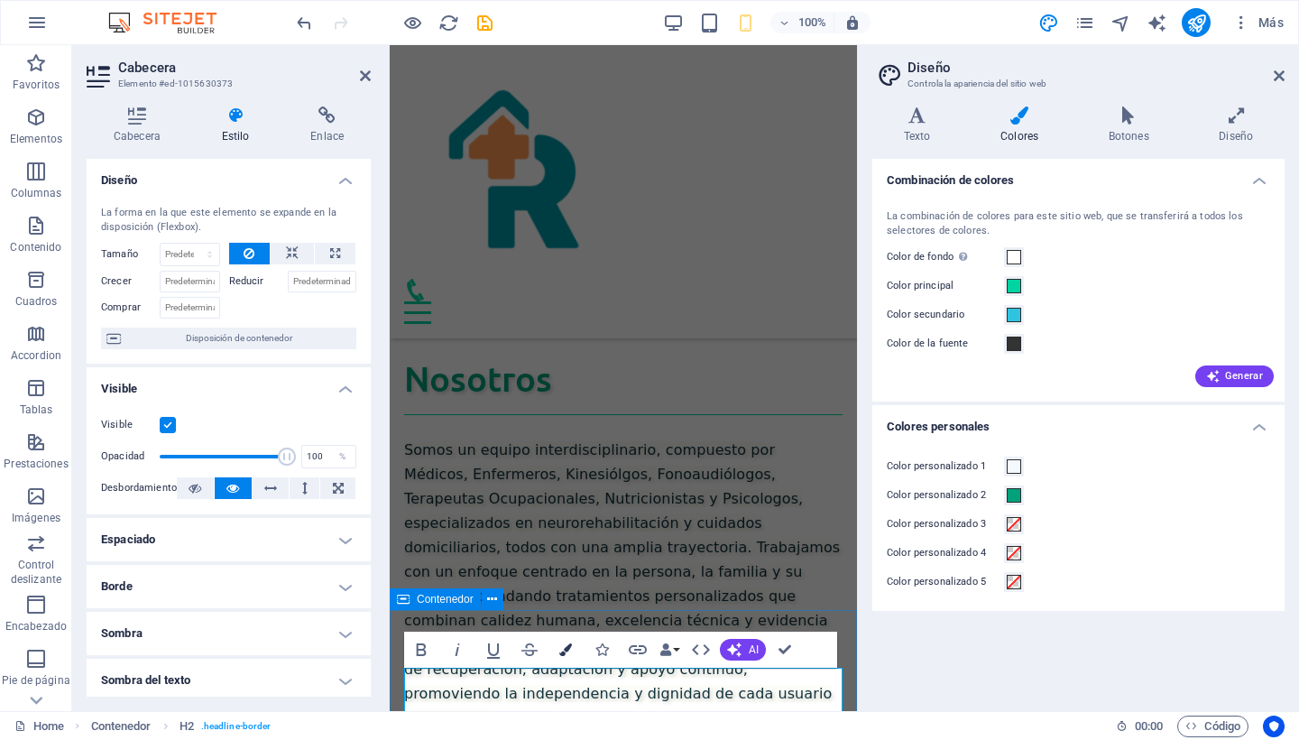
click at [566, 650] on icon "button" at bounding box center [565, 649] width 13 height 13
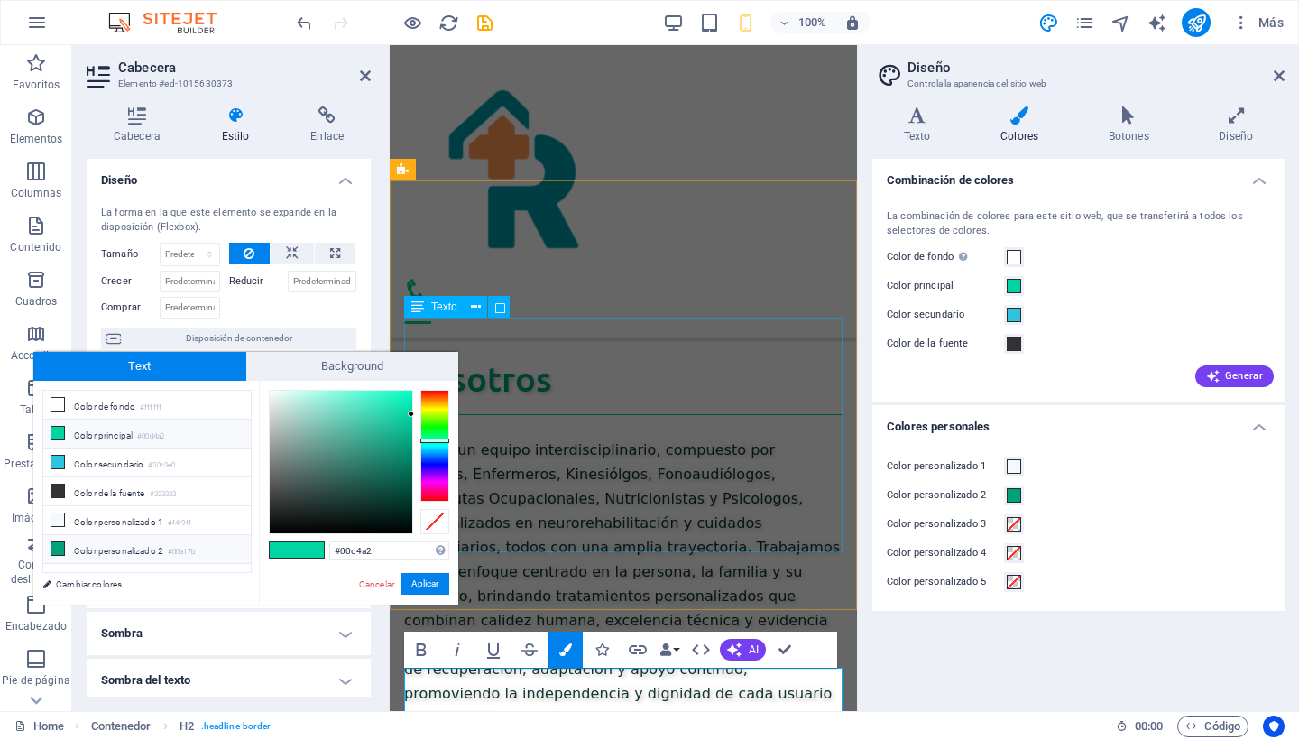
click at [52, 546] on icon at bounding box center [57, 548] width 13 height 13
type input "#00a17b"
click at [435, 585] on button "Aplicar" at bounding box center [424, 584] width 49 height 22
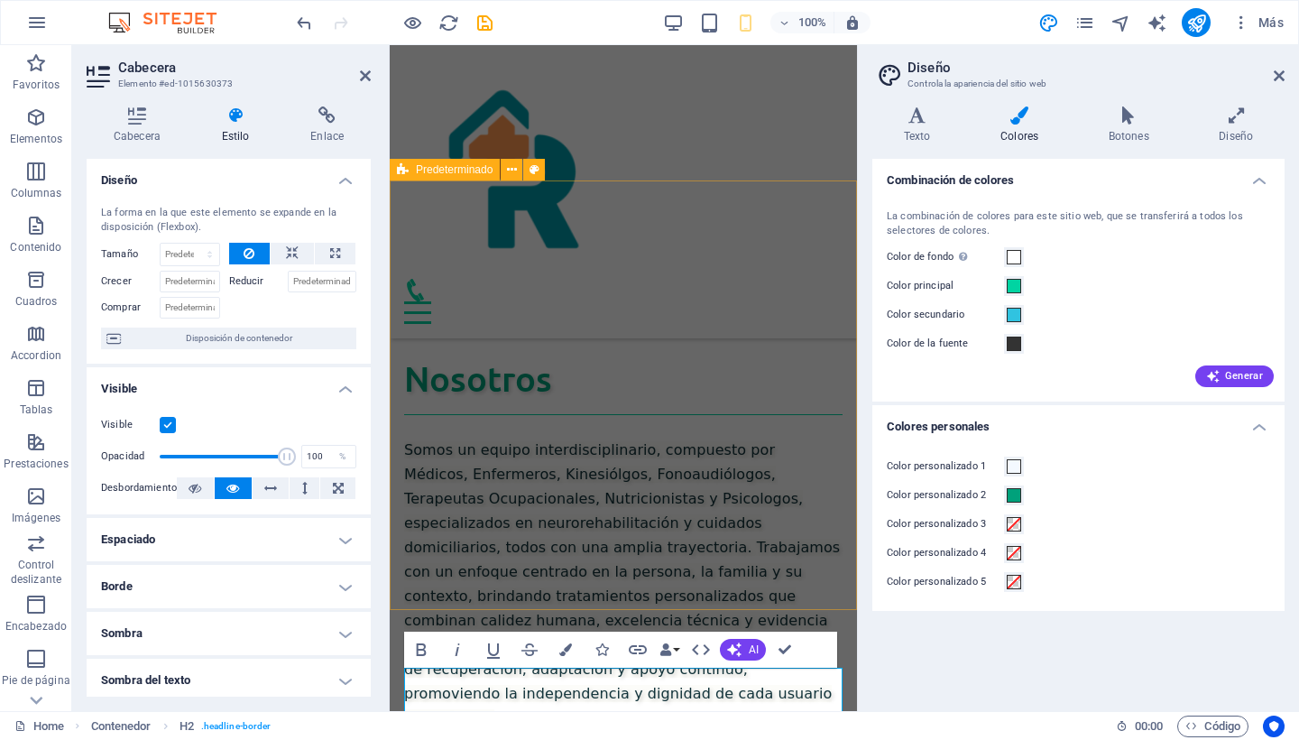
click at [629, 597] on div "Nosotros Somos un equipo interdisciplinario, compuesto por Médicos, Enfermeros,…" at bounding box center [623, 543] width 467 height 488
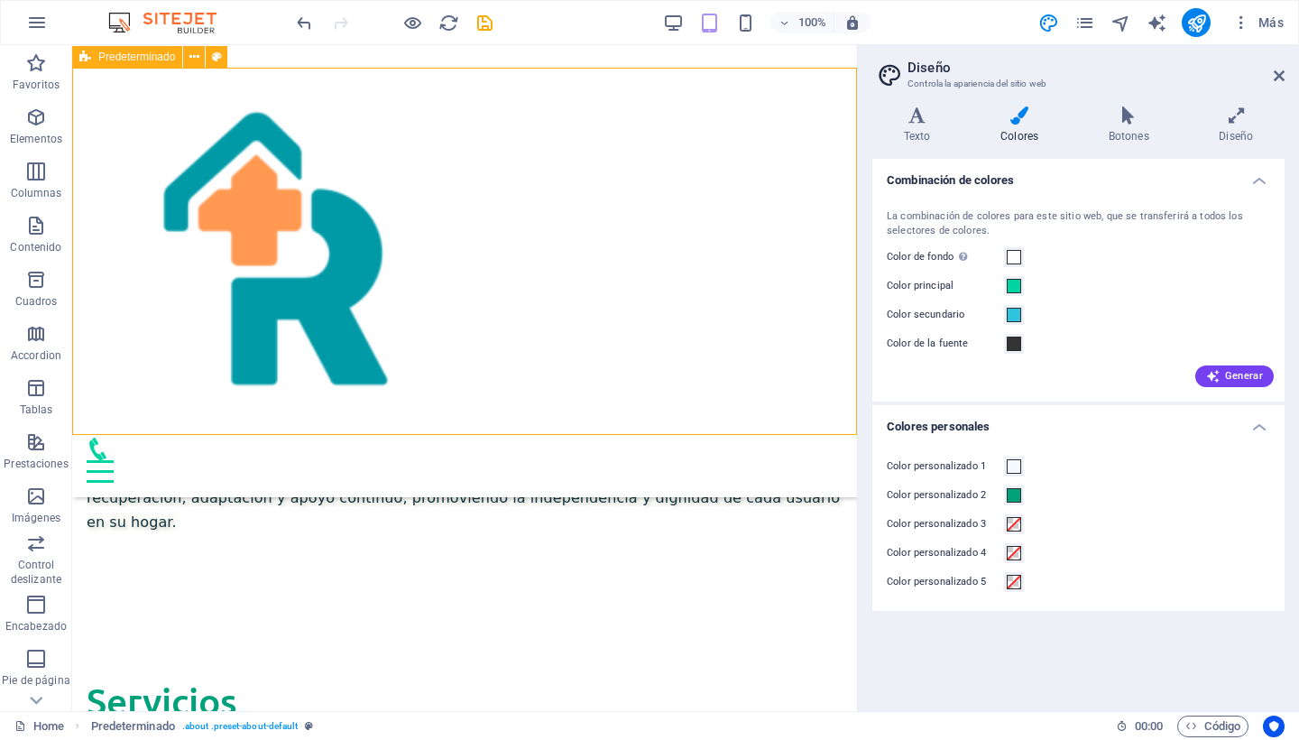
scroll to position [278, 0]
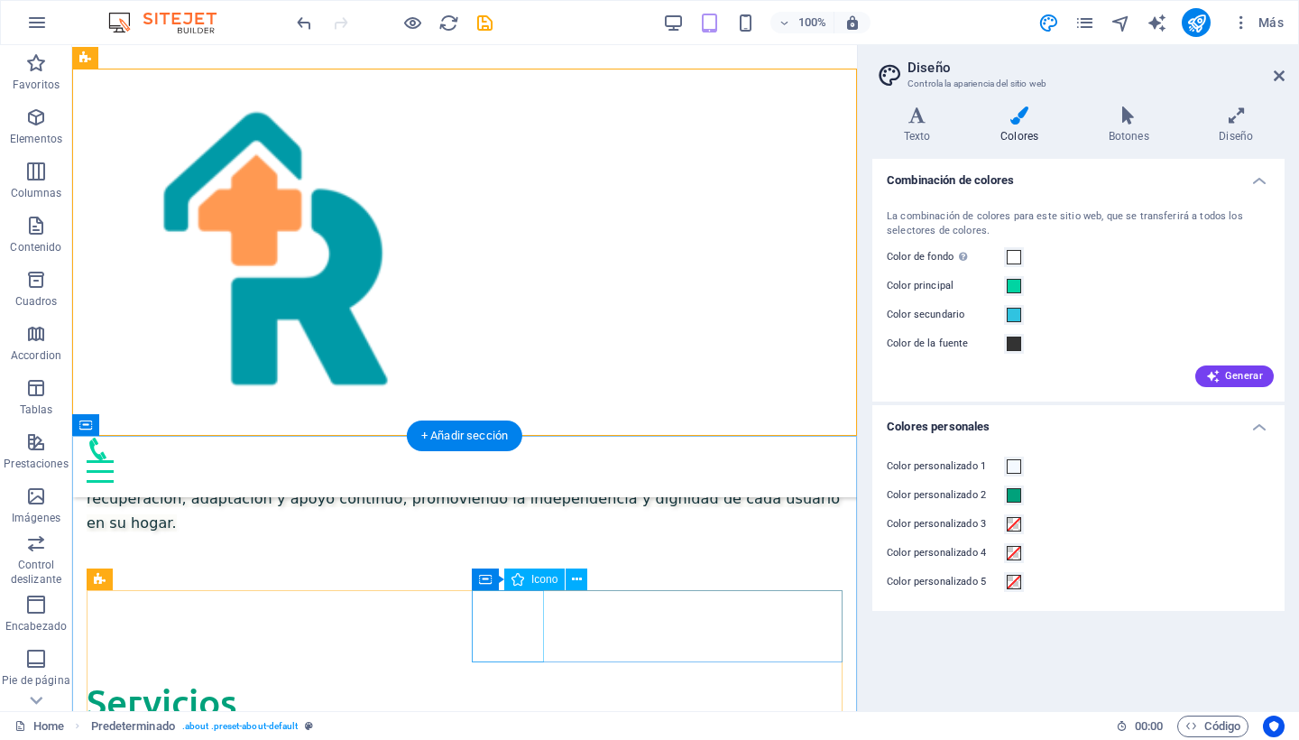
click at [536, 580] on span "Icono" at bounding box center [544, 579] width 26 height 11
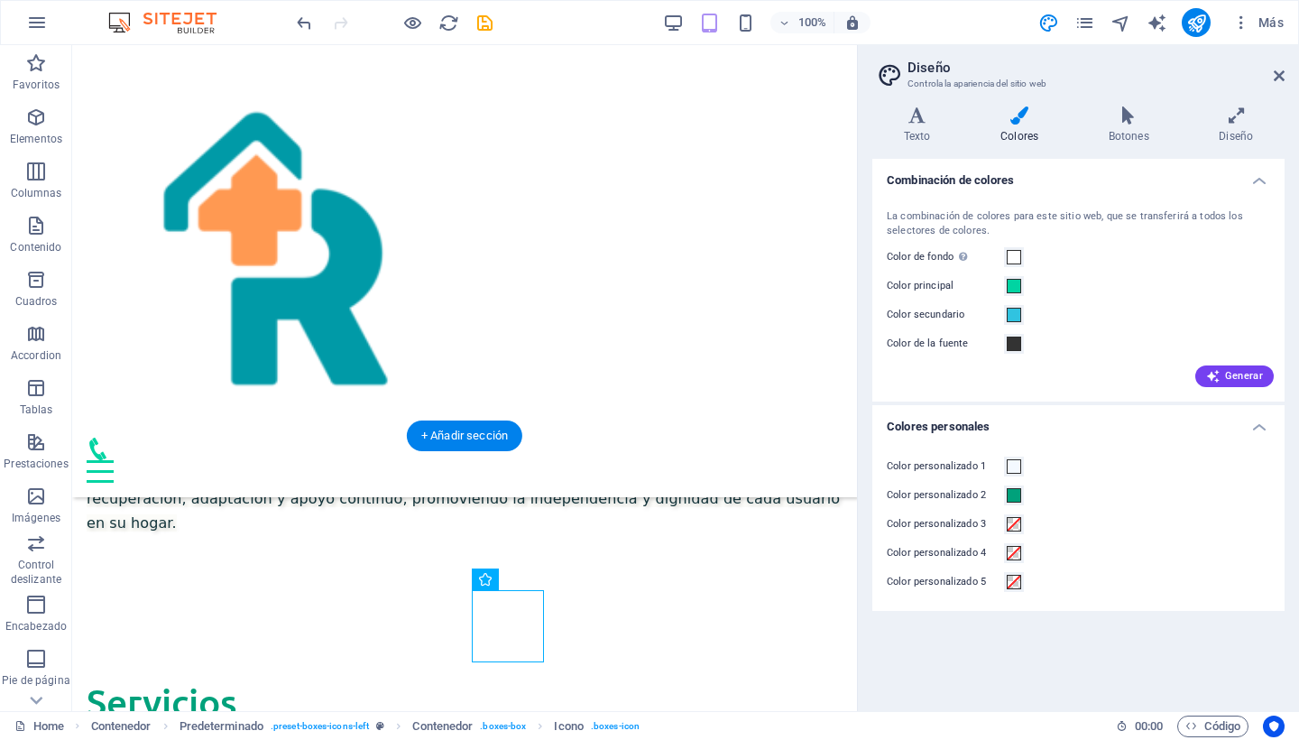
select select "xMidYMid"
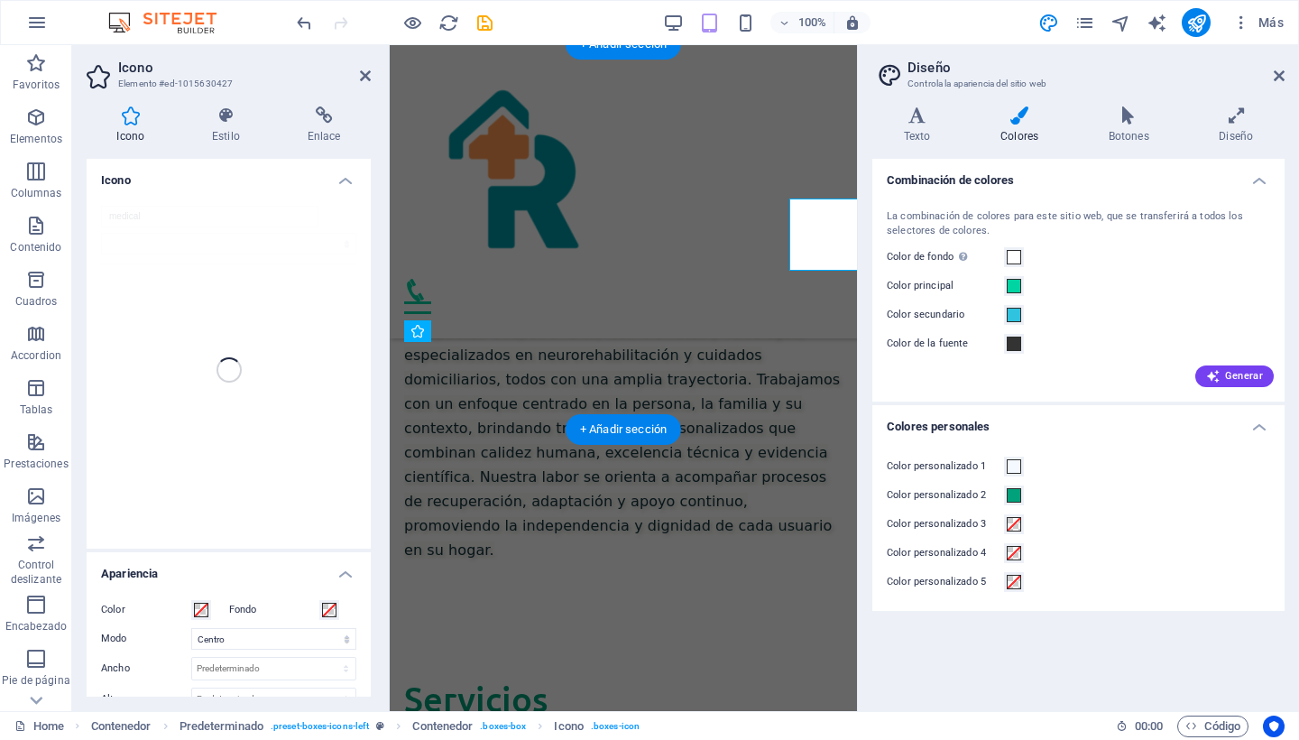
scroll to position [669, 0]
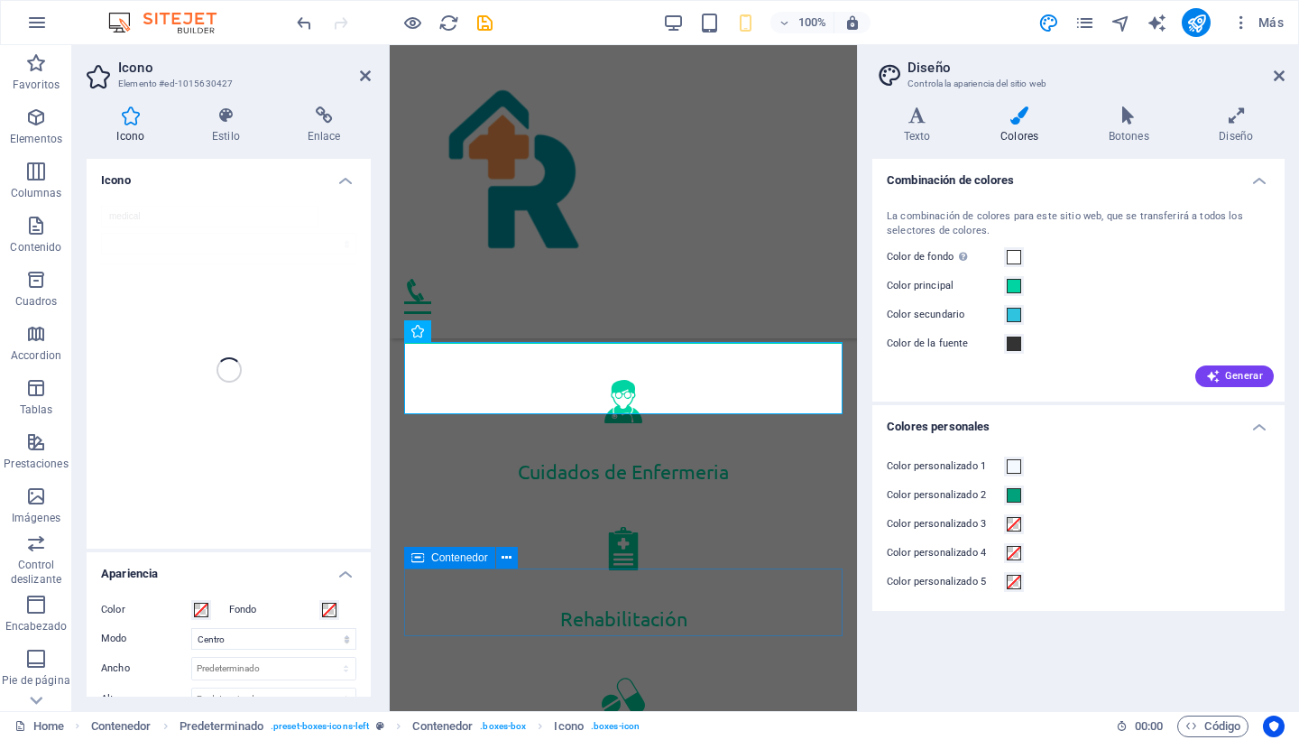
click at [125, 208] on div "medical" at bounding box center [229, 369] width 284 height 357
click at [1014, 318] on span at bounding box center [1014, 315] width 14 height 14
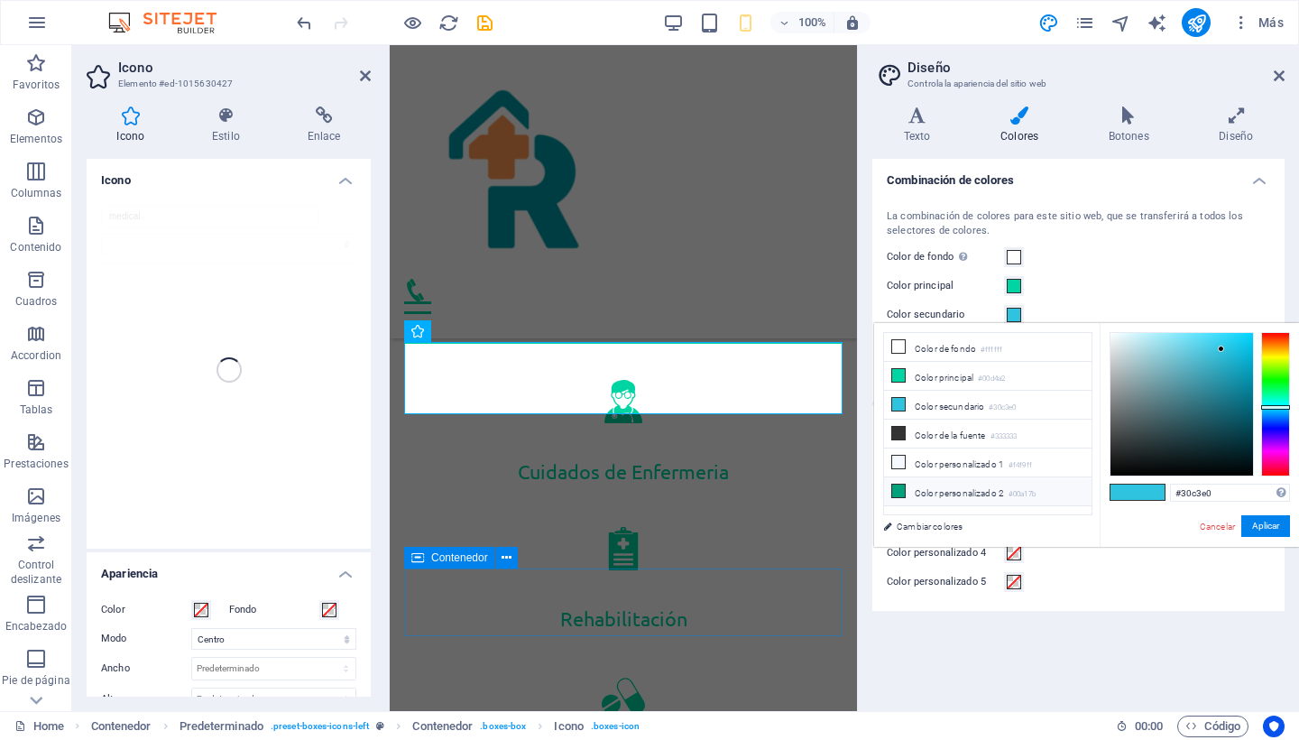
click at [901, 493] on icon at bounding box center [898, 490] width 13 height 13
type input "#00a17b"
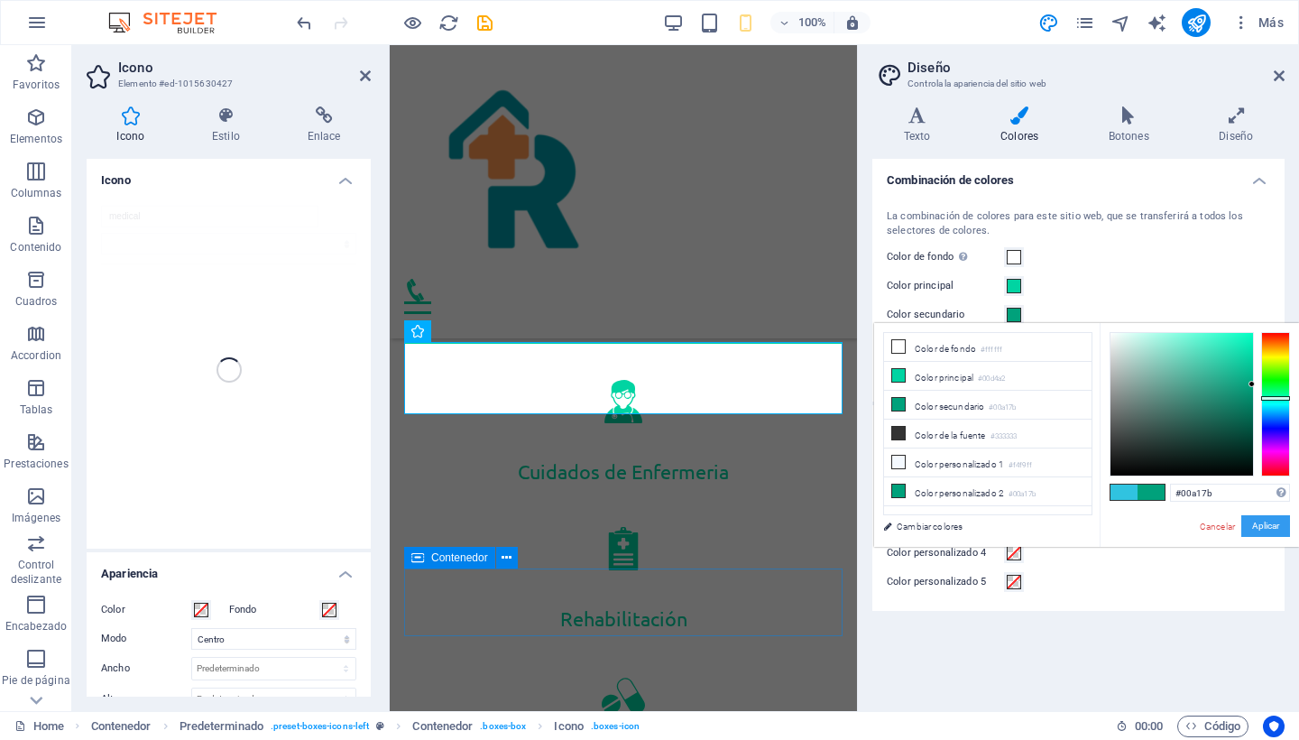
click at [1270, 525] on button "Aplicar" at bounding box center [1265, 526] width 49 height 22
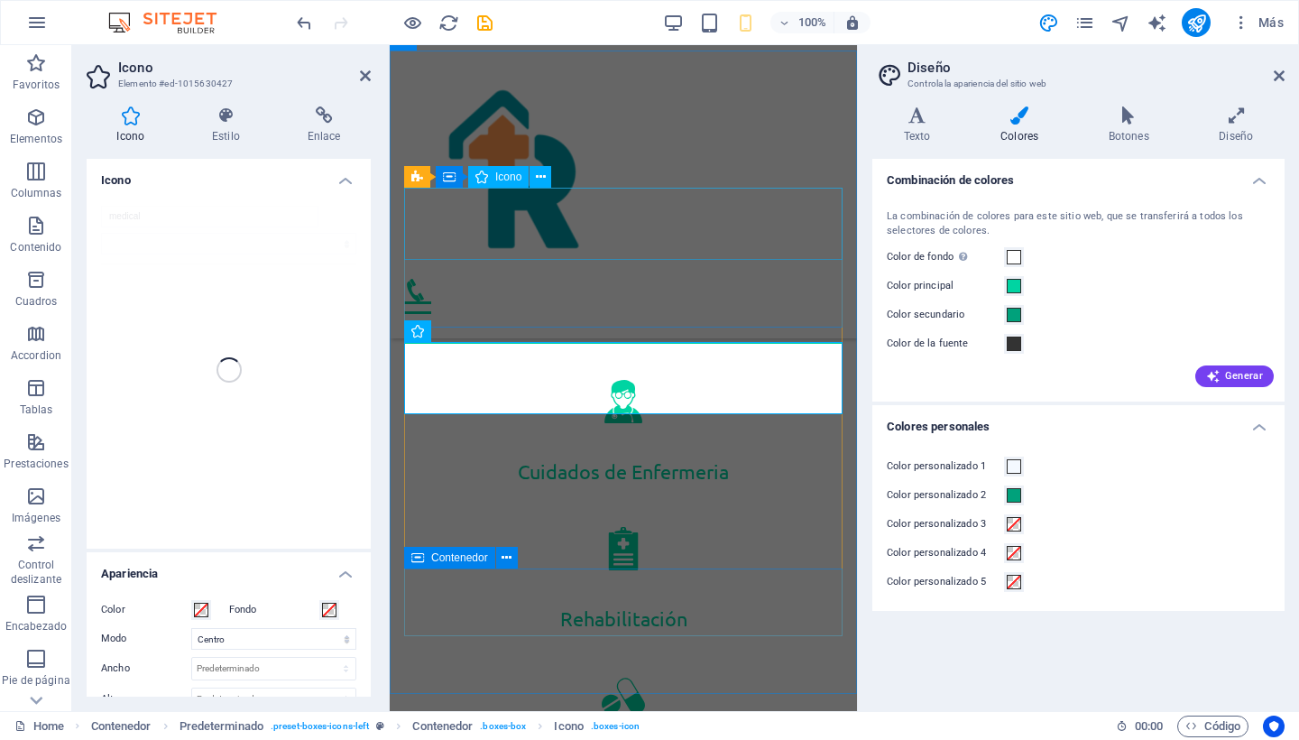
click at [644, 365] on figure at bounding box center [623, 401] width 438 height 72
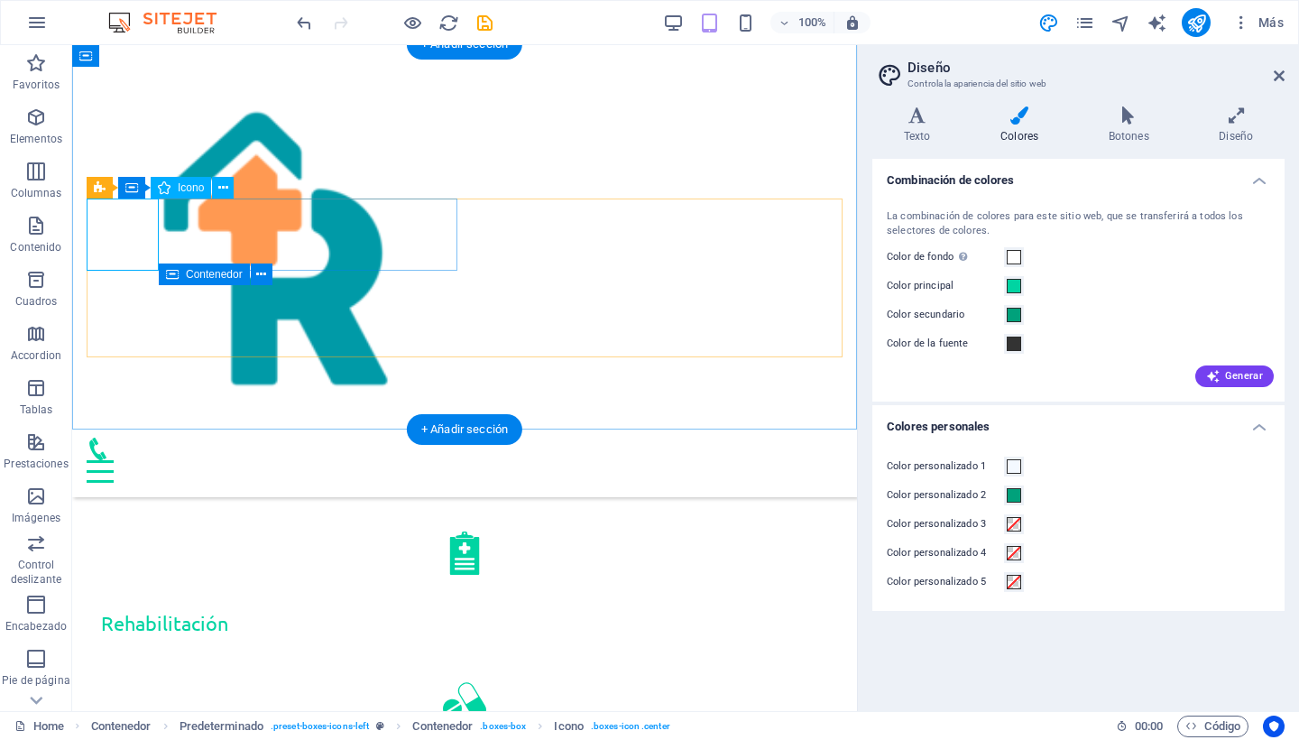
click at [124, 370] on figure at bounding box center [465, 406] width 756 height 72
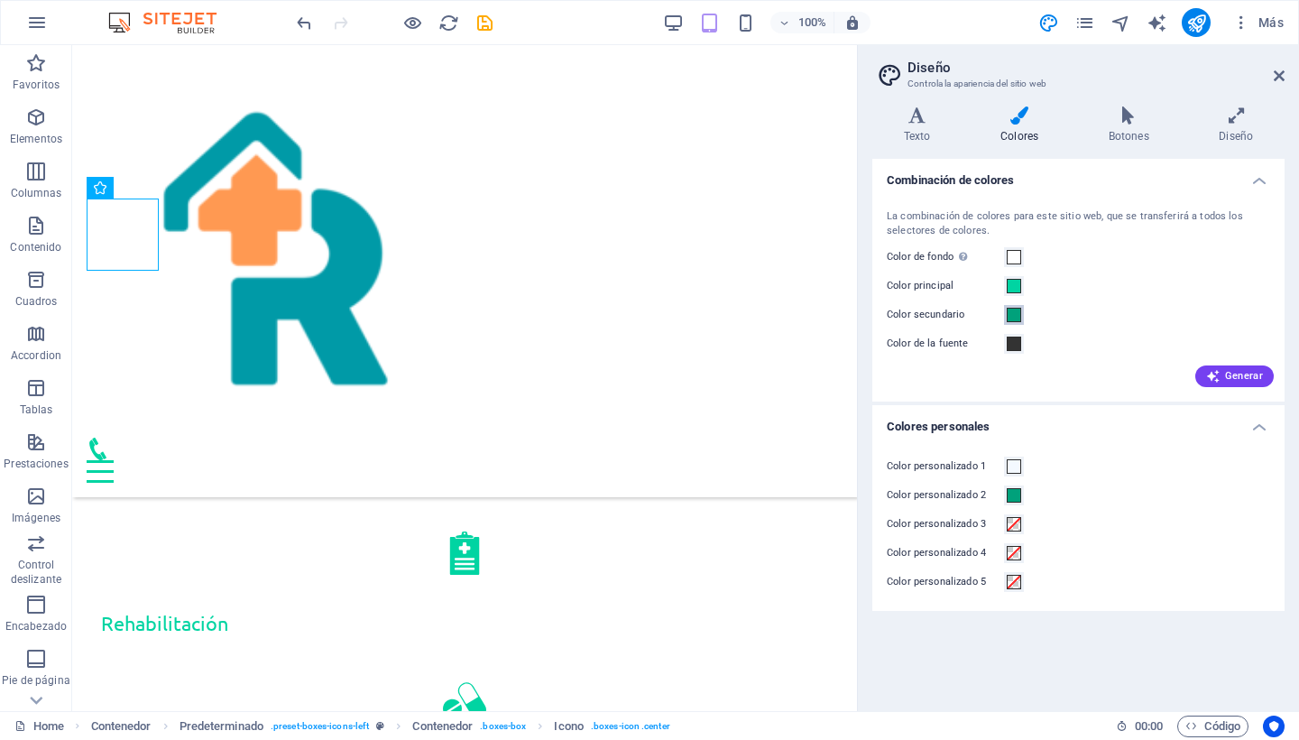
click at [1015, 318] on span at bounding box center [1014, 315] width 14 height 14
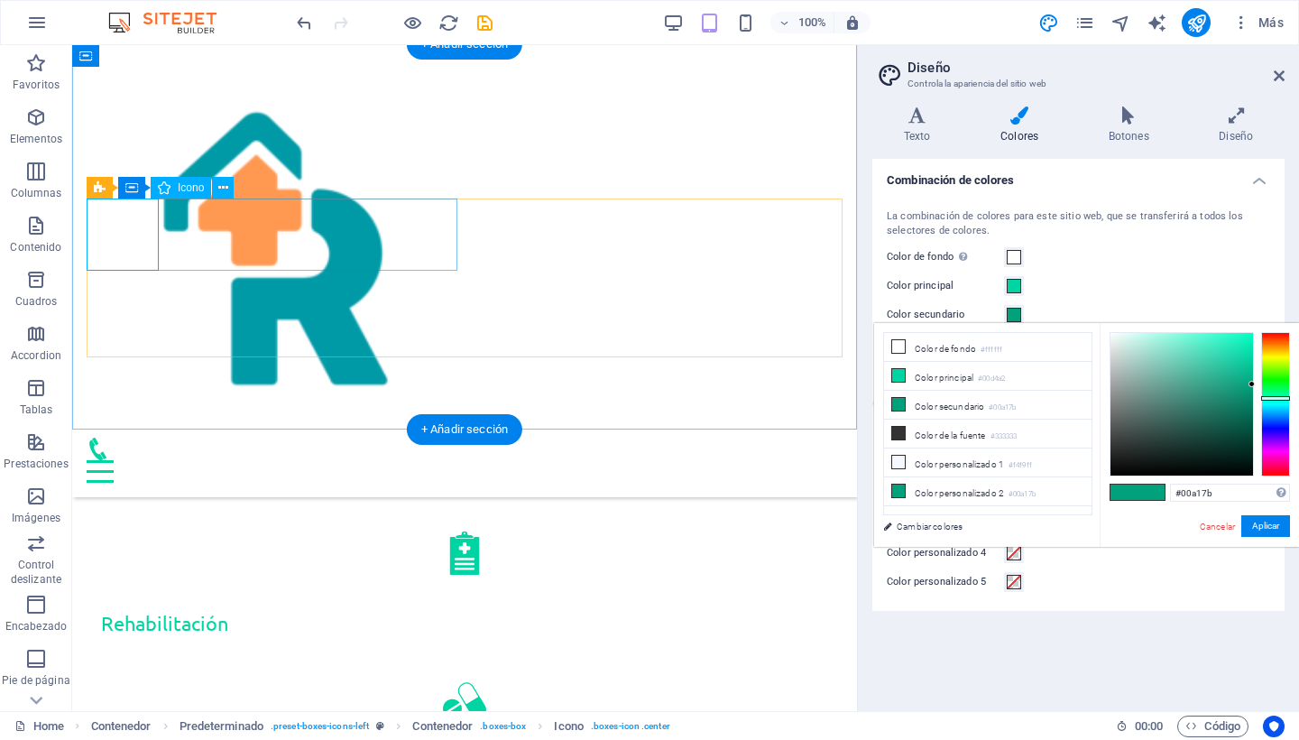
click at [122, 370] on figure at bounding box center [465, 406] width 756 height 72
select select "xMidYMid"
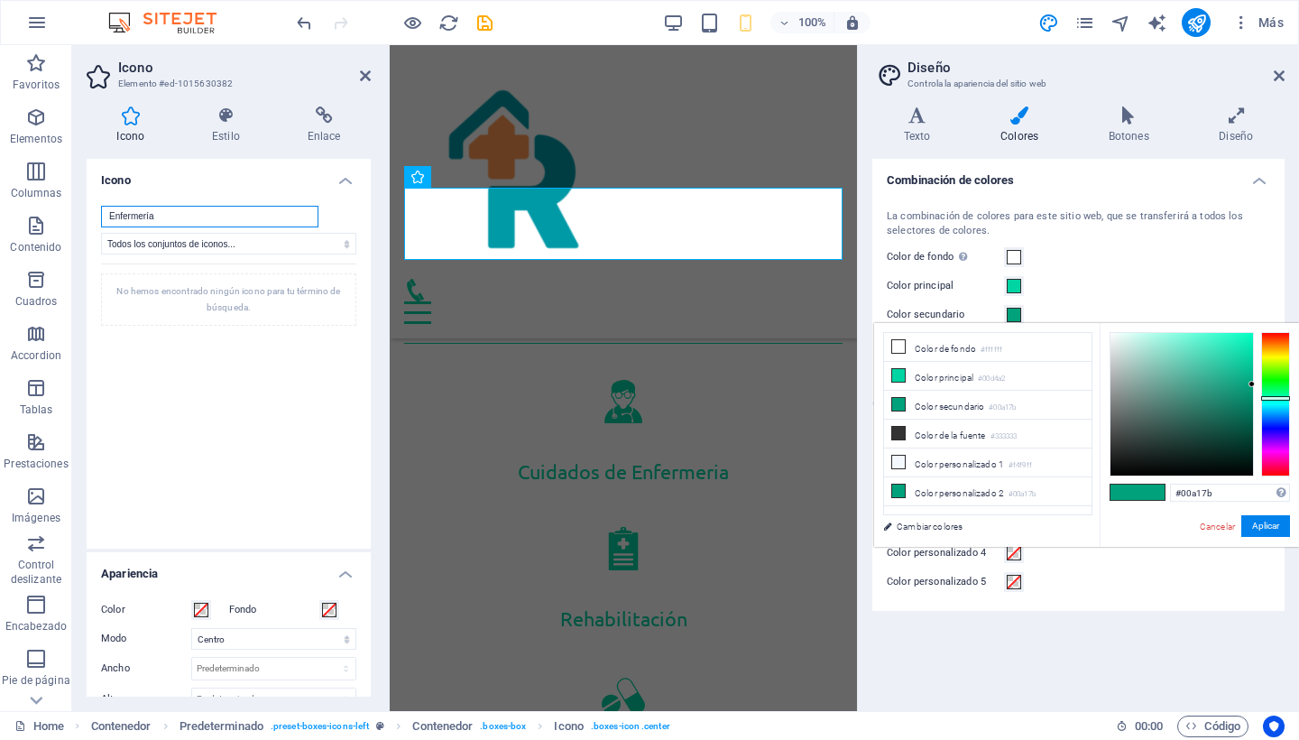
click at [181, 211] on input "Enfermería" at bounding box center [209, 217] width 217 height 22
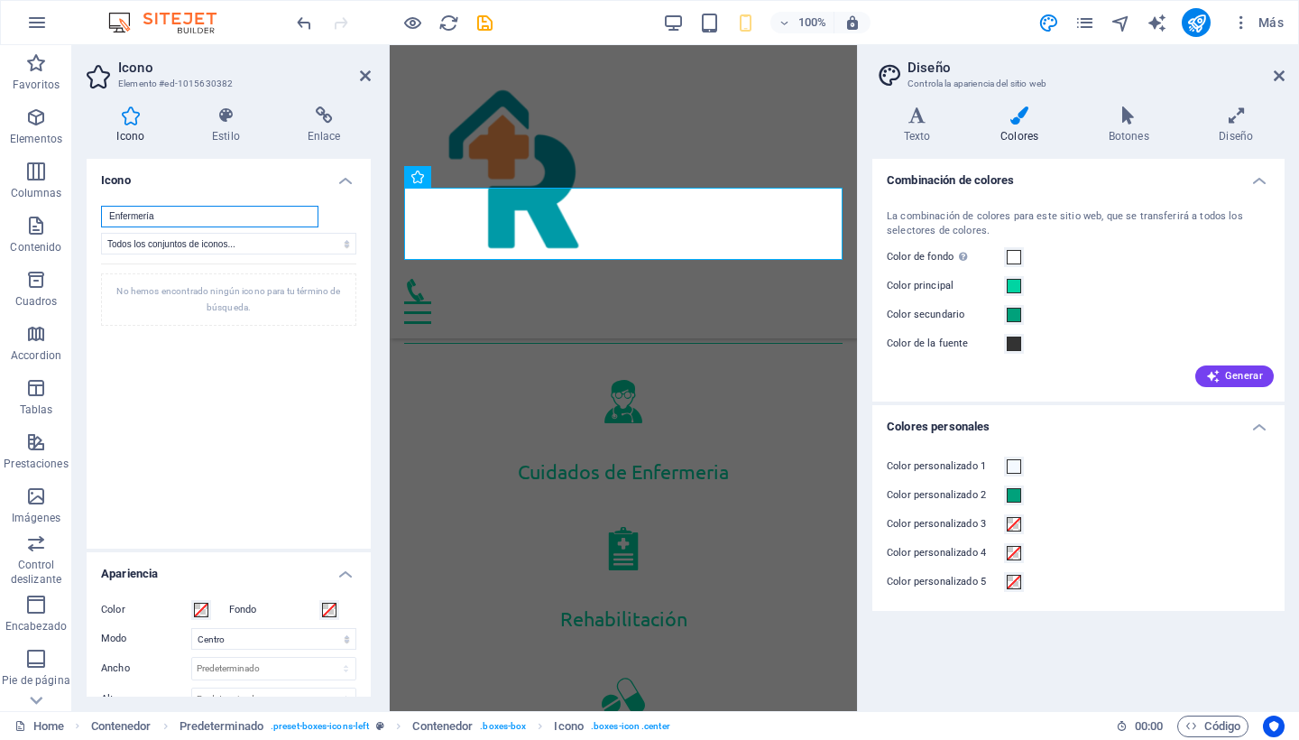
click at [165, 223] on input "Enfermería" at bounding box center [209, 217] width 217 height 22
click at [233, 472] on div "No hemos encontrado ningún icono para tu término de búsqueda." at bounding box center [228, 394] width 255 height 262
click at [162, 208] on input "Enfermería" at bounding box center [209, 217] width 217 height 22
click at [160, 219] on input "Enfermería" at bounding box center [209, 217] width 217 height 22
type input "E"
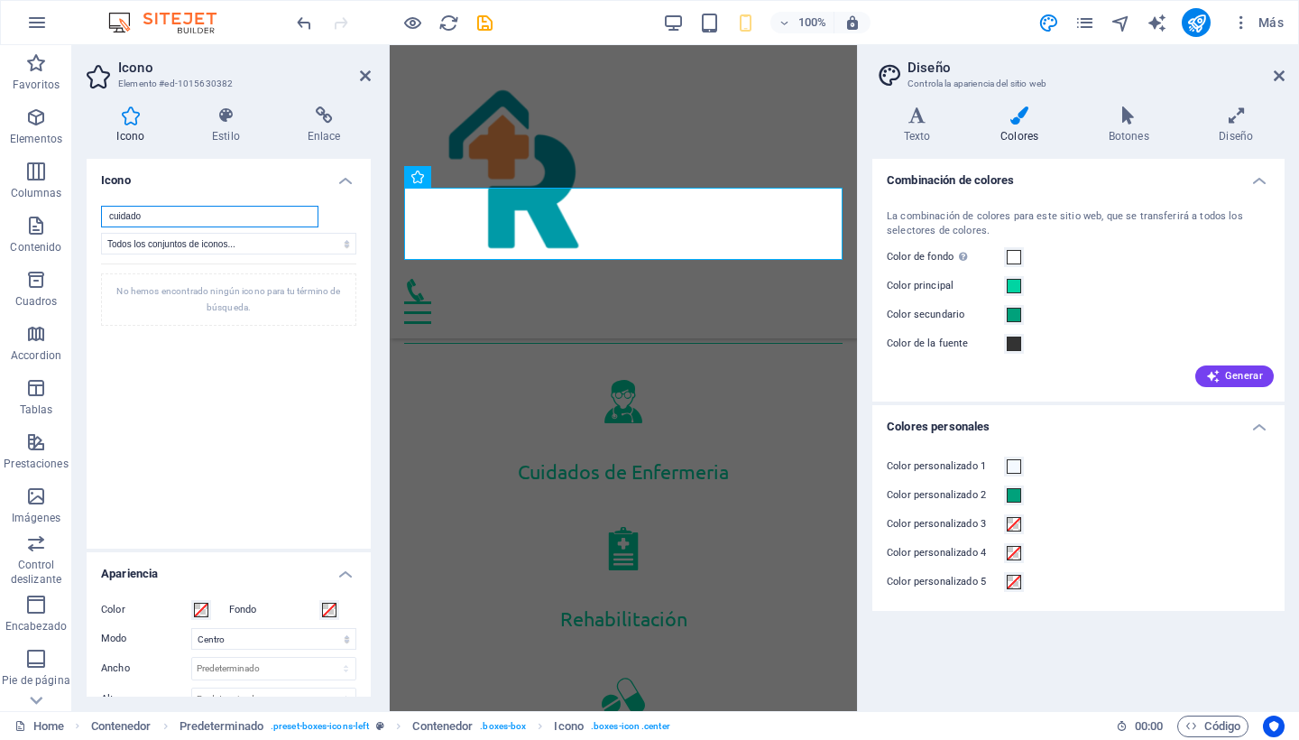
type input "cuidado"
select select "ionicons"
click at [167, 212] on input "cuidado" at bounding box center [209, 217] width 217 height 22
type input "c"
click at [186, 213] on input "search" at bounding box center [209, 217] width 217 height 22
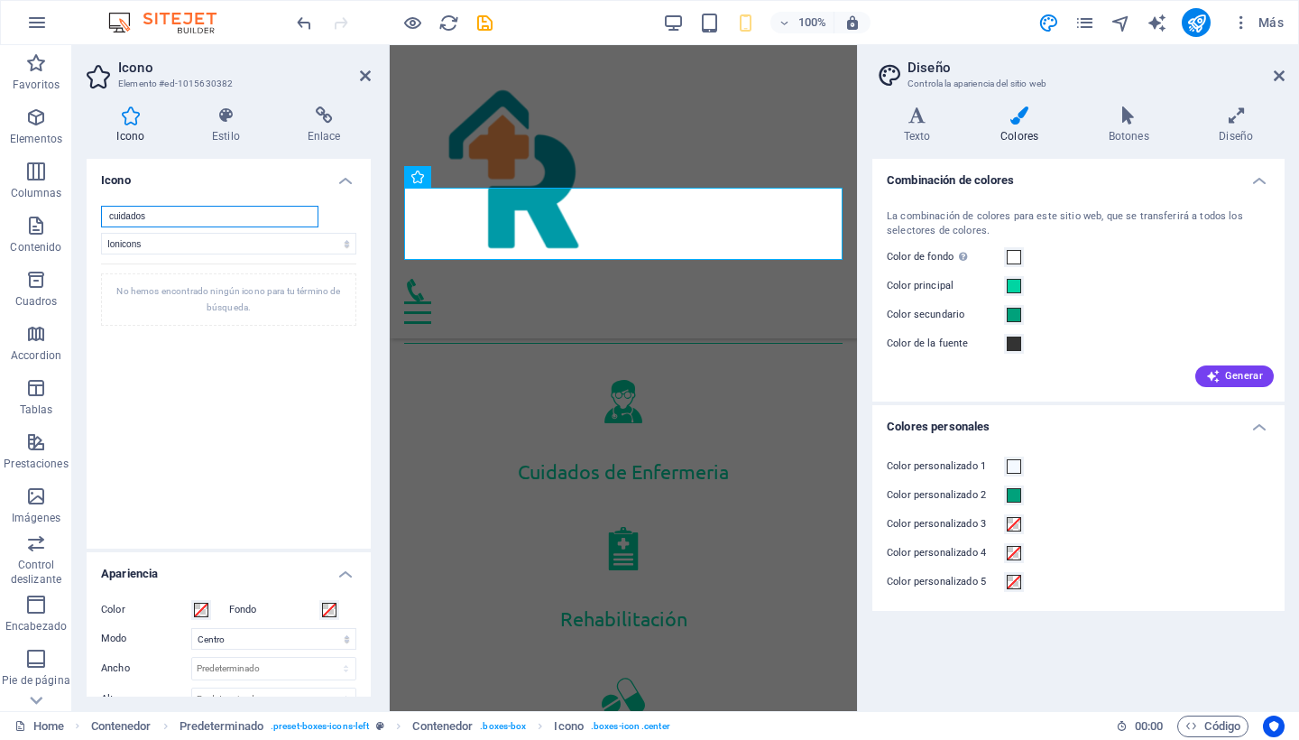
type input "cuidados"
click at [1026, 124] on h4 "Colores" at bounding box center [1023, 125] width 108 height 38
click at [1277, 76] on icon at bounding box center [1279, 76] width 11 height 14
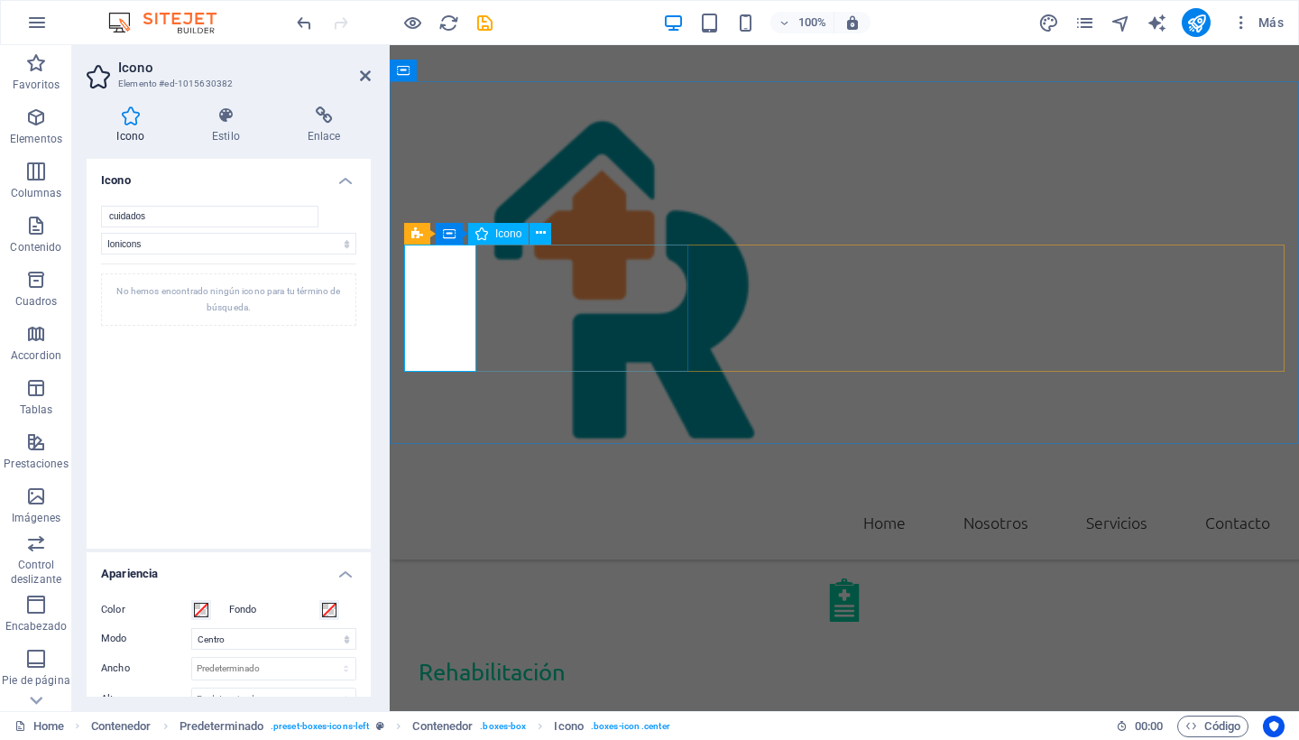
click at [445, 412] on figure at bounding box center [844, 448] width 880 height 72
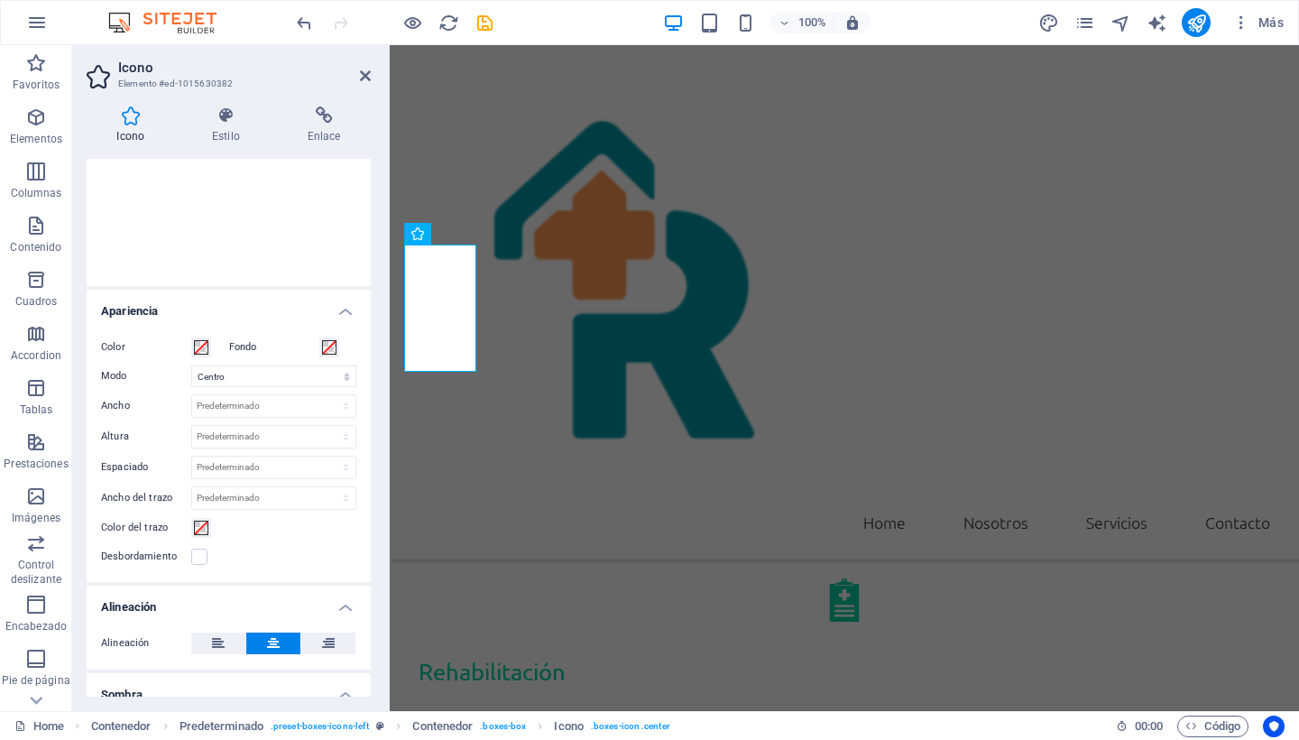
scroll to position [253, 0]
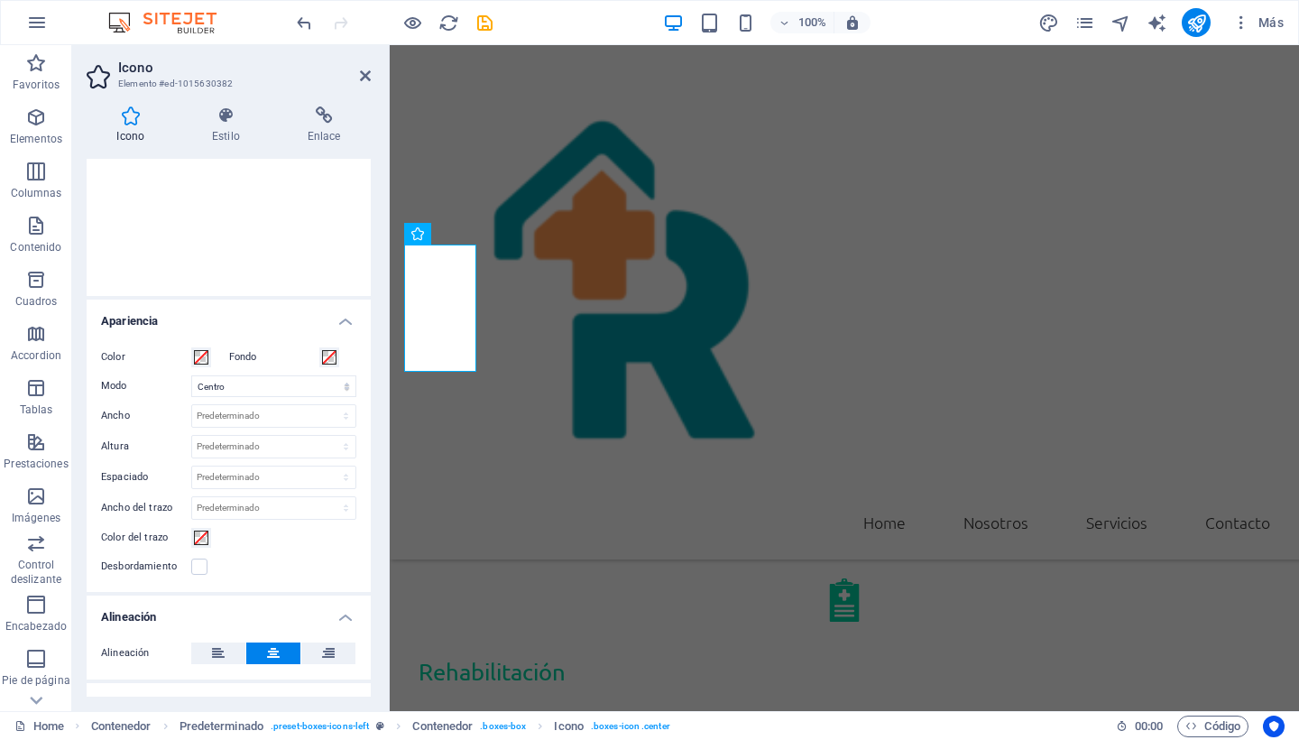
click at [115, 356] on label "Color" at bounding box center [146, 357] width 90 height 22
click at [191, 356] on button "Color" at bounding box center [201, 357] width 20 height 20
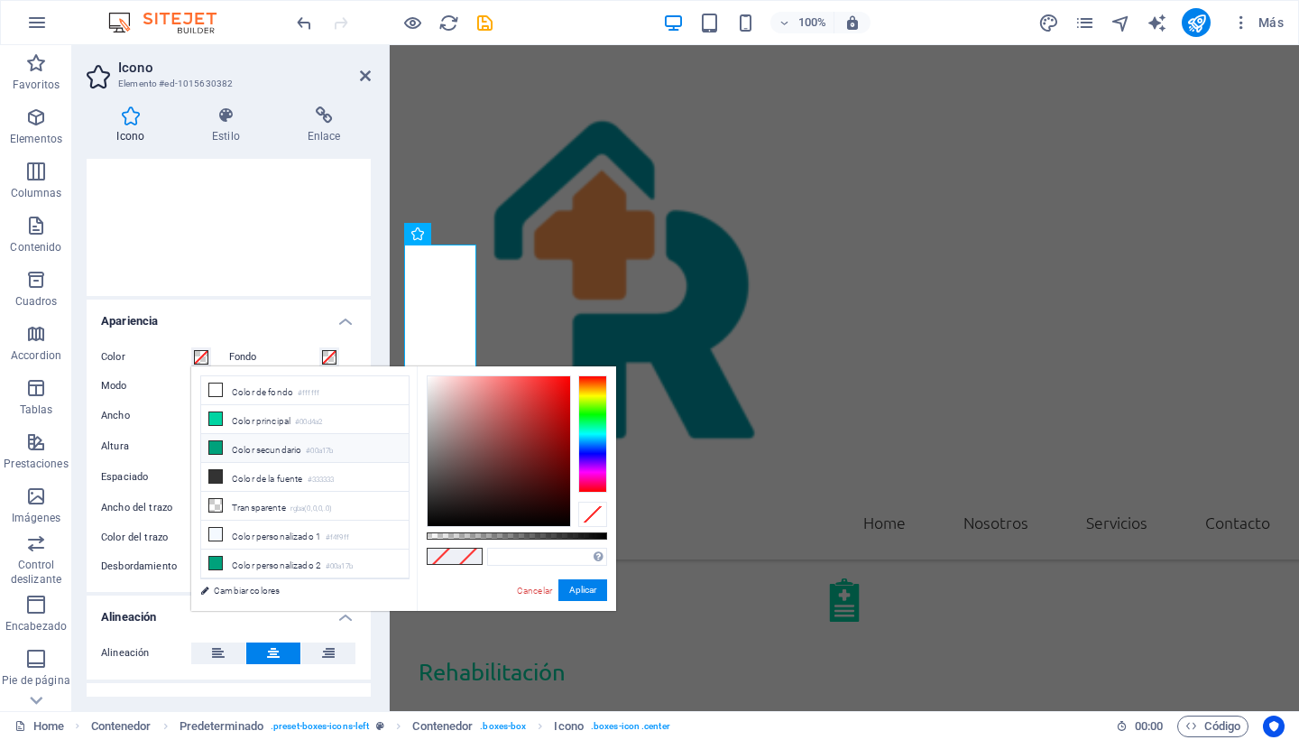
click at [215, 450] on icon at bounding box center [215, 447] width 13 height 13
type input "#00a17b"
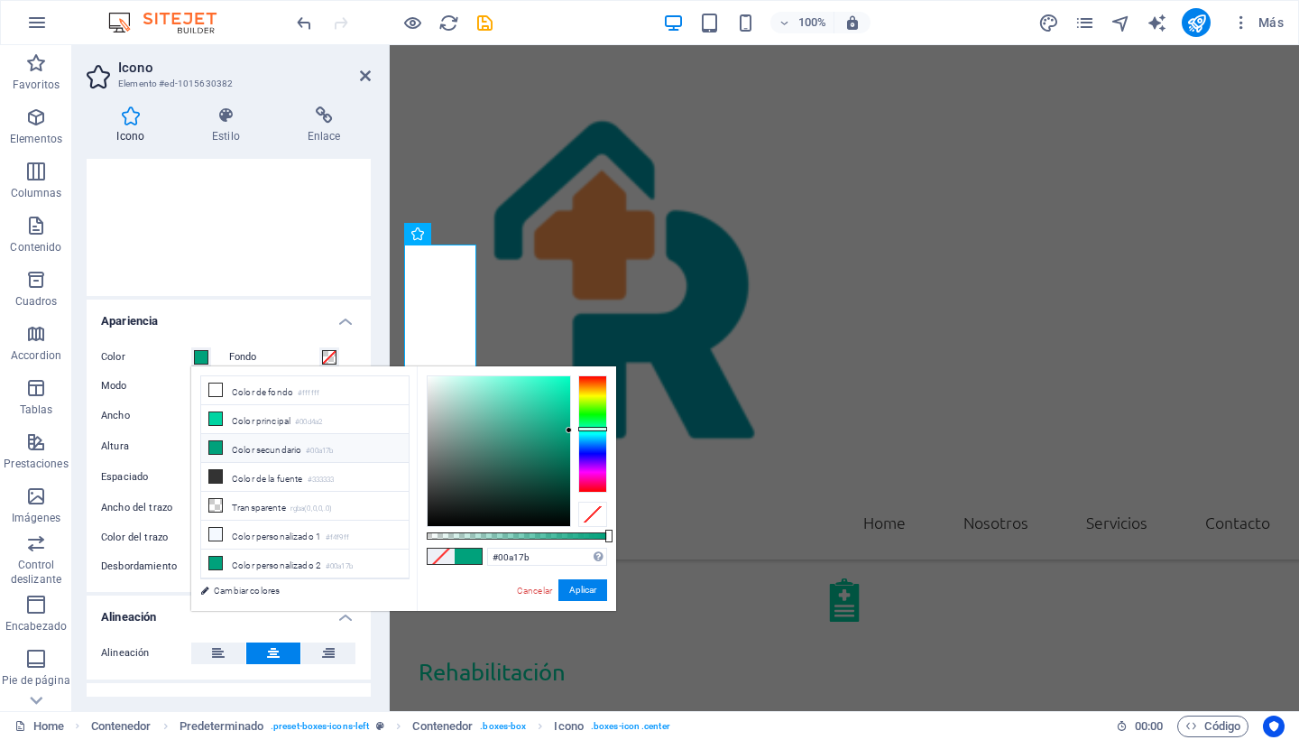
click at [469, 558] on span at bounding box center [468, 555] width 27 height 15
click at [586, 585] on button "Aplicar" at bounding box center [582, 590] width 49 height 22
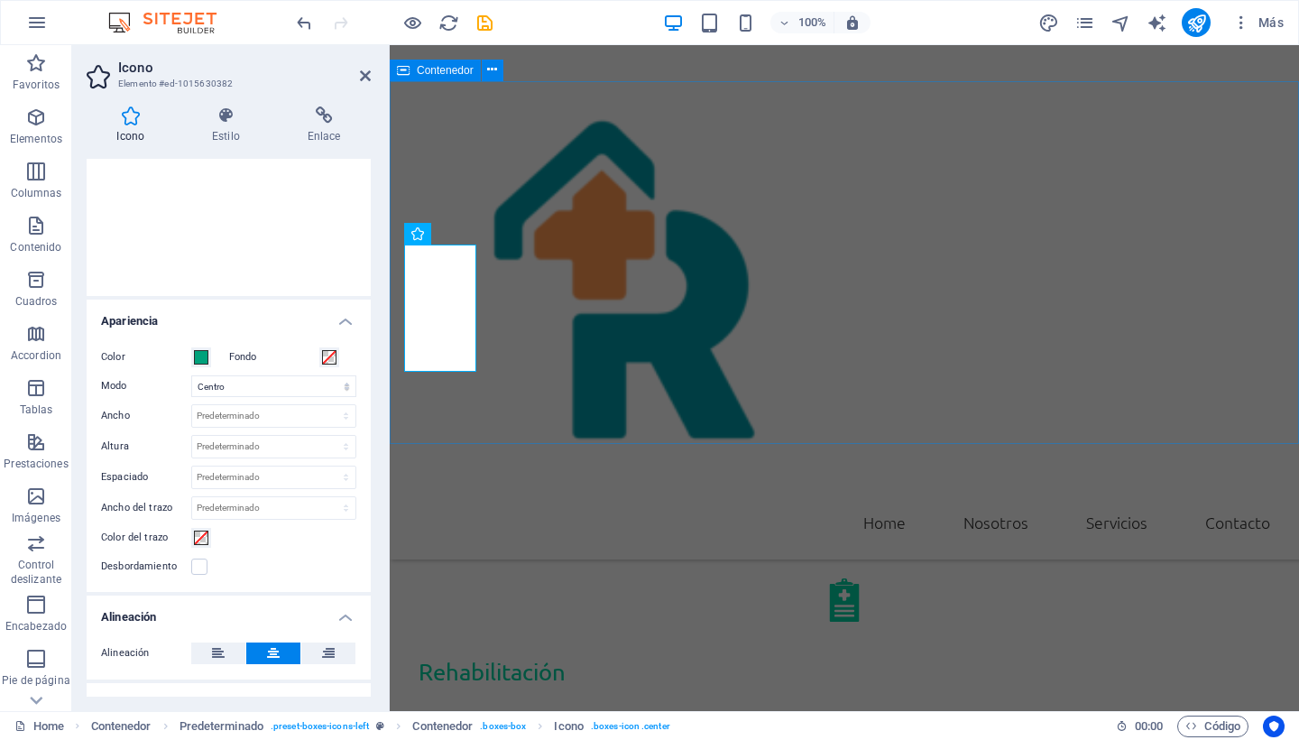
click at [629, 386] on div "Servicios Cuidados de Enfermeria Rehabilitación Administración de medicamentos" at bounding box center [844, 590] width 909 height 683
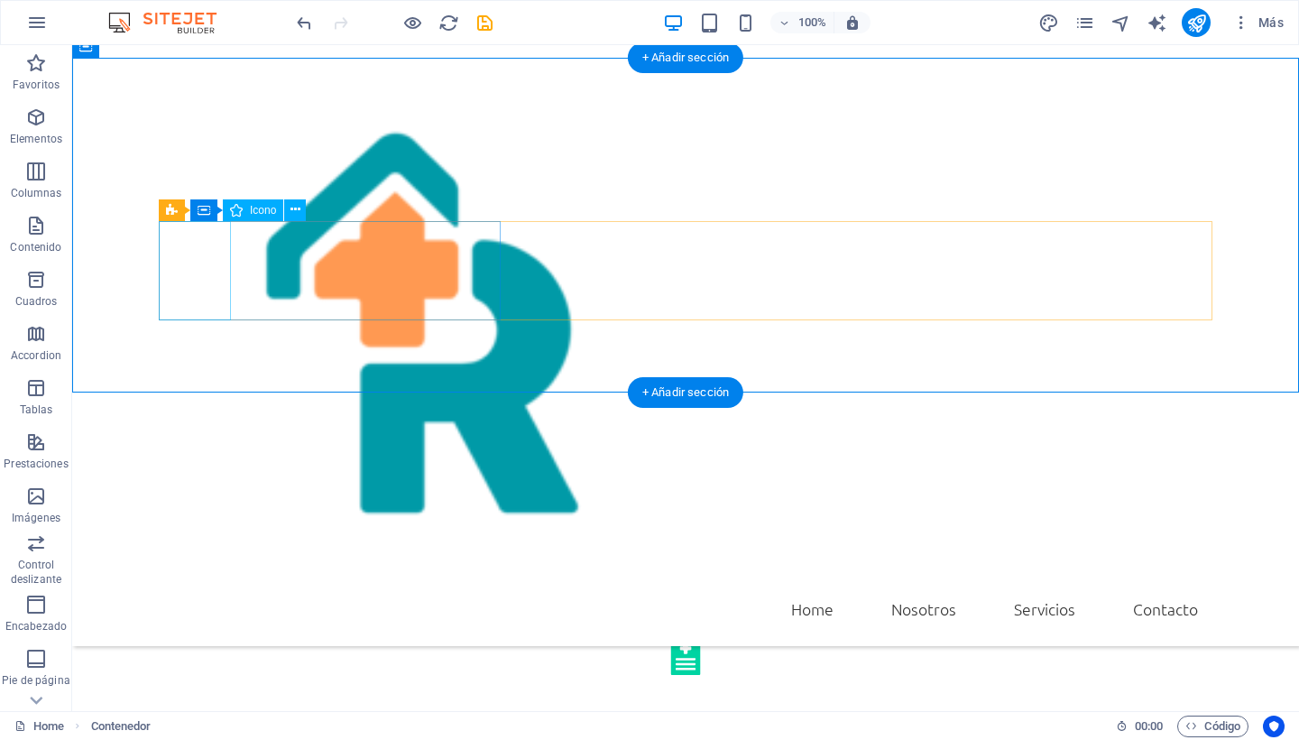
click at [203, 465] on figure at bounding box center [686, 501] width 1054 height 72
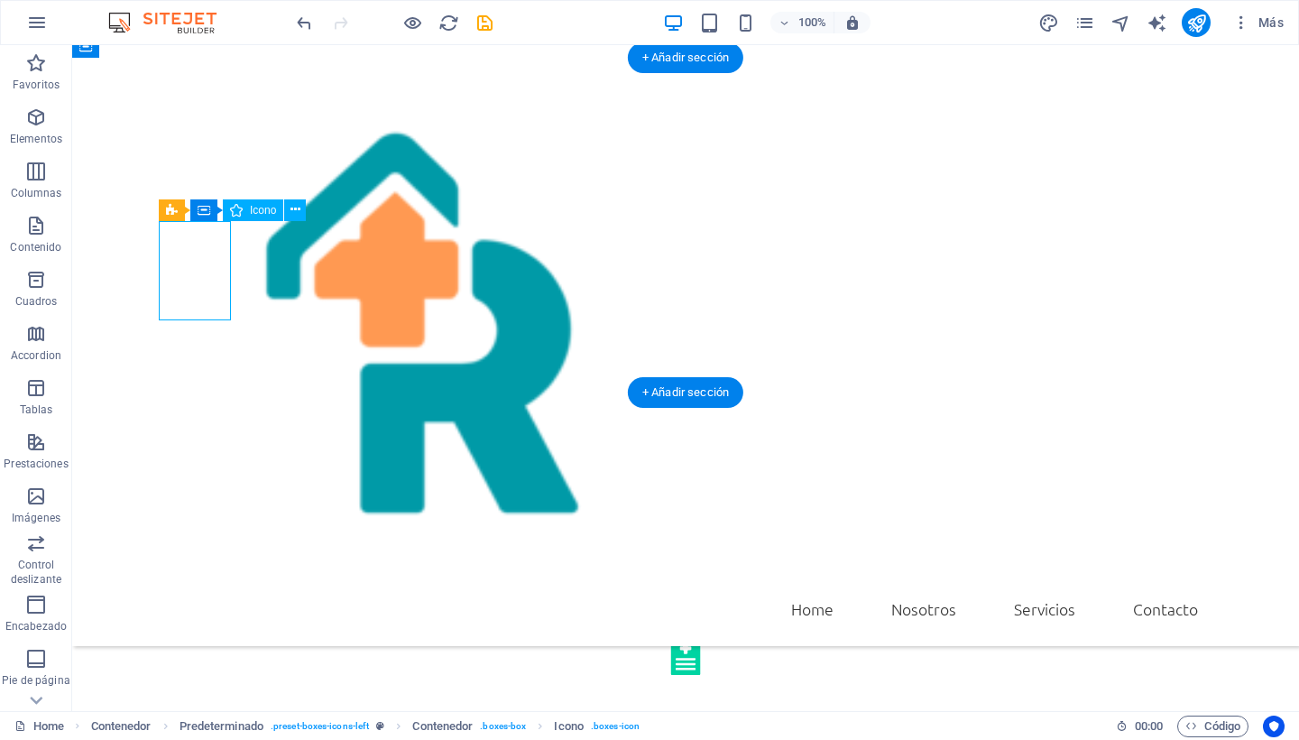
click at [189, 465] on figure at bounding box center [686, 501] width 1054 height 72
select select "ionicons"
select select "xMidYMid"
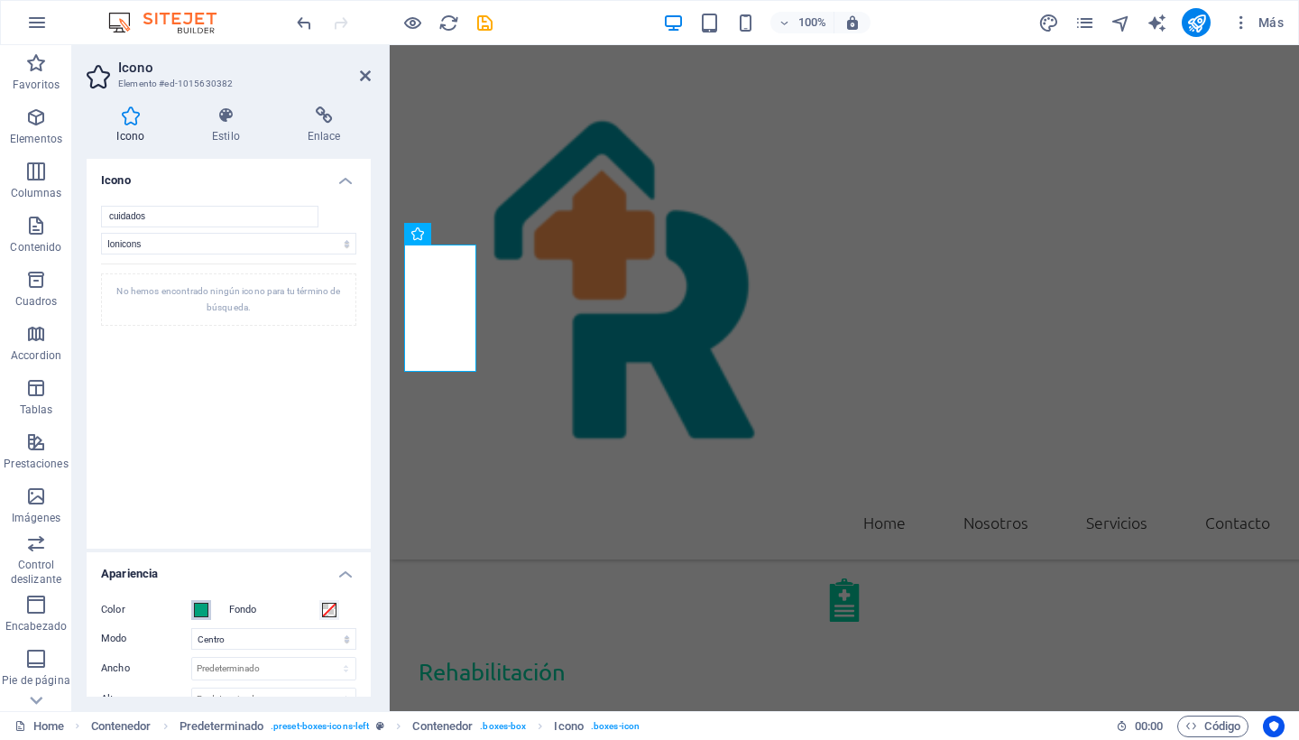
click at [199, 606] on span at bounding box center [201, 610] width 14 height 14
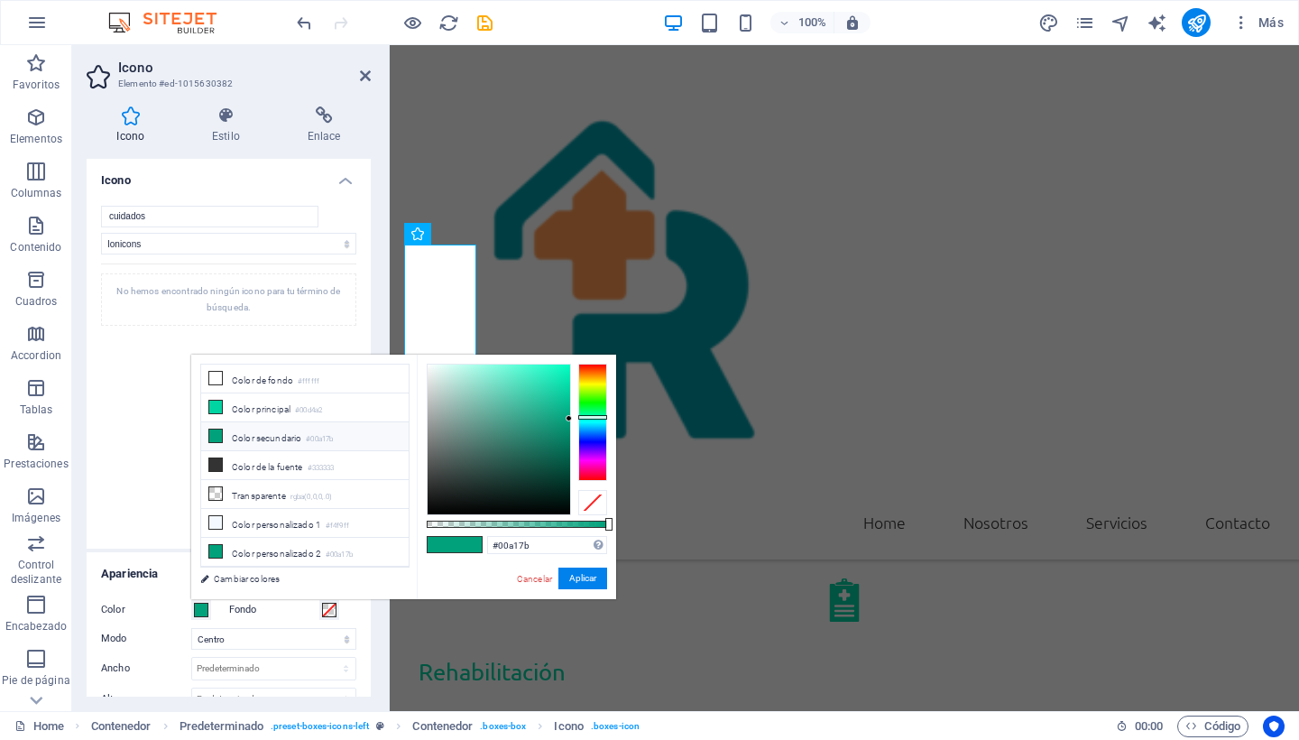
click at [215, 432] on icon at bounding box center [215, 435] width 13 height 13
click at [214, 435] on icon at bounding box center [215, 435] width 13 height 13
click at [548, 409] on div at bounding box center [499, 439] width 143 height 150
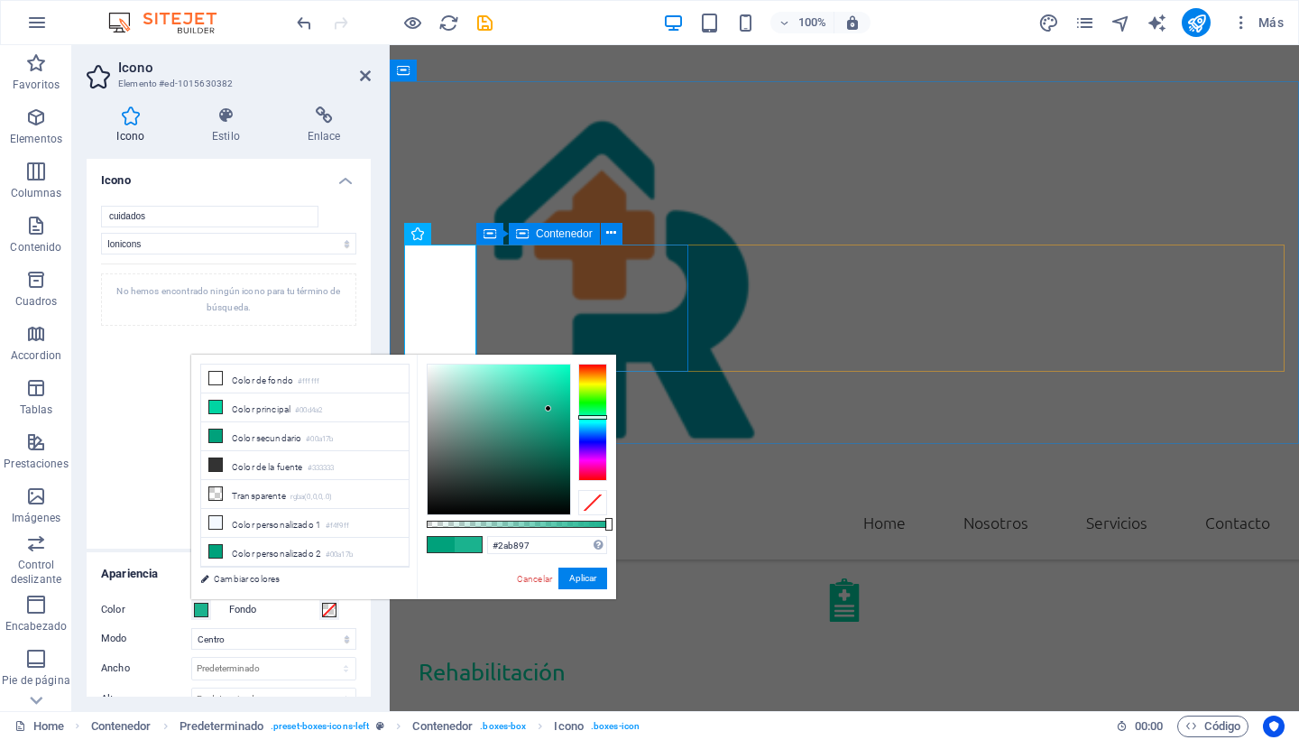
click at [537, 405] on div at bounding box center [499, 439] width 143 height 150
type input "#2baa8c"
click at [533, 413] on div at bounding box center [499, 439] width 143 height 150
click at [468, 548] on span at bounding box center [468, 544] width 27 height 15
click at [585, 583] on button "Aplicar" at bounding box center [582, 578] width 49 height 22
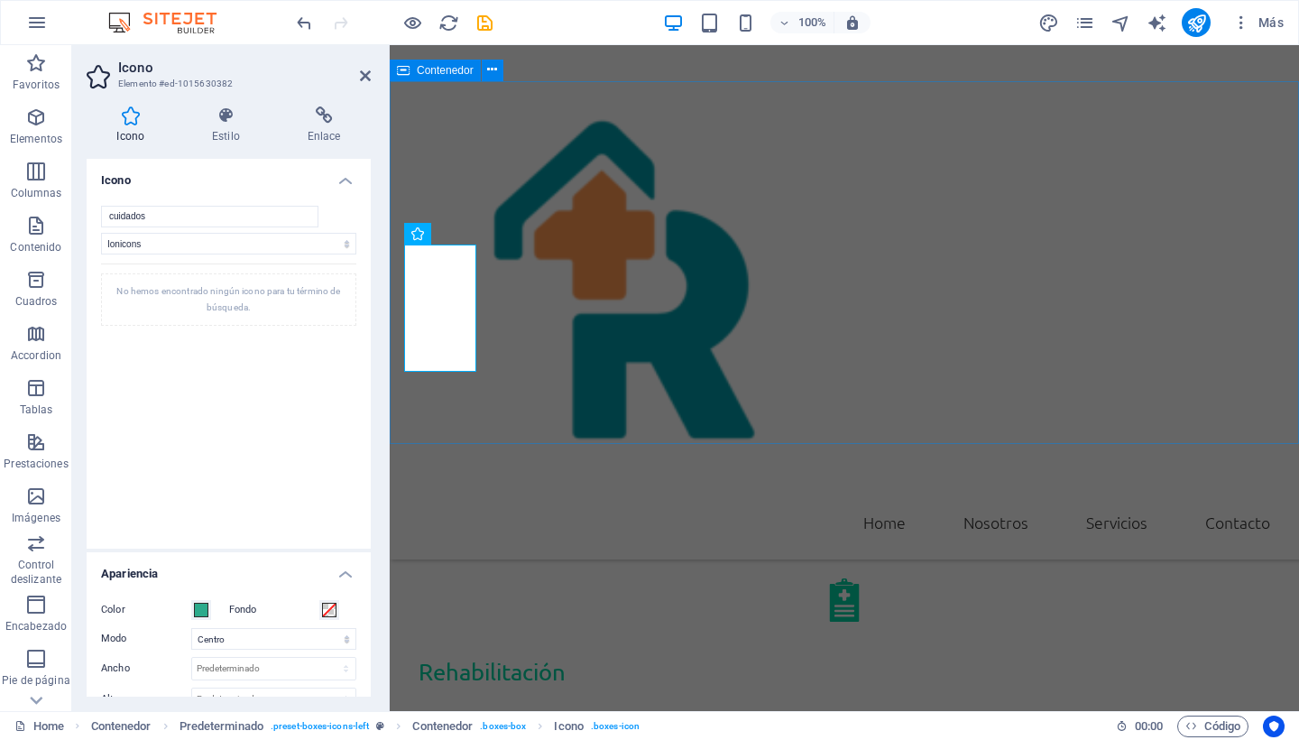
click at [638, 404] on div "Servicios Cuidados de Enfermeria Rehabilitación Administración de medicamentos" at bounding box center [844, 590] width 909 height 683
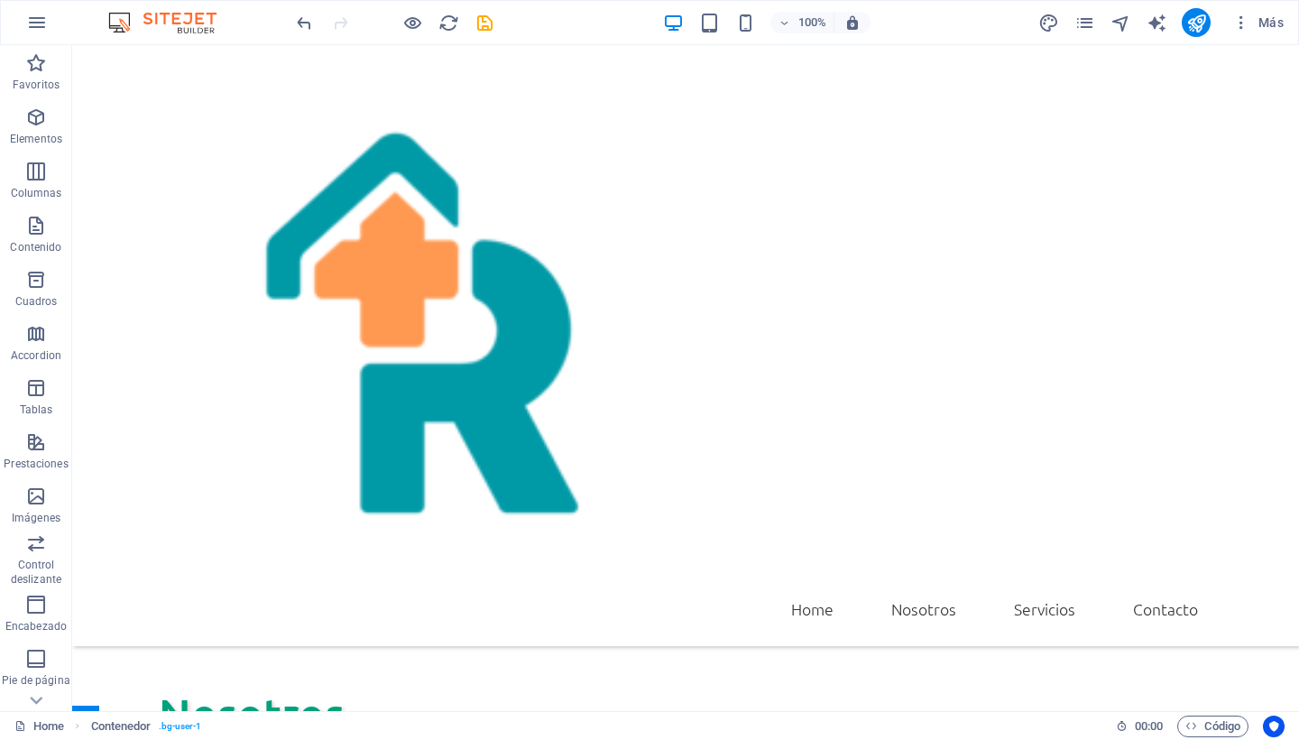
scroll to position [0, 0]
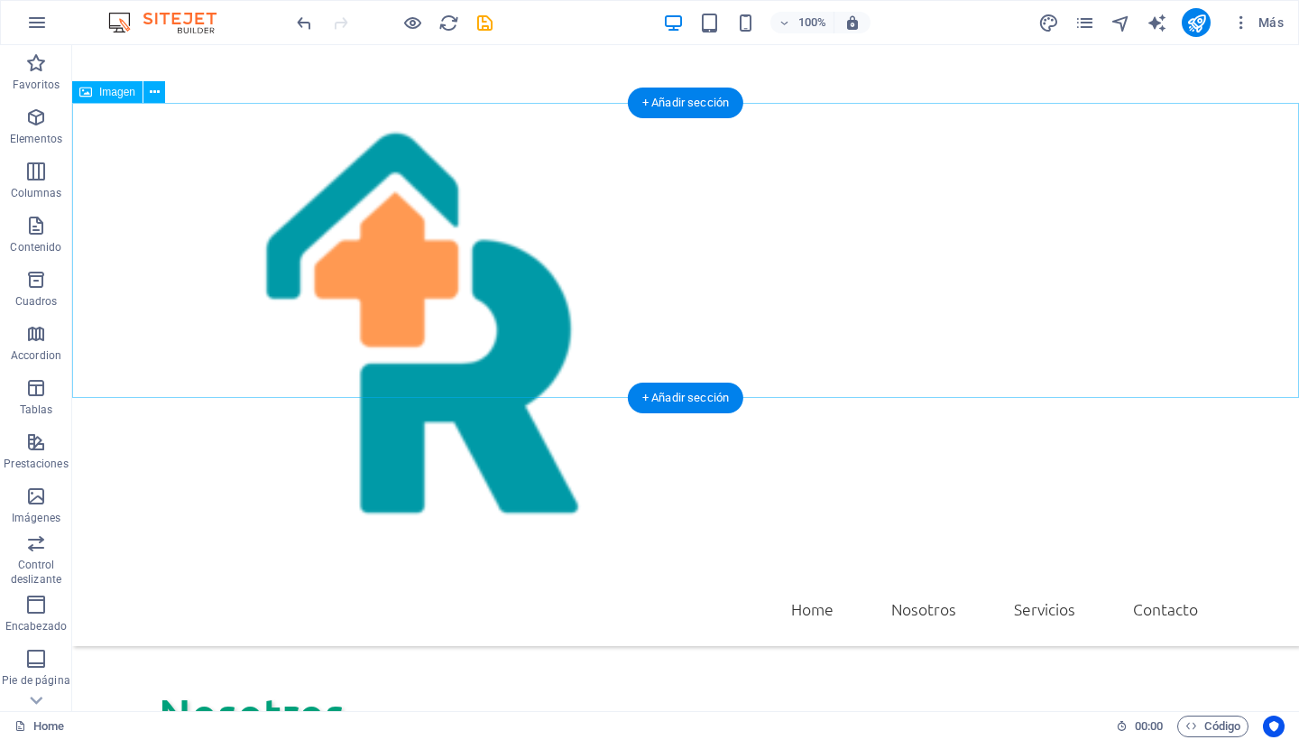
click at [346, 316] on img at bounding box center [685, 465] width 1227 height 299
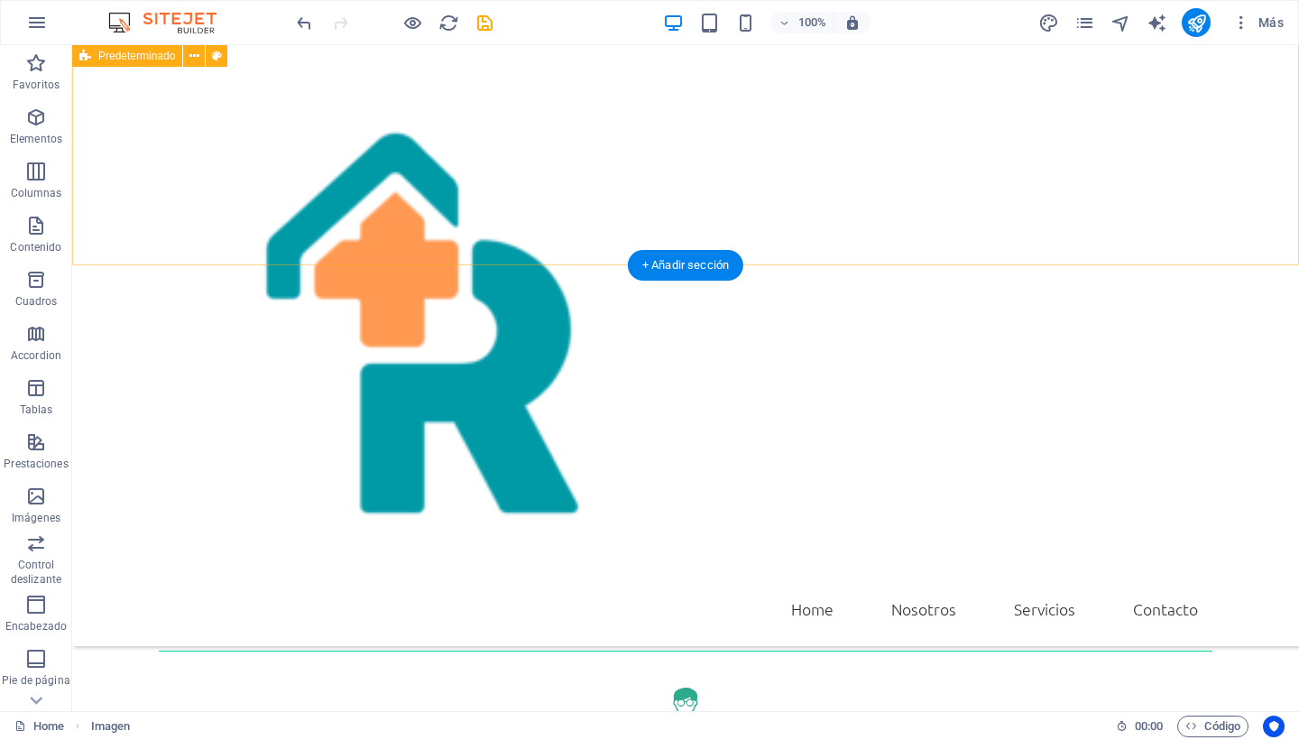
scroll to position [462, 0]
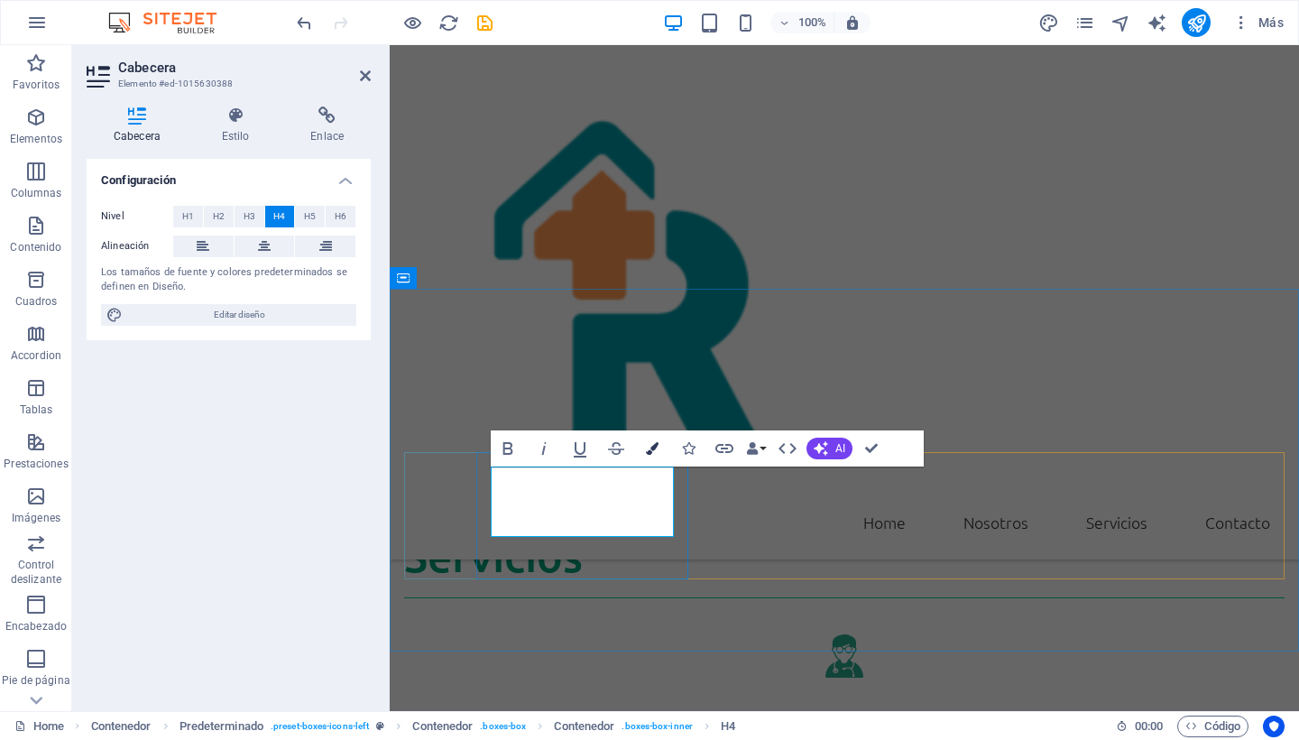
click at [649, 445] on icon "button" at bounding box center [652, 448] width 13 height 13
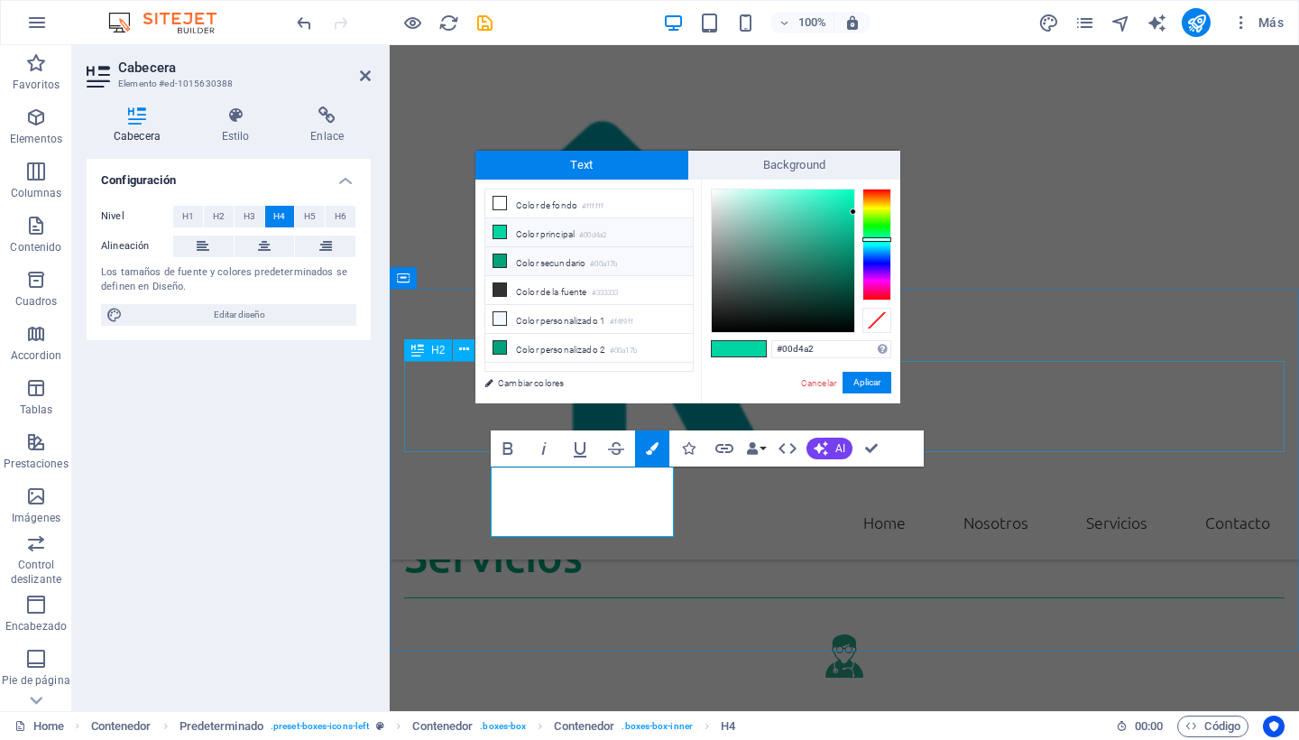
click at [502, 260] on icon at bounding box center [499, 260] width 13 height 13
type input "#00a17b"
click at [748, 345] on span at bounding box center [752, 348] width 27 height 15
click at [870, 388] on button "Aplicar" at bounding box center [866, 383] width 49 height 22
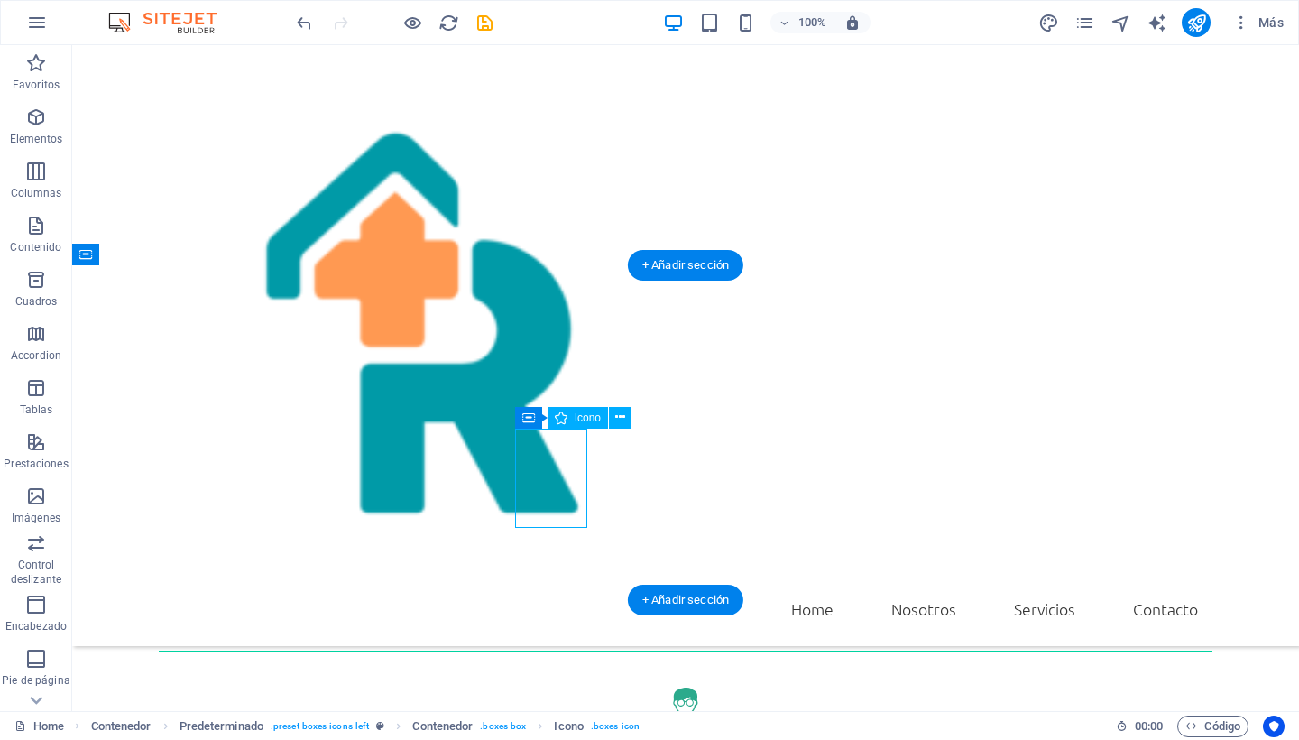
select select "xMidYMid"
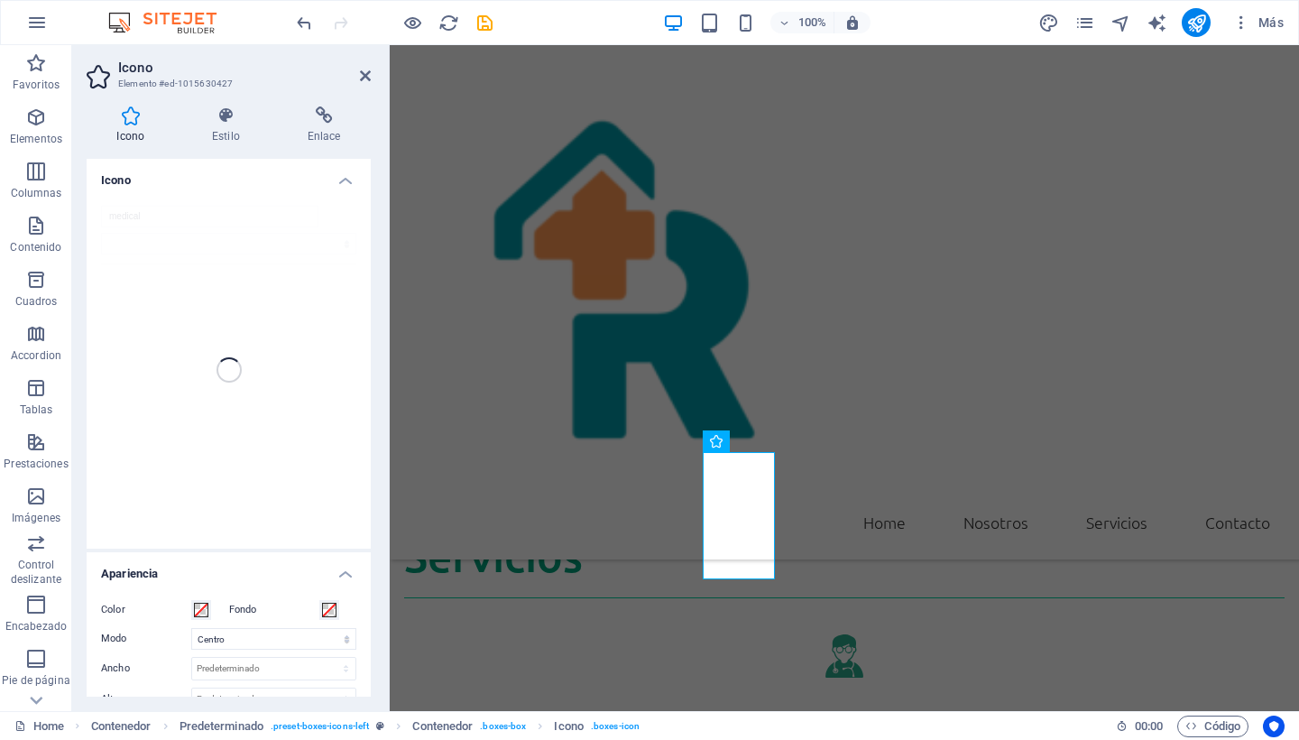
click at [124, 219] on div "medical" at bounding box center [229, 369] width 284 height 357
click at [237, 615] on label "Fondo" at bounding box center [274, 610] width 90 height 22
click at [319, 615] on button "Fondo" at bounding box center [329, 610] width 20 height 20
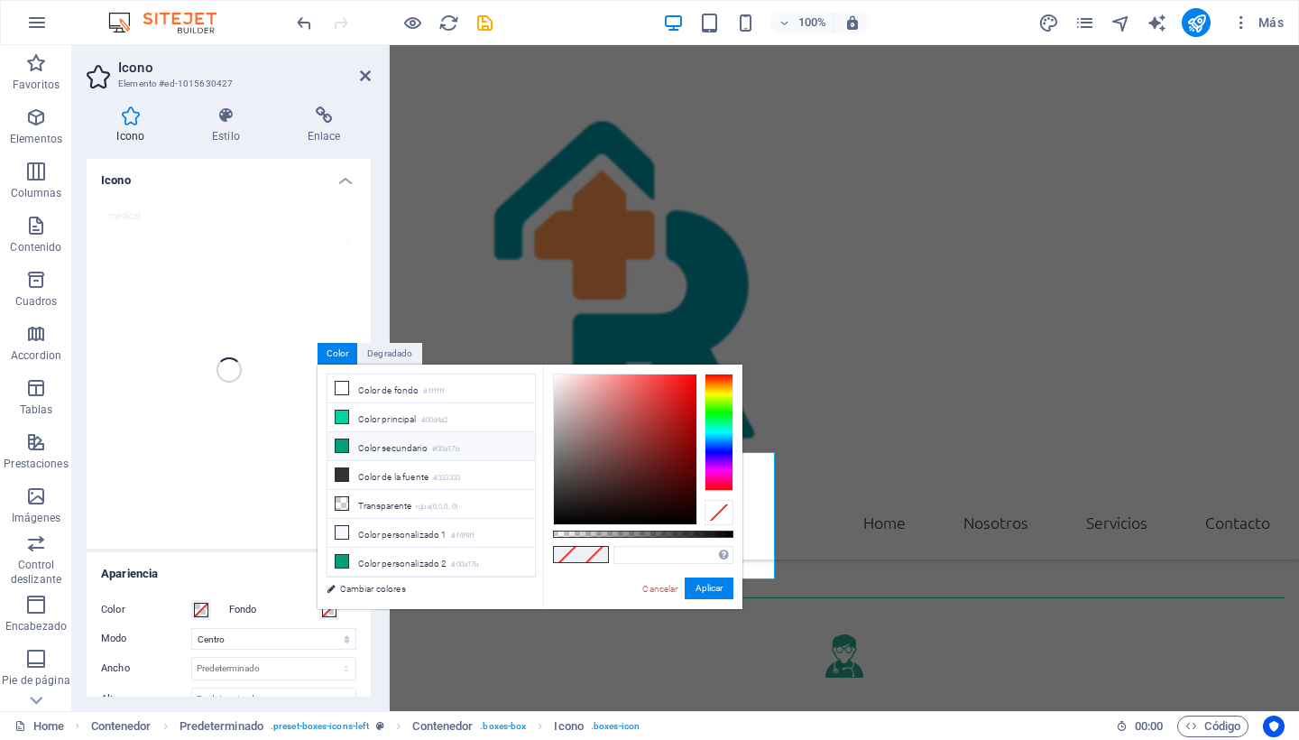
click at [339, 446] on icon at bounding box center [342, 445] width 13 height 13
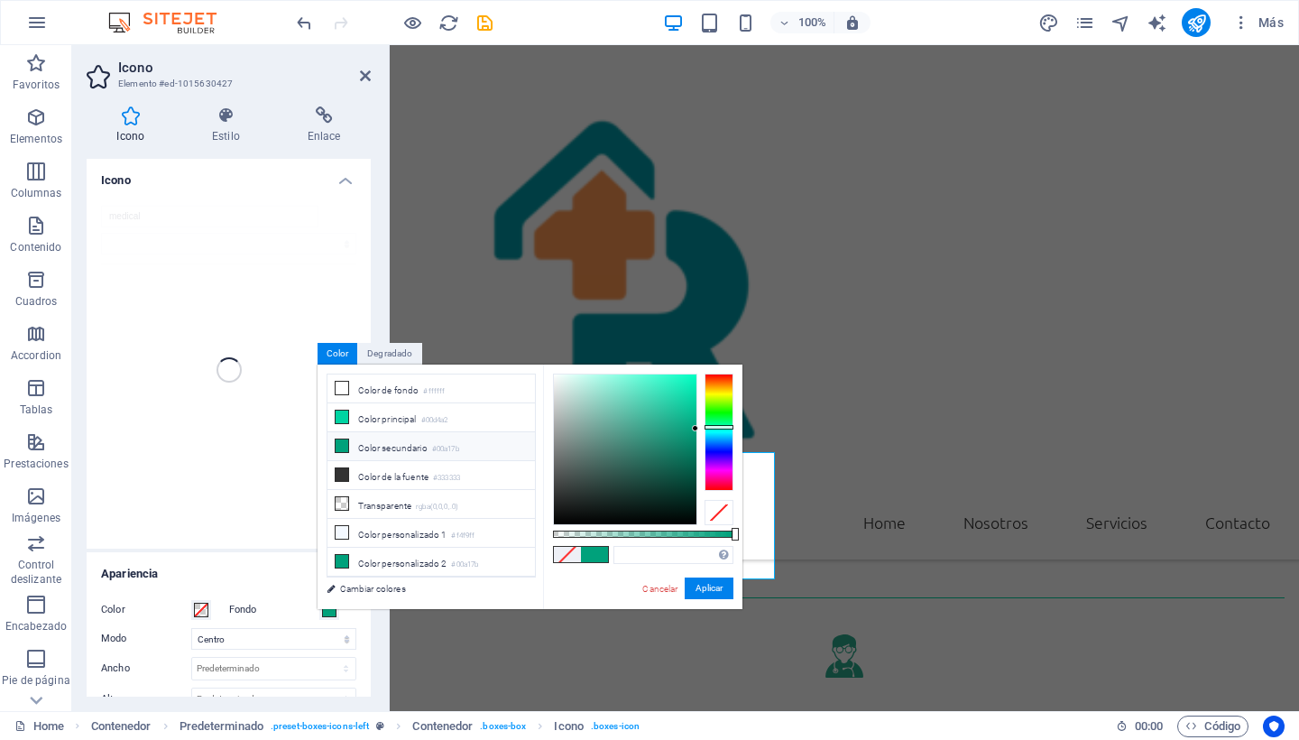
type input "#00a17b"
click at [598, 552] on span at bounding box center [594, 554] width 27 height 15
click at [693, 591] on button "Aplicar" at bounding box center [709, 588] width 49 height 22
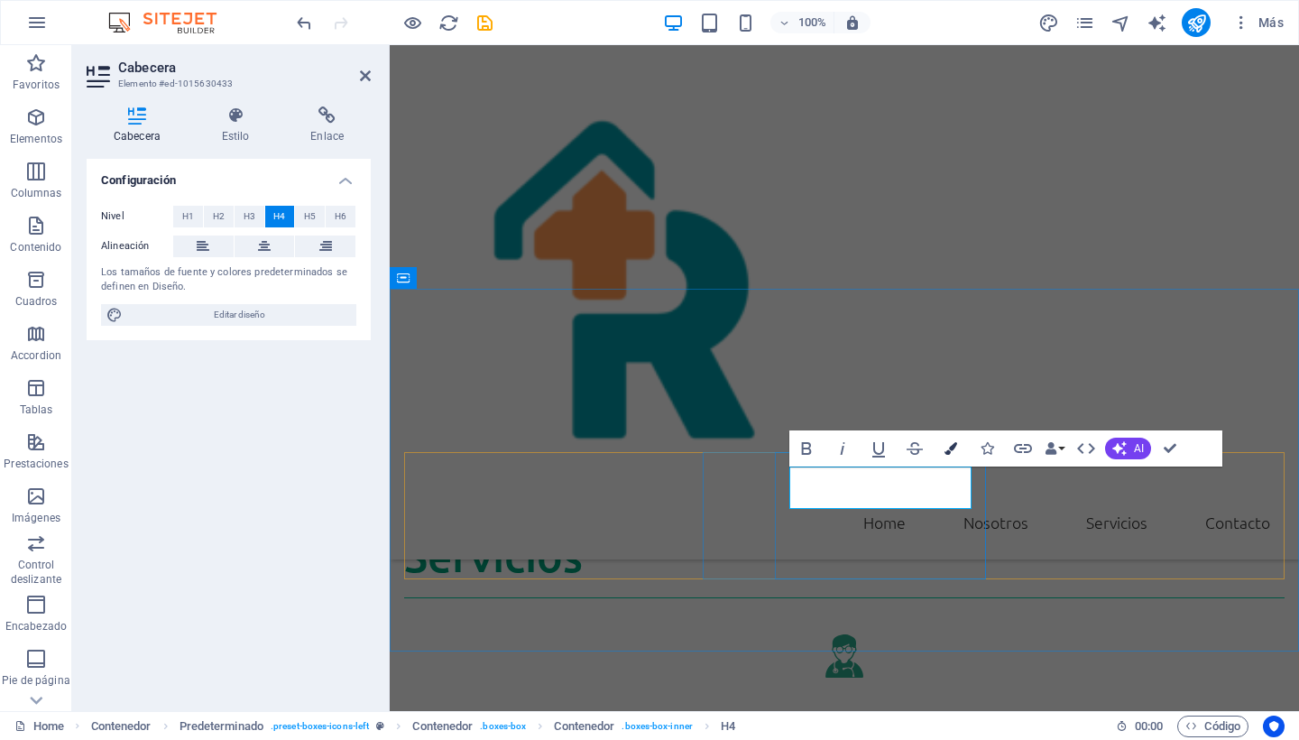
click at [942, 450] on button "Colors" at bounding box center [951, 448] width 34 height 36
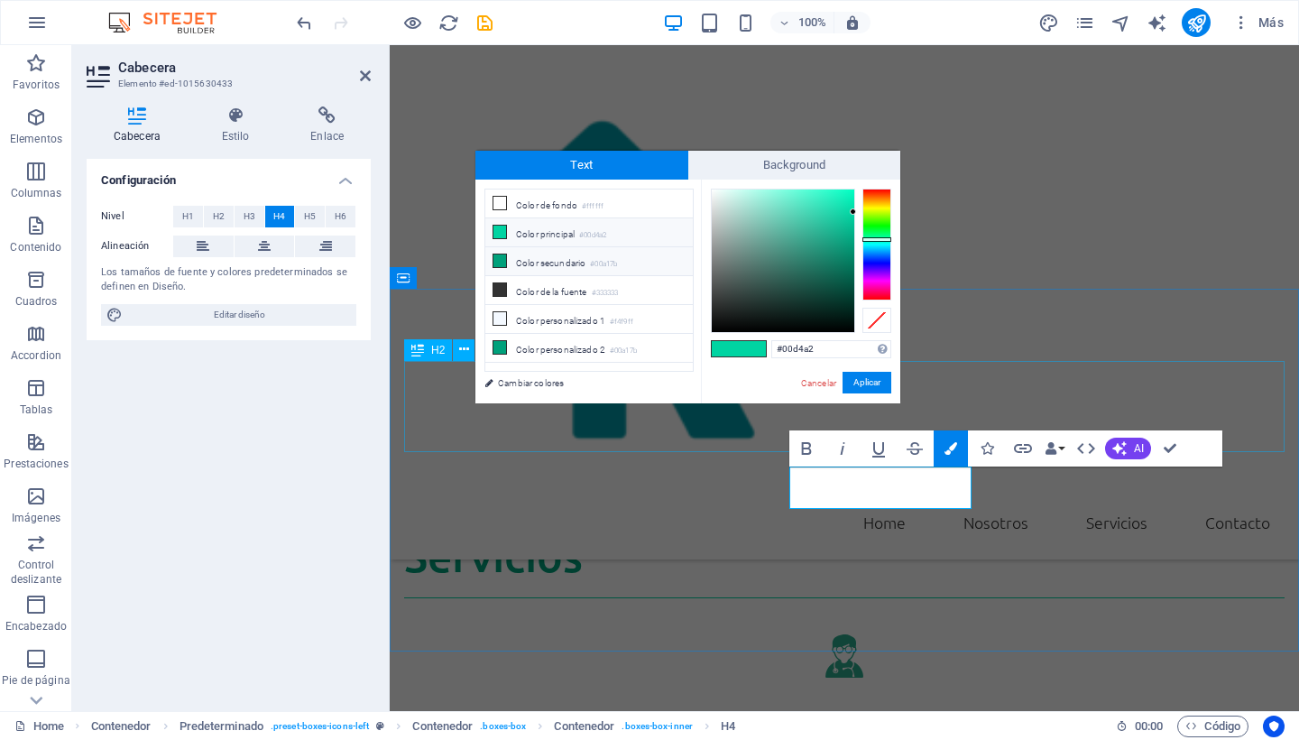
click at [502, 260] on icon at bounding box center [499, 260] width 13 height 13
type input "#00a17b"
click at [859, 384] on button "Aplicar" at bounding box center [866, 383] width 49 height 22
